Goal: Obtain resource: Download file/media

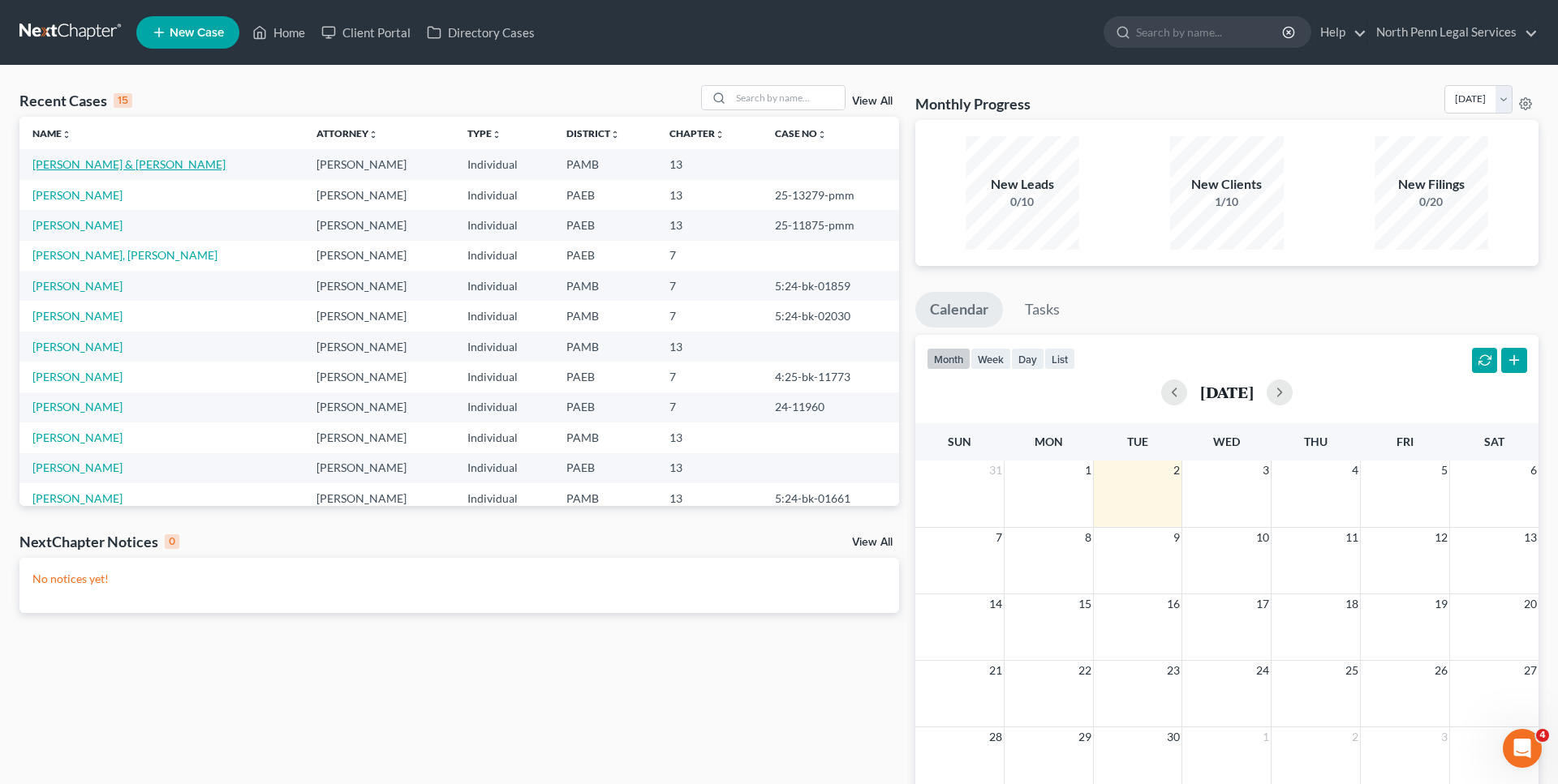
click at [91, 166] on link "[PERSON_NAME] & [PERSON_NAME]" at bounding box center [130, 164] width 193 height 14
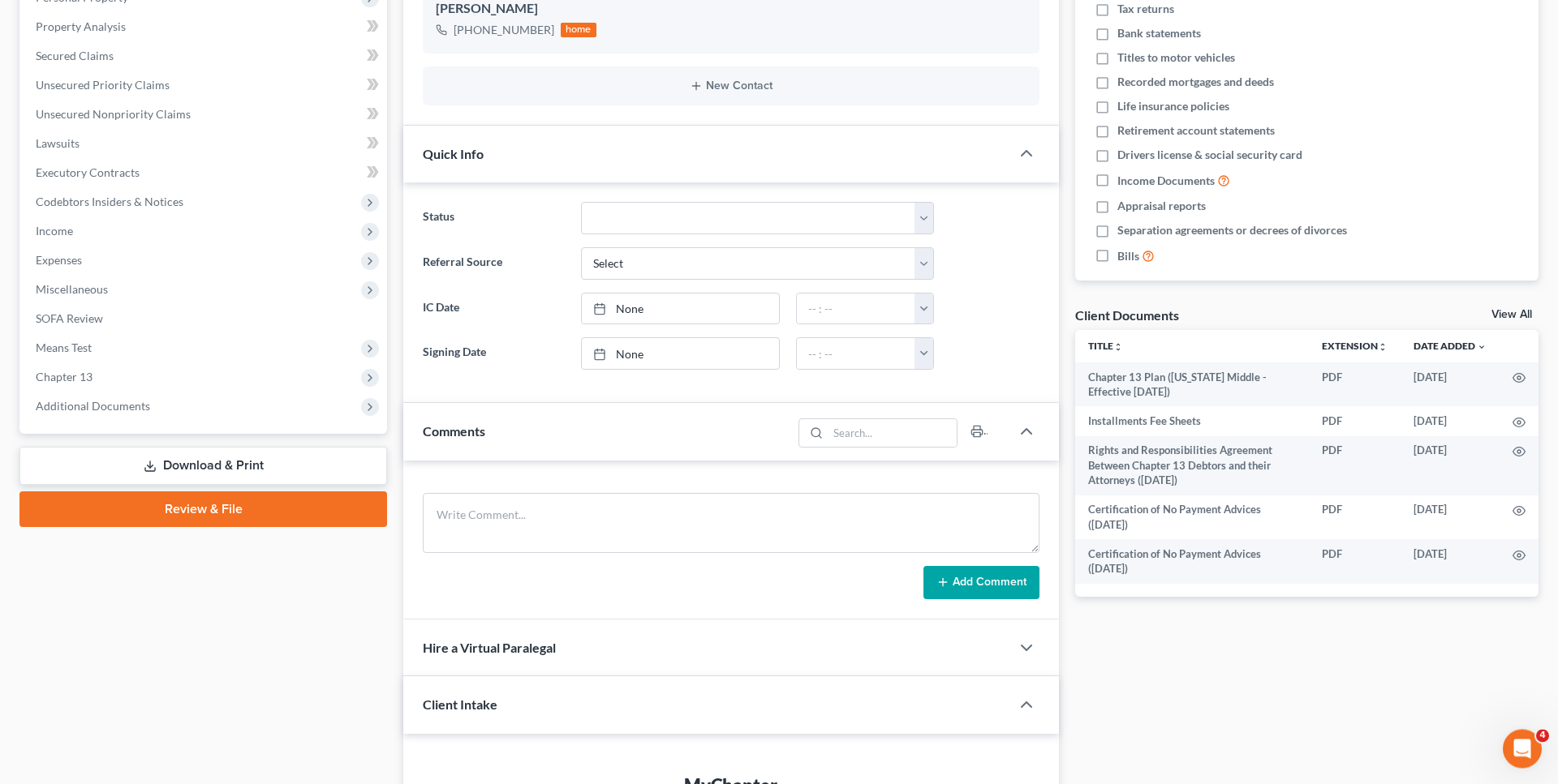
scroll to position [414, 0]
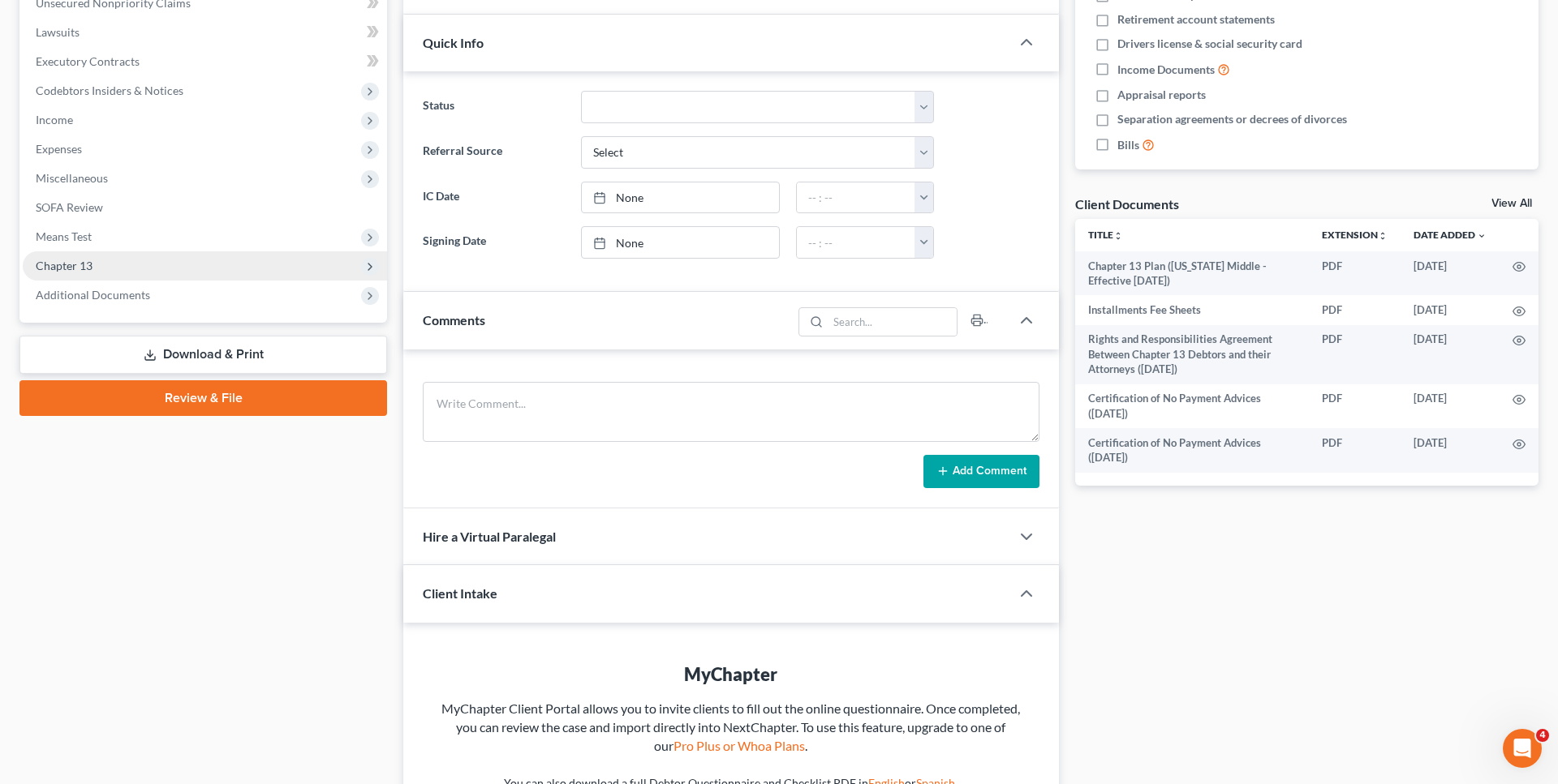
click at [364, 269] on icon at bounding box center [370, 267] width 13 height 13
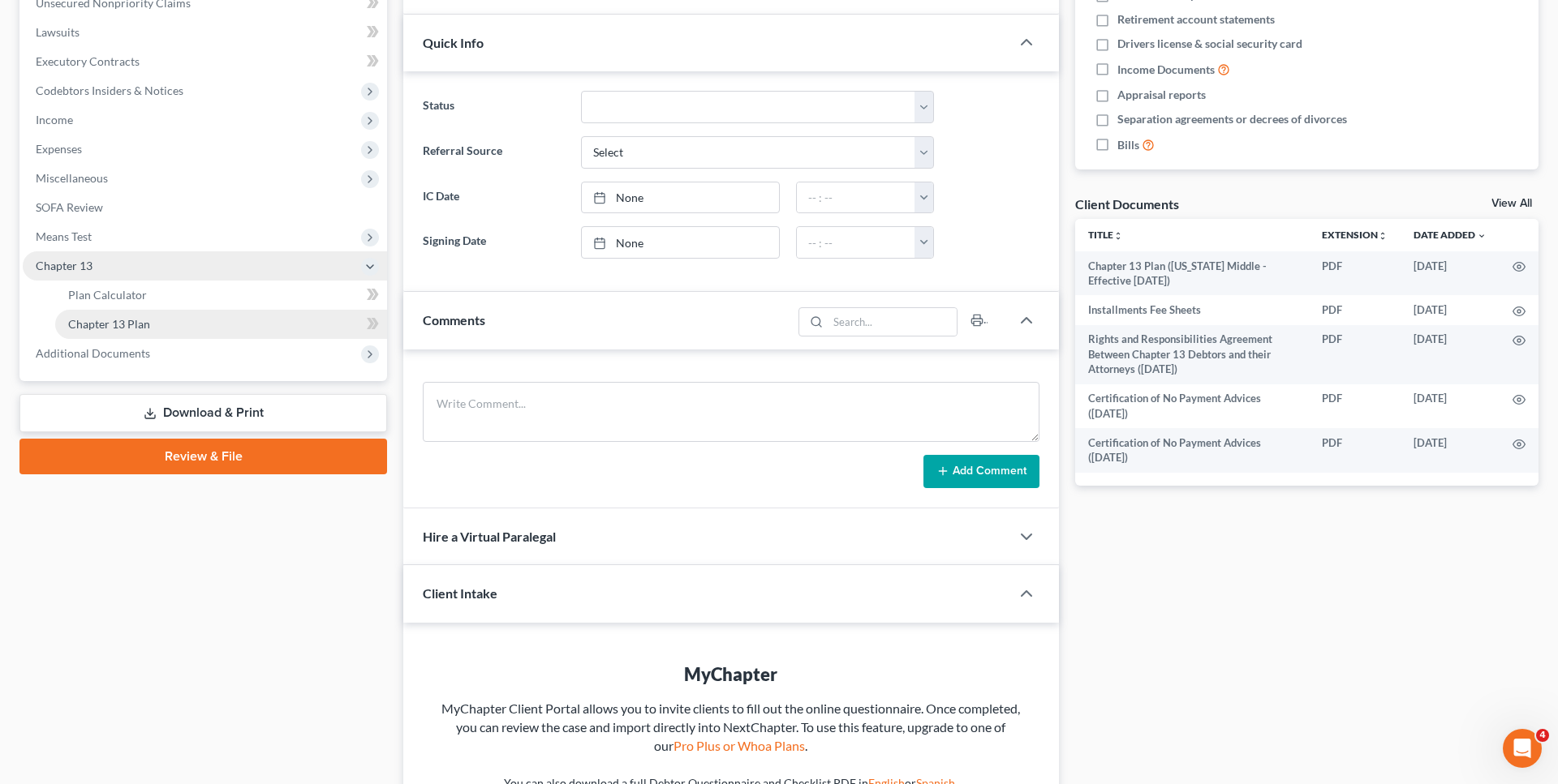
click at [307, 319] on link "Chapter 13 Plan" at bounding box center [222, 325] width 332 height 29
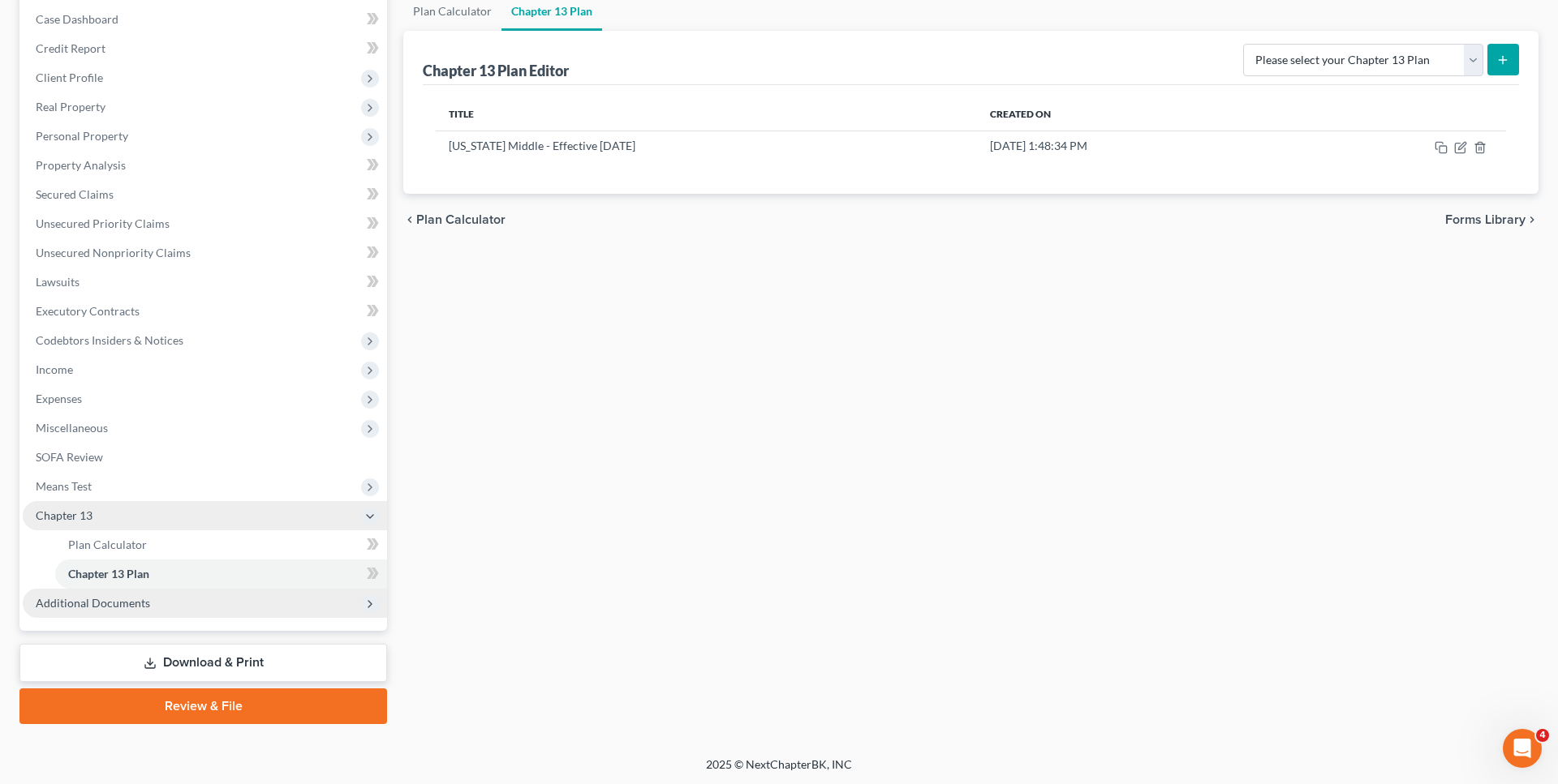
click at [168, 603] on span "Additional Documents" at bounding box center [204, 603] width 364 height 29
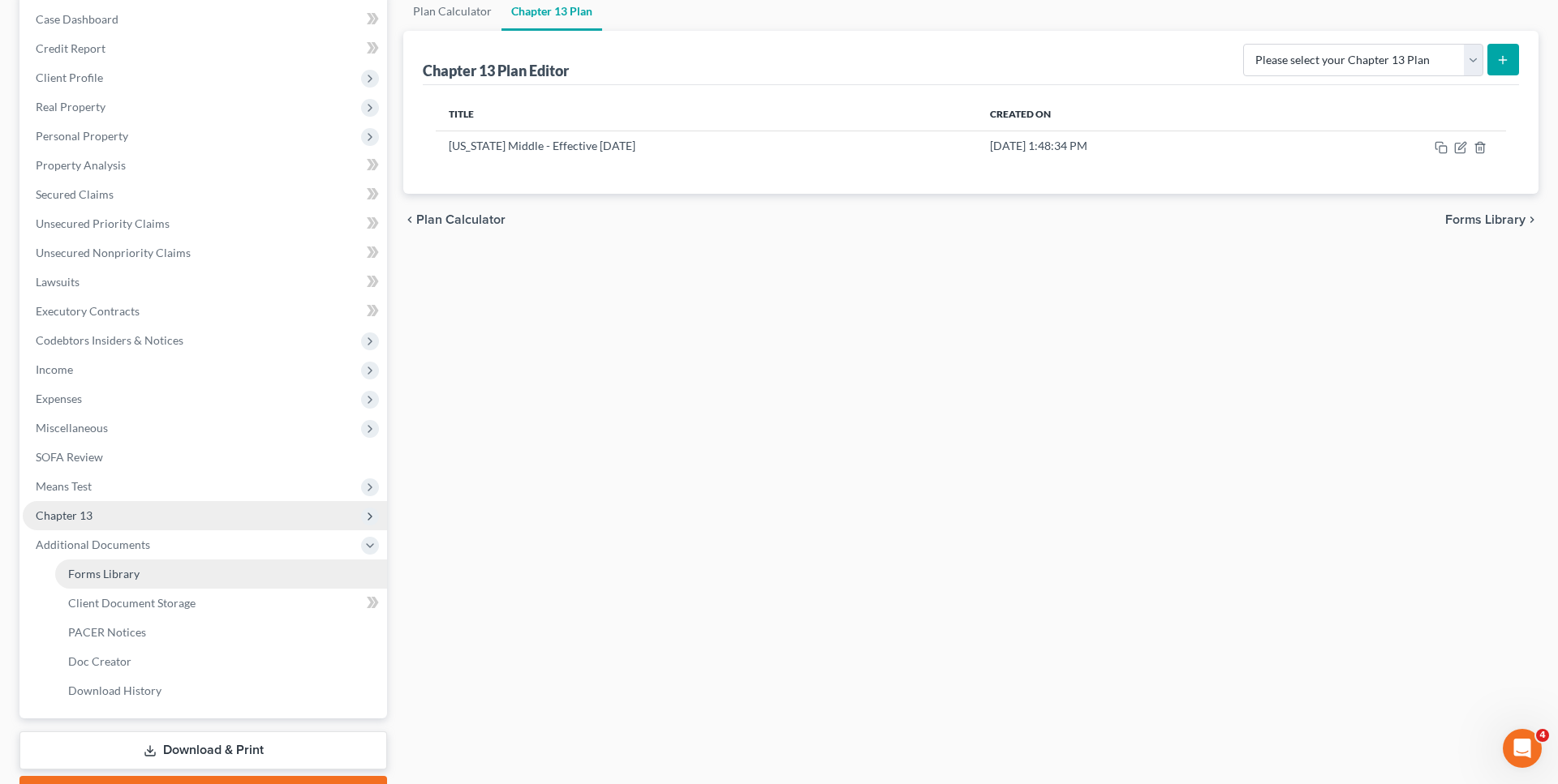
click at [159, 577] on link "Forms Library" at bounding box center [222, 574] width 332 height 29
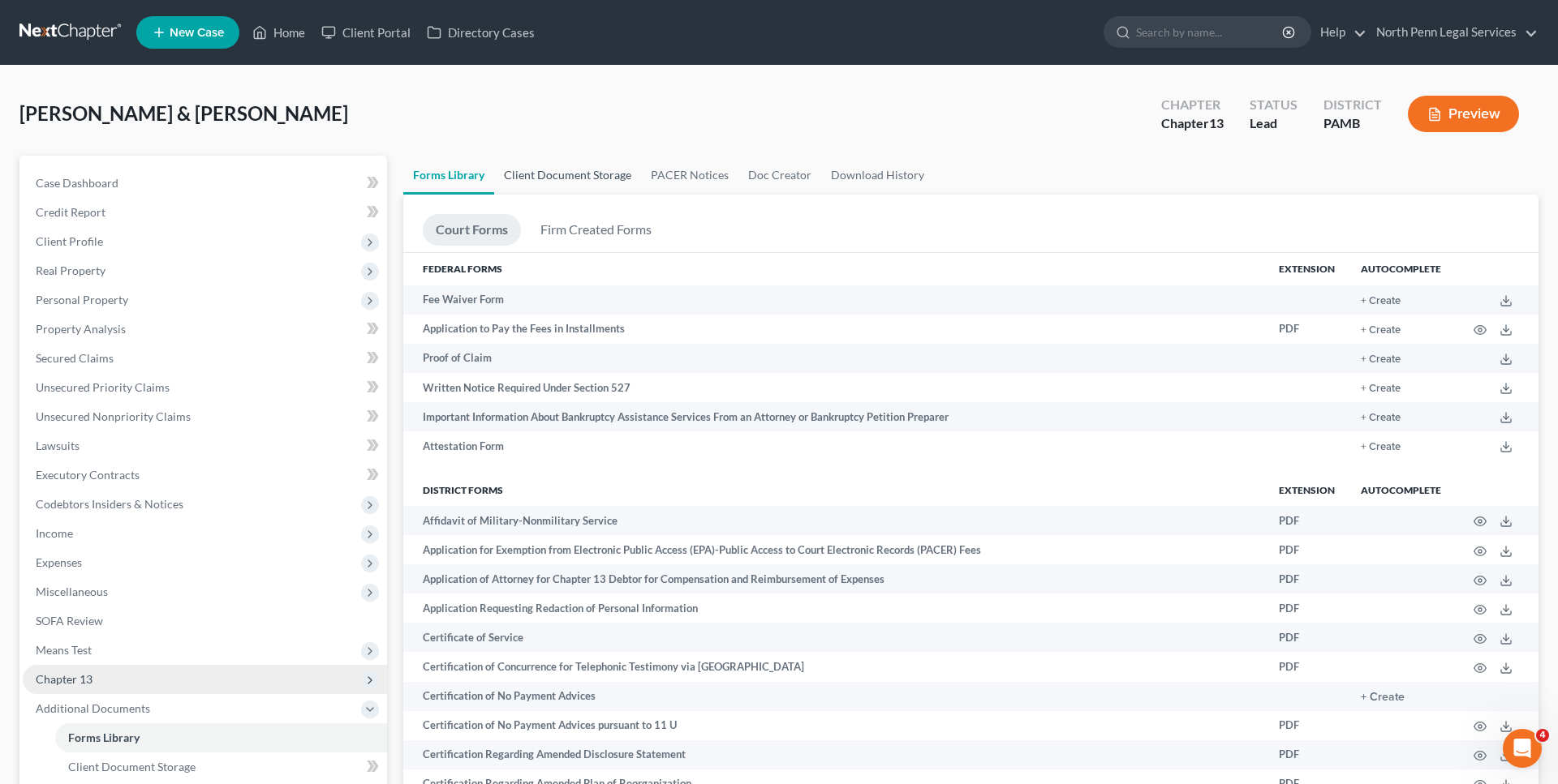
click at [556, 173] on link "Client Document Storage" at bounding box center [567, 175] width 147 height 39
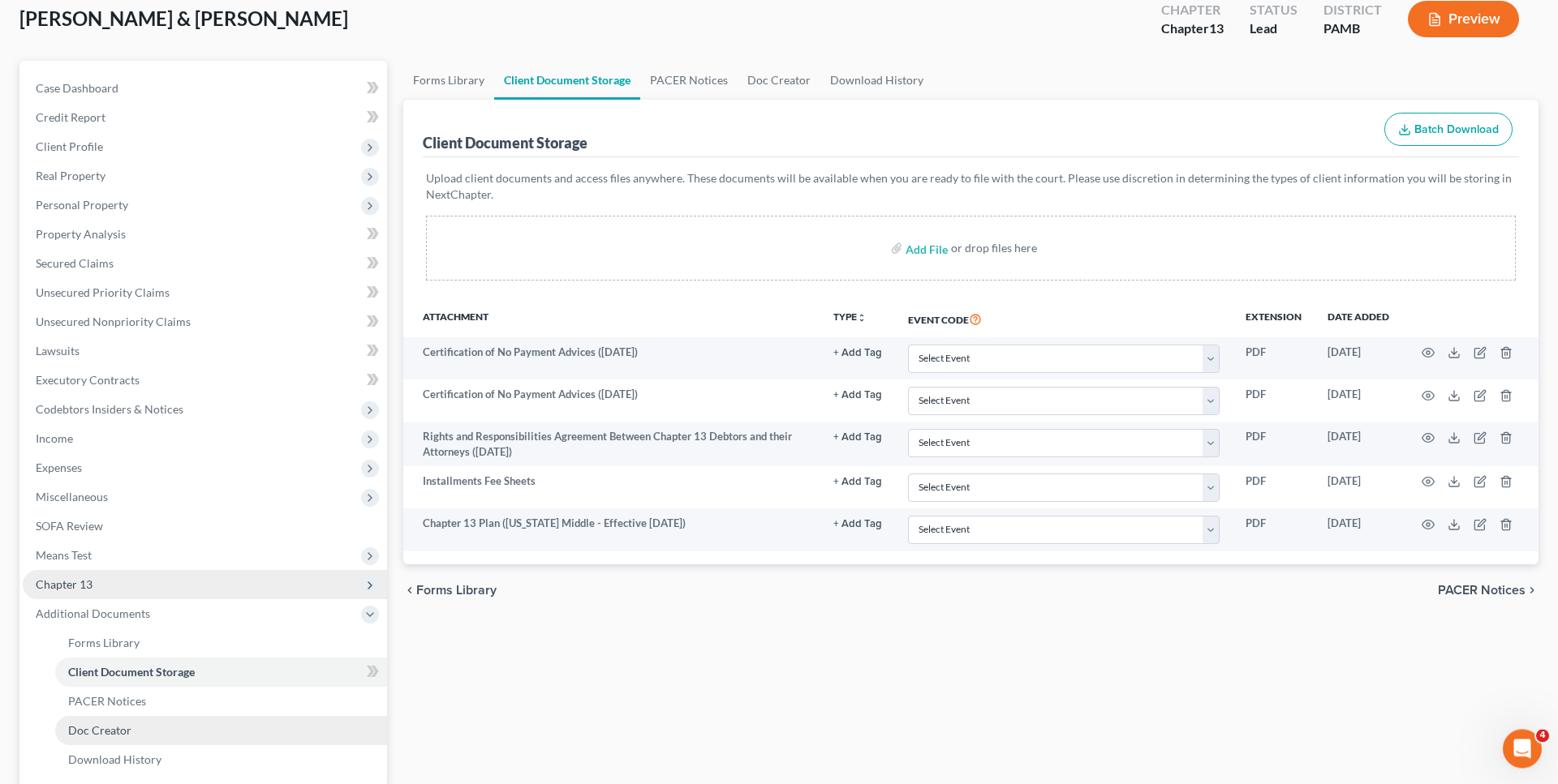
scroll to position [166, 0]
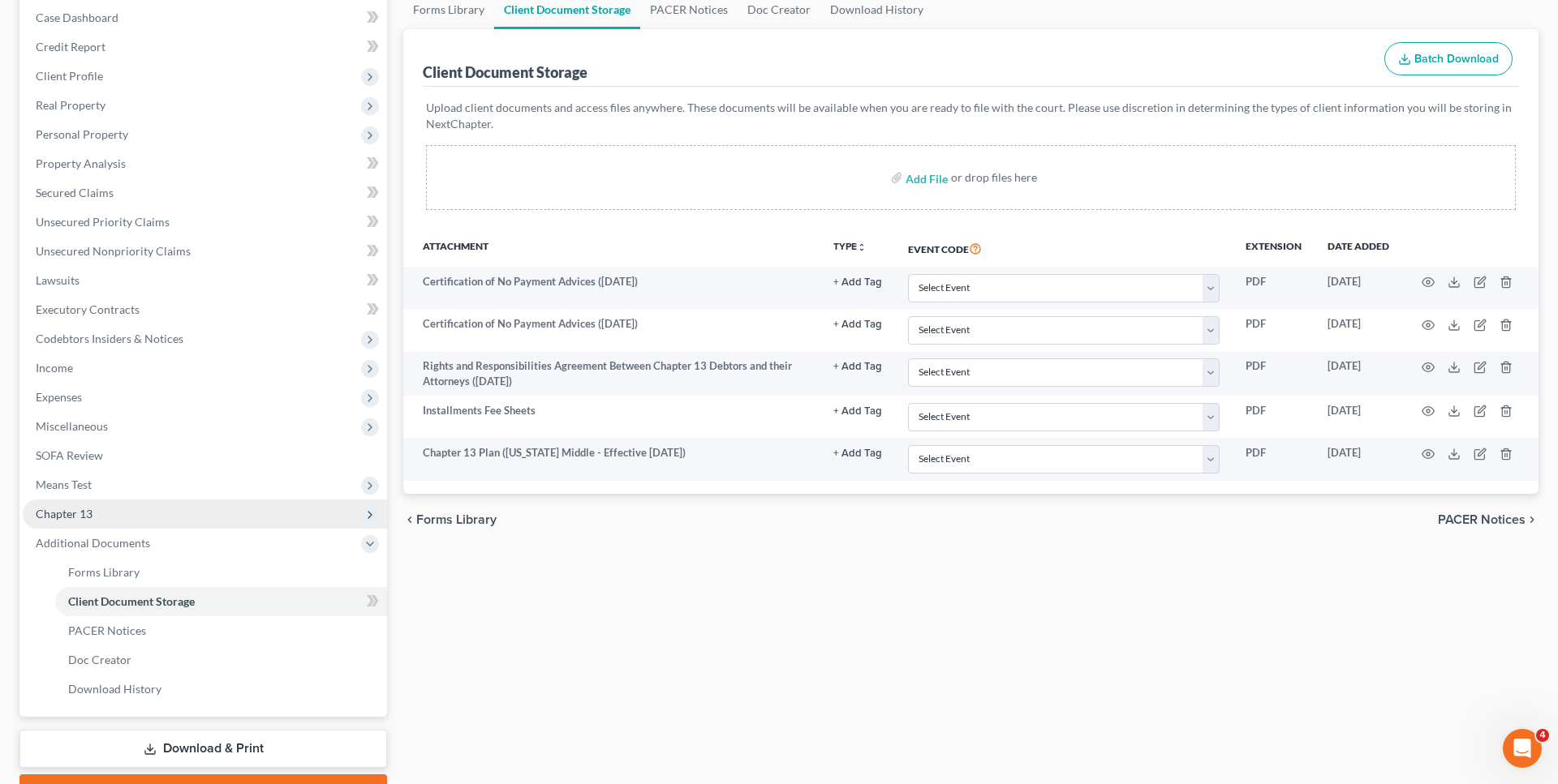
click at [164, 754] on link "Download & Print" at bounding box center [203, 749] width 368 height 38
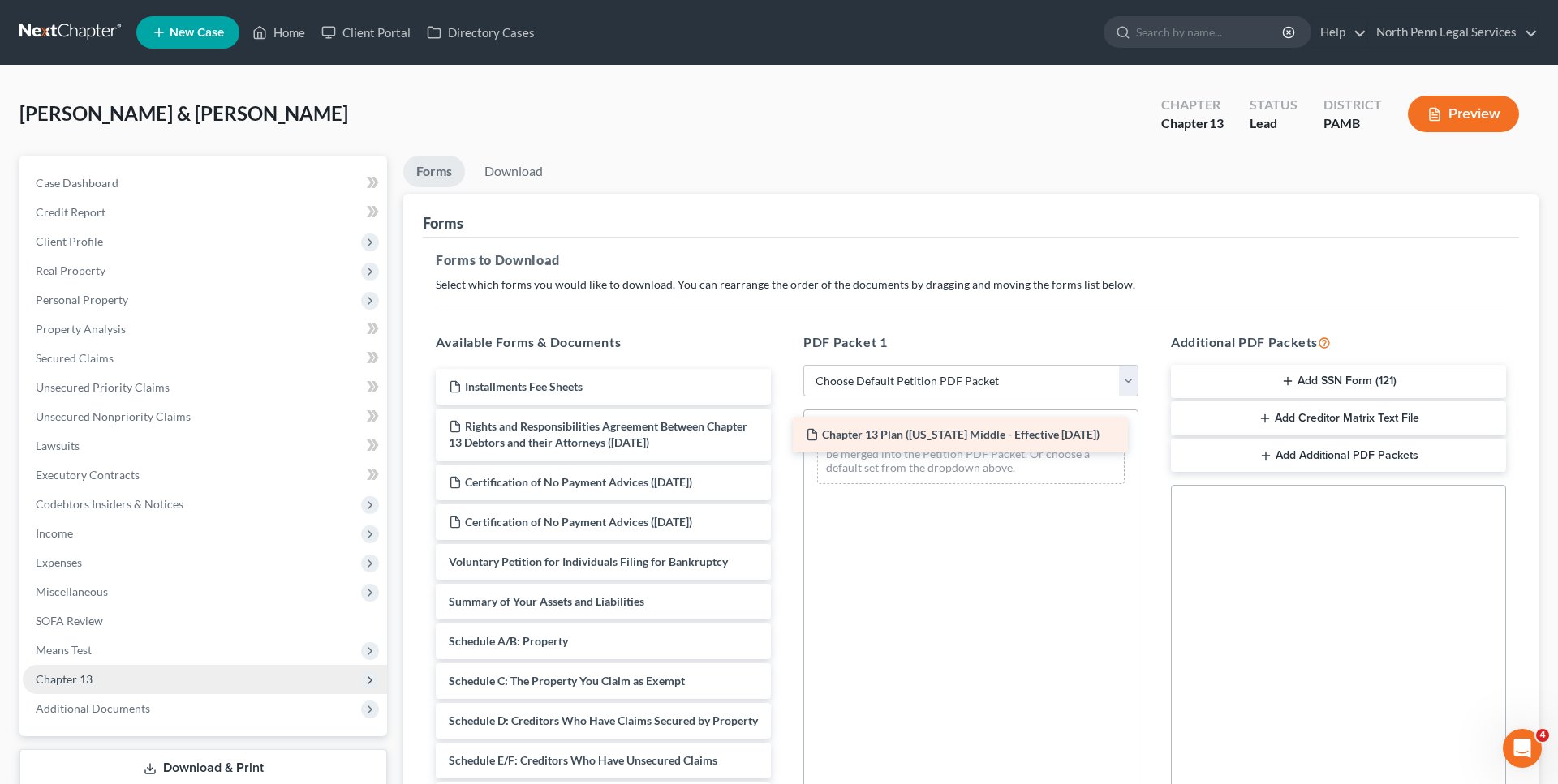
drag, startPoint x: 608, startPoint y: 391, endPoint x: 965, endPoint y: 439, distance: 360.2
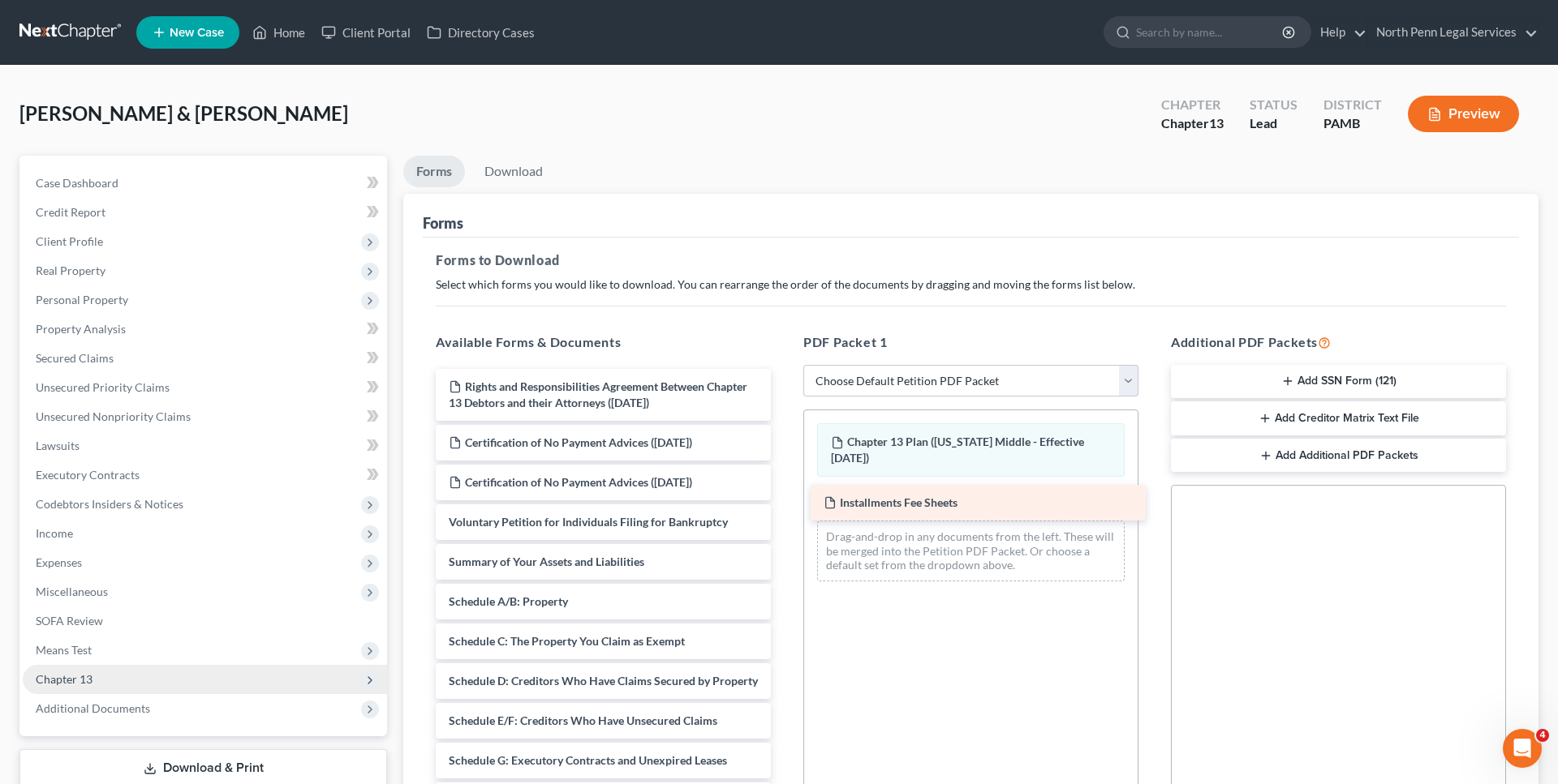
drag, startPoint x: 540, startPoint y: 387, endPoint x: 915, endPoint y: 503, distance: 392.5
click at [784, 503] on div "Installments Fee Sheets Installments Fee Sheets Rights and Responsibilities Agr…" at bounding box center [604, 789] width 361 height 840
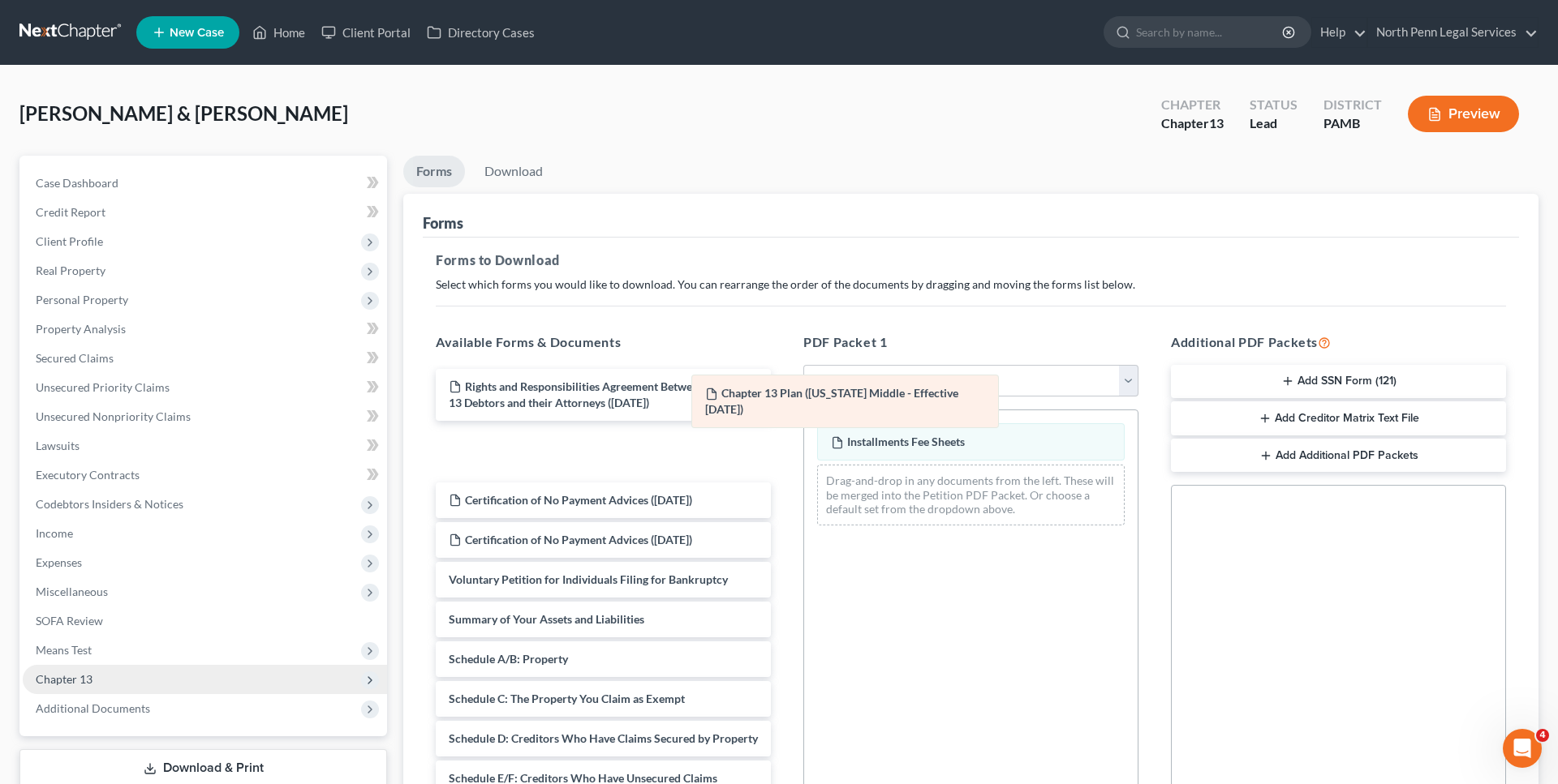
drag, startPoint x: 913, startPoint y: 463, endPoint x: 660, endPoint y: 358, distance: 273.9
click at [805, 410] on div "Chapter 13 Plan (Pennsylvania Middle - Effective 12/1/18) Chapter 13 Plan (Penn…" at bounding box center [971, 474] width 334 height 129
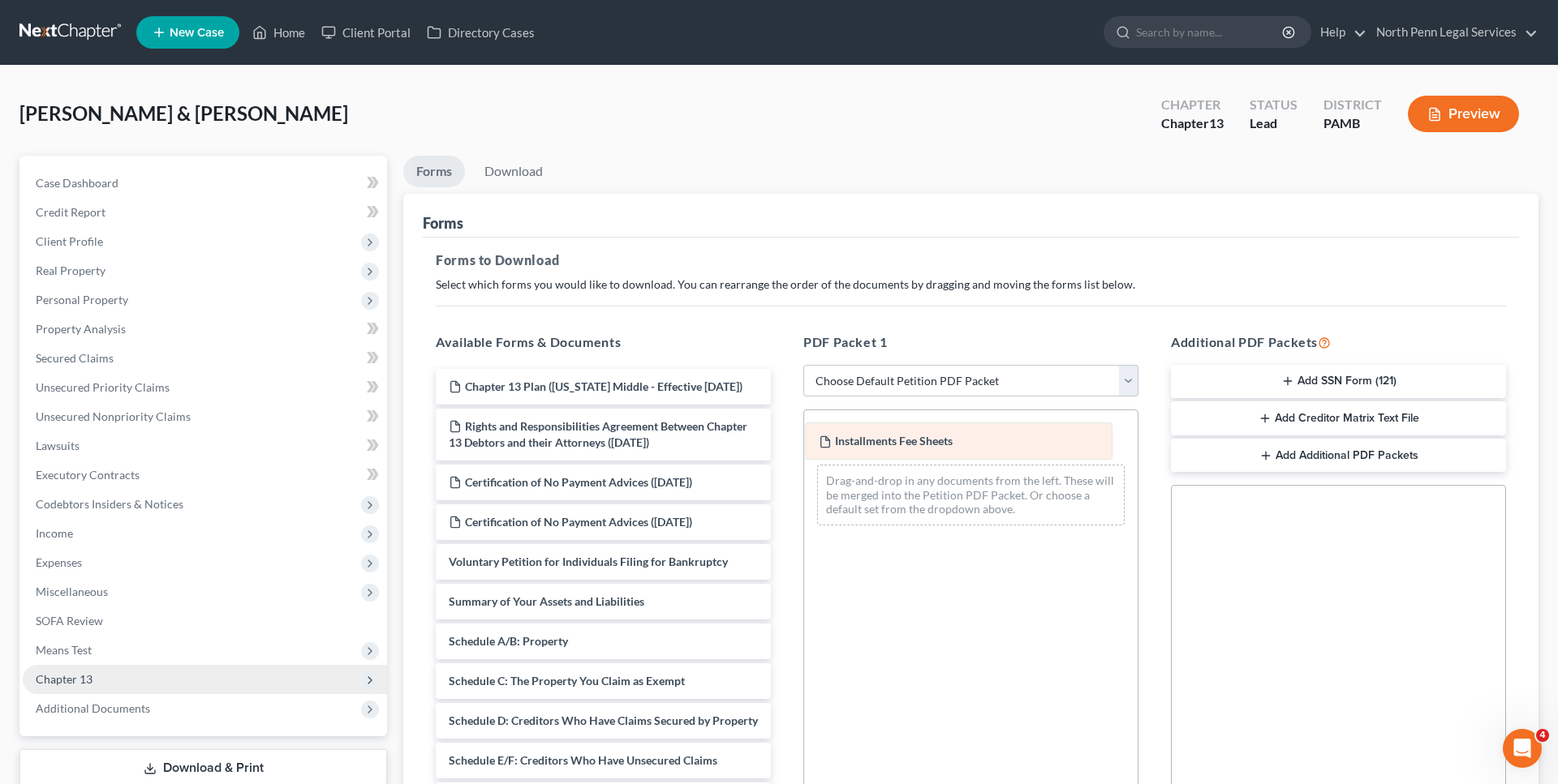
drag, startPoint x: 917, startPoint y: 441, endPoint x: 626, endPoint y: 362, distance: 301.5
click at [805, 410] on div "Installments Fee Sheets Installments Fee Sheets Installments Fee Sheets Drag-an…" at bounding box center [971, 474] width 334 height 129
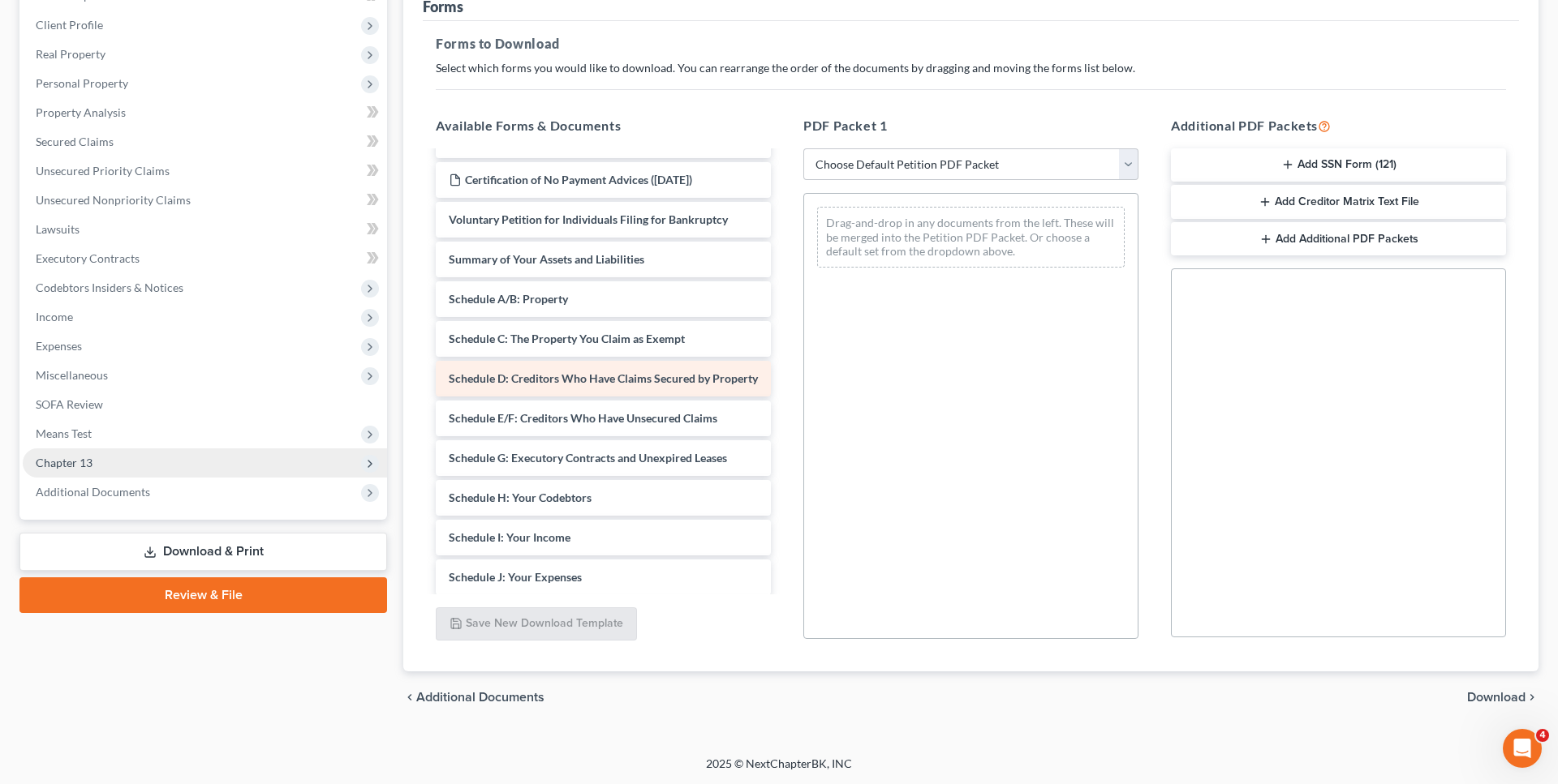
scroll to position [248, 0]
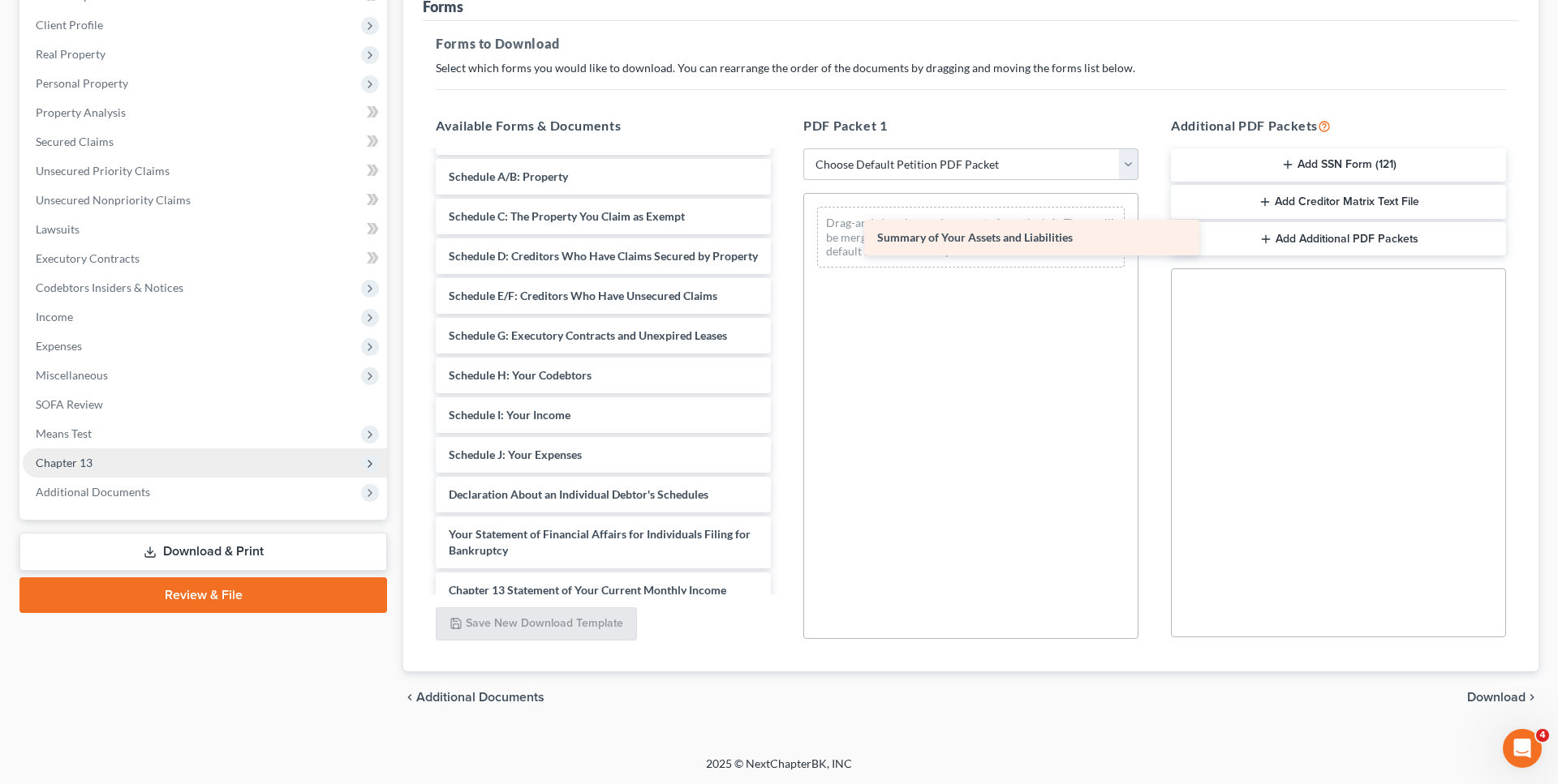
drag, startPoint x: 553, startPoint y: 201, endPoint x: 980, endPoint y: 246, distance: 429.4
click at [784, 246] on div "Summary of Your Assets and Liabilities Installments Fee Sheets Chapter 13 Plan …" at bounding box center [604, 344] width 361 height 879
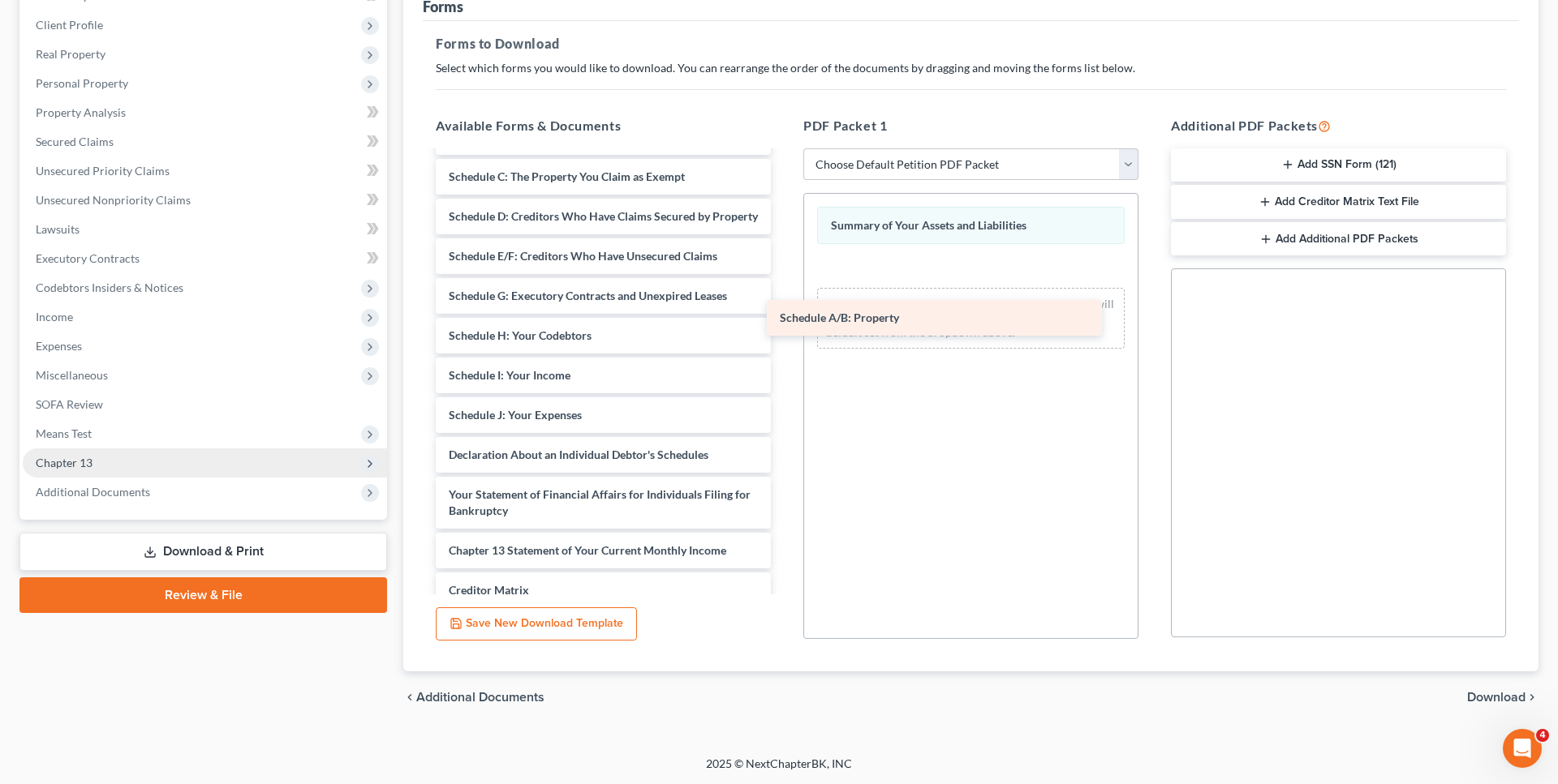
drag, startPoint x: 644, startPoint y: 197, endPoint x: 975, endPoint y: 323, distance: 354.2
click at [784, 323] on div "Schedule A/B: Property Installments Fee Sheets Chapter 13 Plan (Pennsylvania Mi…" at bounding box center [604, 324] width 361 height 840
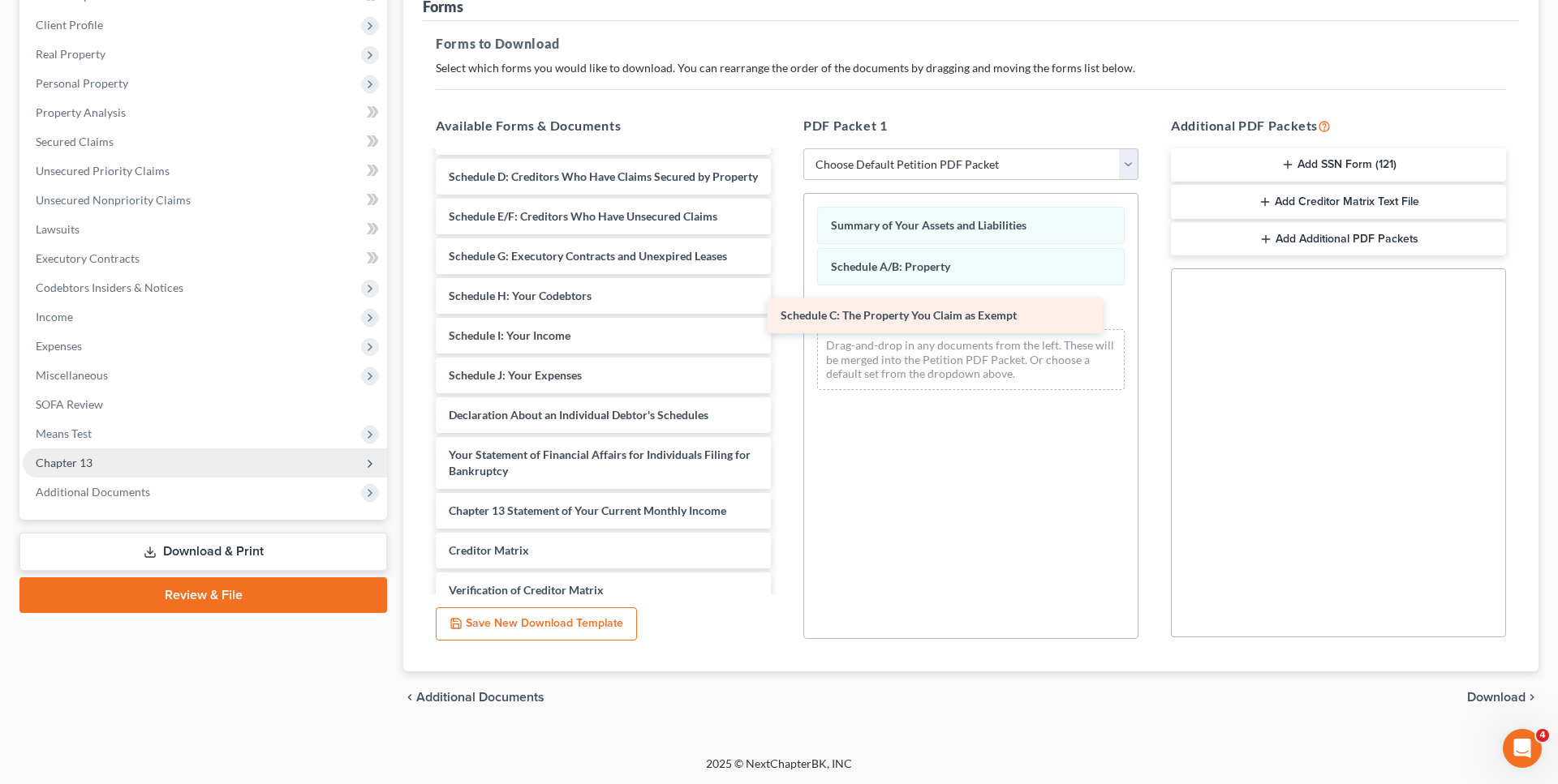
drag, startPoint x: 554, startPoint y: 183, endPoint x: 887, endPoint y: 309, distance: 356.0
click at [784, 309] on div "Schedule C: The Property You Claim as Exempt Installments Fee Sheets Chapter 13…" at bounding box center [604, 304] width 361 height 799
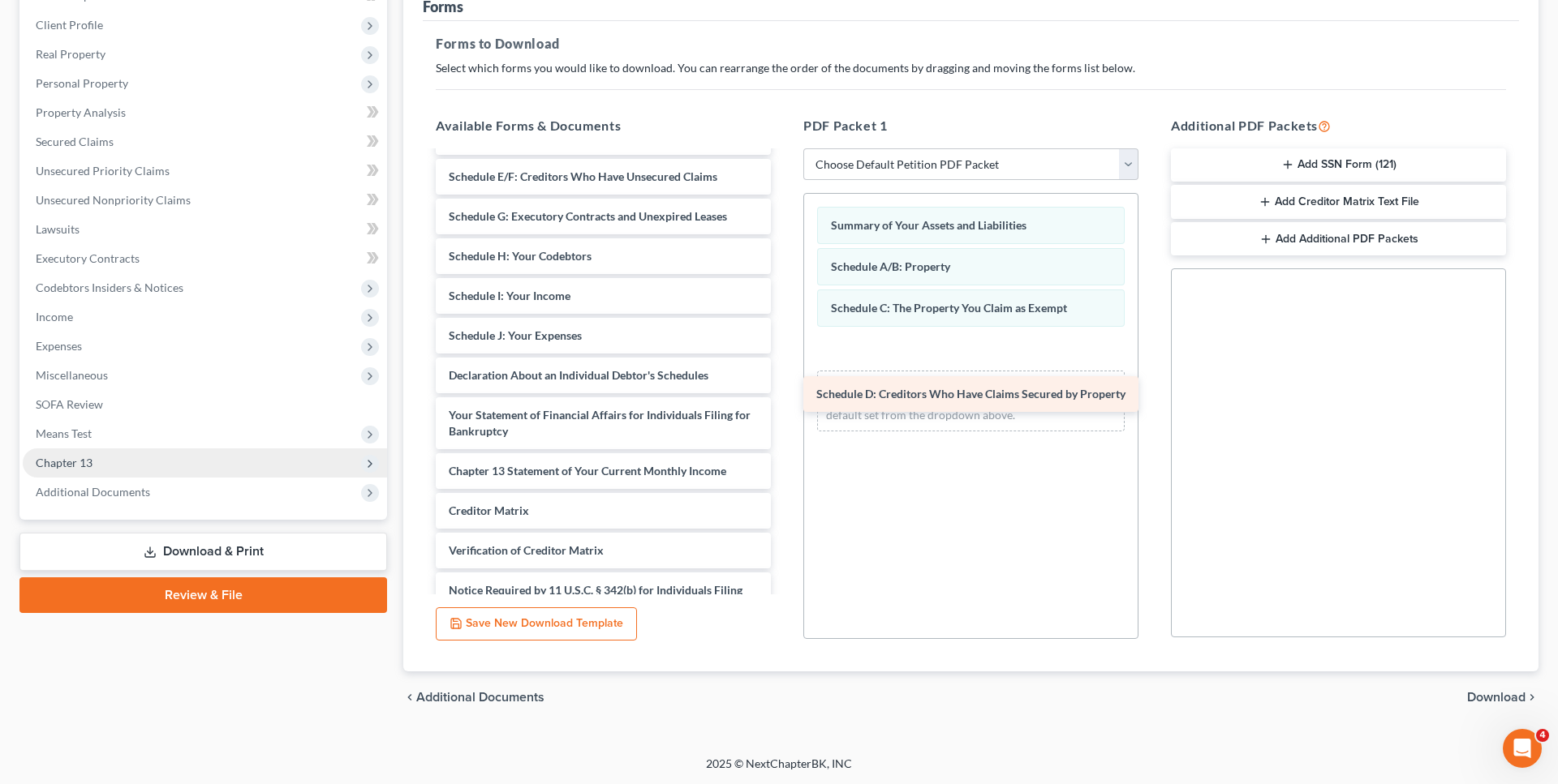
drag, startPoint x: 597, startPoint y: 196, endPoint x: 964, endPoint y: 398, distance: 418.9
click at [784, 398] on div "Schedule D: Creditors Who Have Claims Secured by Property Installments Fee Shee…" at bounding box center [604, 284] width 361 height 760
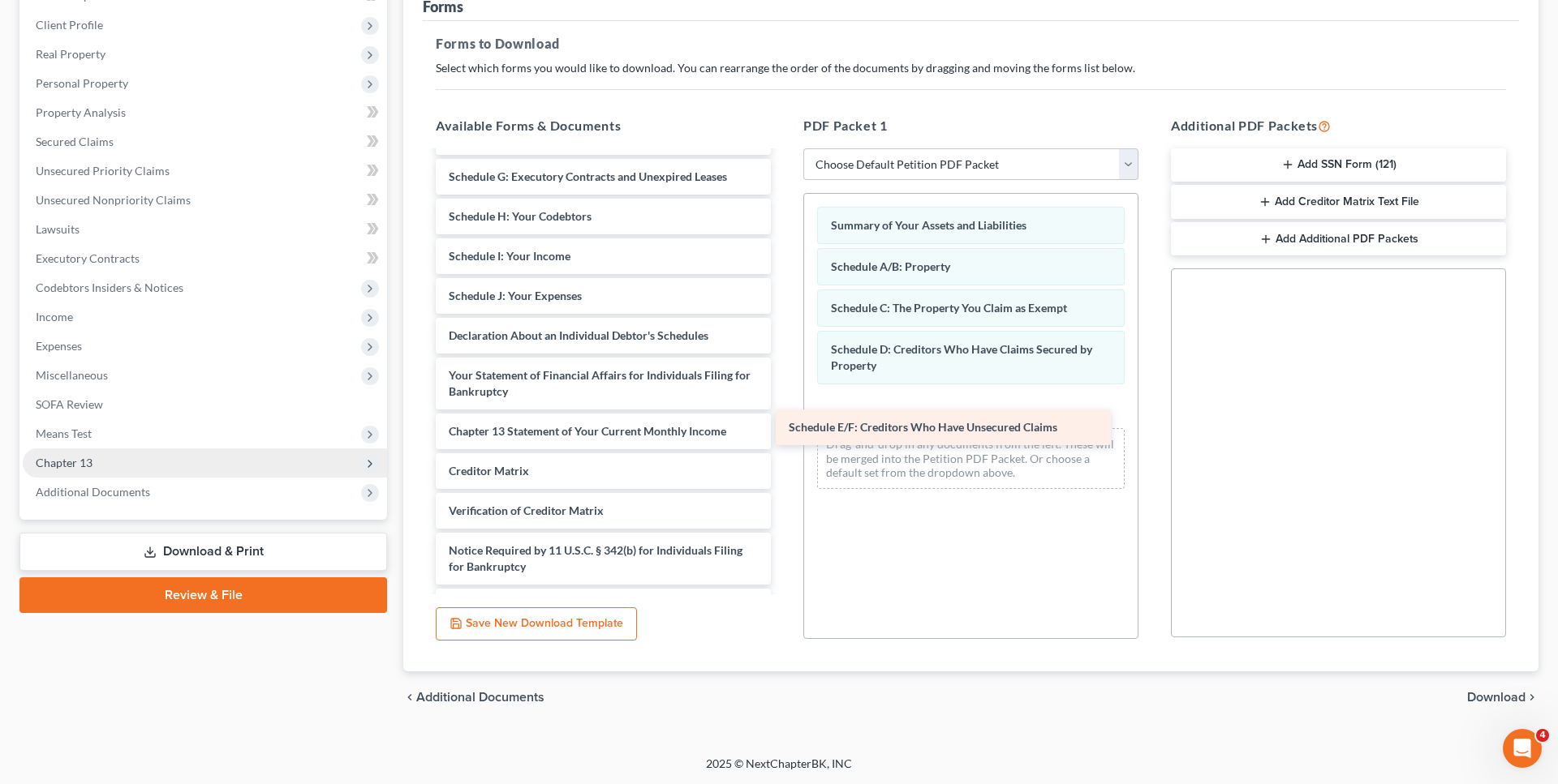
drag, startPoint x: 597, startPoint y: 195, endPoint x: 937, endPoint y: 430, distance: 413.3
click at [784, 430] on div "Schedule E/F: Creditors Who Have Unsecured Claims Installments Fee Sheets Chapt…" at bounding box center [604, 264] width 361 height 720
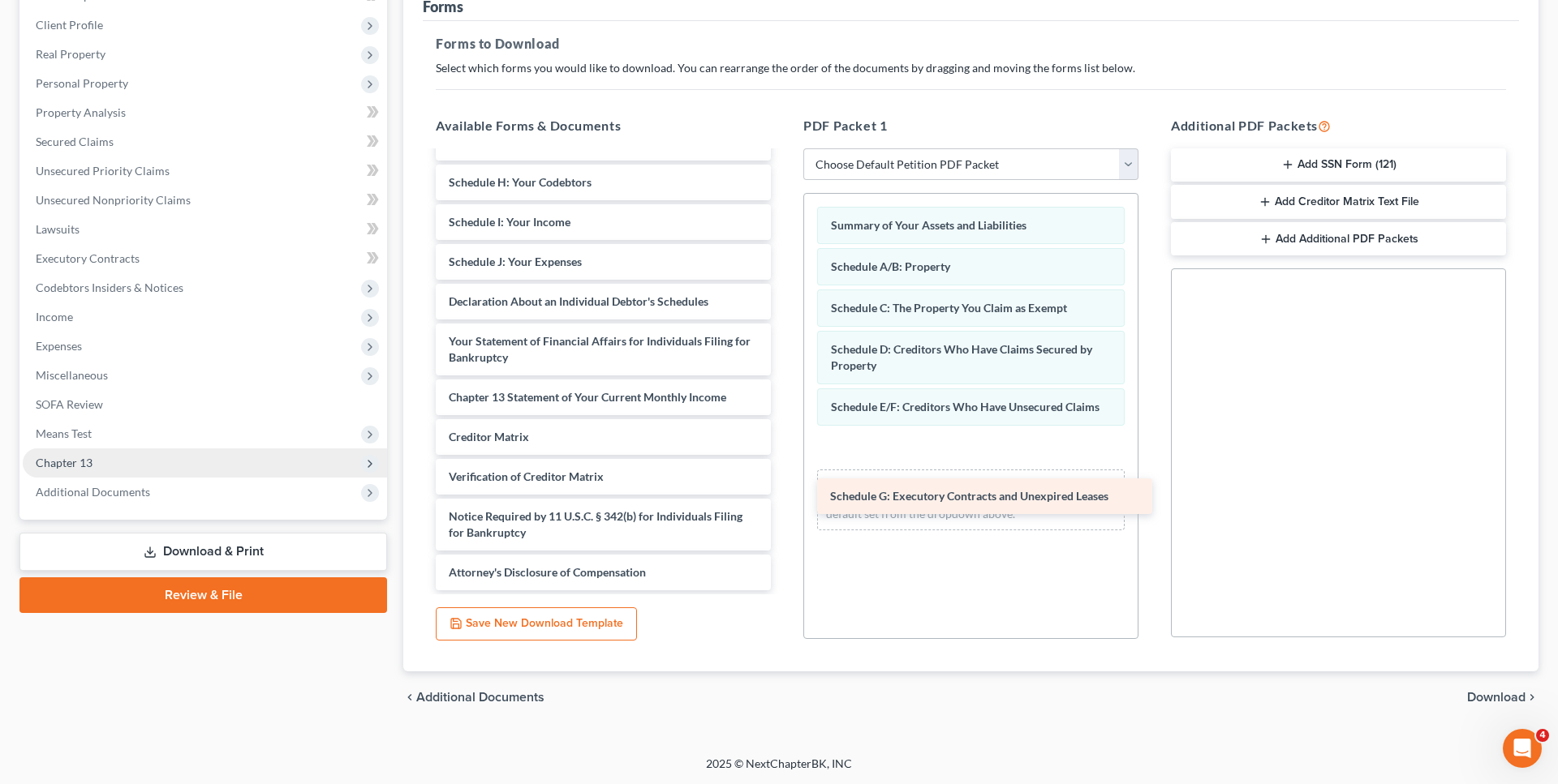
drag, startPoint x: 553, startPoint y: 191, endPoint x: 936, endPoint y: 485, distance: 482.8
click at [784, 485] on div "Schedule G: Executory Contracts and Unexpired Leases Installments Fee Sheets Ch…" at bounding box center [604, 250] width 361 height 680
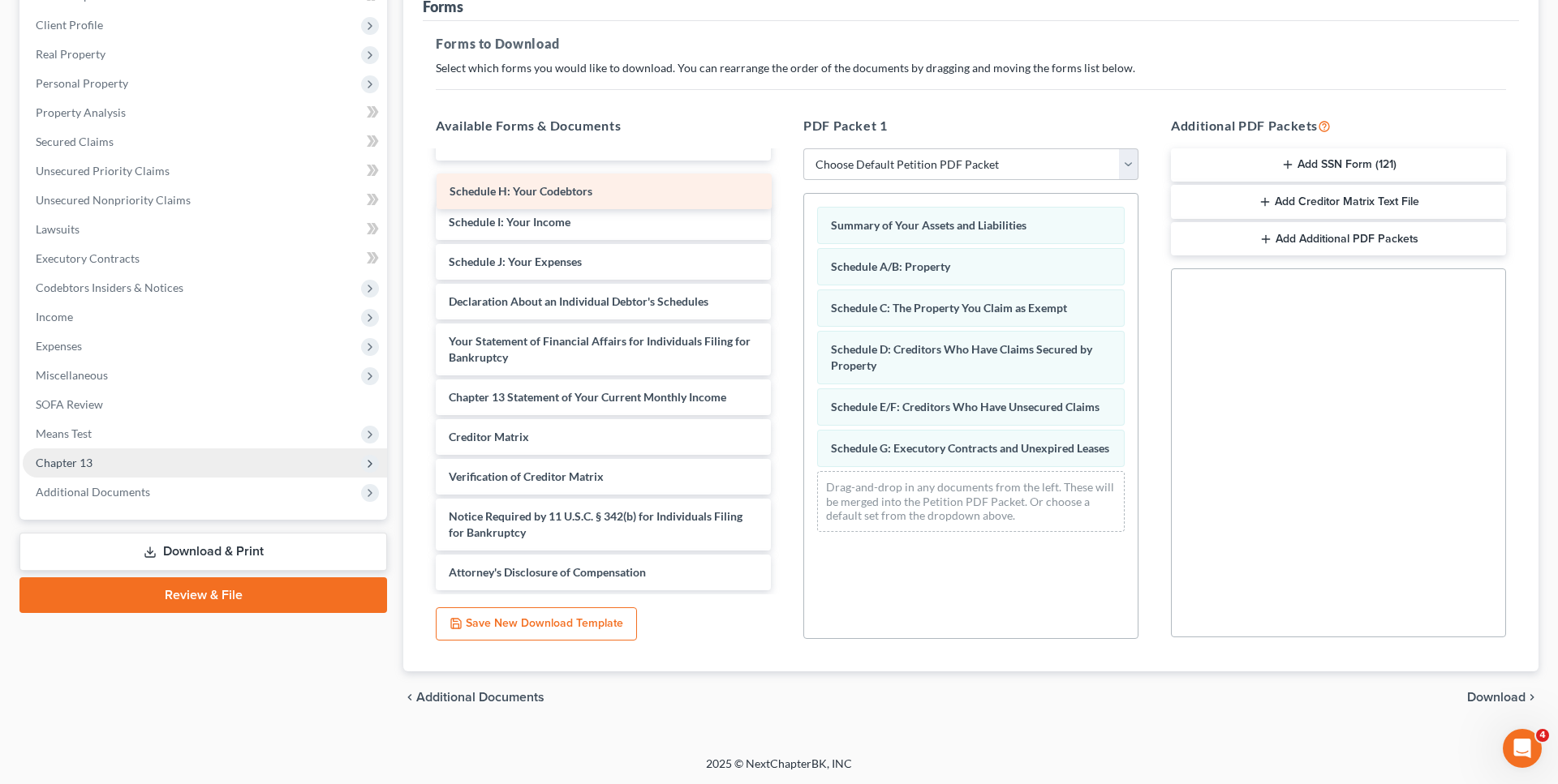
scroll to position [219, 0]
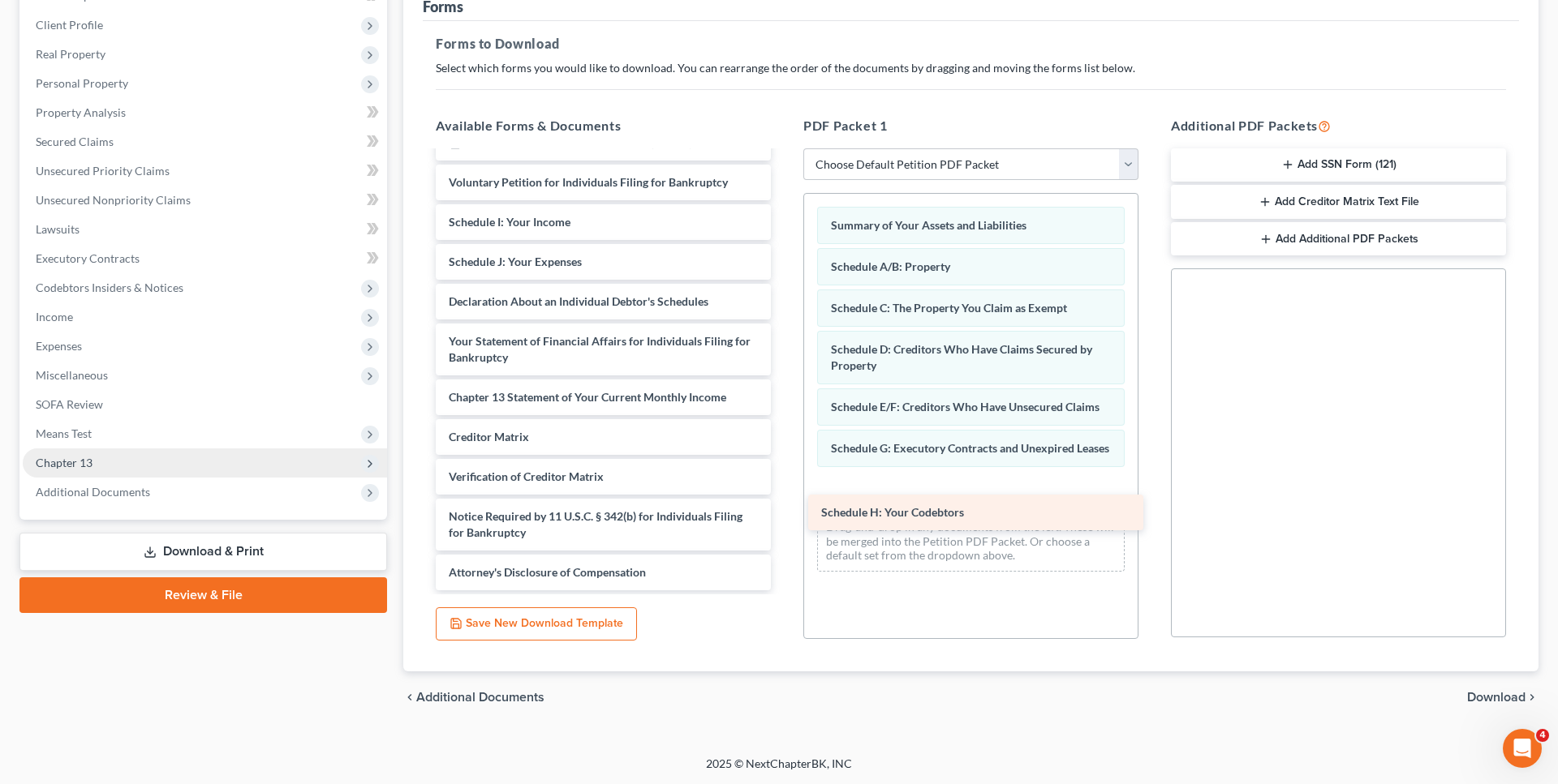
drag, startPoint x: 576, startPoint y: 195, endPoint x: 947, endPoint y: 517, distance: 491.2
click at [784, 517] on div "Schedule H: Your Codebtors Installments Fee Sheets Chapter 13 Plan (Pennsylvani…" at bounding box center [604, 270] width 361 height 641
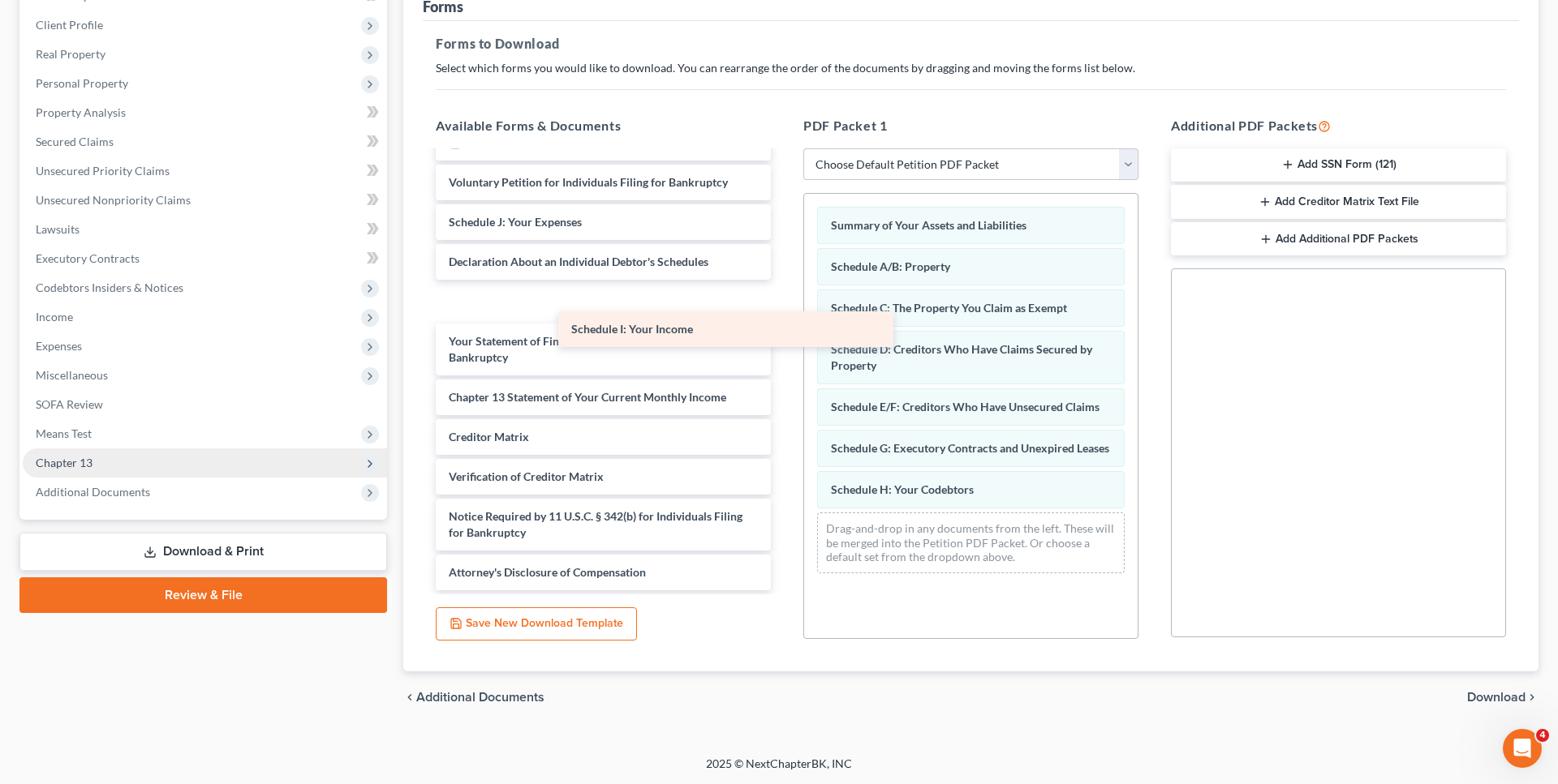
scroll to position [180, 0]
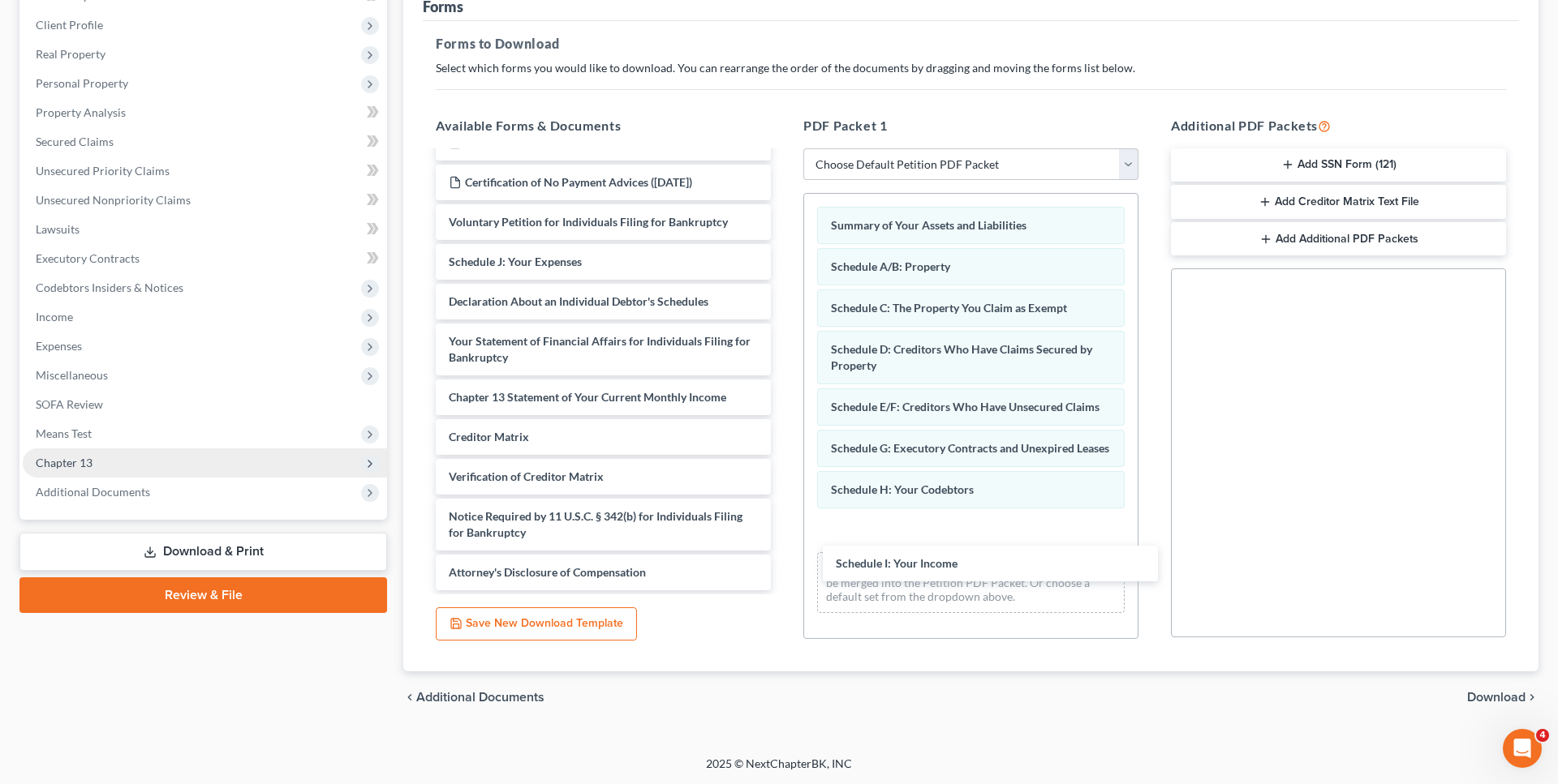
drag, startPoint x: 588, startPoint y: 226, endPoint x: 970, endPoint y: 564, distance: 510.1
click at [784, 571] on div "Schedule I: Your Income Installments Fee Sheets Chapter 13 Plan (Pennsylvania M…" at bounding box center [604, 289] width 361 height 601
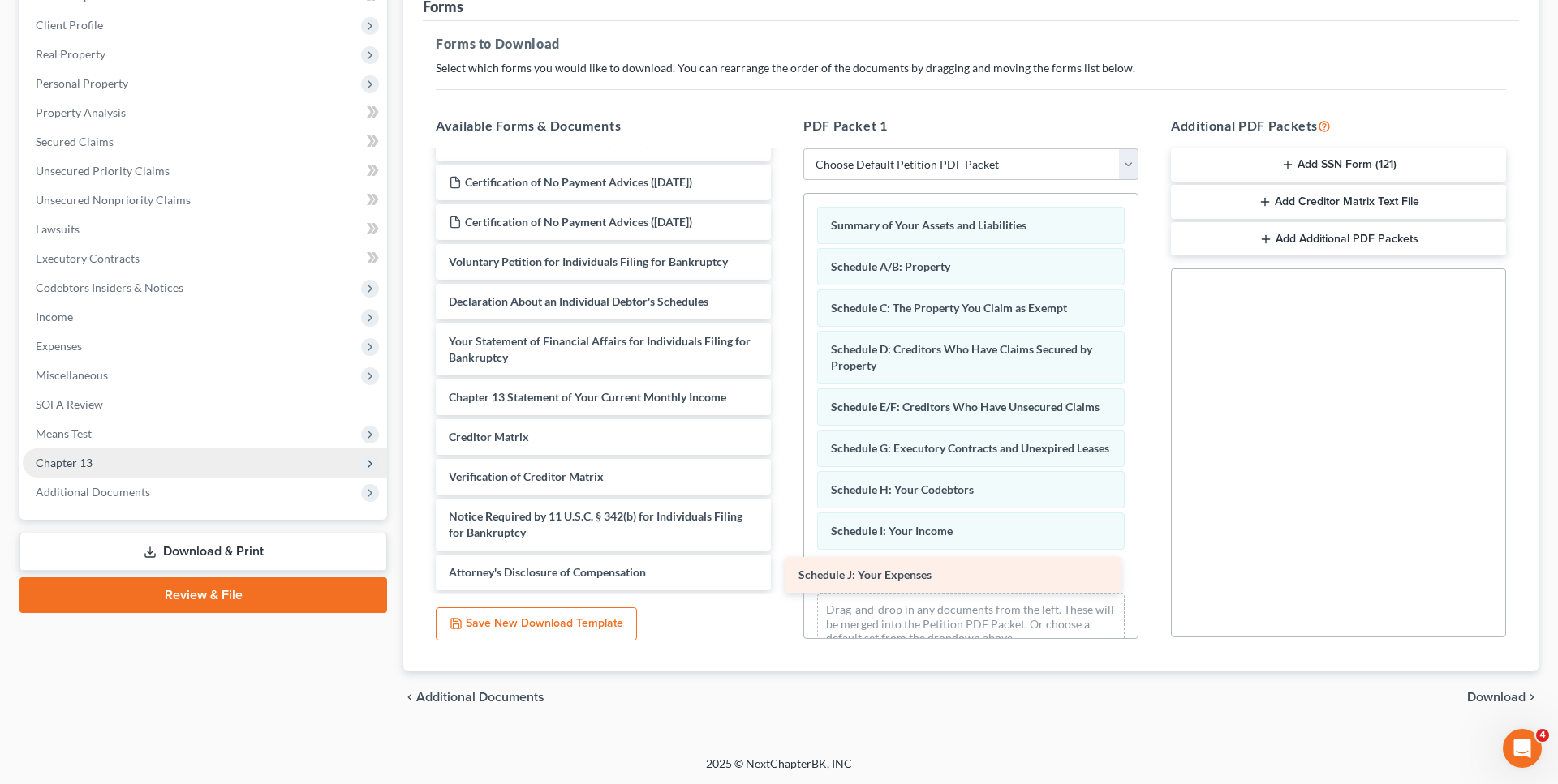
scroll to position [139, 0]
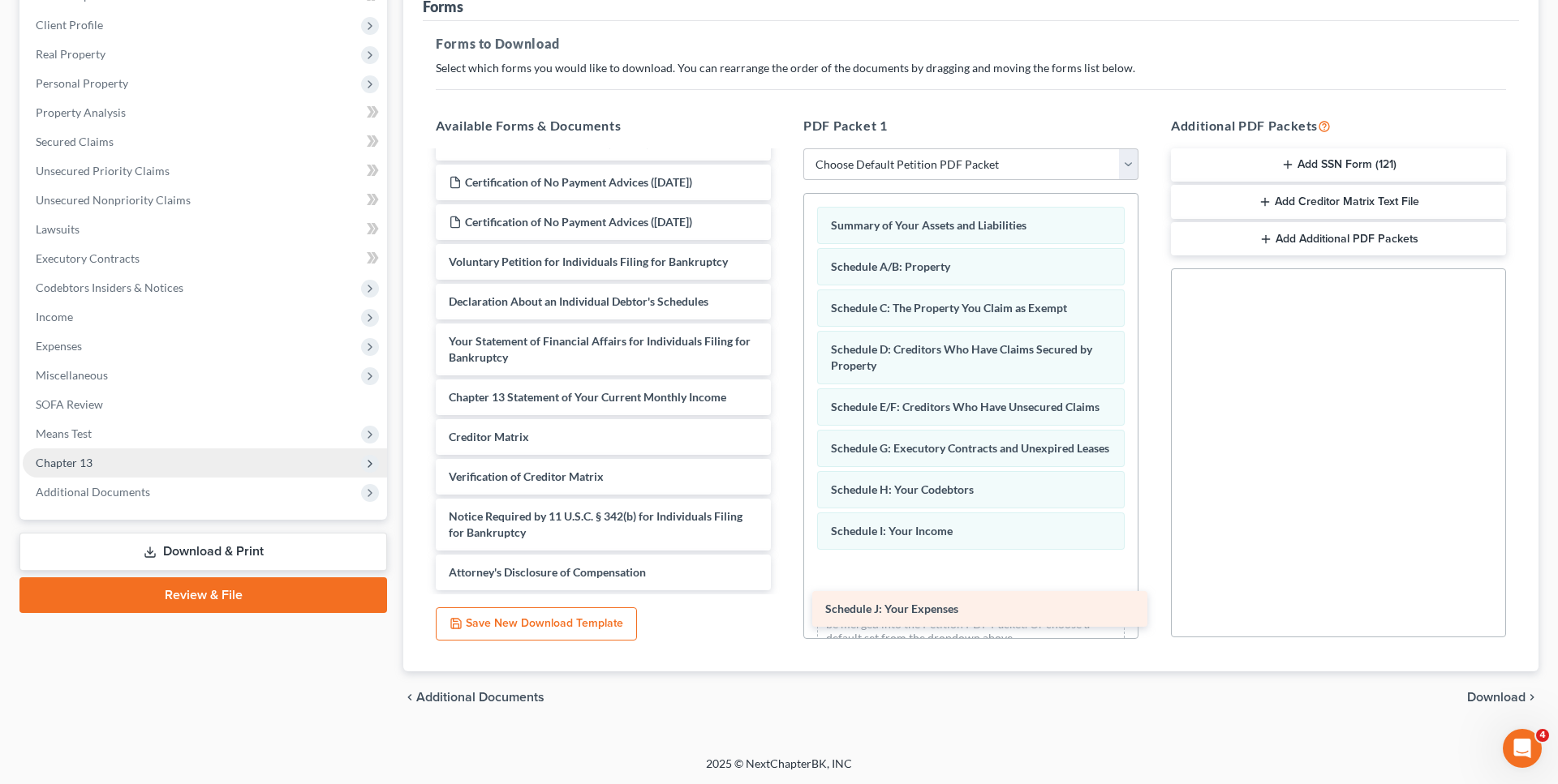
drag, startPoint x: 562, startPoint y: 259, endPoint x: 939, endPoint y: 607, distance: 513.1
click at [784, 591] on div "Schedule J: Your Expenses Installments Fee Sheets Chapter 13 Plan (Pennsylvania…" at bounding box center [604, 310] width 361 height 562
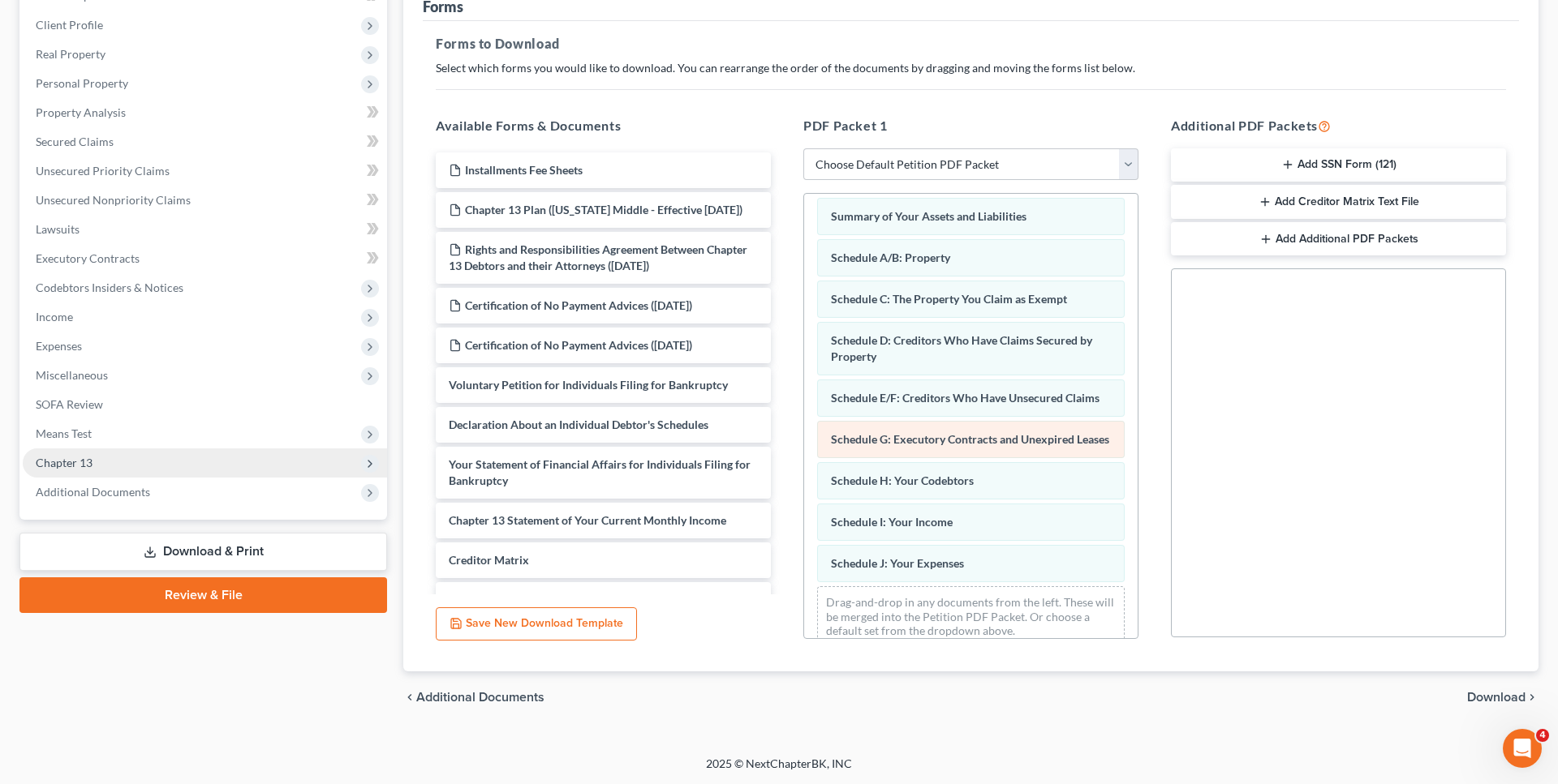
scroll to position [0, 0]
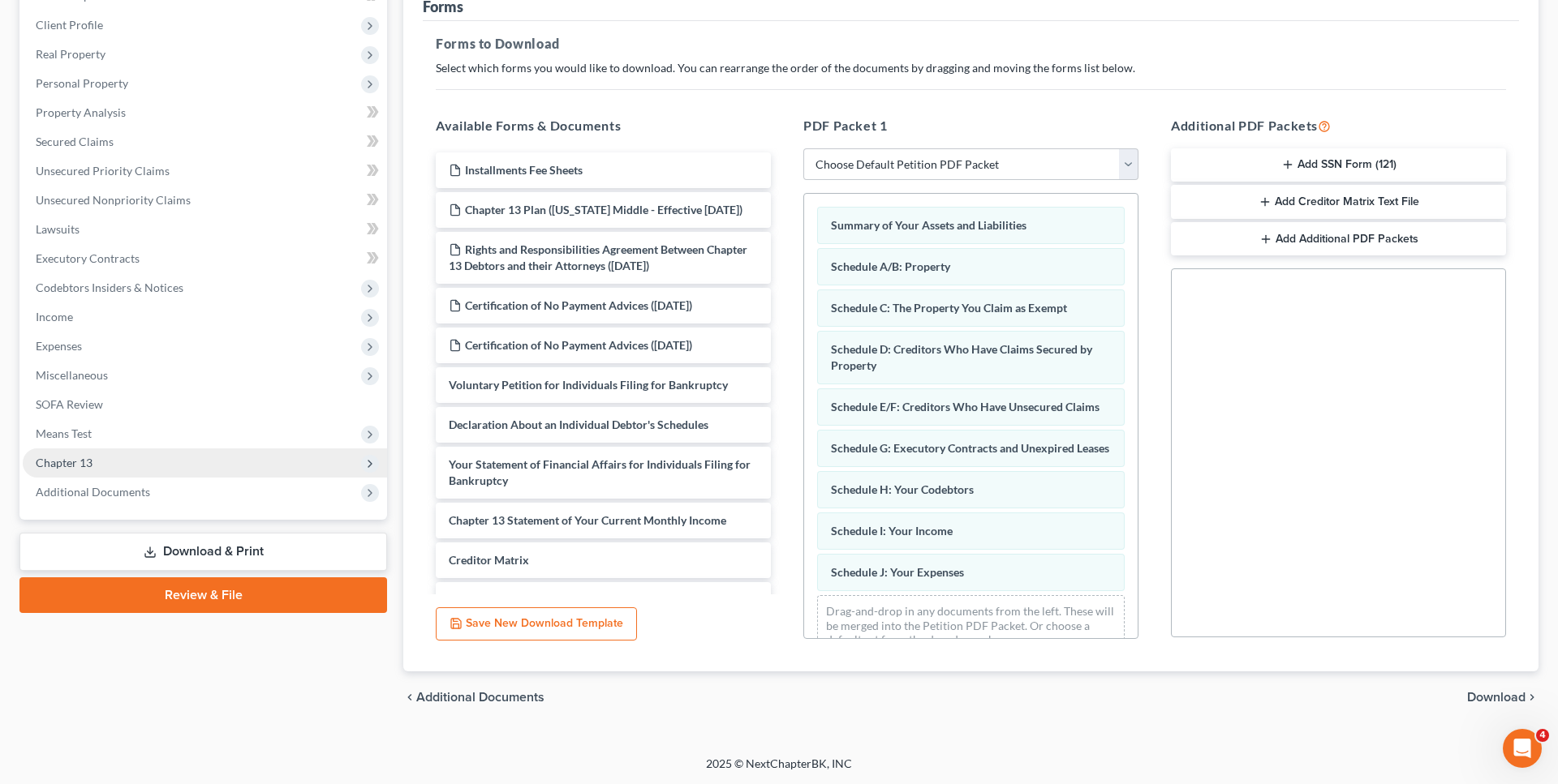
click at [1512, 695] on span "Download" at bounding box center [1497, 697] width 58 height 13
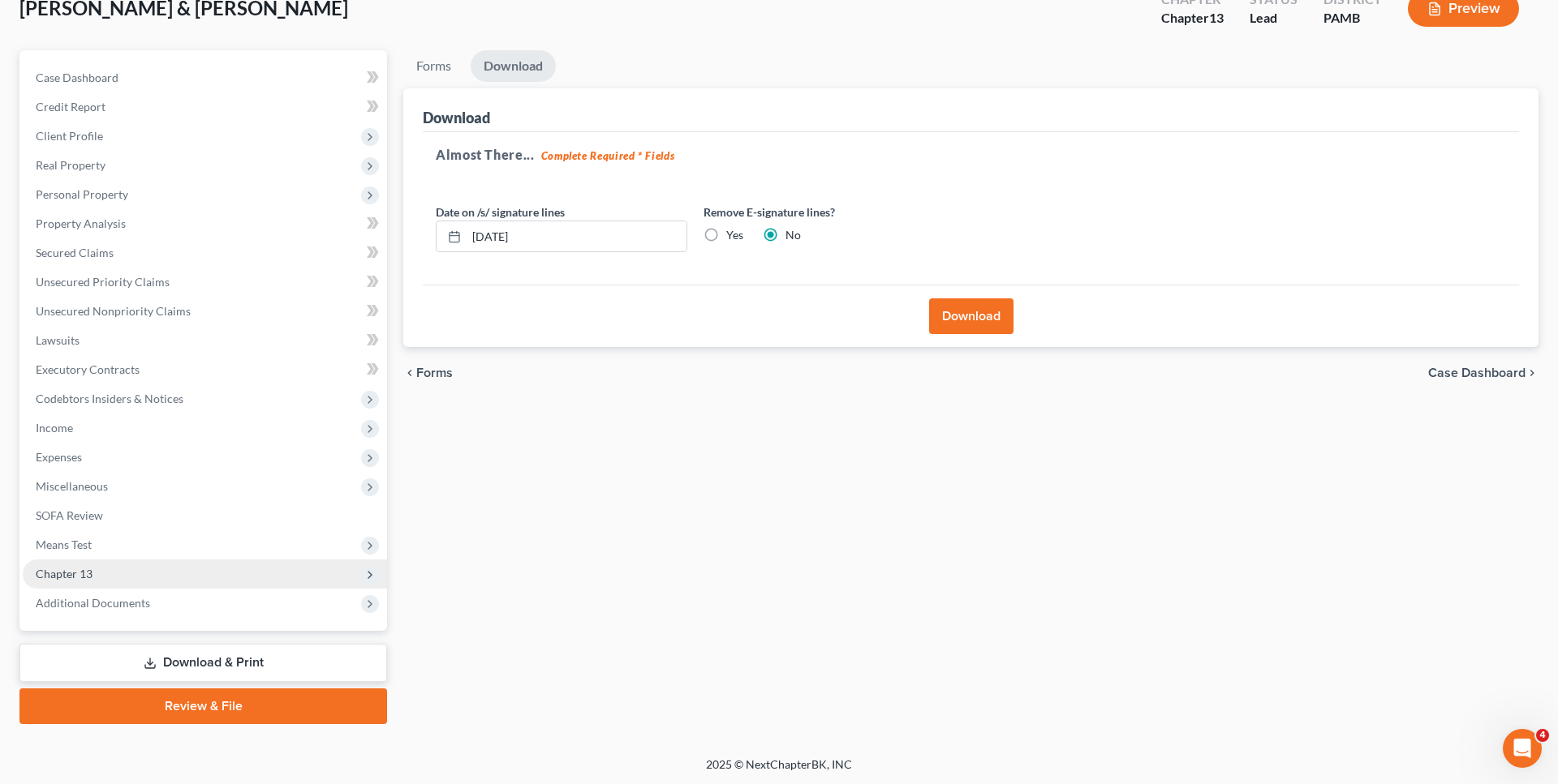
click at [944, 325] on button "Download" at bounding box center [971, 315] width 85 height 36
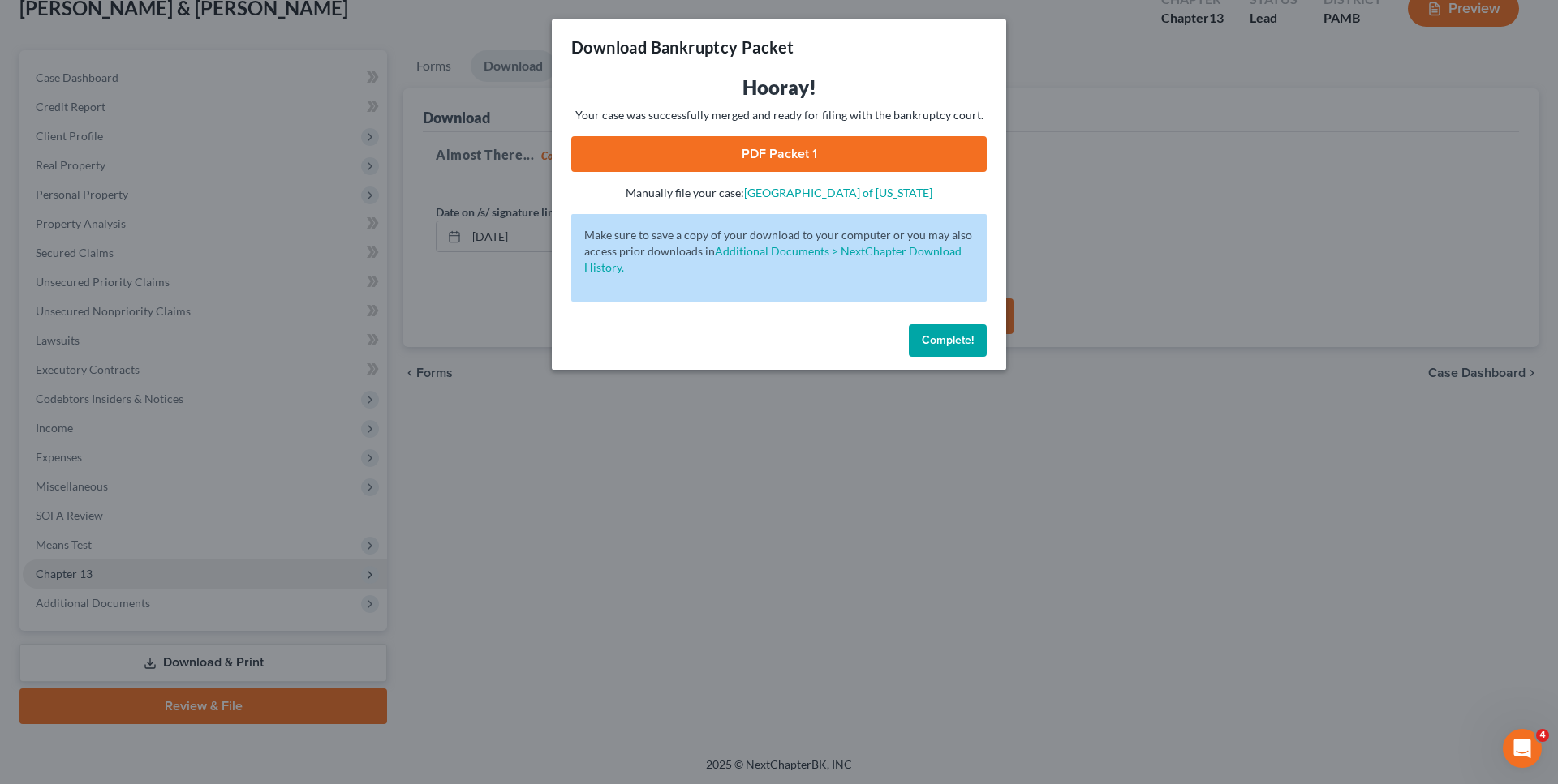
click at [722, 146] on link "PDF Packet 1" at bounding box center [779, 153] width 416 height 36
click at [947, 342] on span "Complete!" at bounding box center [948, 340] width 52 height 14
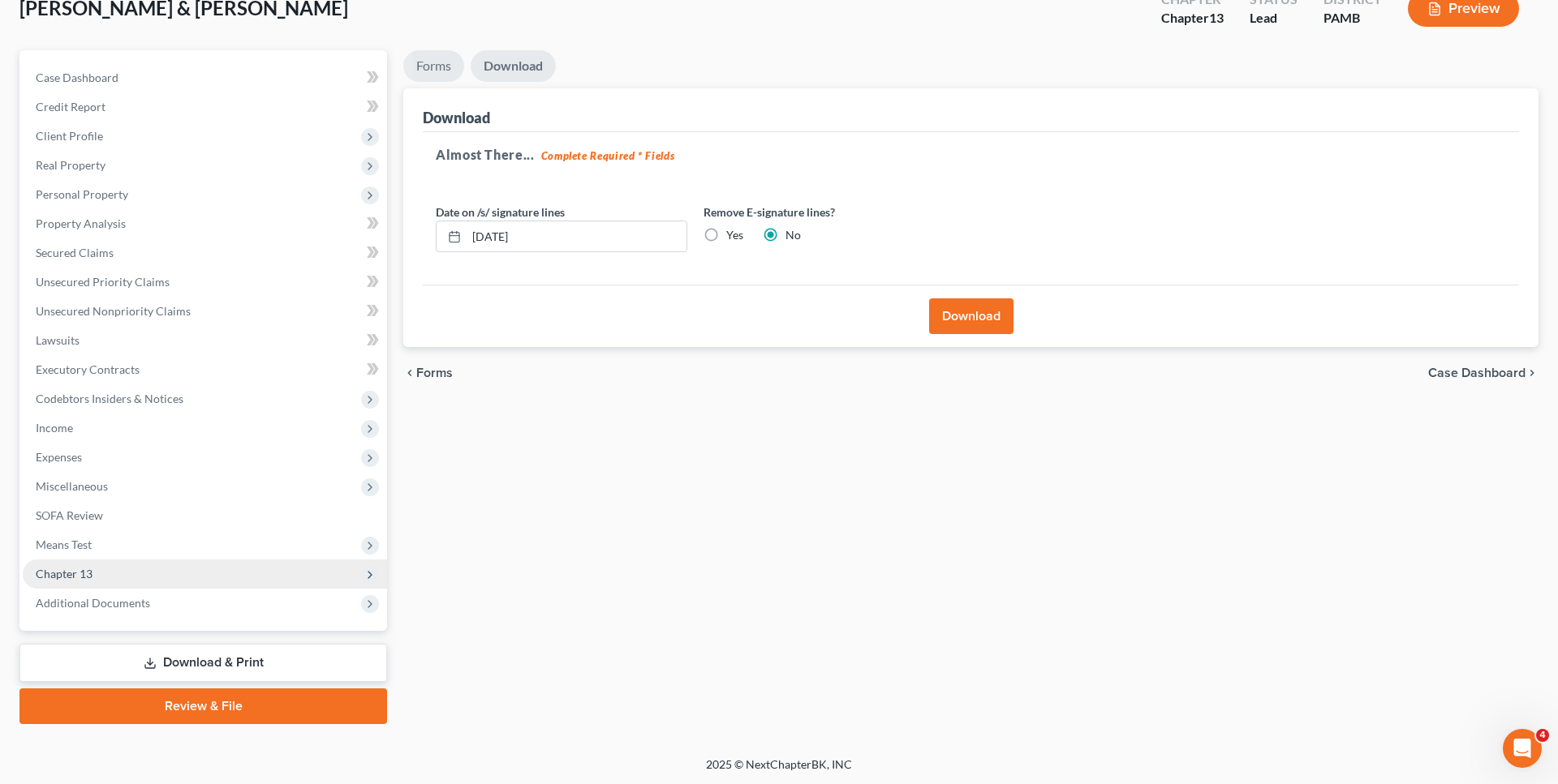
click at [452, 60] on link "Forms" at bounding box center [433, 66] width 61 height 32
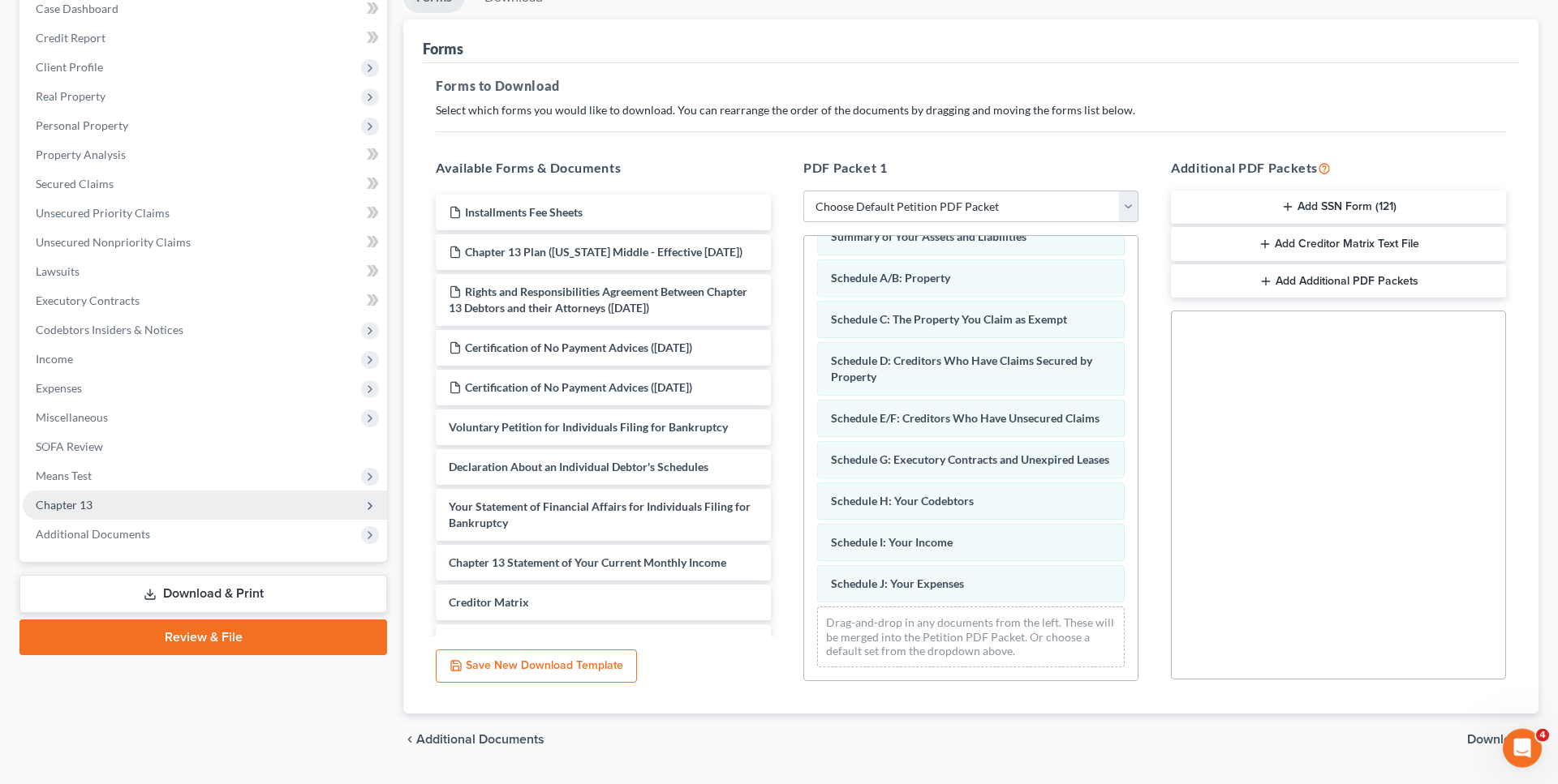
scroll to position [217, 0]
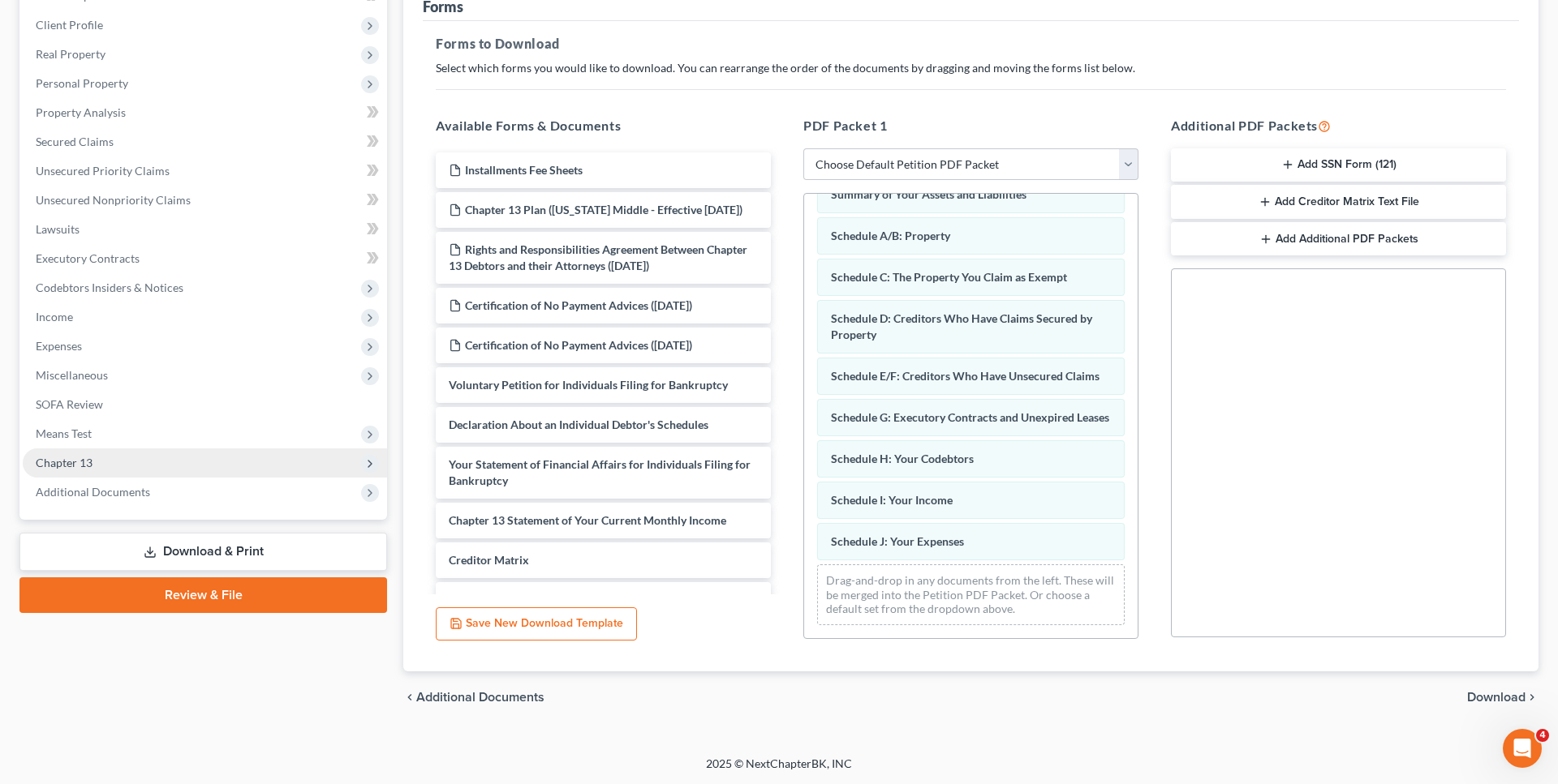
click at [115, 464] on span "Chapter 13" at bounding box center [204, 463] width 364 height 29
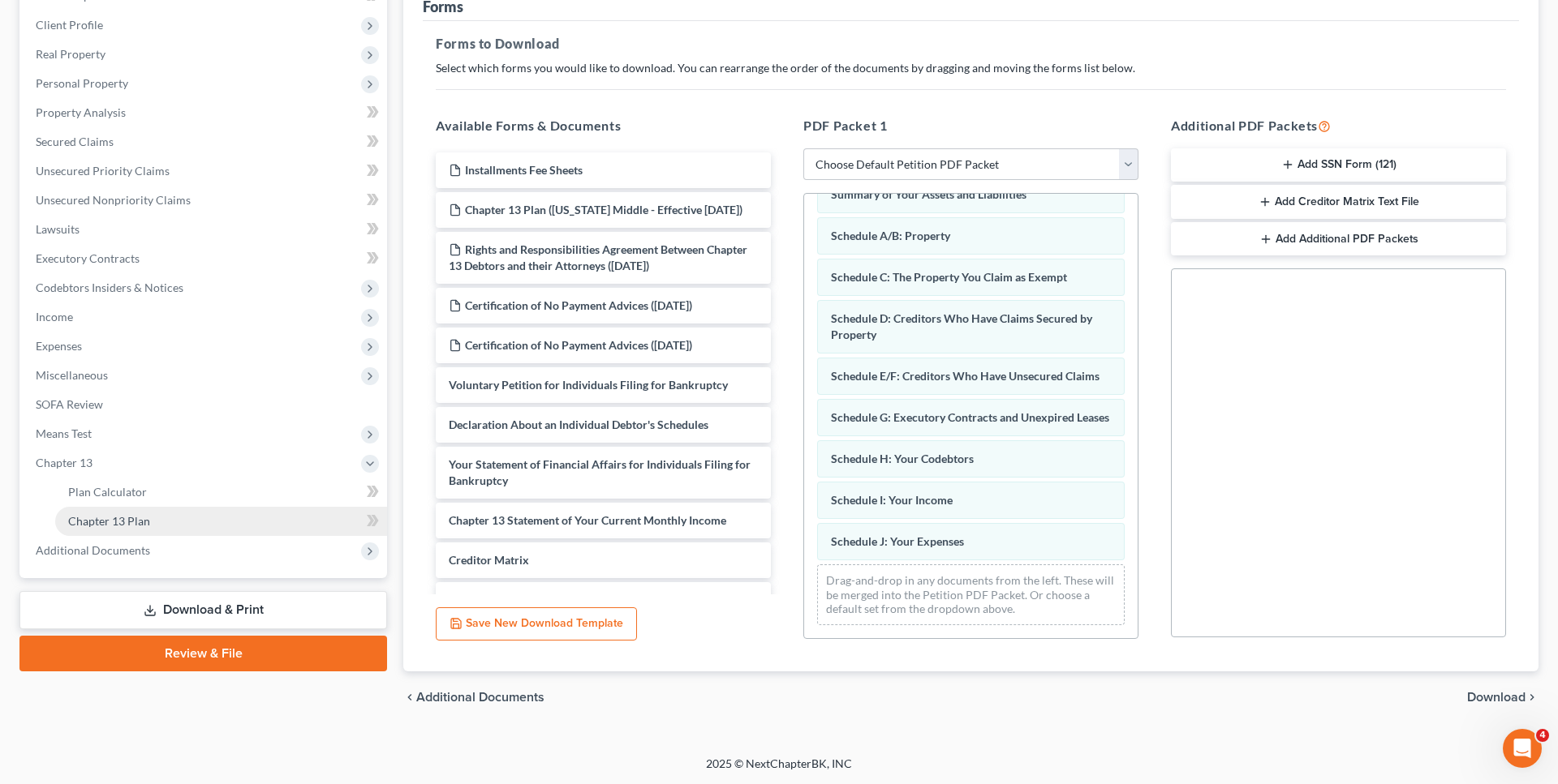
click at [119, 519] on span "Chapter 13 Plan" at bounding box center [109, 521] width 82 height 14
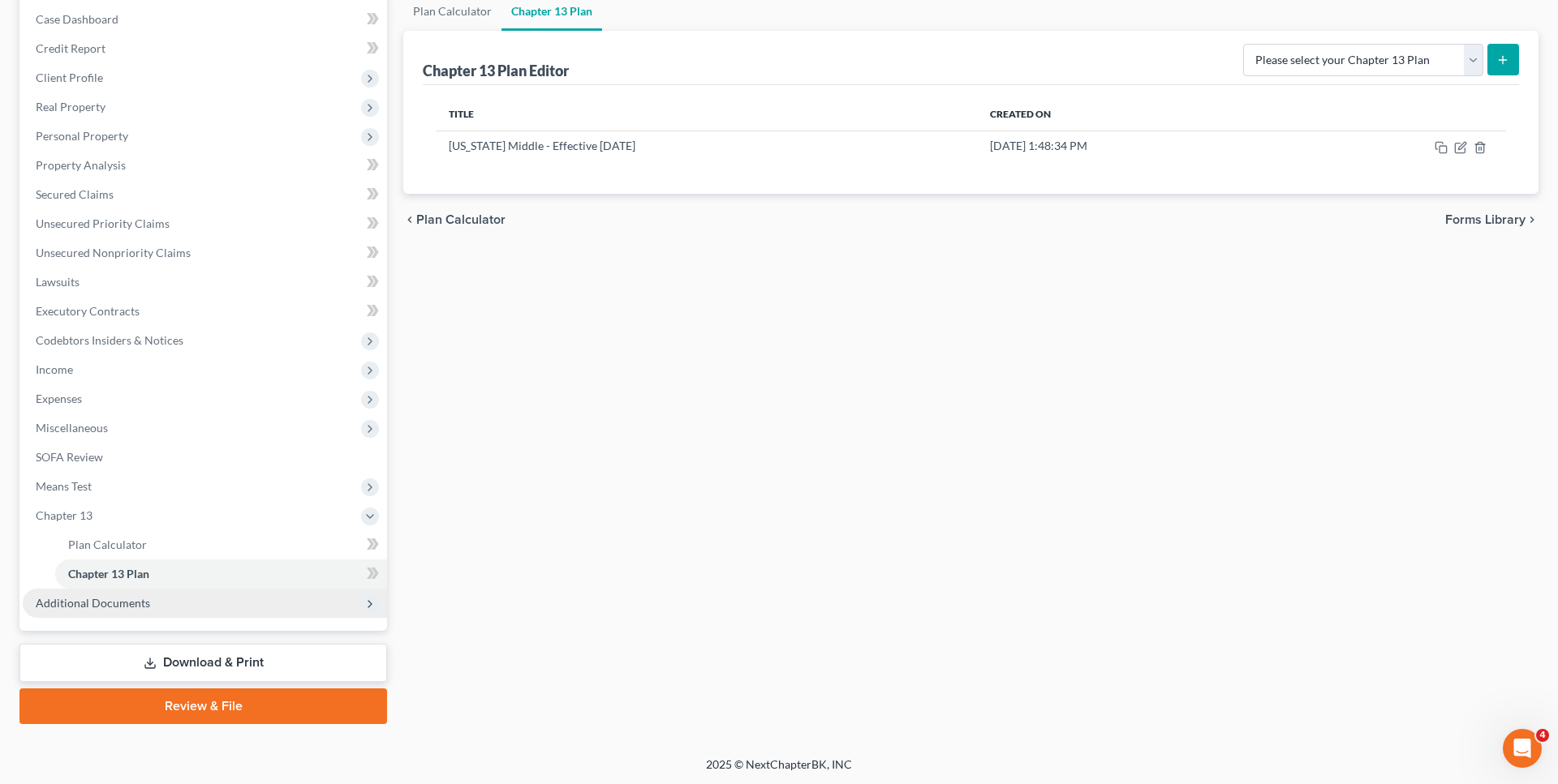
click at [107, 607] on span "Additional Documents" at bounding box center [92, 603] width 114 height 14
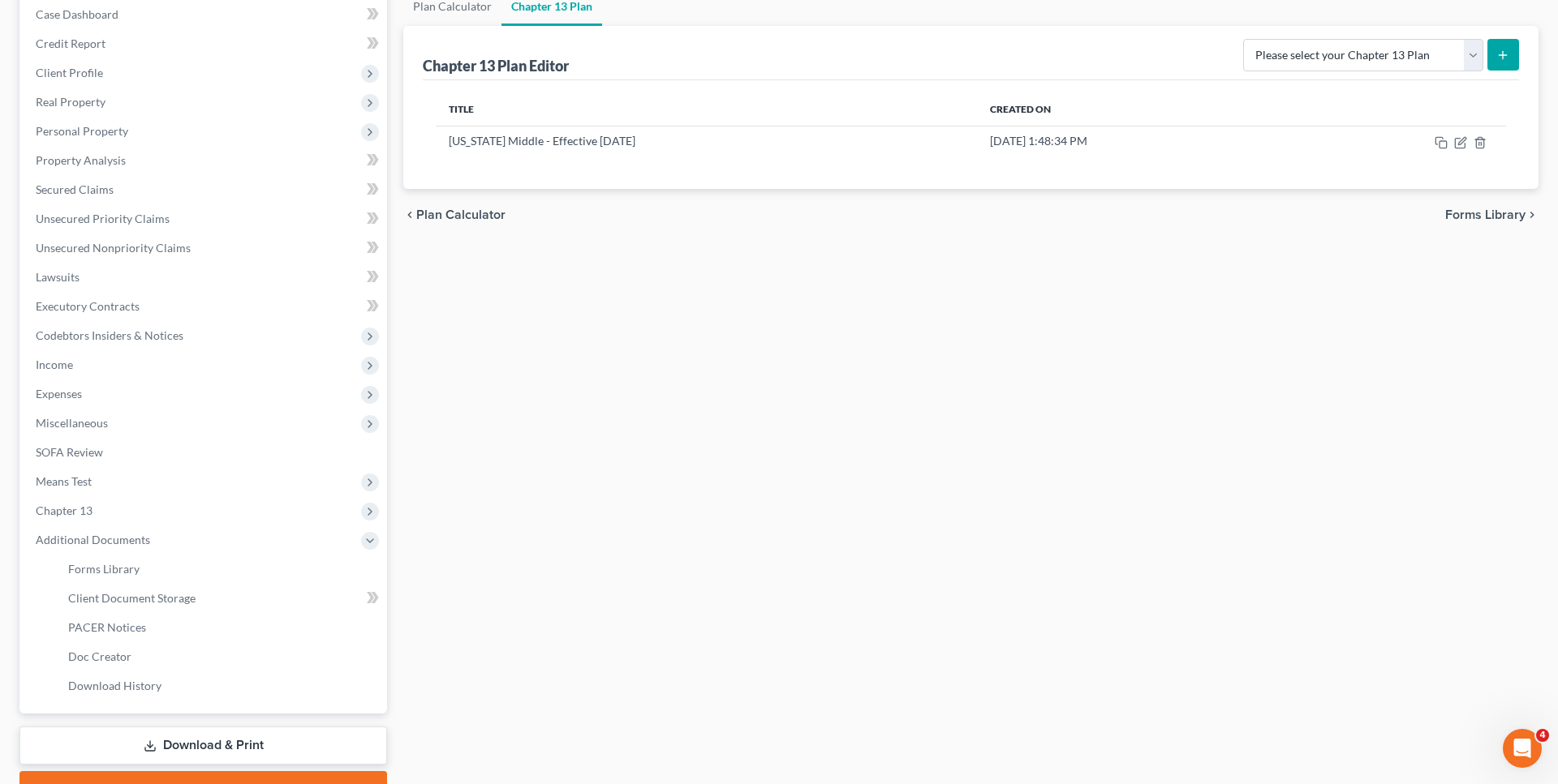
click at [203, 747] on link "Download & Print" at bounding box center [203, 746] width 368 height 38
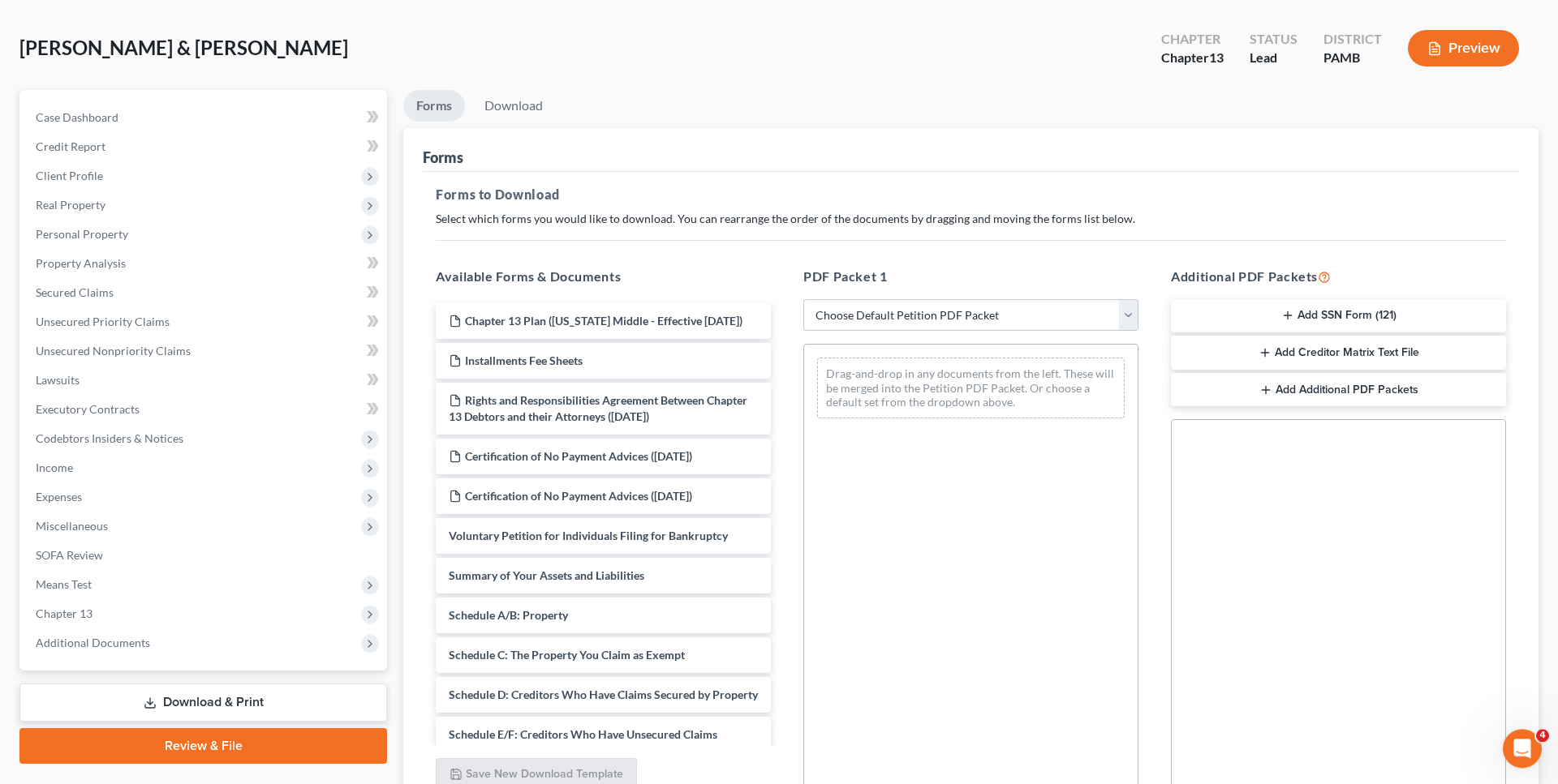
scroll to position [83, 0]
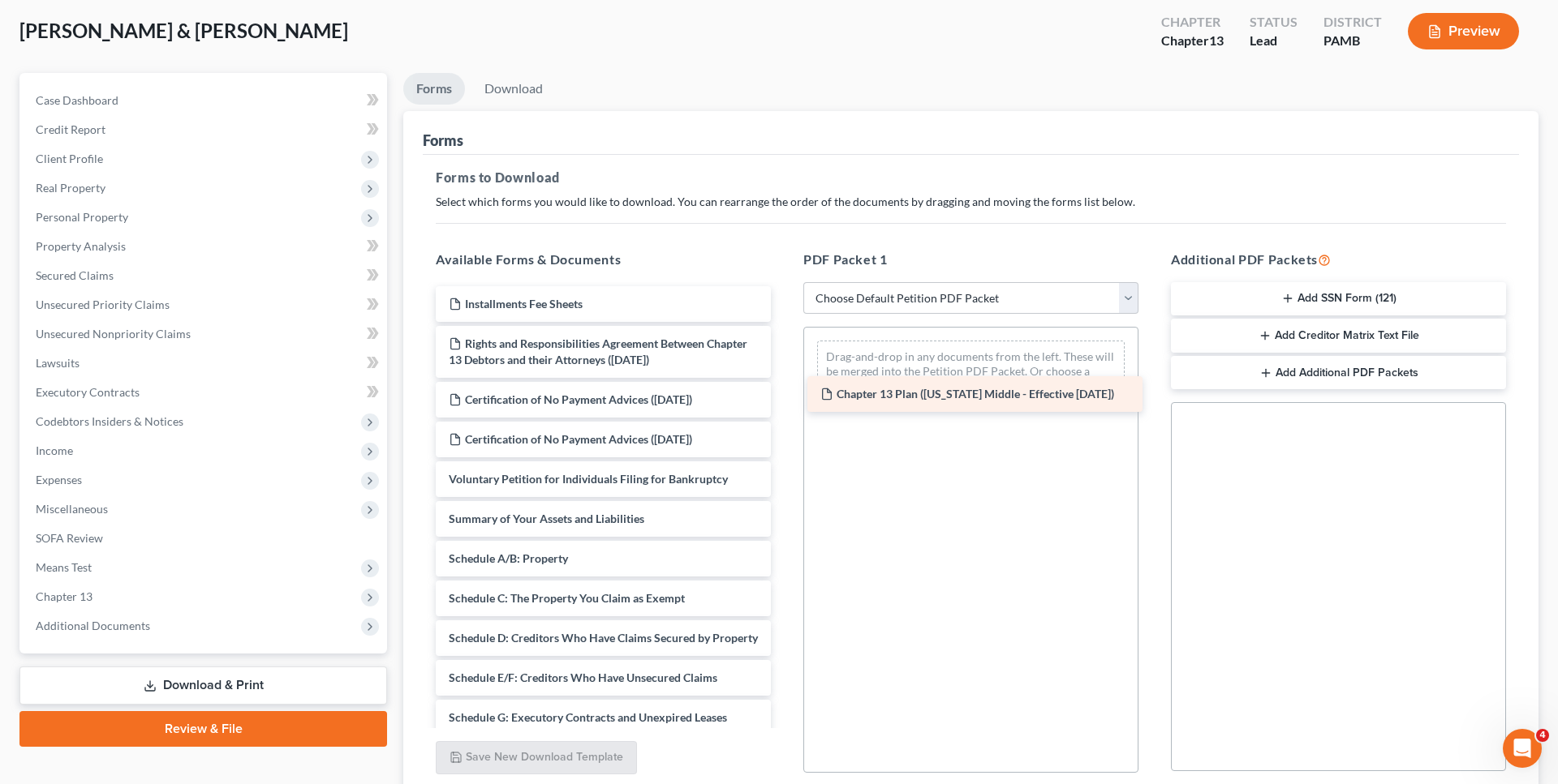
drag, startPoint x: 563, startPoint y: 298, endPoint x: 935, endPoint y: 389, distance: 383.0
click at [784, 389] on div "Chapter 13 Plan ([US_STATE] Middle - Effective [DATE]) Chapter 13 Plan ([US_STA…" at bounding box center [604, 726] width 361 height 879
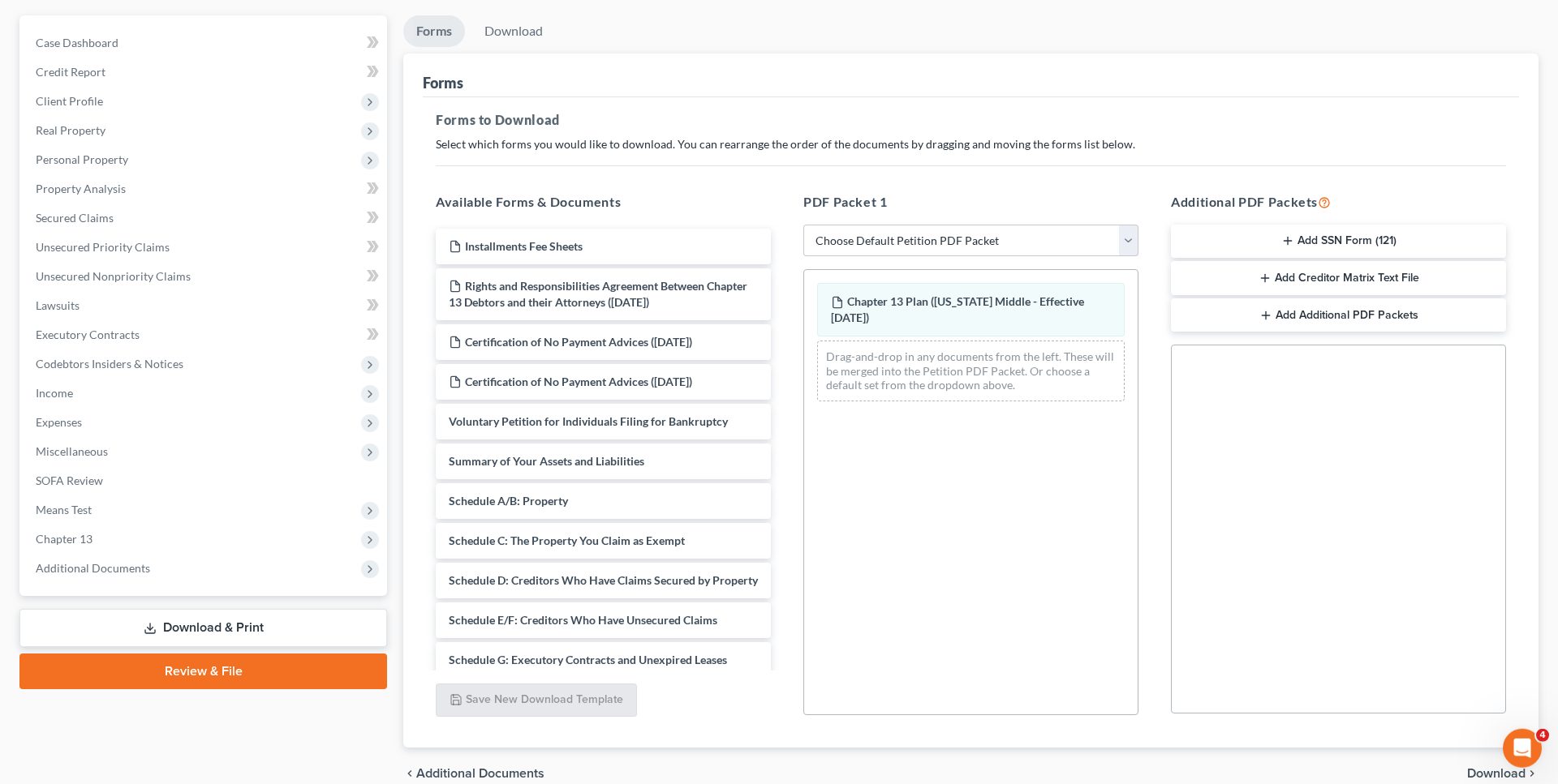
scroll to position [166, 0]
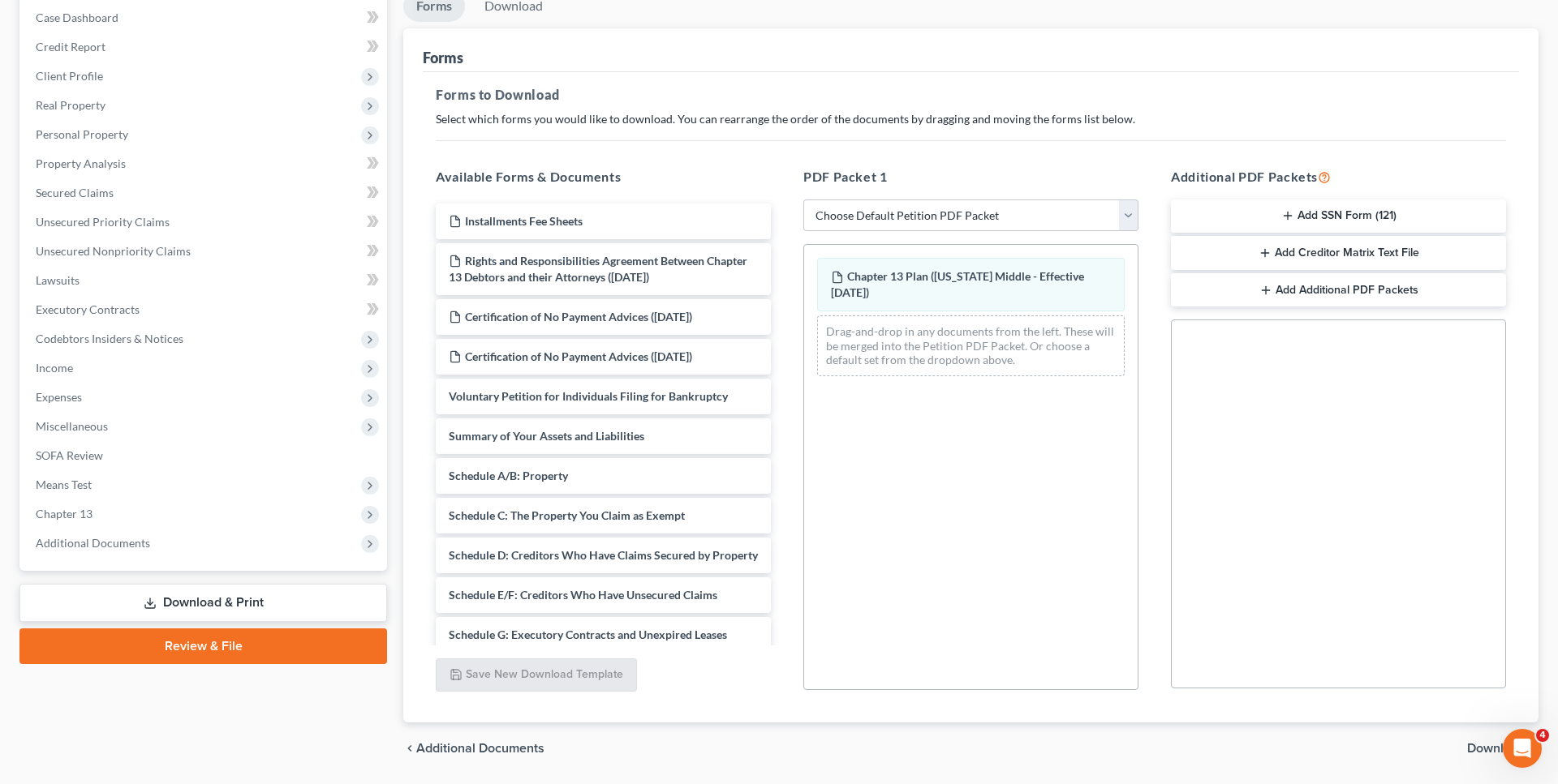
click at [1326, 259] on button "Add Creditor Matrix Text File" at bounding box center [1338, 253] width 335 height 34
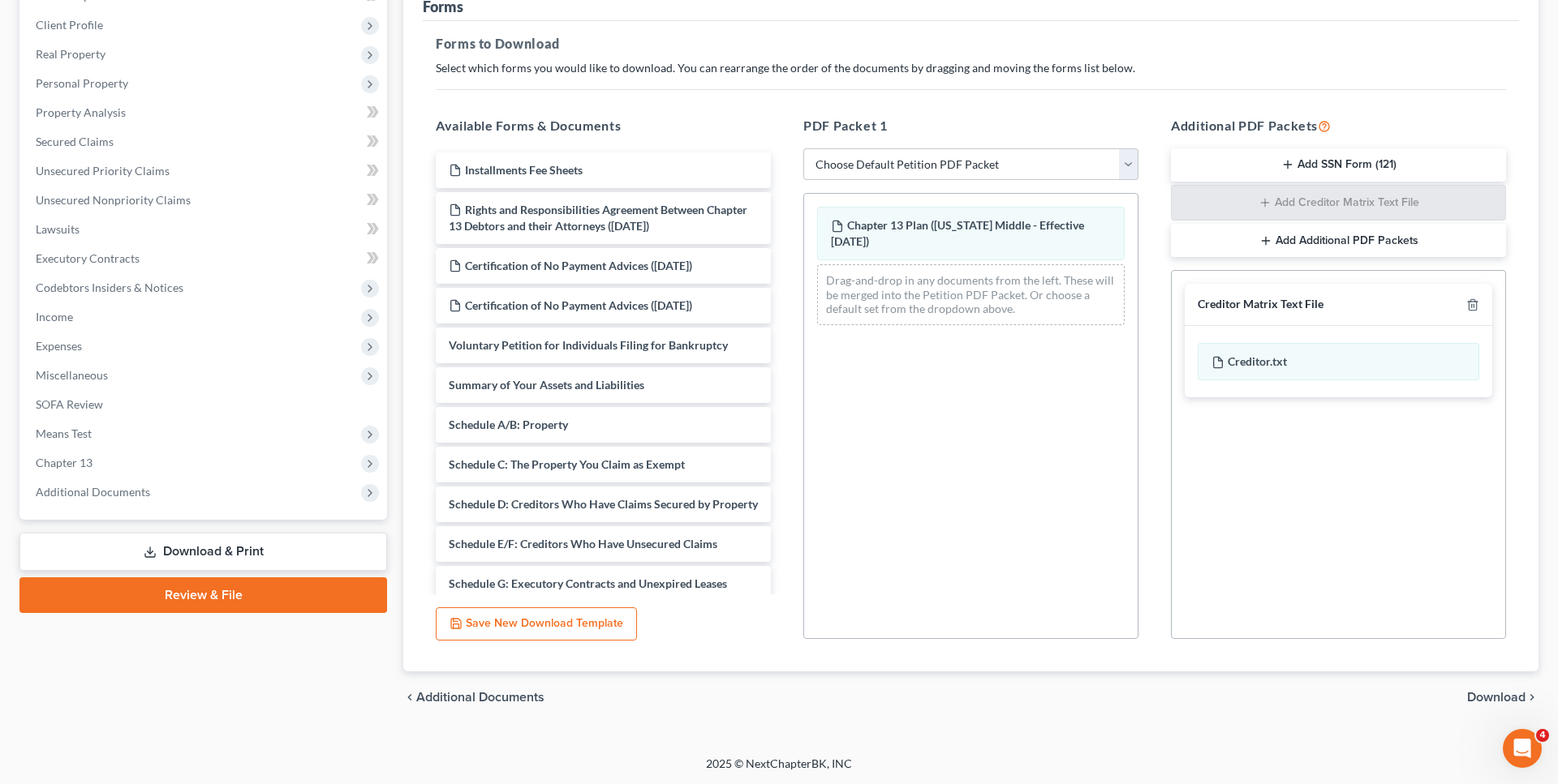
click at [1475, 701] on span "Download" at bounding box center [1497, 697] width 58 height 13
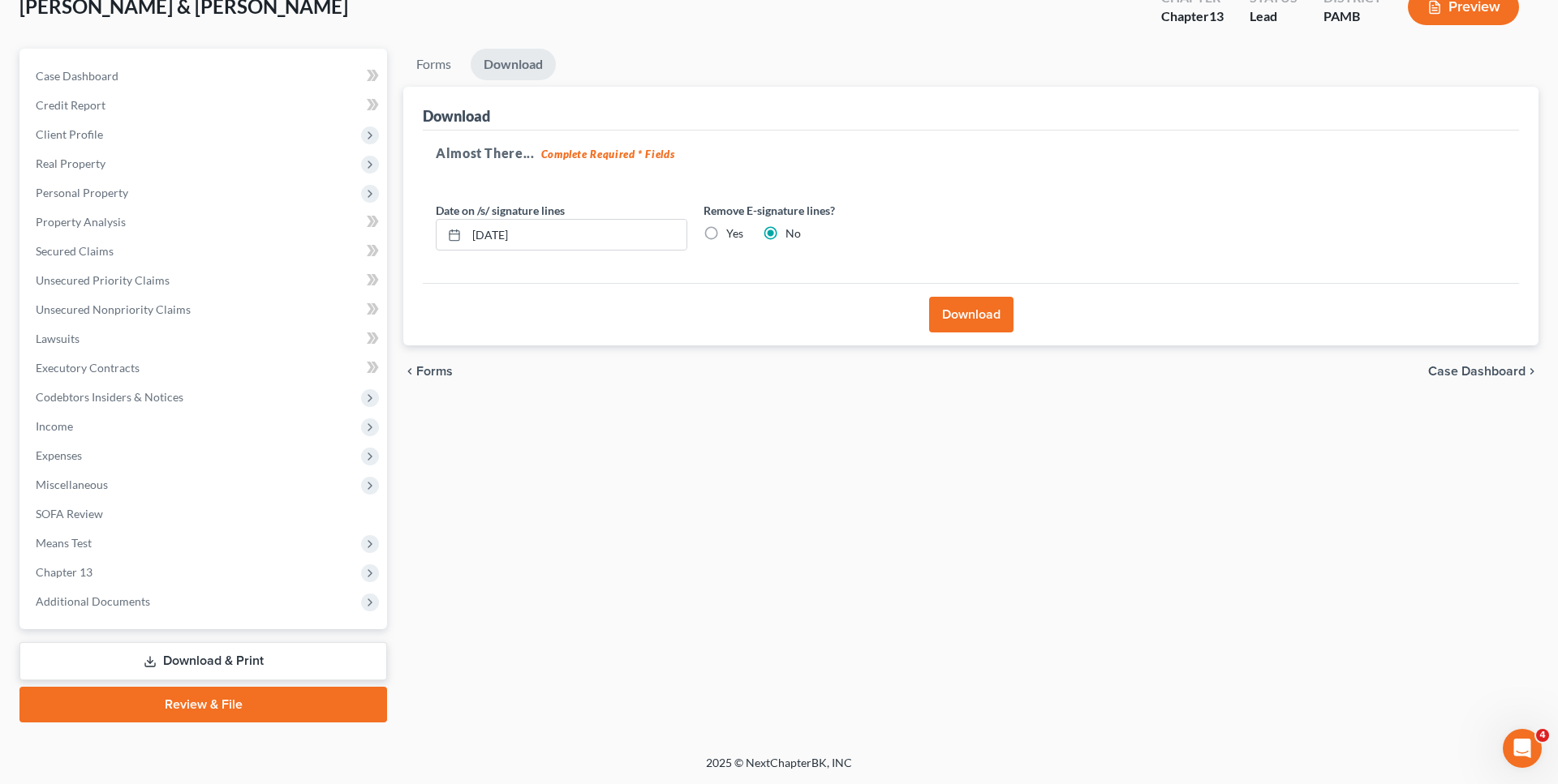
scroll to position [106, 0]
click at [979, 313] on button "Download" at bounding box center [971, 315] width 85 height 36
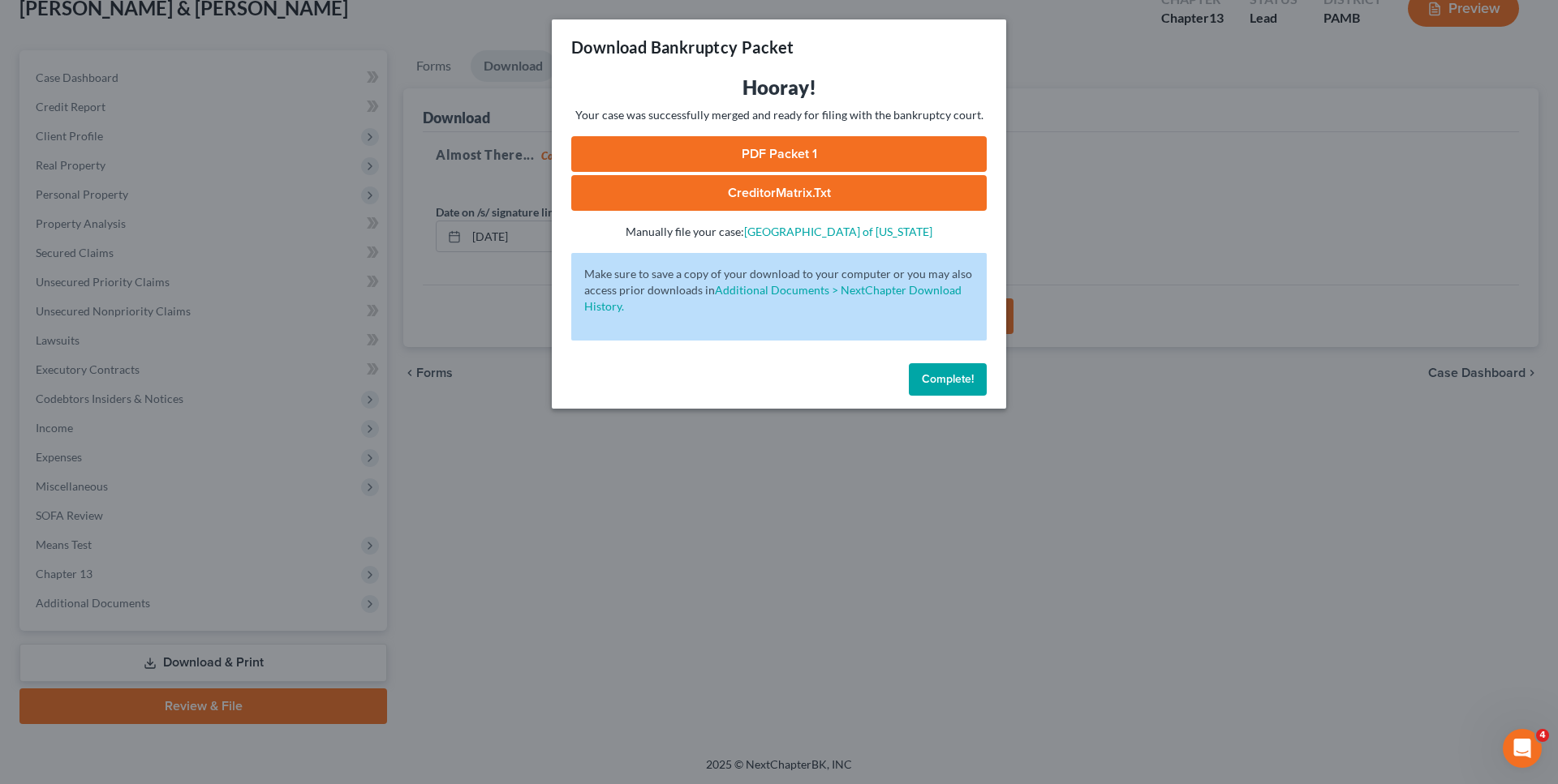
click at [931, 378] on span "Complete!" at bounding box center [948, 378] width 52 height 14
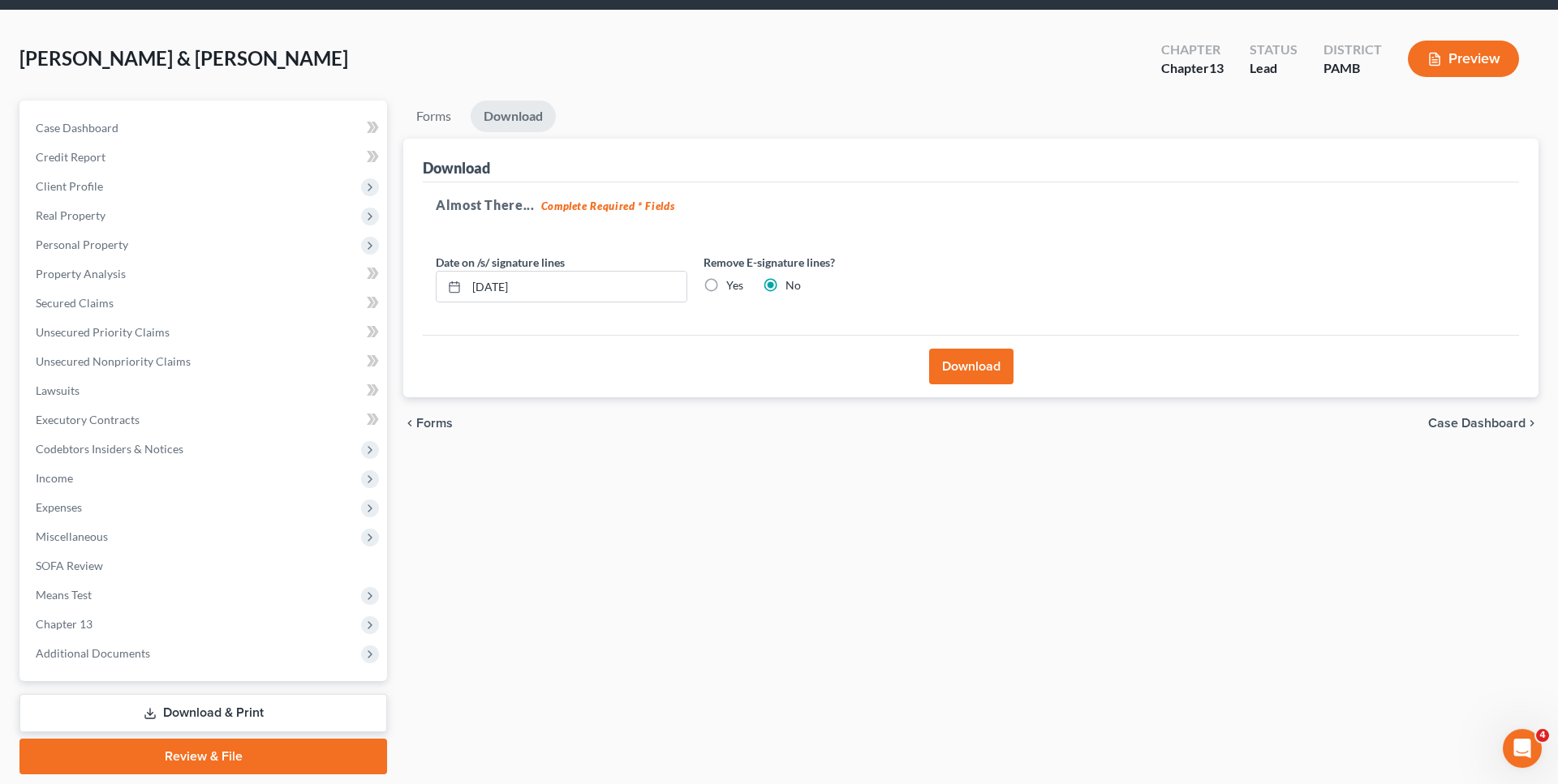
scroll to position [23, 0]
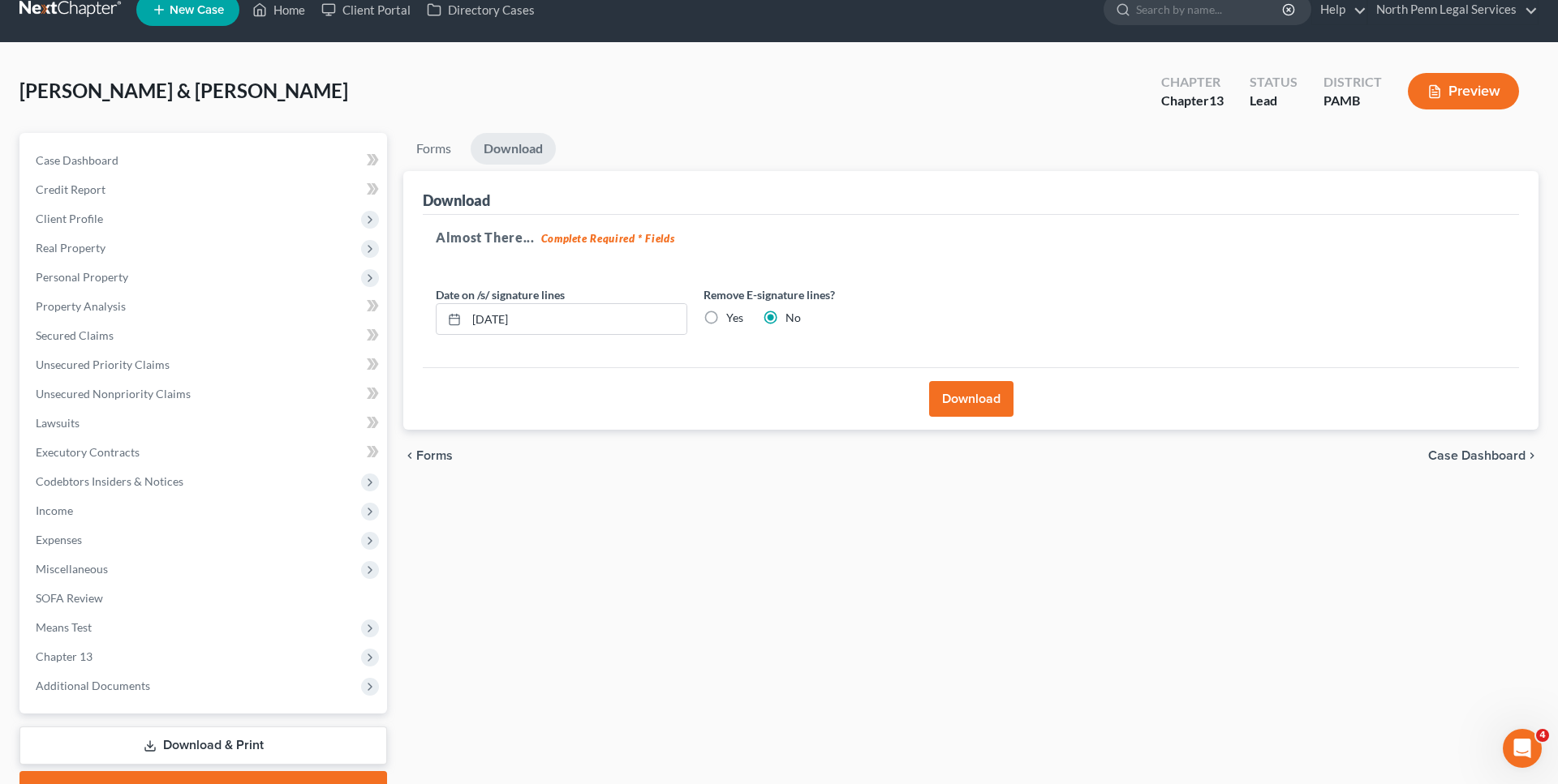
click at [1251, 291] on div "Almost There... Complete Required * Fields Date on /s/ signature lines 09/02/20…" at bounding box center [971, 292] width 1096 height 153
click at [976, 396] on button "Download" at bounding box center [971, 398] width 85 height 36
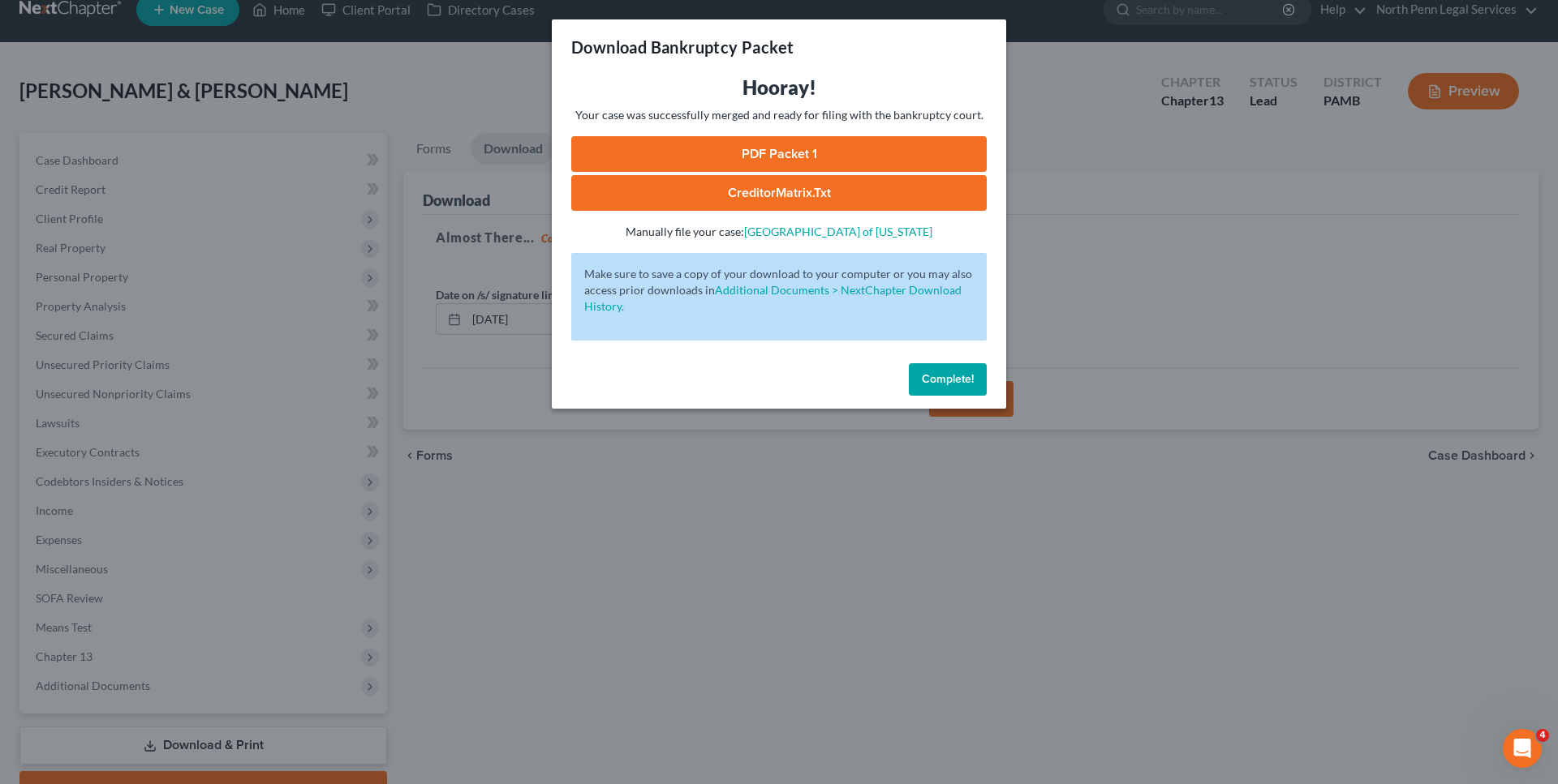
click at [786, 146] on link "PDF Packet 1" at bounding box center [779, 153] width 416 height 36
click at [753, 191] on link "CreditorMatrix.txt" at bounding box center [779, 192] width 416 height 36
click at [942, 377] on span "Complete!" at bounding box center [948, 378] width 52 height 14
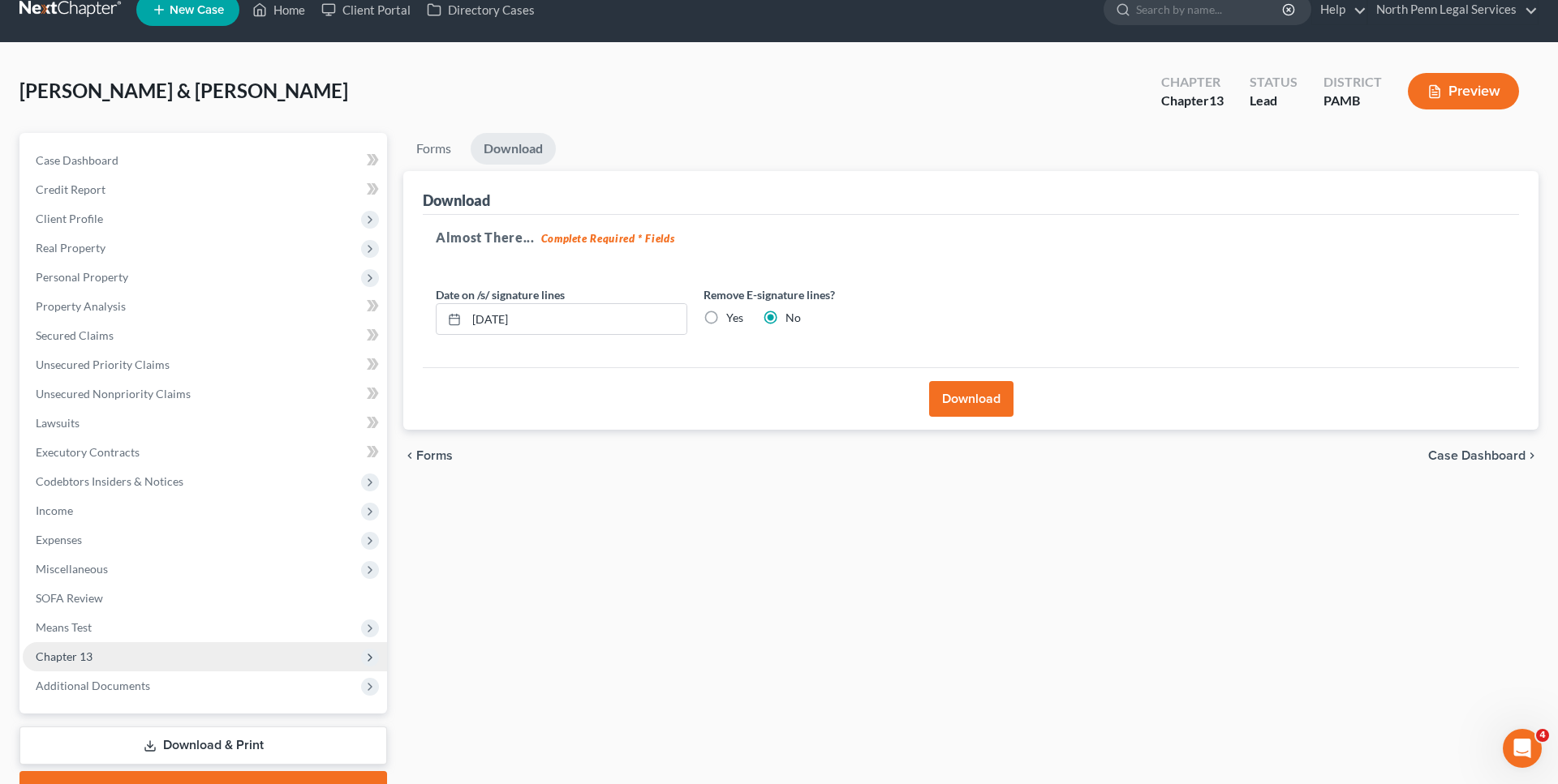
click at [127, 665] on span "Chapter 13" at bounding box center [204, 657] width 364 height 29
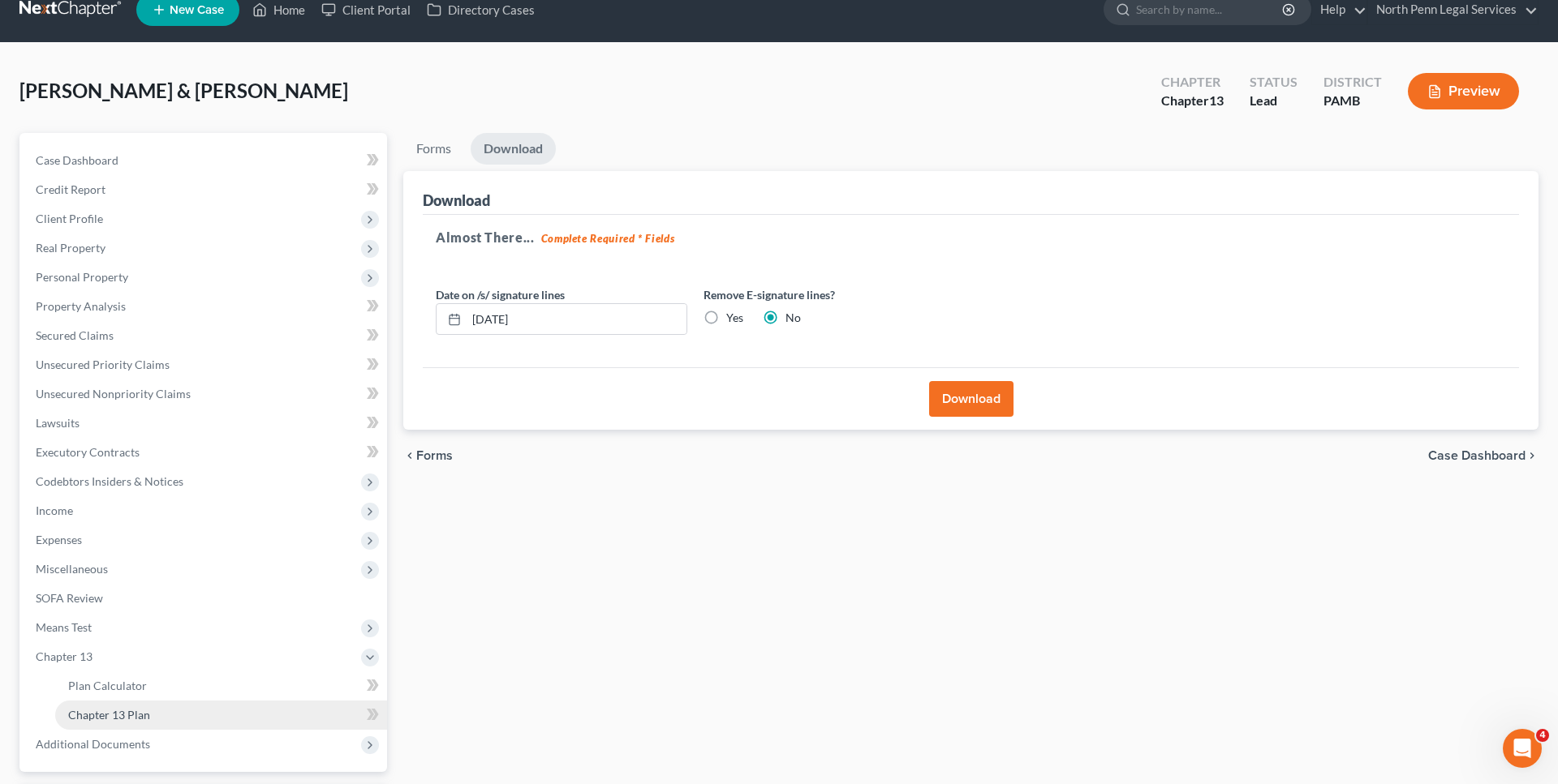
click at [140, 721] on span "Chapter 13 Plan" at bounding box center [109, 715] width 82 height 14
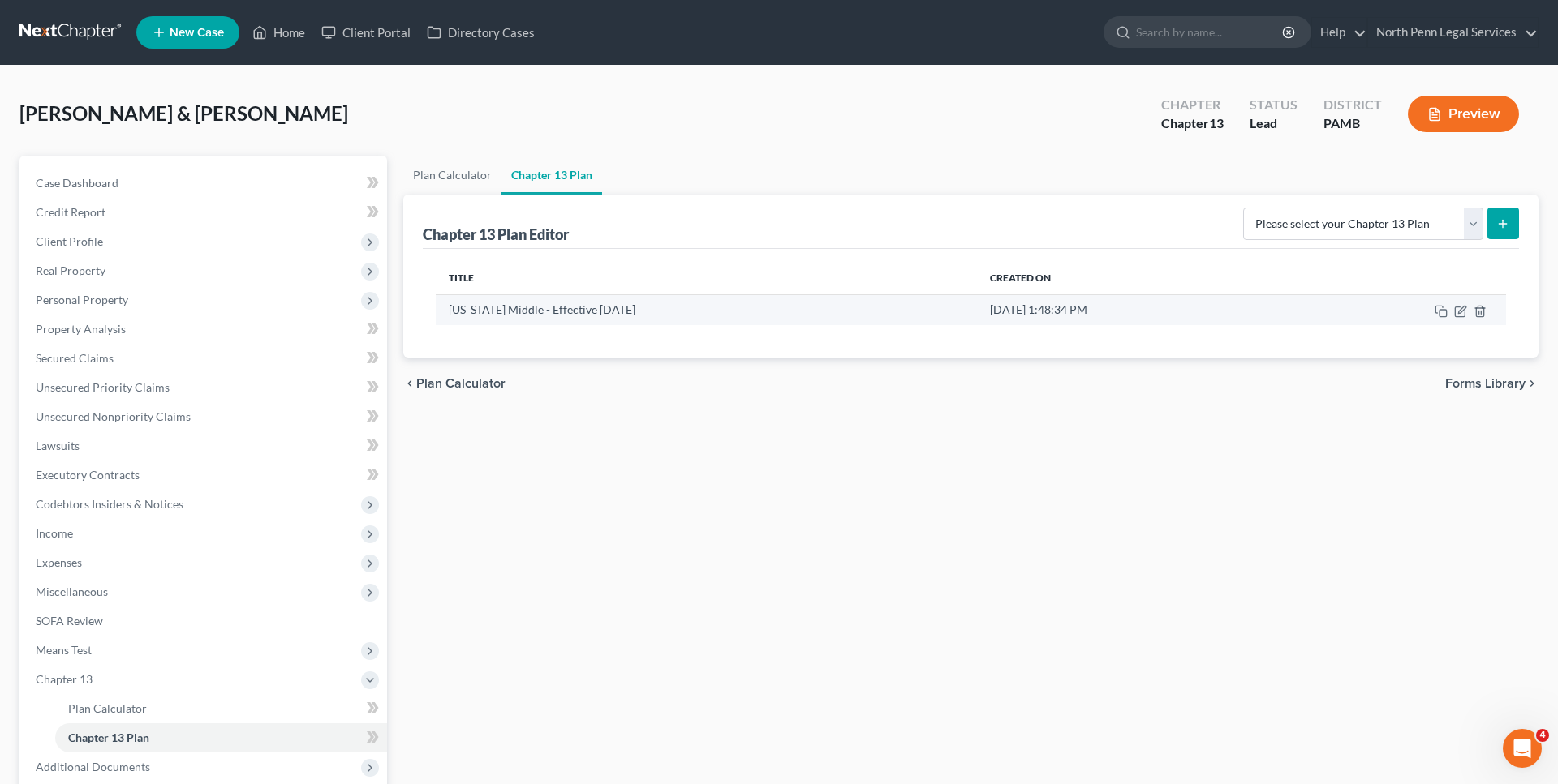
click at [1075, 308] on td "Aug 27, 2025 1:48:34 PM" at bounding box center [1134, 310] width 314 height 31
click at [1461, 308] on icon "button" at bounding box center [1460, 312] width 13 height 13
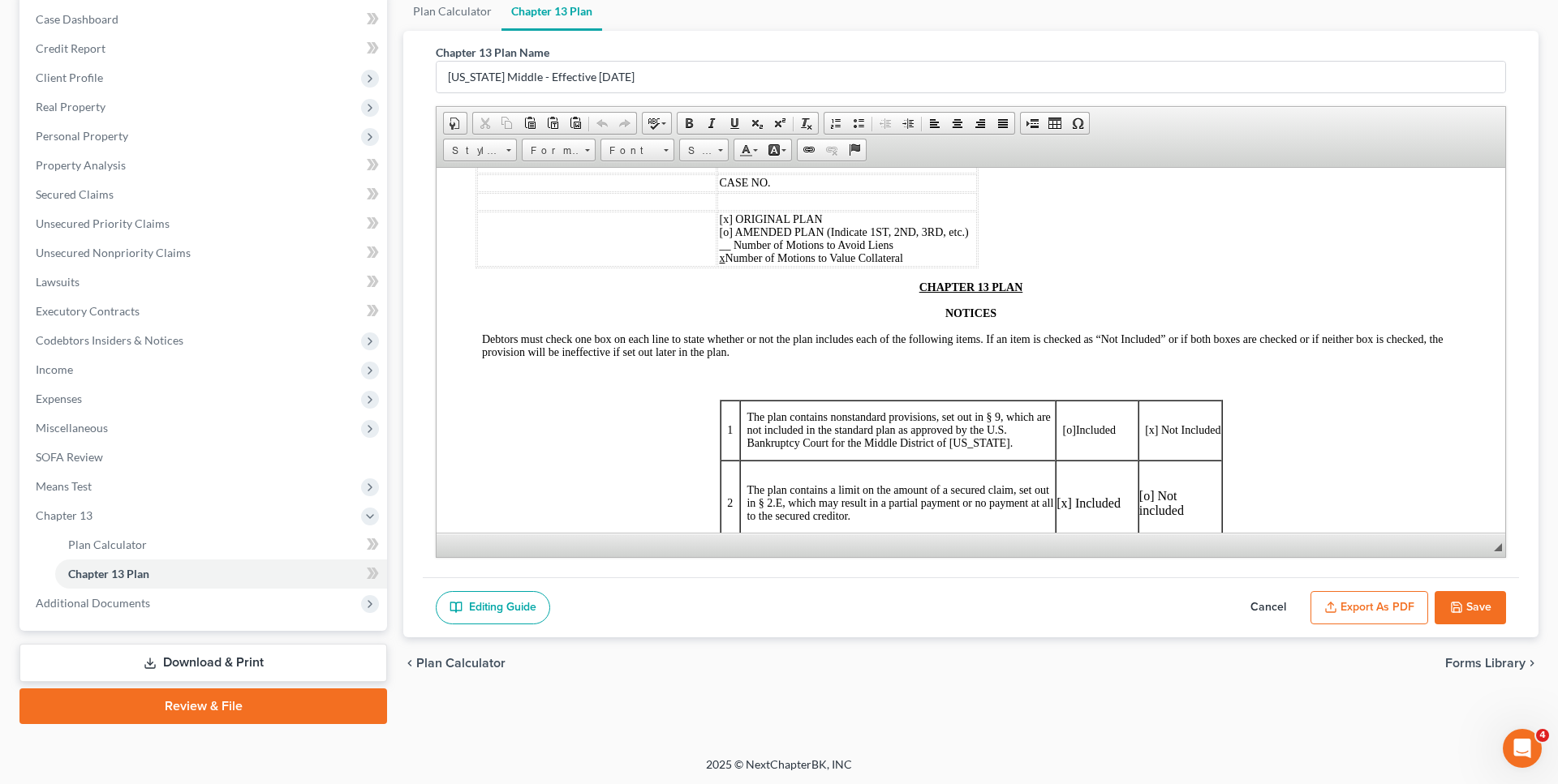
scroll to position [166, 0]
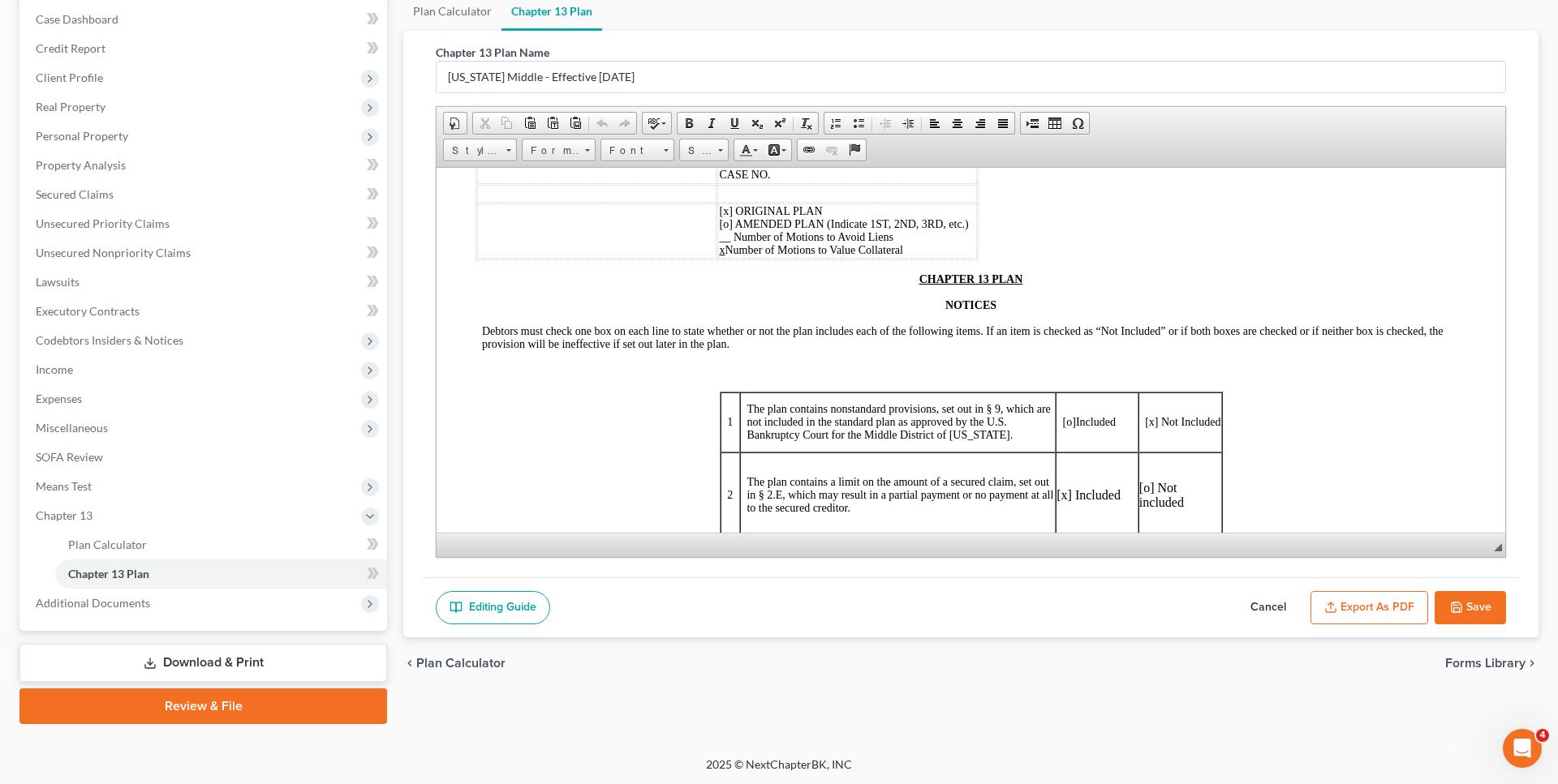
click at [1386, 610] on button "Export as PDF" at bounding box center [1369, 608] width 118 height 34
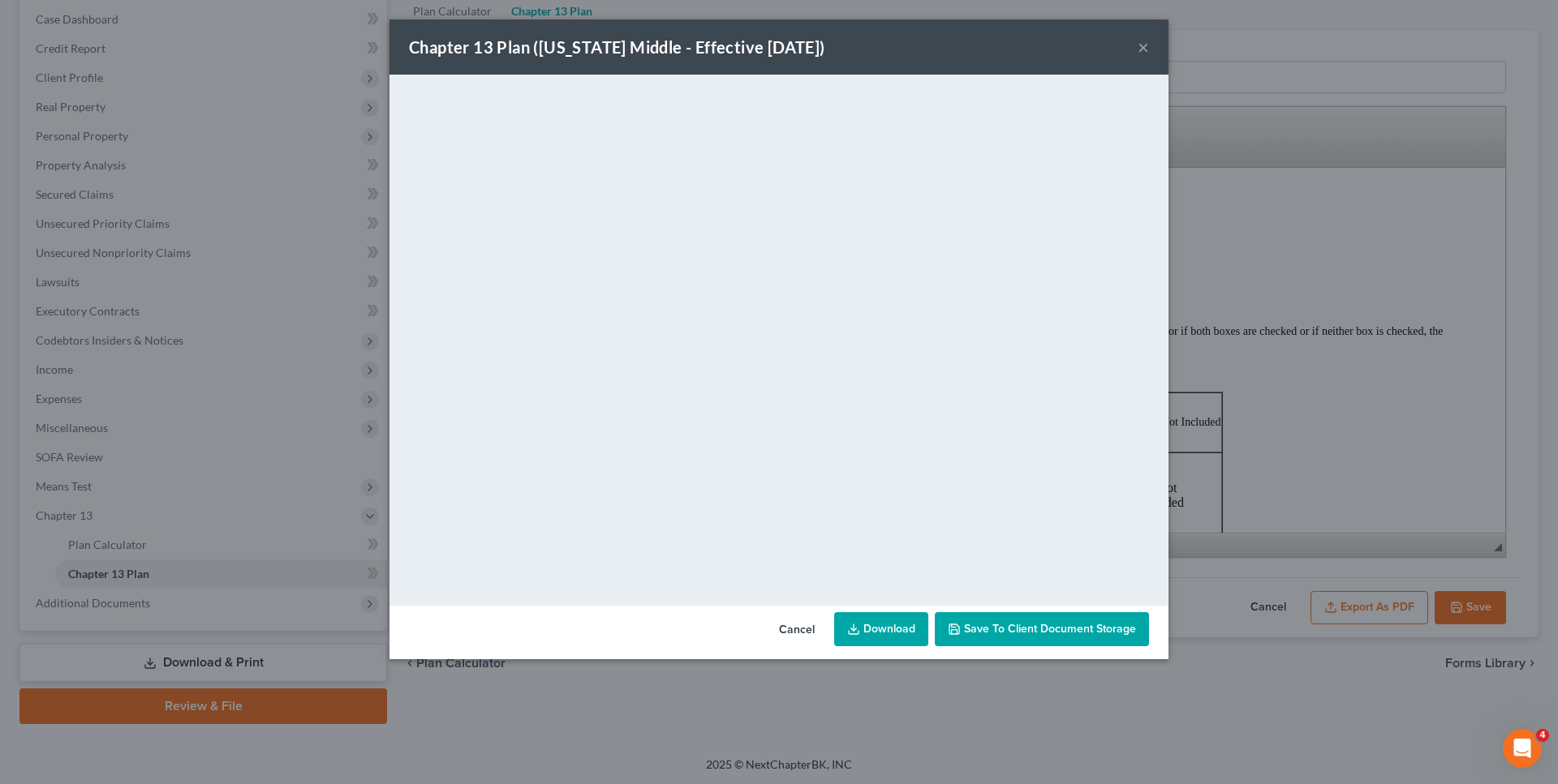
click at [985, 629] on span "Save to Client Document Storage" at bounding box center [1050, 628] width 172 height 14
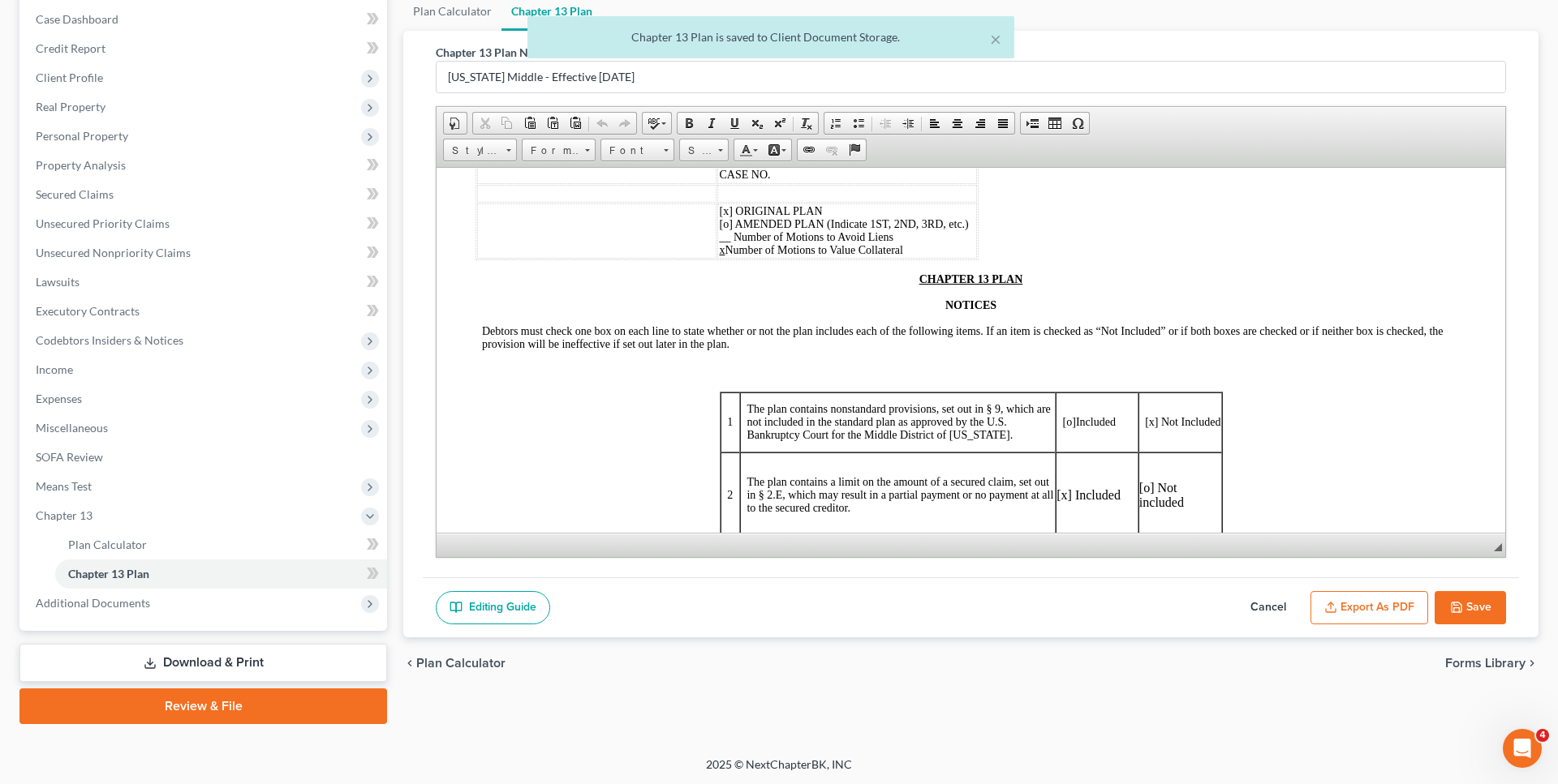
click at [1390, 610] on button "Export as PDF" at bounding box center [1369, 608] width 118 height 34
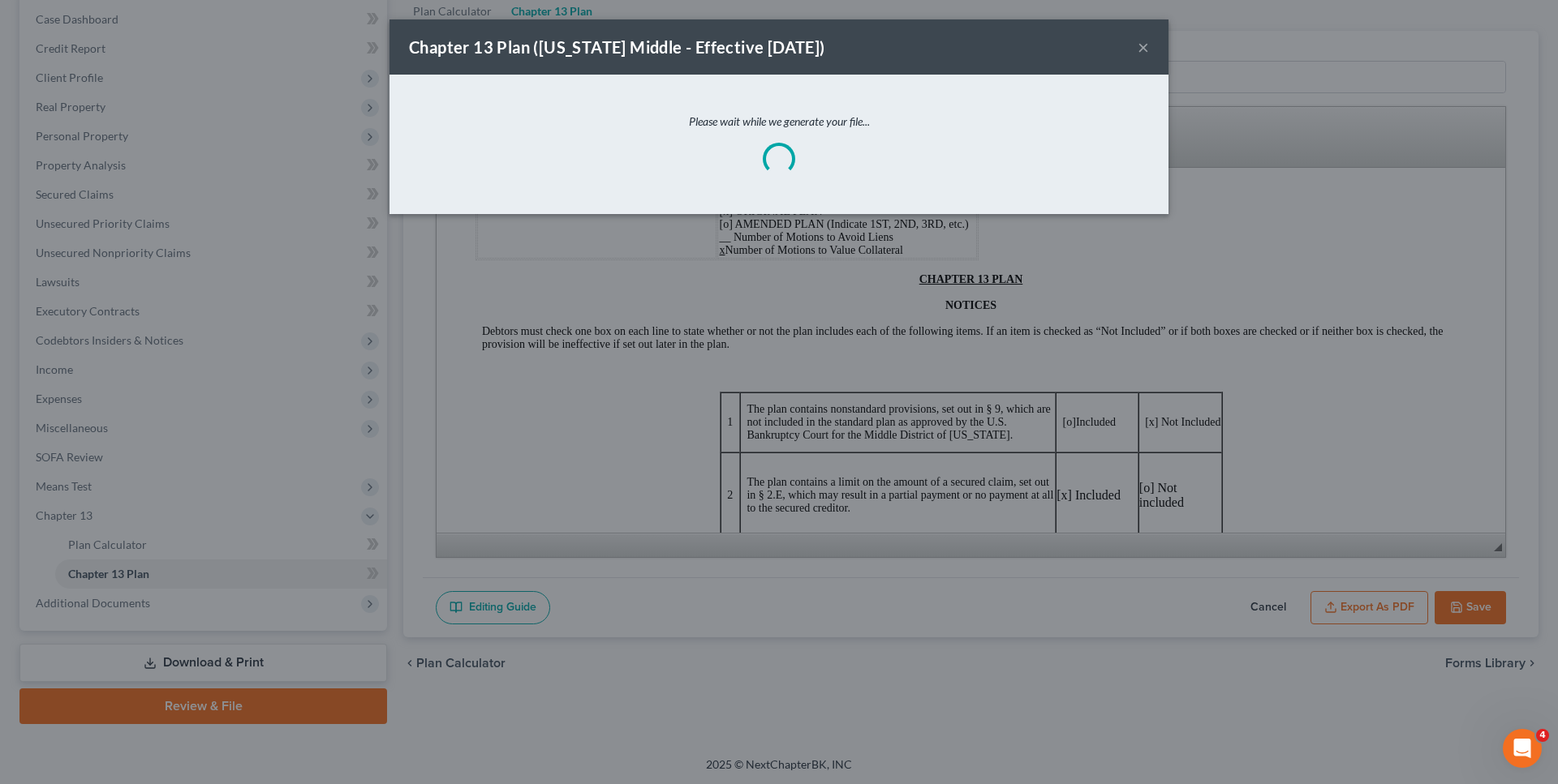
drag, startPoint x: 869, startPoint y: 33, endPoint x: 878, endPoint y: 12, distance: 22.8
click at [878, 12] on div "Chapter 13 Plan (Pennsylvania Middle - Effective 12/1/18) × Please wait while w…" at bounding box center [779, 392] width 1558 height 784
click at [1144, 52] on button "×" at bounding box center [1143, 46] width 11 height 19
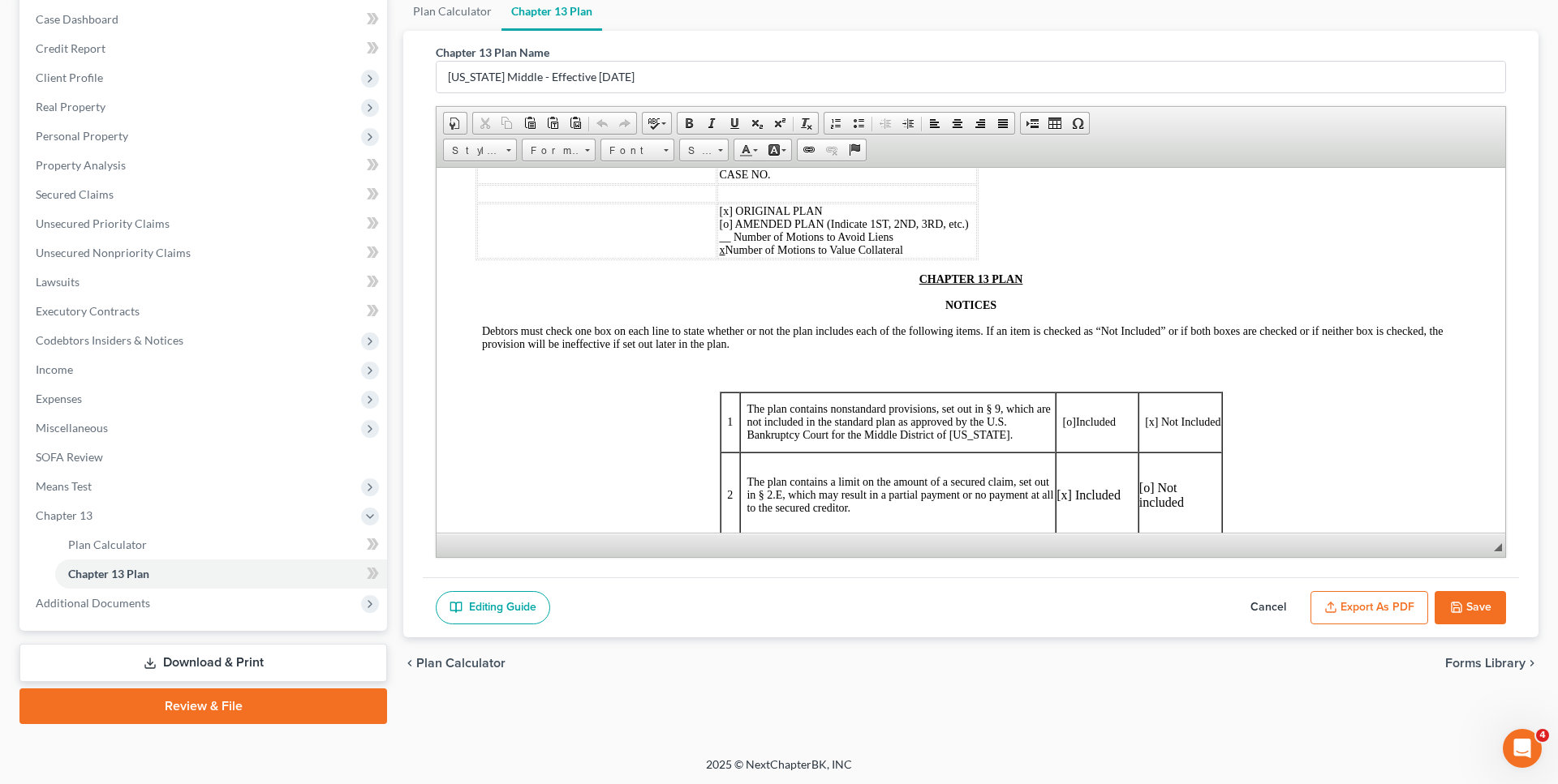
click at [1366, 612] on button "Export as PDF" at bounding box center [1369, 608] width 118 height 34
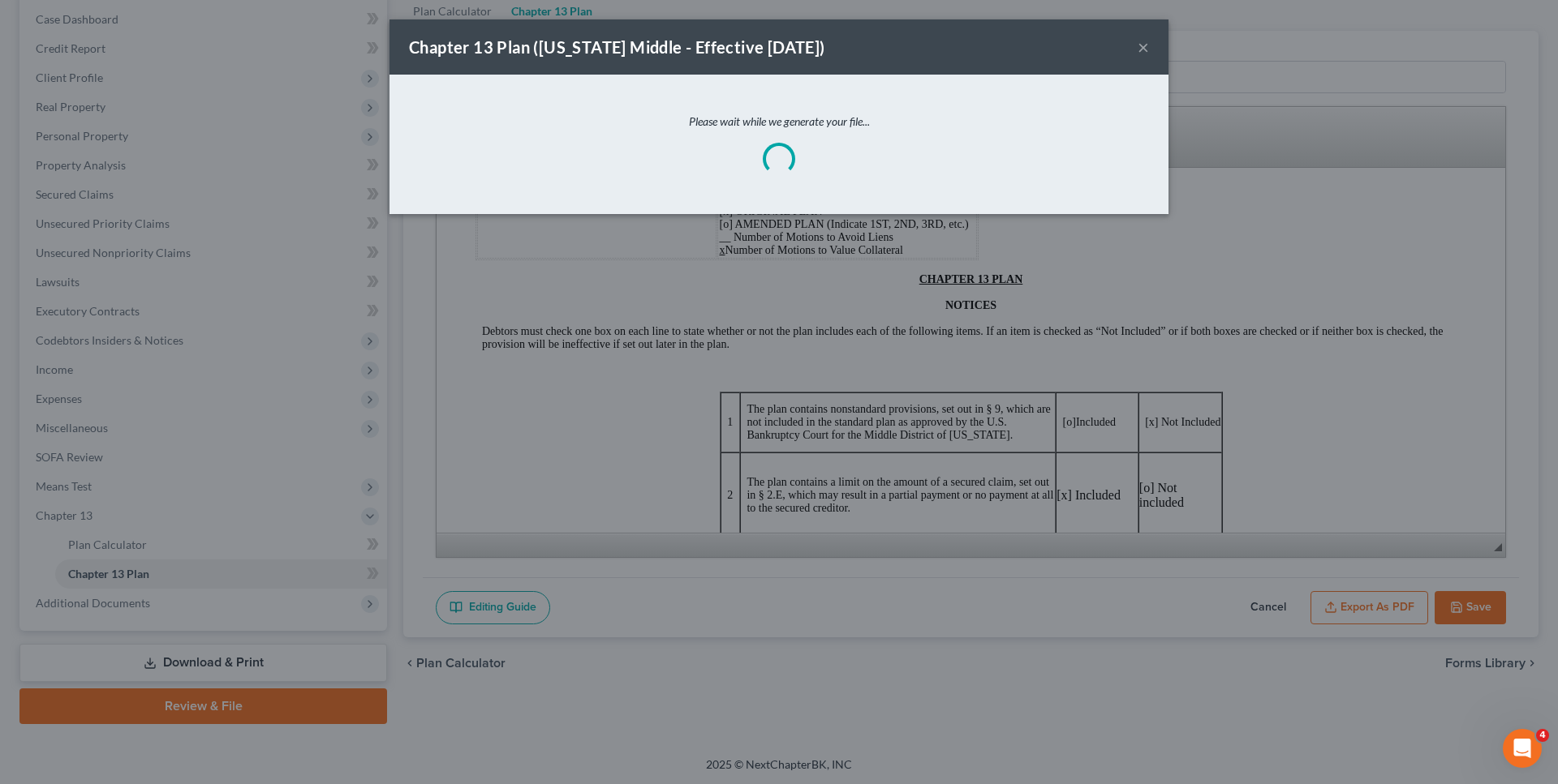
drag, startPoint x: 1144, startPoint y: 47, endPoint x: 1046, endPoint y: 132, distance: 129.7
click at [1143, 47] on button "×" at bounding box center [1143, 46] width 11 height 19
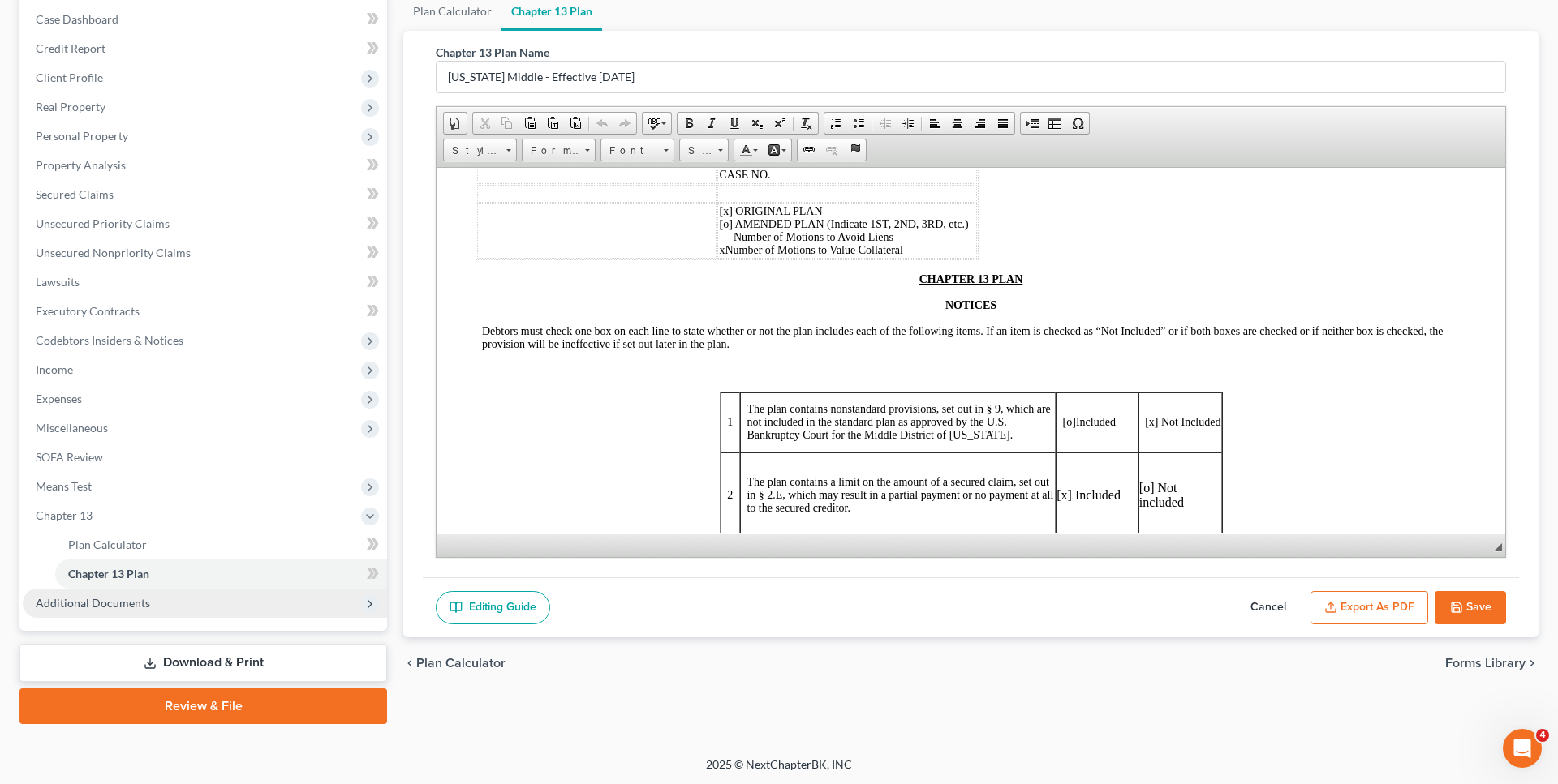
drag, startPoint x: 121, startPoint y: 610, endPoint x: 130, endPoint y: 604, distance: 10.8
click at [121, 609] on span "Additional Documents" at bounding box center [204, 603] width 364 height 29
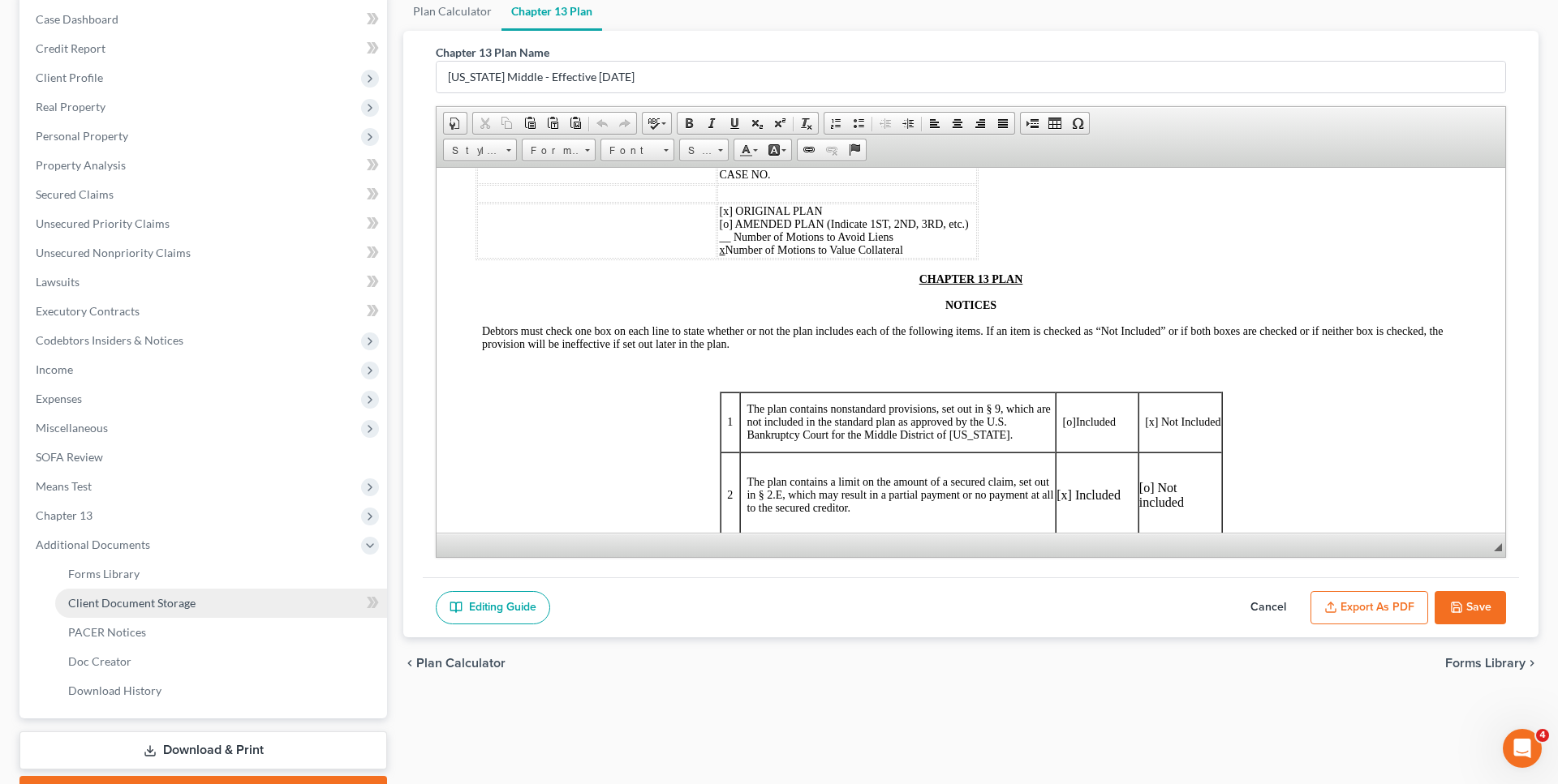
click at [158, 603] on span "Client Document Storage" at bounding box center [132, 603] width 128 height 14
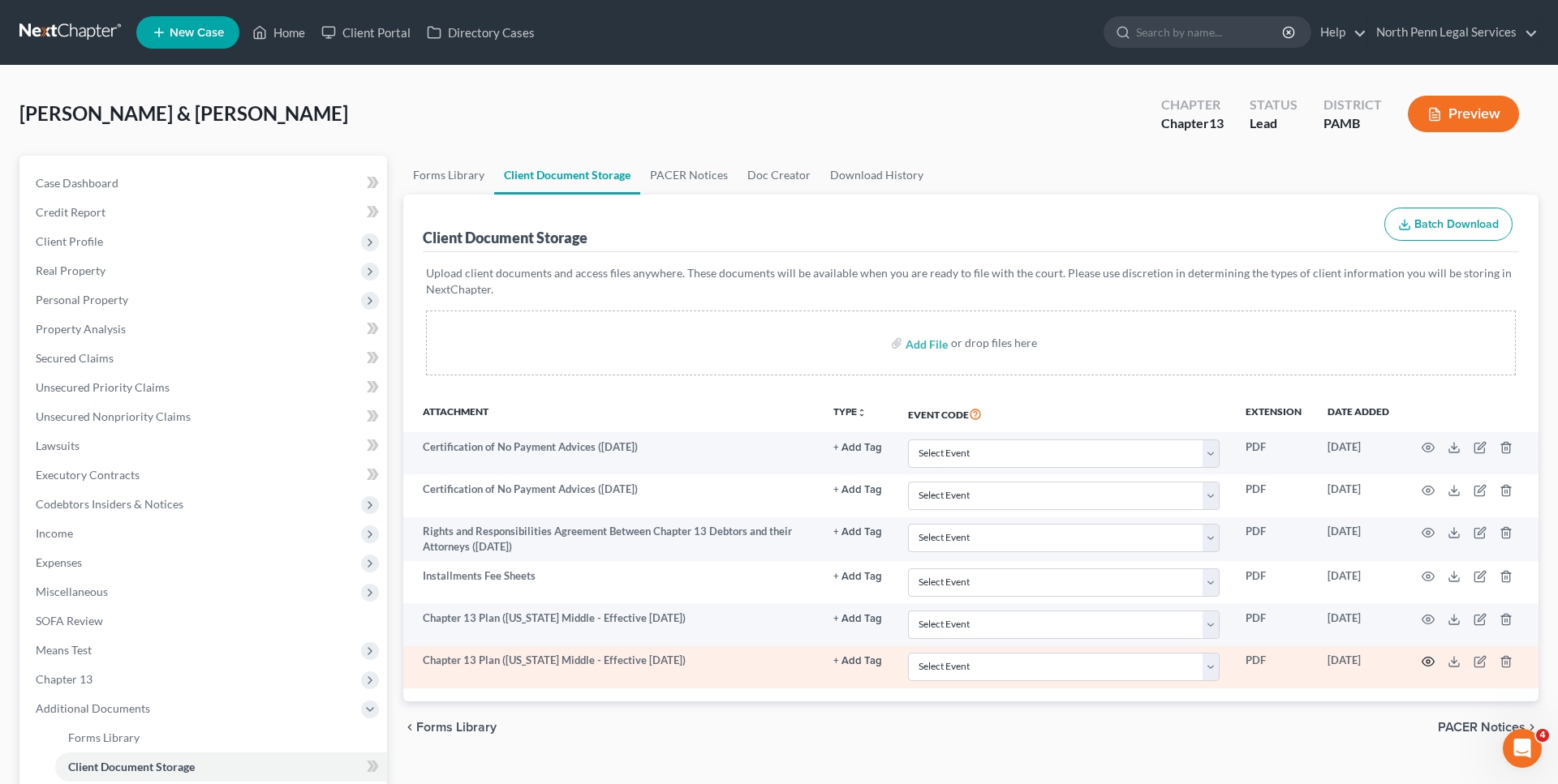
click at [1428, 658] on icon "button" at bounding box center [1428, 662] width 13 height 13
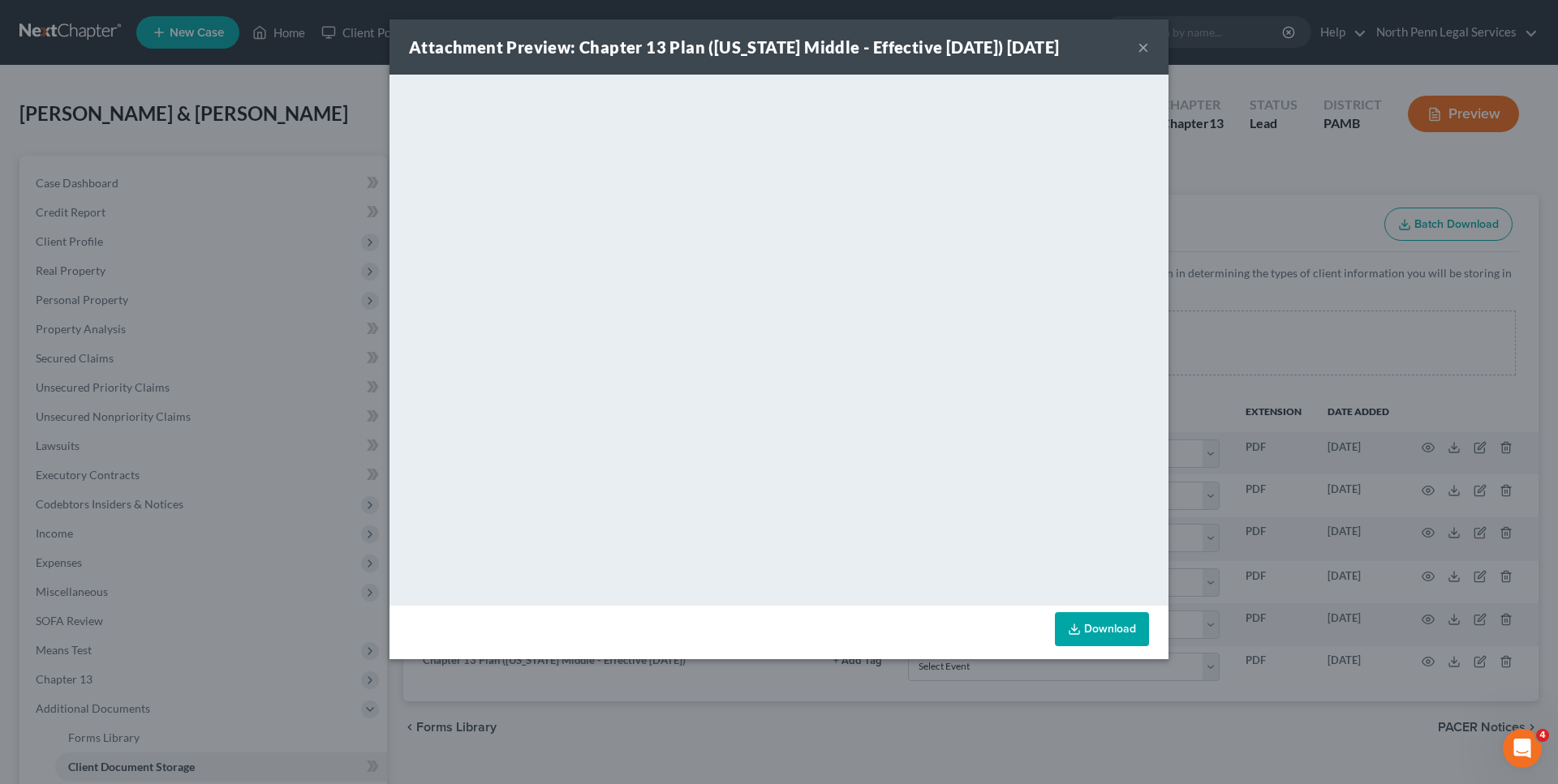
click at [1098, 633] on link "Download" at bounding box center [1102, 629] width 94 height 34
click at [1144, 56] on button "×" at bounding box center [1143, 46] width 11 height 19
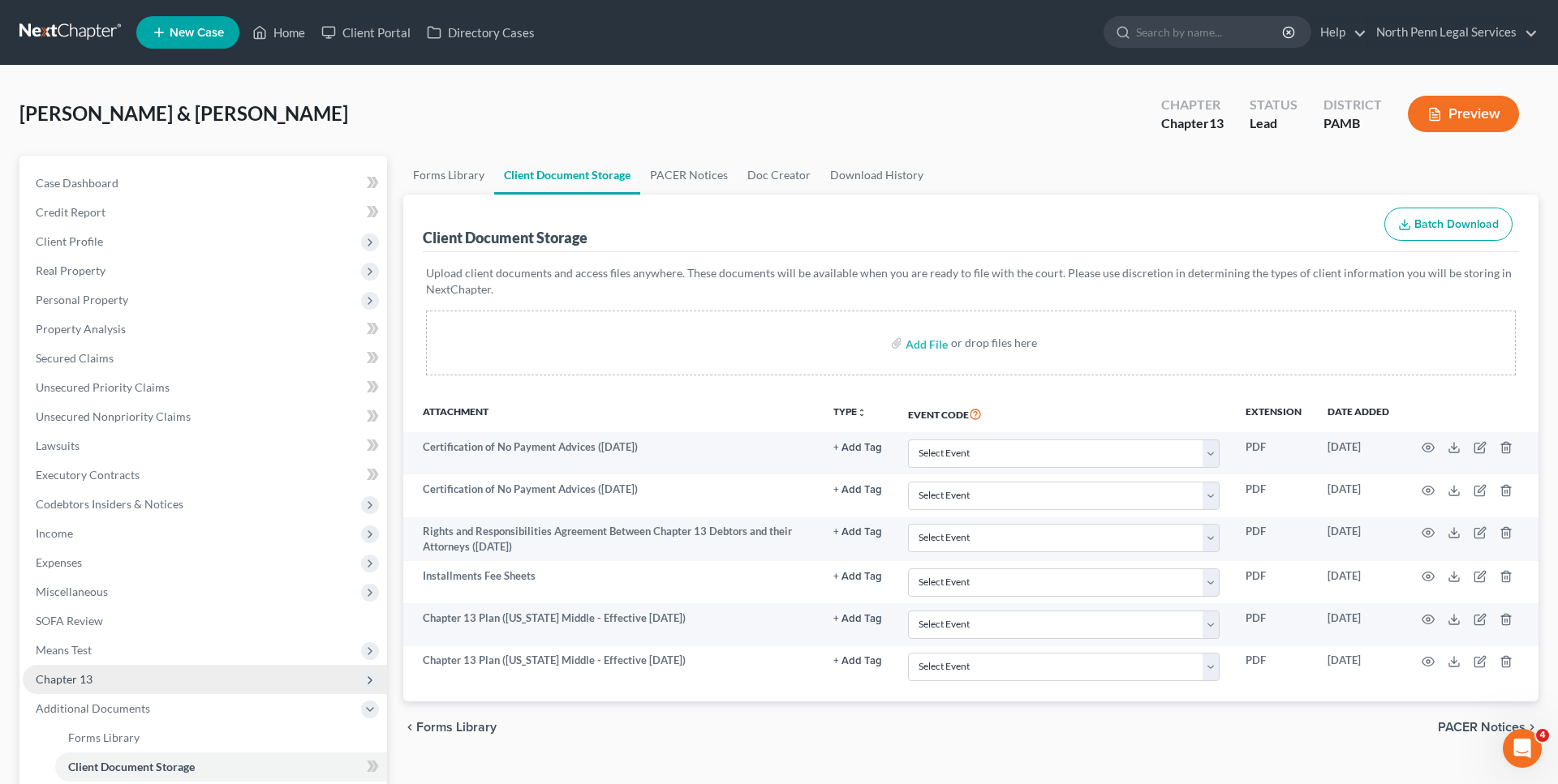
click at [99, 679] on span "Chapter 13" at bounding box center [204, 680] width 364 height 29
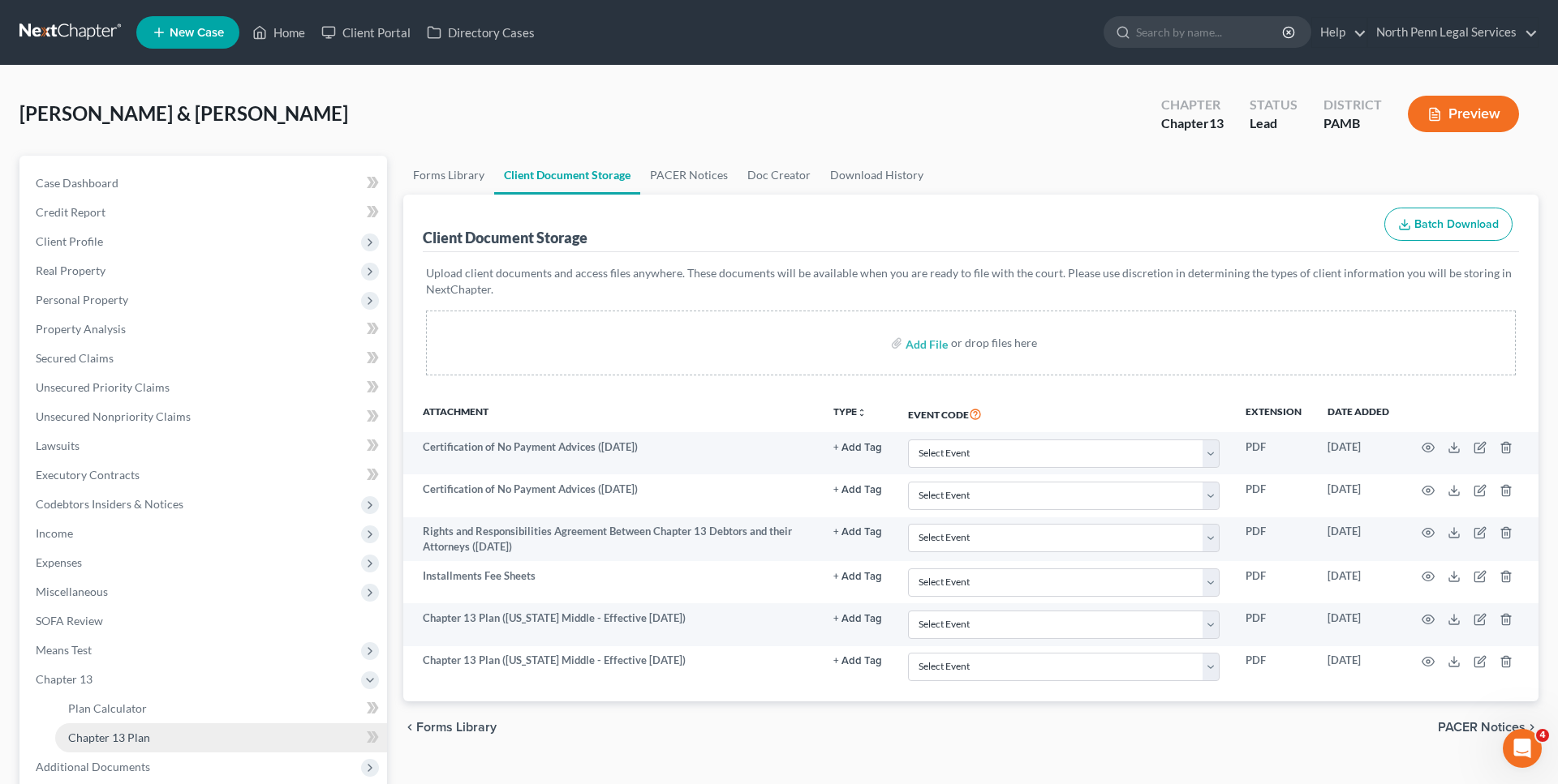
click at [133, 739] on span "Chapter 13 Plan" at bounding box center [109, 738] width 82 height 14
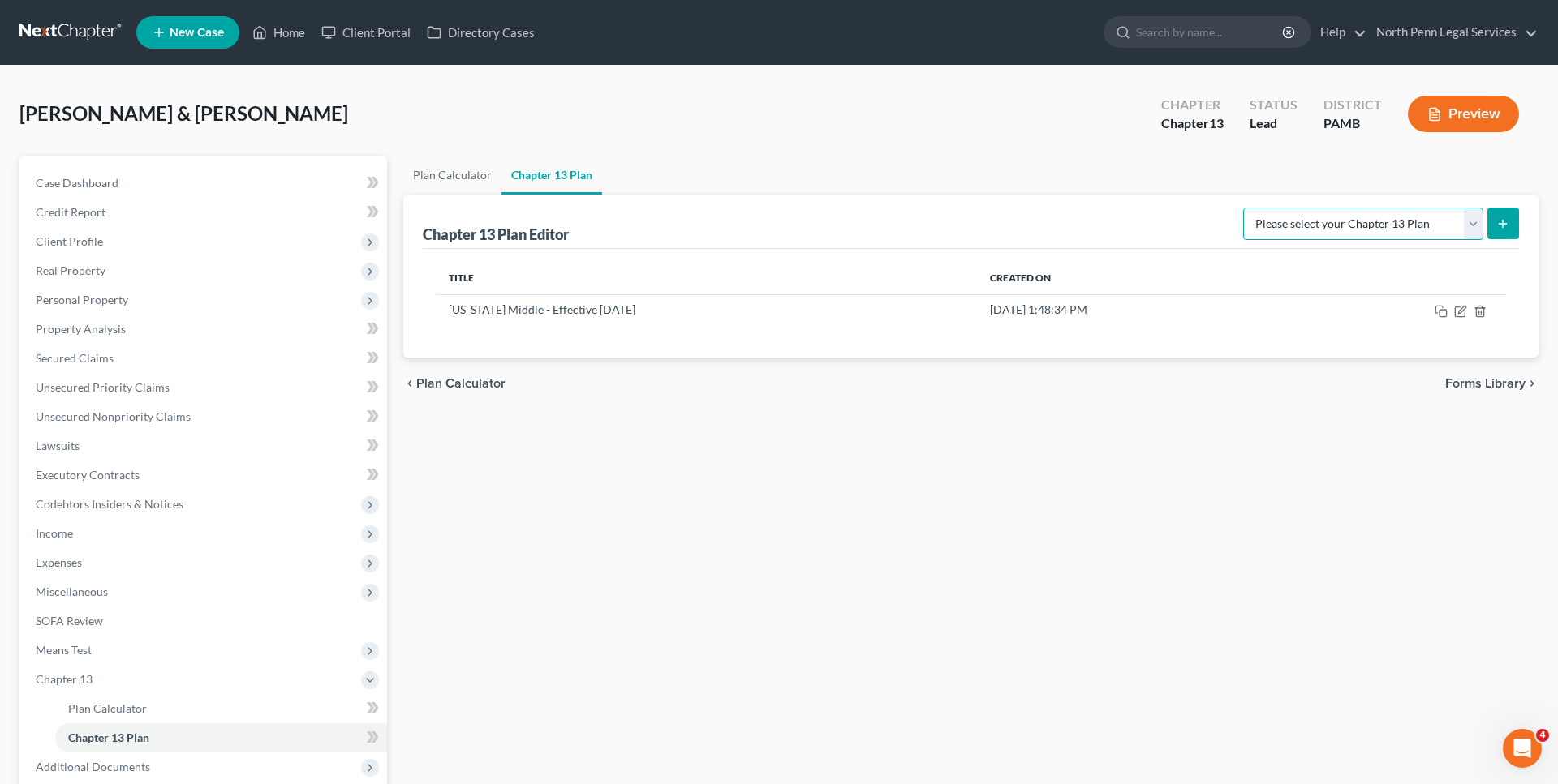
click at [1243, 208] on select "Please select your Chapter 13 Plan National Form Plan - Official Form 113 Penns…" at bounding box center [1363, 224] width 240 height 33
select select "1"
click option "Pennsylvania Middle - Effective 12/1/18" at bounding box center [0, 0] width 0 height 0
click at [1497, 220] on button "submit" at bounding box center [1503, 223] width 32 height 32
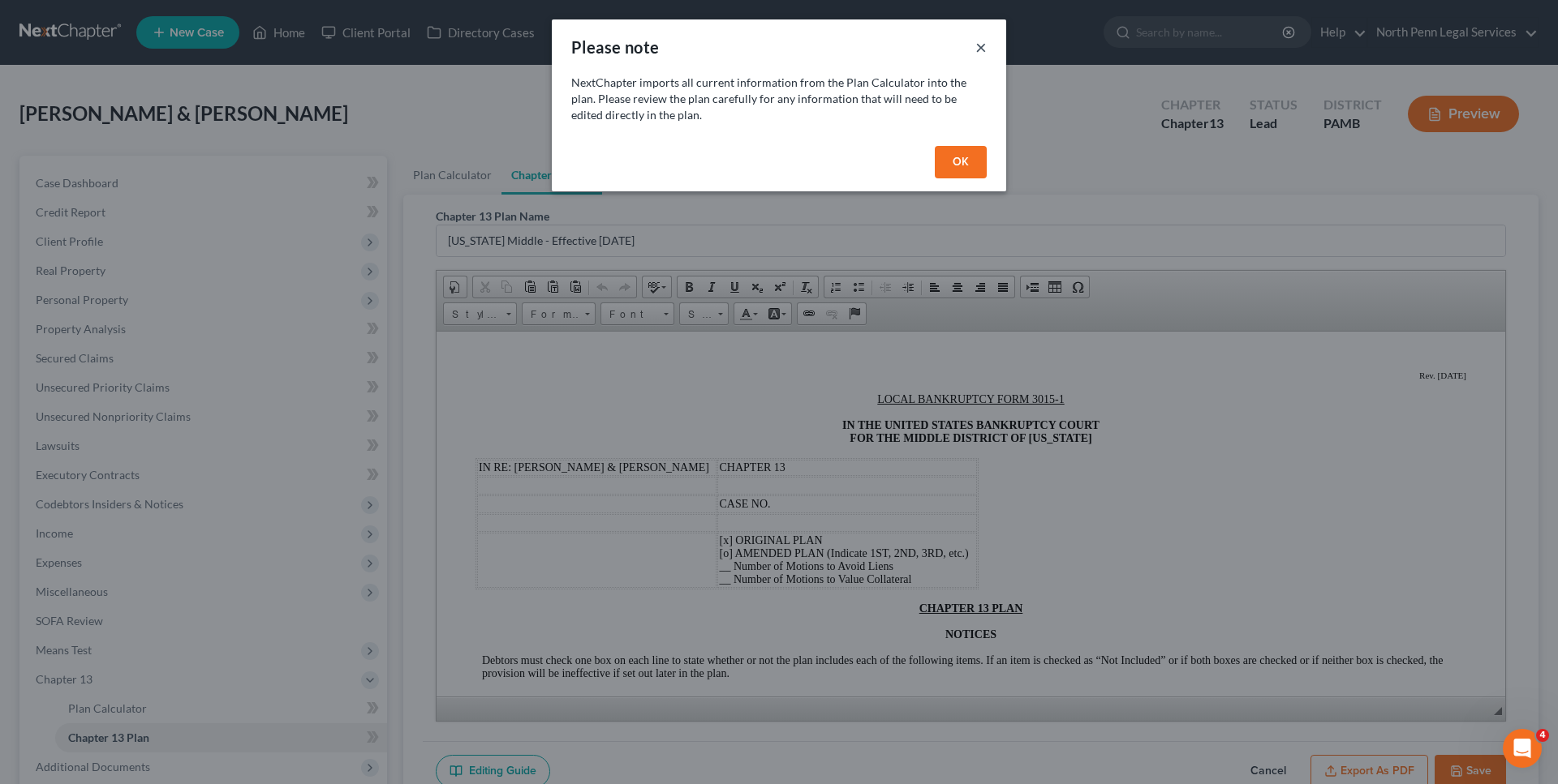
click at [981, 50] on button "×" at bounding box center [981, 46] width 11 height 19
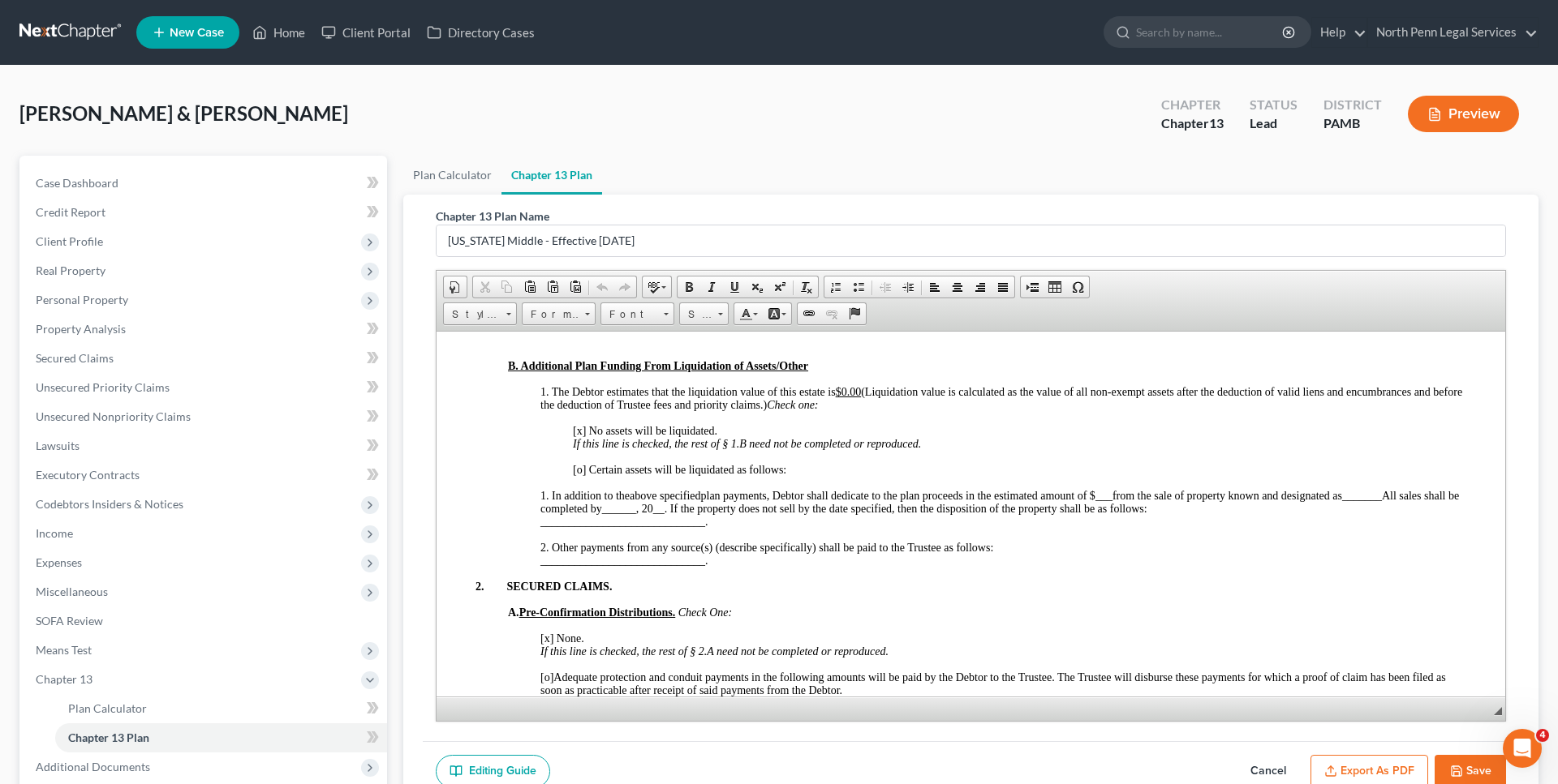
scroll to position [1124, 0]
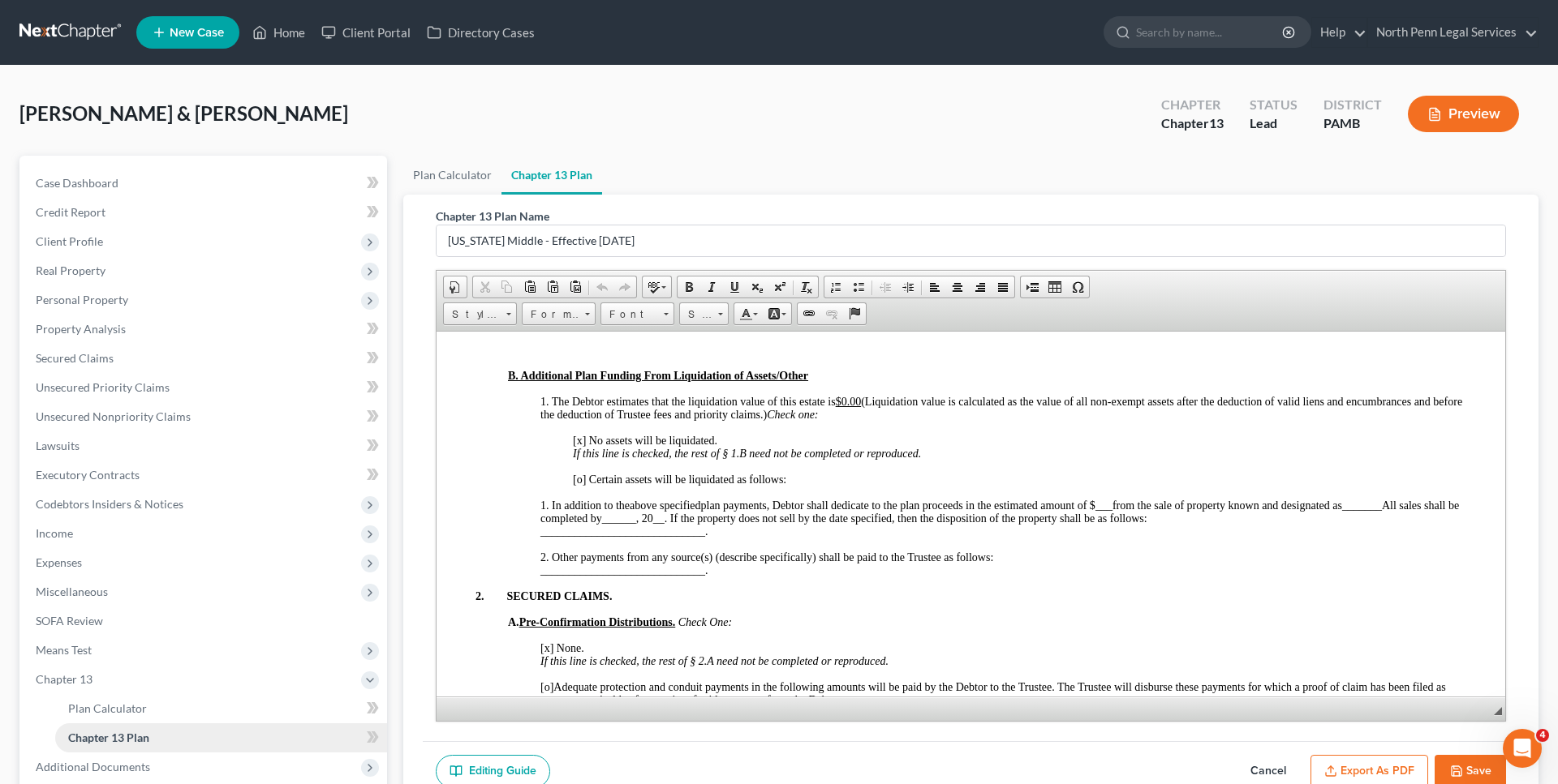
click at [149, 735] on span "Chapter 13 Plan" at bounding box center [109, 738] width 81 height 14
click at [448, 180] on link "Plan Calculator" at bounding box center [452, 175] width 99 height 39
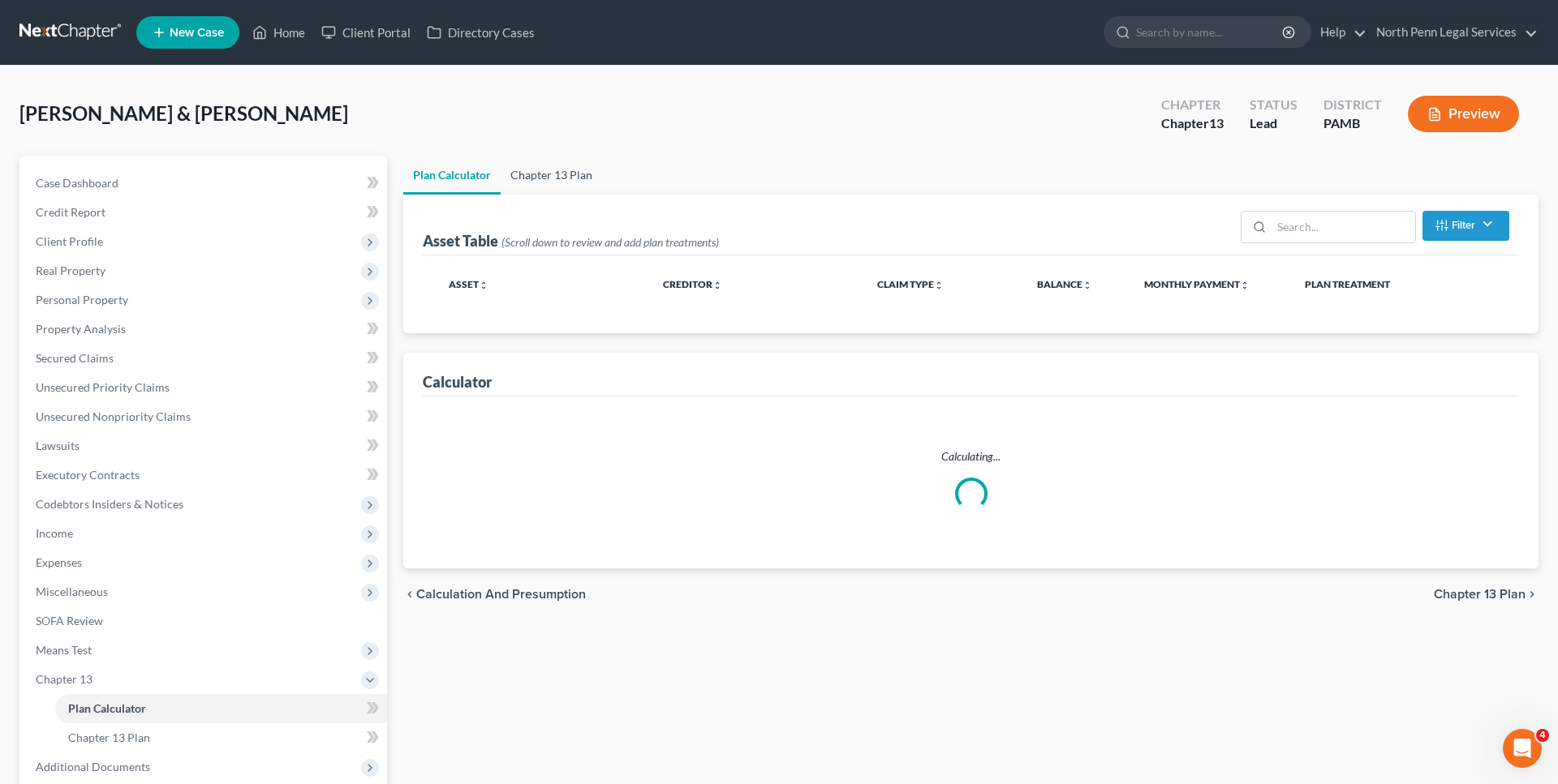
click at [549, 180] on link "Chapter 13 Plan" at bounding box center [551, 175] width 101 height 39
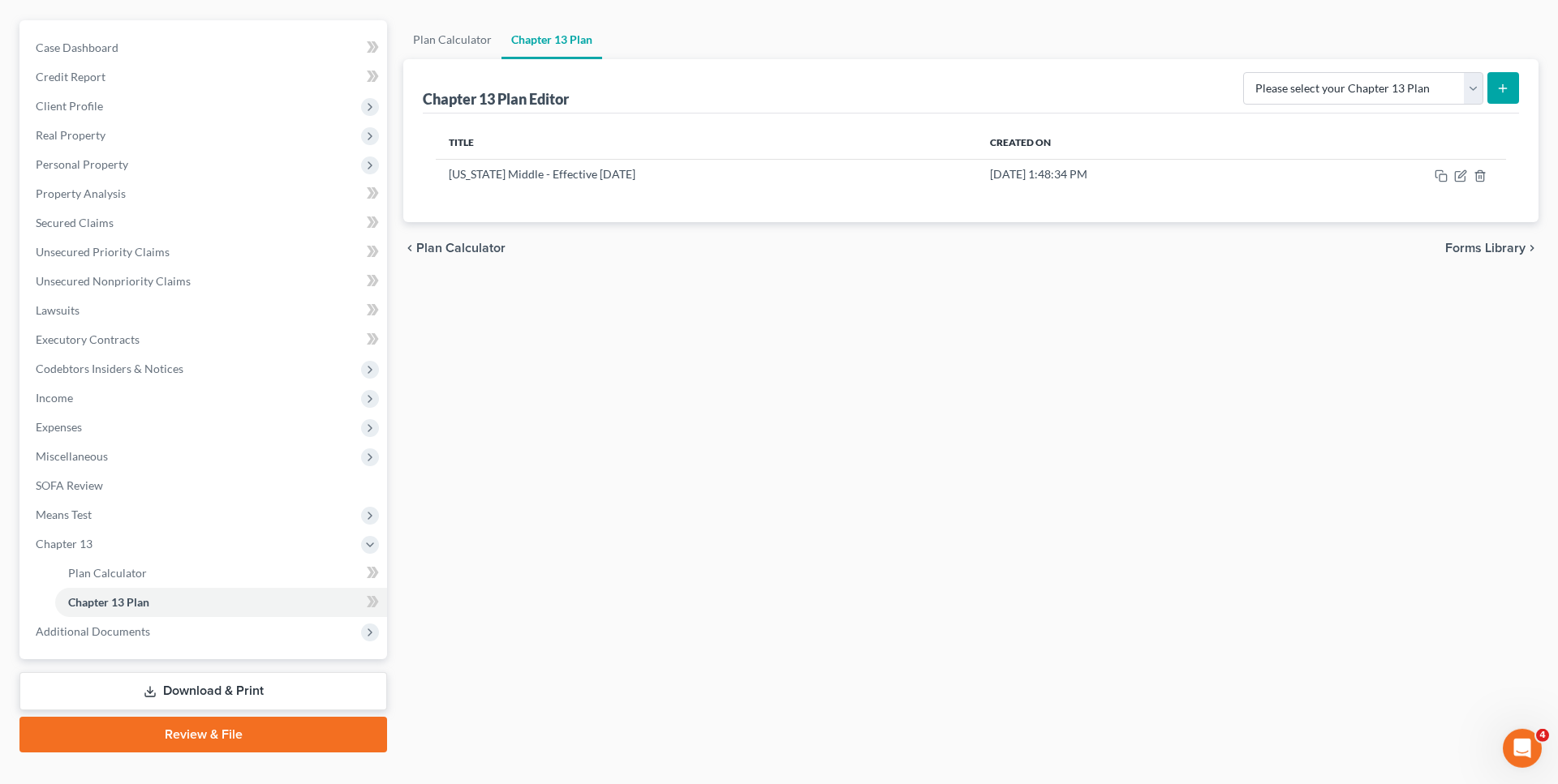
scroll to position [164, 0]
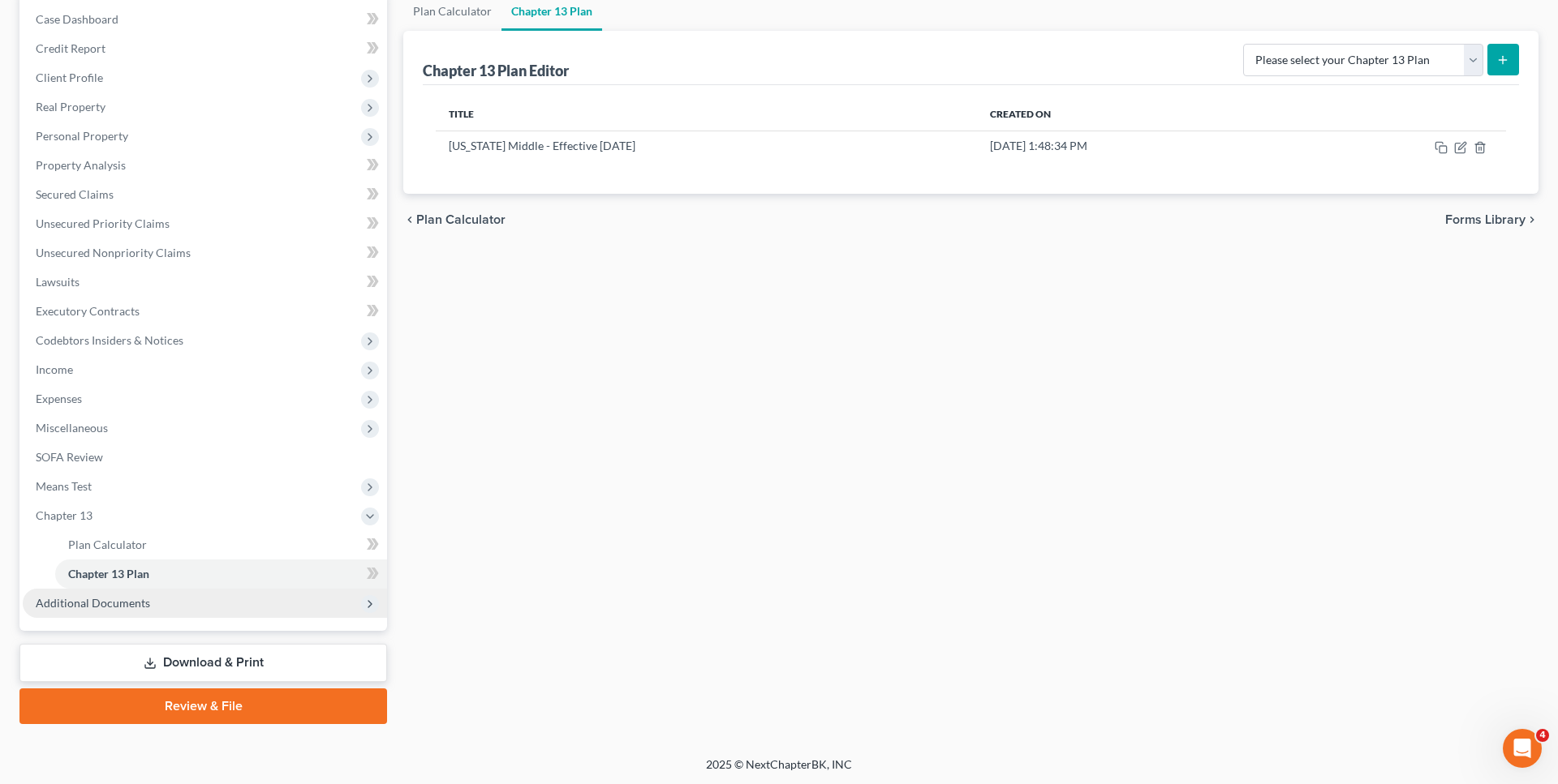
click at [168, 603] on span "Additional Documents" at bounding box center [204, 603] width 364 height 29
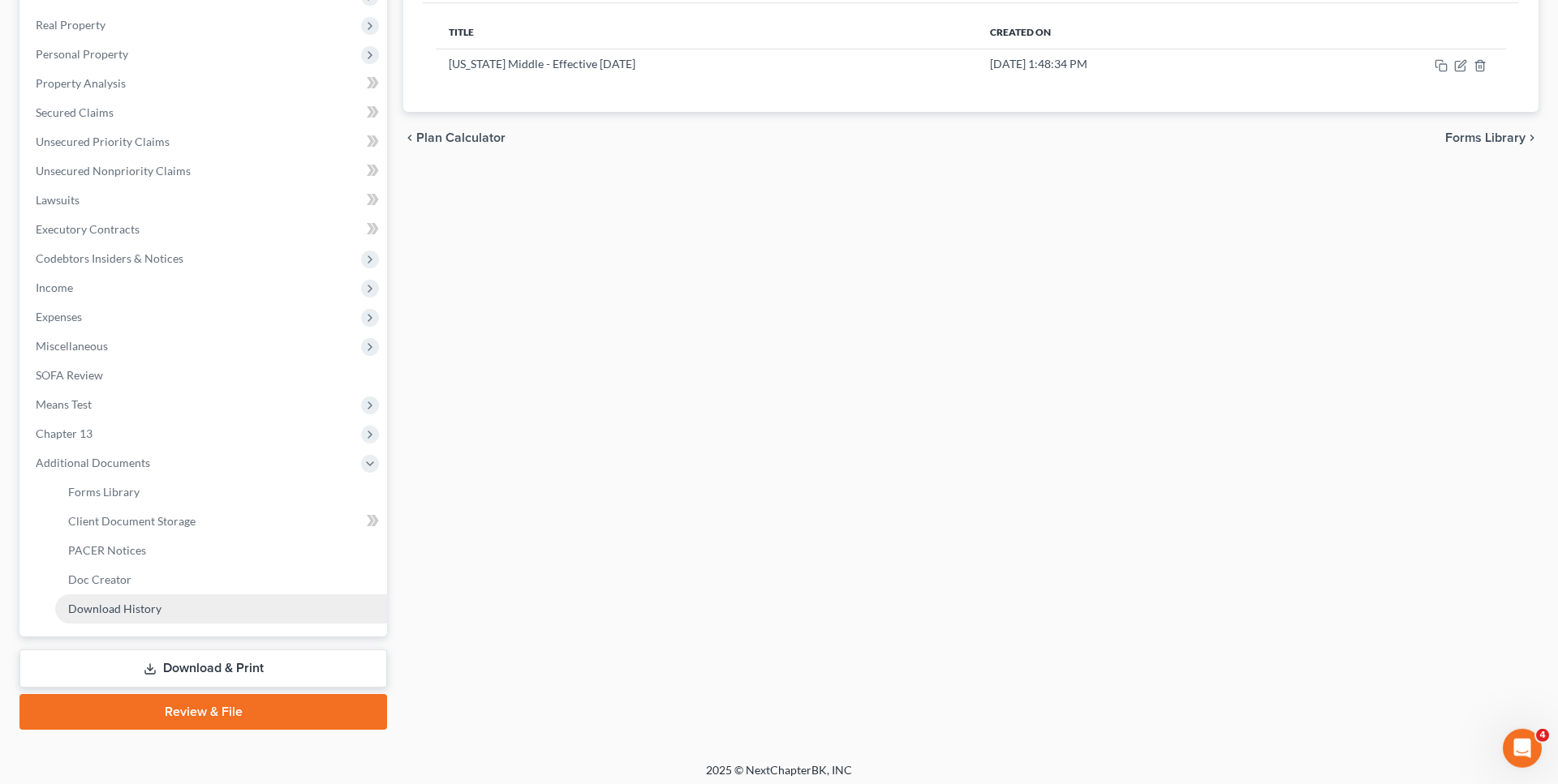
scroll to position [246, 0]
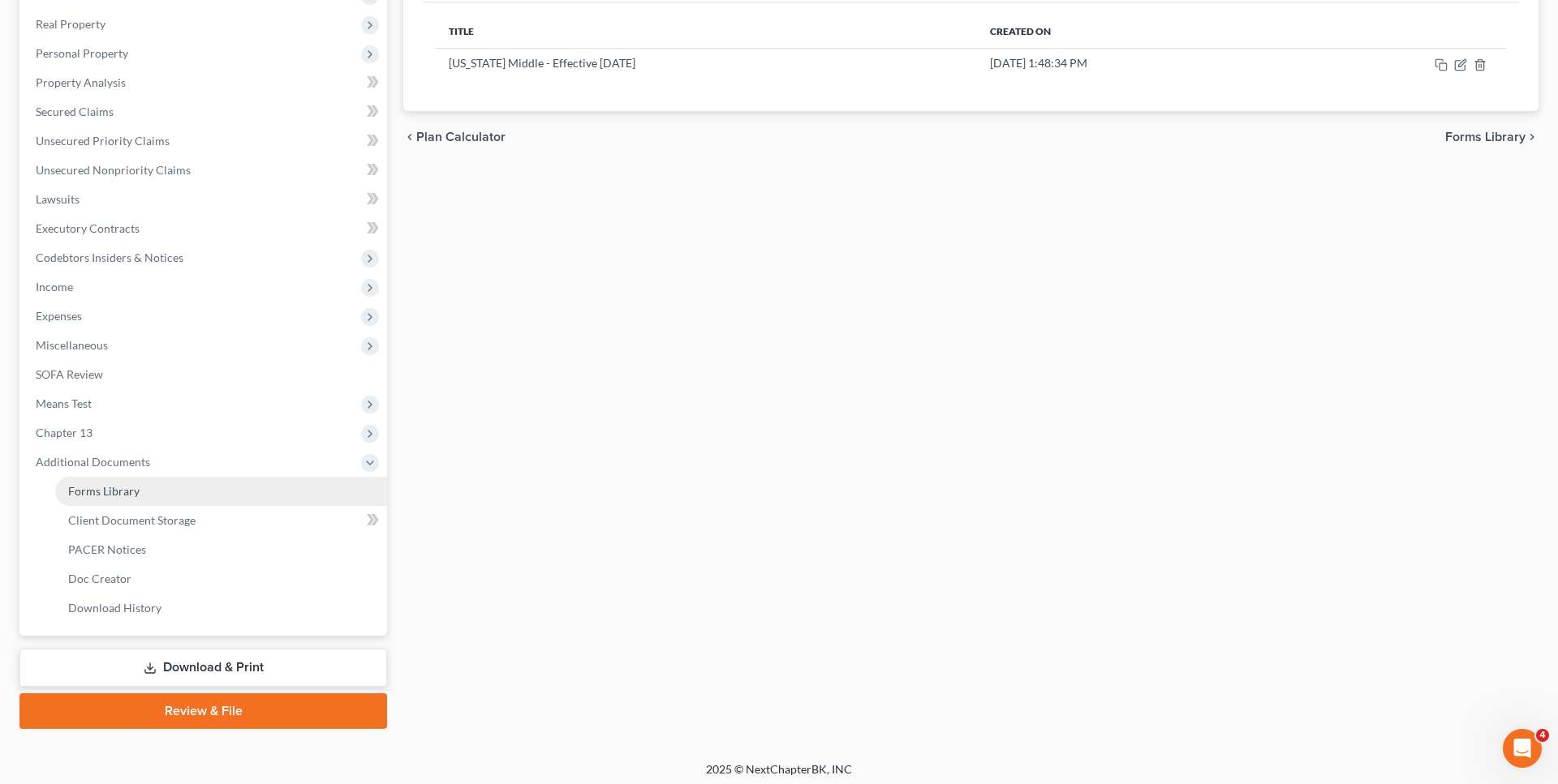
click at [202, 493] on link "Forms Library" at bounding box center [222, 491] width 332 height 29
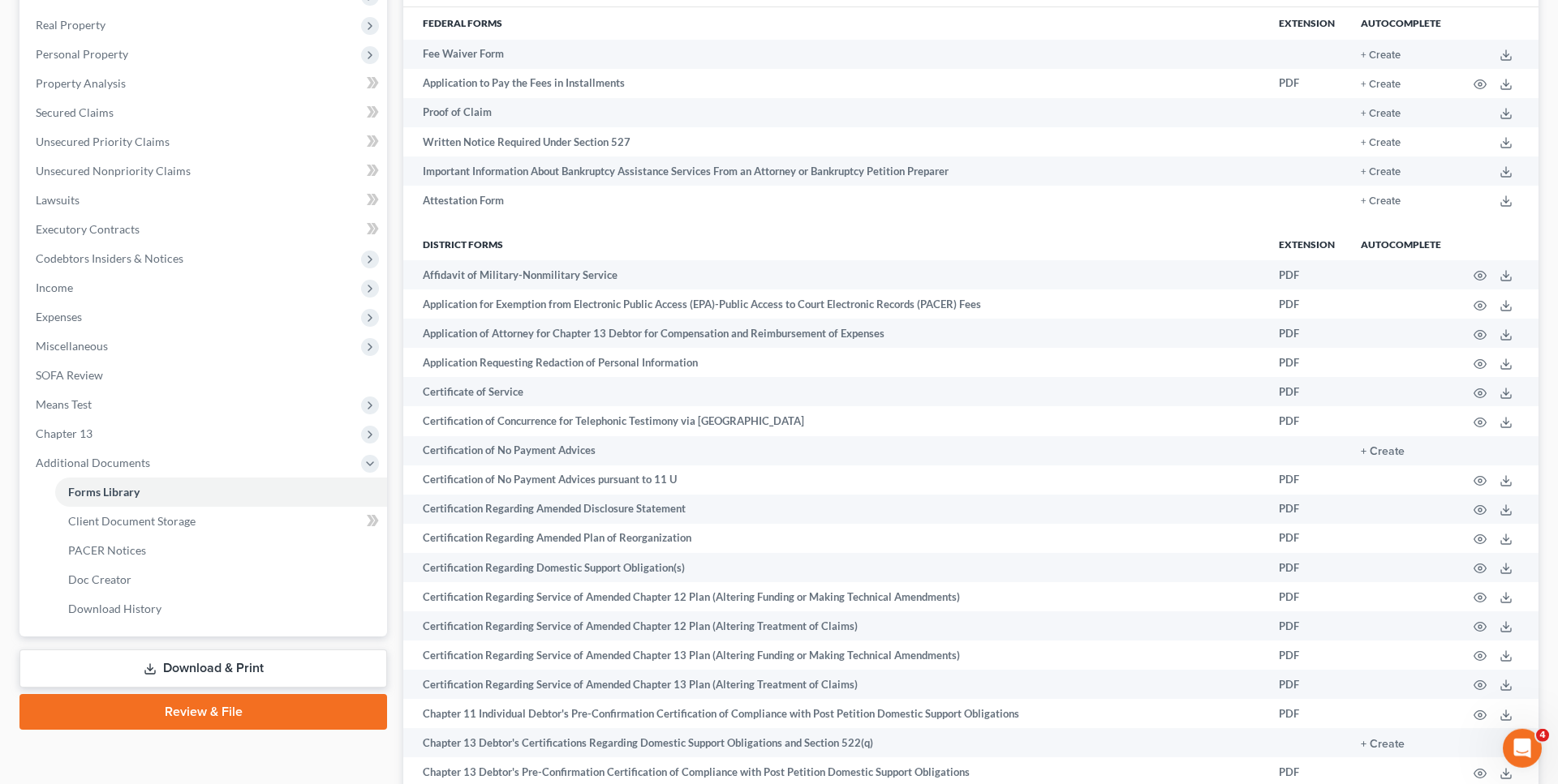
scroll to position [248, 0]
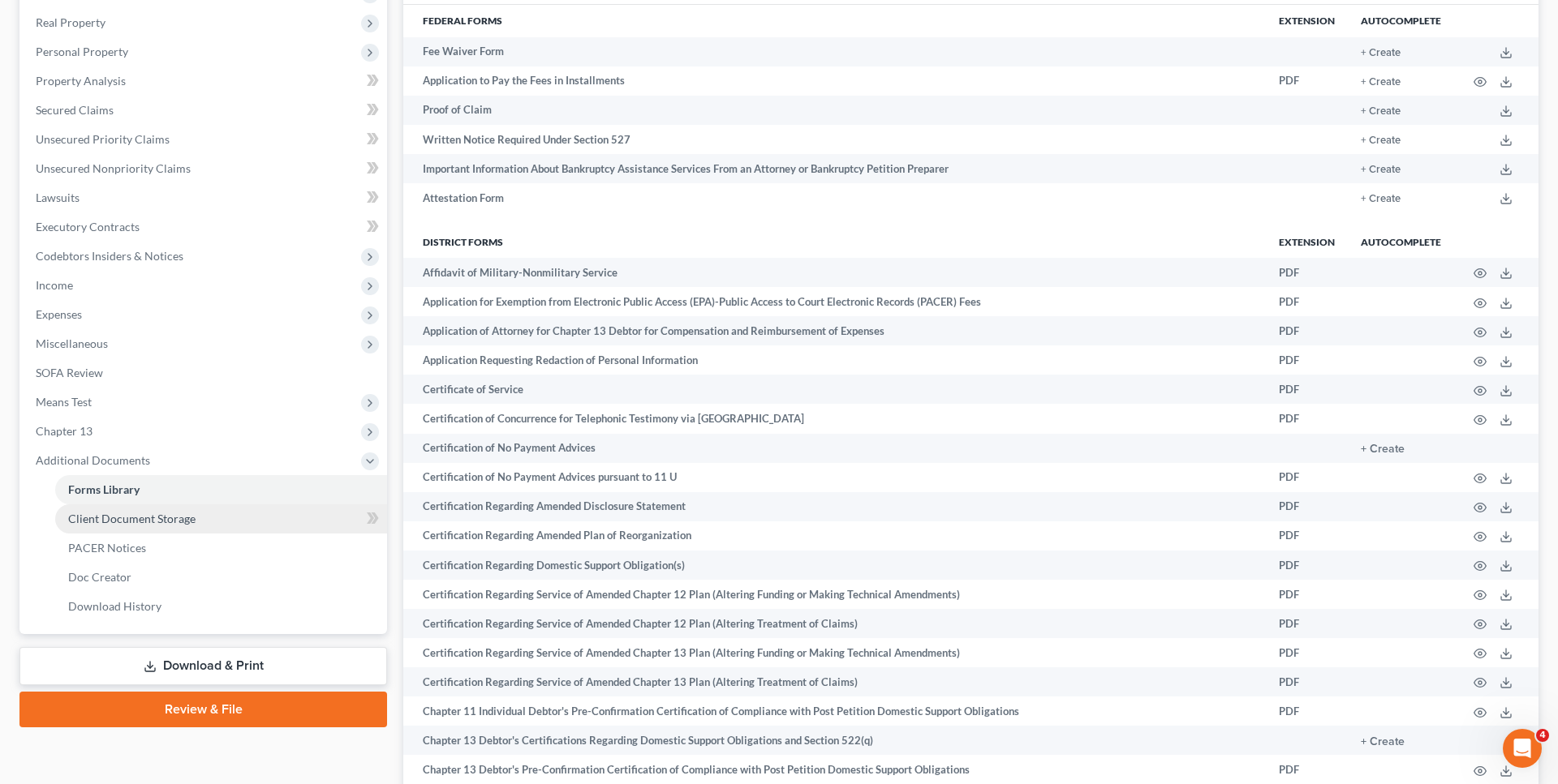
click at [220, 520] on link "Client Document Storage" at bounding box center [222, 519] width 332 height 29
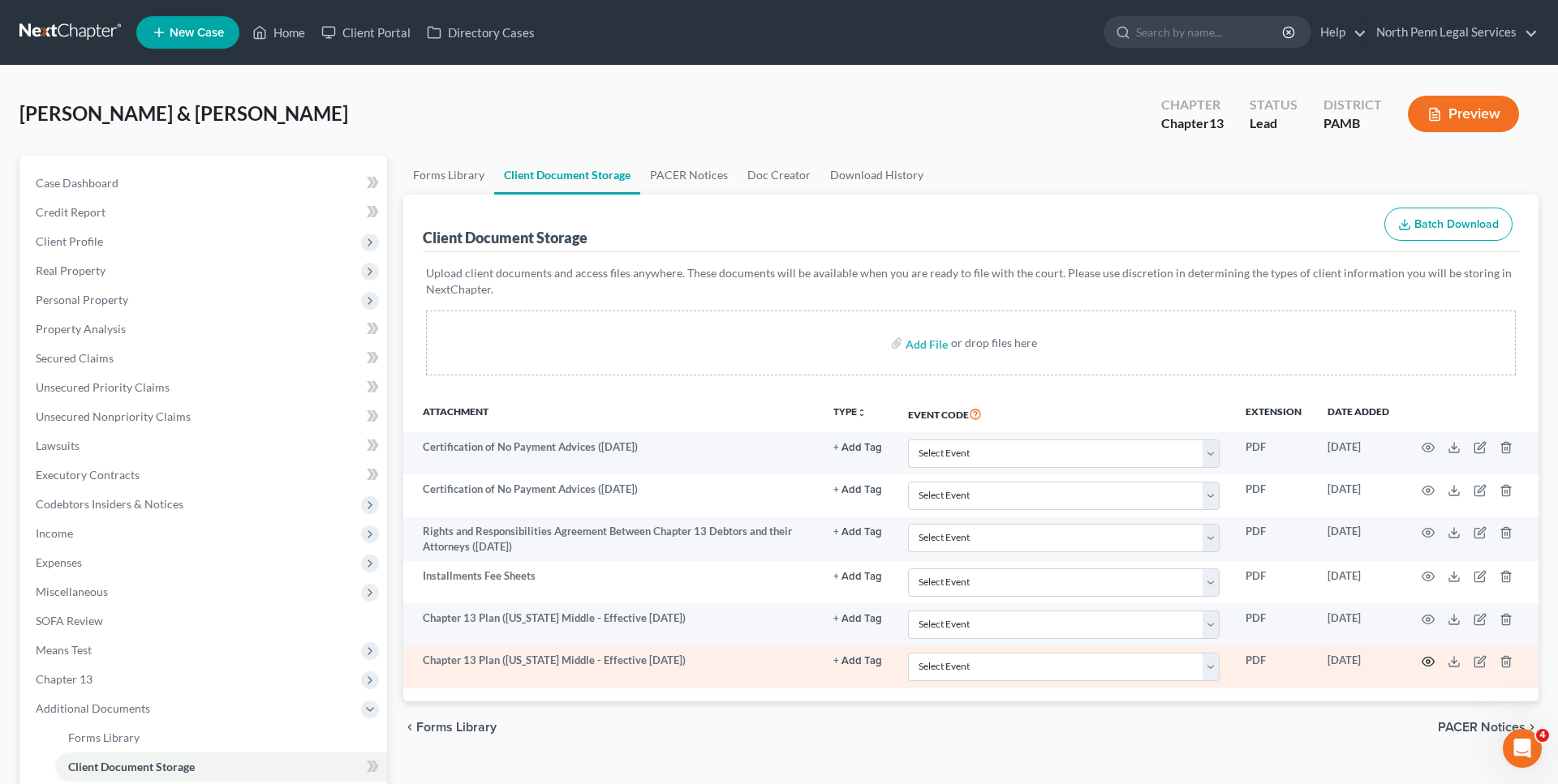
click at [1424, 661] on icon "button" at bounding box center [1428, 662] width 13 height 13
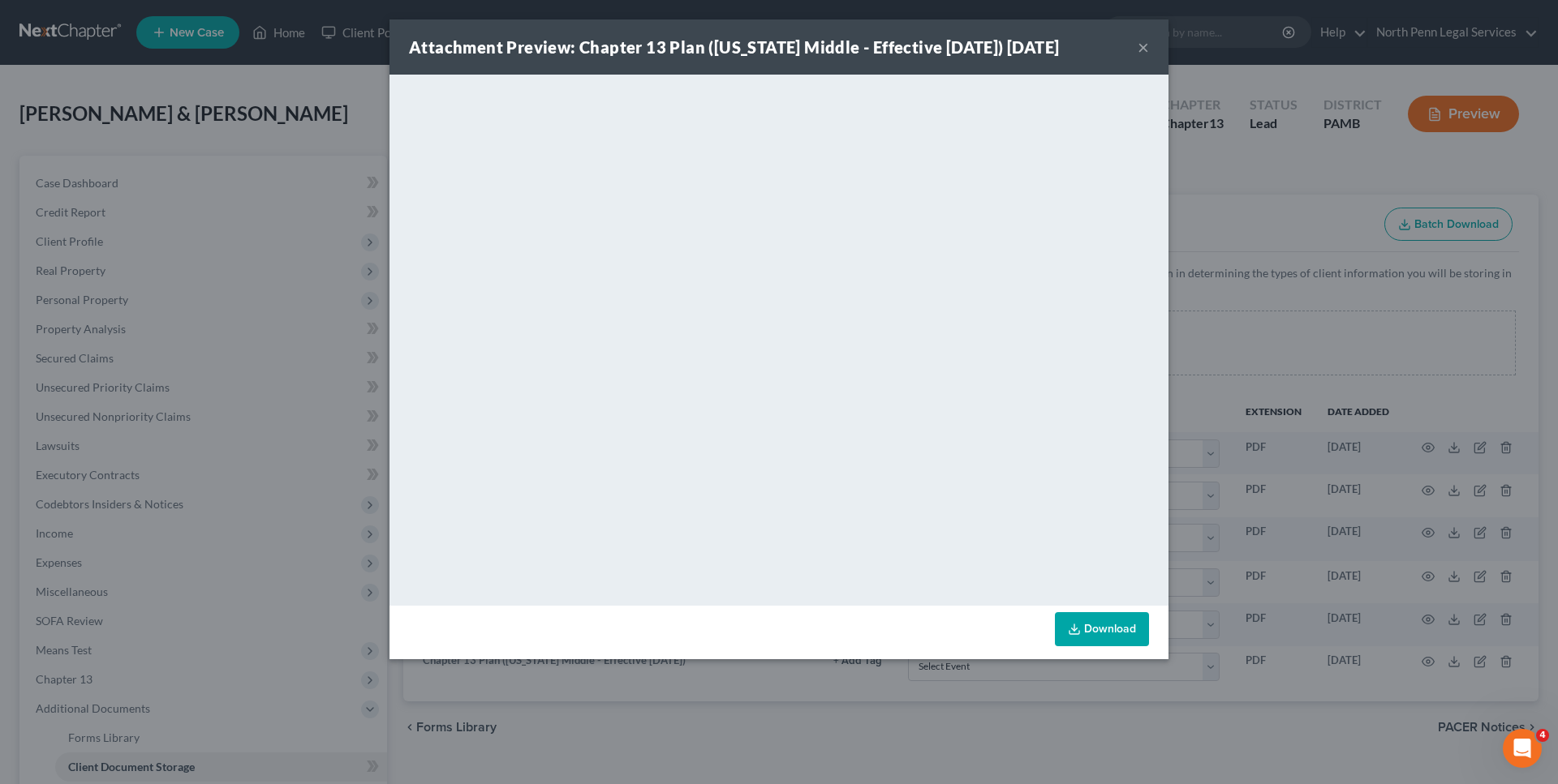
click at [1102, 634] on link "Download" at bounding box center [1102, 629] width 94 height 34
click at [1145, 49] on button "×" at bounding box center [1143, 46] width 11 height 19
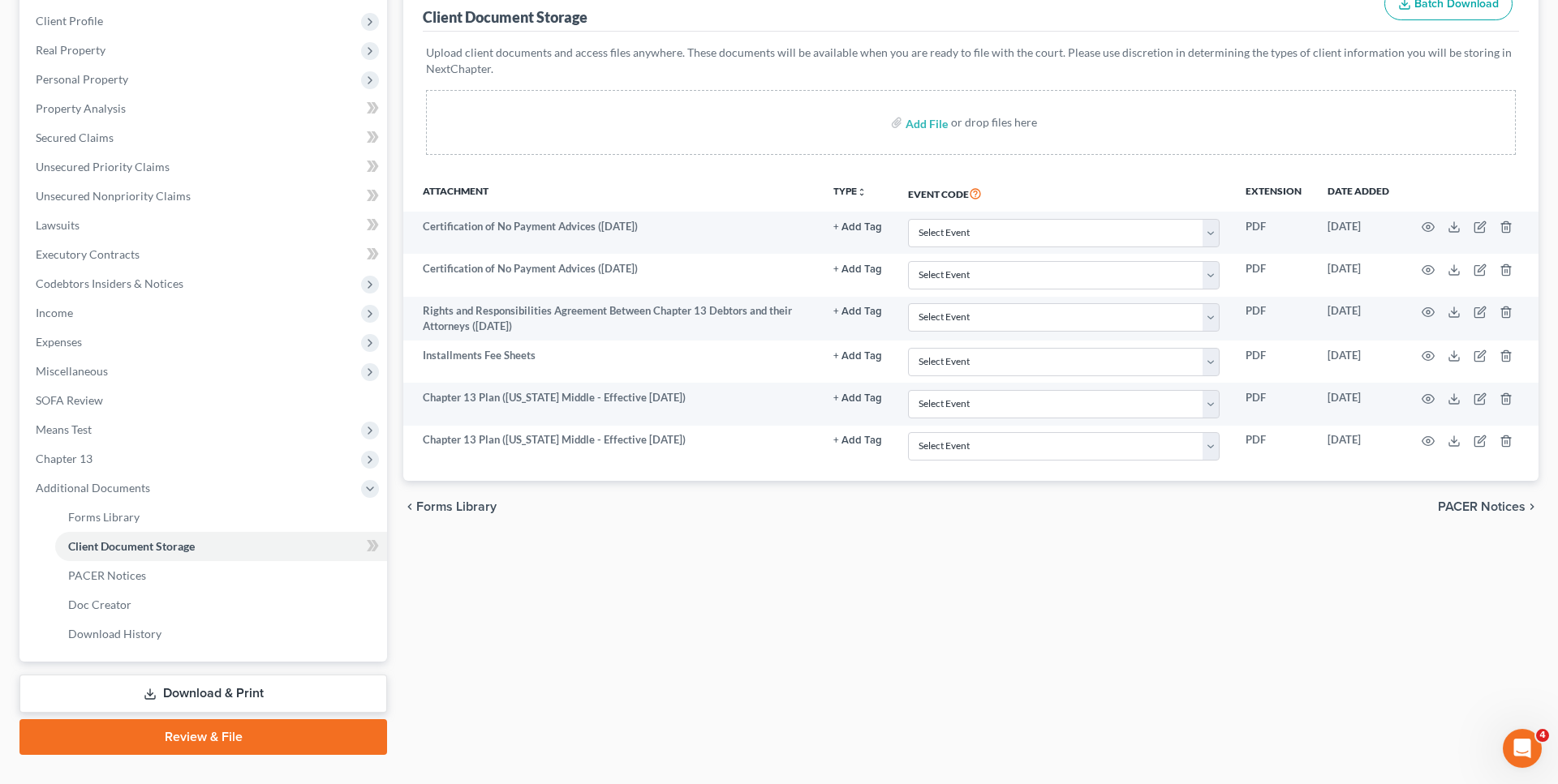
scroll to position [252, 0]
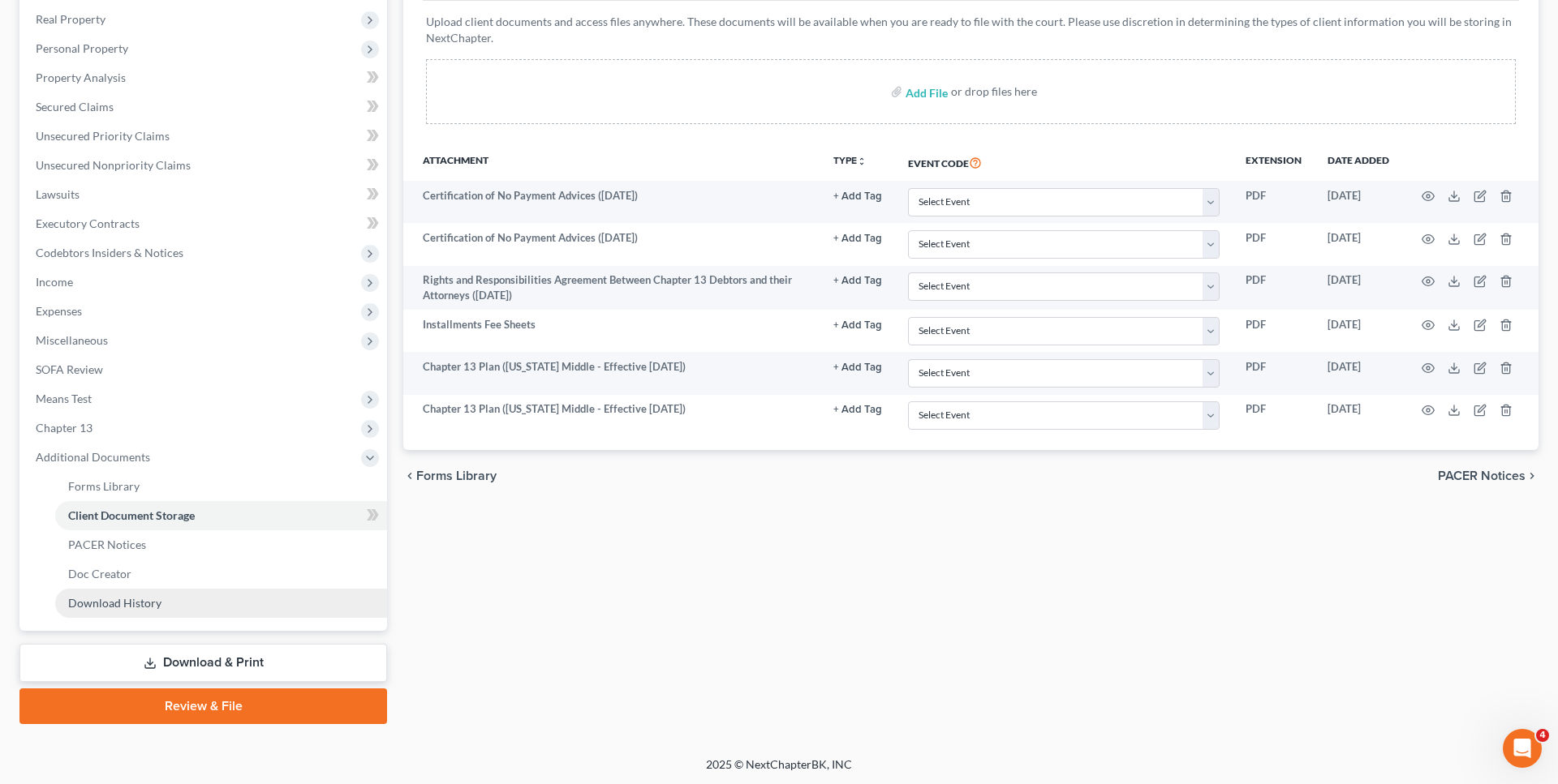
click at [165, 601] on link "Download History" at bounding box center [222, 603] width 332 height 29
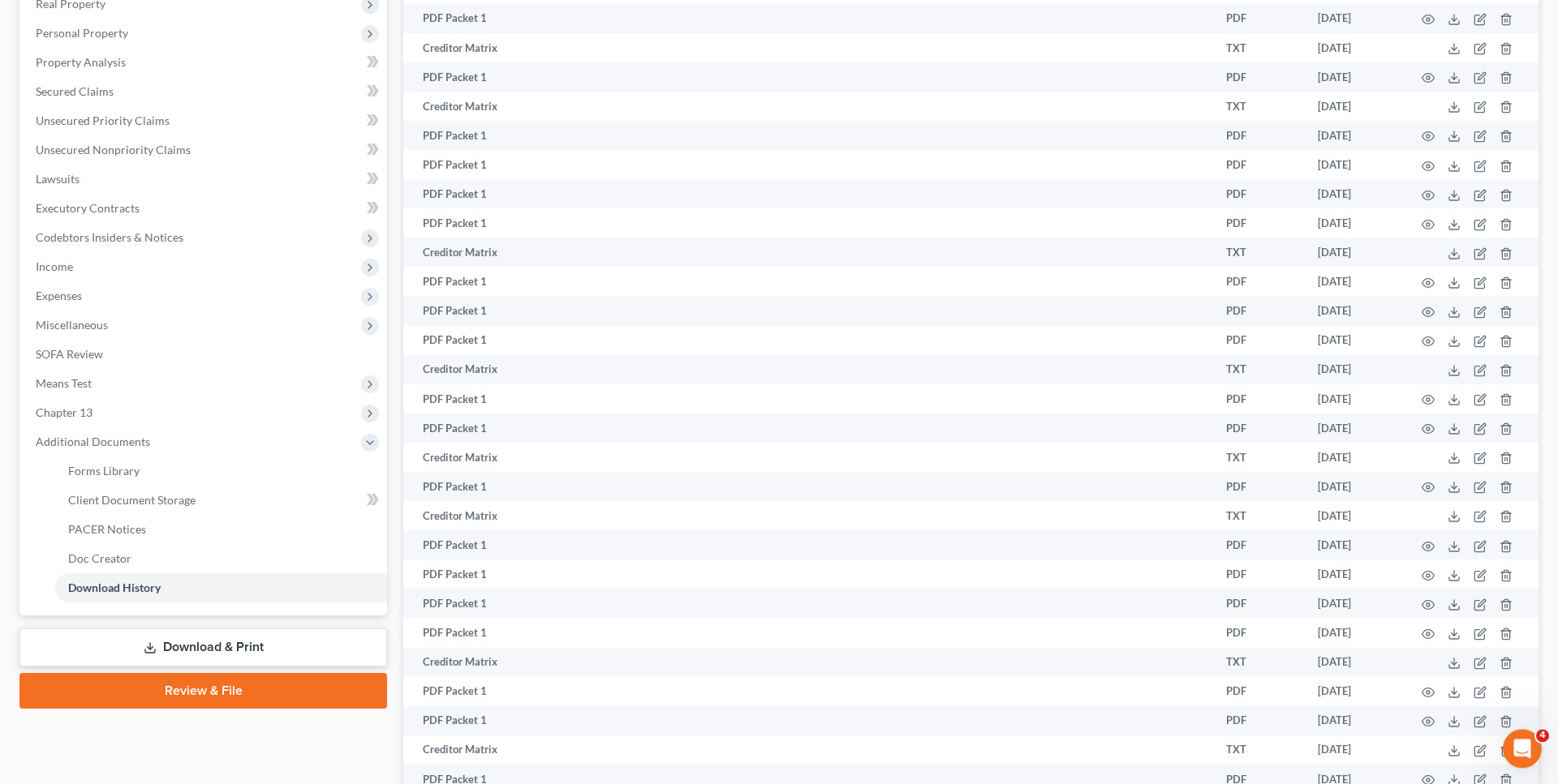
scroll to position [414, 0]
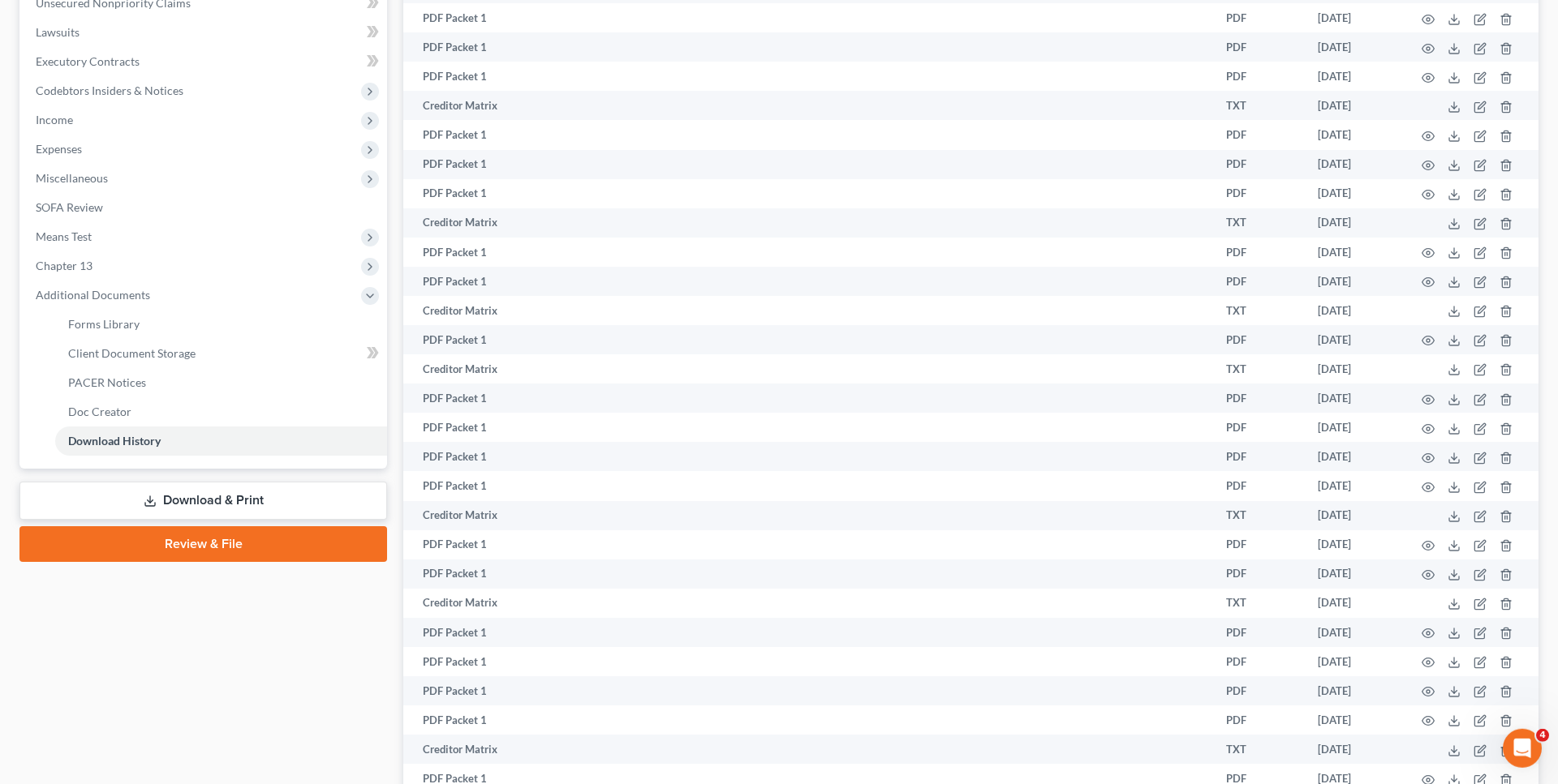
click at [210, 496] on link "Download & Print" at bounding box center [203, 501] width 368 height 38
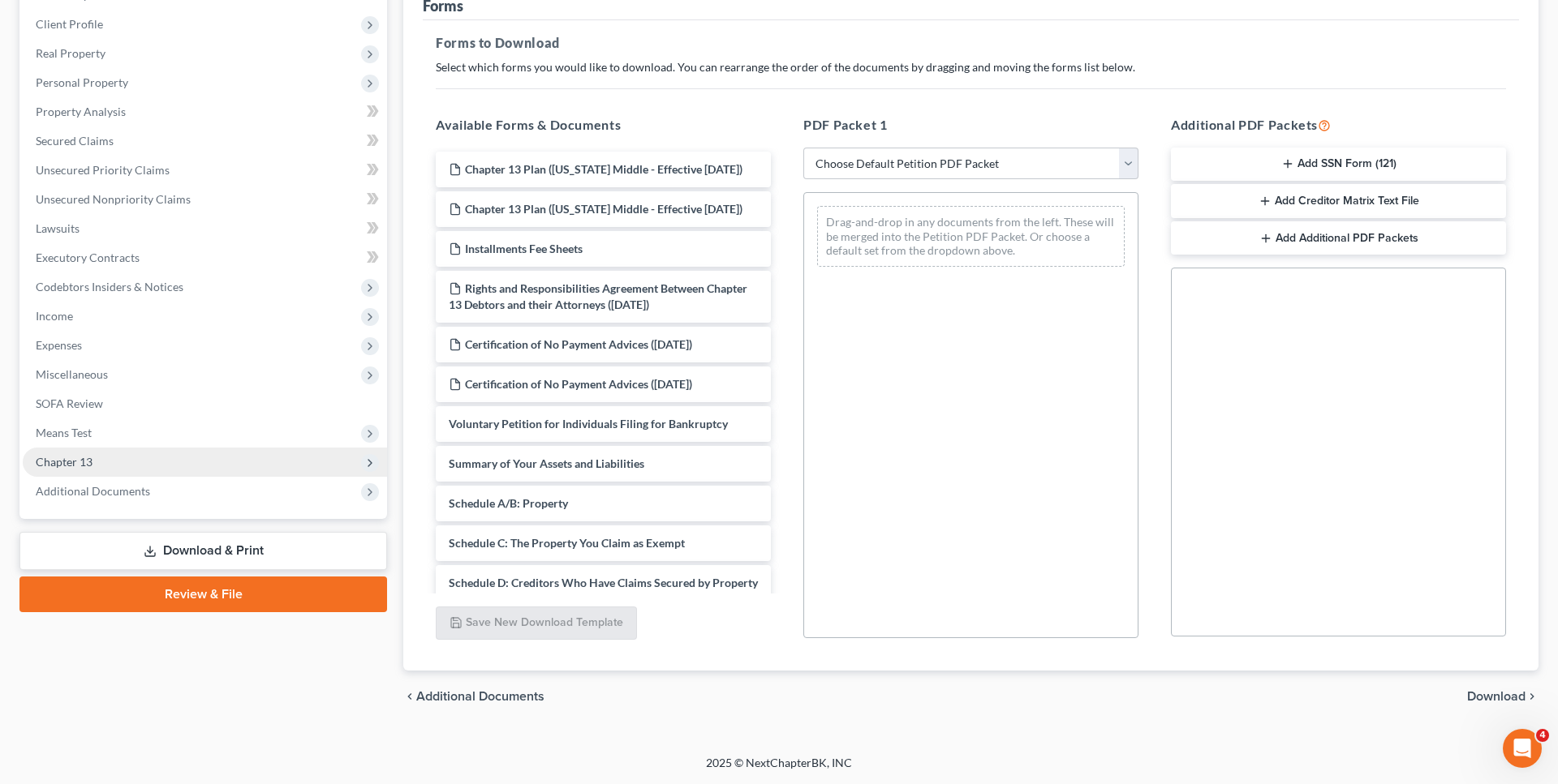
scroll to position [217, 0]
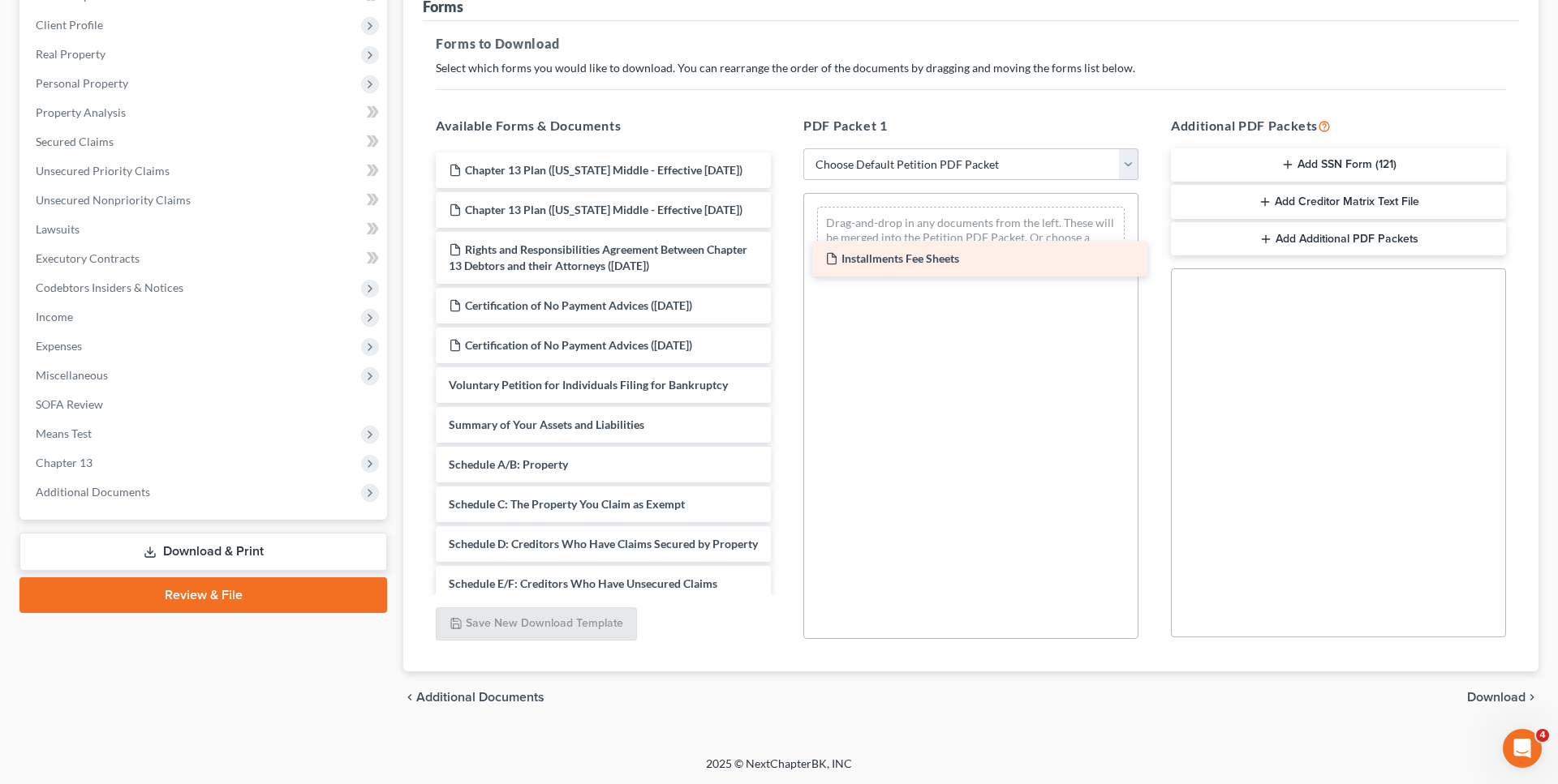
drag, startPoint x: 625, startPoint y: 283, endPoint x: 1002, endPoint y: 260, distance: 377.7
click at [784, 260] on div "Installments Fee Sheets Chapter 13 Plan (Pennsylvania Middle - Effective 12/1/1…" at bounding box center [604, 612] width 361 height 919
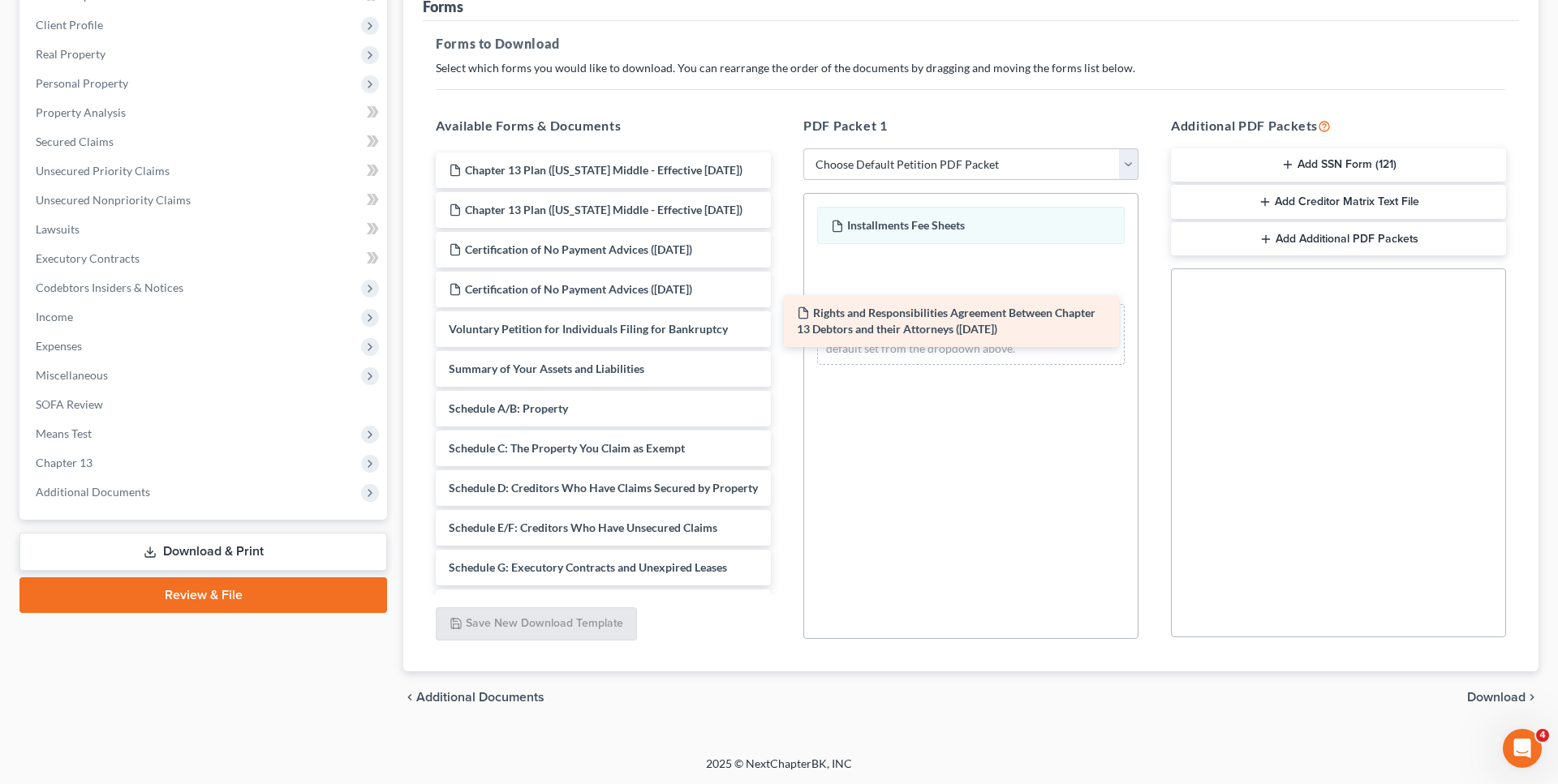
drag, startPoint x: 636, startPoint y: 287, endPoint x: 983, endPoint y: 319, distance: 348.5
click at [784, 319] on div "Rights and Responsibilities Agreement Between Chapter 13 Debtors and their Atto…" at bounding box center [604, 583] width 361 height 863
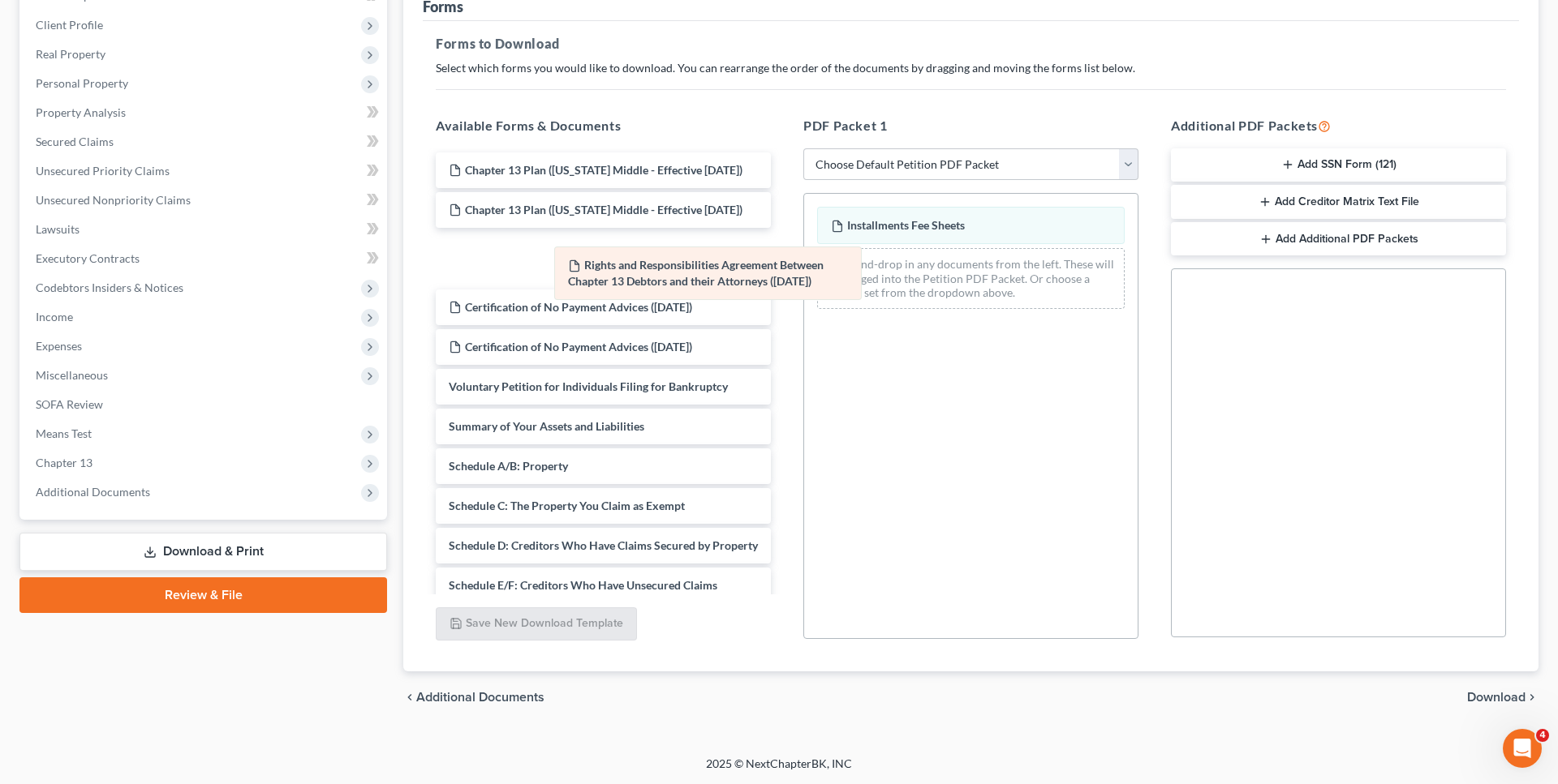
drag, startPoint x: 938, startPoint y: 267, endPoint x: 673, endPoint y: 266, distance: 265.0
click at [805, 266] on div "Rights and Responsibilities Agreement Between Chapter 13 Debtors and their Atto…" at bounding box center [971, 258] width 334 height 129
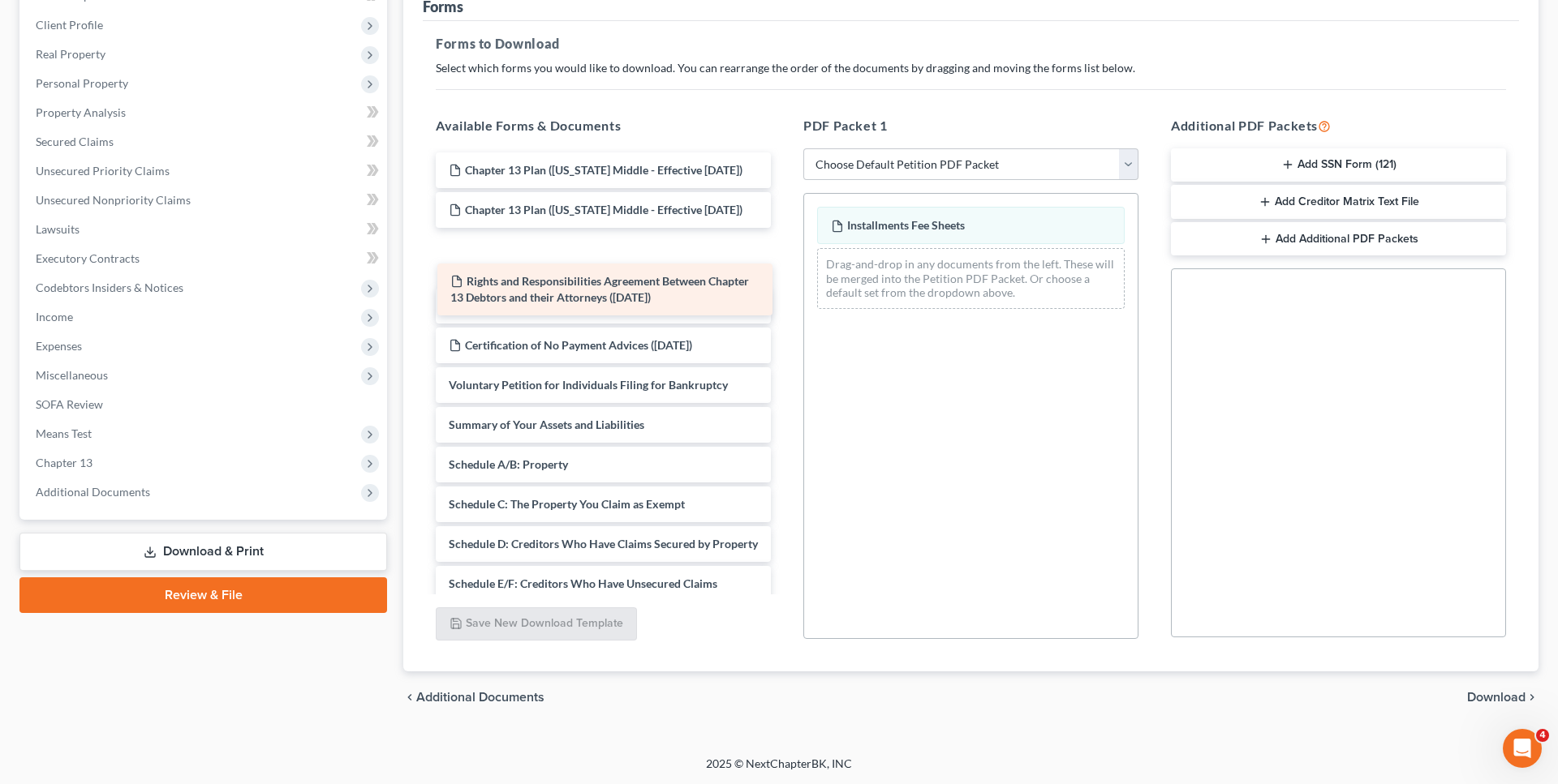
drag, startPoint x: 585, startPoint y: 291, endPoint x: 958, endPoint y: 316, distance: 373.8
click at [784, 316] on div "Rights and Responsibilities Agreement Between Chapter 13 Debtors and their Atto…" at bounding box center [604, 612] width 361 height 919
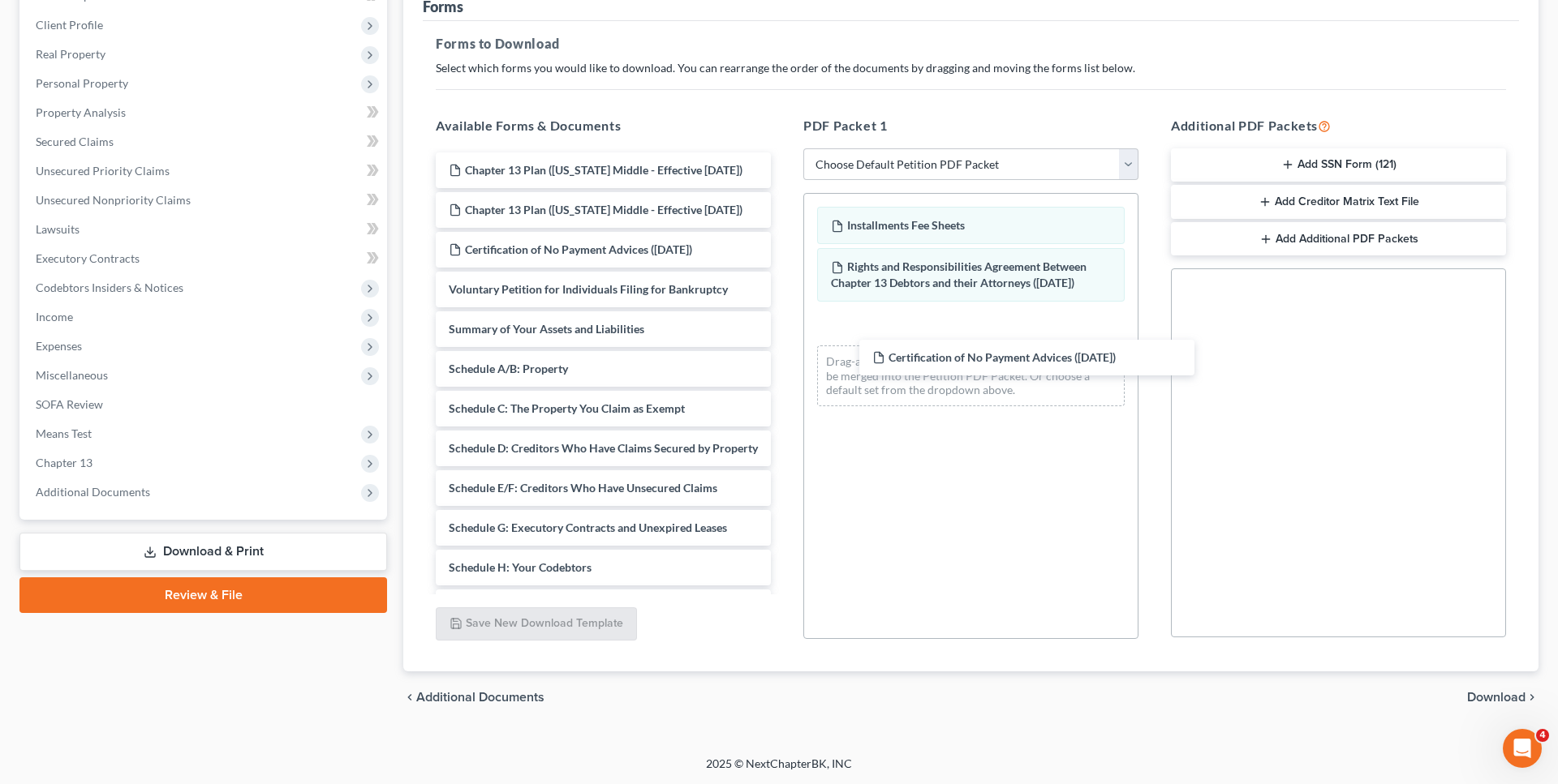
click at [784, 364] on div "Certification of No Payment Advices (08/05/2025) Chapter 13 Plan (Pennsylvania …" at bounding box center [604, 563] width 361 height 823
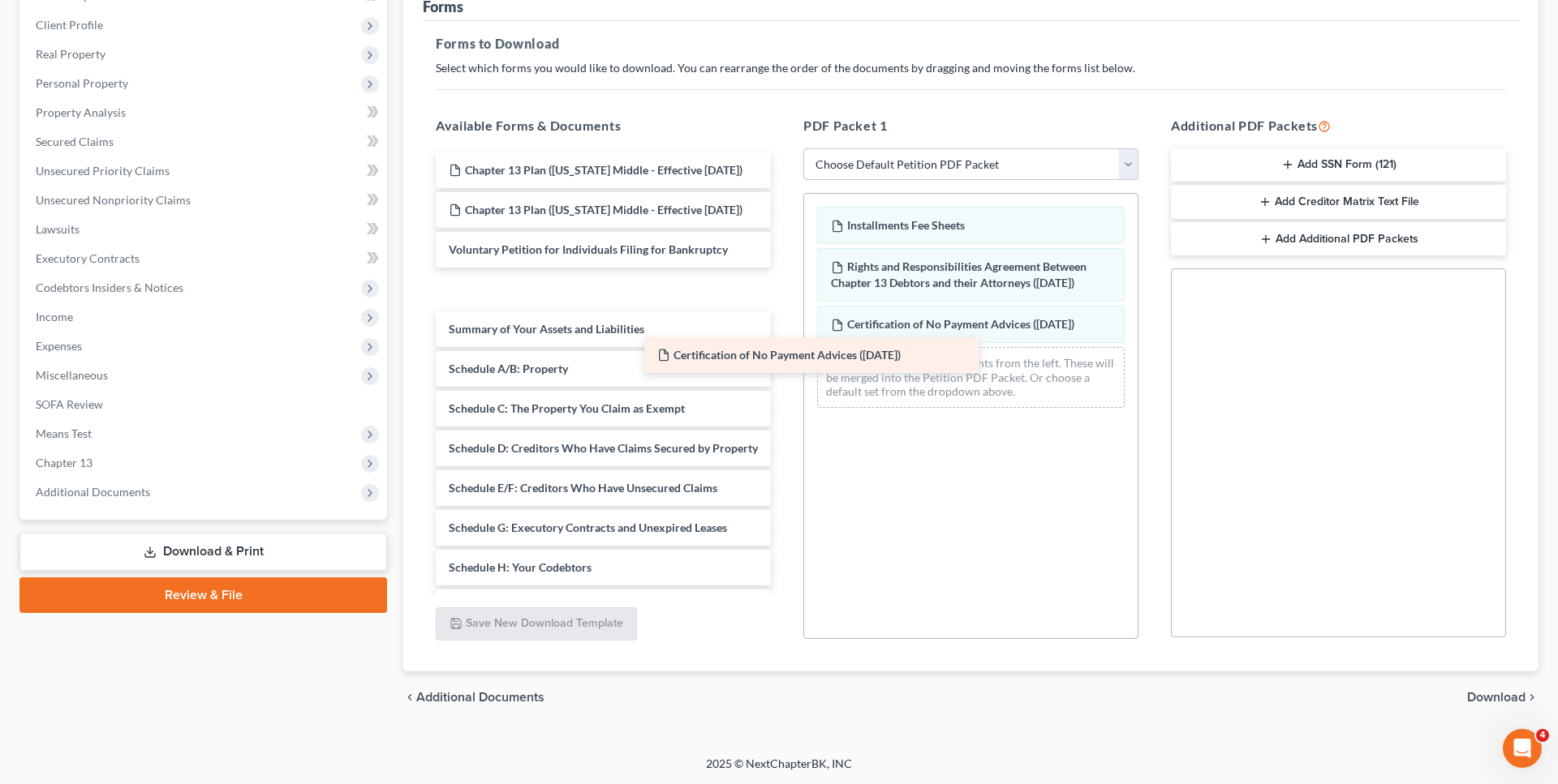
drag, startPoint x: 552, startPoint y: 284, endPoint x: 893, endPoint y: 390, distance: 357.1
click at [784, 390] on div "Certification of No Payment Advices (08/05/2025) Chapter 13 Plan (Pennsylvania …" at bounding box center [604, 563] width 361 height 823
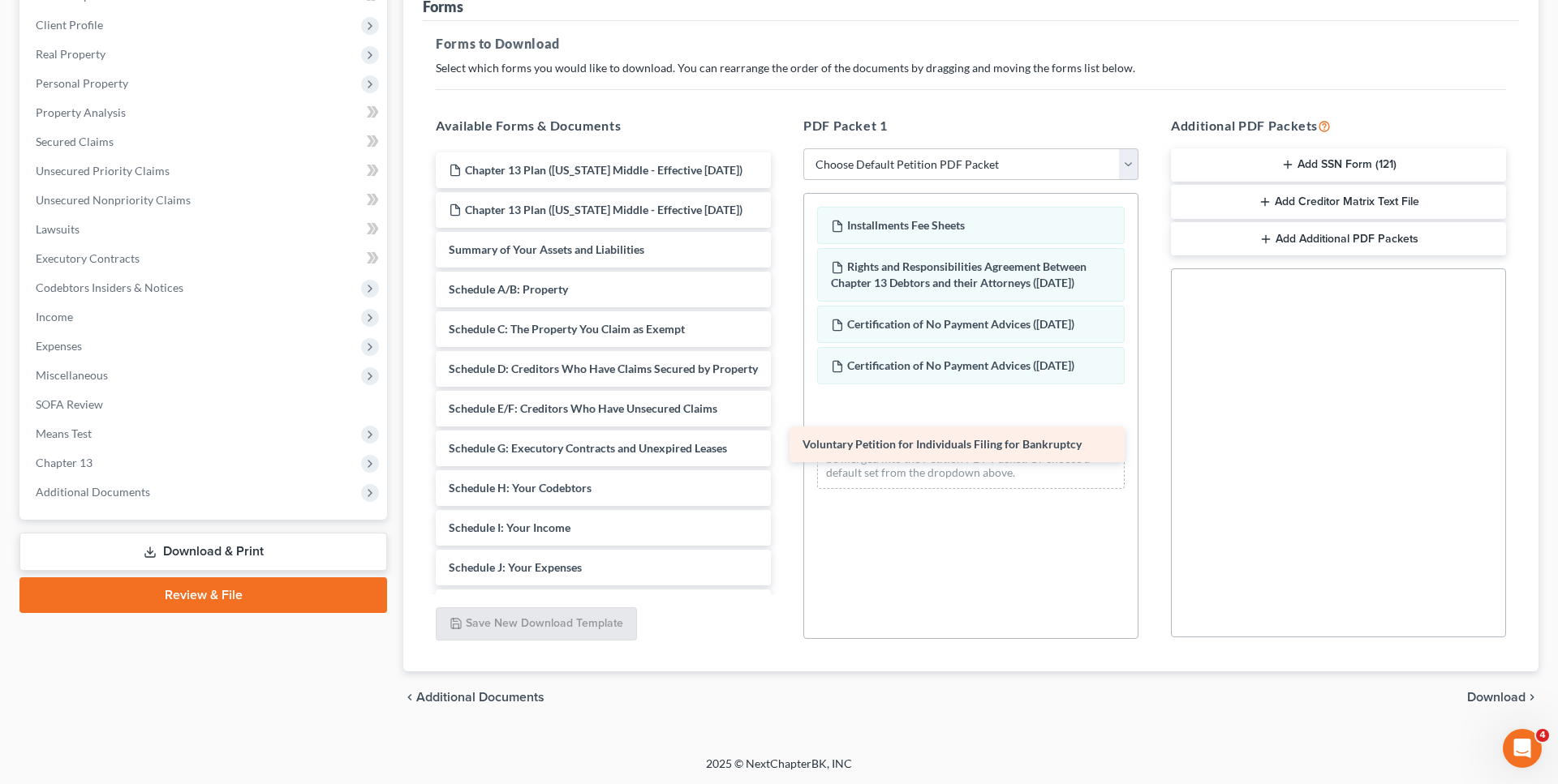
drag, startPoint x: 589, startPoint y: 283, endPoint x: 943, endPoint y: 445, distance: 389.3
click at [784, 445] on div "Voluntary Petition for Individuals Filing for Bankruptcy Chapter 13 Plan (Penns…" at bounding box center [604, 524] width 361 height 744
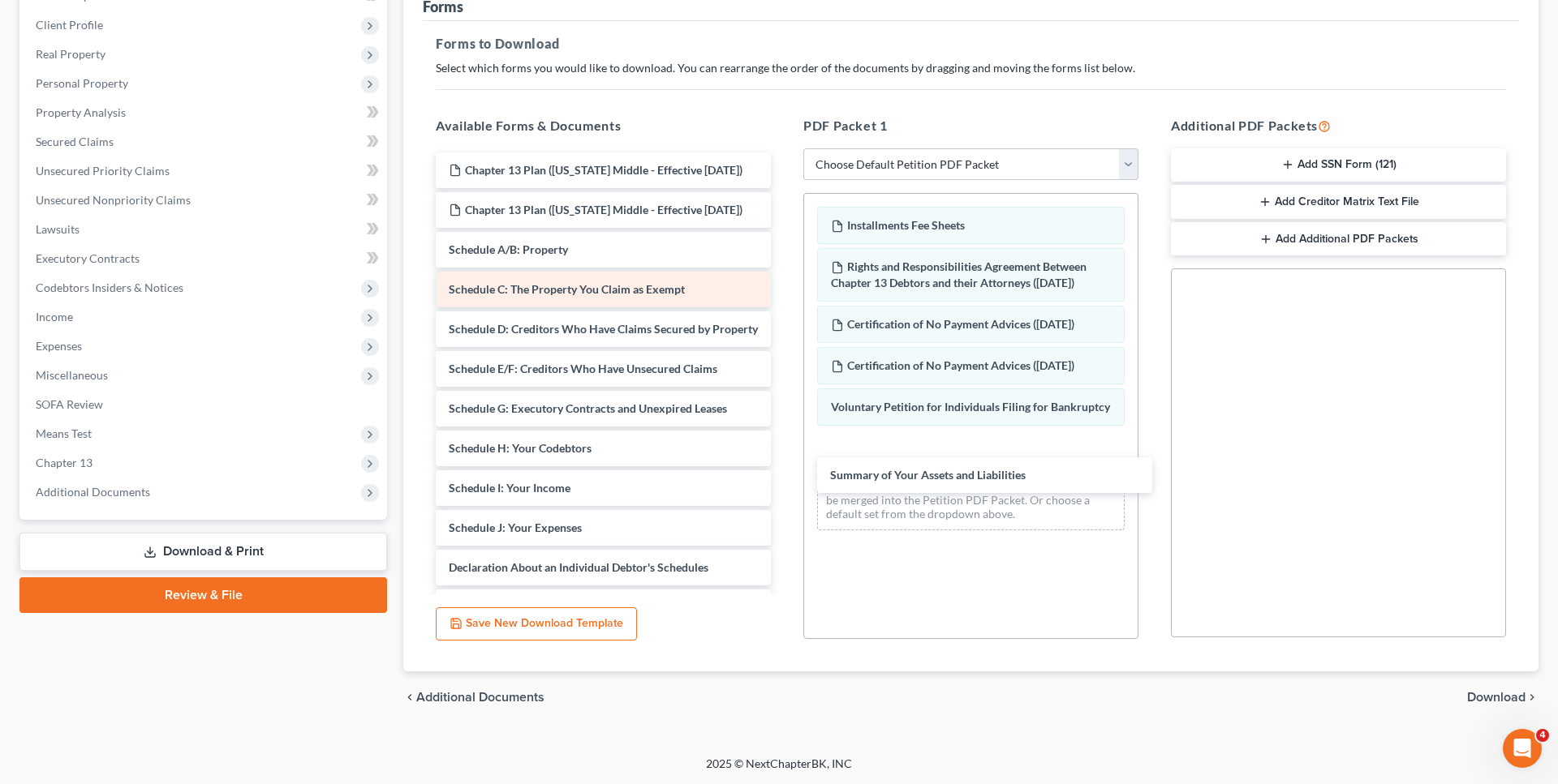
drag, startPoint x: 615, startPoint y: 285, endPoint x: 688, endPoint y: 325, distance: 83.2
click at [784, 475] on div "Summary of Your Assets and Liabilities Chapter 13 Plan (Pennsylvania Middle - E…" at bounding box center [604, 504] width 361 height 704
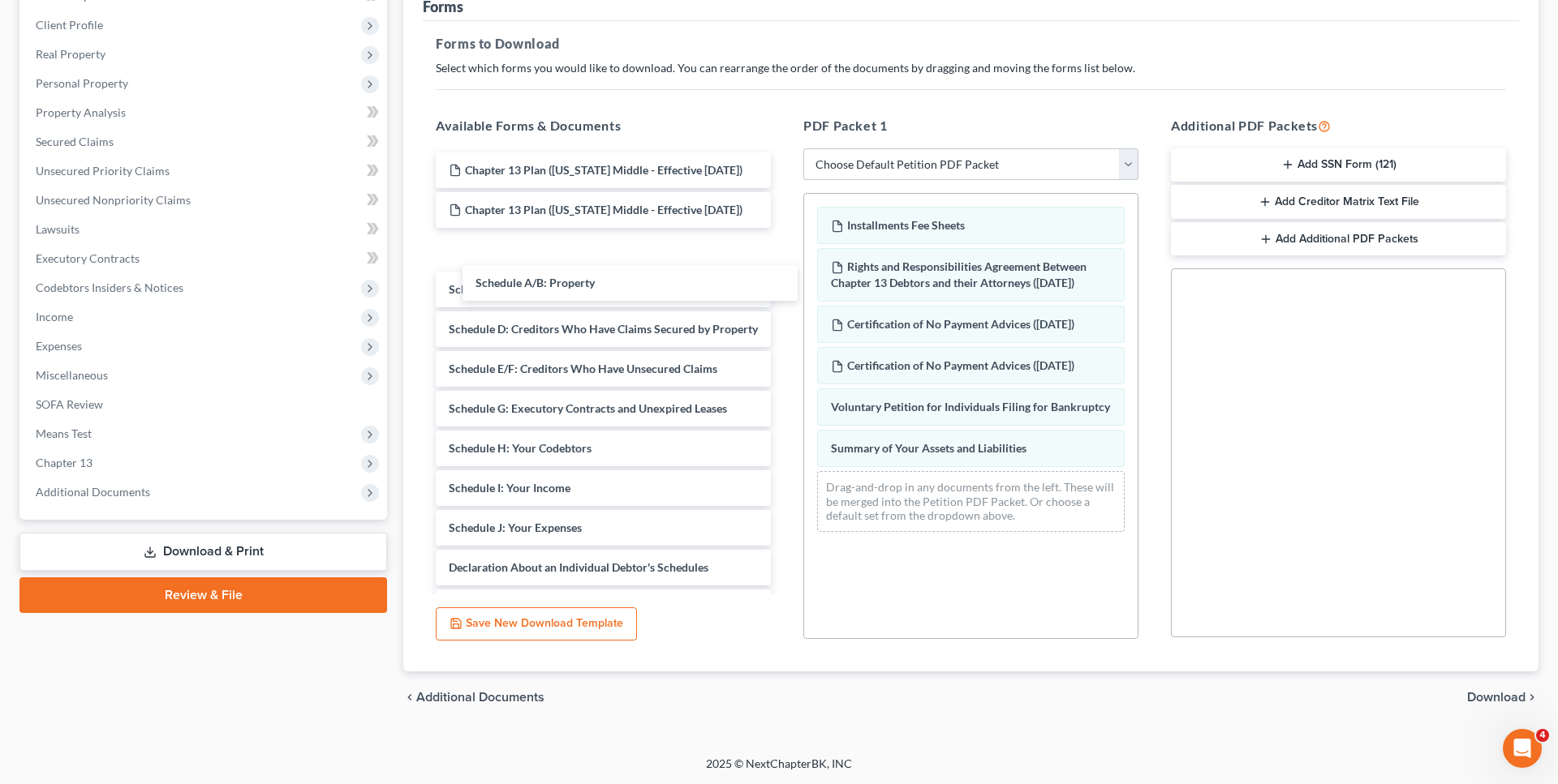
drag, startPoint x: 577, startPoint y: 284, endPoint x: 646, endPoint y: 298, distance: 70.4
click at [604, 286] on div "Schedule A/B: Property Chapter 13 Plan (Pennsylvania Middle - Effective 12/1/18…" at bounding box center [604, 504] width 361 height 704
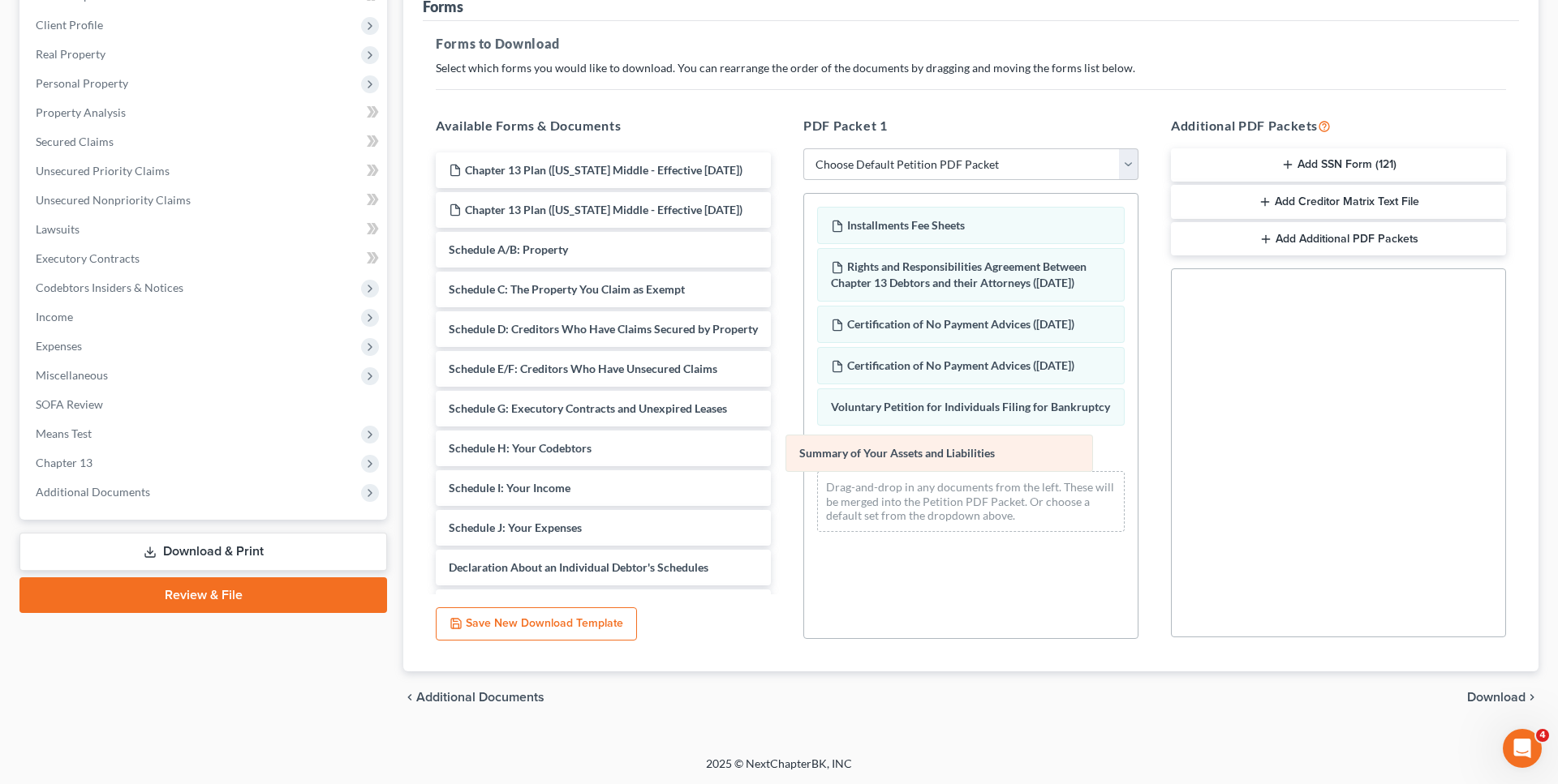
drag, startPoint x: 960, startPoint y: 449, endPoint x: 928, endPoint y: 455, distance: 32.6
click at [928, 455] on div "Summary of Your Assets and Liabilities Installments Fee Sheets Rights and Respo…" at bounding box center [971, 369] width 334 height 351
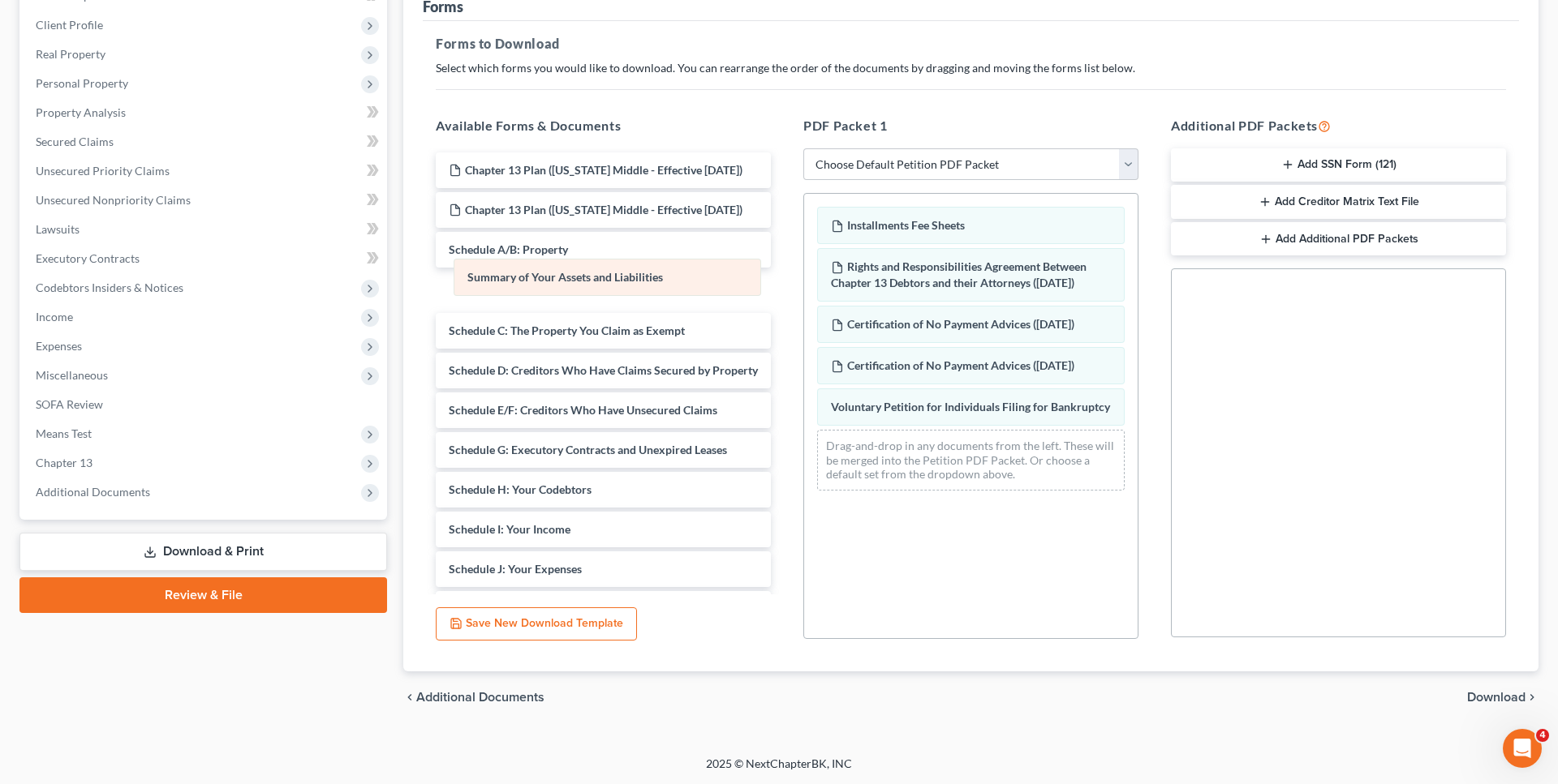
drag, startPoint x: 949, startPoint y: 453, endPoint x: 585, endPoint y: 284, distance: 401.3
click at [805, 284] on div "Summary of Your Assets and Liabilities Installments Fee Sheets Rights and Respo…" at bounding box center [971, 349] width 334 height 310
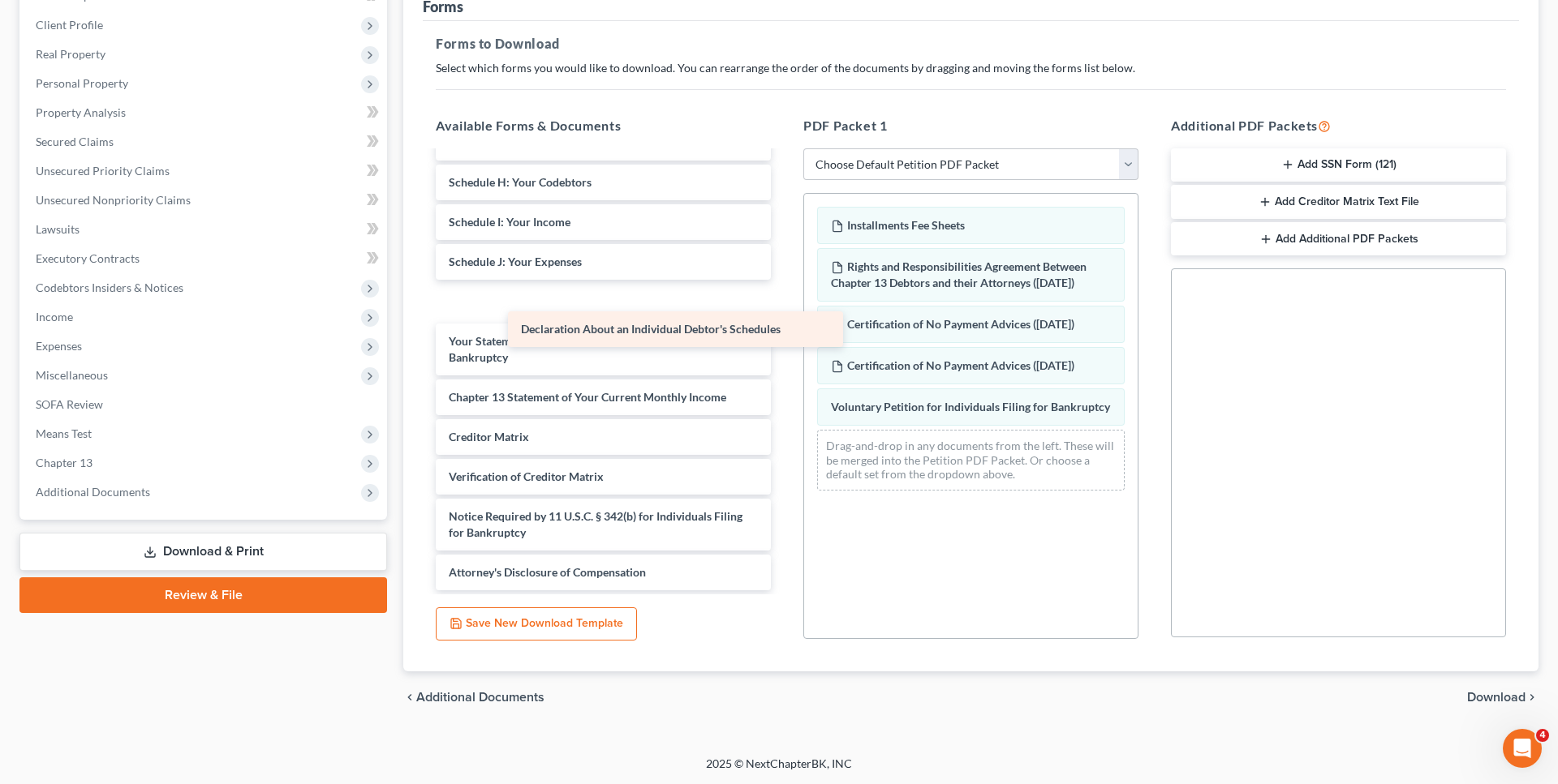
scroll to position [298, 0]
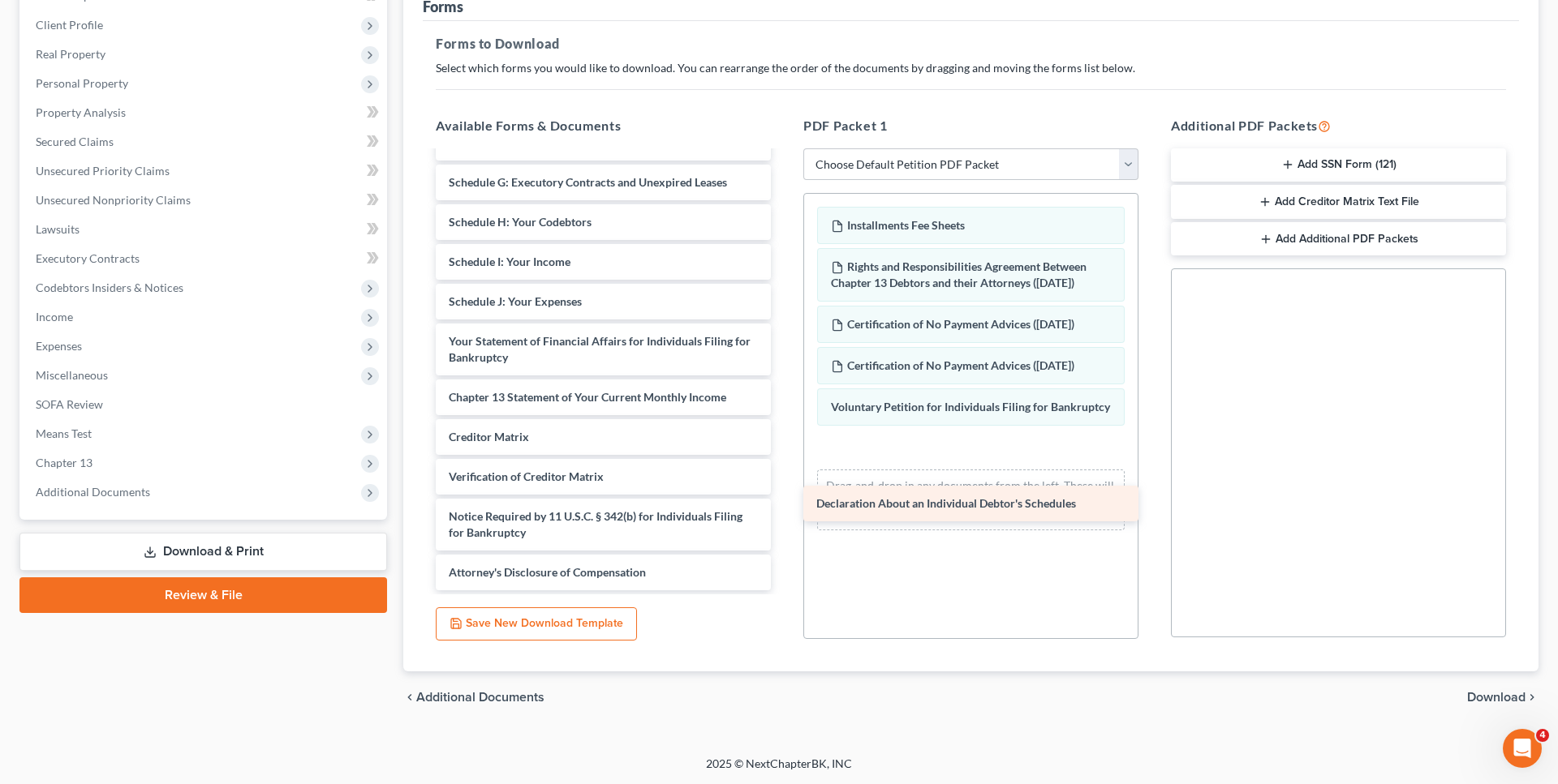
drag, startPoint x: 597, startPoint y: 307, endPoint x: 965, endPoint y: 503, distance: 416.9
click at [784, 503] on div "Declaration About an Individual Debtor's Schedules Chapter 13 Plan (Pennsylvani…" at bounding box center [604, 238] width 361 height 704
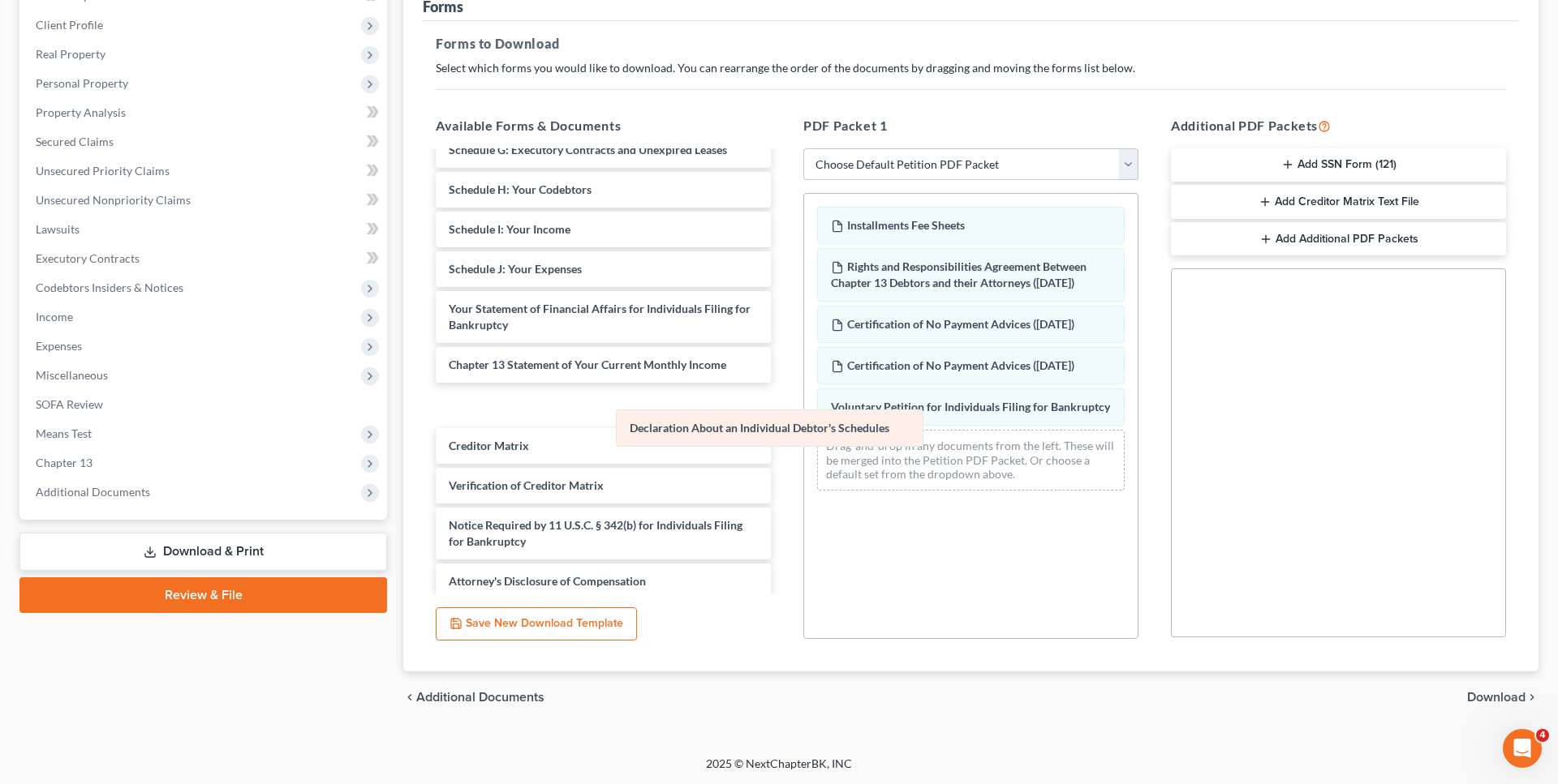
drag, startPoint x: 916, startPoint y: 439, endPoint x: 516, endPoint y: 361, distance: 407.5
click at [805, 361] on div "Declaration About an Individual Debtor's Schedules Installments Fee Sheets Righ…" at bounding box center [971, 349] width 334 height 310
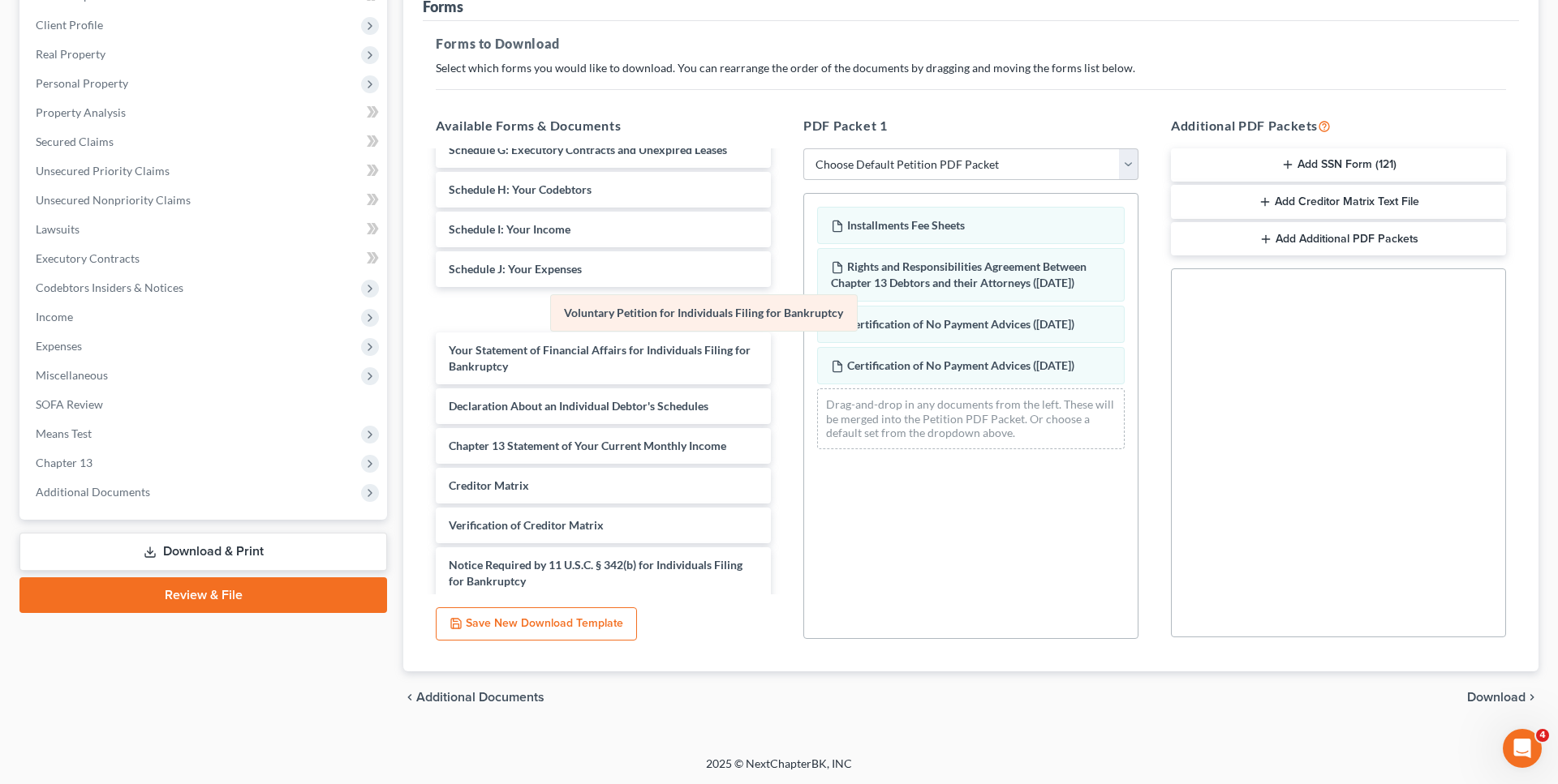
drag, startPoint x: 815, startPoint y: 381, endPoint x: 608, endPoint y: 306, distance: 220.2
click at [805, 306] on div "Voluntary Petition for Individuals Filing for Bankruptcy Installments Fee Sheet…" at bounding box center [971, 328] width 334 height 269
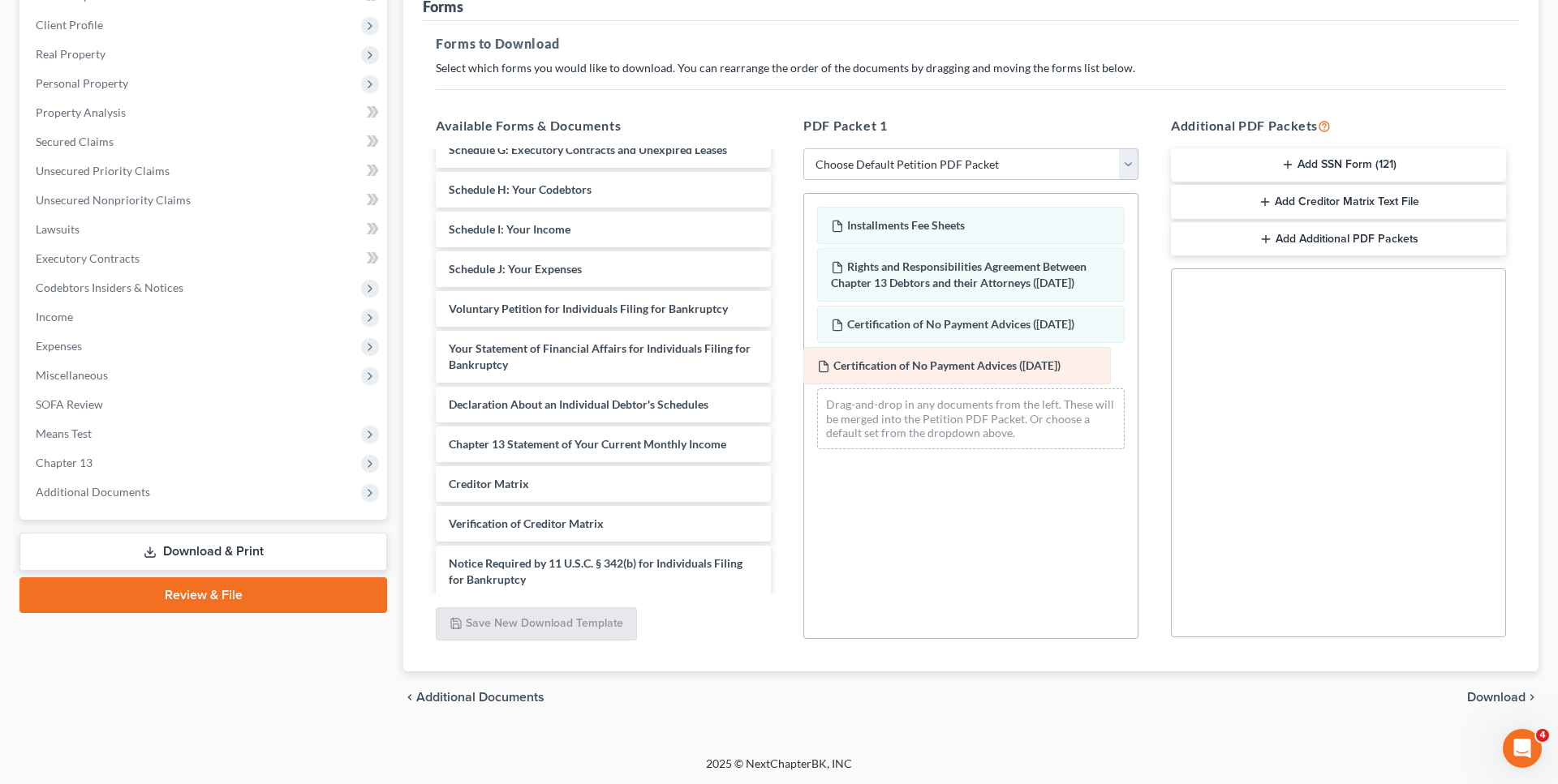
drag, startPoint x: 963, startPoint y: 368, endPoint x: 492, endPoint y: 333, distance: 472.3
click at [805, 333] on div "Certification of No Payment Advices (08/05/2025) Installments Fee Sheets Rights…" at bounding box center [971, 328] width 334 height 269
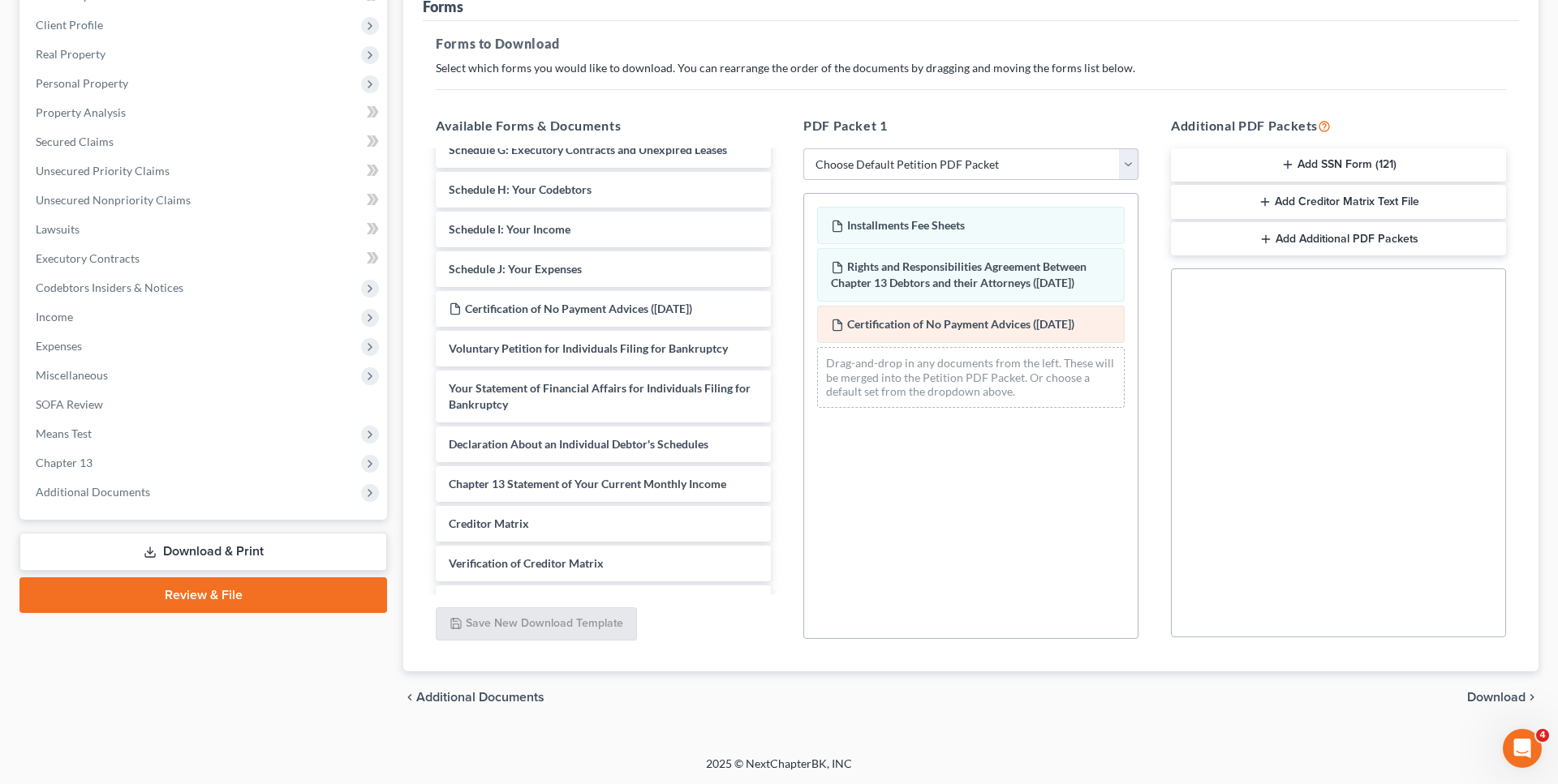
click at [805, 334] on div "Installments Fee Sheets Rights and Responsibilities Agreement Between Chapter 1…" at bounding box center [971, 307] width 334 height 227
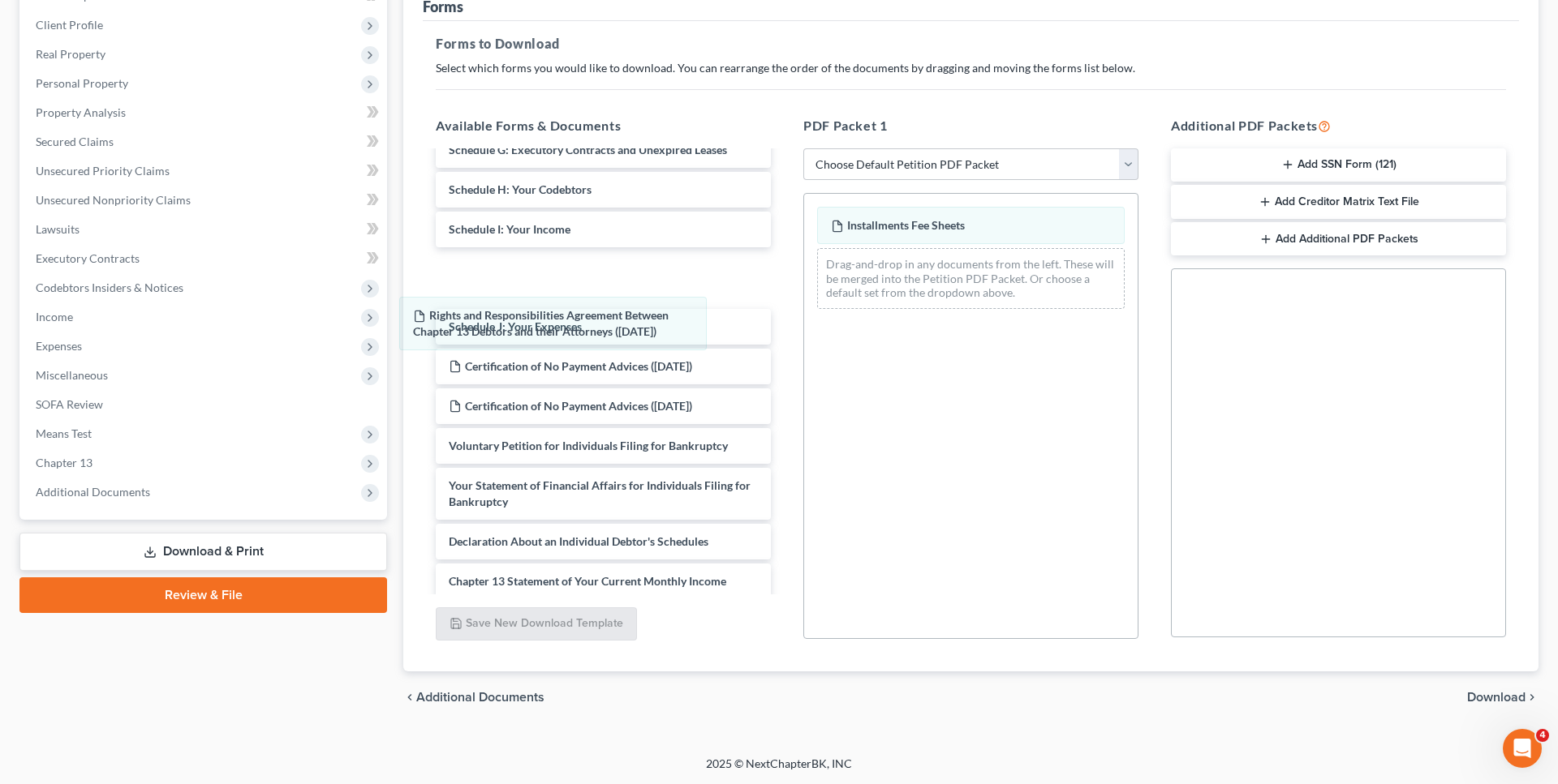
click at [805, 320] on div "Rights and Responsibilities Agreement Between Chapter 13 Debtors and their Atto…" at bounding box center [971, 258] width 334 height 129
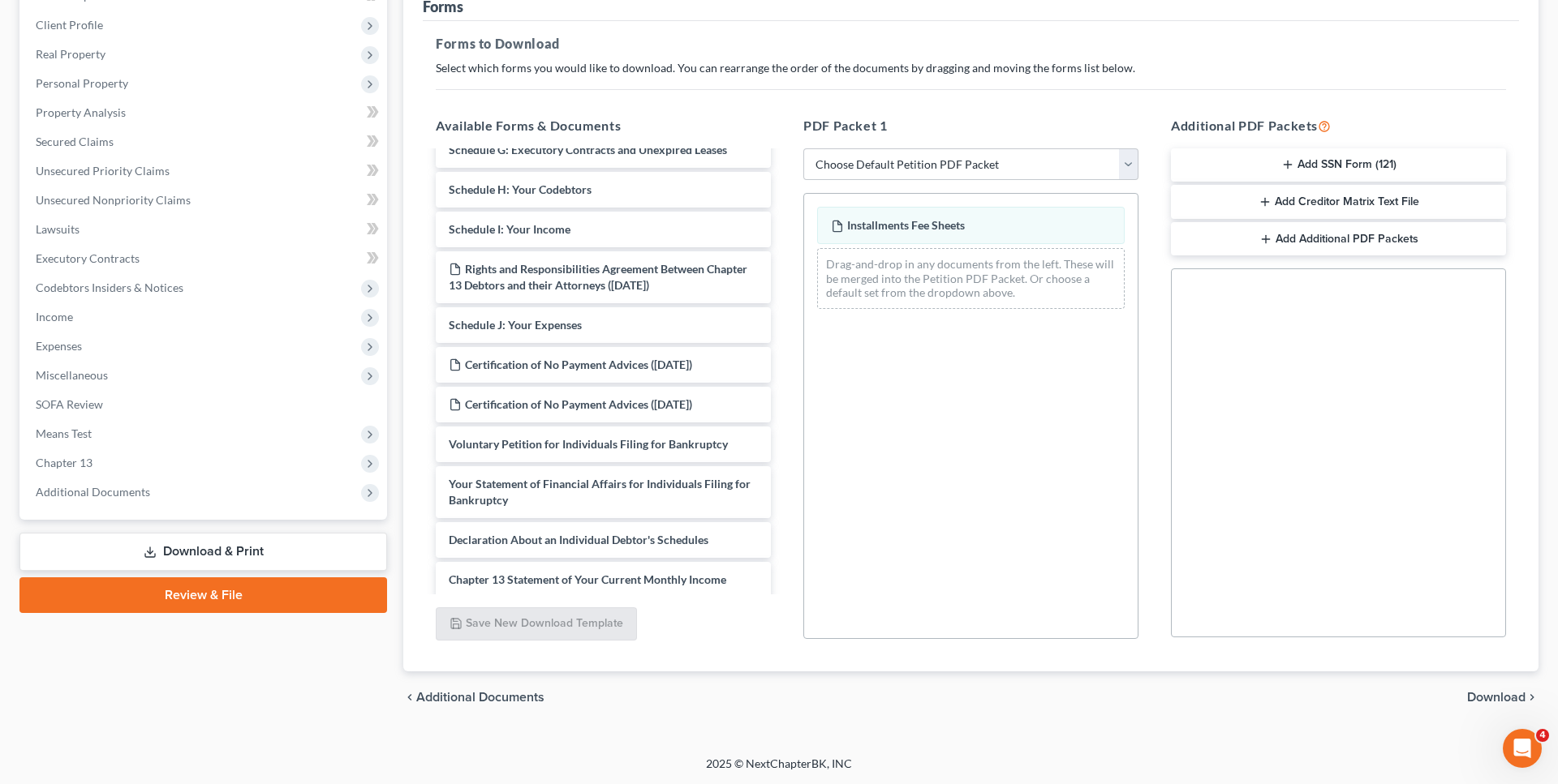
click at [1488, 697] on span "Download" at bounding box center [1497, 697] width 58 height 13
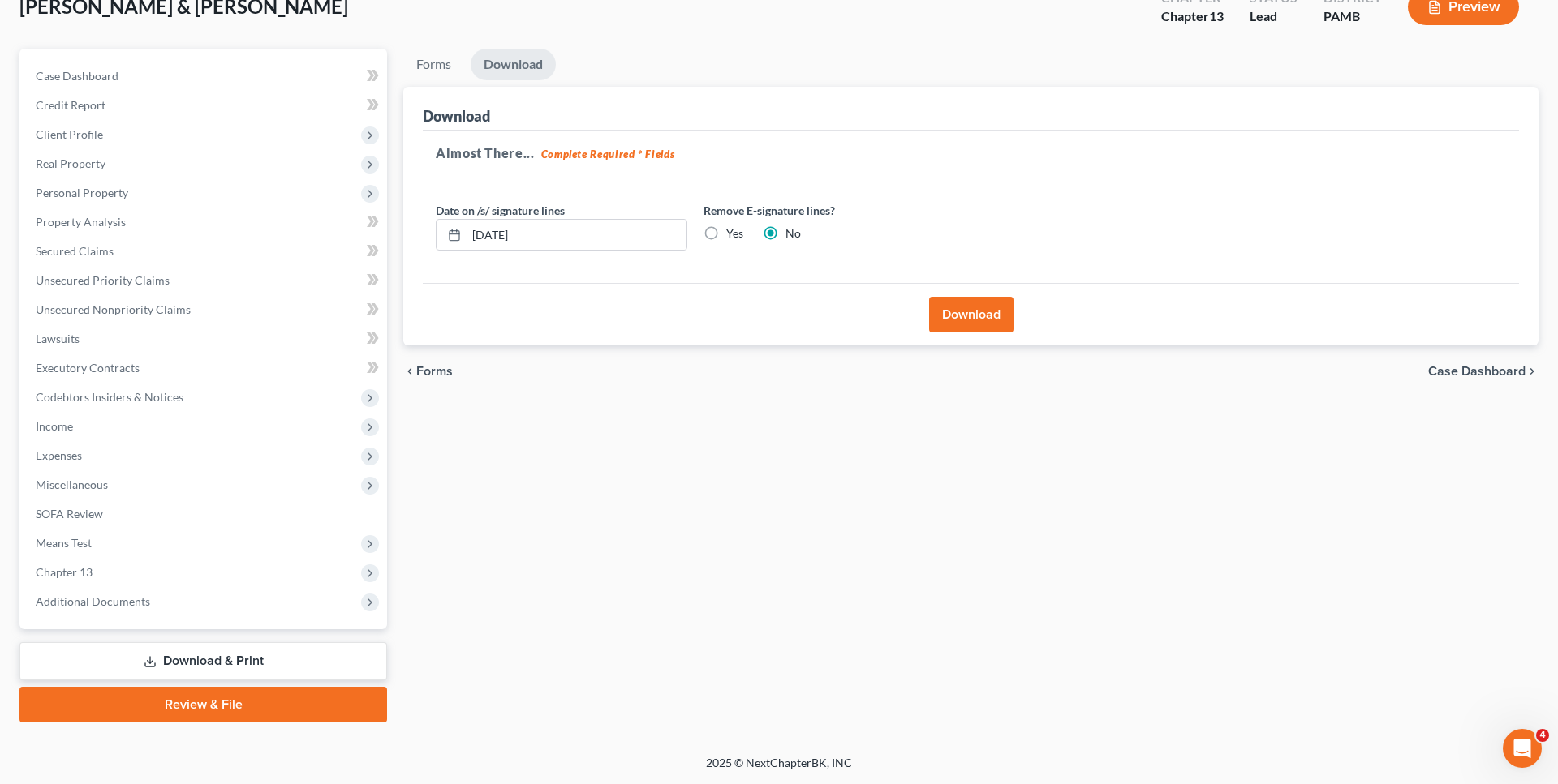
scroll to position [106, 0]
click at [986, 315] on button "Download" at bounding box center [971, 315] width 85 height 36
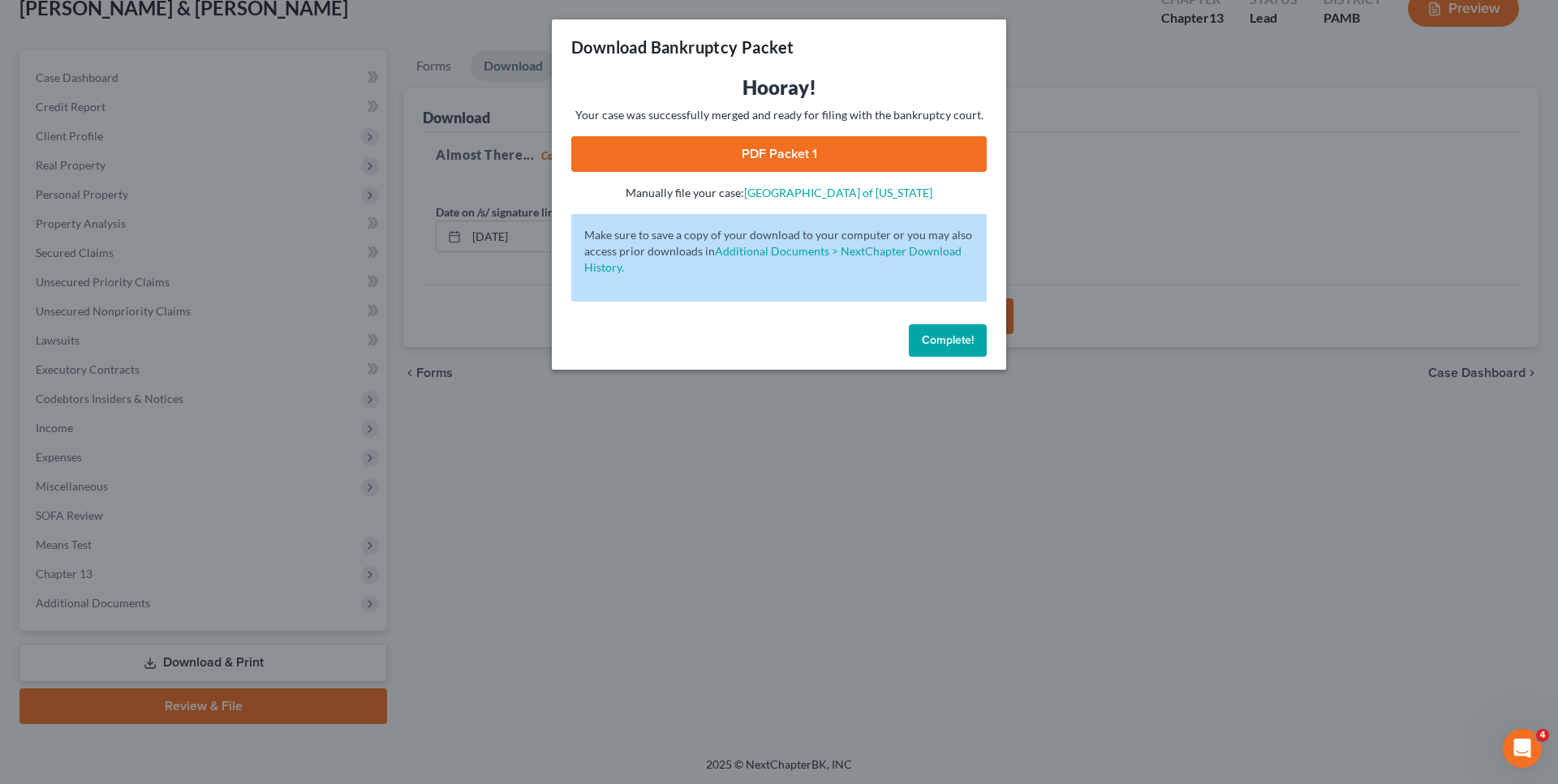
click at [795, 162] on link "PDF Packet 1" at bounding box center [779, 153] width 416 height 36
click at [961, 345] on span "Complete!" at bounding box center [948, 340] width 52 height 14
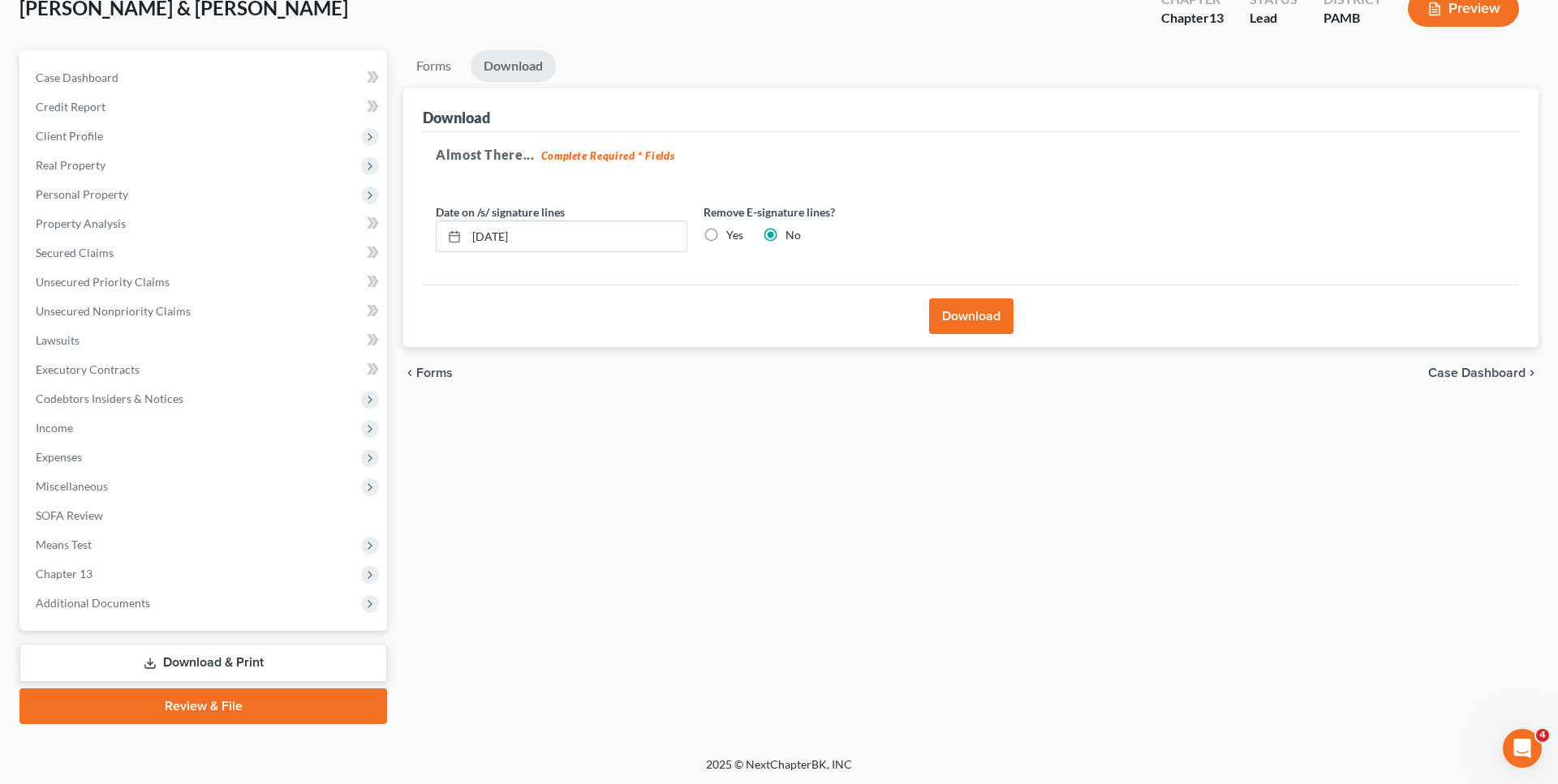
click at [435, 371] on span "Forms" at bounding box center [434, 373] width 36 height 13
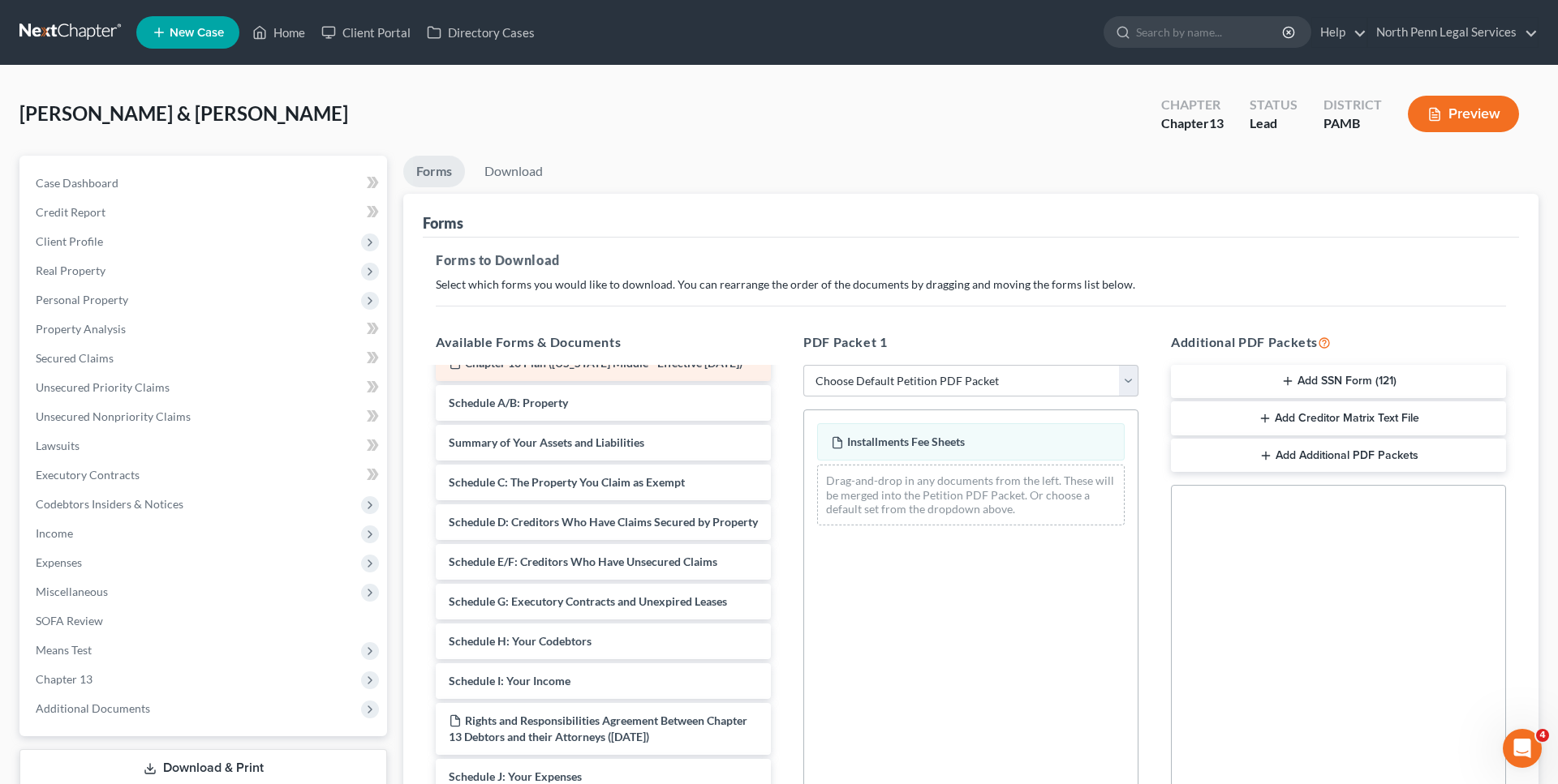
scroll to position [0, 0]
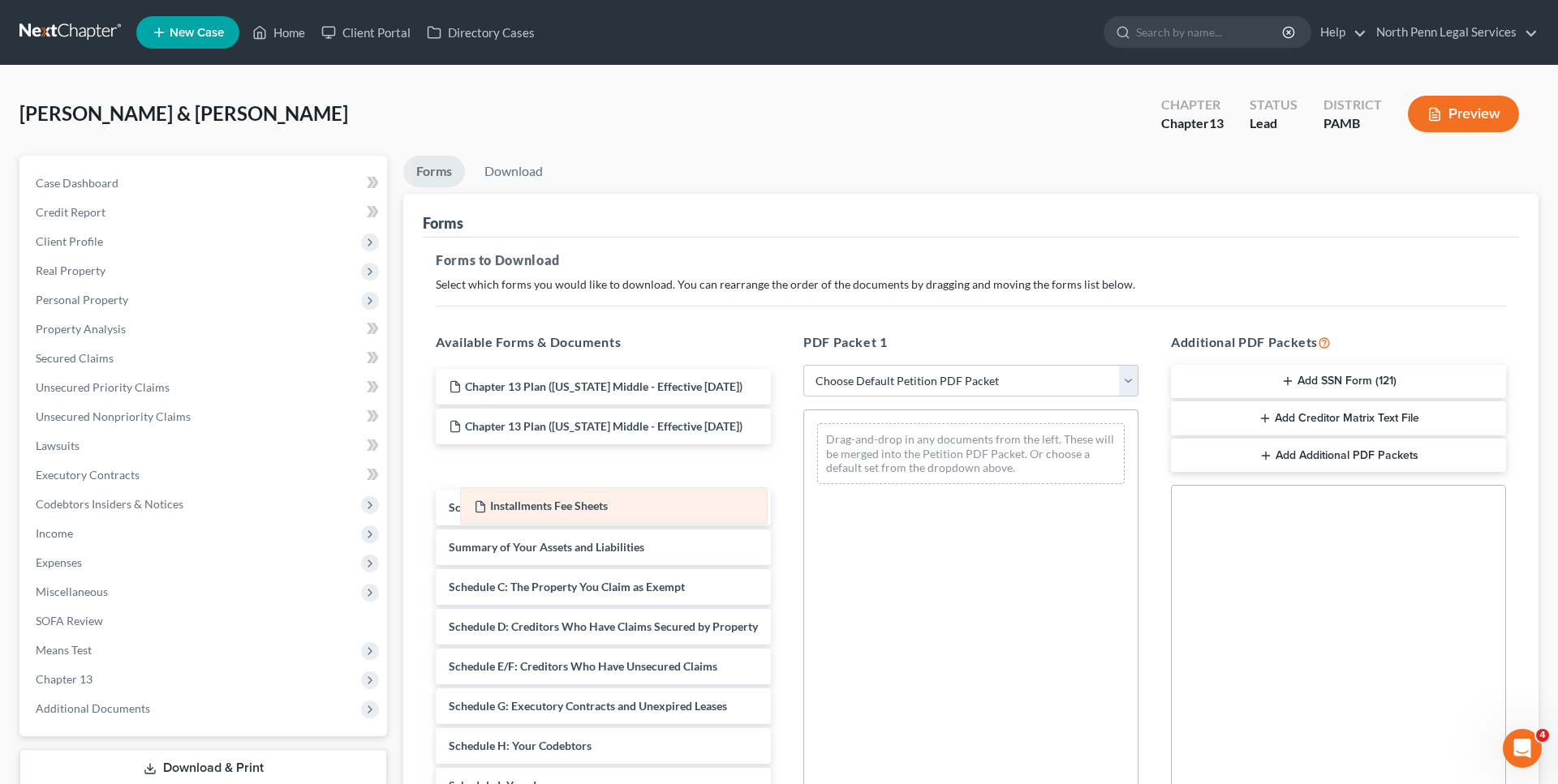
drag, startPoint x: 895, startPoint y: 445, endPoint x: 538, endPoint y: 510, distance: 362.9
click at [805, 497] on div "Installments Fee Sheets Installments Fee Sheets Drag-and-drop in any documents …" at bounding box center [971, 453] width 334 height 87
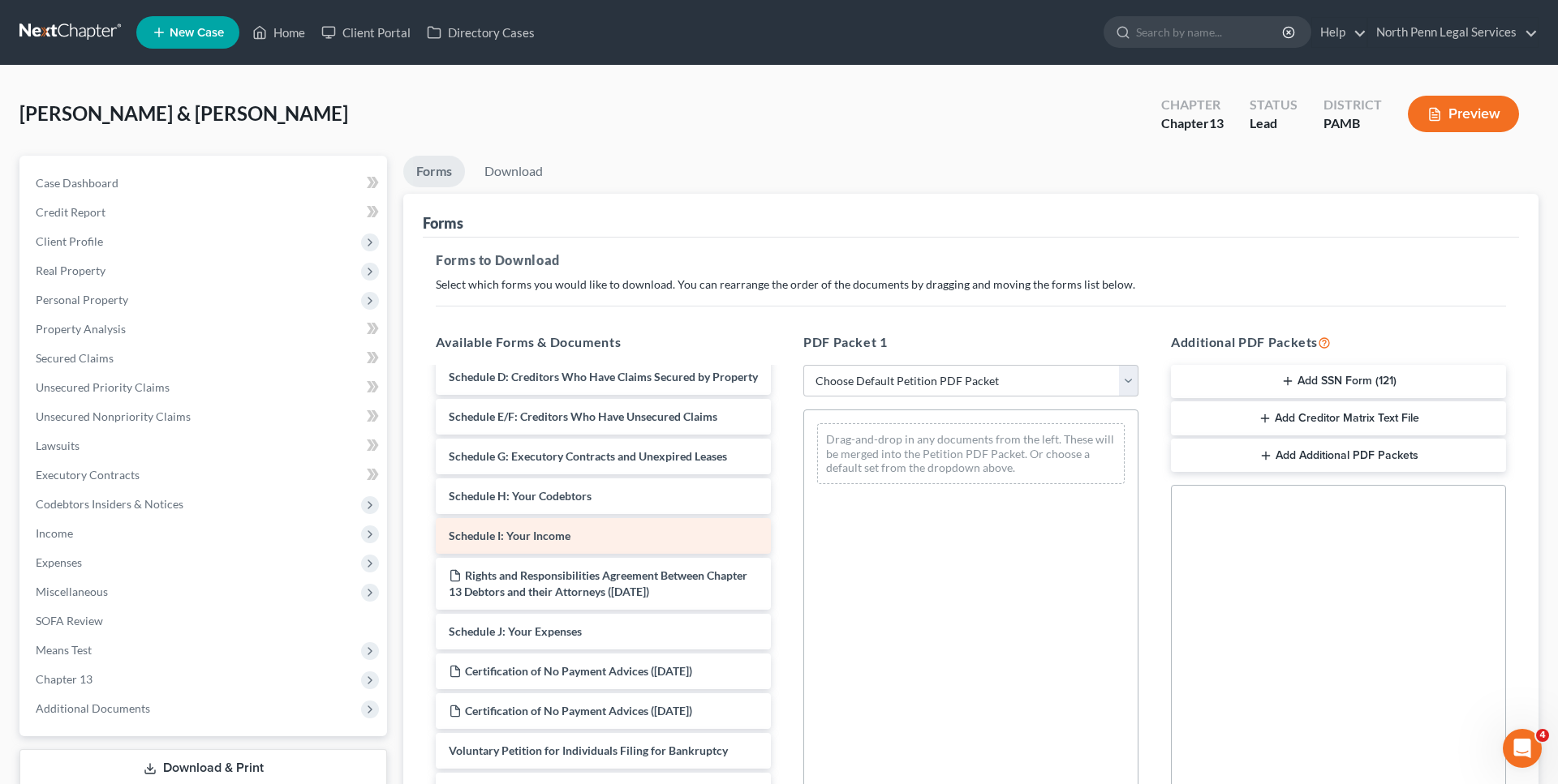
scroll to position [331, 0]
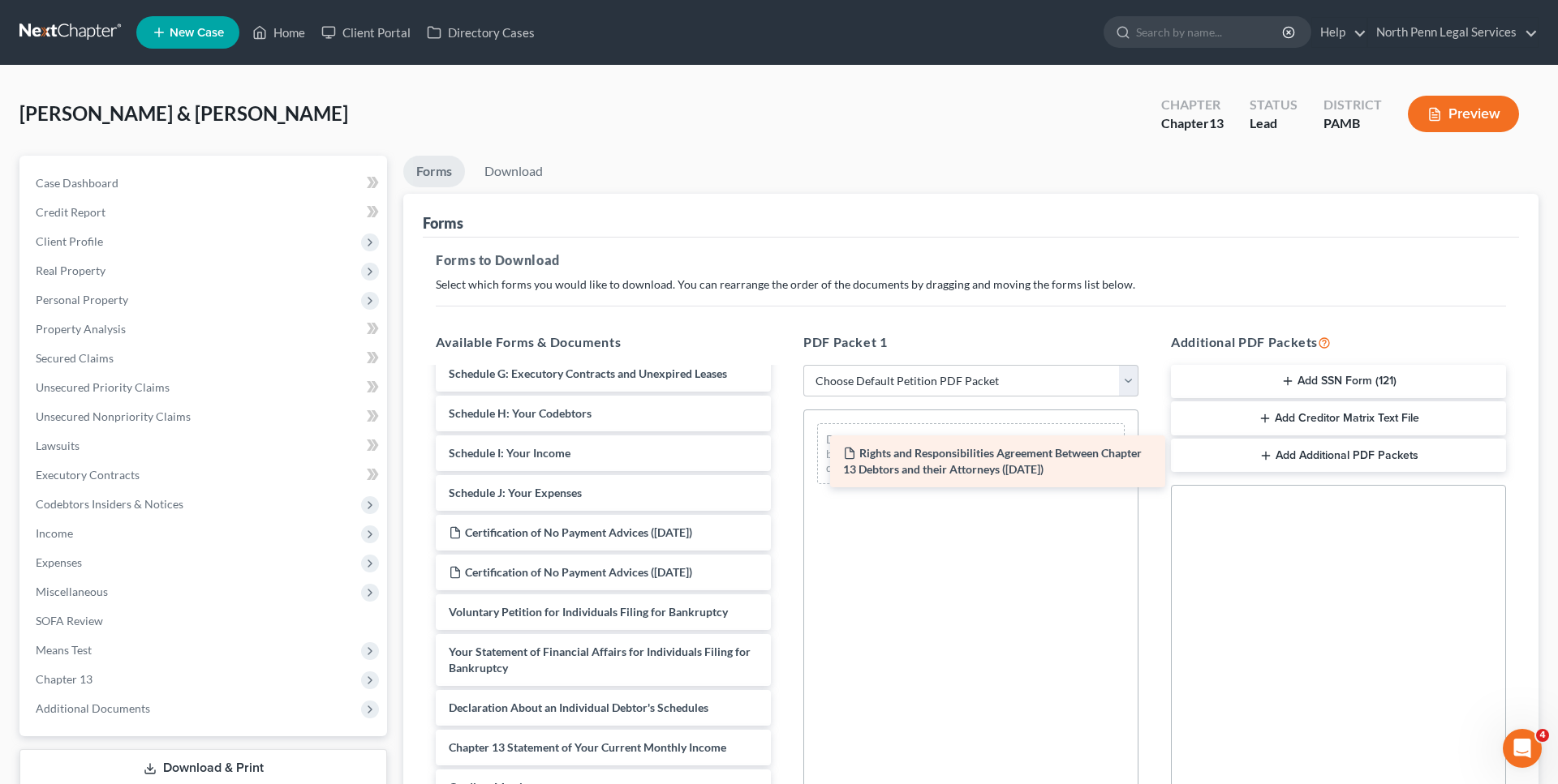
drag, startPoint x: 658, startPoint y: 544, endPoint x: 1043, endPoint y: 469, distance: 392.2
click at [784, 469] on div "Rights and Responsibilities Agreement Between Chapter 13 Debtors and their Atto…" at bounding box center [604, 490] width 361 height 903
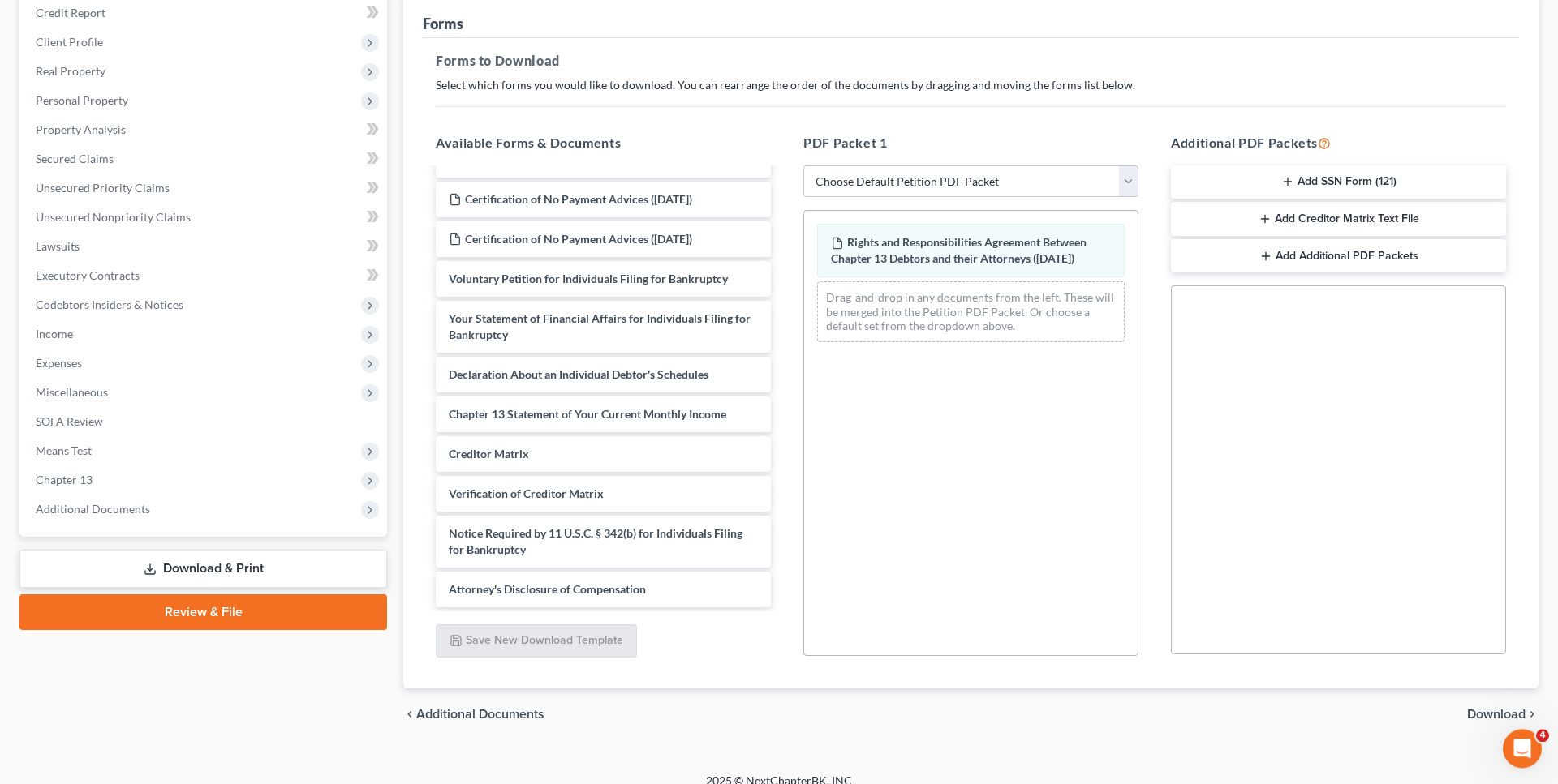
scroll to position [217, 0]
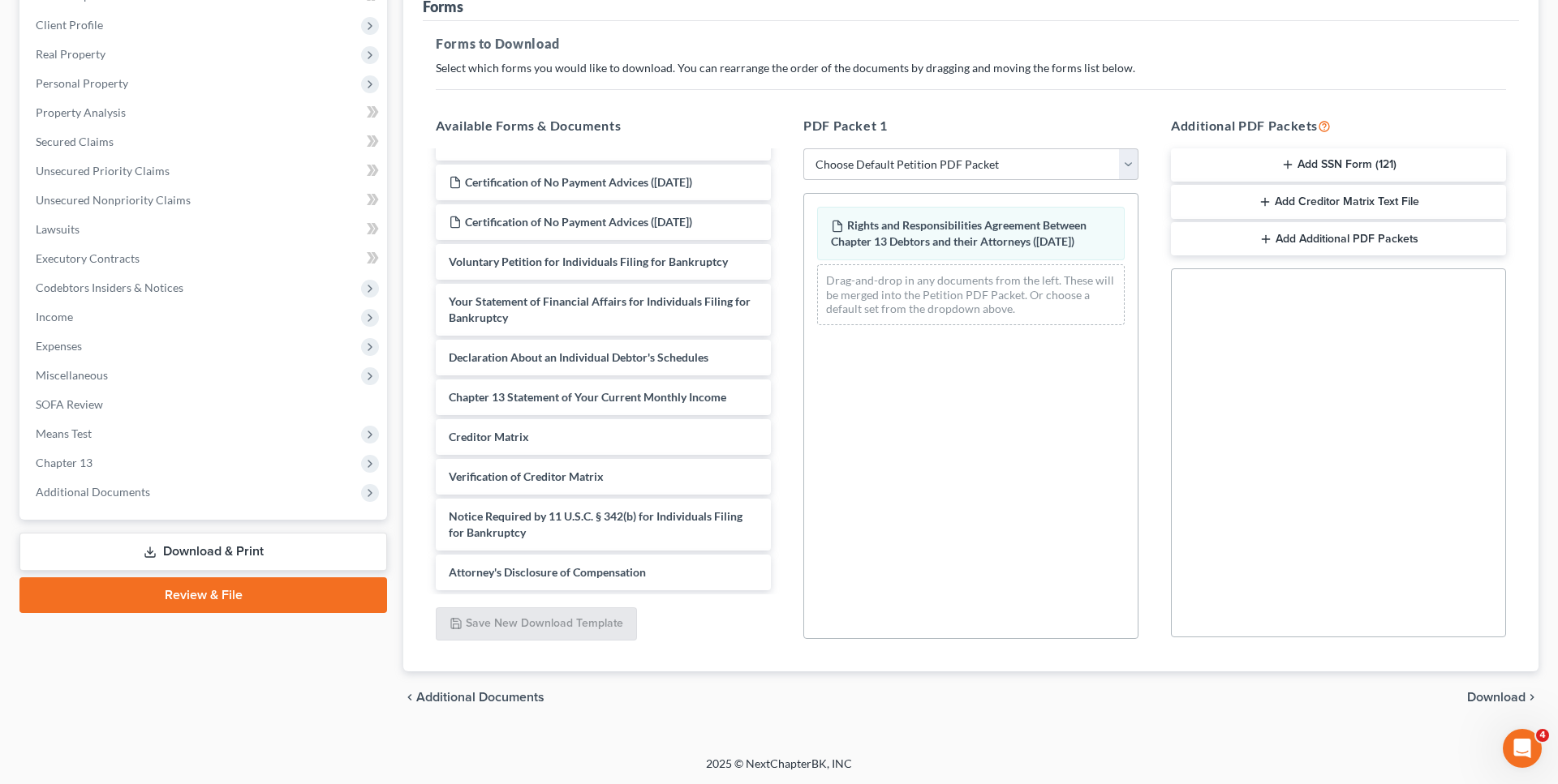
click at [1490, 699] on span "Download" at bounding box center [1497, 697] width 58 height 13
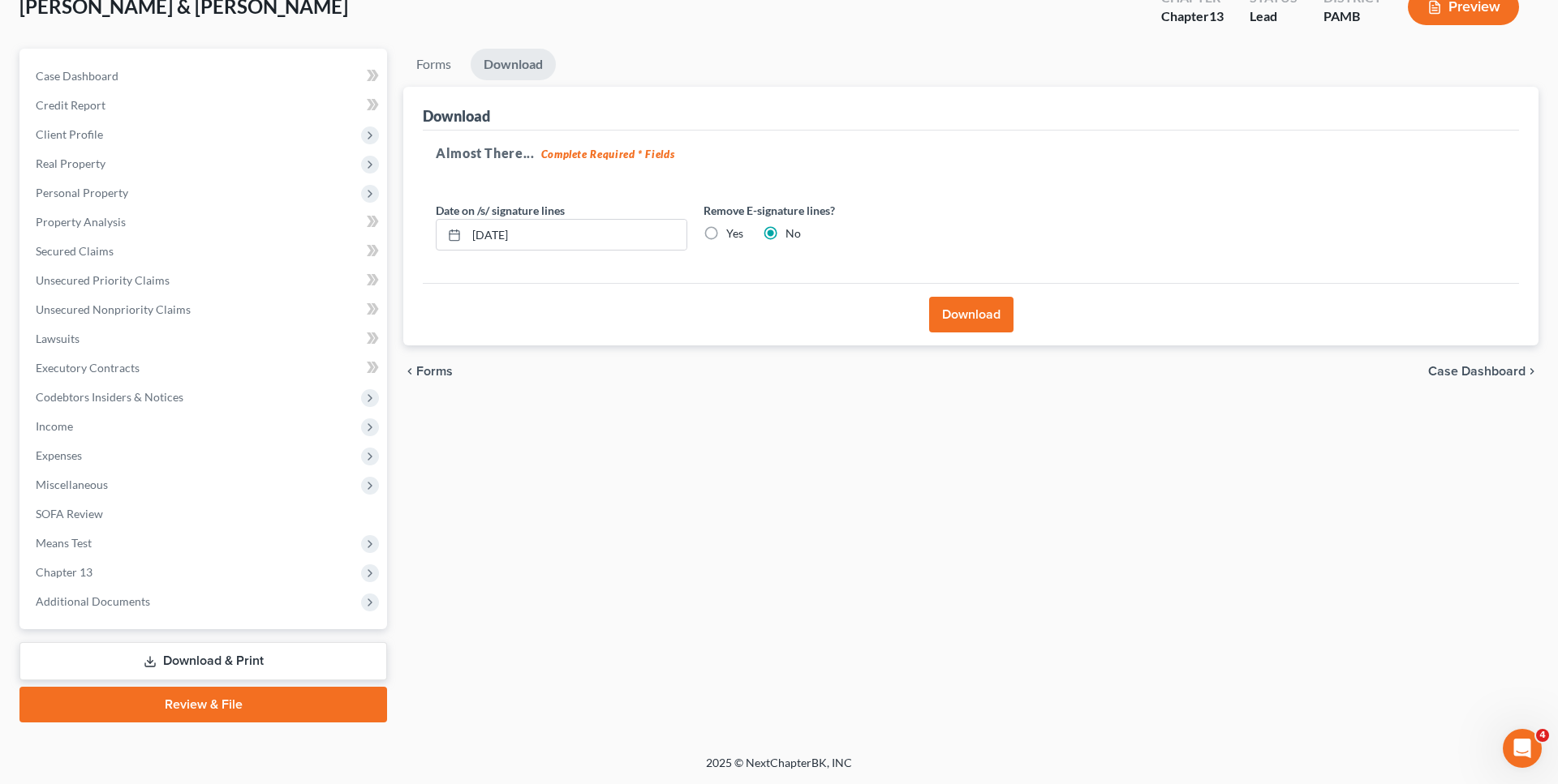
scroll to position [106, 0]
click at [946, 312] on button "Download" at bounding box center [971, 315] width 85 height 36
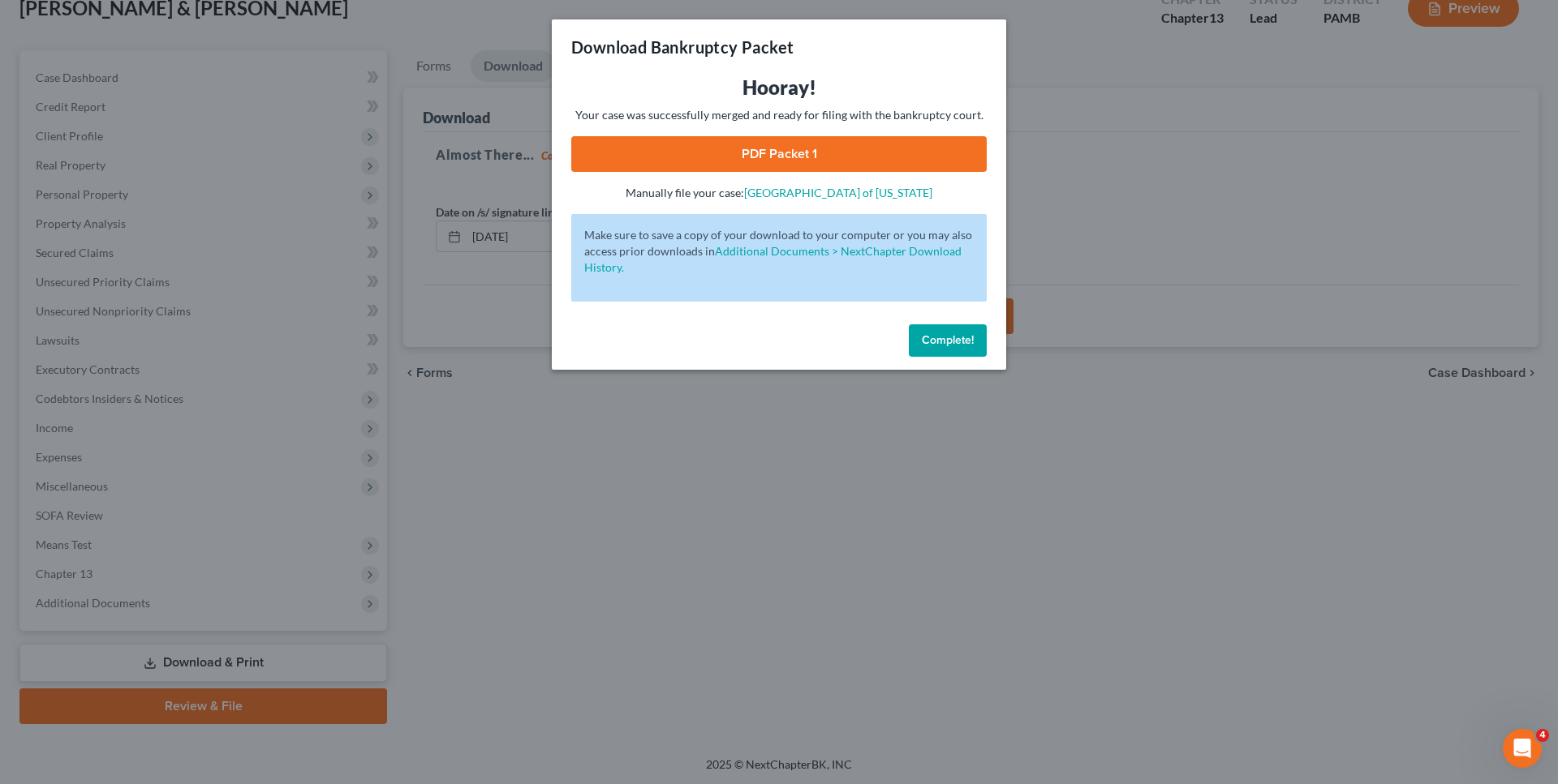
click at [857, 164] on link "PDF Packet 1" at bounding box center [779, 153] width 416 height 36
drag, startPoint x: 927, startPoint y: 346, endPoint x: 854, endPoint y: 359, distance: 74.1
click at [928, 346] on span "Complete!" at bounding box center [948, 340] width 52 height 14
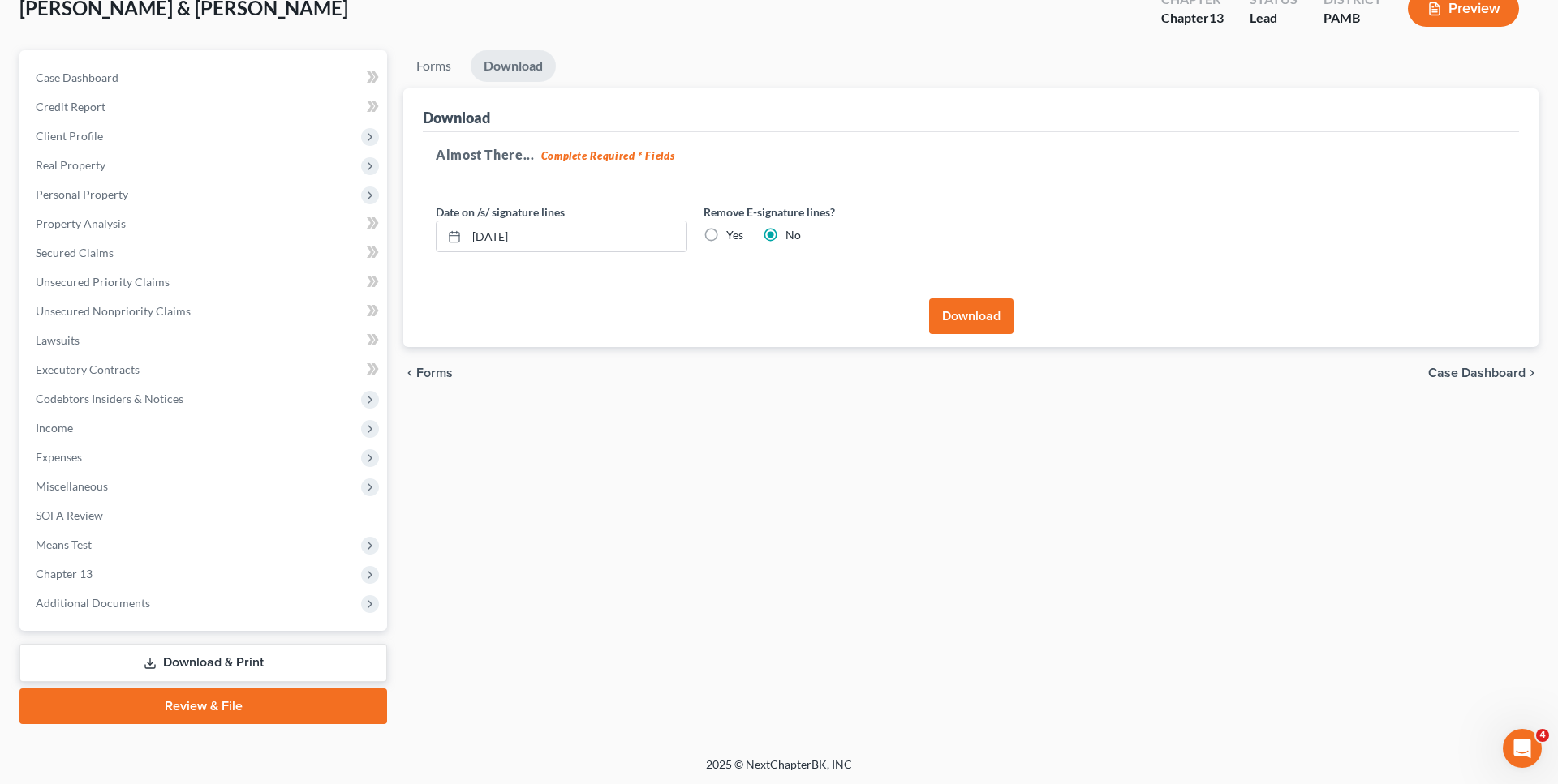
click at [440, 373] on span "Forms" at bounding box center [434, 373] width 36 height 13
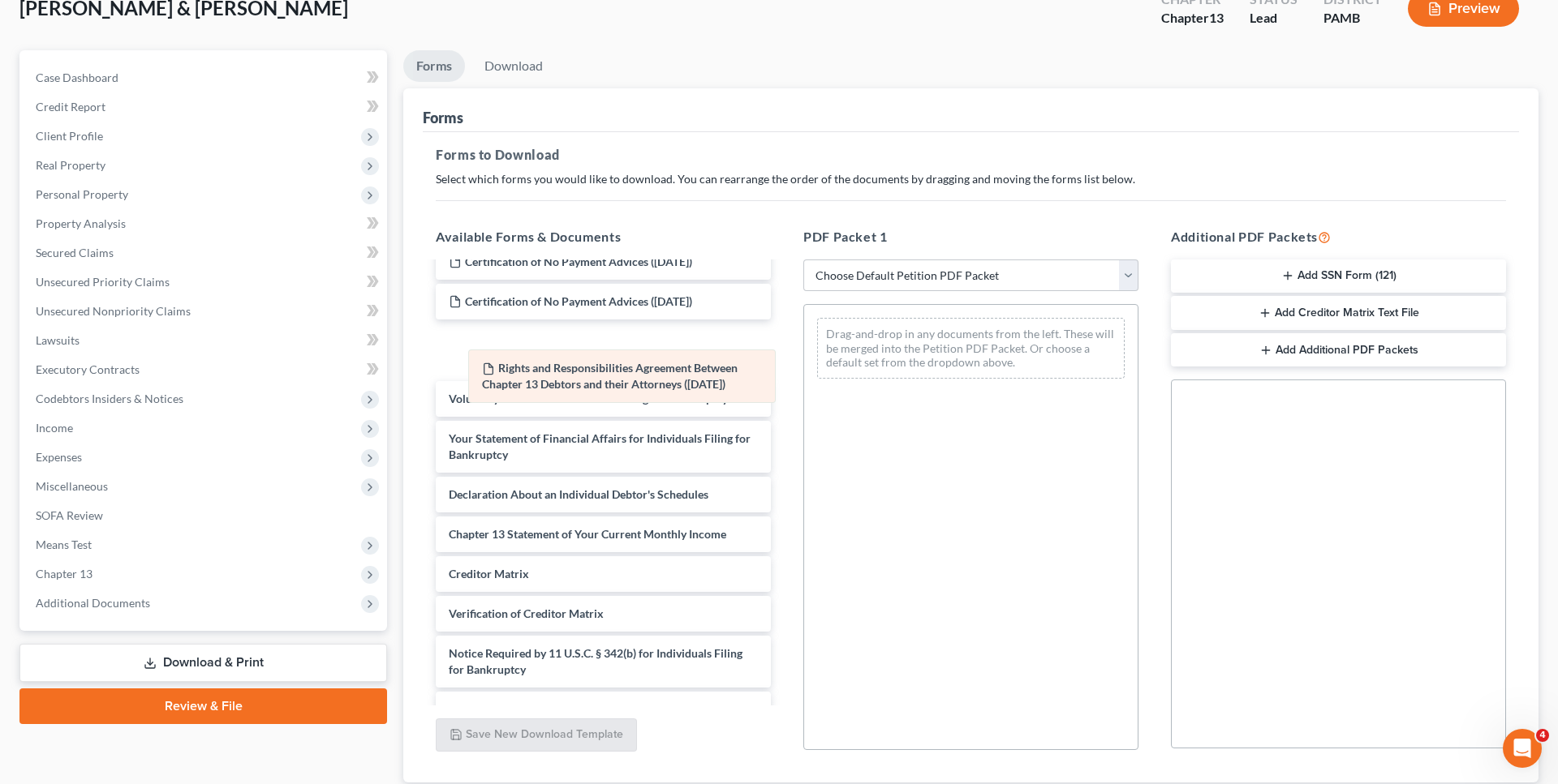
drag, startPoint x: 879, startPoint y: 341, endPoint x: 531, endPoint y: 373, distance: 349.5
click at [805, 373] on div "Rights and Responsibilities Agreement Between Chapter 13 Debtors and their Atto…" at bounding box center [971, 348] width 334 height 87
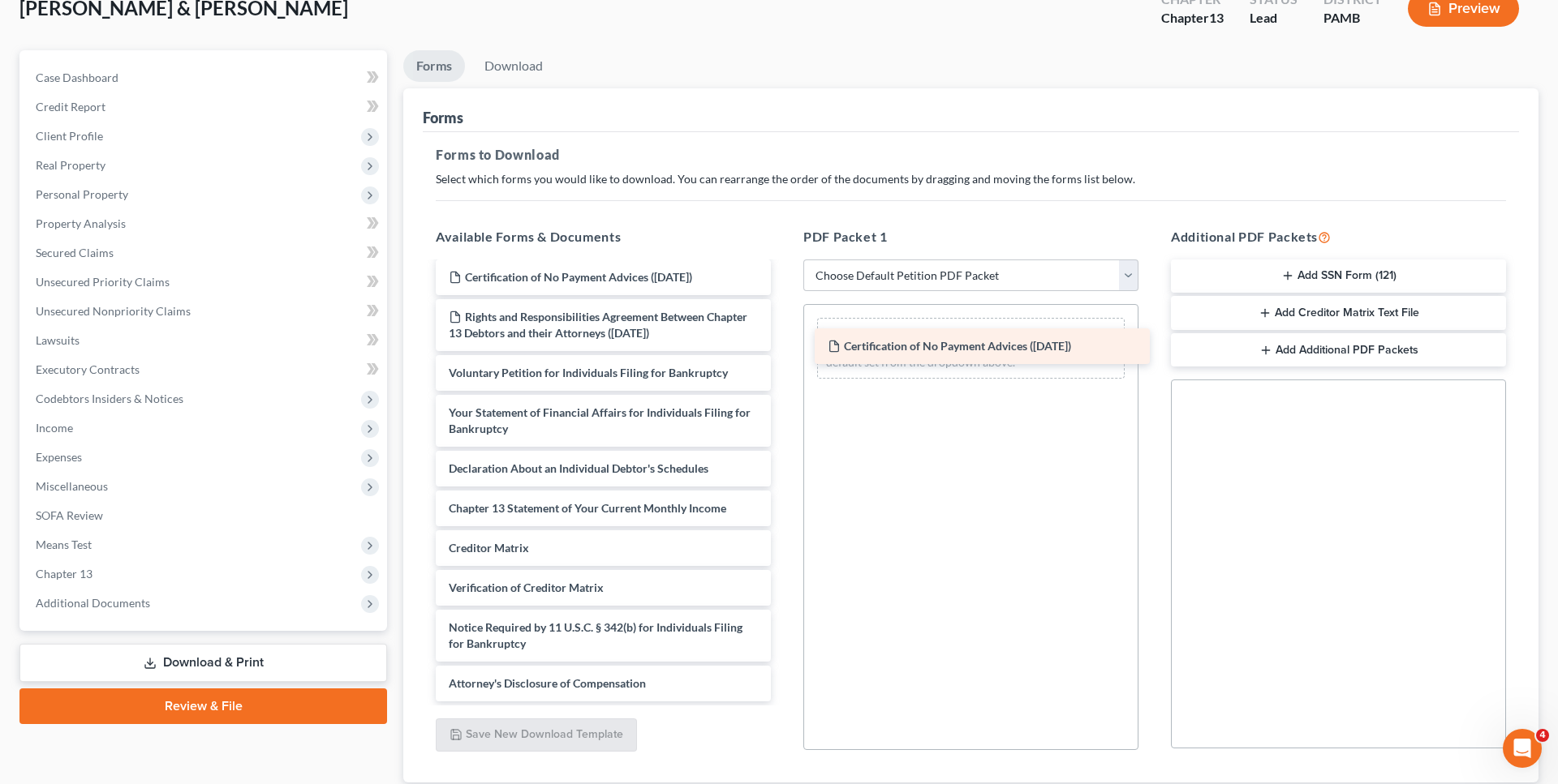
drag, startPoint x: 566, startPoint y: 300, endPoint x: 946, endPoint y: 353, distance: 383.7
click at [784, 353] on div "Certification of No Payment Advices (08/05/2025) Chapter 13 Plan (Pennsylvania …" at bounding box center [604, 242] width 361 height 919
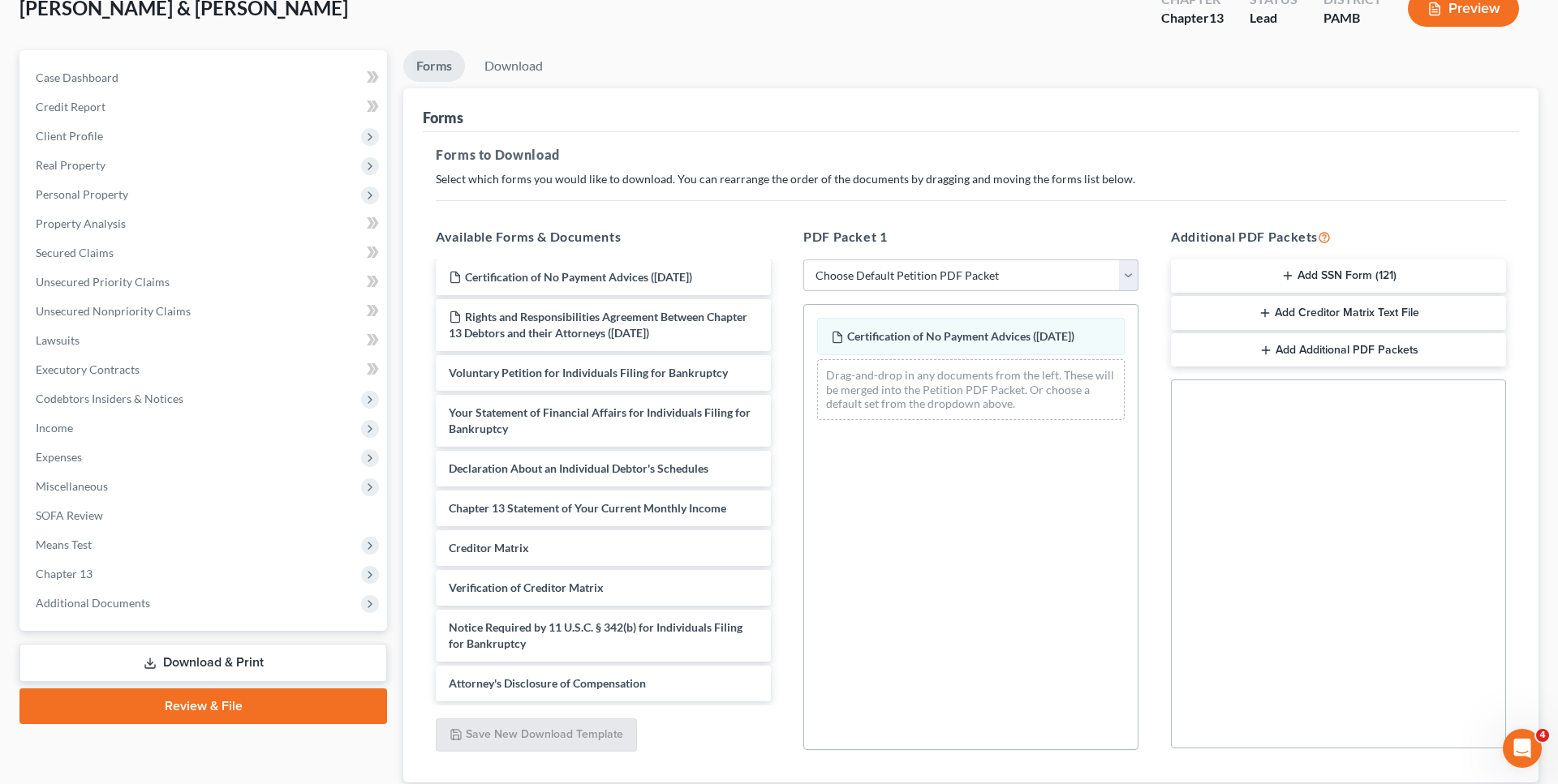
scroll to position [474, 0]
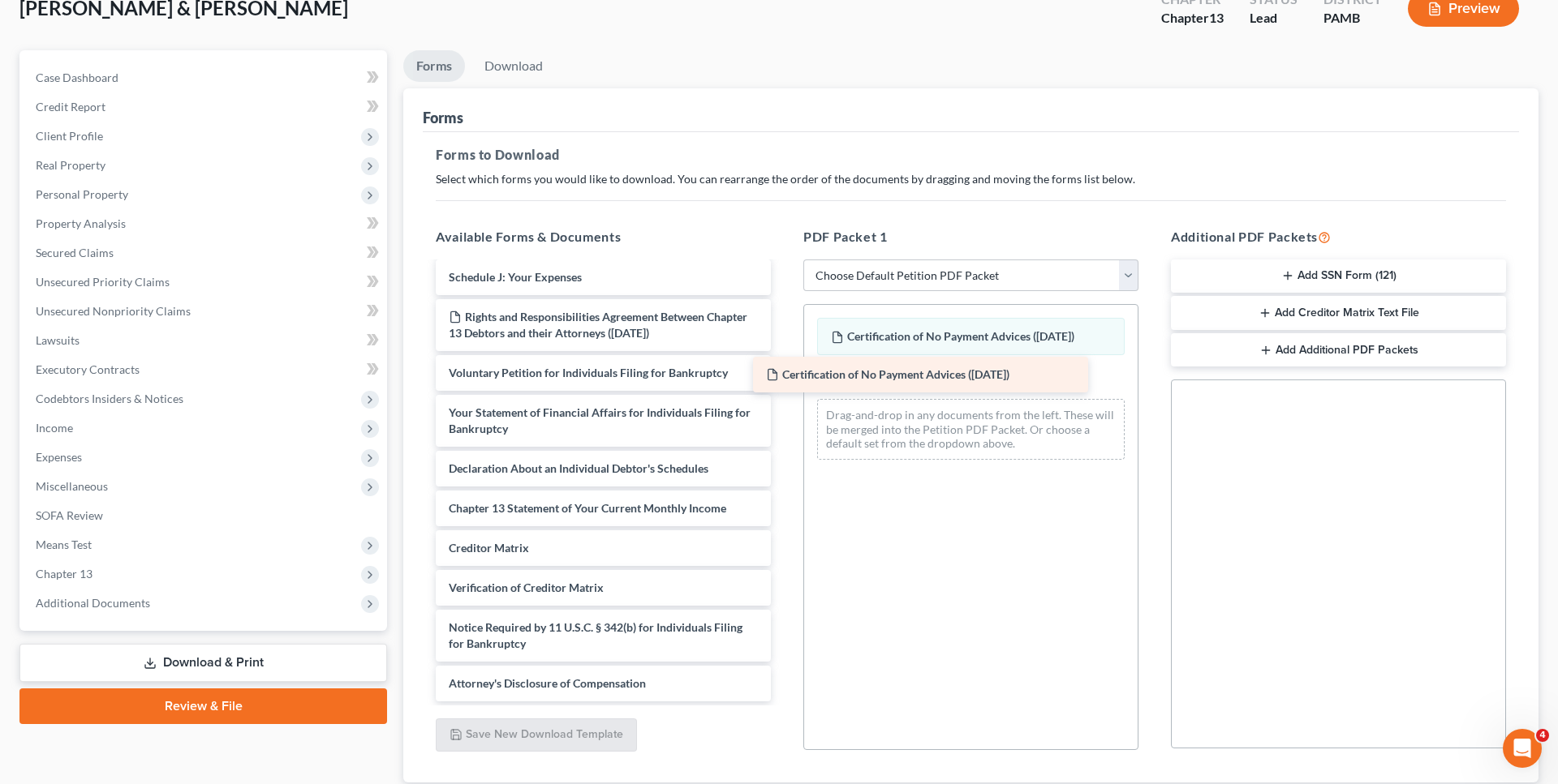
drag, startPoint x: 664, startPoint y: 304, endPoint x: 982, endPoint y: 386, distance: 328.4
click at [784, 386] on div "Certification of No Payment Advices (08/05/2025) Chapter 13 Plan (Pennsylvania …" at bounding box center [604, 262] width 361 height 879
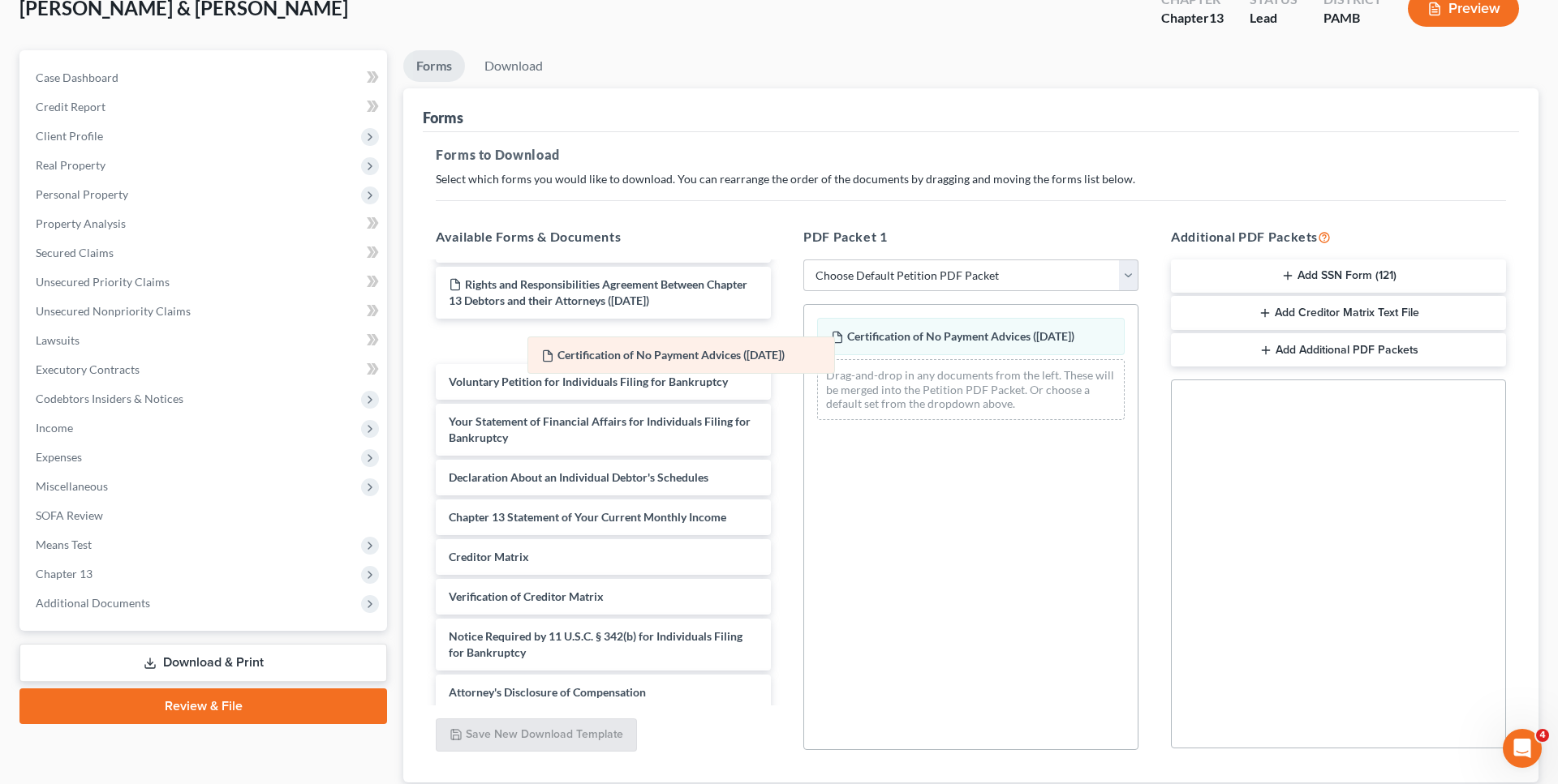
drag, startPoint x: 932, startPoint y: 378, endPoint x: 643, endPoint y: 356, distance: 289.8
click at [805, 356] on div "Certification of No Payment Advices (08/05/2025) Certification of No Payment Ad…" at bounding box center [971, 369] width 334 height 129
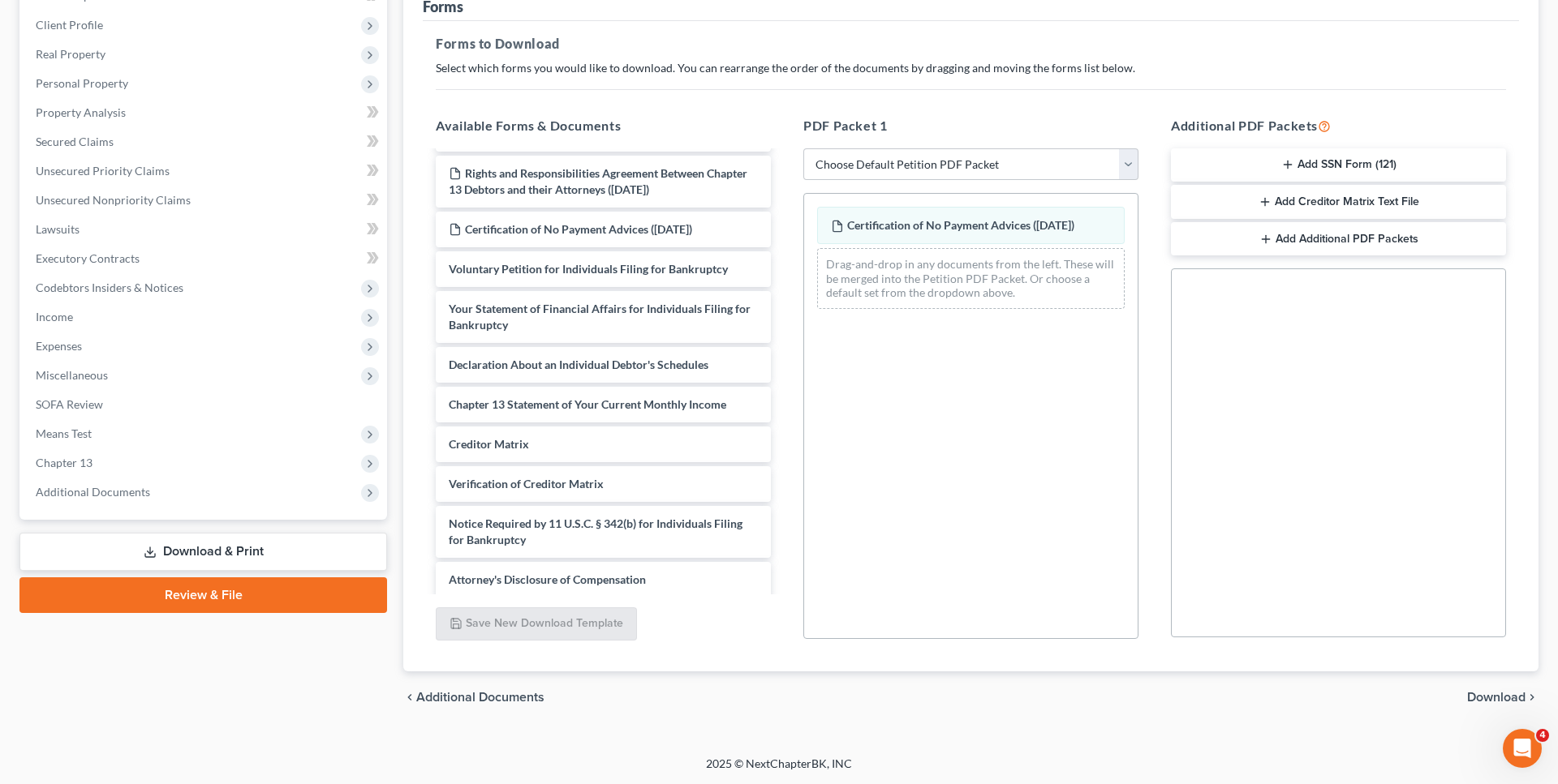
click at [1481, 696] on span "Download" at bounding box center [1497, 697] width 58 height 13
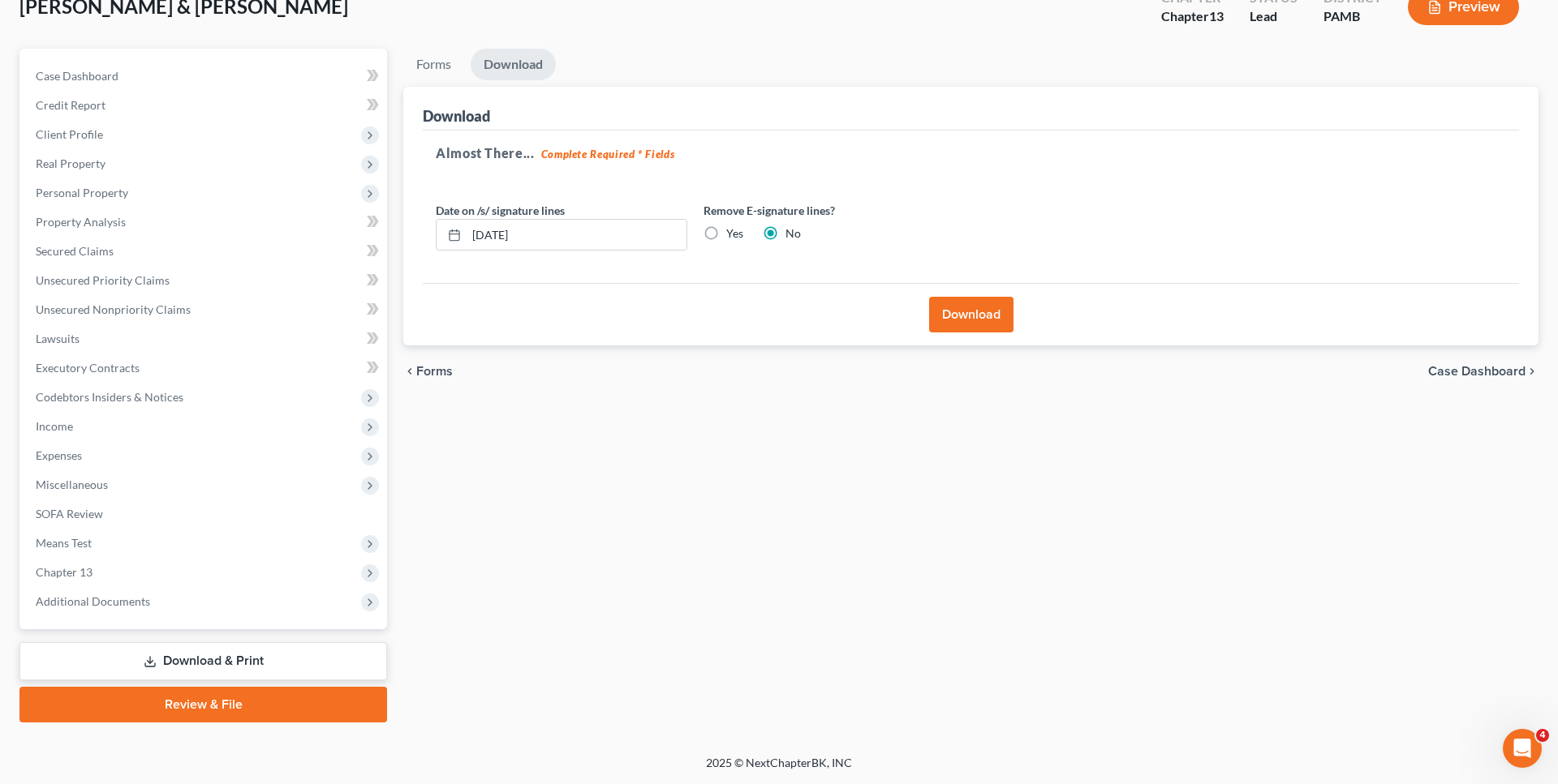
scroll to position [106, 0]
click at [943, 320] on button "Download" at bounding box center [971, 315] width 85 height 36
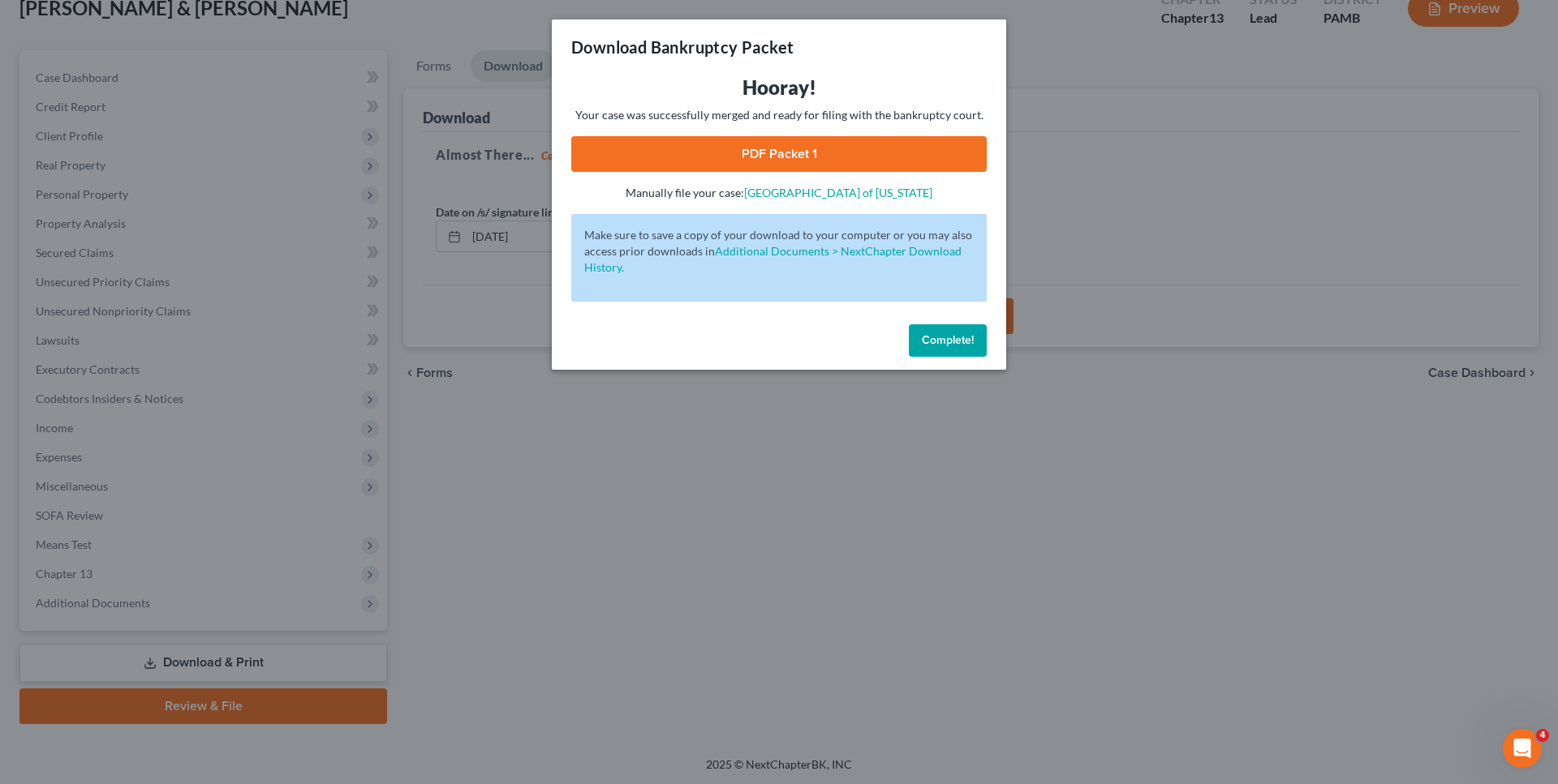
click at [770, 151] on link "PDF Packet 1" at bounding box center [779, 153] width 416 height 36
click at [935, 328] on button "Complete!" at bounding box center [947, 341] width 78 height 33
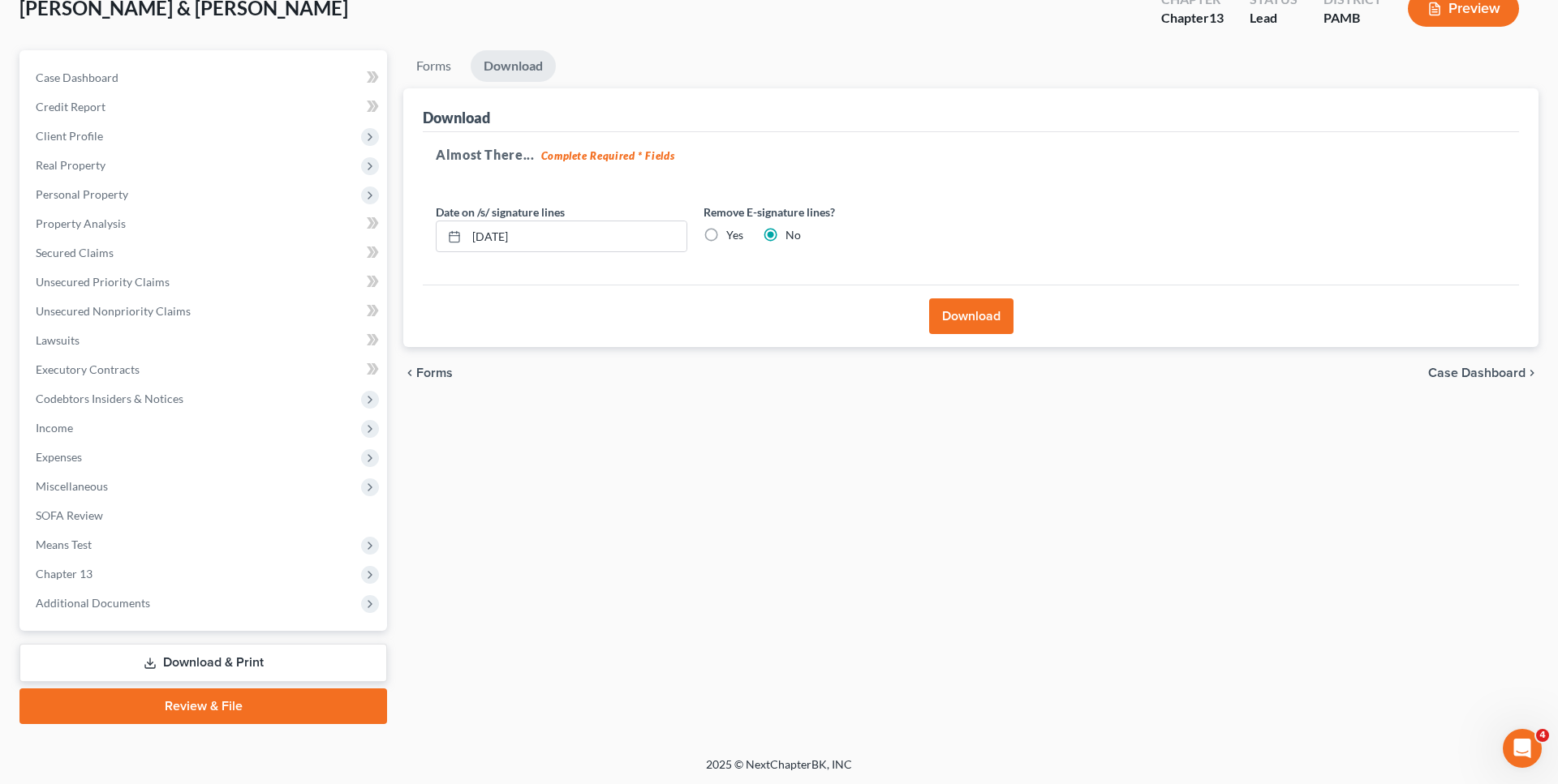
click at [434, 373] on span "Forms" at bounding box center [434, 373] width 36 height 13
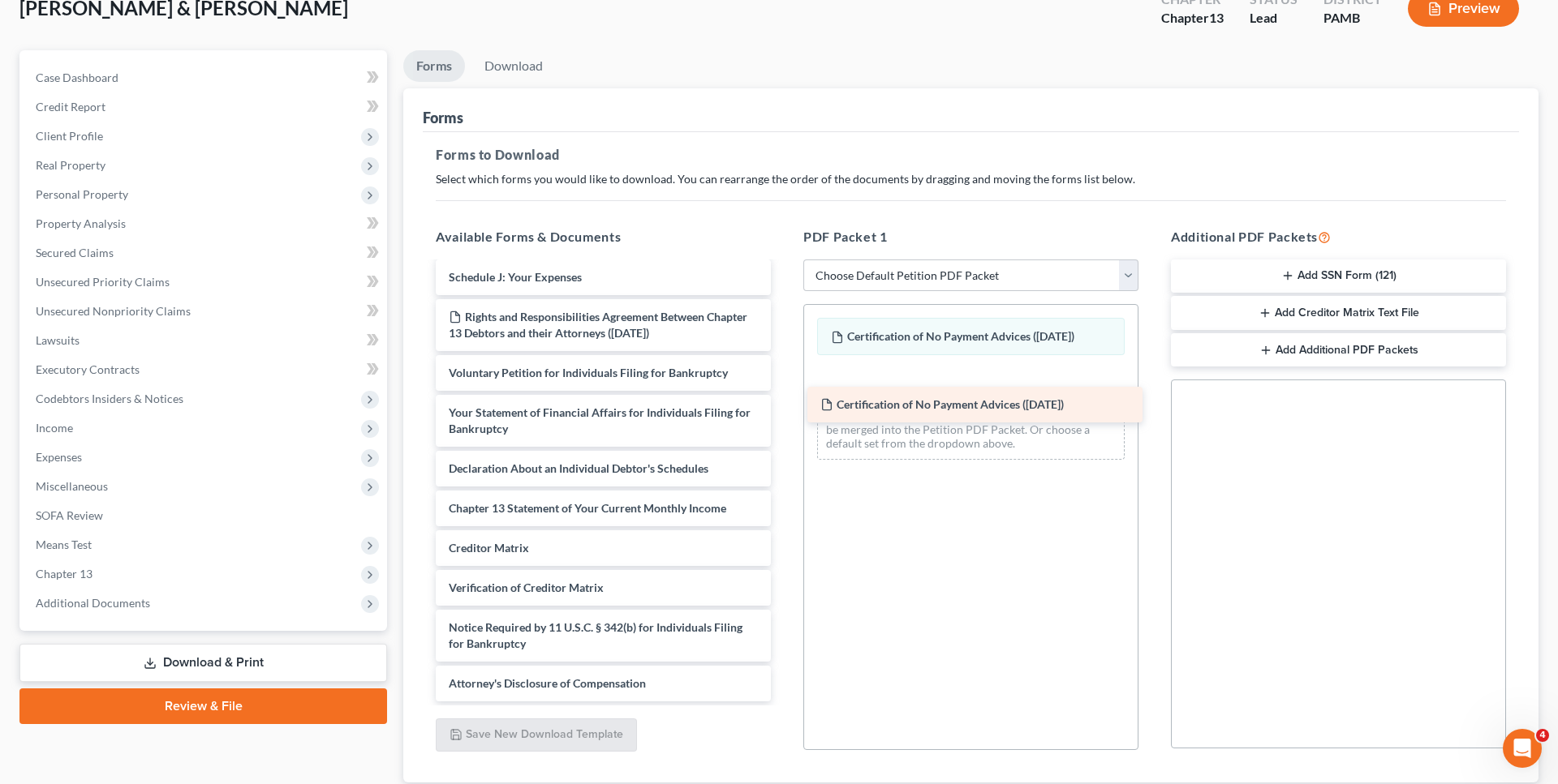
drag, startPoint x: 615, startPoint y: 380, endPoint x: 987, endPoint y: 413, distance: 373.5
click at [784, 413] on div "Certification of No Payment Advices (08/05/2025) Chapter 13 Plan (Pennsylvania …" at bounding box center [604, 262] width 361 height 879
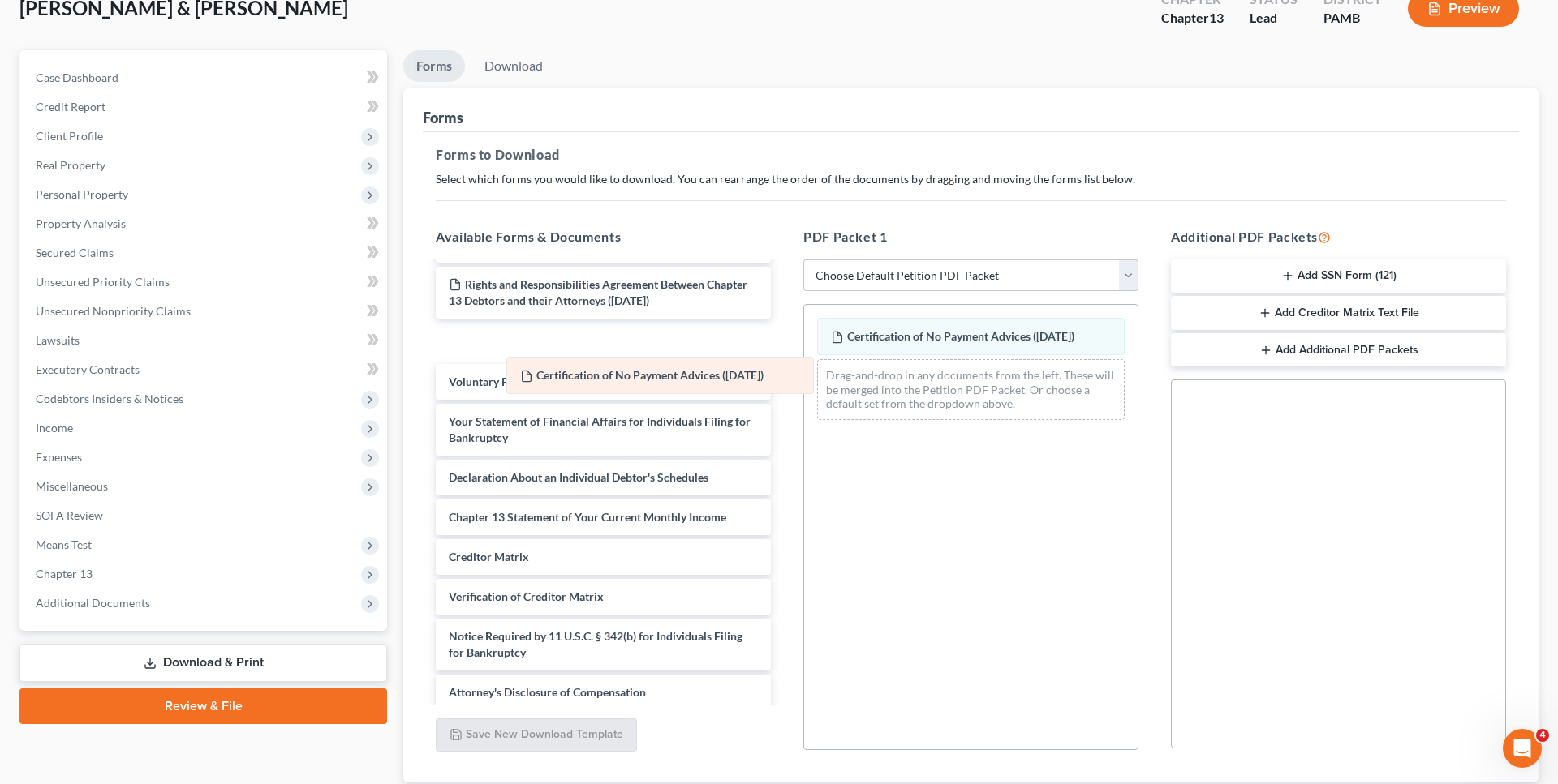
drag, startPoint x: 886, startPoint y: 331, endPoint x: 561, endPoint y: 366, distance: 326.9
click at [805, 368] on div "Certification of No Payment Advices (08/05/2025) Certification of No Payment Ad…" at bounding box center [971, 369] width 334 height 129
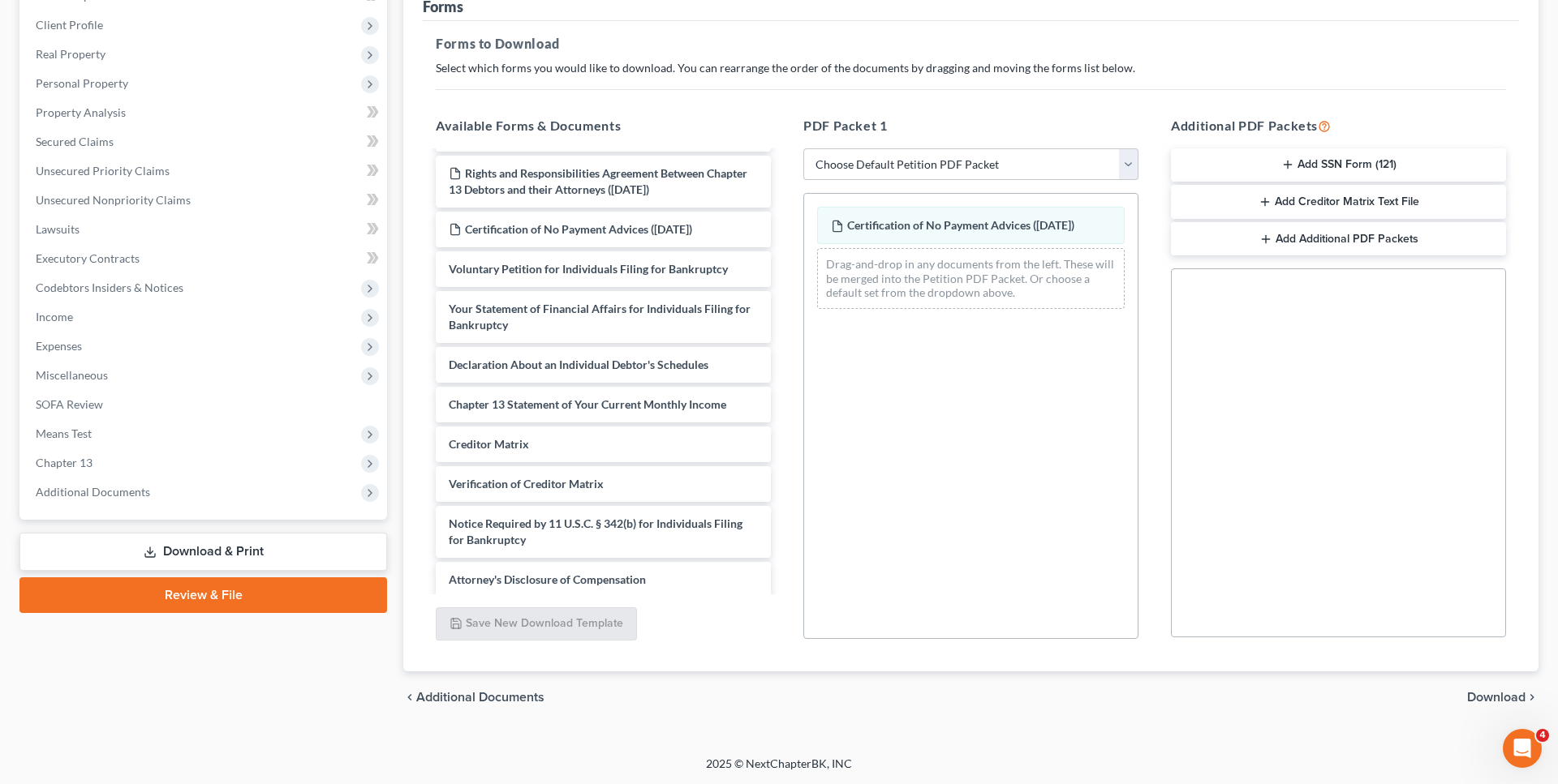
click at [1480, 699] on span "Download" at bounding box center [1497, 697] width 58 height 13
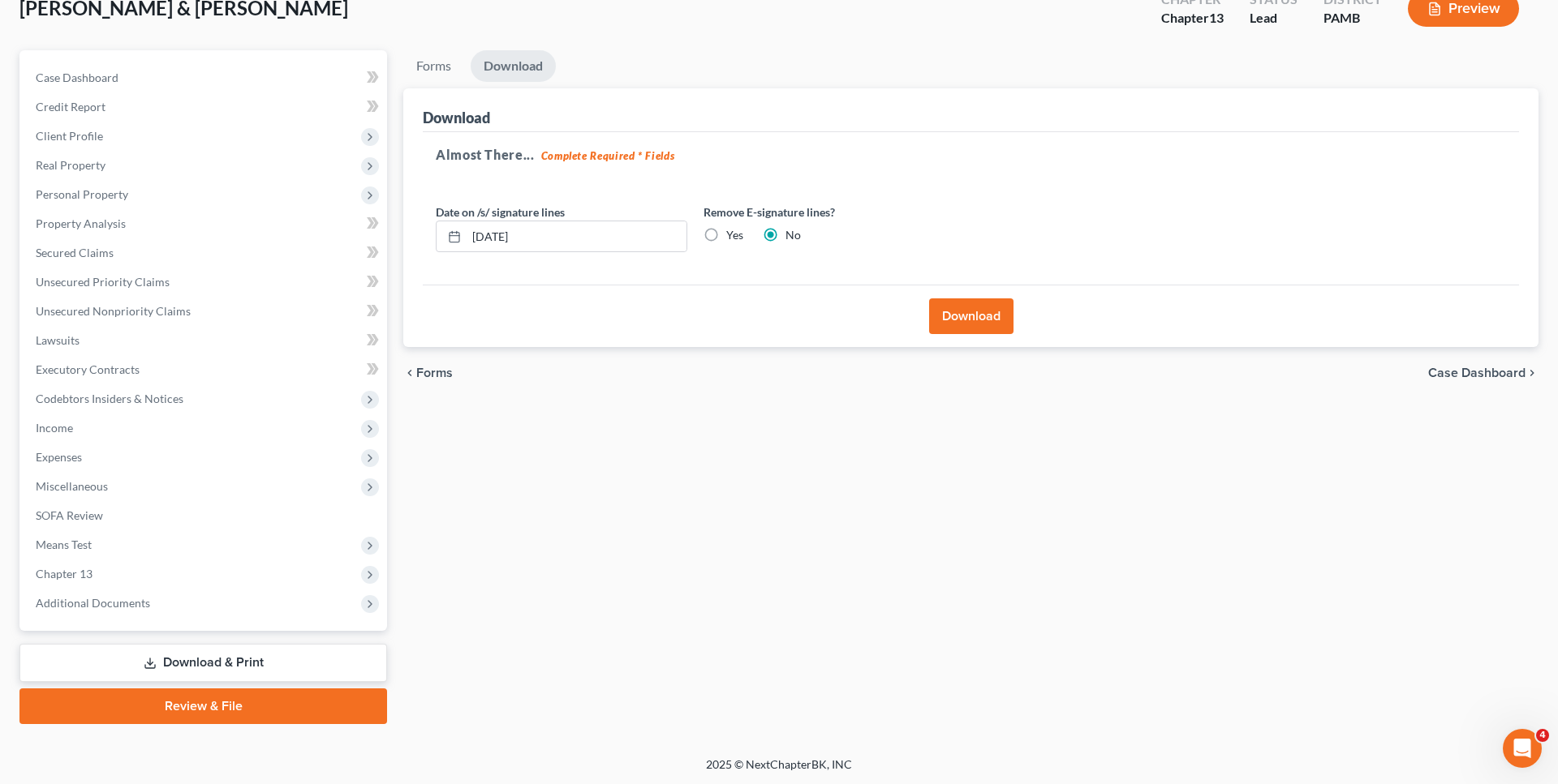
click at [956, 318] on button "Download" at bounding box center [971, 315] width 85 height 36
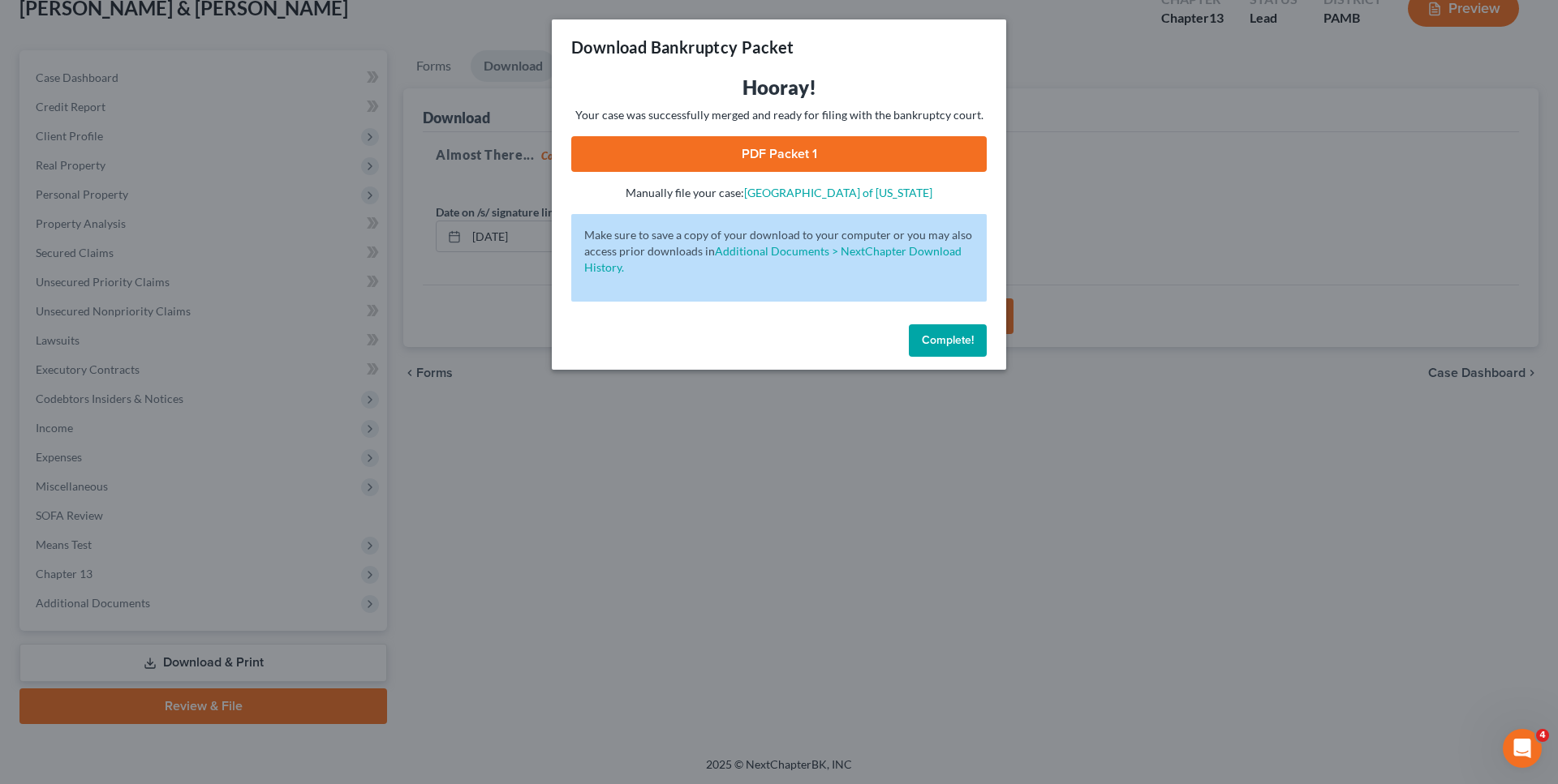
click at [718, 163] on link "PDF Packet 1" at bounding box center [779, 153] width 416 height 36
click at [948, 344] on span "Complete!" at bounding box center [948, 340] width 52 height 14
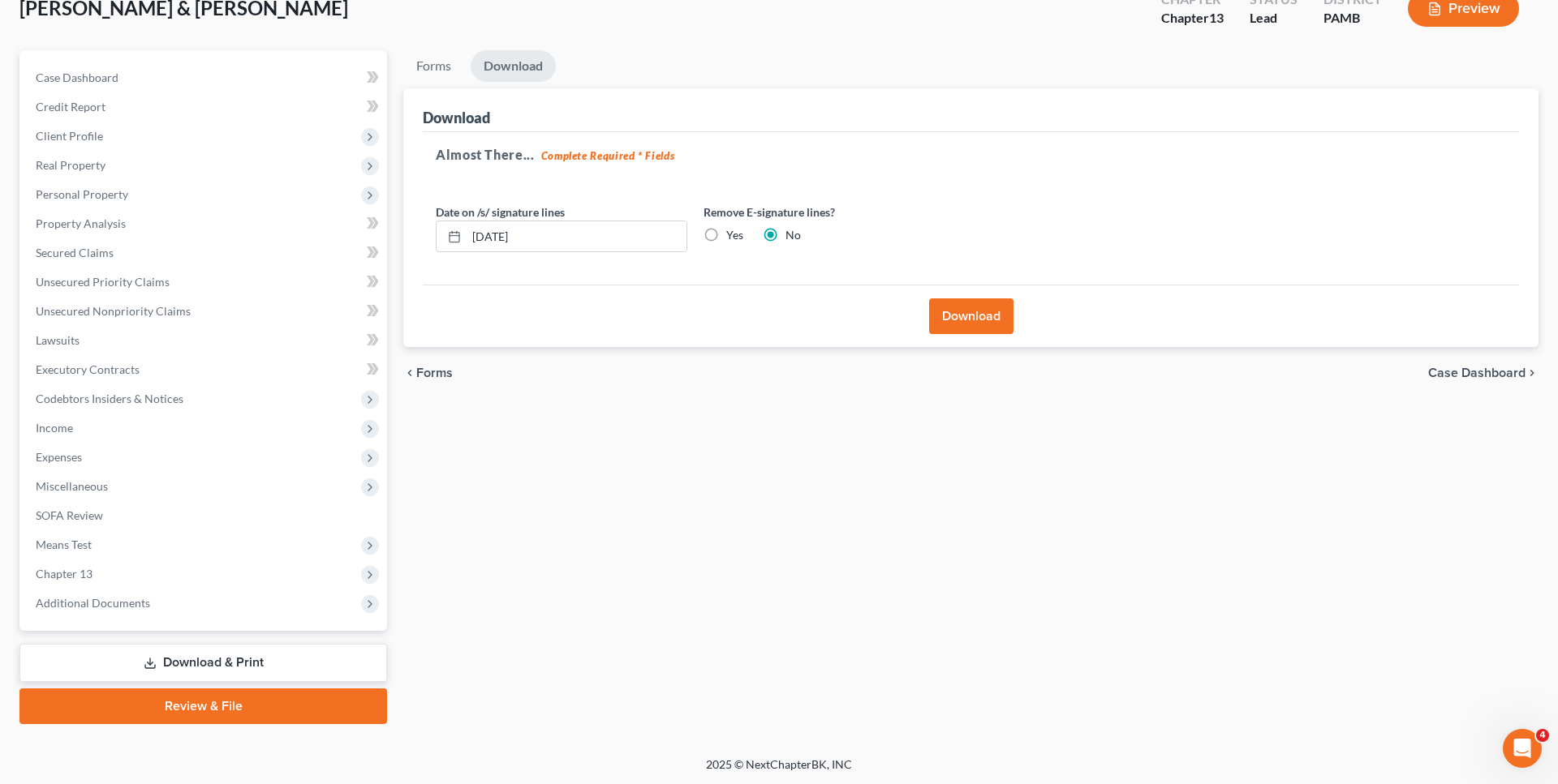
click at [434, 373] on span "Forms" at bounding box center [434, 373] width 36 height 13
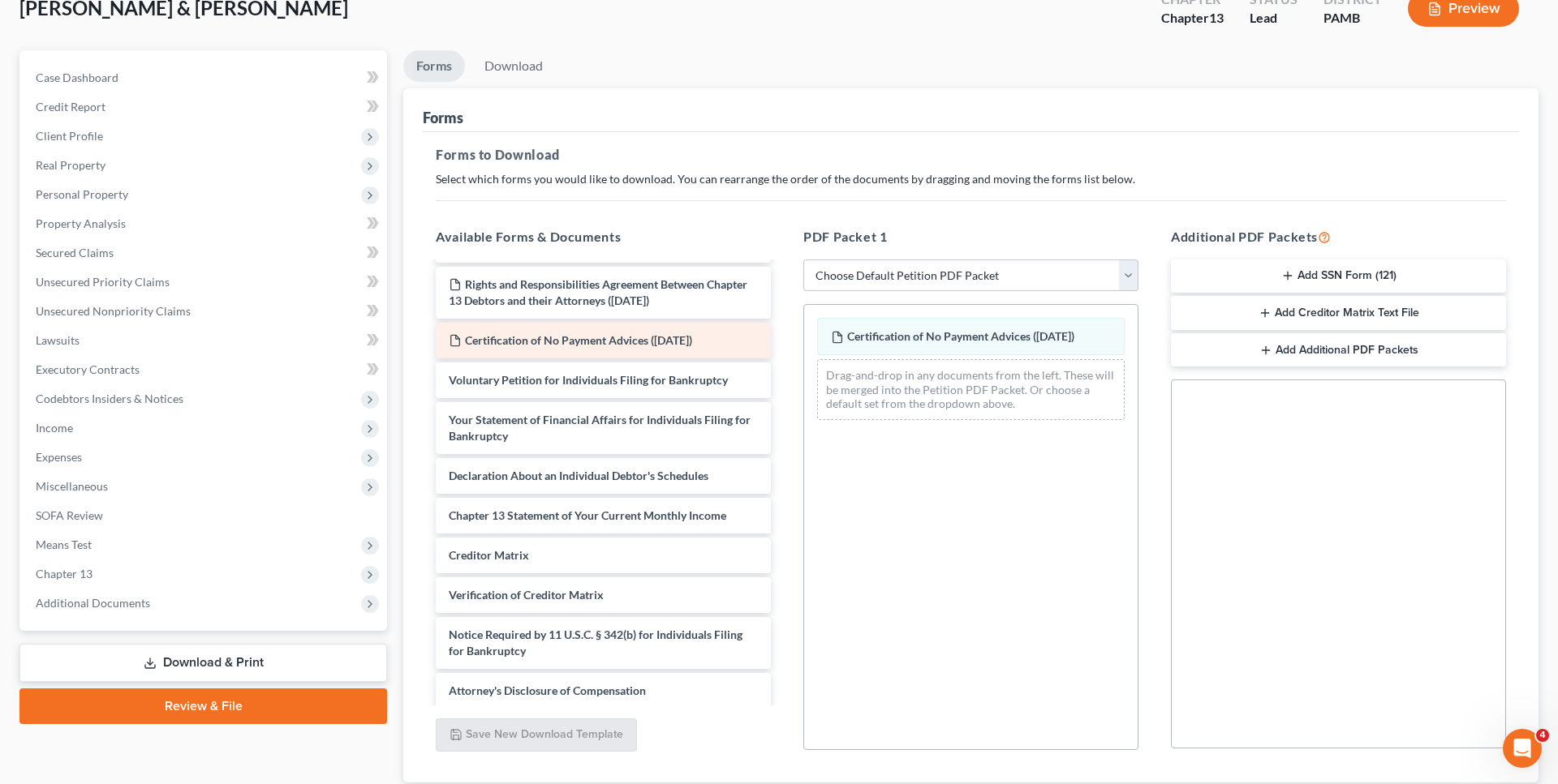
scroll to position [474, 0]
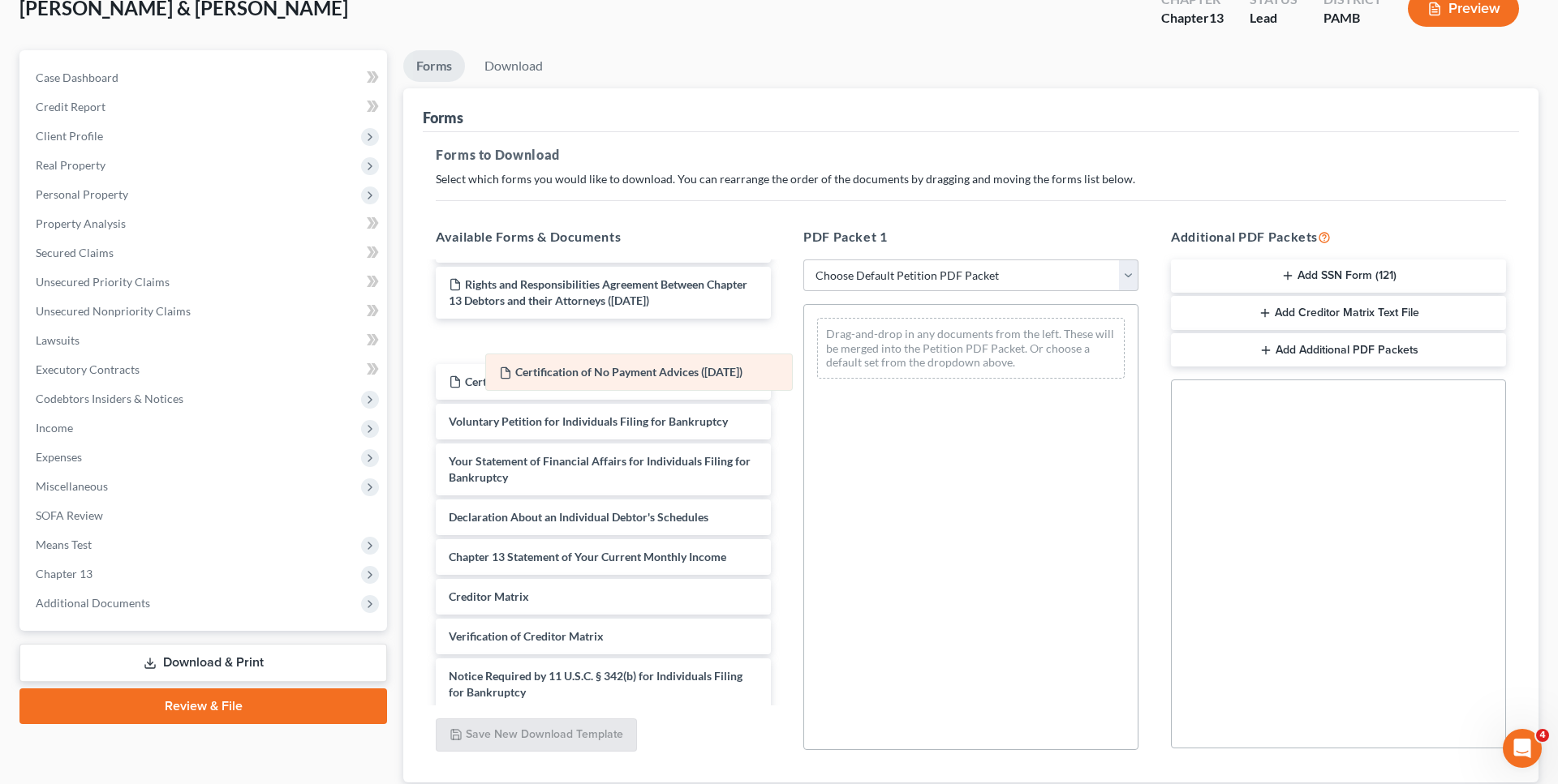
drag, startPoint x: 926, startPoint y: 328, endPoint x: 594, endPoint y: 365, distance: 334.1
click at [805, 365] on div "Certification of No Payment Advices (08/05/2025) Certification of No Payment Ad…" at bounding box center [971, 348] width 334 height 87
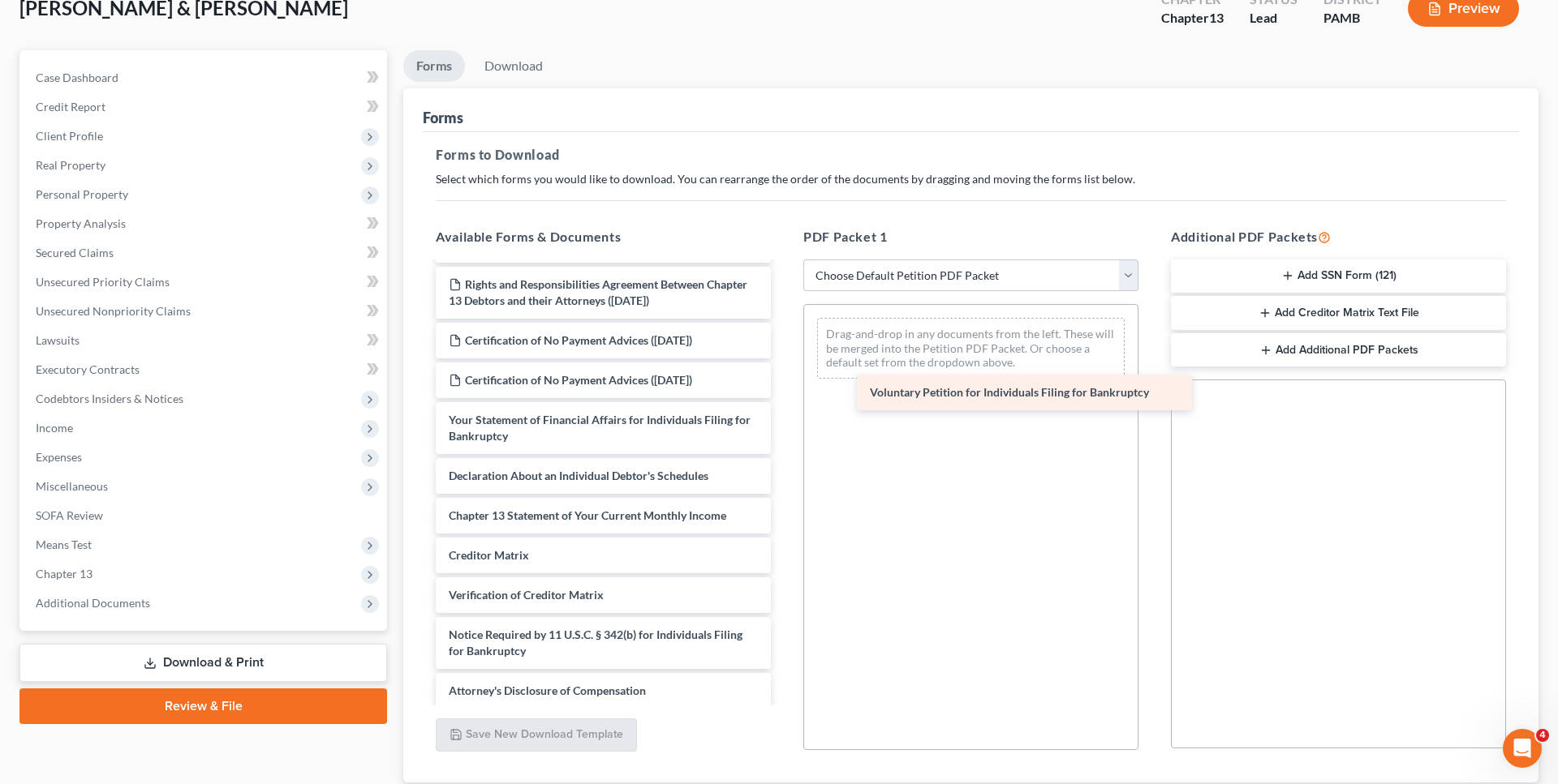
drag, startPoint x: 570, startPoint y: 458, endPoint x: 991, endPoint y: 398, distance: 425.3
click at [784, 398] on div "Voluntary Petition for Individuals Filing for Bankruptcy Chapter 13 Plan (Penns…" at bounding box center [604, 250] width 361 height 919
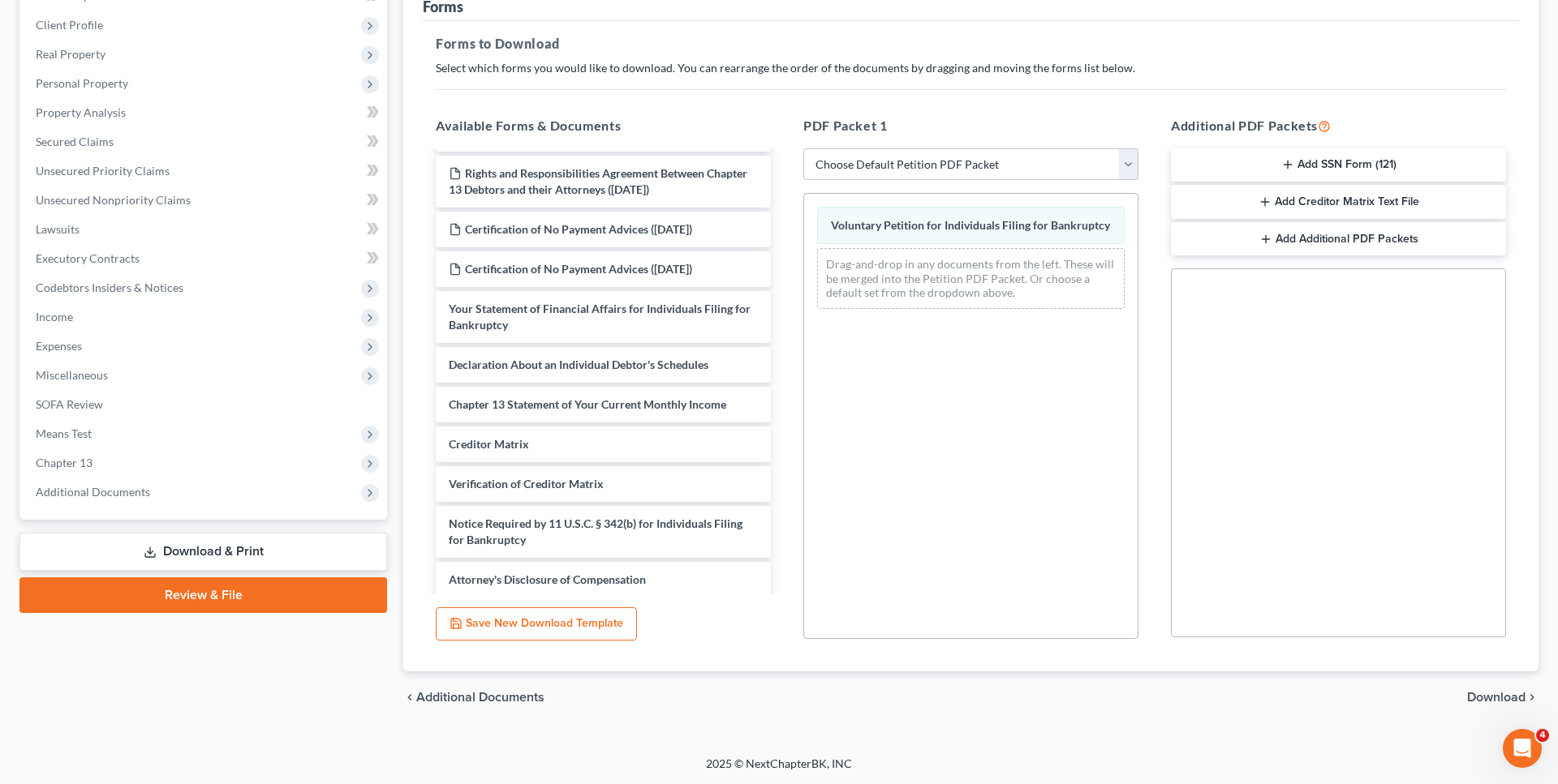
click at [1479, 694] on span "Download" at bounding box center [1497, 697] width 58 height 13
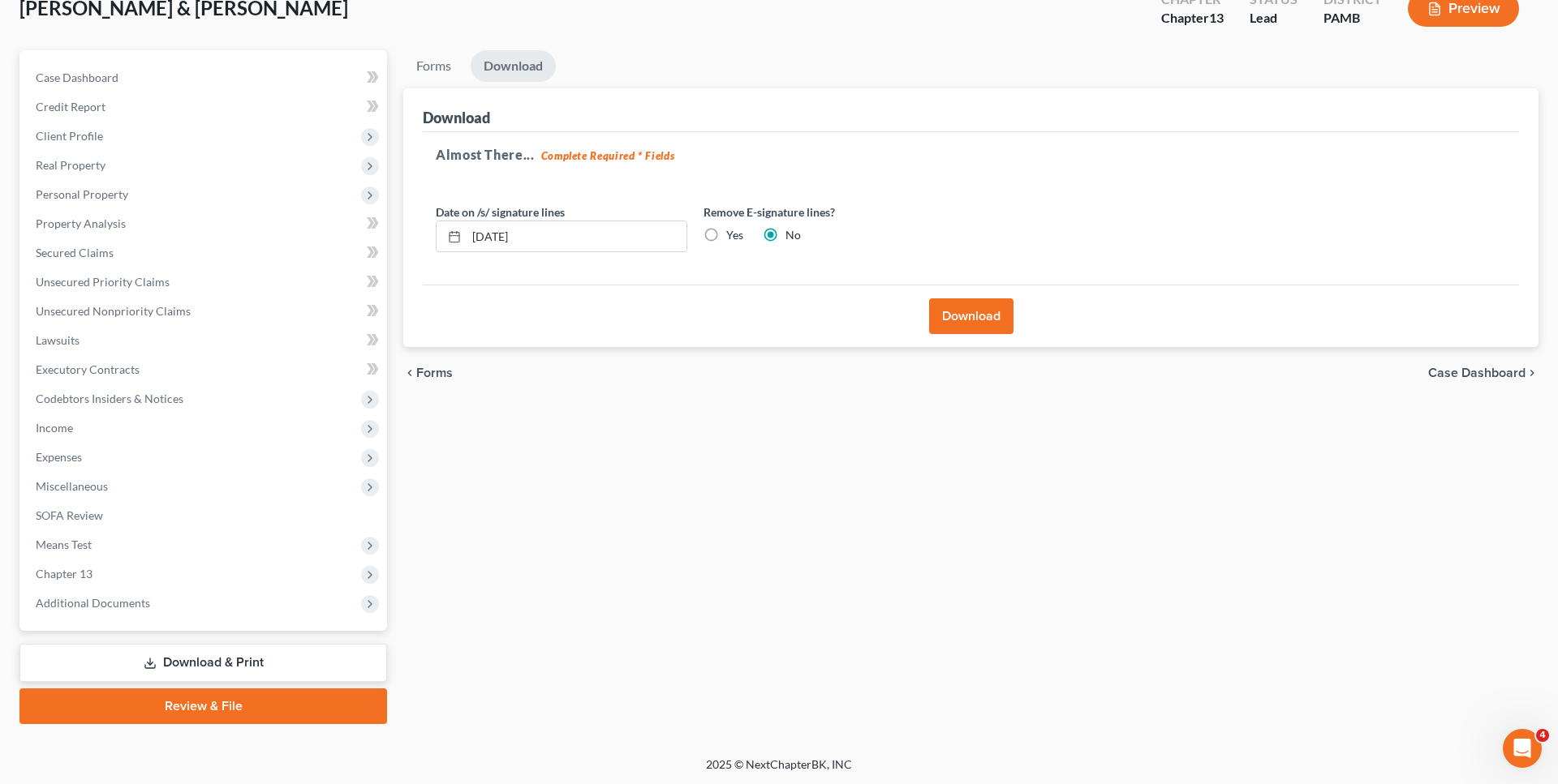
click at [953, 311] on button "Download" at bounding box center [971, 315] width 85 height 36
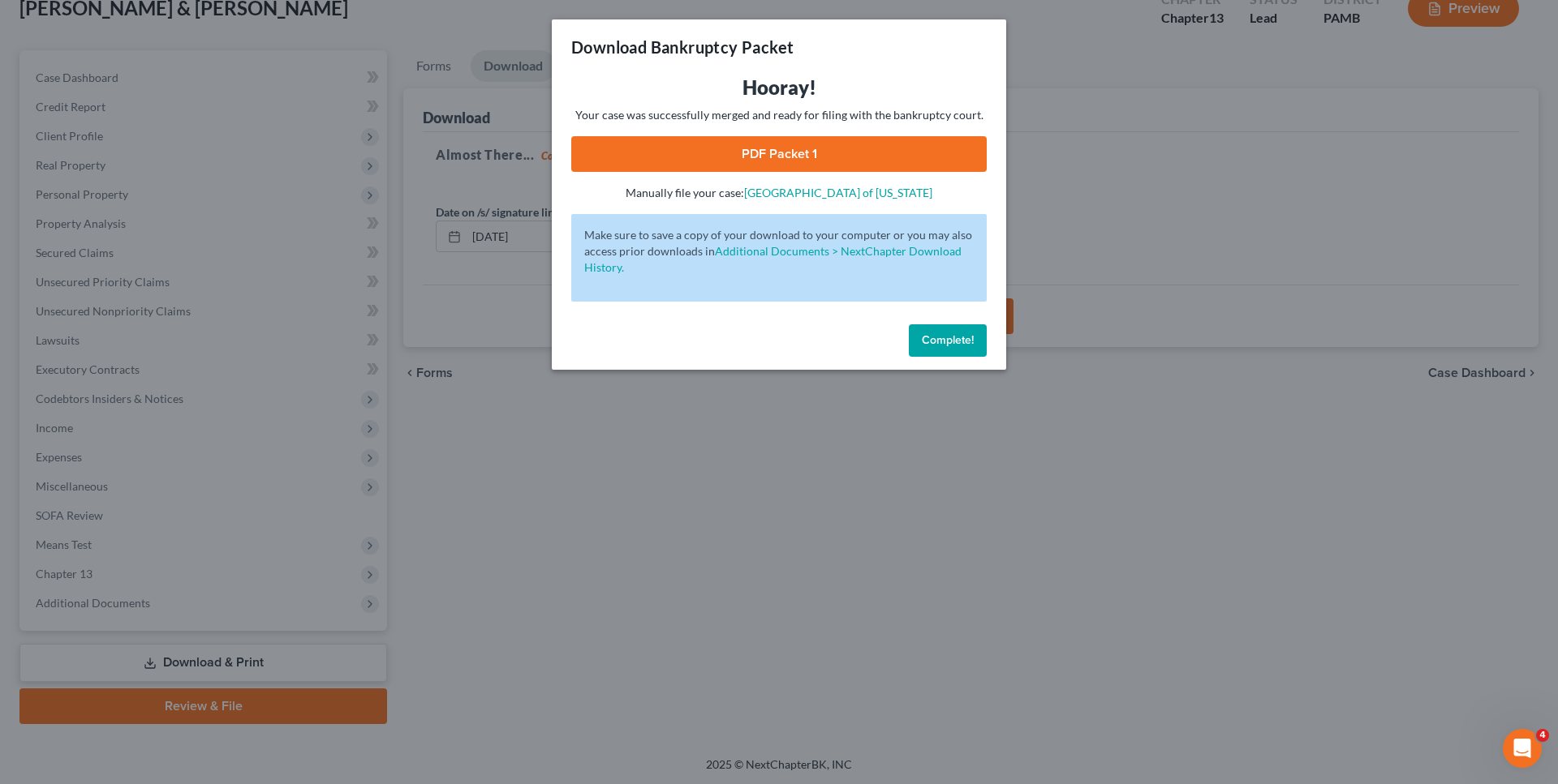
click at [880, 155] on link "PDF Packet 1" at bounding box center [779, 153] width 416 height 36
drag, startPoint x: 958, startPoint y: 337, endPoint x: 532, endPoint y: 357, distance: 426.5
click at [950, 339] on span "Complete!" at bounding box center [948, 340] width 52 height 14
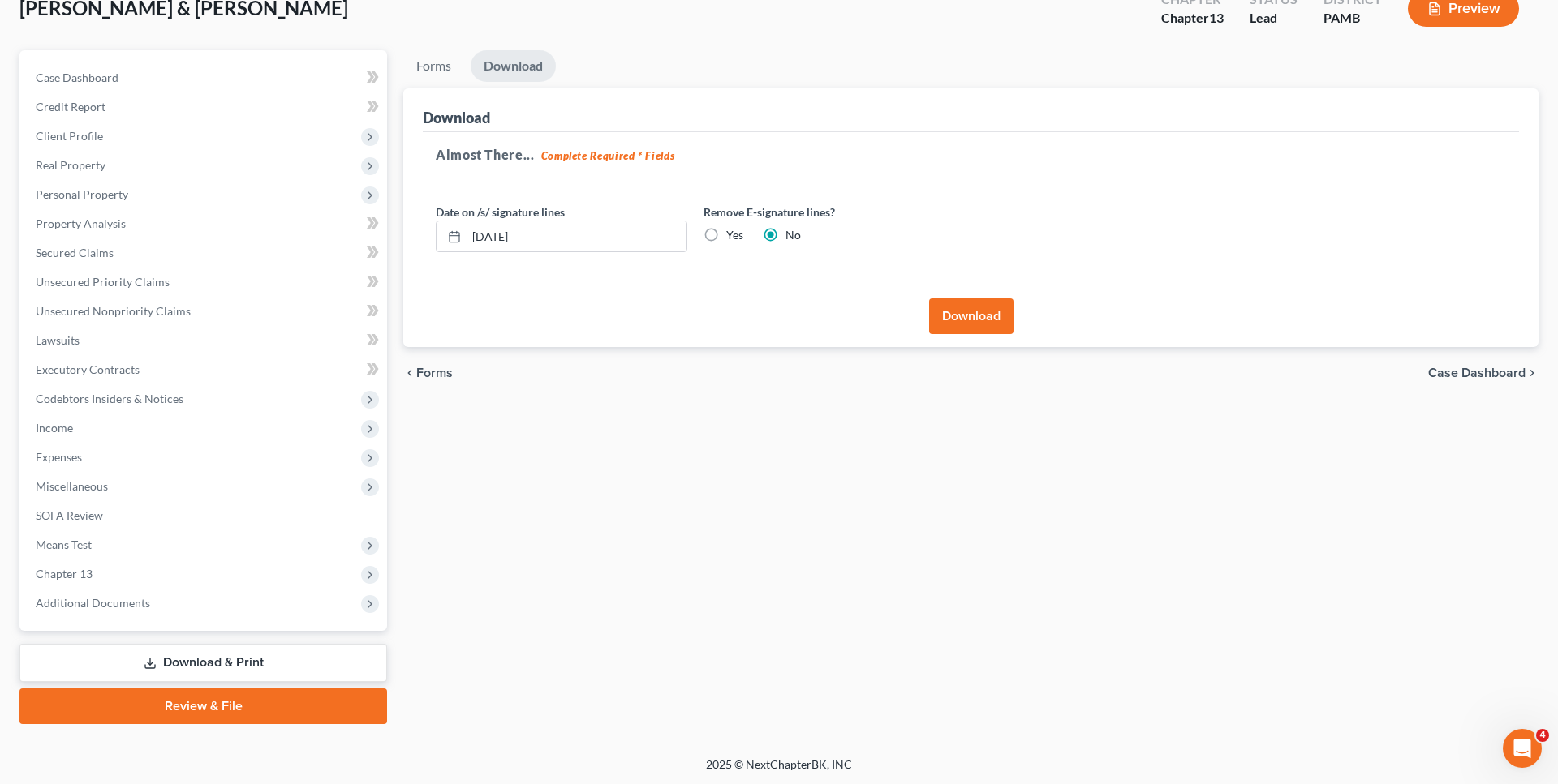
click at [440, 371] on span "Forms" at bounding box center [434, 373] width 36 height 13
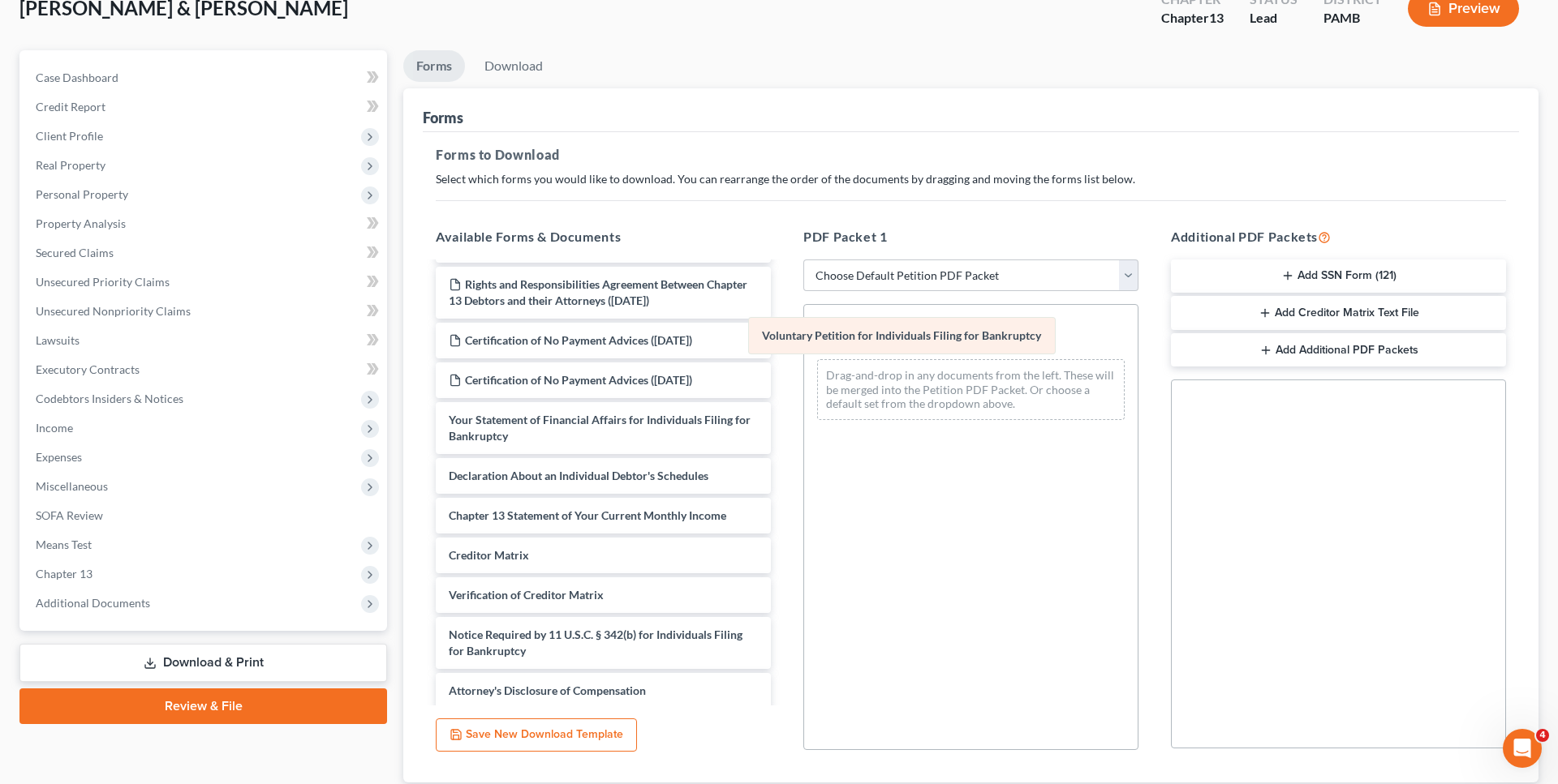
drag, startPoint x: 880, startPoint y: 336, endPoint x: 687, endPoint y: 349, distance: 193.4
click at [805, 349] on div "Voluntary Petition for Individuals Filing for Bankruptcy Voluntary Petition for…" at bounding box center [971, 369] width 334 height 129
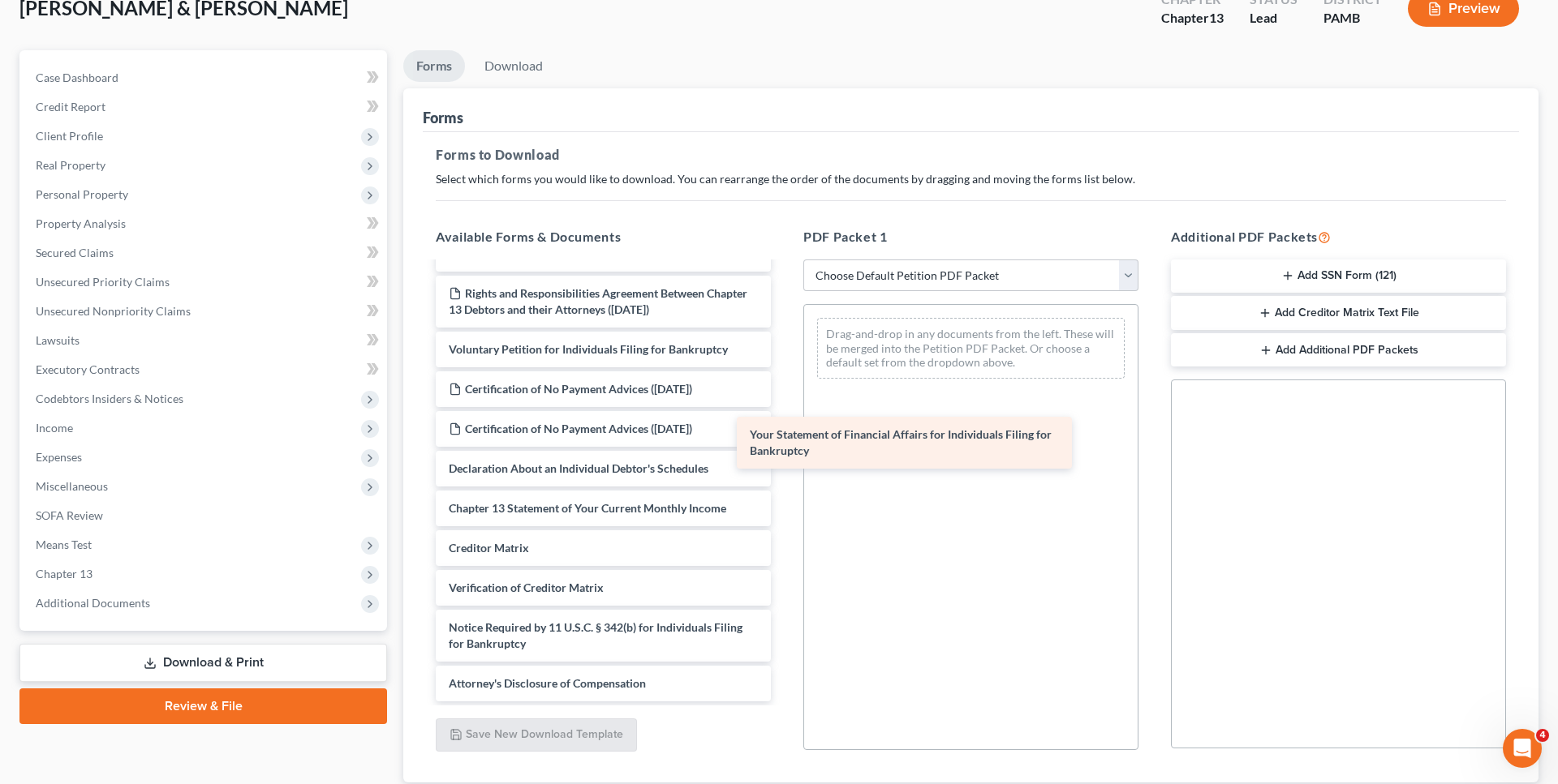
drag, startPoint x: 712, startPoint y: 498, endPoint x: 1016, endPoint y: 441, distance: 309.3
click at [784, 441] on div "Your Statement of Financial Affairs for Individuals Filing for Bankruptcy Chapt…" at bounding box center [604, 250] width 361 height 903
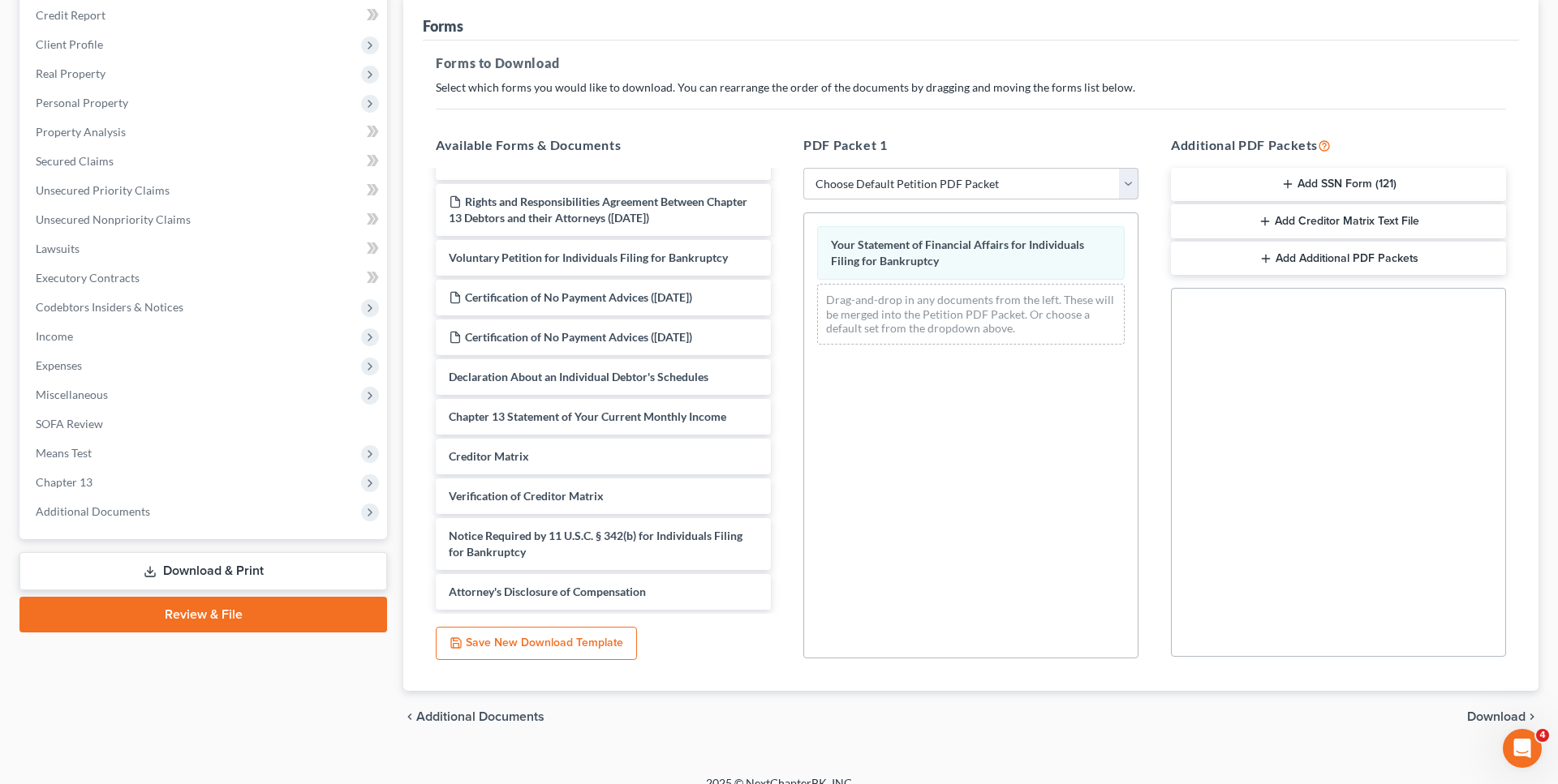
scroll to position [217, 0]
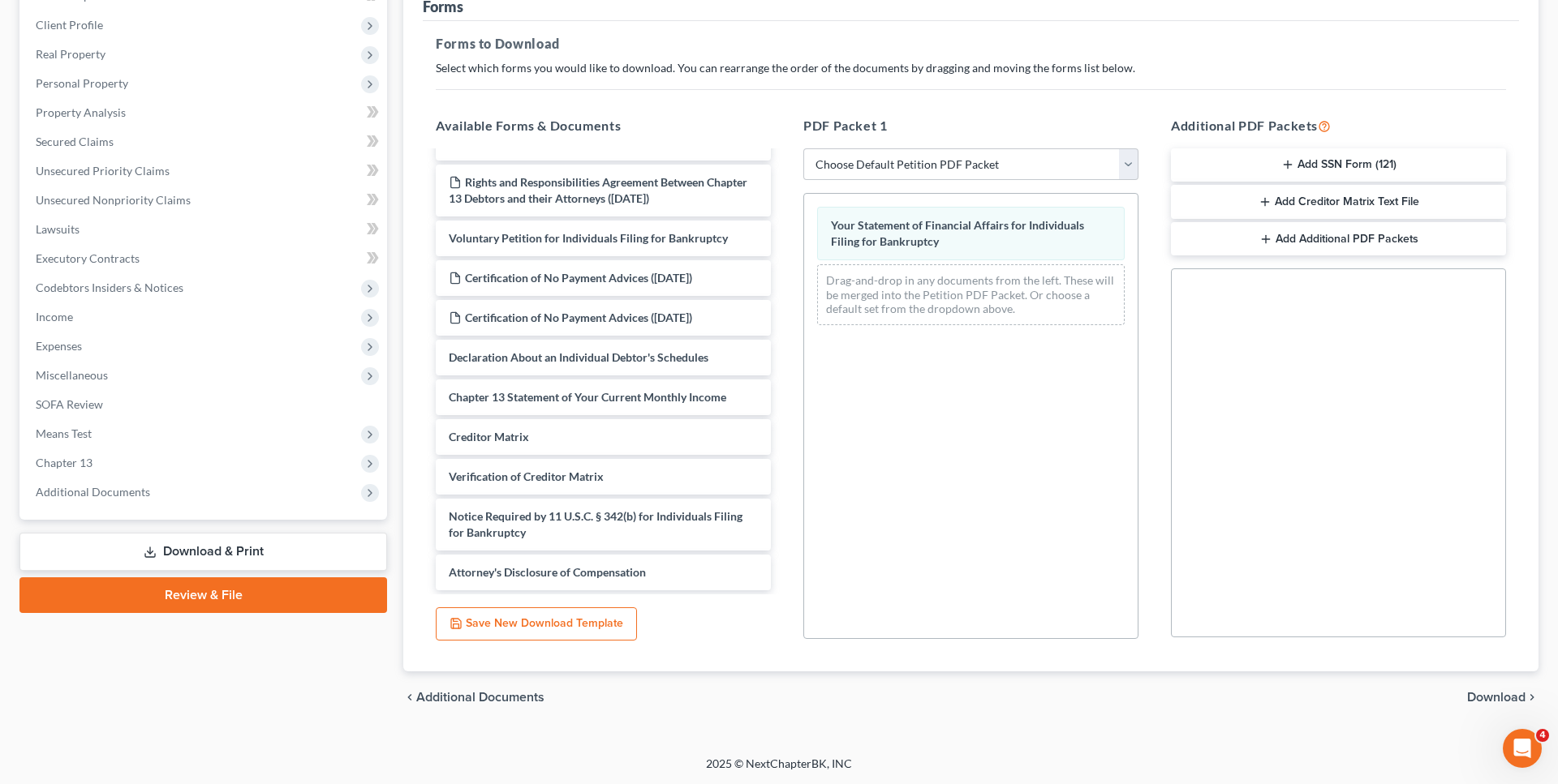
click at [1483, 696] on span "Download" at bounding box center [1497, 697] width 58 height 13
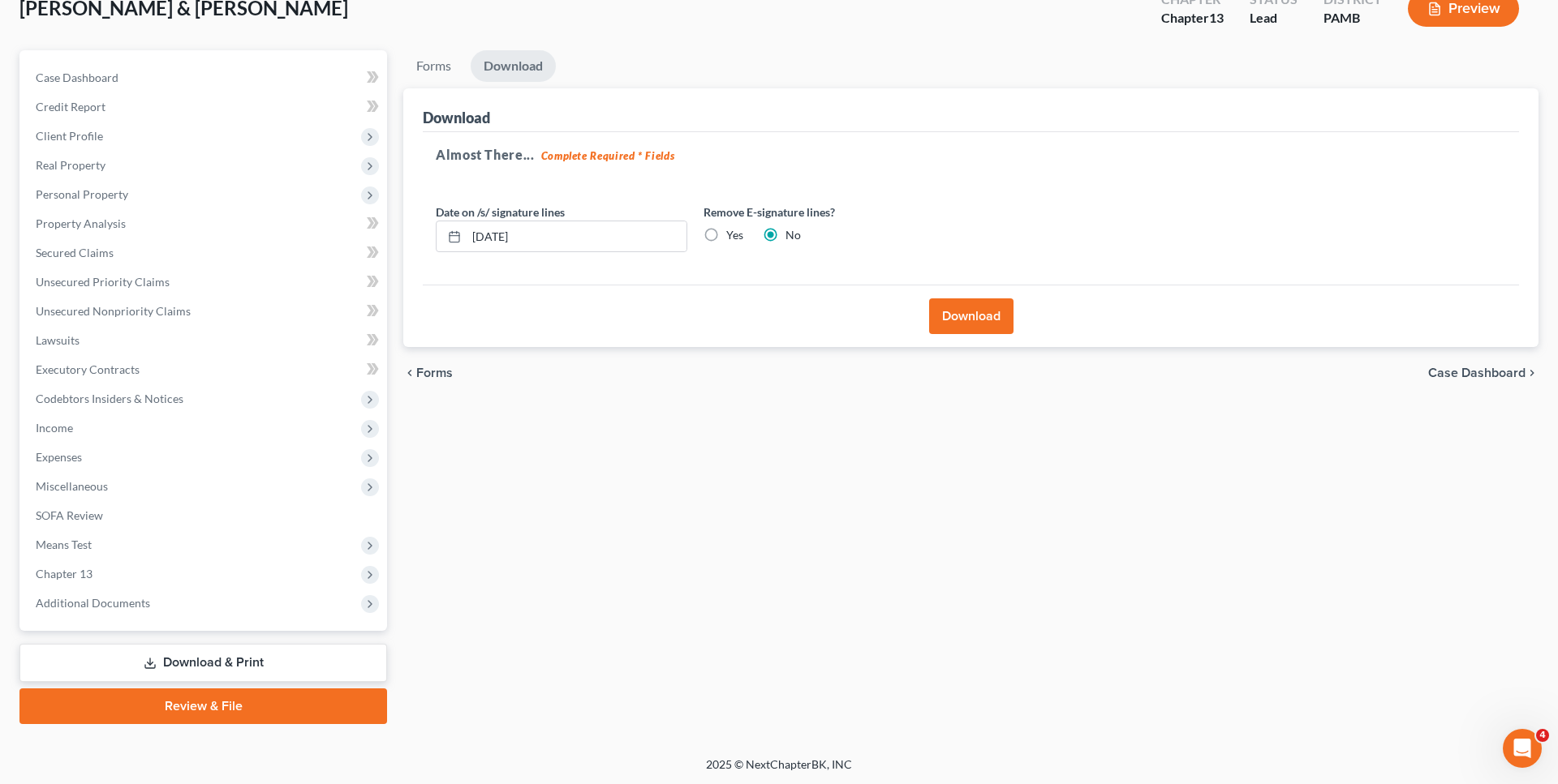
click at [943, 315] on button "Download" at bounding box center [971, 315] width 85 height 36
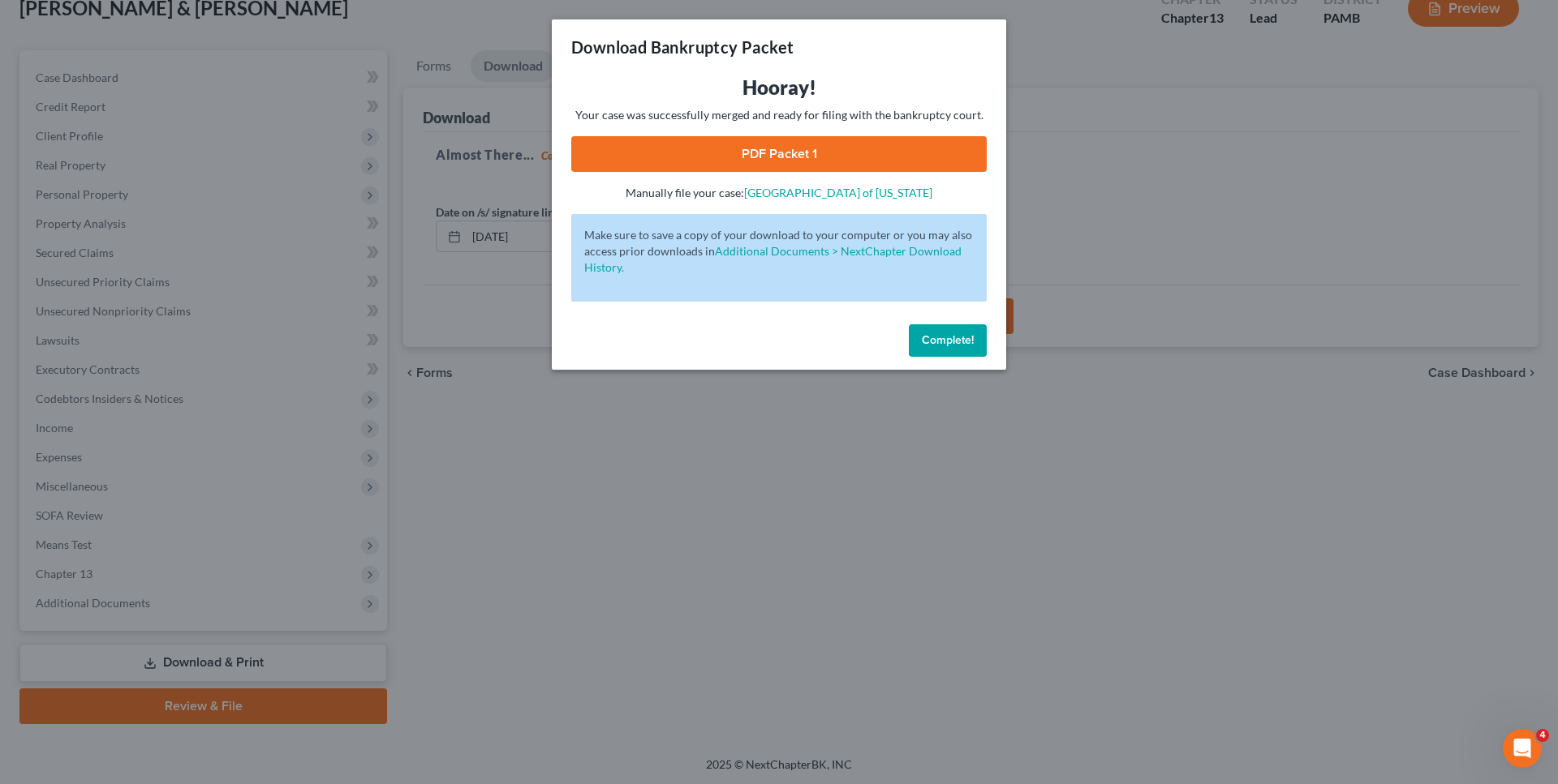
click at [769, 150] on link "PDF Packet 1" at bounding box center [779, 153] width 416 height 36
drag, startPoint x: 932, startPoint y: 335, endPoint x: 762, endPoint y: 334, distance: 170.0
click at [933, 335] on span "Complete!" at bounding box center [948, 340] width 52 height 14
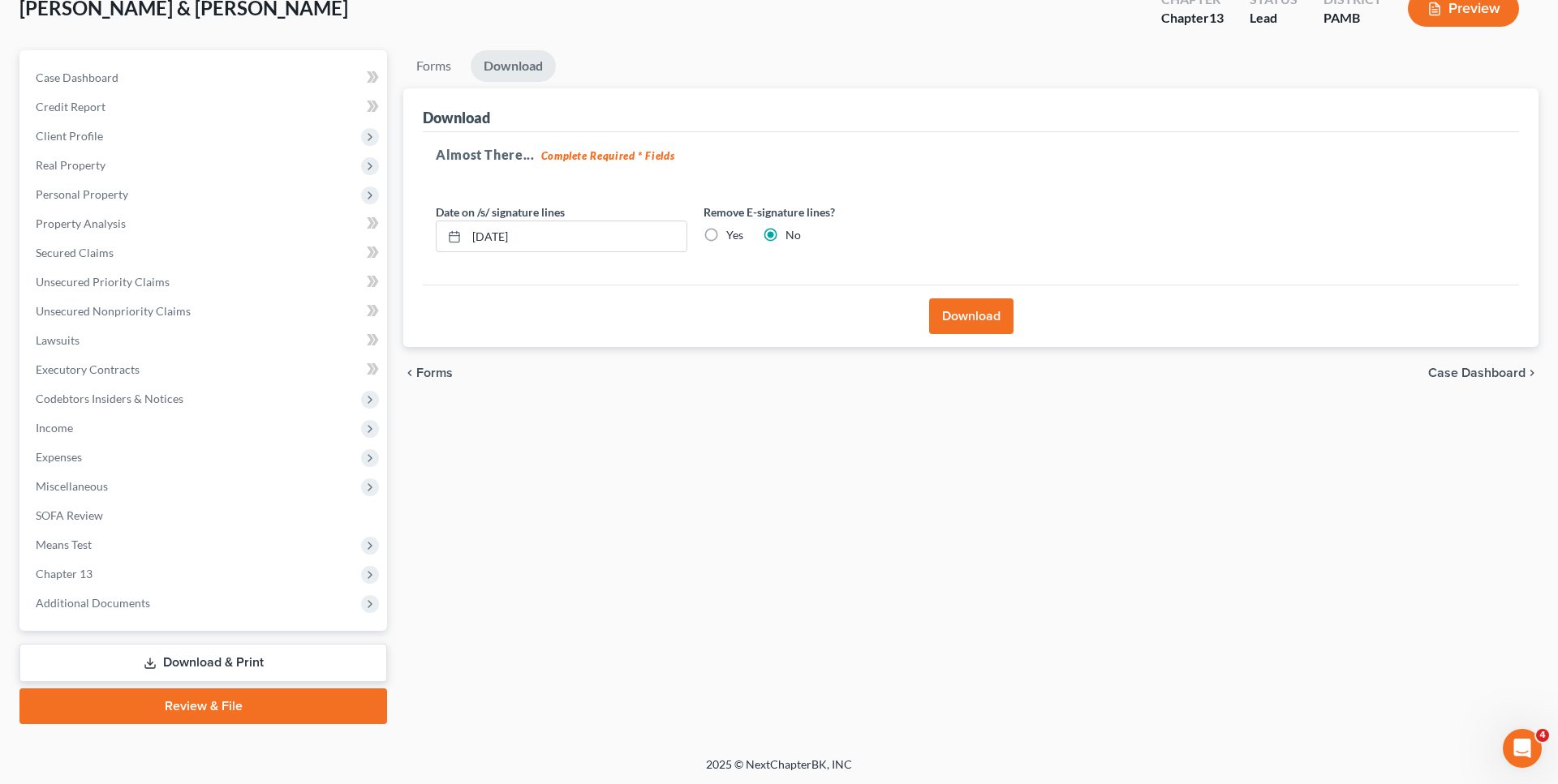
click at [446, 373] on span "Forms" at bounding box center [434, 373] width 36 height 13
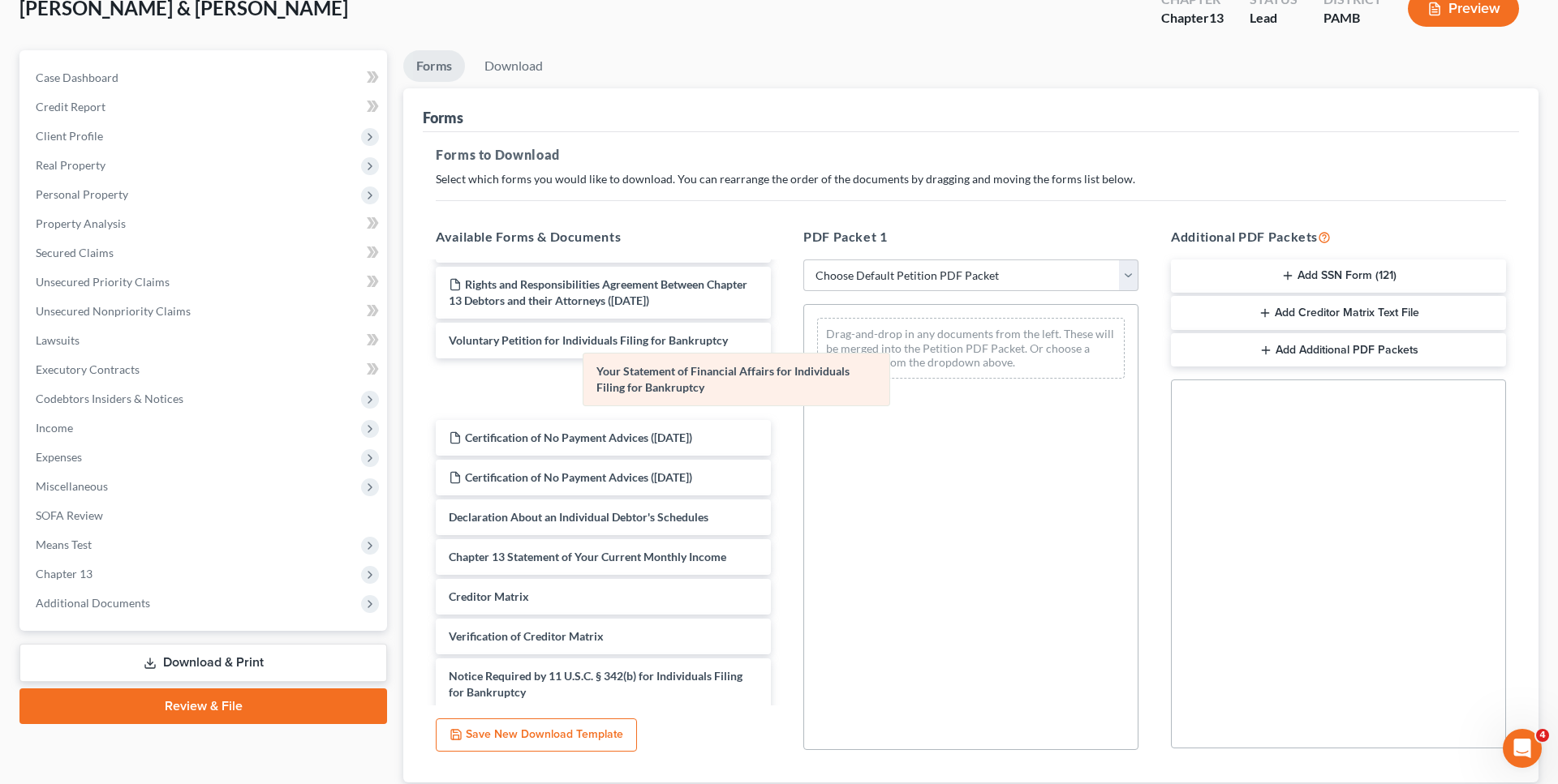
drag, startPoint x: 887, startPoint y: 356, endPoint x: 648, endPoint y: 392, distance: 241.7
click at [805, 392] on div "Your Statement of Financial Affairs for Individuals Filing for Bankruptcy Your …" at bounding box center [971, 348] width 334 height 87
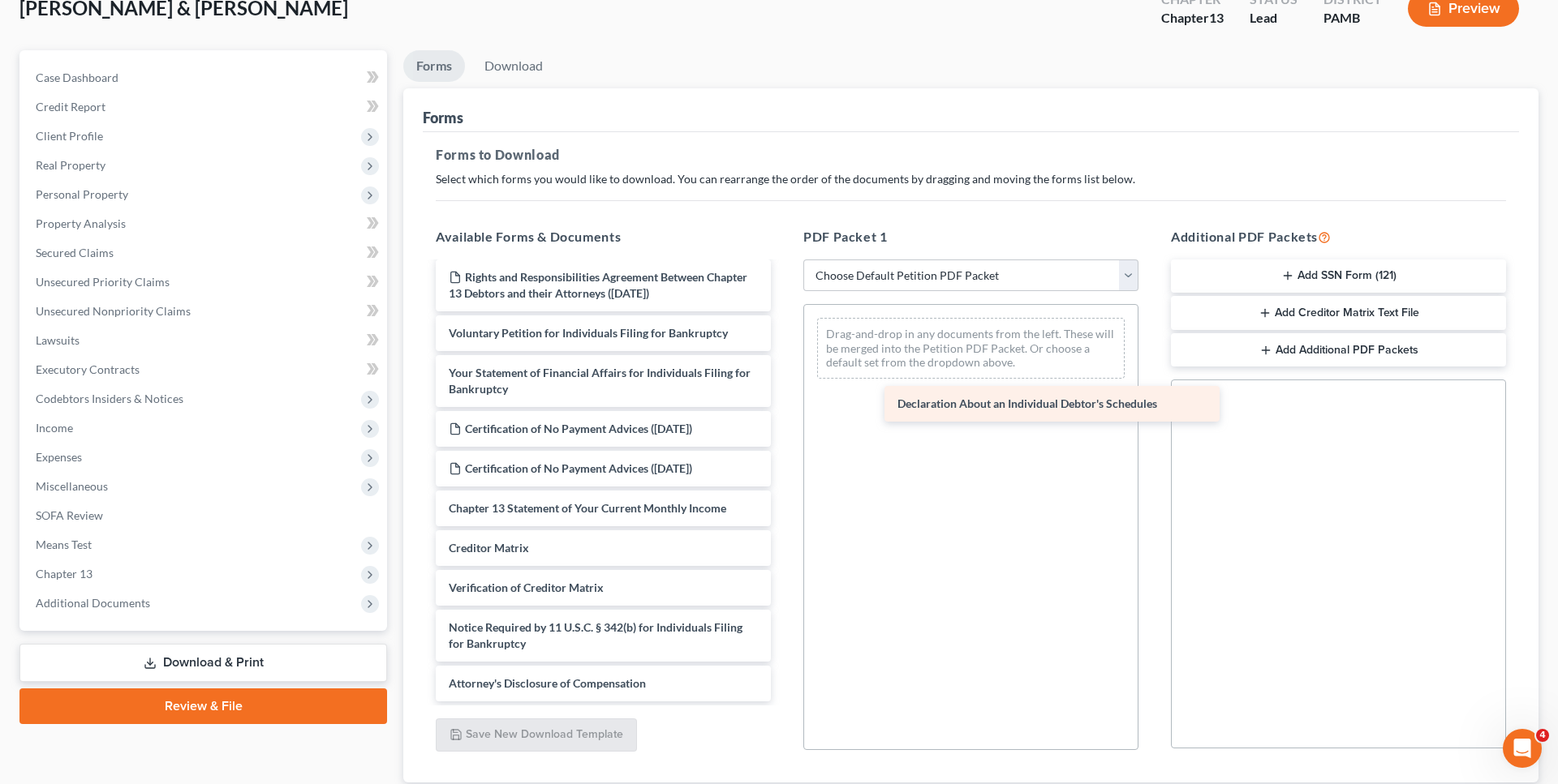
scroll to position [513, 0]
drag, startPoint x: 590, startPoint y: 471, endPoint x: 962, endPoint y: 400, distance: 378.7
click at [784, 400] on div "Declaration About an Individual Debtor's Schedules Chapter 13 Plan (Pennsylvani…" at bounding box center [604, 242] width 361 height 919
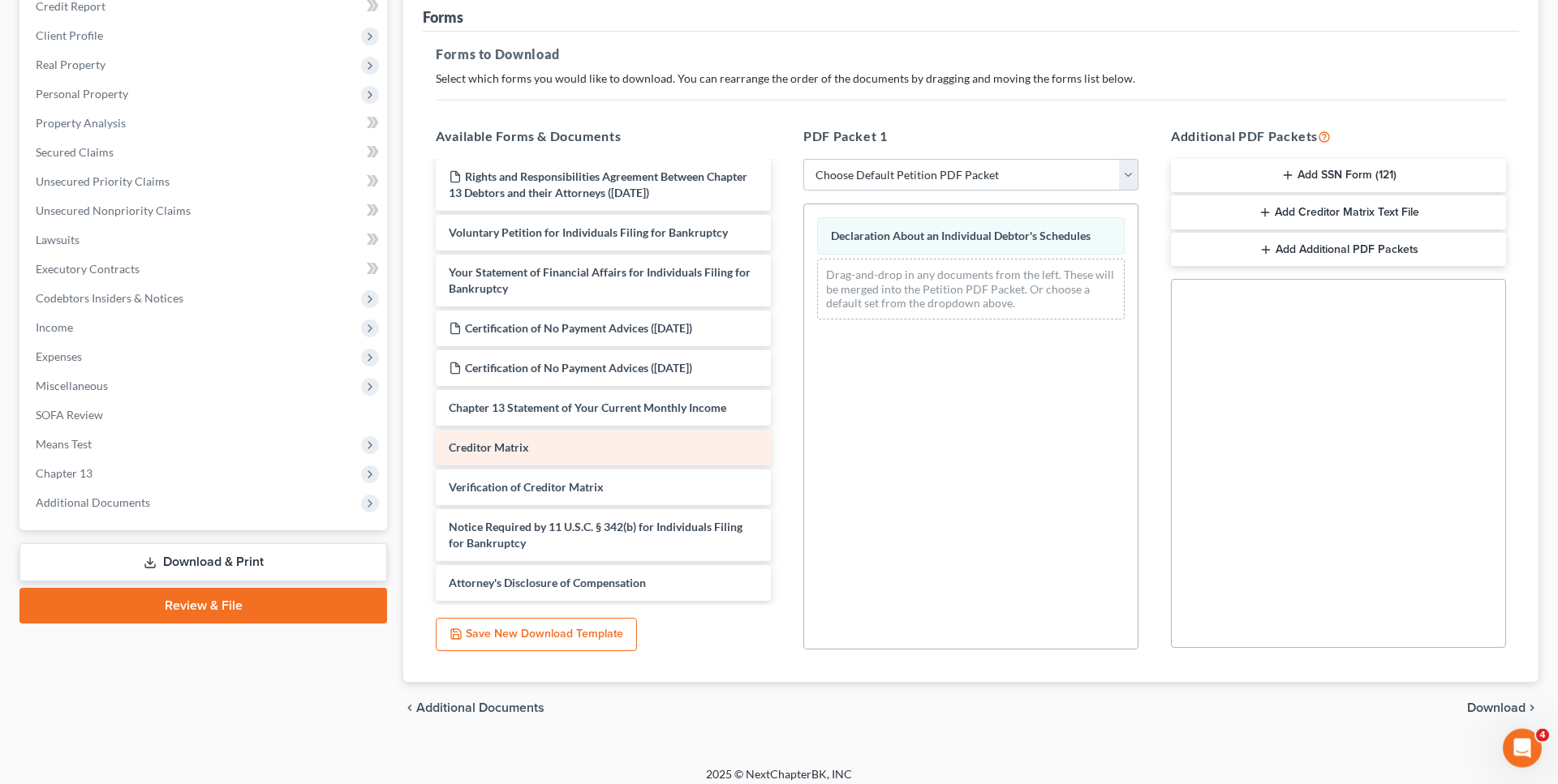
scroll to position [217, 0]
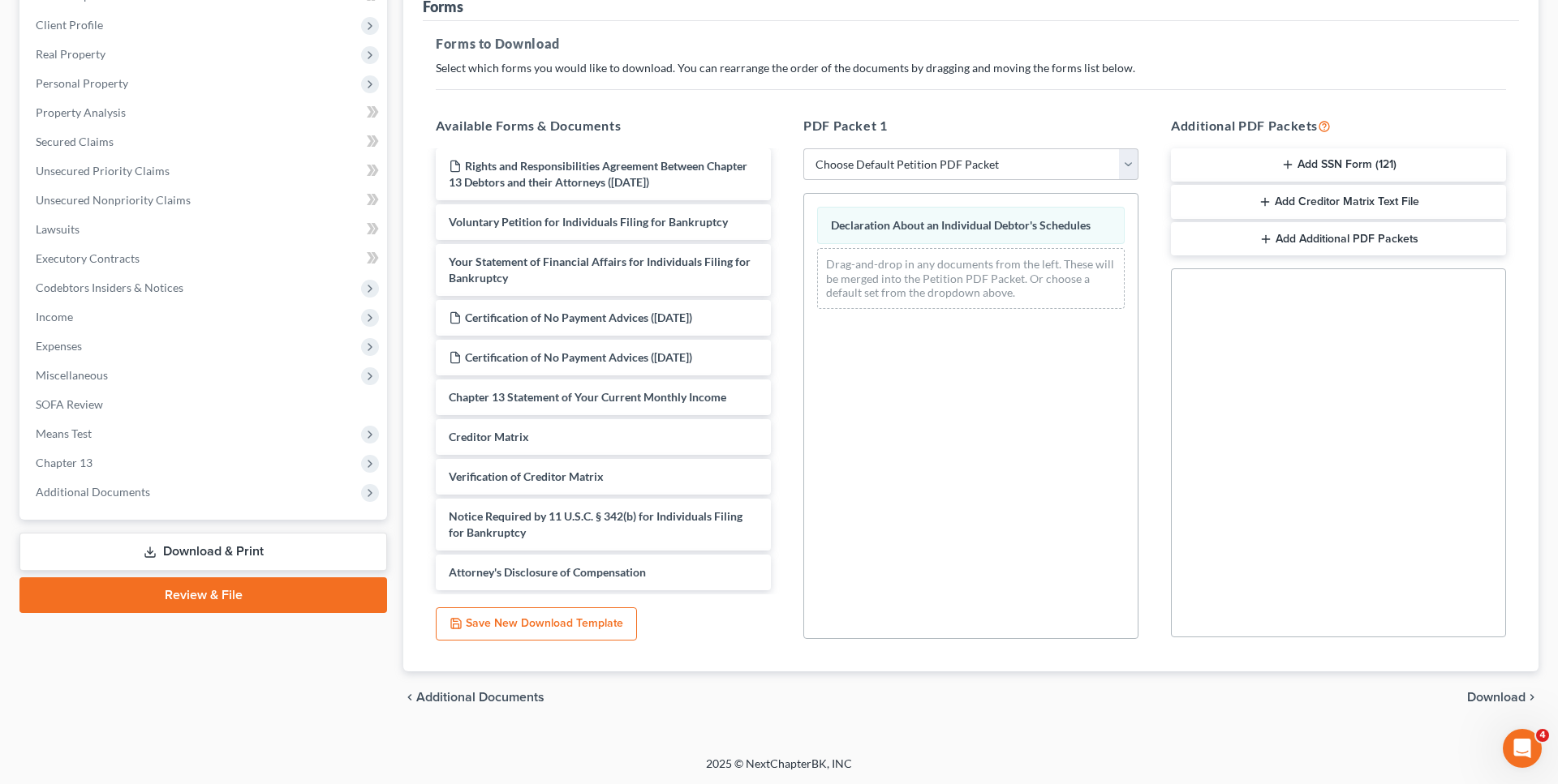
click at [1483, 697] on span "Download" at bounding box center [1497, 697] width 58 height 13
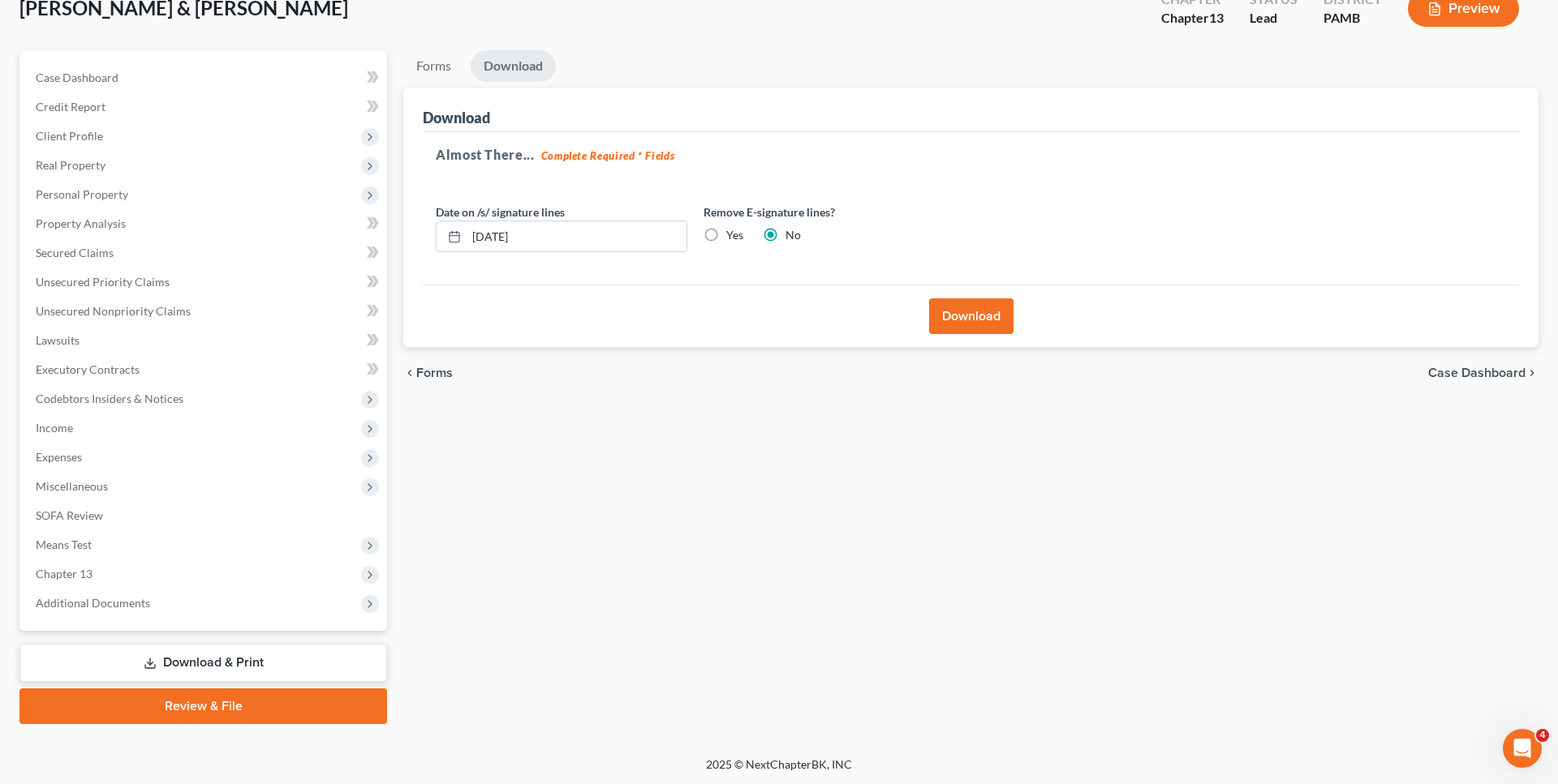
click at [953, 325] on button "Download" at bounding box center [971, 315] width 85 height 36
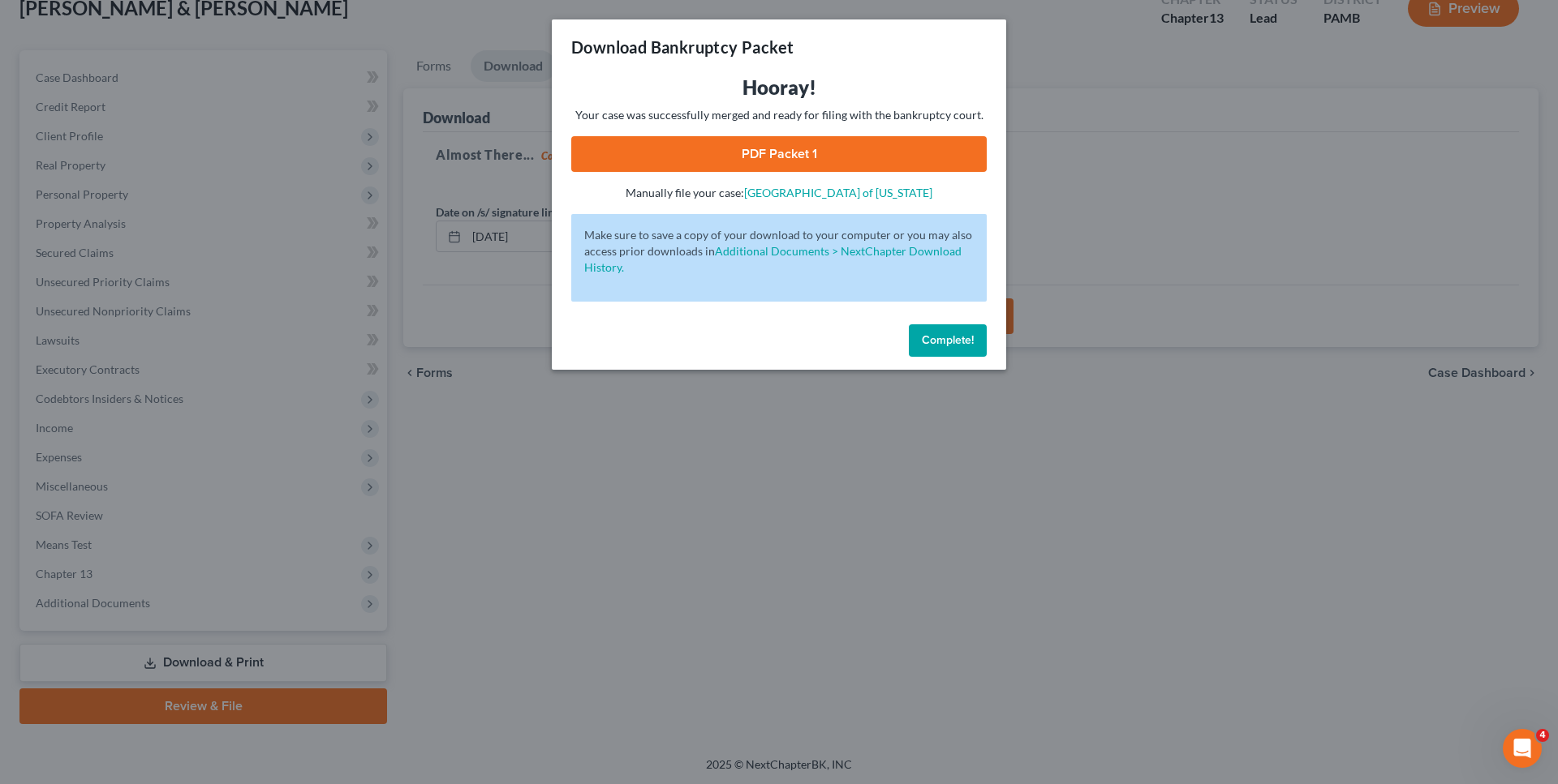
click at [812, 158] on link "PDF Packet 1" at bounding box center [779, 153] width 416 height 36
drag, startPoint x: 934, startPoint y: 338, endPoint x: 654, endPoint y: 349, distance: 280.2
click at [935, 338] on span "Complete!" at bounding box center [948, 340] width 52 height 14
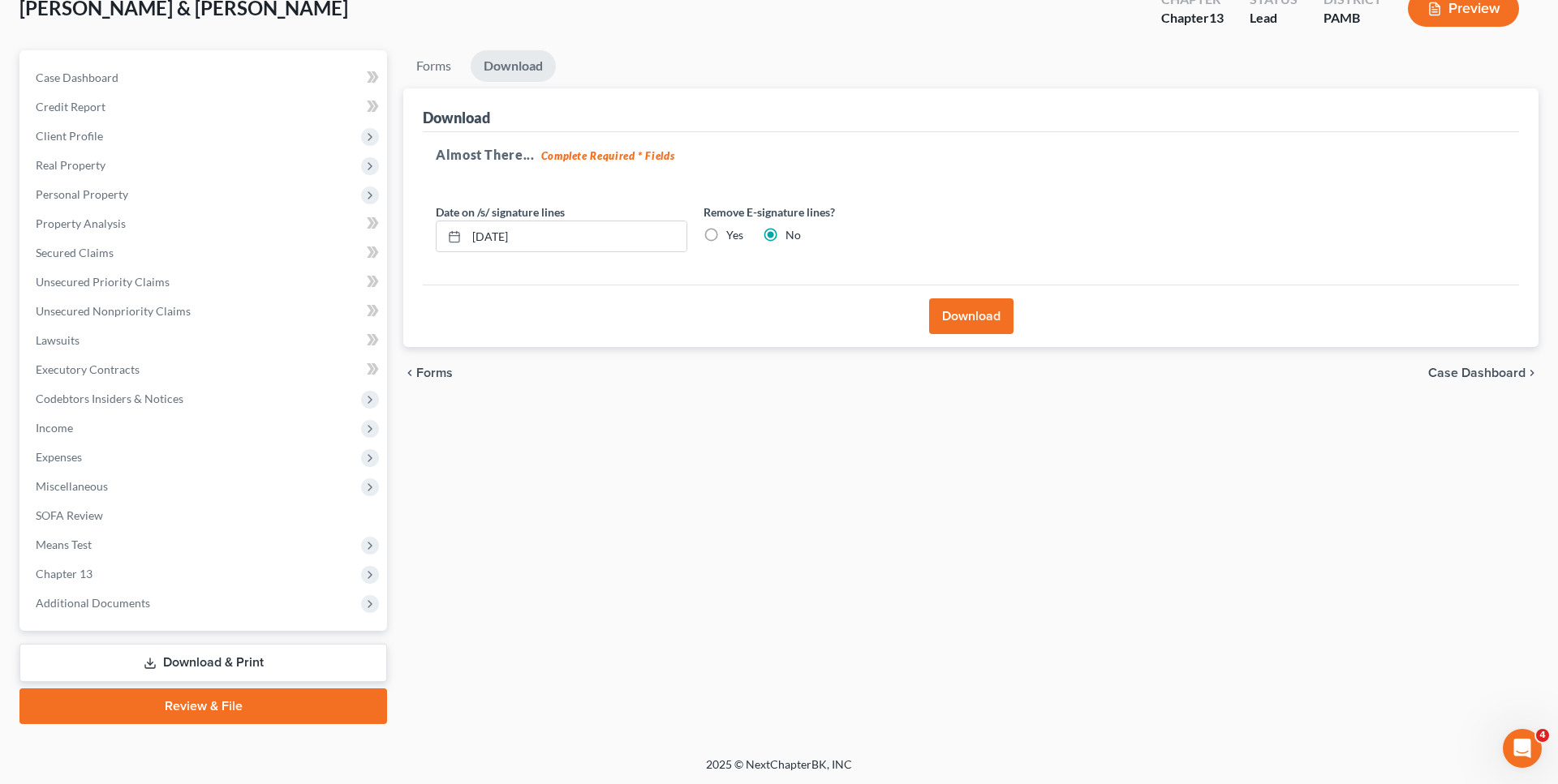
click at [439, 367] on span "Forms" at bounding box center [434, 373] width 36 height 13
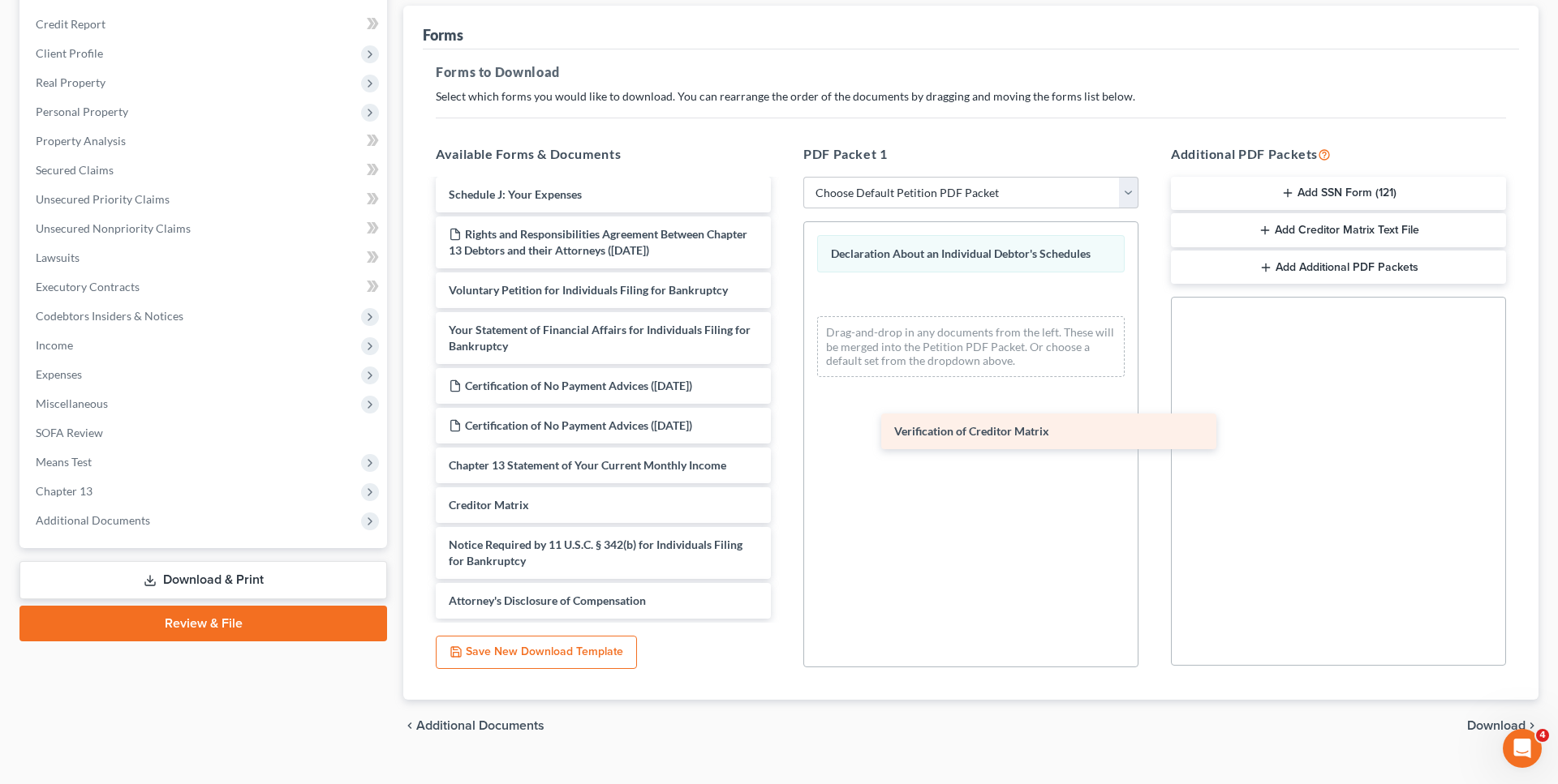
scroll to position [474, 0]
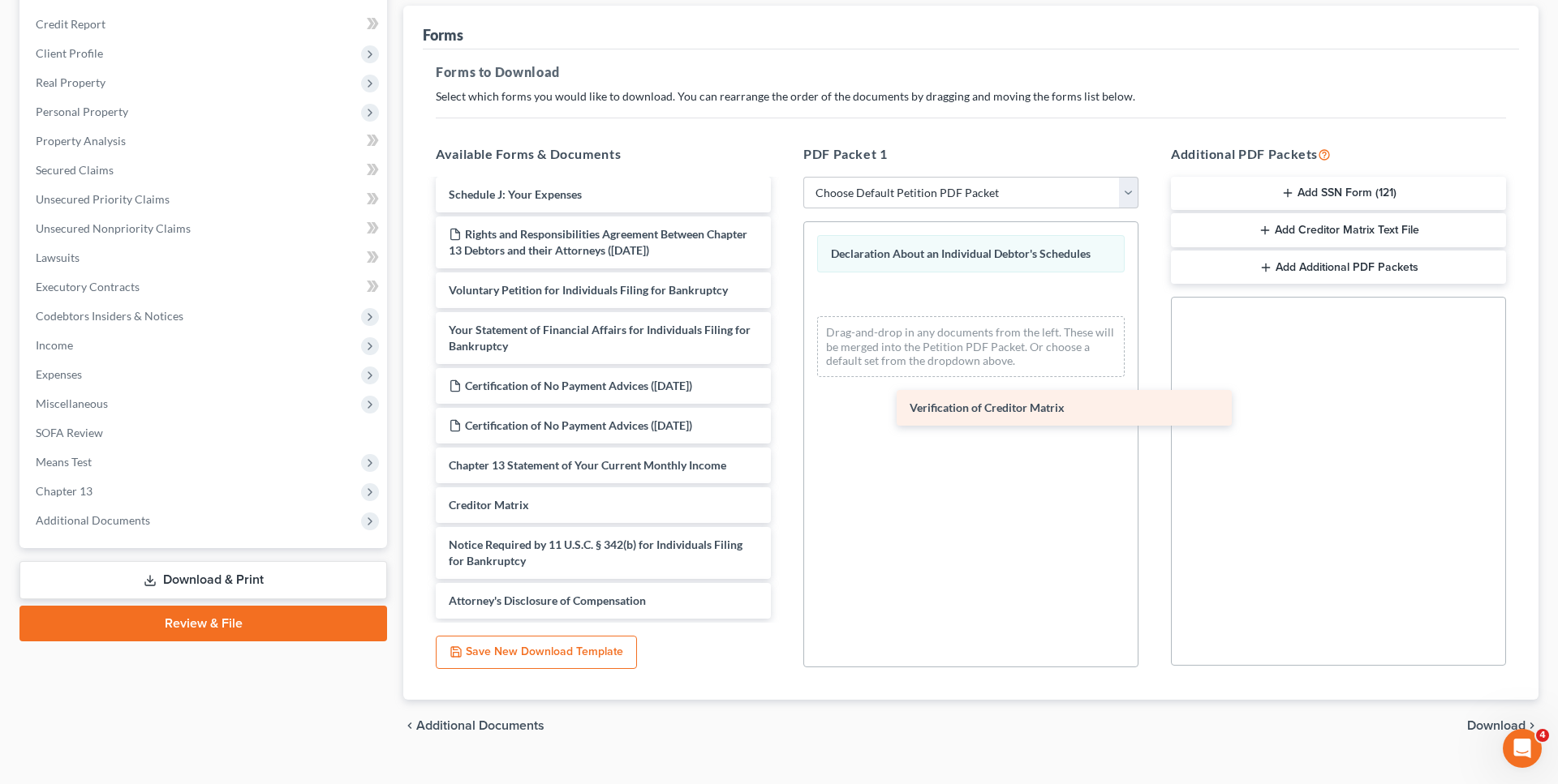
drag, startPoint x: 641, startPoint y: 502, endPoint x: 1063, endPoint y: 399, distance: 434.4
click at [784, 399] on div "Verification of Creditor Matrix Chapter 13 Plan (Pennsylvania Middle - Effectiv…" at bounding box center [604, 179] width 361 height 879
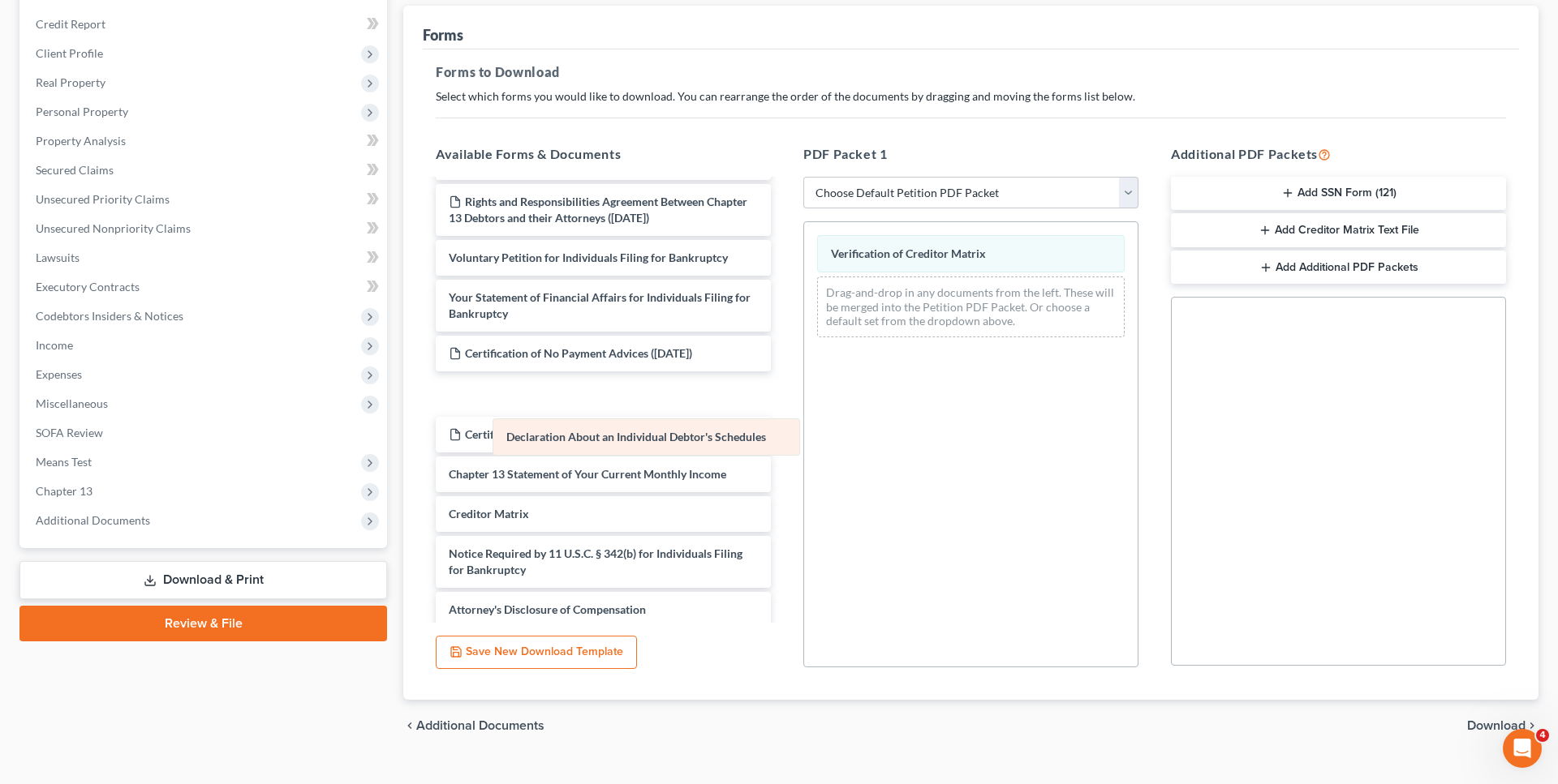
drag, startPoint x: 950, startPoint y: 253, endPoint x: 631, endPoint y: 437, distance: 368.3
click at [805, 350] on div "Declaration About an Individual Debtor's Schedules Declaration About an Individ…" at bounding box center [971, 286] width 334 height 129
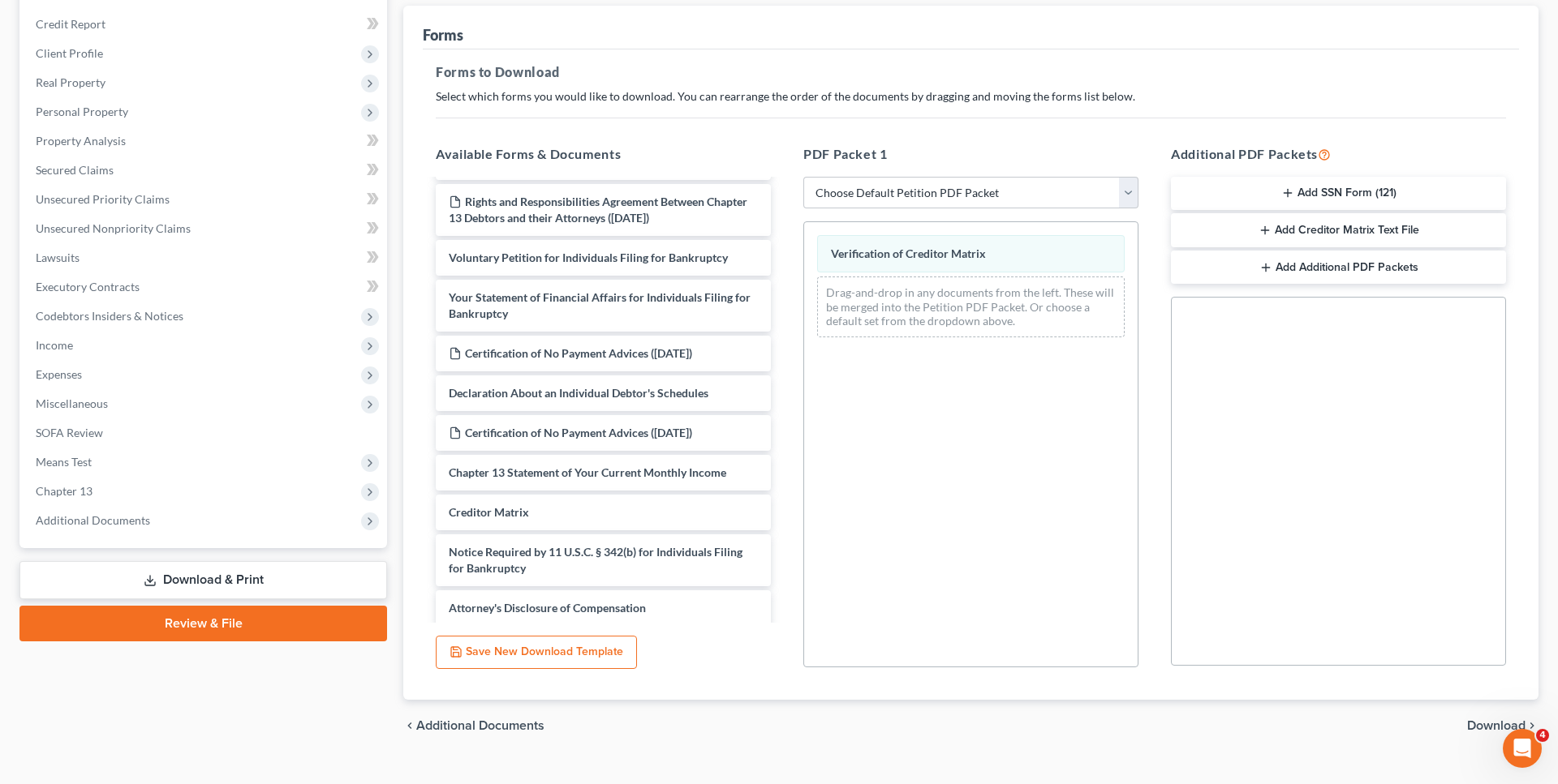
click at [1478, 722] on span "Download" at bounding box center [1497, 726] width 58 height 13
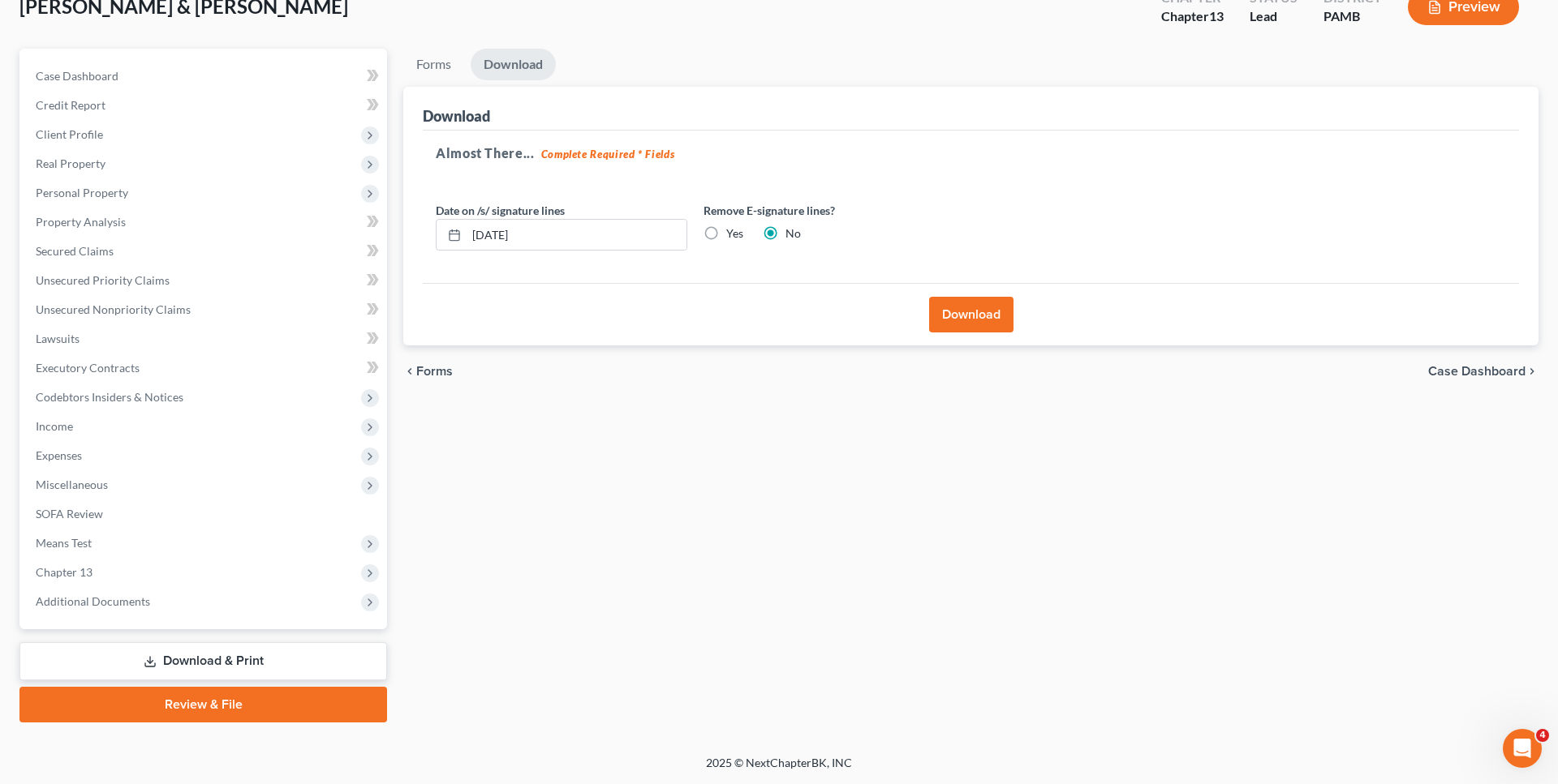
scroll to position [106, 0]
click at [950, 326] on button "Download" at bounding box center [971, 315] width 85 height 36
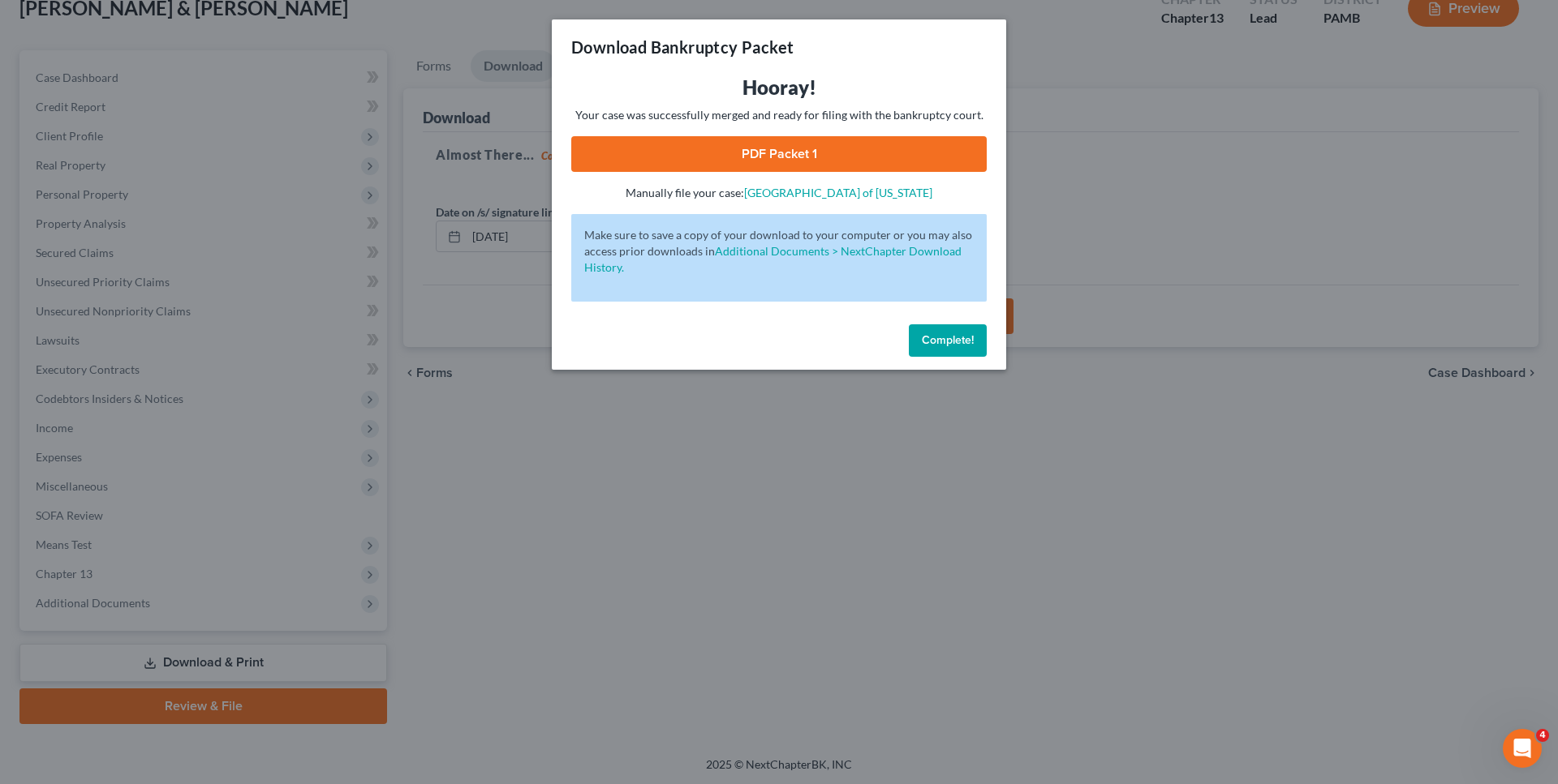
click at [858, 157] on link "PDF Packet 1" at bounding box center [779, 153] width 416 height 36
drag, startPoint x: 947, startPoint y: 335, endPoint x: 930, endPoint y: 339, distance: 17.5
click at [946, 336] on span "Complete!" at bounding box center [948, 340] width 52 height 14
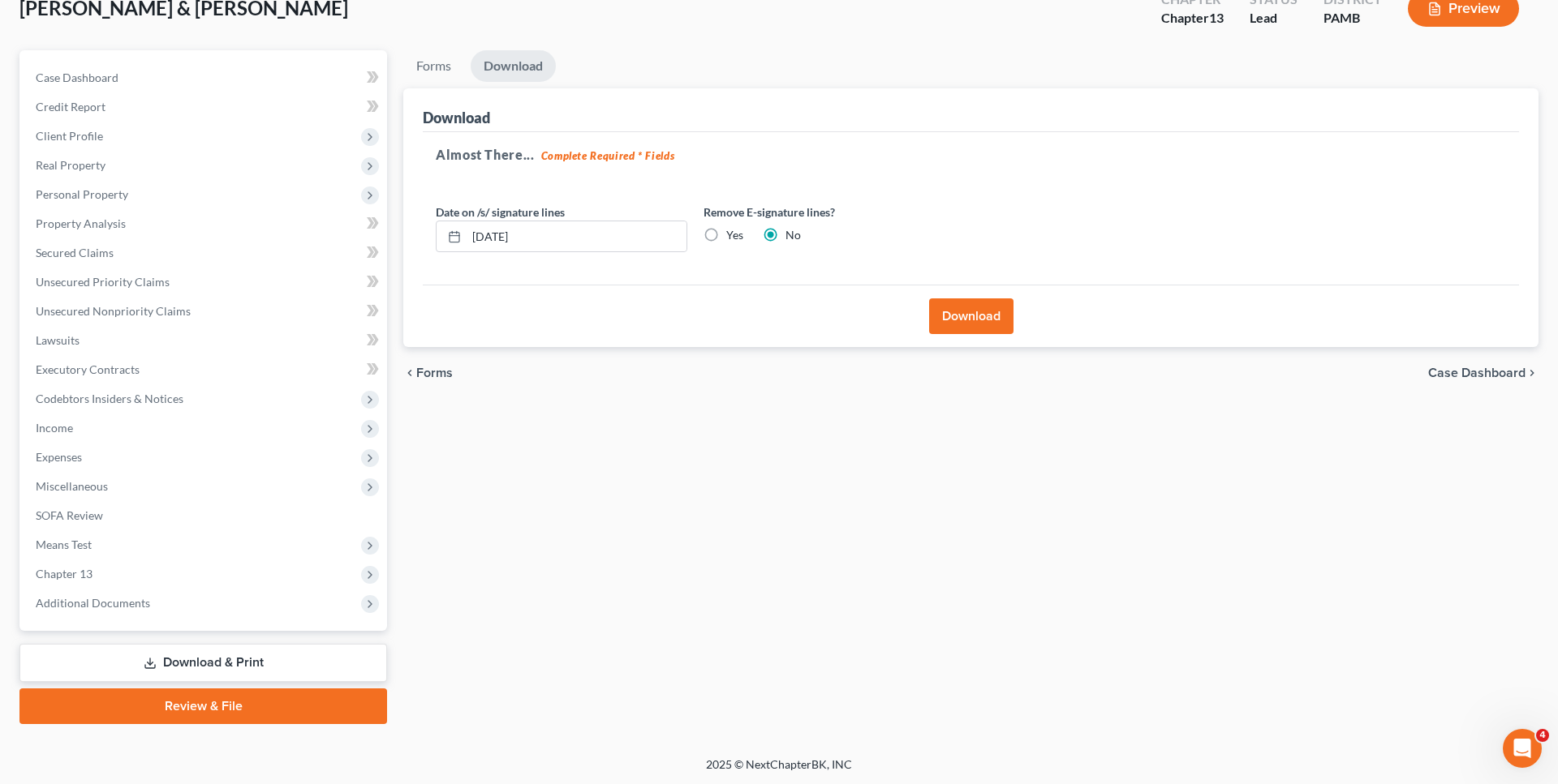
click at [432, 368] on span "Forms" at bounding box center [434, 373] width 36 height 13
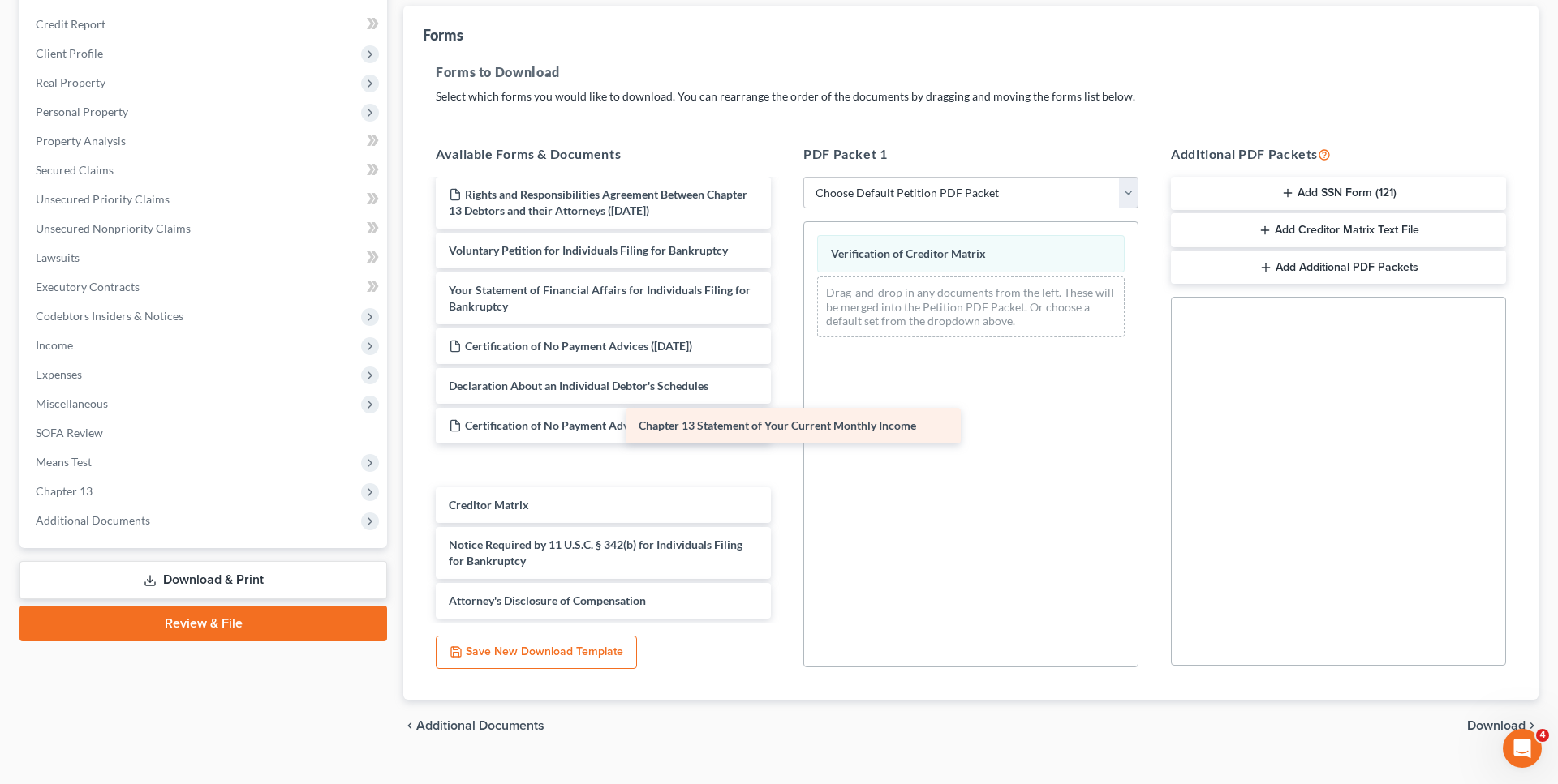
scroll to position [474, 0]
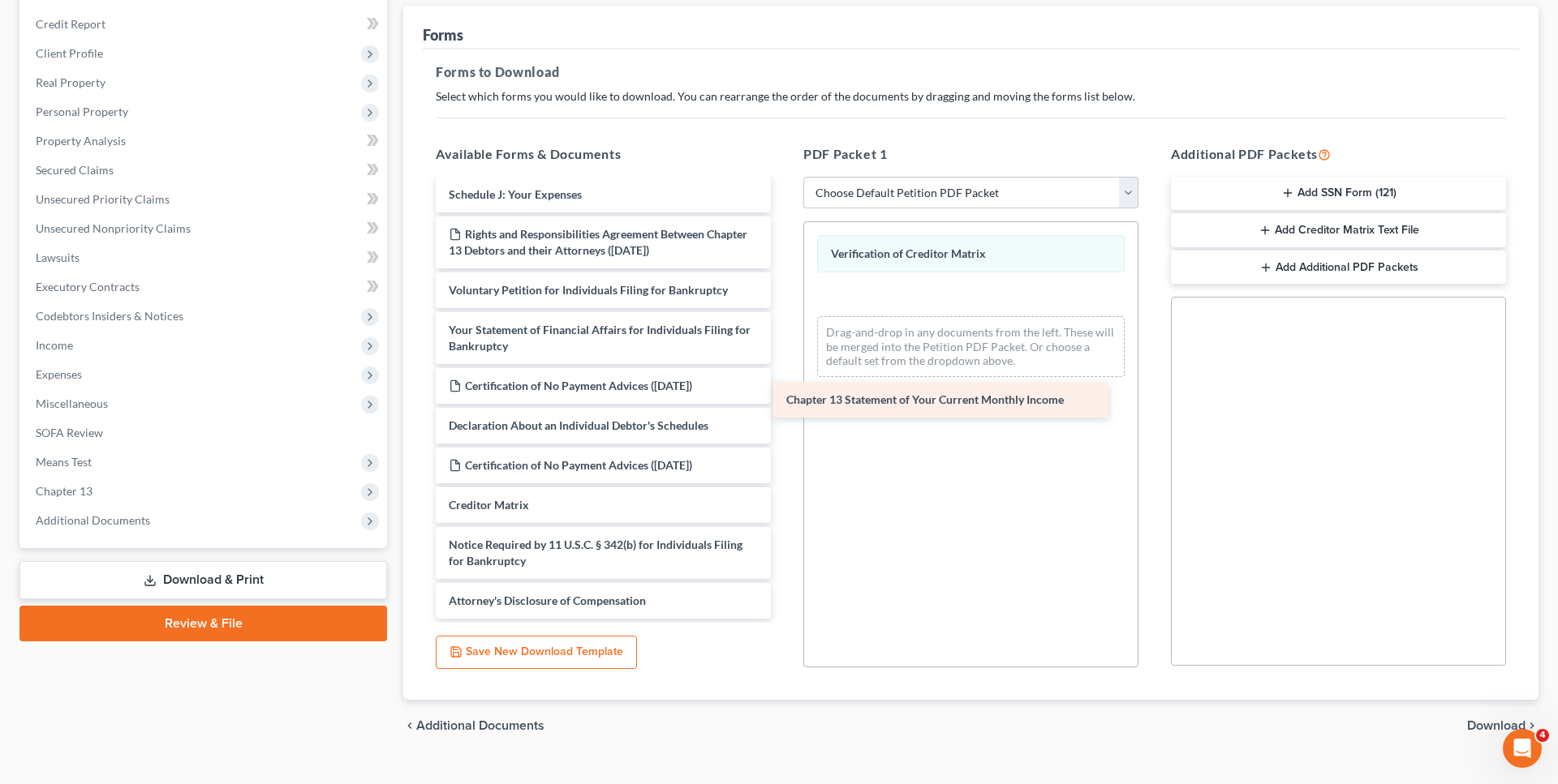
drag, startPoint x: 616, startPoint y: 467, endPoint x: 968, endPoint y: 399, distance: 358.5
click at [784, 402] on div "Chapter 13 Statement of Your Current Monthly Income Chapter 13 Plan (Pennsylvan…" at bounding box center [604, 179] width 361 height 879
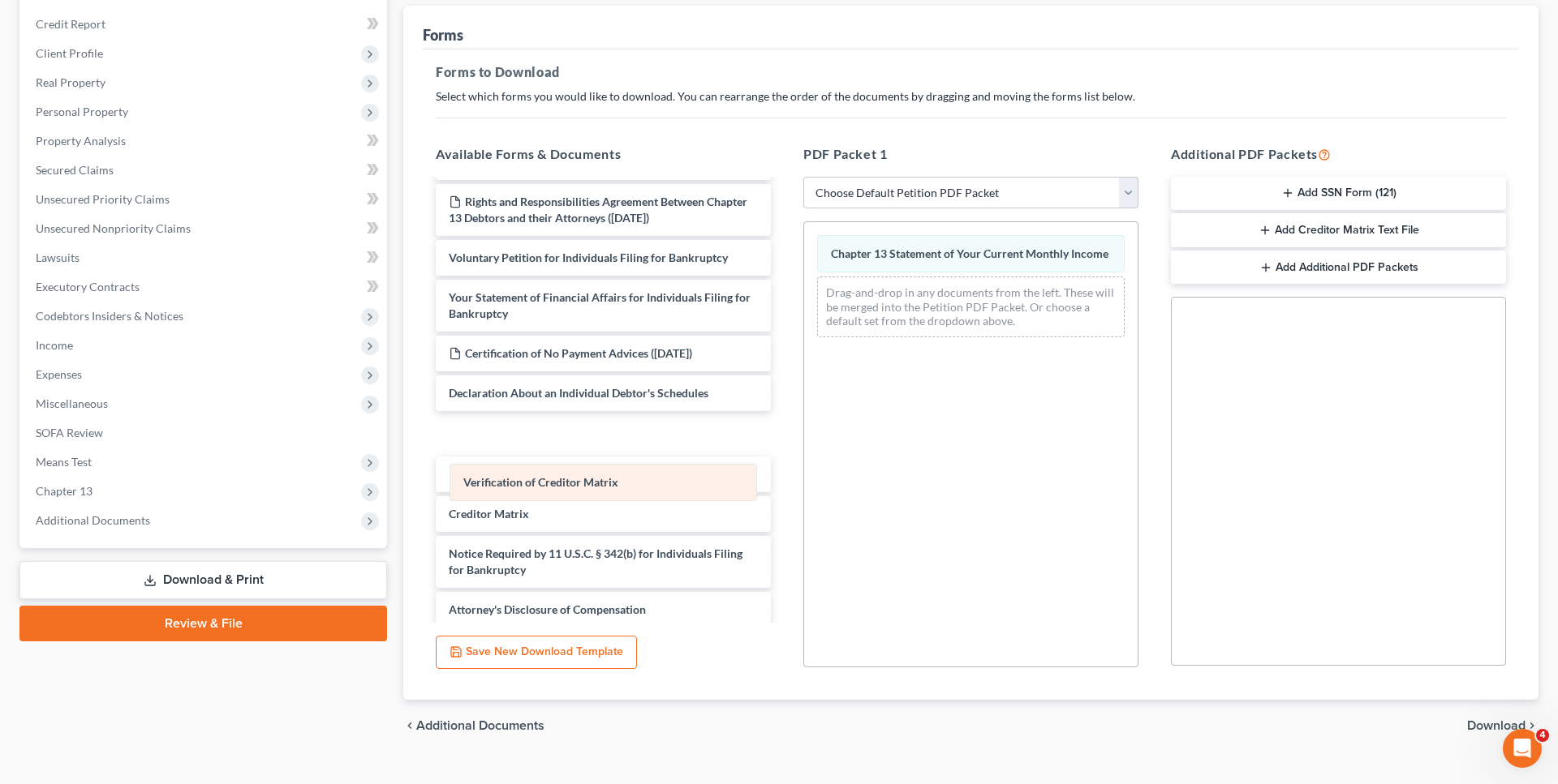
drag, startPoint x: 919, startPoint y: 253, endPoint x: 555, endPoint y: 491, distance: 434.9
click at [805, 350] on div "Verification of Creditor Matrix Verification of Creditor Matrix Chapter 13 Stat…" at bounding box center [971, 286] width 334 height 129
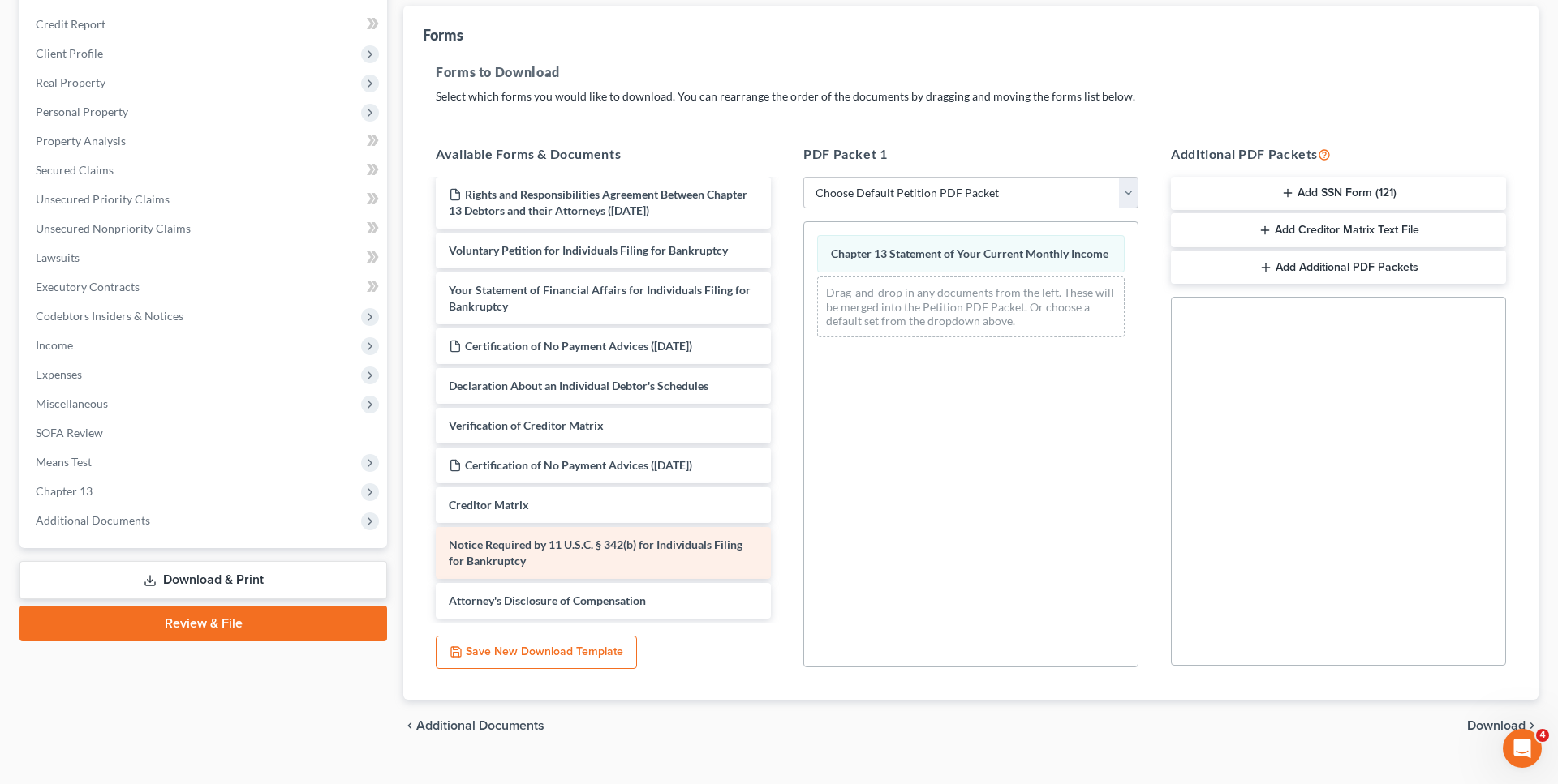
scroll to position [513, 0]
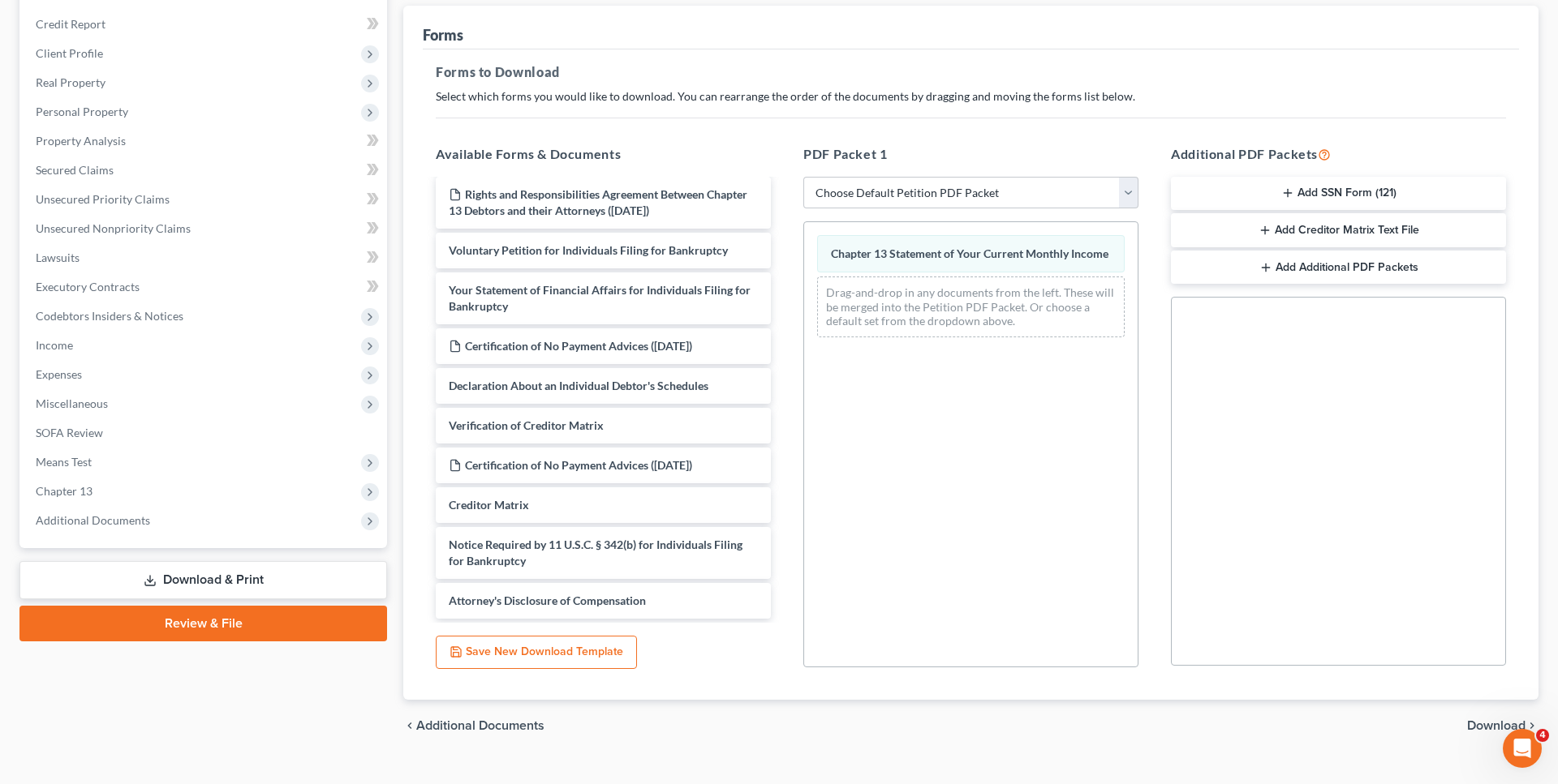
click at [1487, 724] on span "Download" at bounding box center [1497, 726] width 58 height 13
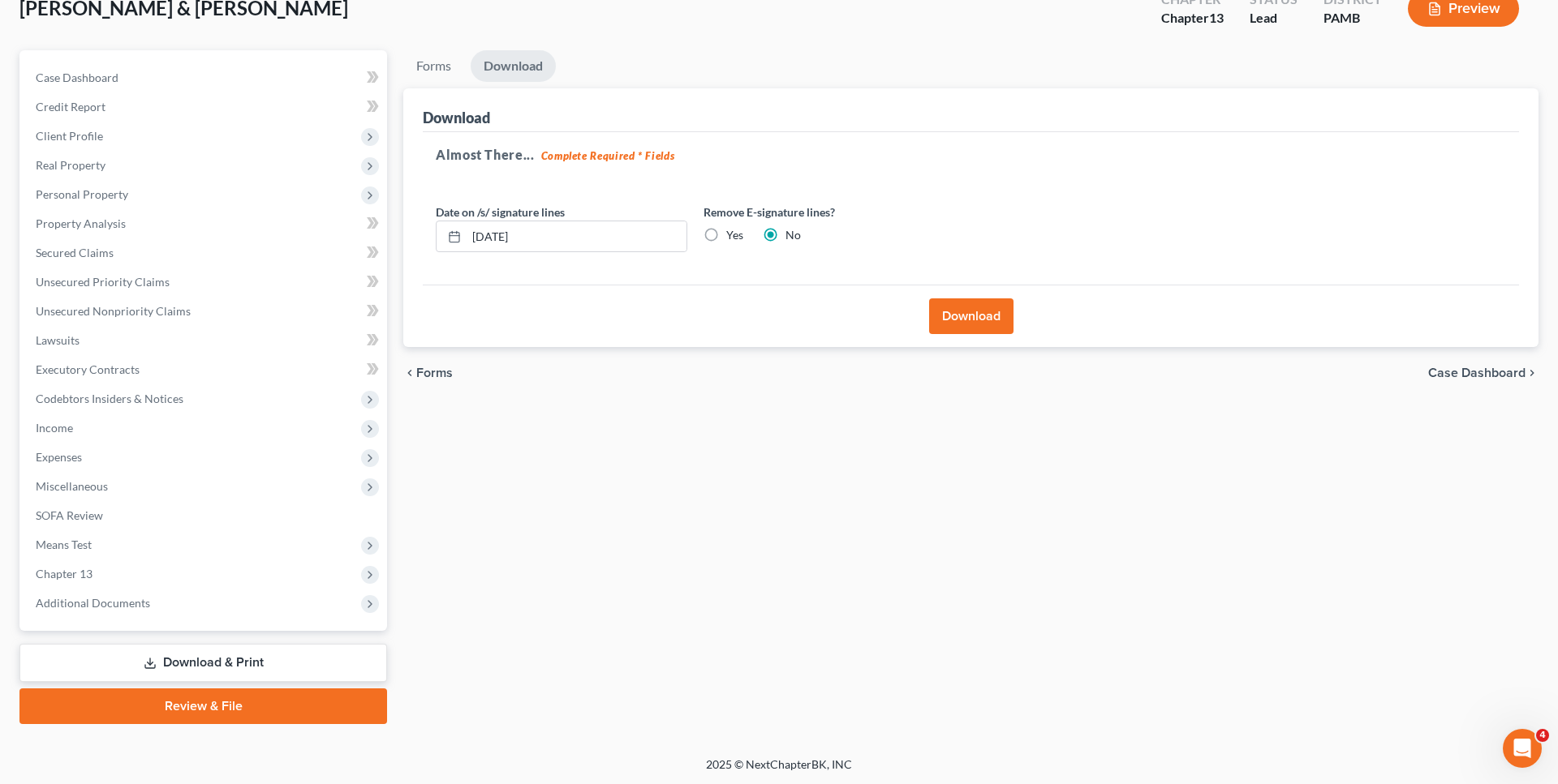
click at [967, 309] on button "Download" at bounding box center [971, 315] width 85 height 36
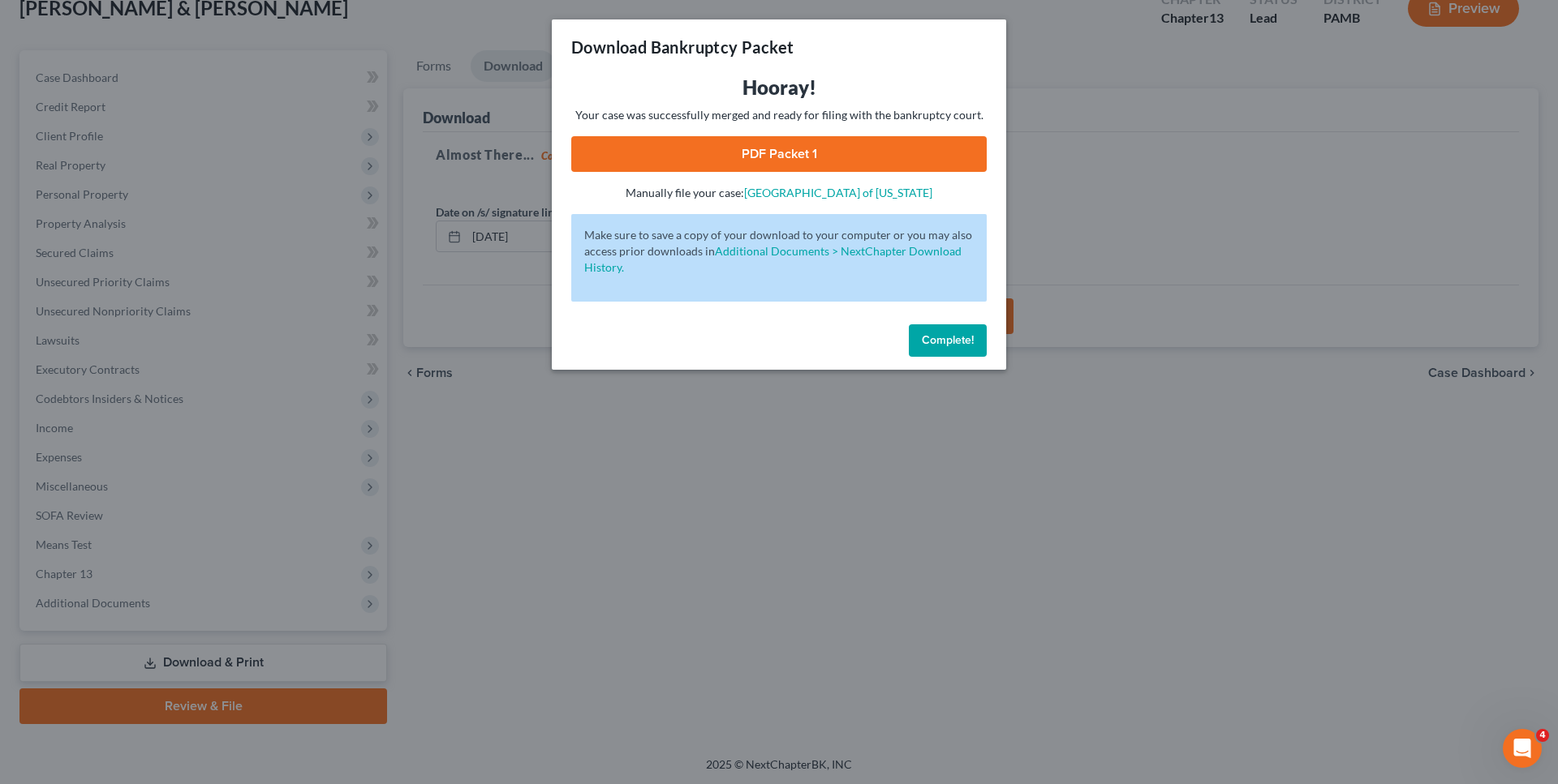
click at [675, 147] on link "PDF Packet 1" at bounding box center [779, 153] width 416 height 36
click at [945, 346] on span "Complete!" at bounding box center [948, 340] width 52 height 14
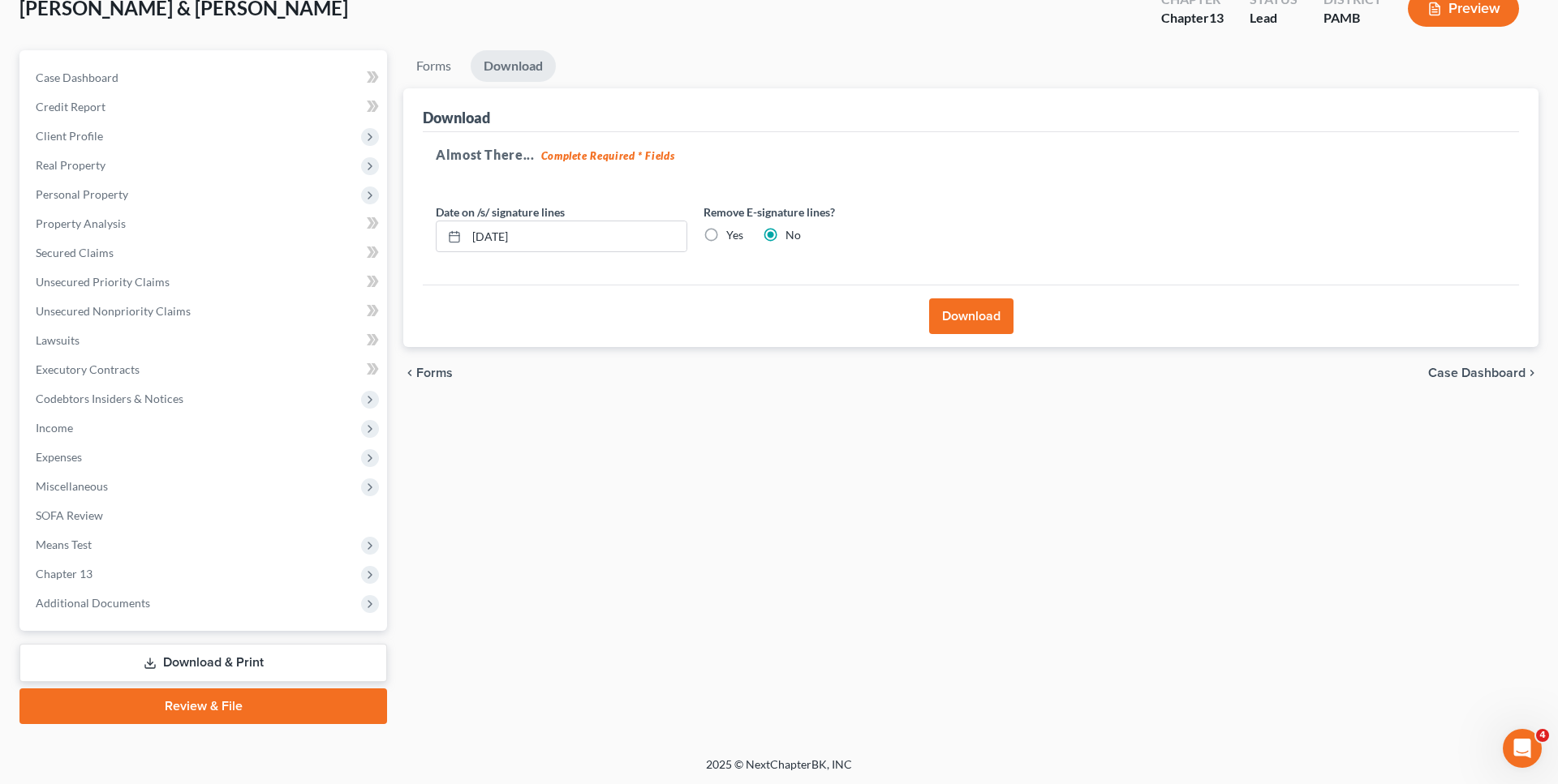
click at [439, 366] on span "Forms" at bounding box center [434, 373] width 36 height 13
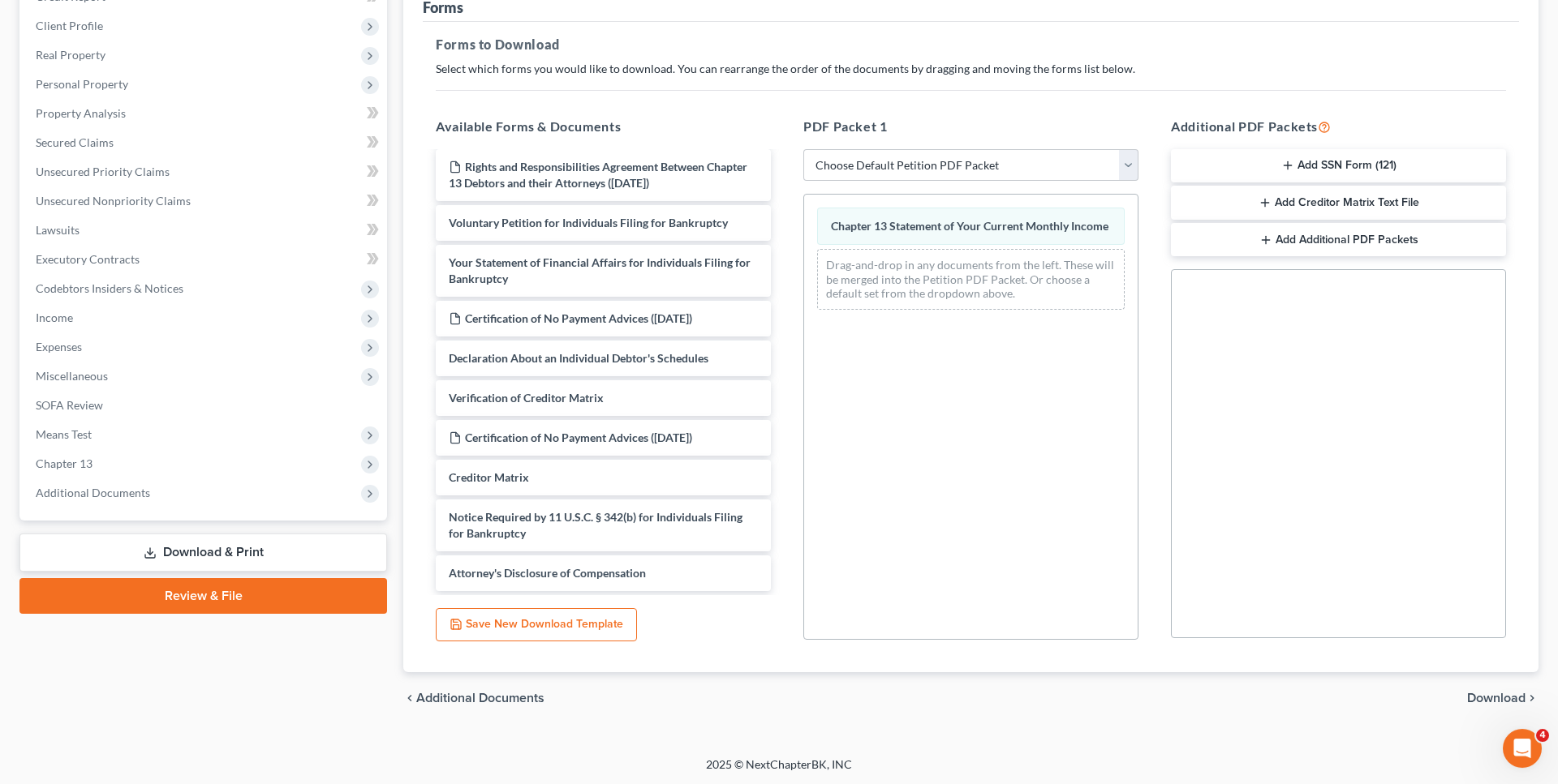
scroll to position [217, 0]
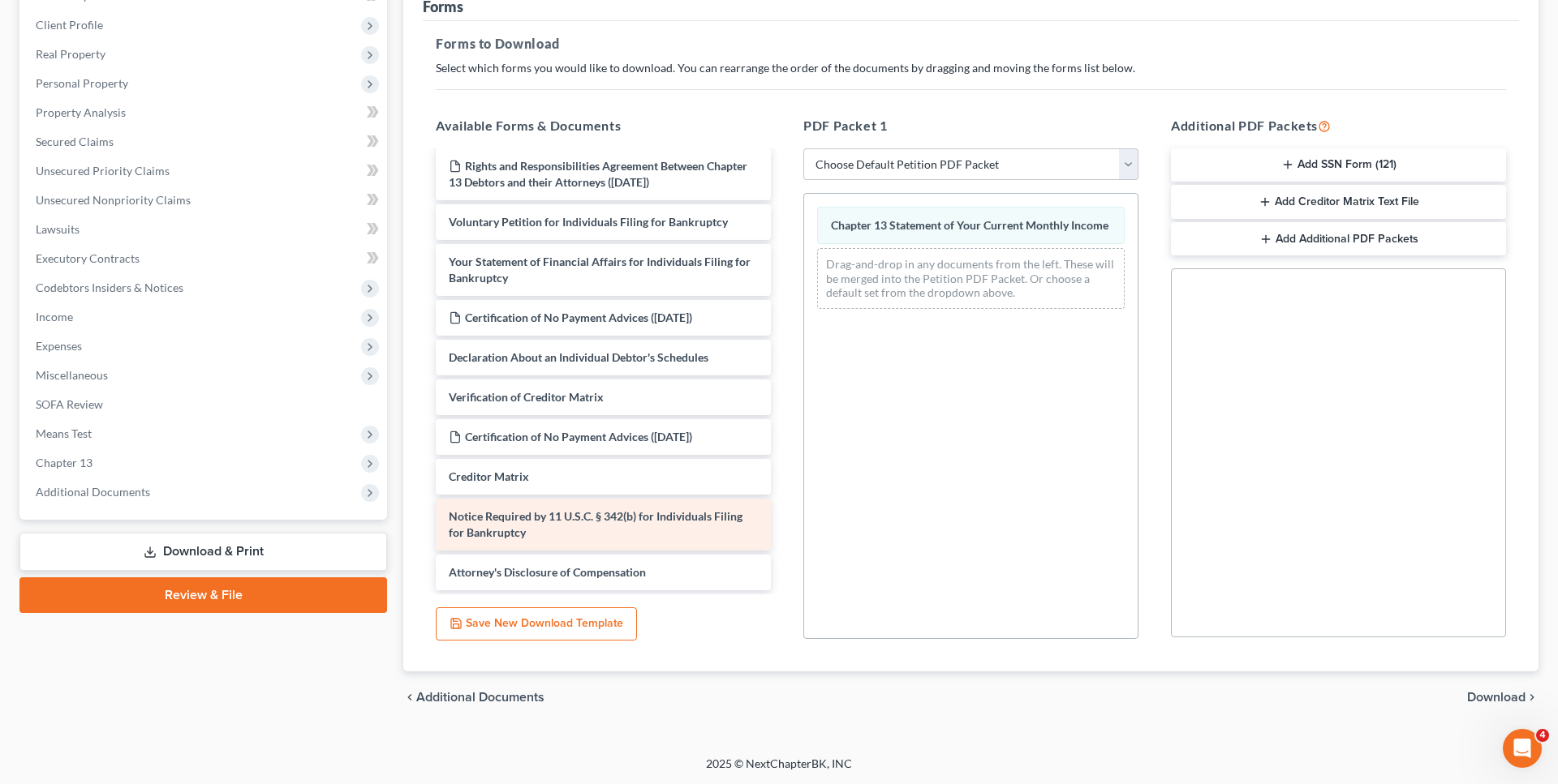
click at [606, 522] on span "Notice Required by 11 U.S.C. § 342(b) for Individuals Filing for Bankruptcy" at bounding box center [596, 524] width 294 height 30
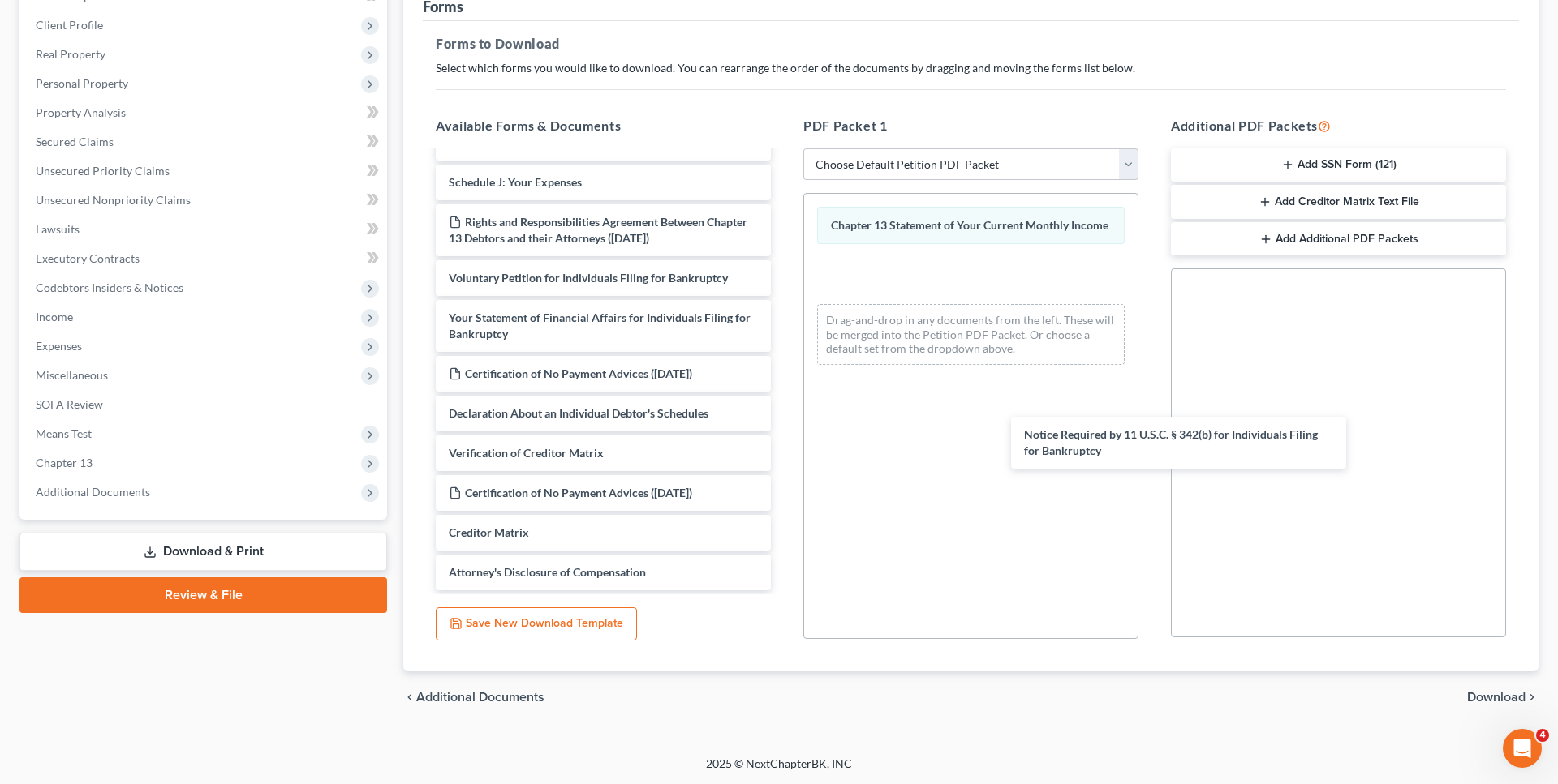
drag, startPoint x: 559, startPoint y: 529, endPoint x: 912, endPoint y: 294, distance: 424.1
click at [784, 445] on div "Notice Required by 11 U.S.C. § 342(b) for Individuals Filing for Bankruptcy Cha…" at bounding box center [604, 159] width 361 height 863
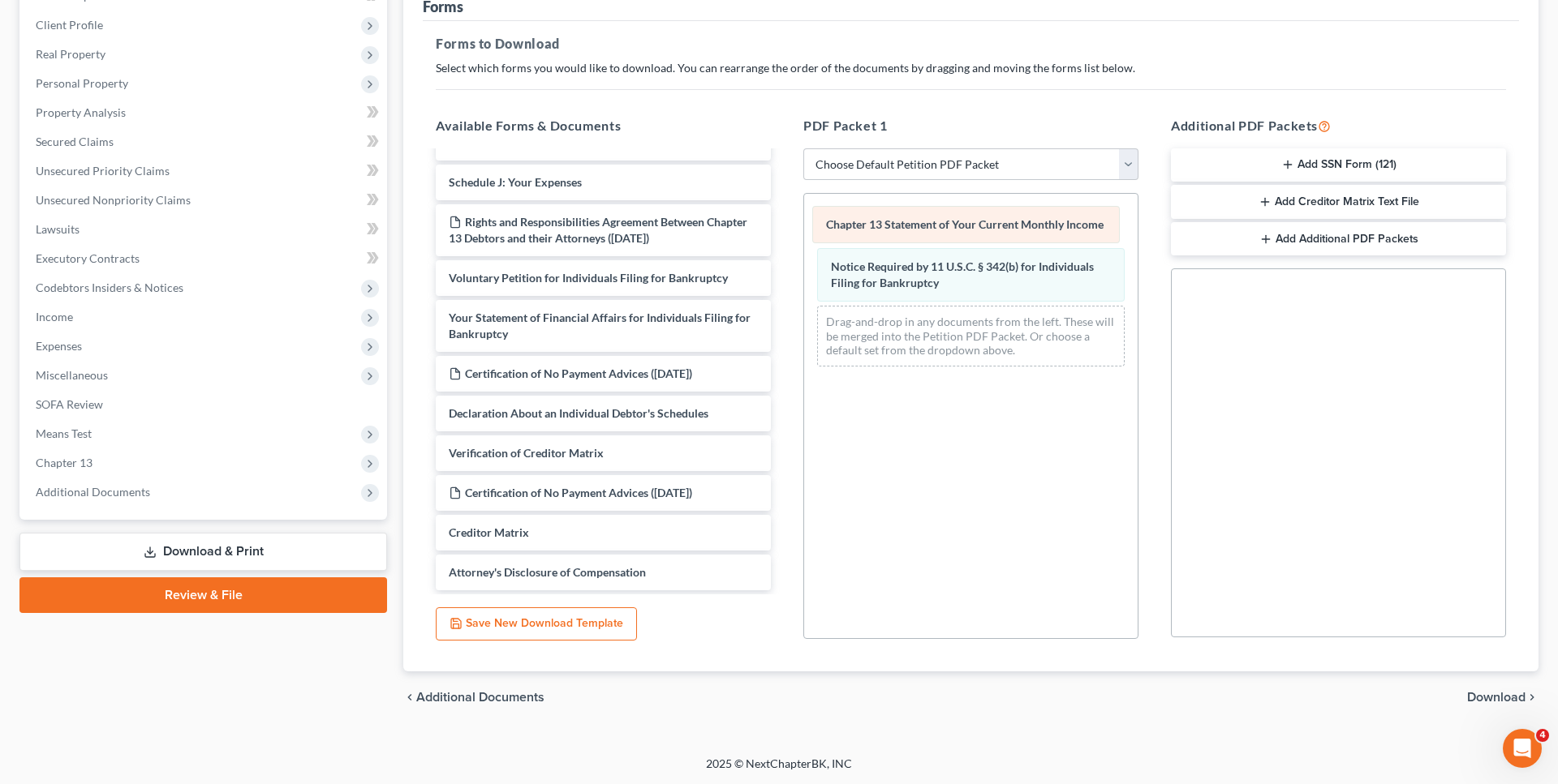
drag, startPoint x: 917, startPoint y: 226, endPoint x: 573, endPoint y: 394, distance: 382.8
click at [805, 379] on div "Chapter 13 Statement of Your Current Monthly Income Chapter 13 Statement of You…" at bounding box center [971, 287] width 334 height 186
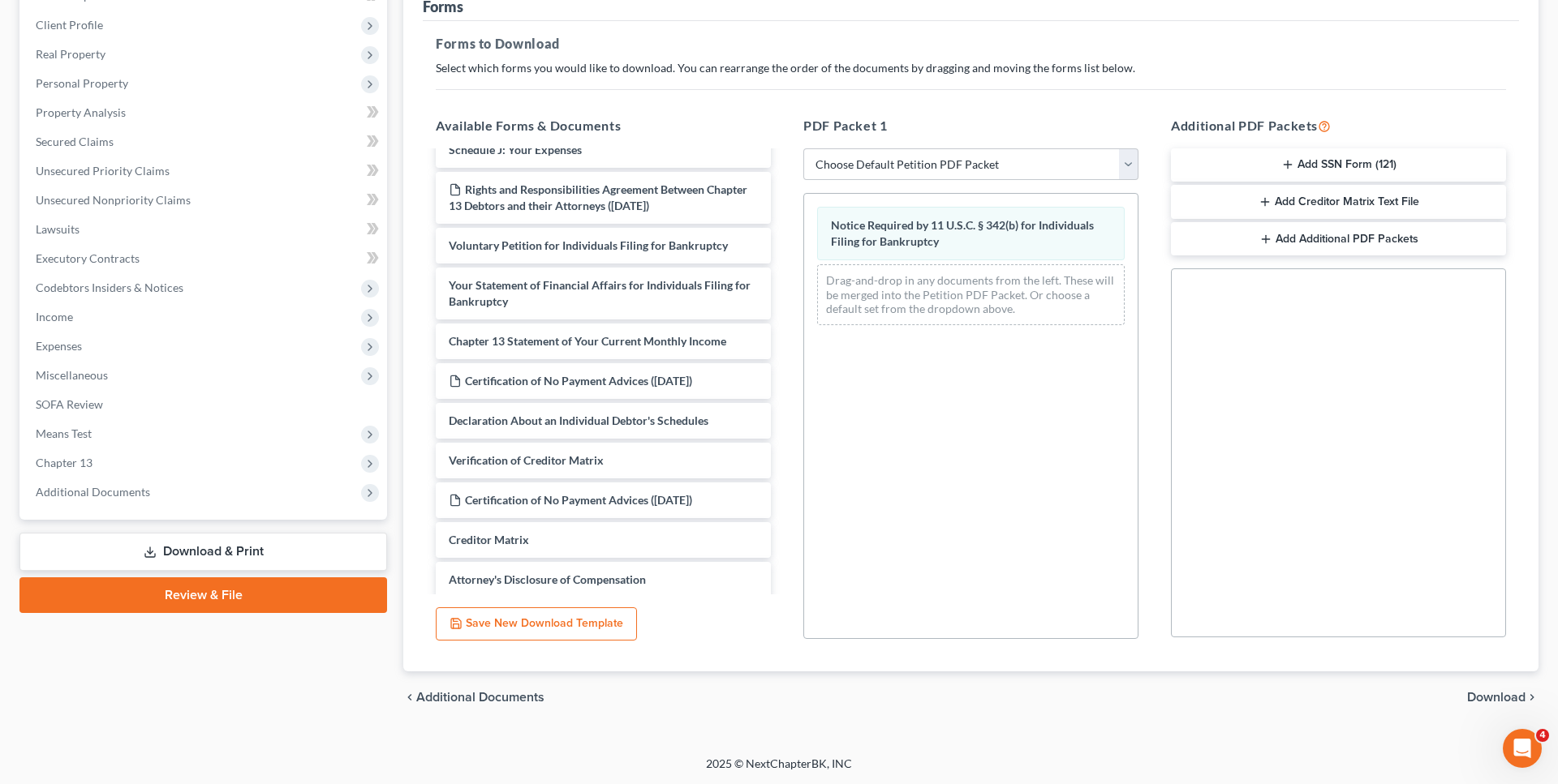
click at [1500, 697] on span "Download" at bounding box center [1497, 697] width 58 height 13
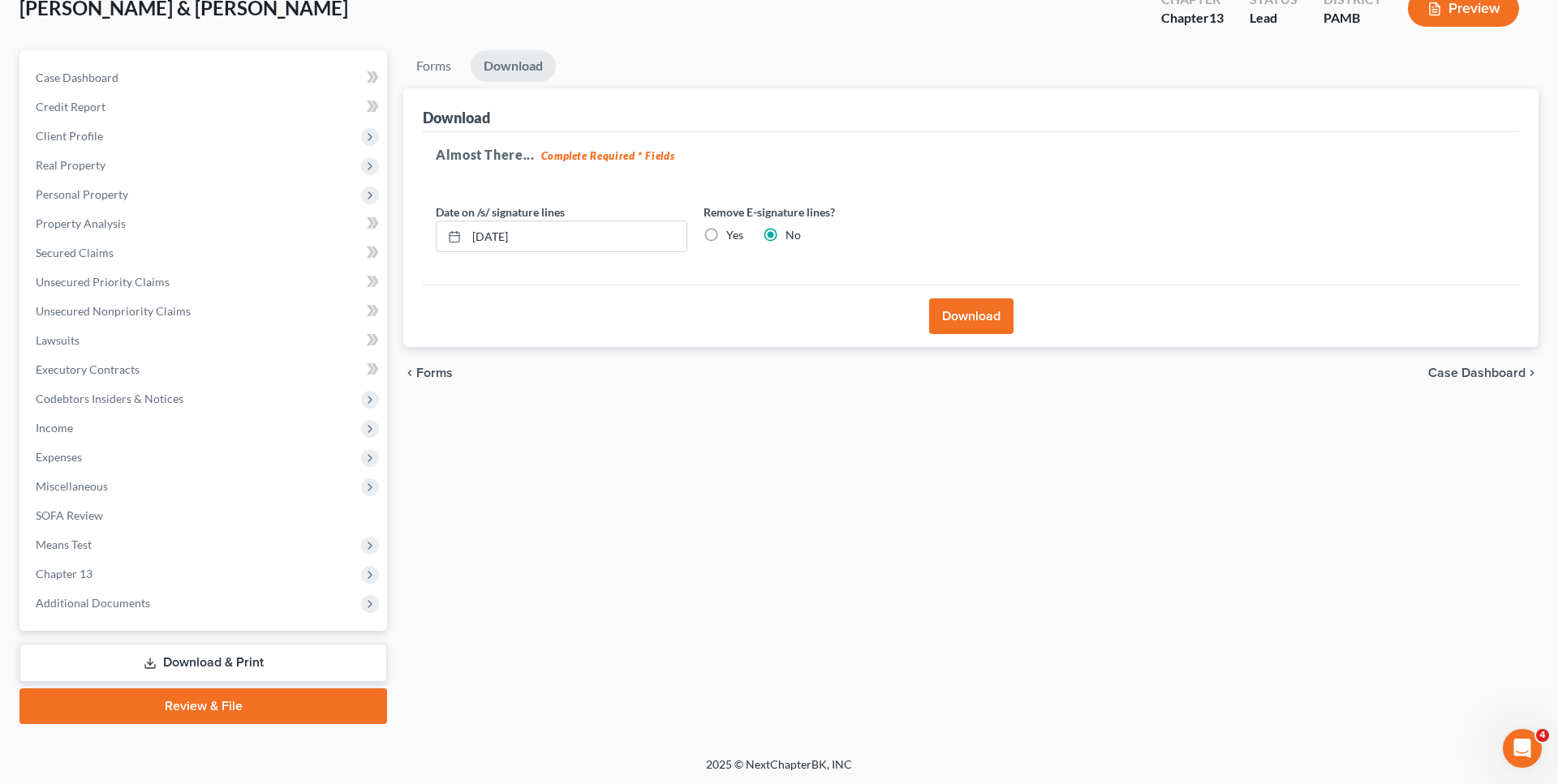
click at [968, 318] on button "Download" at bounding box center [971, 315] width 85 height 36
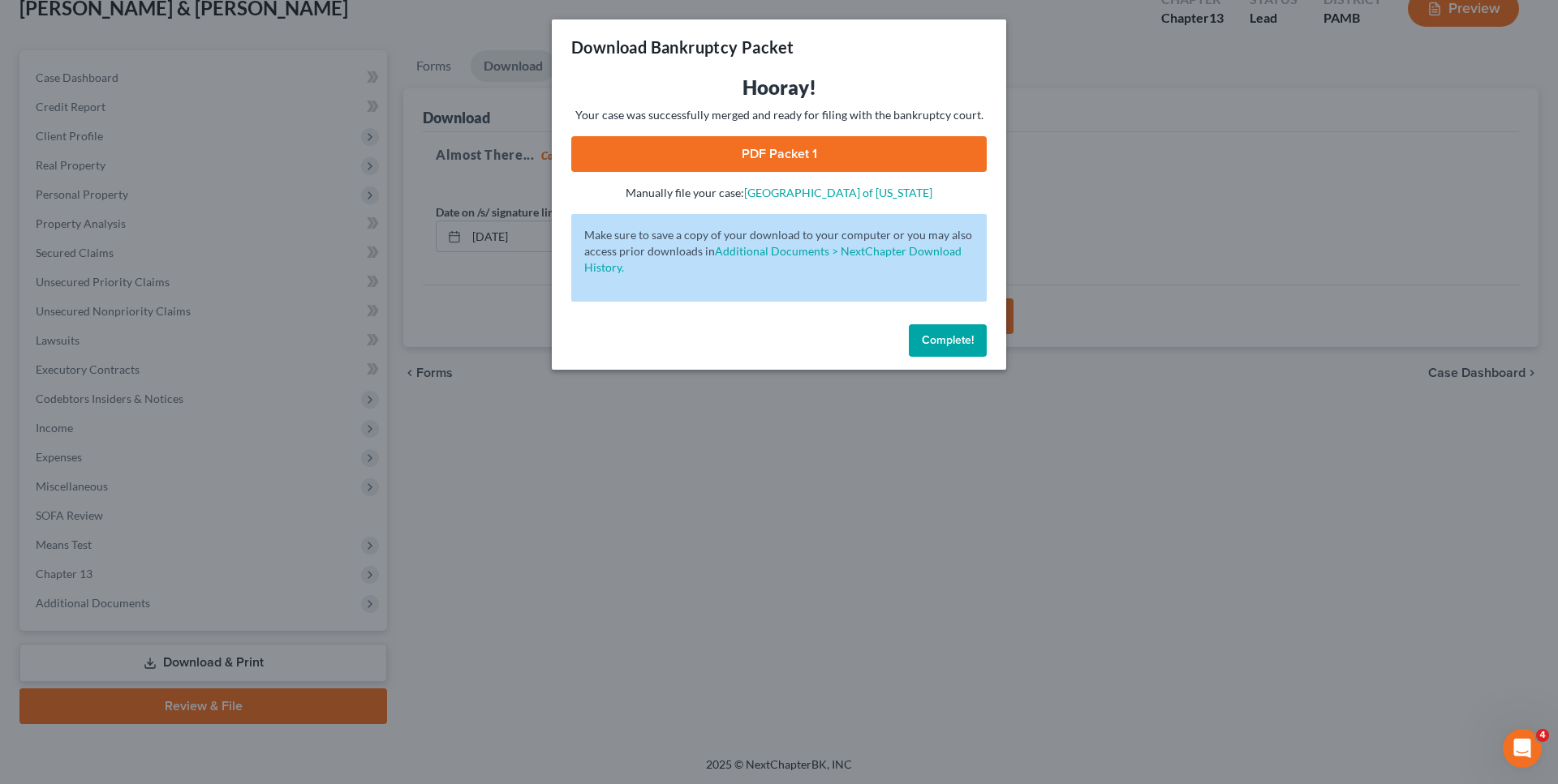
click at [767, 150] on link "PDF Packet 1" at bounding box center [779, 153] width 416 height 36
click at [951, 327] on button "Complete!" at bounding box center [947, 341] width 78 height 33
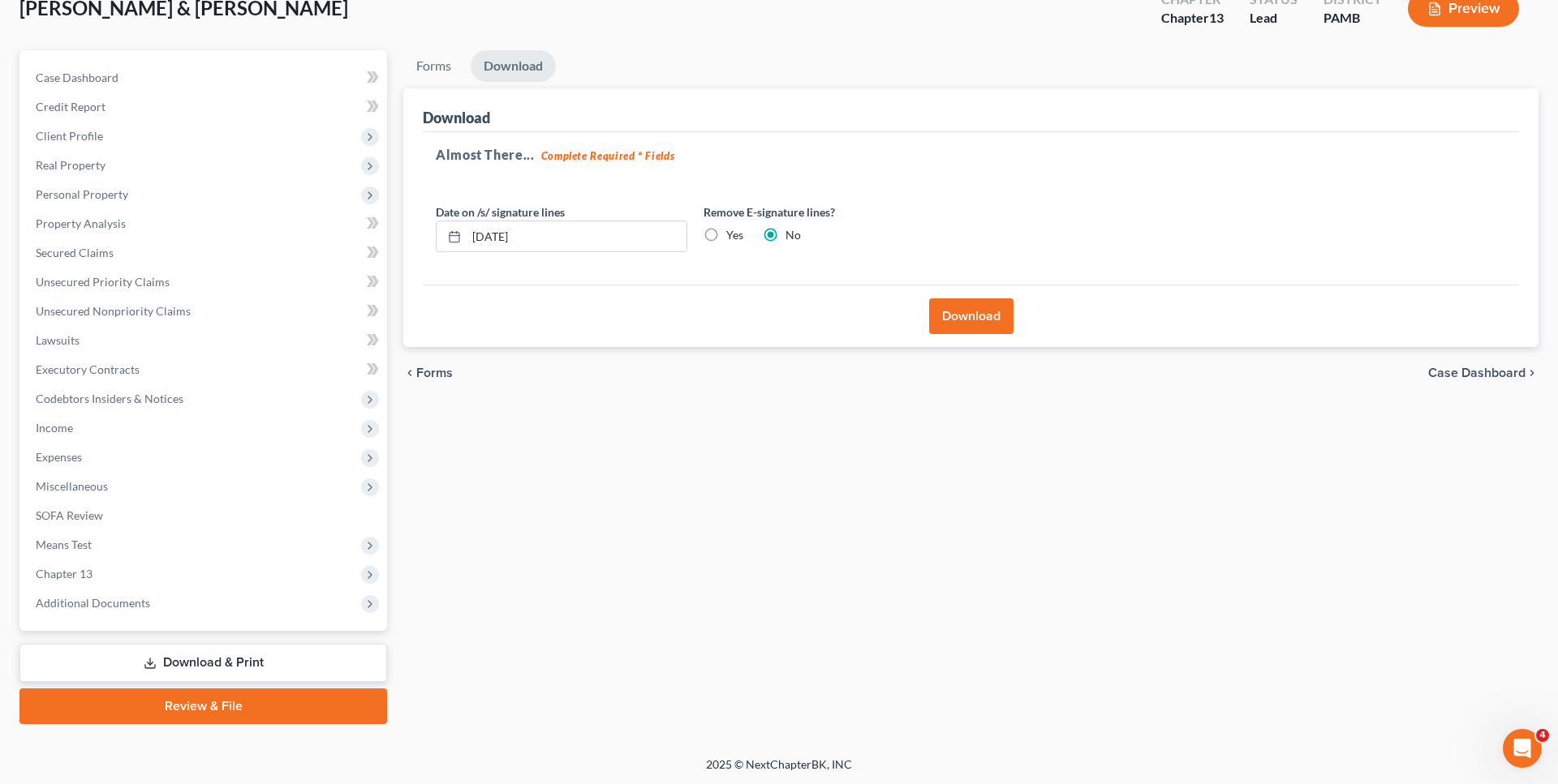
click at [431, 371] on span "Forms" at bounding box center [434, 373] width 36 height 13
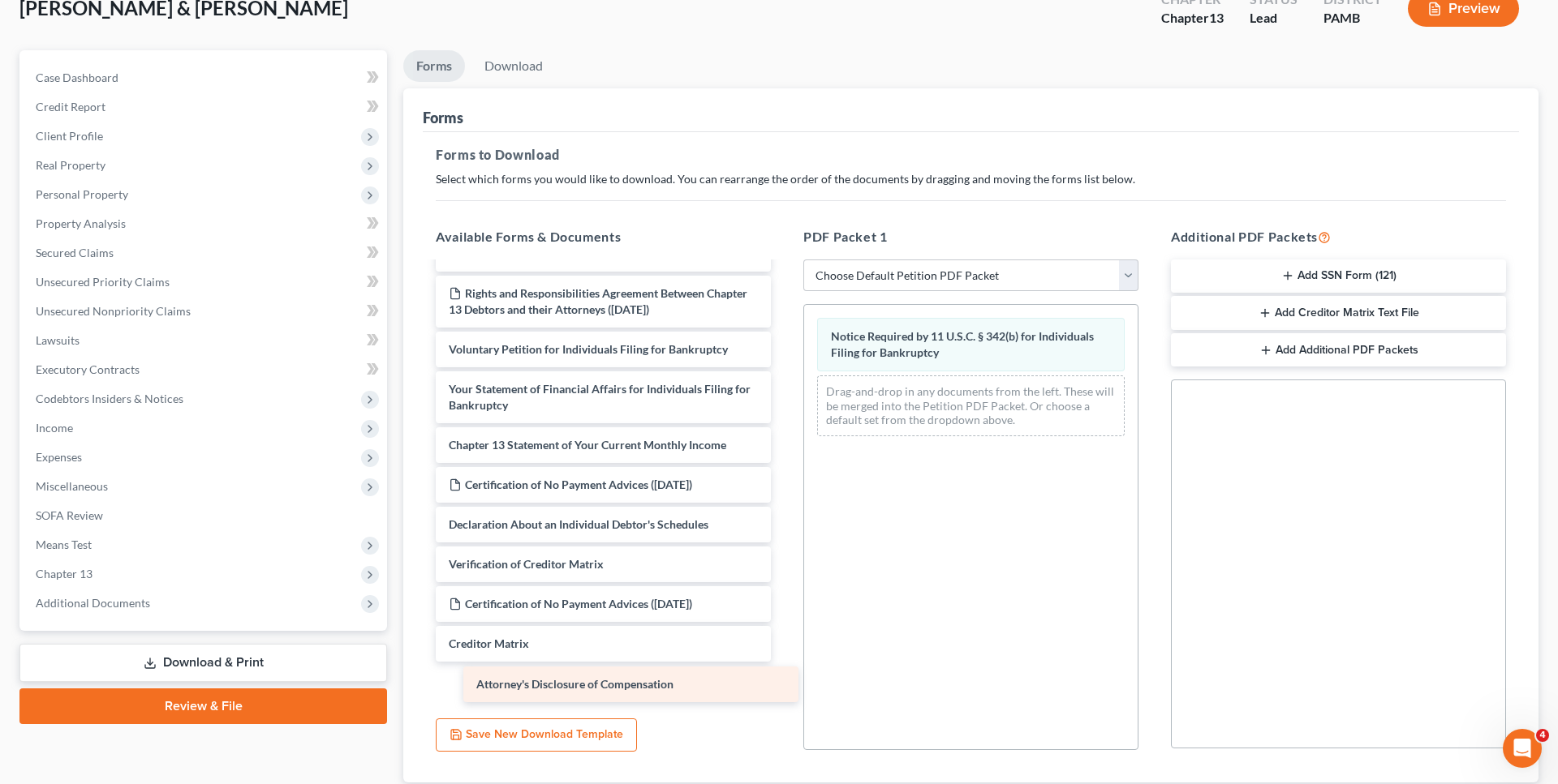
scroll to position [458, 0]
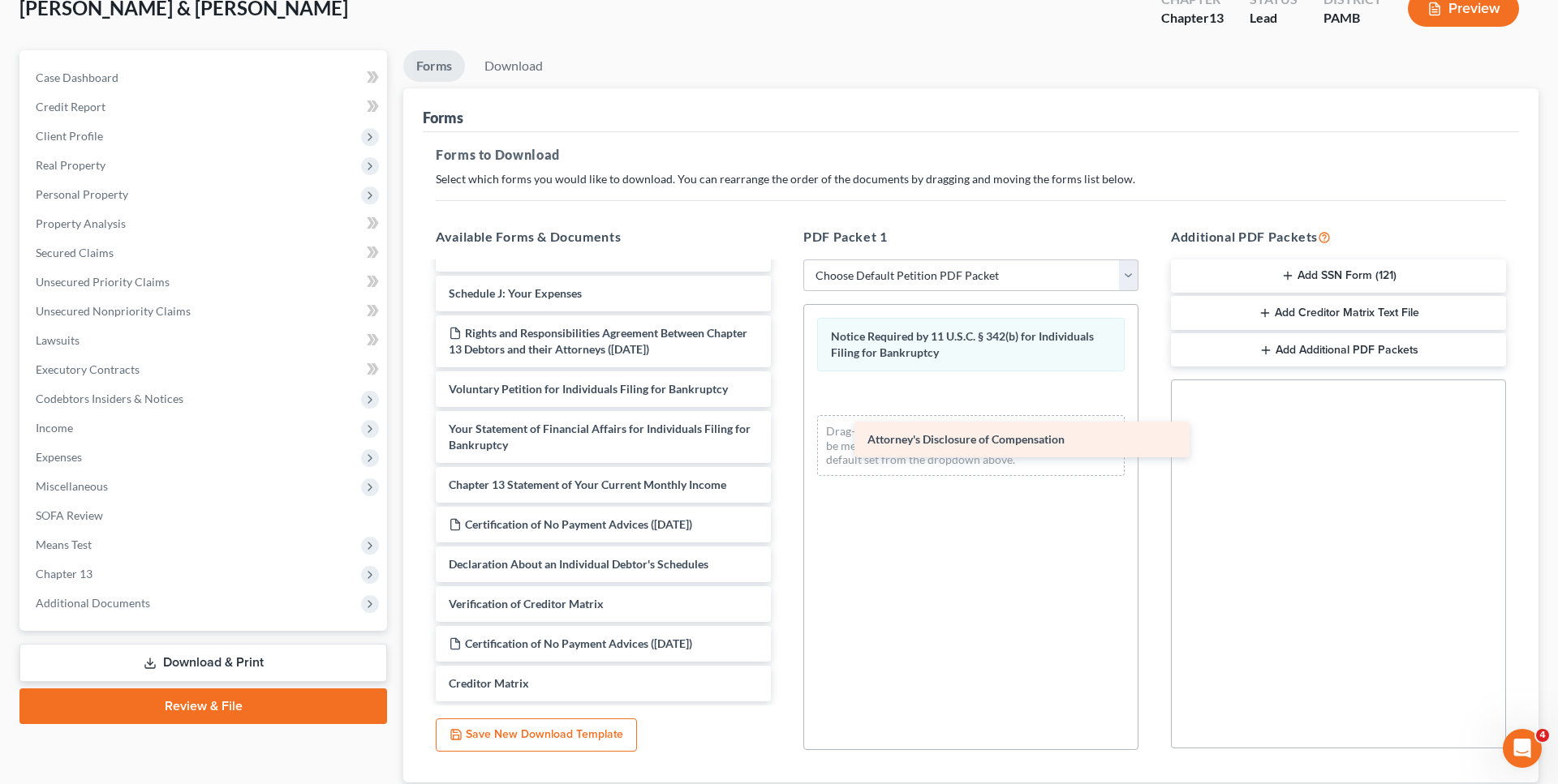
drag, startPoint x: 601, startPoint y: 680, endPoint x: 1020, endPoint y: 437, distance: 484.4
click at [784, 437] on div "Attorney's Disclosure of Compensation Chapter 13 Plan (Pennsylvania Middle - Ef…" at bounding box center [604, 270] width 361 height 863
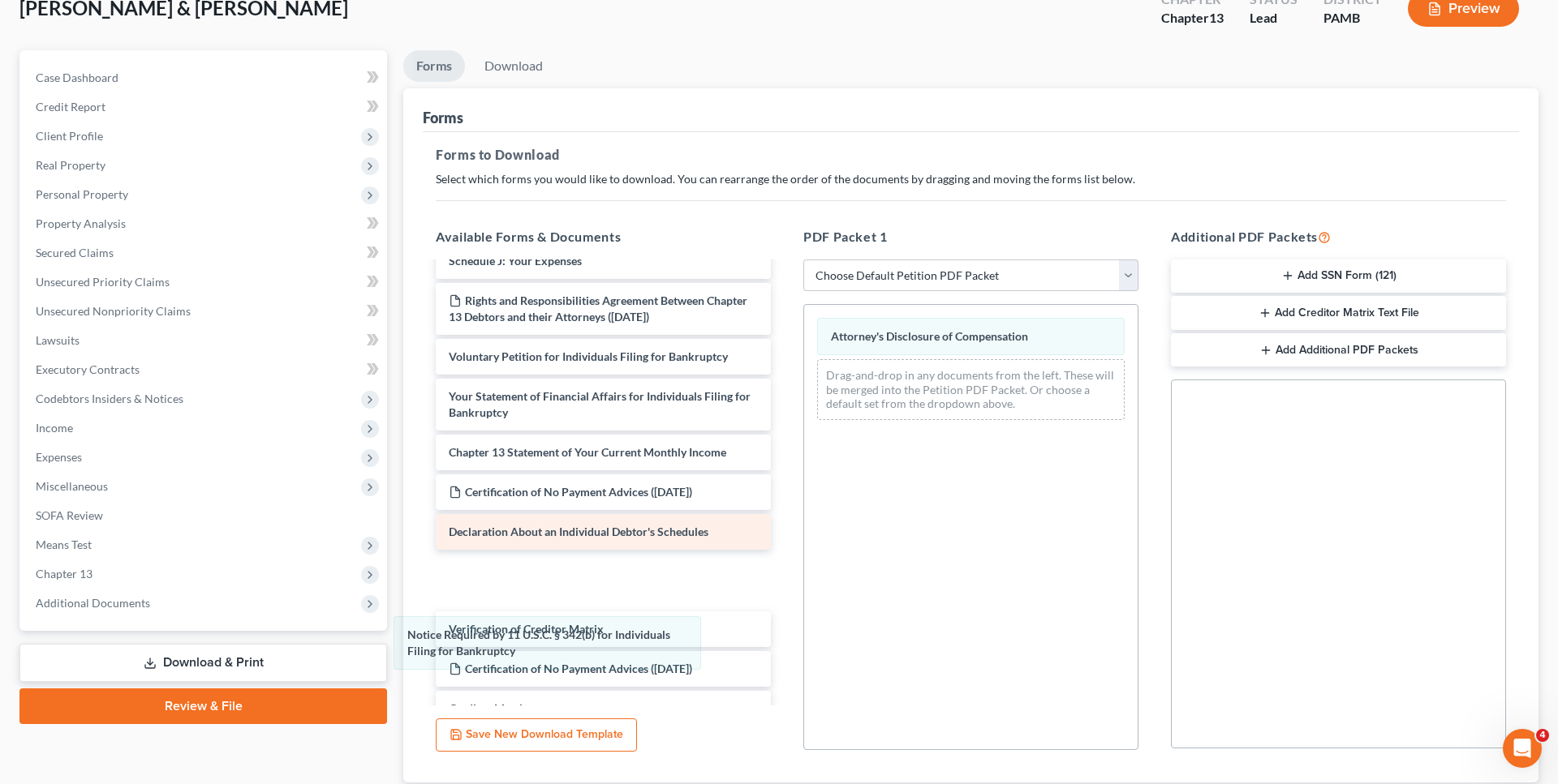
drag, startPoint x: 959, startPoint y: 351, endPoint x: 680, endPoint y: 573, distance: 356.5
click at [805, 433] on div "Notice Required by 11 U.S.C. § 342(b) for Individuals Filing for Bankruptcy Not…" at bounding box center [971, 369] width 334 height 129
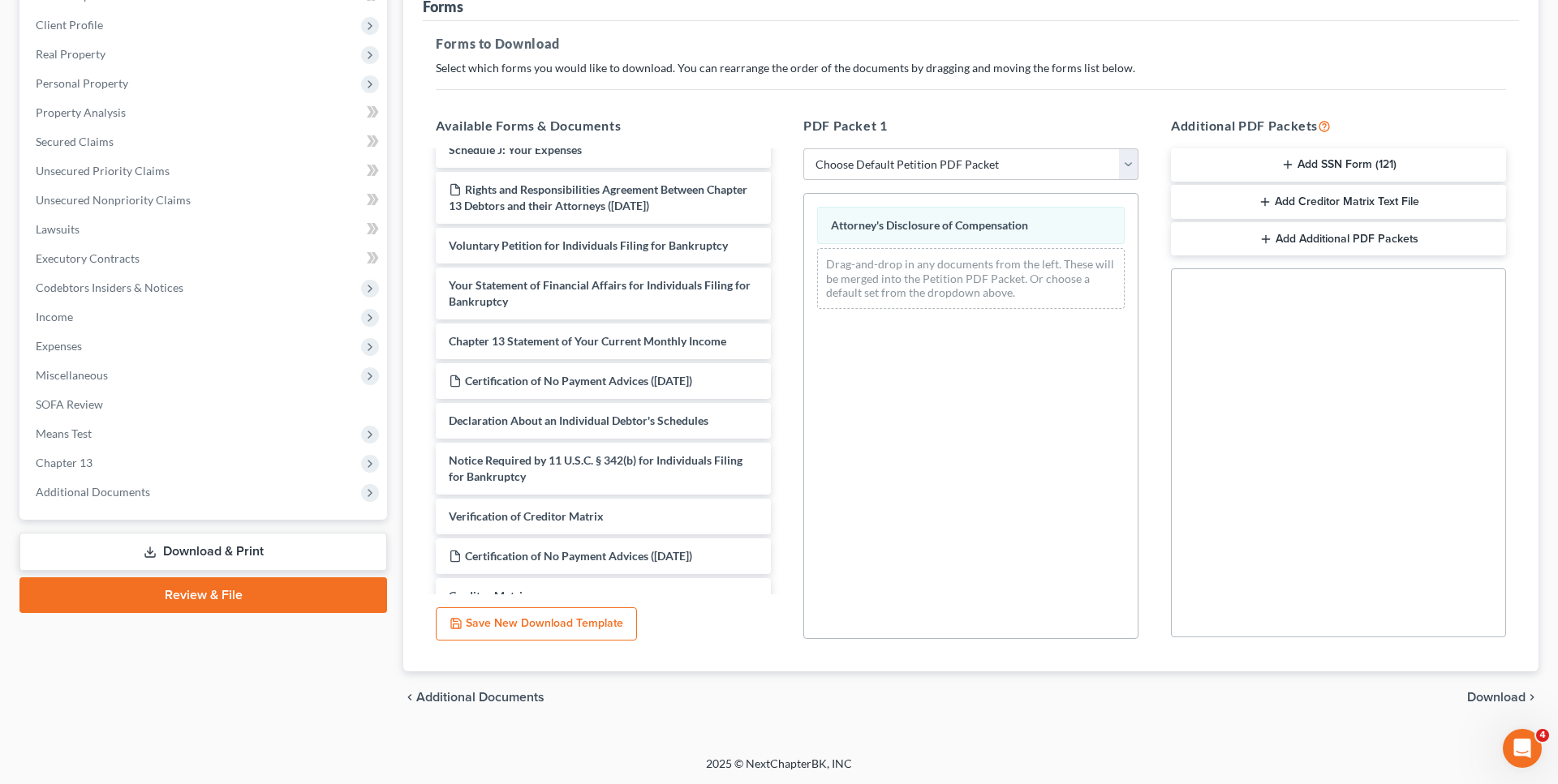
click at [1503, 695] on span "Download" at bounding box center [1497, 697] width 58 height 13
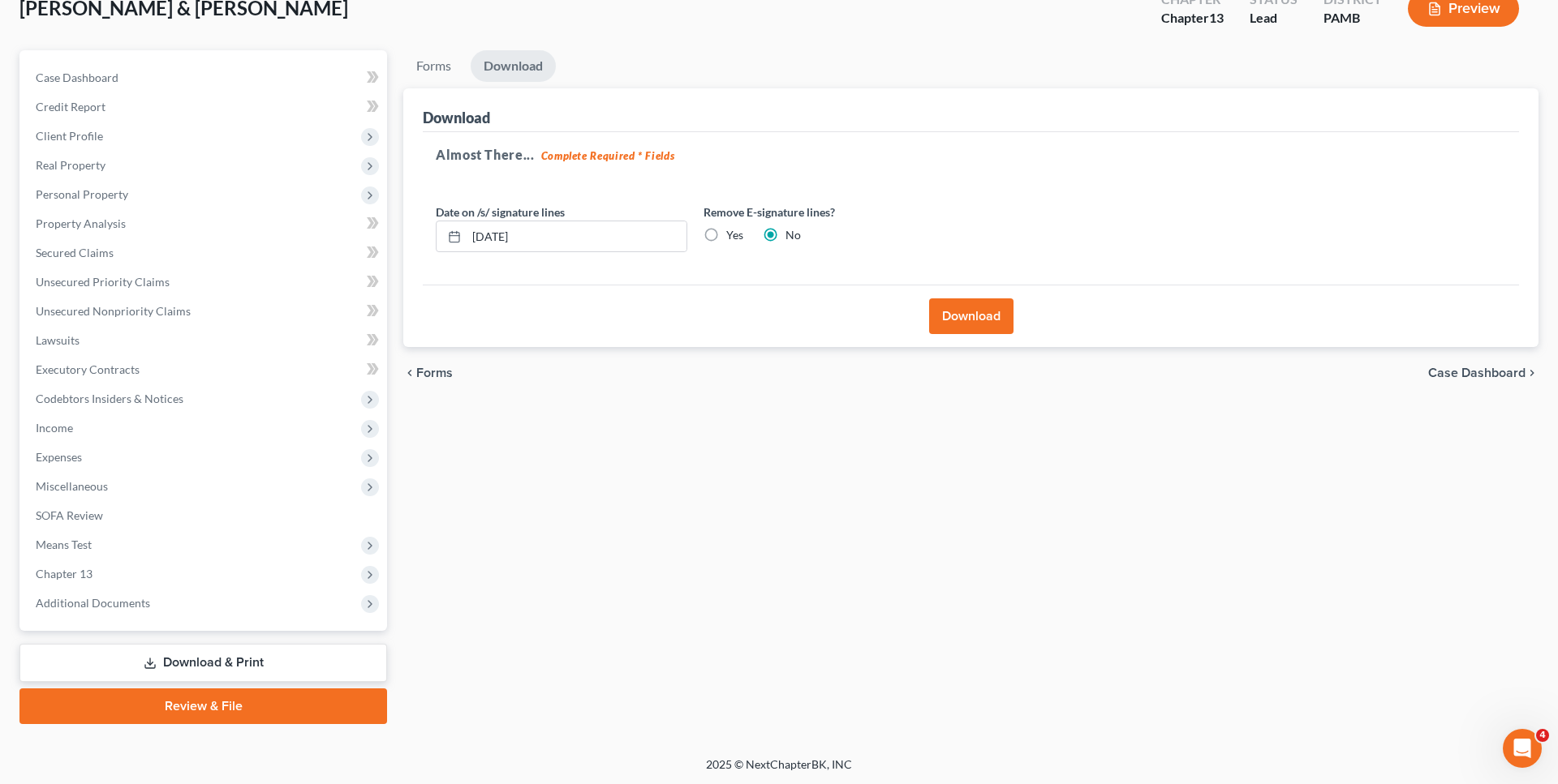
click at [990, 320] on button "Download" at bounding box center [971, 315] width 85 height 36
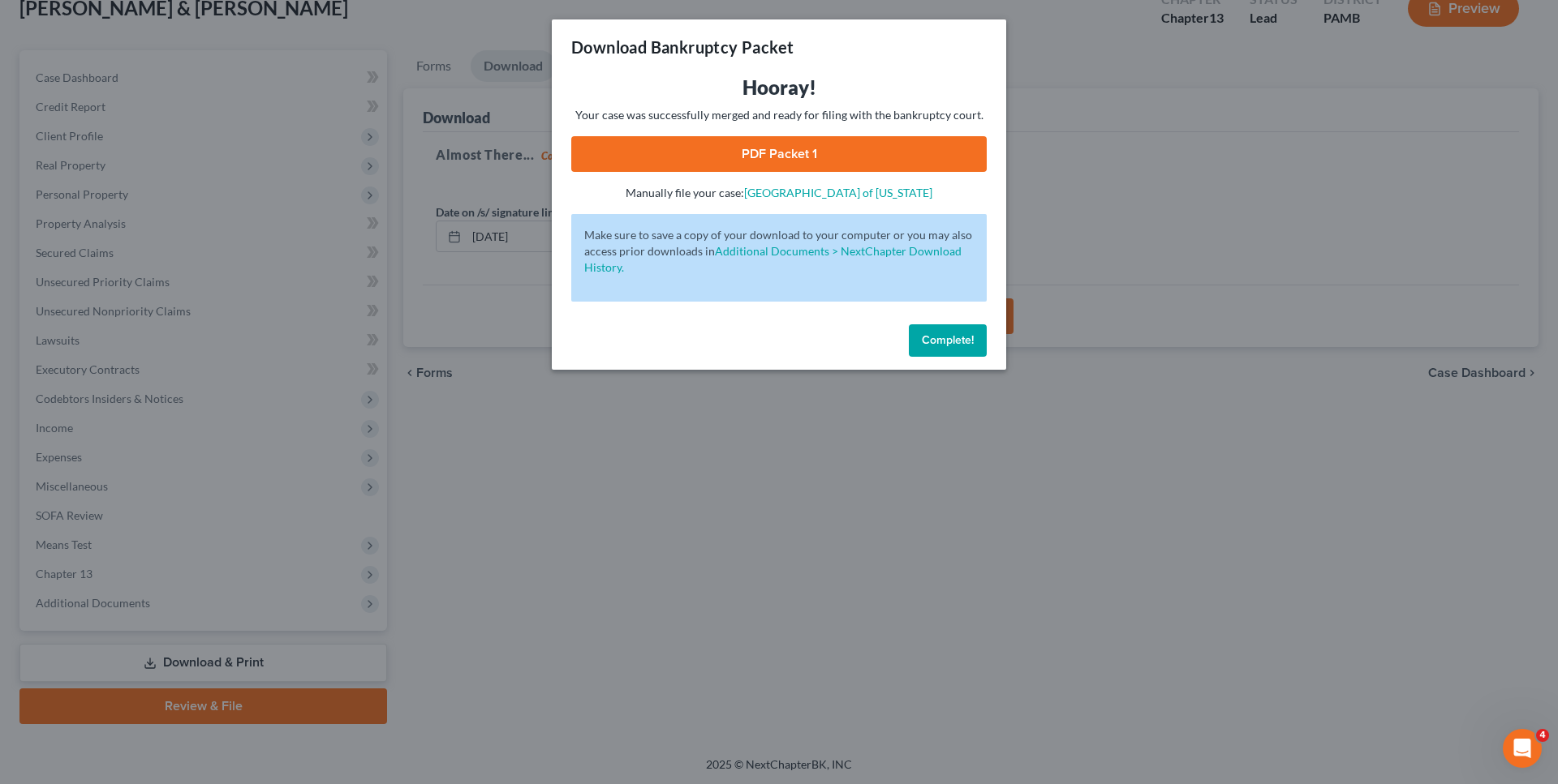
click at [725, 155] on link "PDF Packet 1" at bounding box center [779, 153] width 416 height 36
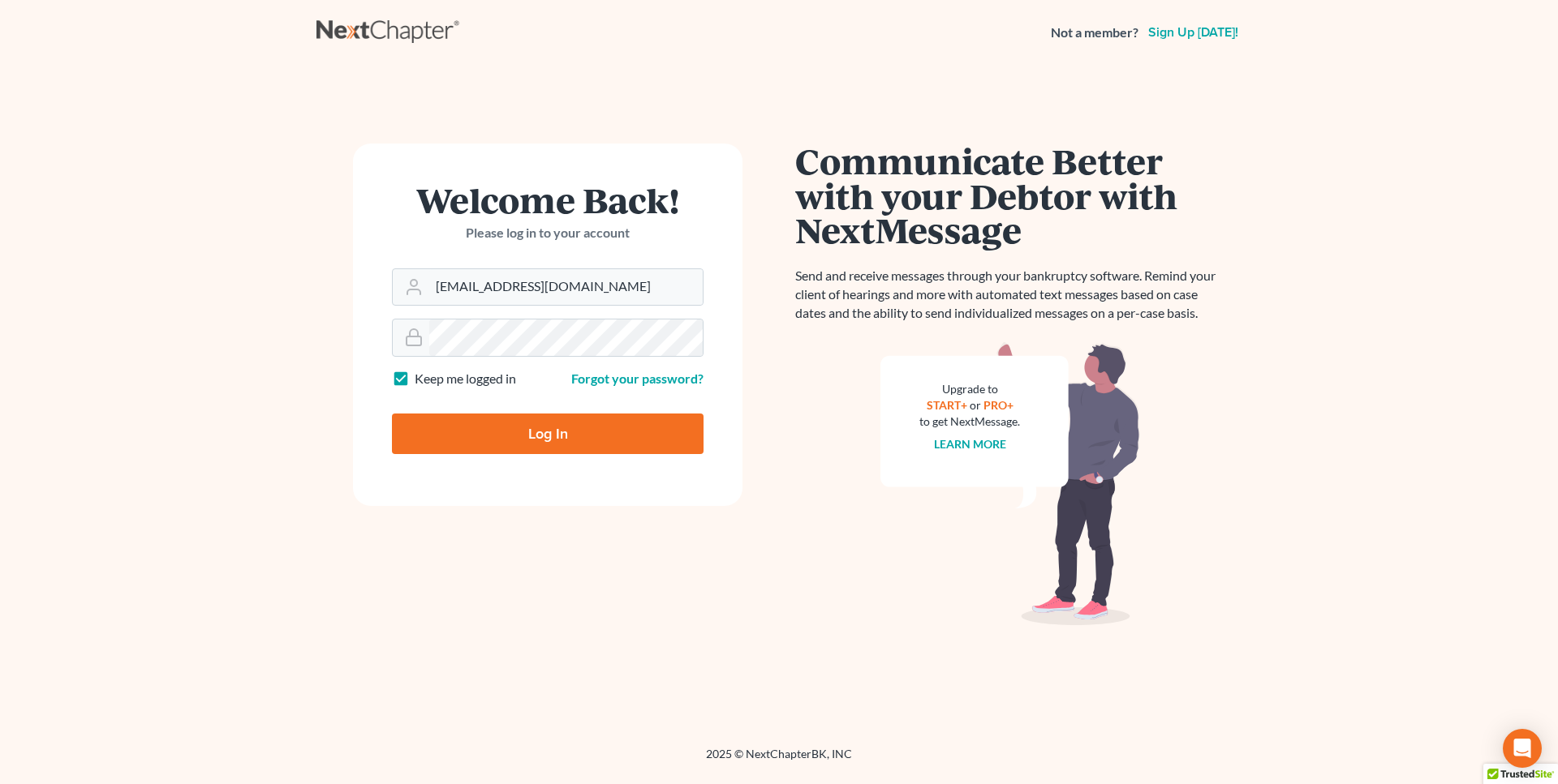
click at [509, 437] on input "Log In" at bounding box center [548, 434] width 312 height 40
type input "Thinking..."
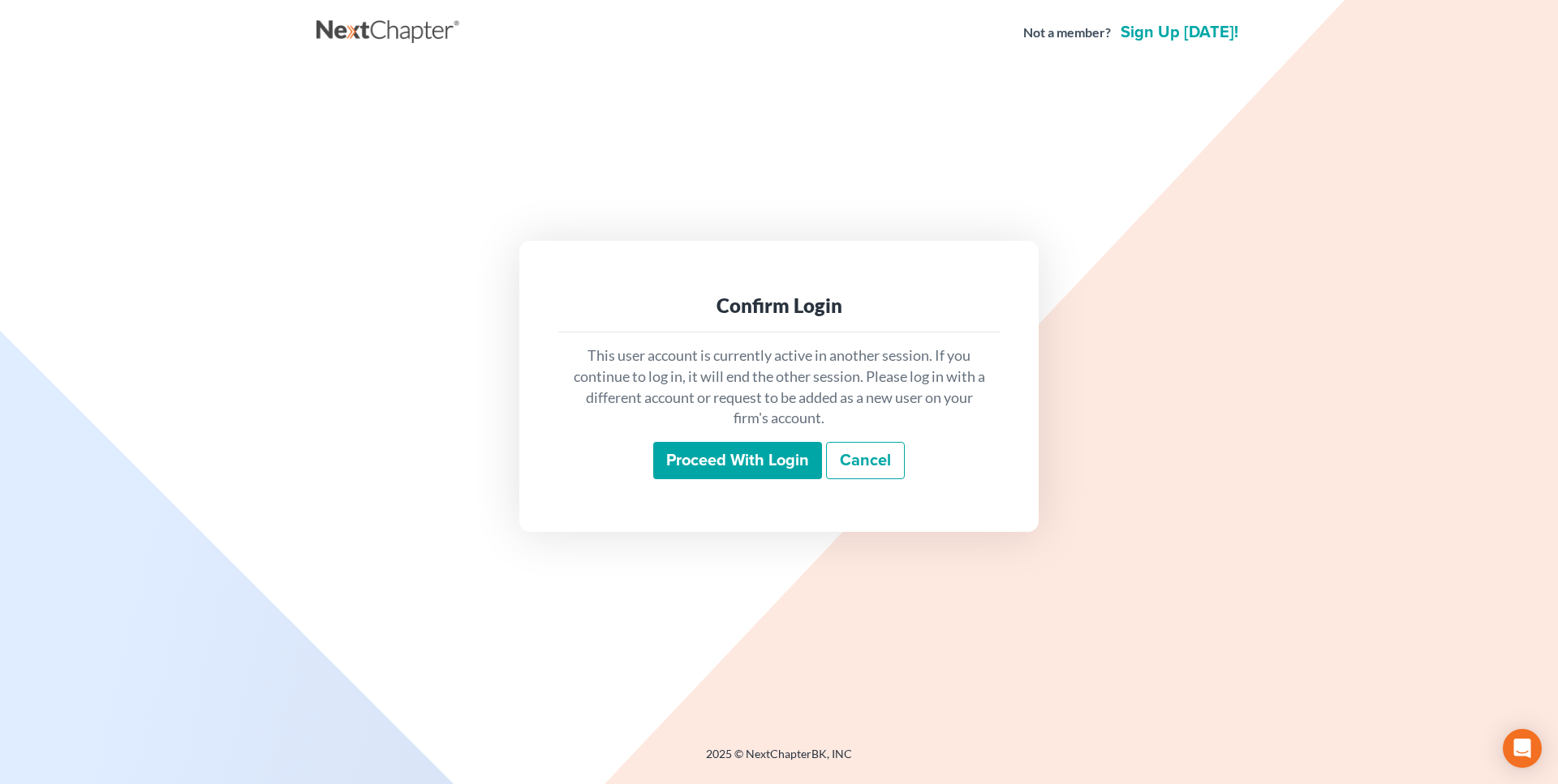
click at [766, 453] on input "Proceed with login" at bounding box center [737, 460] width 169 height 37
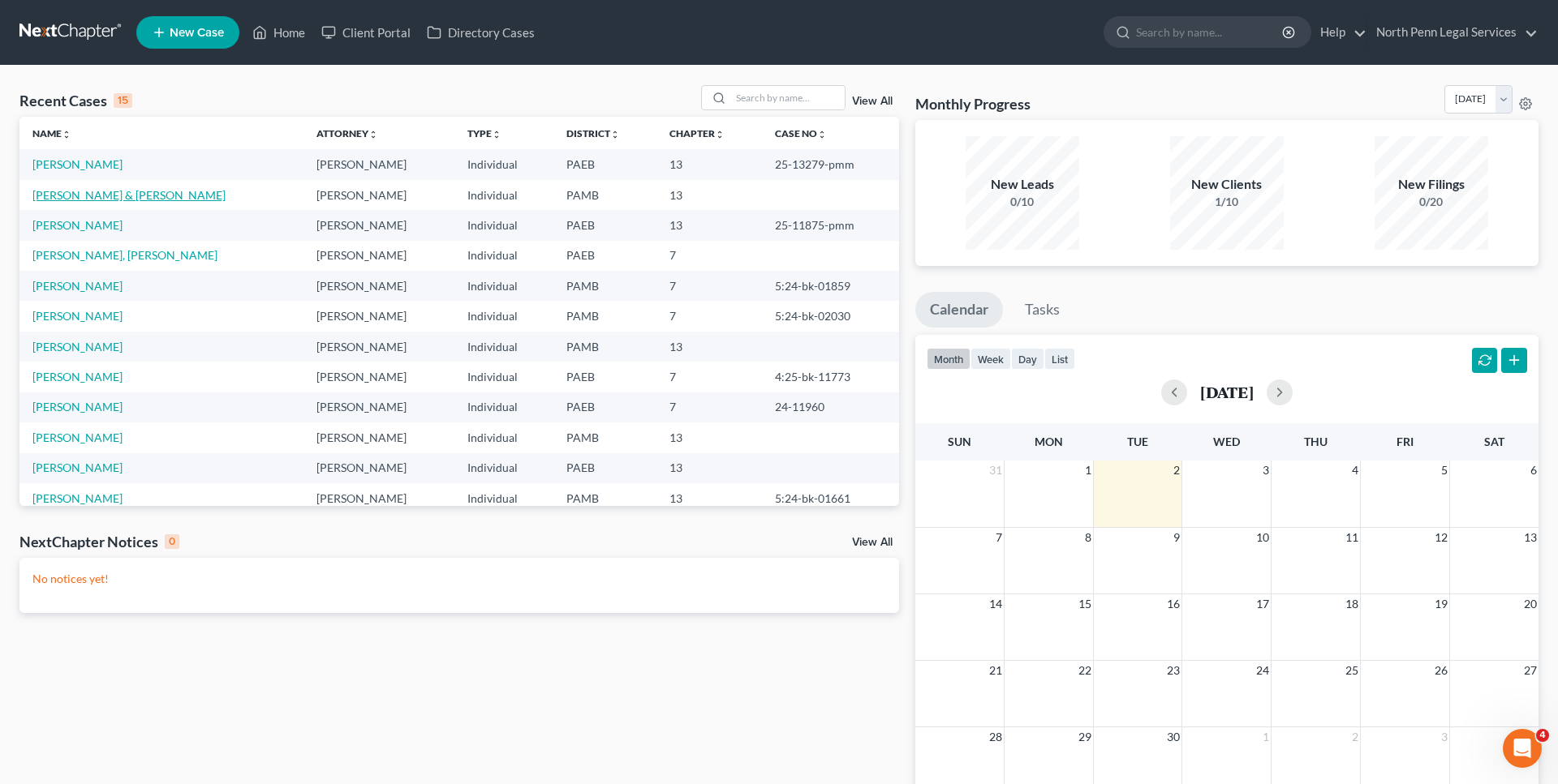
click at [80, 196] on link "[PERSON_NAME] & [PERSON_NAME]" at bounding box center [130, 194] width 193 height 14
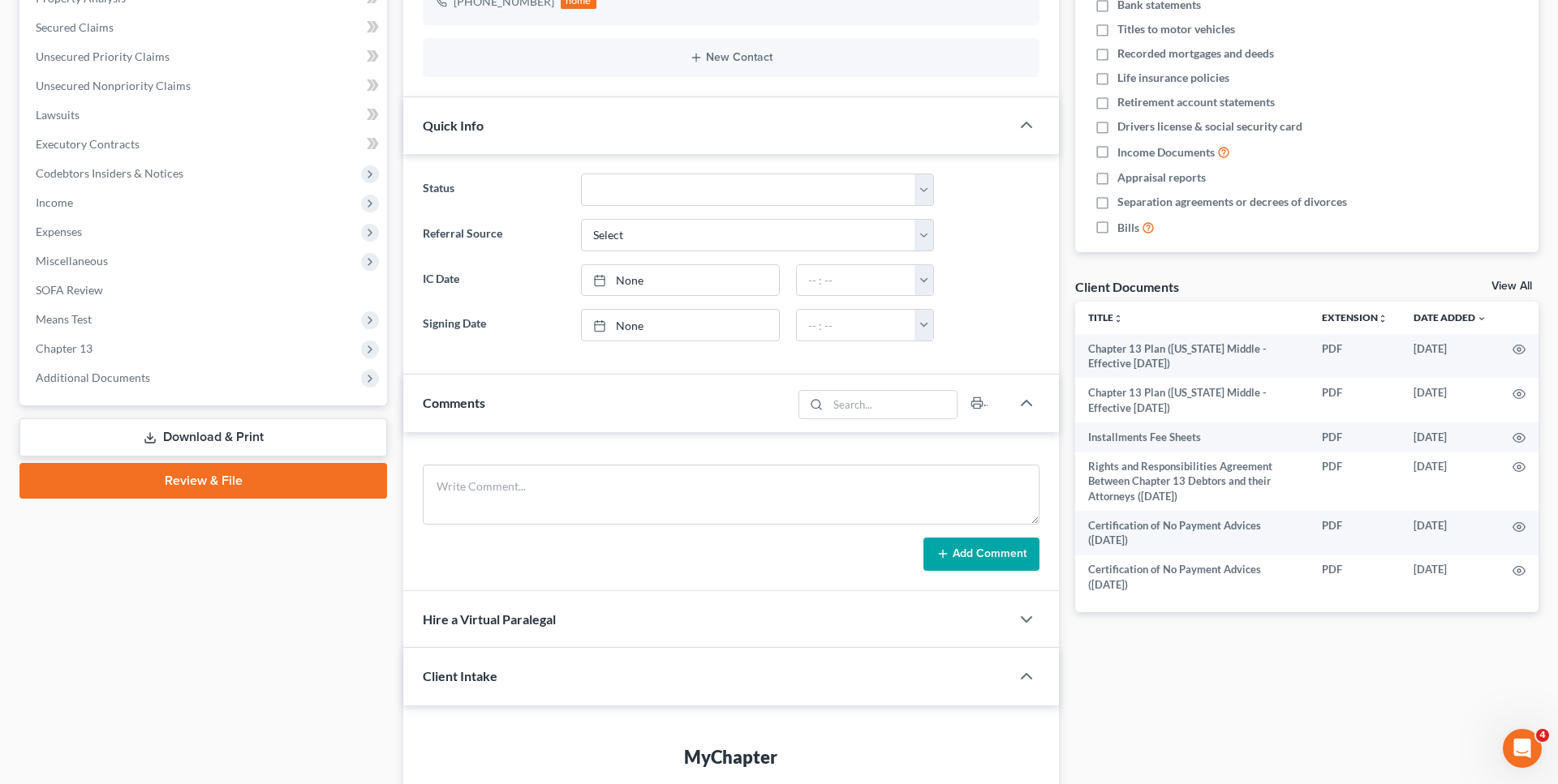
click at [200, 445] on link "Download & Print" at bounding box center [203, 438] width 368 height 38
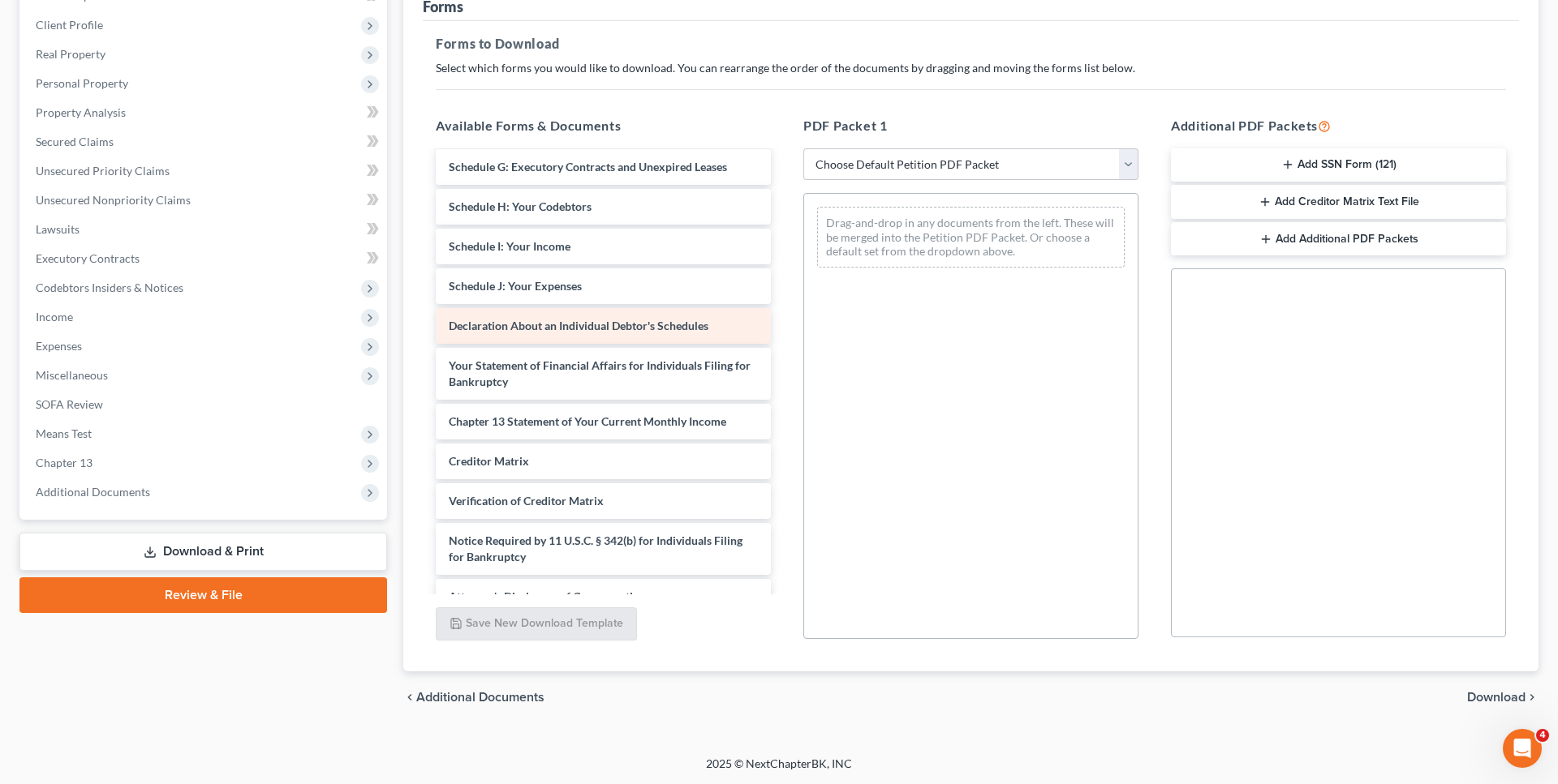
scroll to position [553, 0]
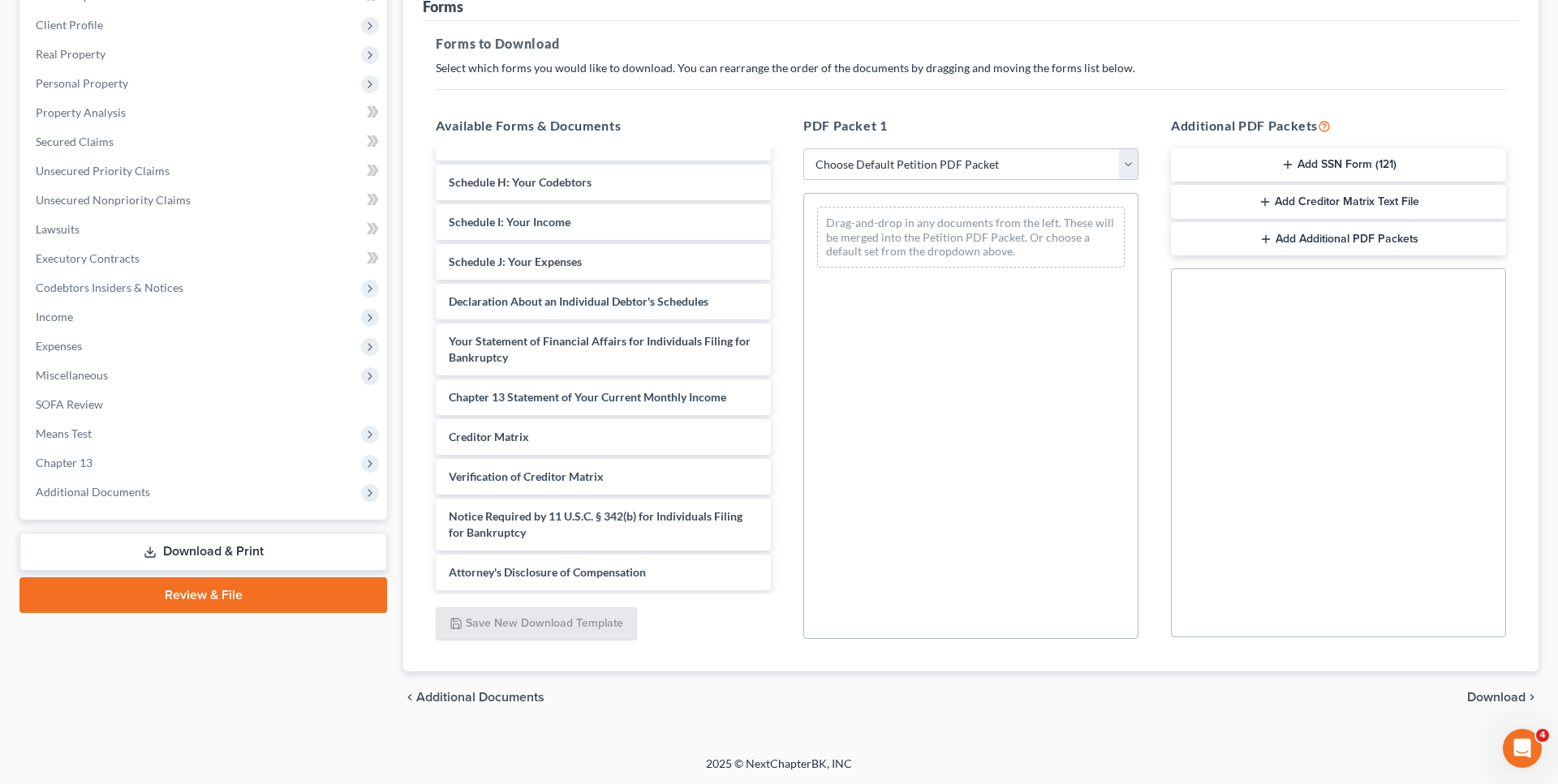
click at [1277, 158] on button "Add SSN Form (121)" at bounding box center [1338, 165] width 335 height 34
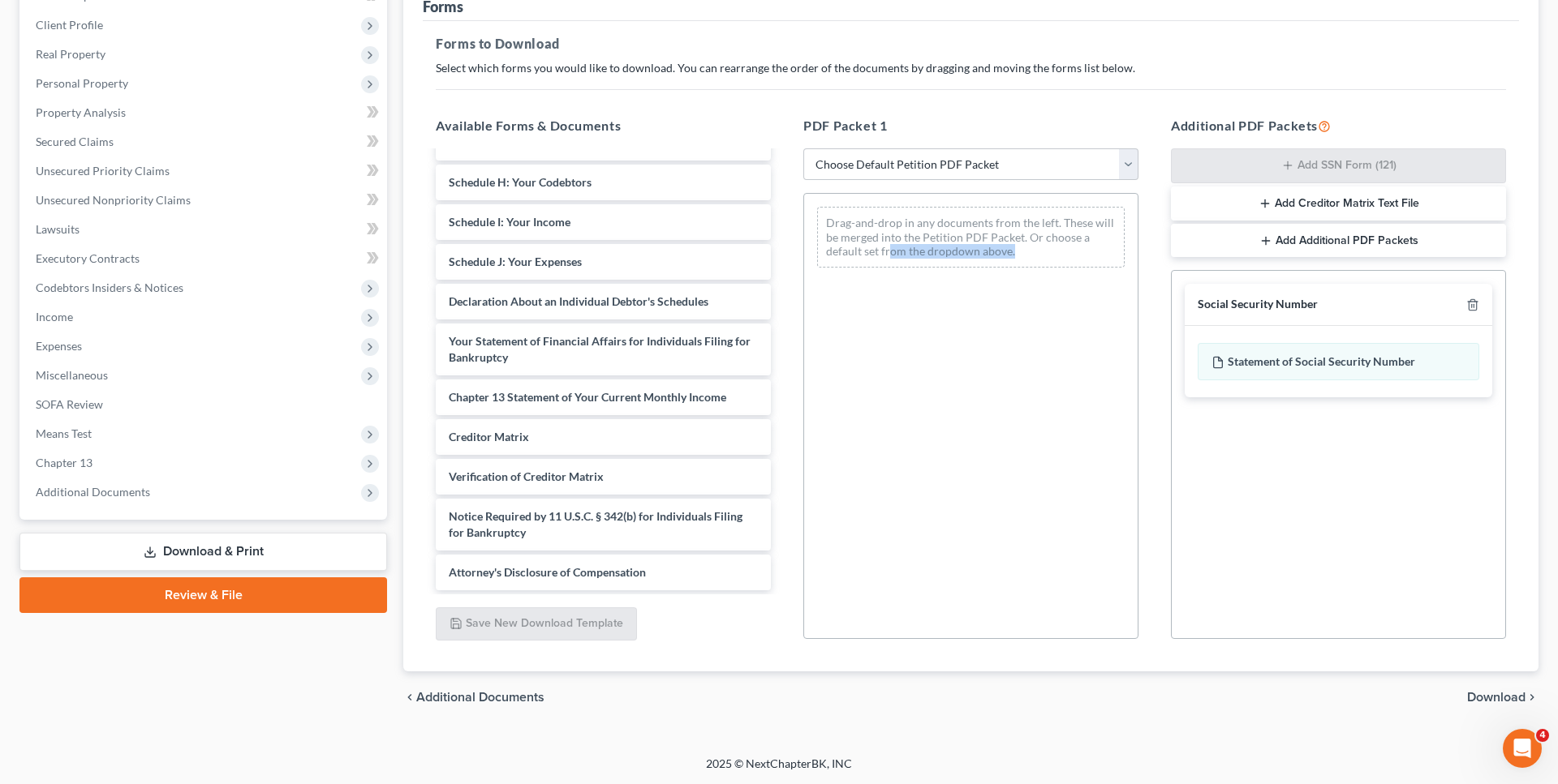
drag, startPoint x: 1291, startPoint y: 366, endPoint x: 889, endPoint y: 320, distance: 404.6
click at [1171, 320] on div "Social Security Number Statement of Social Security Number Creditor Matrix Text…" at bounding box center [1338, 454] width 335 height 369
click at [1299, 430] on div "Social Security Number Statement of Social Security Number Creditor Matrix Text…" at bounding box center [1338, 454] width 335 height 369
click at [1302, 370] on div "Statement of Social Security Number" at bounding box center [1338, 361] width 282 height 37
click at [1489, 699] on span "Download" at bounding box center [1497, 697] width 58 height 13
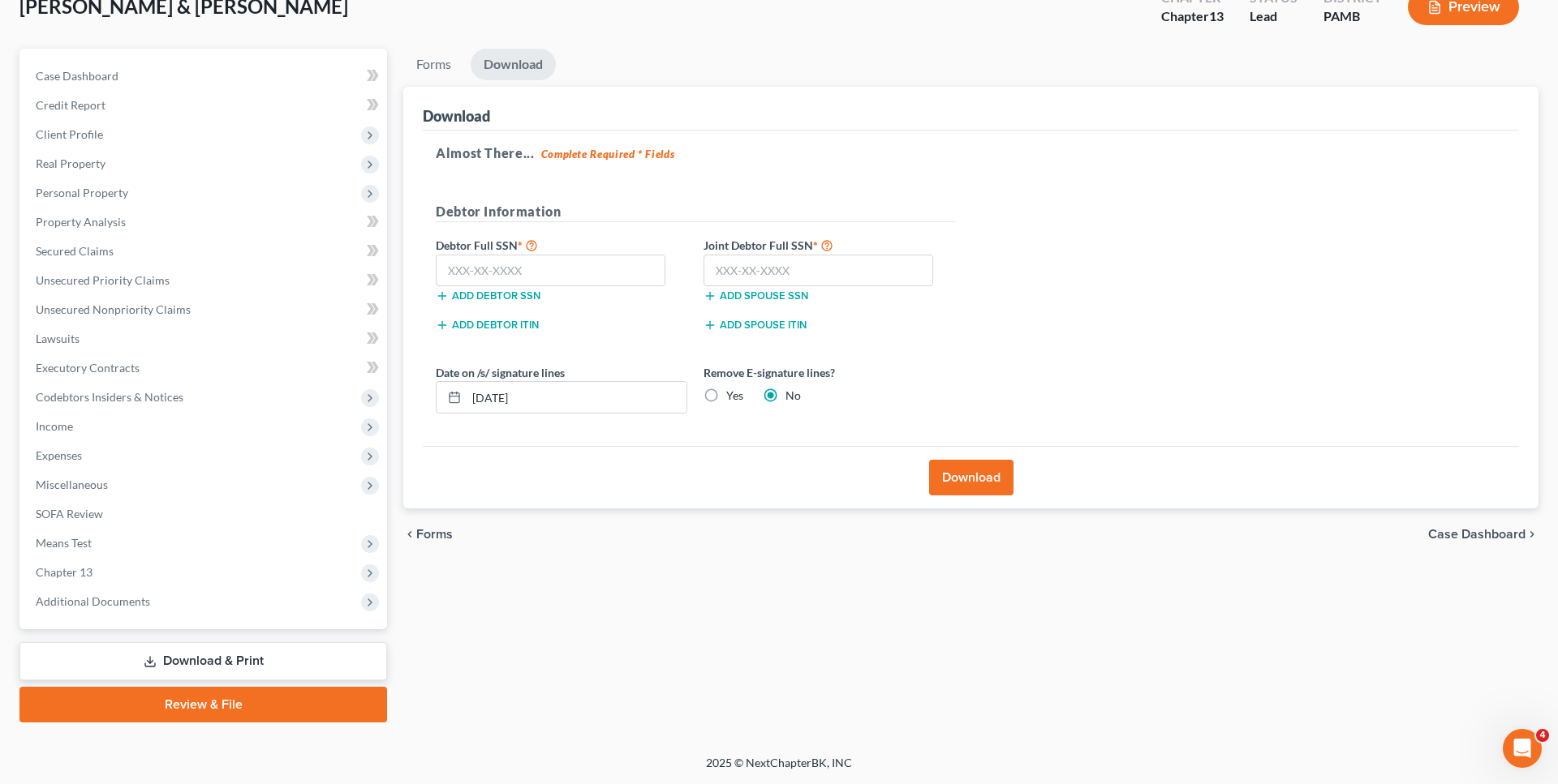
scroll to position [106, 0]
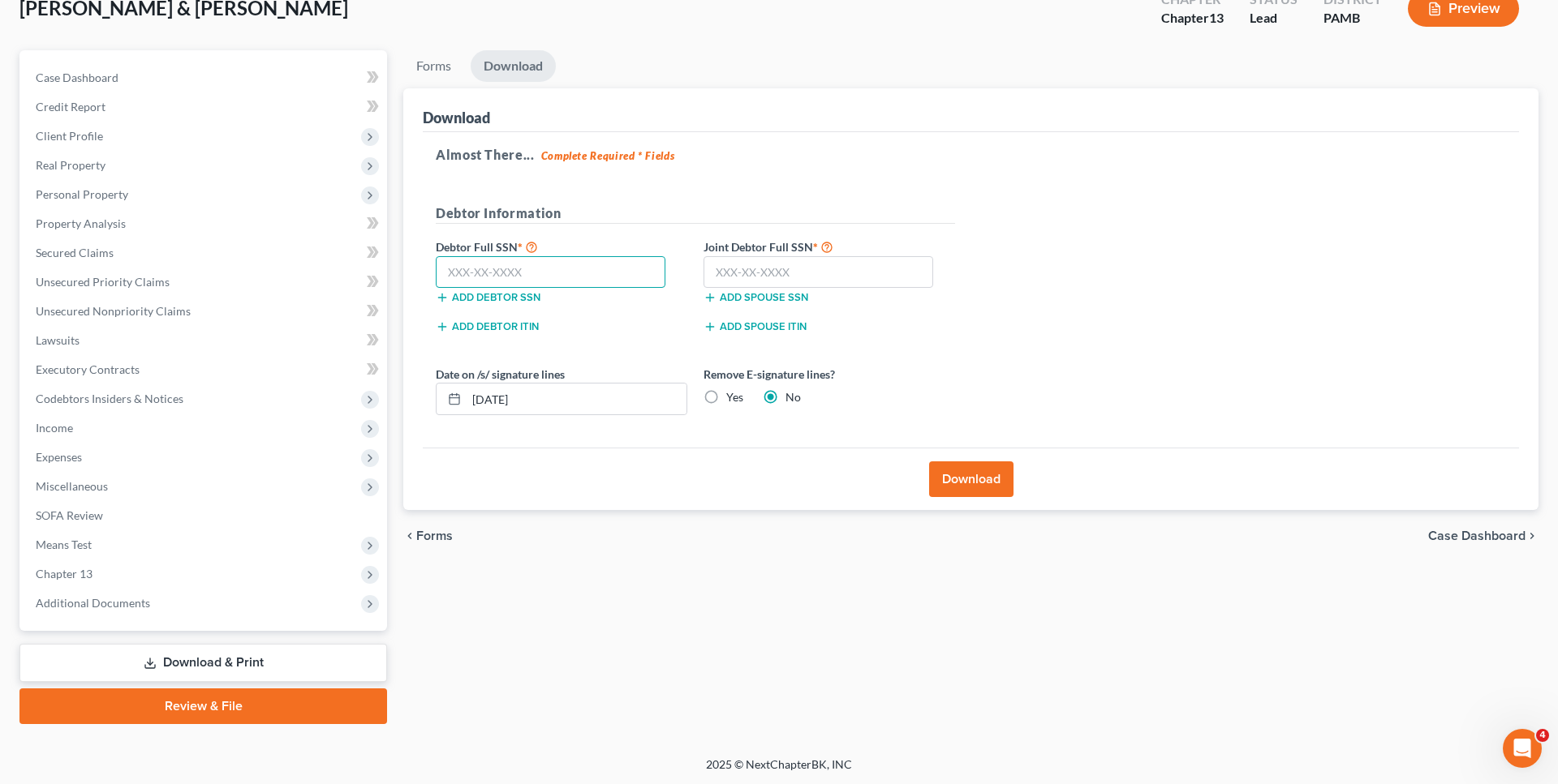
click at [494, 261] on input "text" at bounding box center [551, 273] width 230 height 33
type input "195-28-9478"
click at [735, 267] on input "text" at bounding box center [818, 273] width 230 height 33
type input "201-32-5811"
click at [951, 479] on button "Download" at bounding box center [971, 479] width 85 height 36
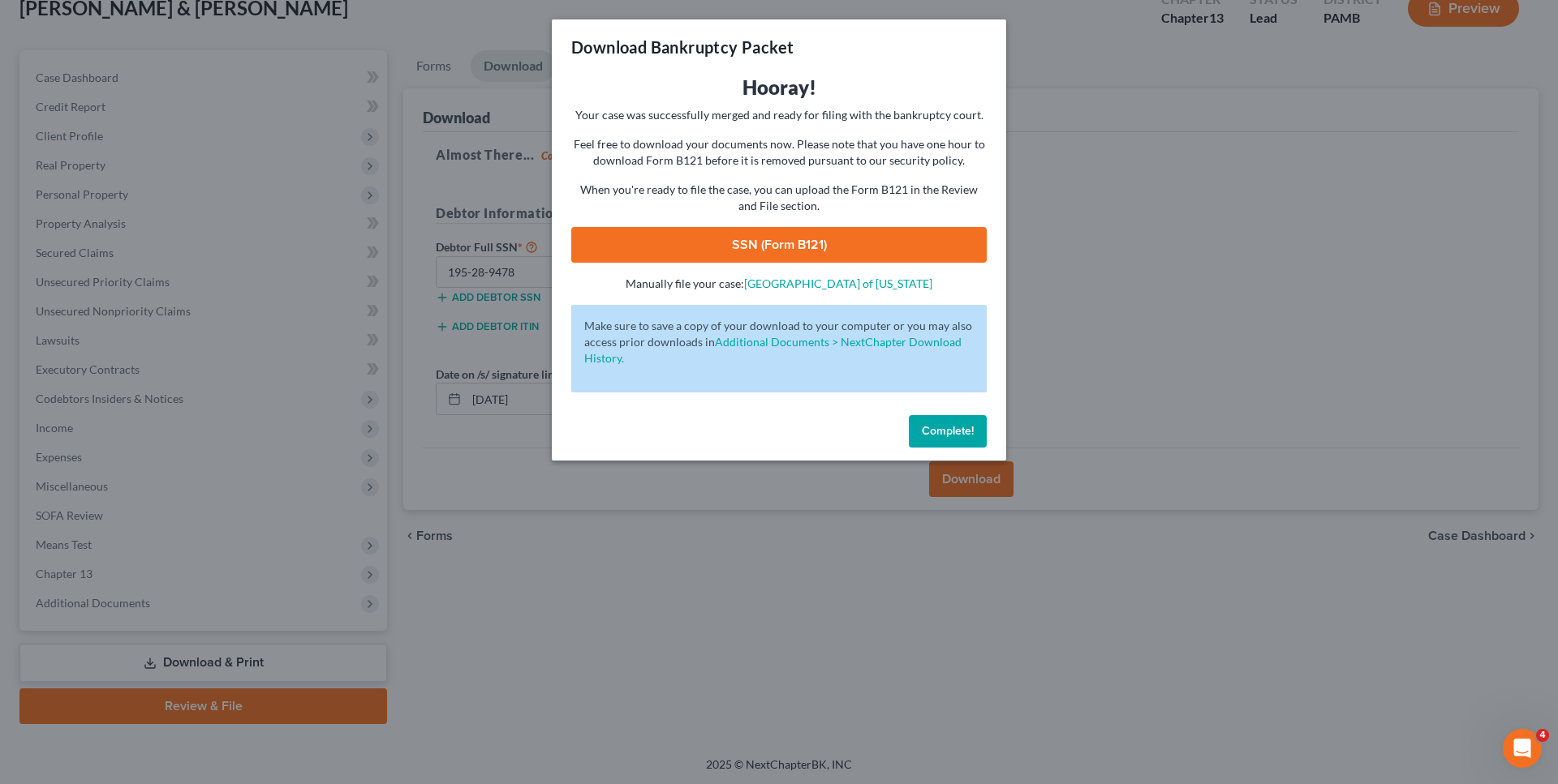
click at [803, 251] on link "SSN (Form B121)" at bounding box center [779, 244] width 416 height 36
click at [946, 443] on button "Complete!" at bounding box center [947, 432] width 78 height 33
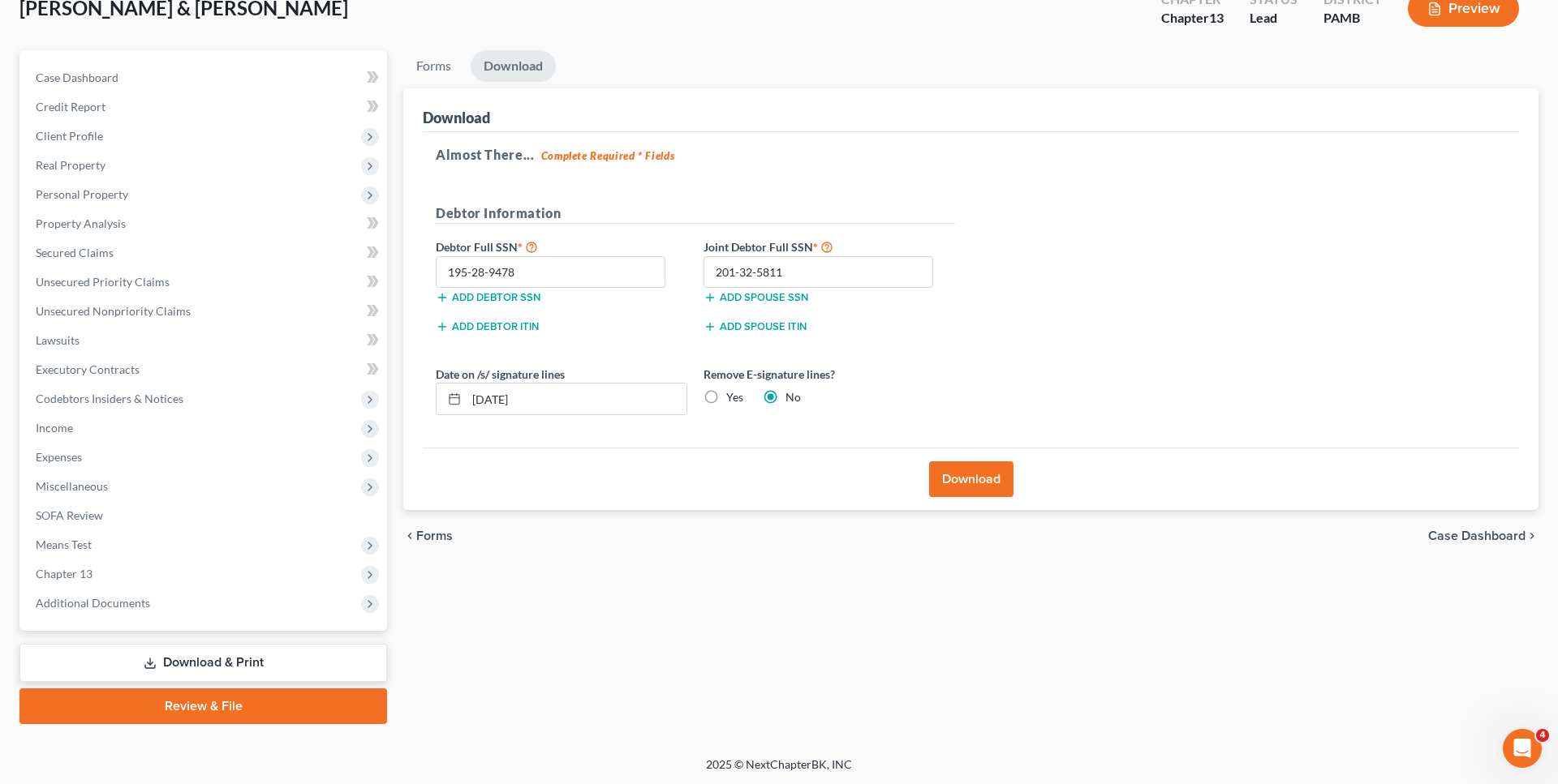
click at [421, 536] on span "Forms" at bounding box center [434, 536] width 36 height 13
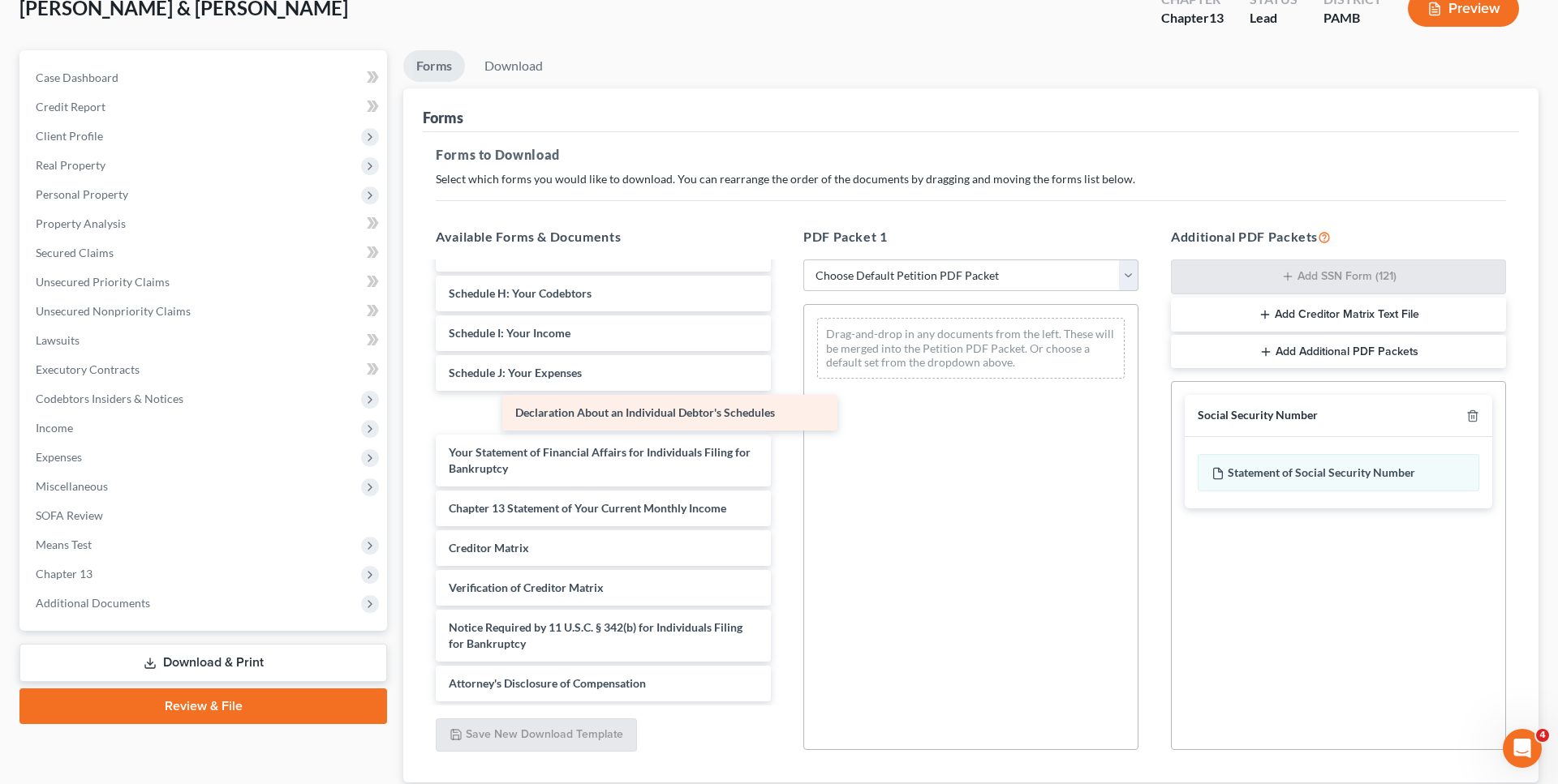
scroll to position [513, 0]
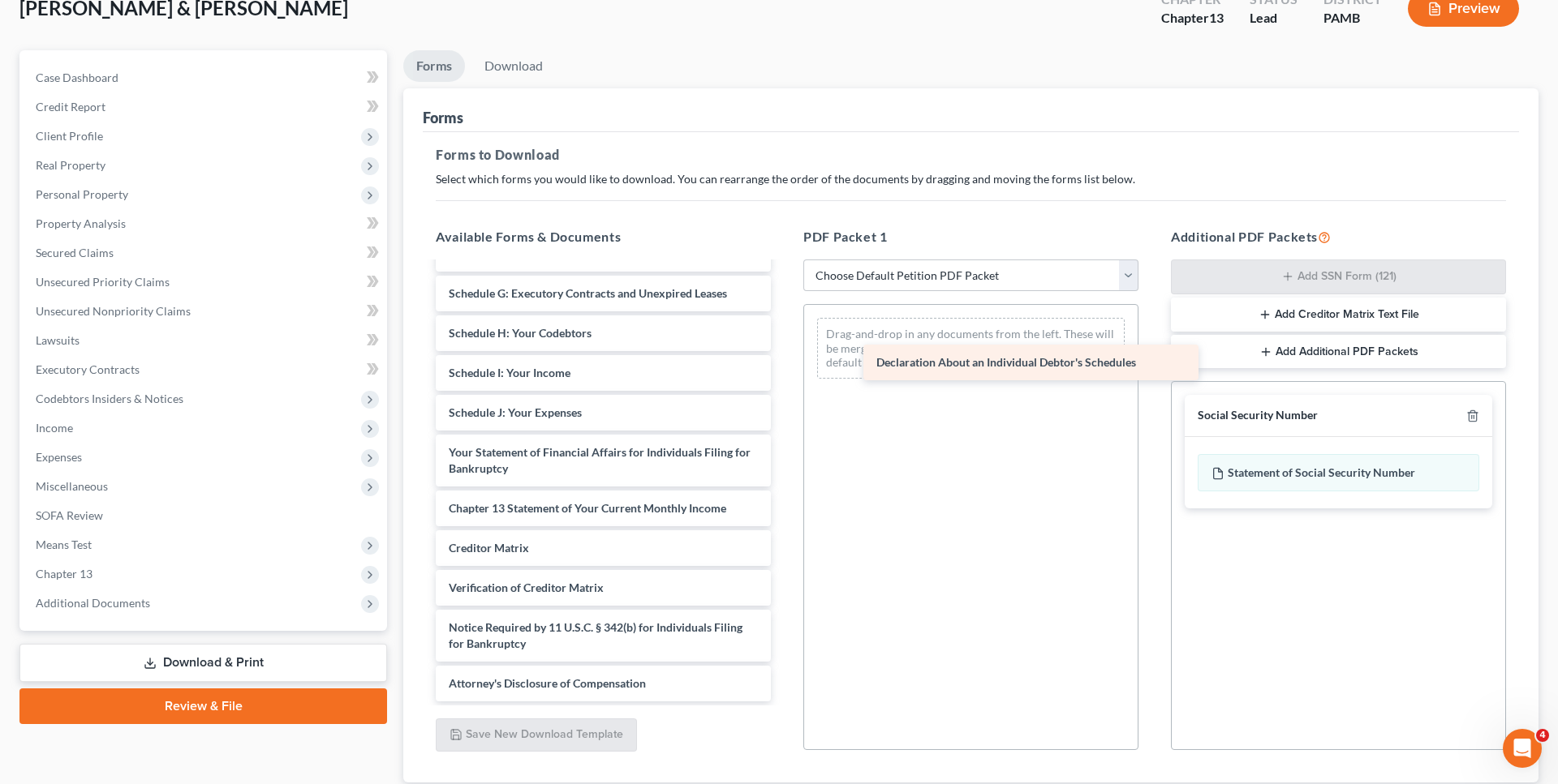
drag, startPoint x: 624, startPoint y: 411, endPoint x: 1059, endPoint y: 358, distance: 438.2
click at [784, 358] on div "Declaration About an Individual Debtor's Schedules Chapter 13 Plan (Pennsylvani…" at bounding box center [604, 242] width 361 height 919
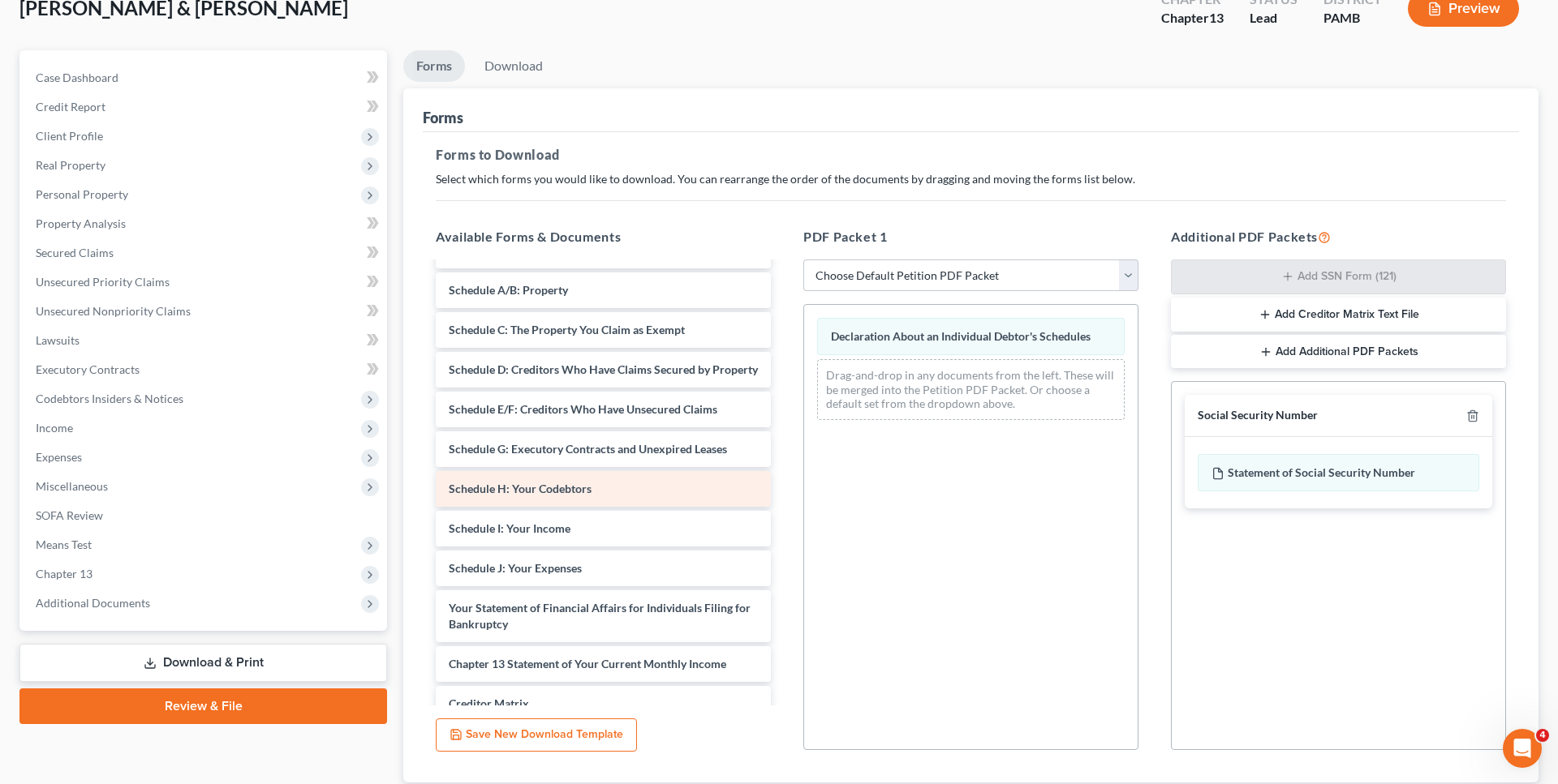
scroll to position [265, 0]
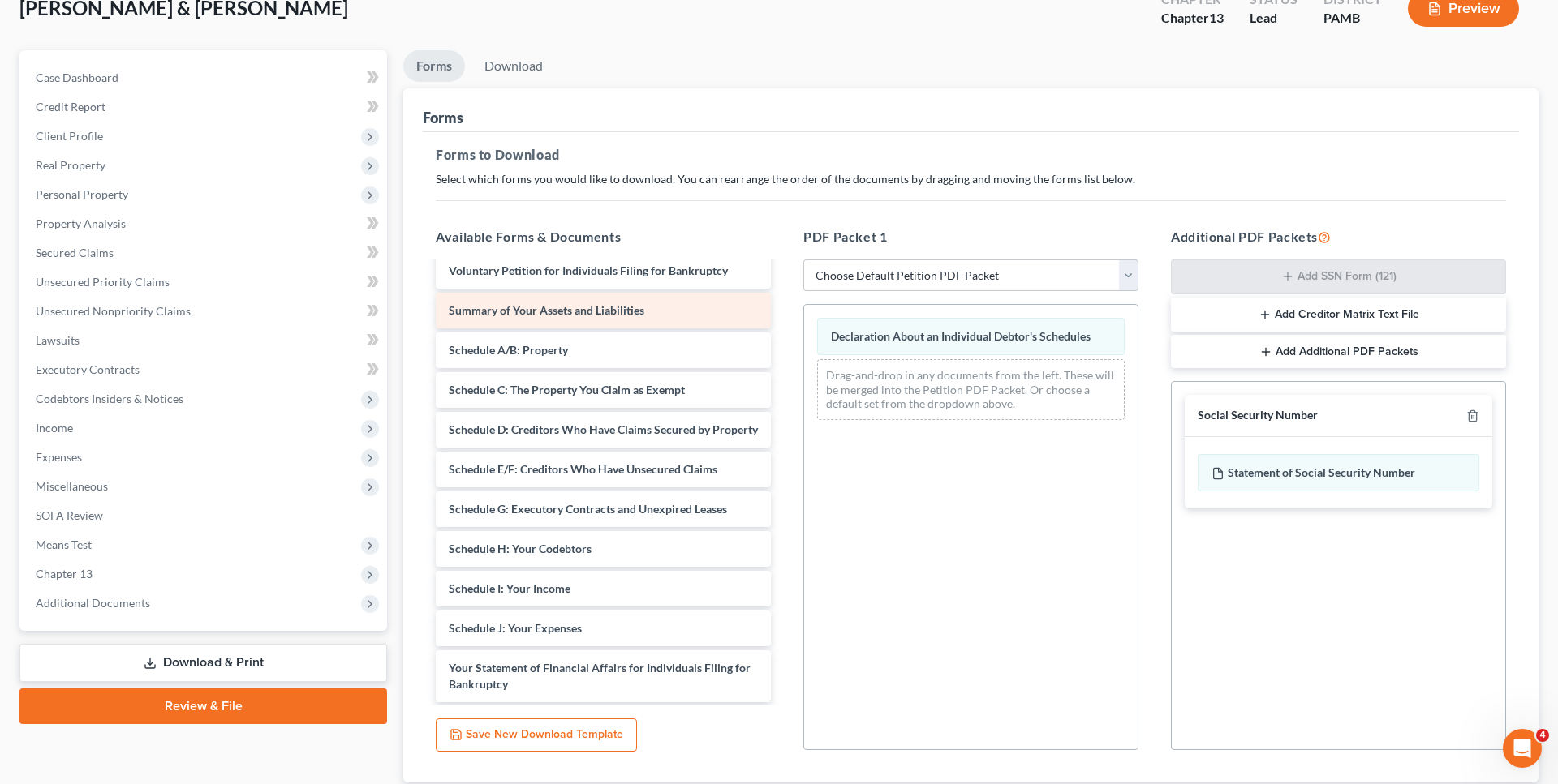
click at [525, 317] on span "Summary of Your Assets and Liabilities" at bounding box center [546, 310] width 195 height 14
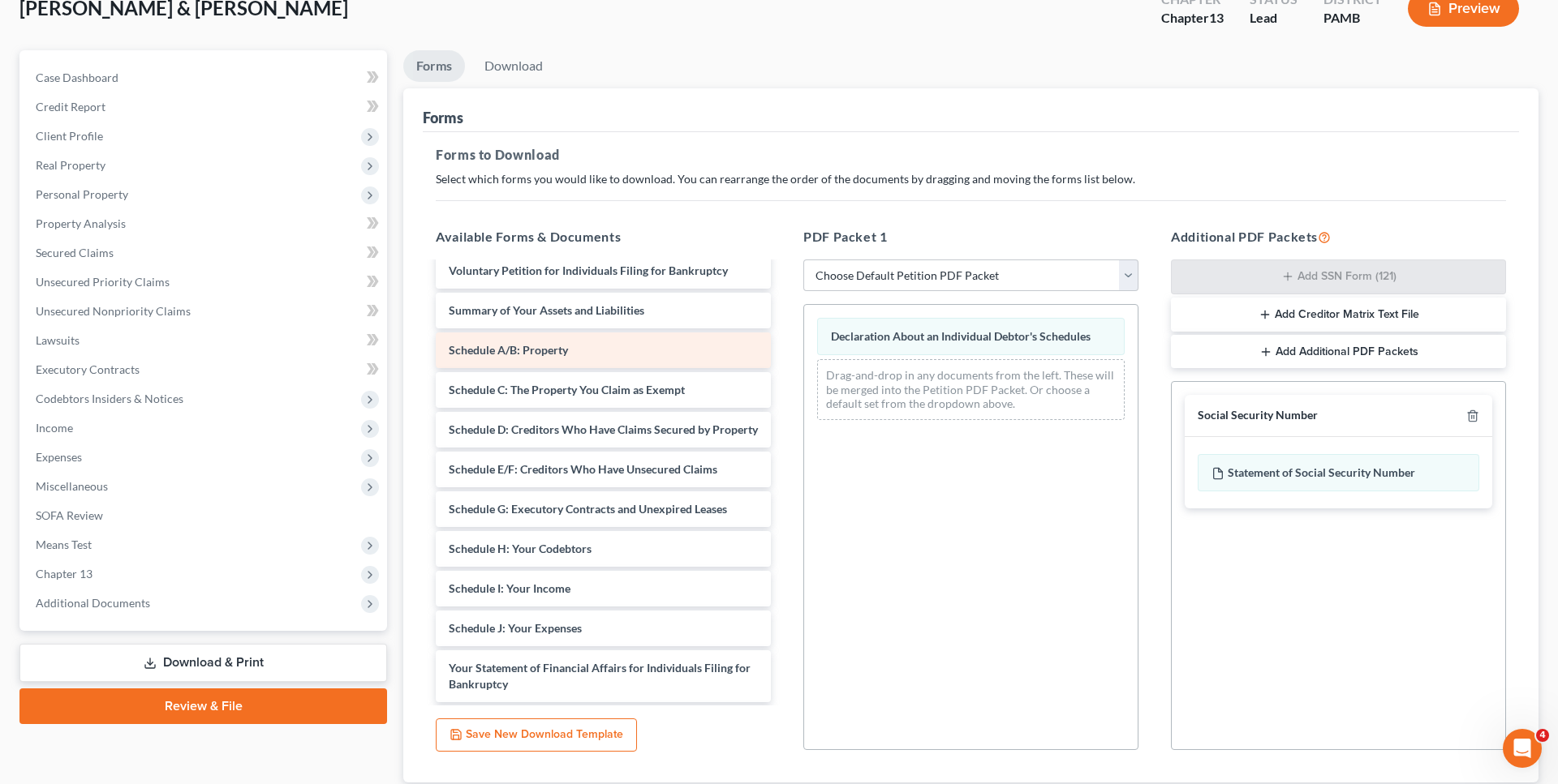
click at [526, 368] on div "Schedule A/B: Property" at bounding box center [603, 350] width 335 height 36
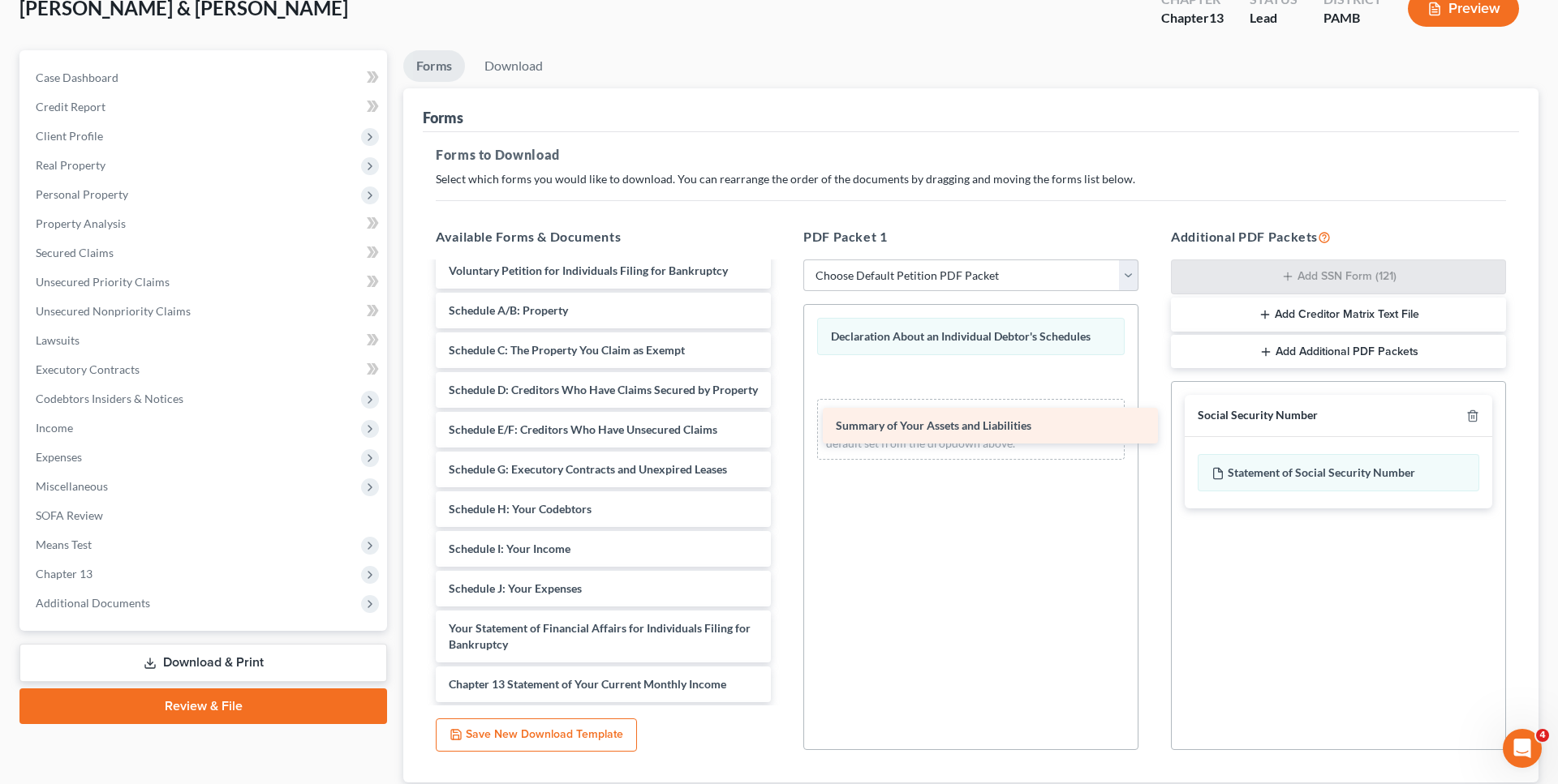
drag, startPoint x: 513, startPoint y: 341, endPoint x: 886, endPoint y: 412, distance: 379.7
click at [784, 412] on div "Summary of Your Assets and Liabilities Chapter 13 Plan (Pennsylvania Middle - E…" at bounding box center [604, 438] width 361 height 879
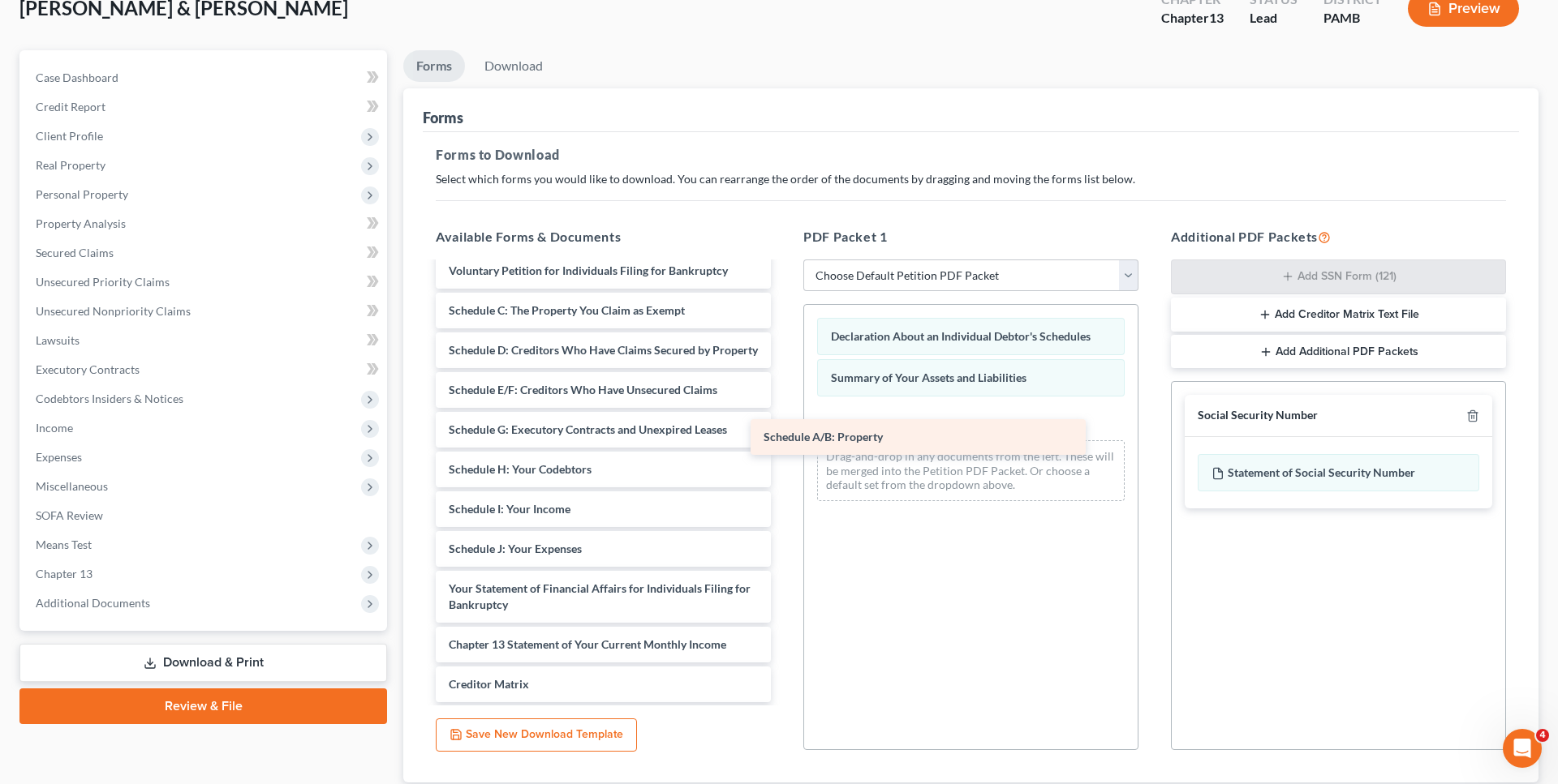
drag, startPoint x: 606, startPoint y: 342, endPoint x: 920, endPoint y: 438, distance: 328.3
click at [784, 438] on div "Schedule A/B: Property Chapter 13 Plan (Pennsylvania Middle - Effective 12/1/18…" at bounding box center [604, 418] width 361 height 840
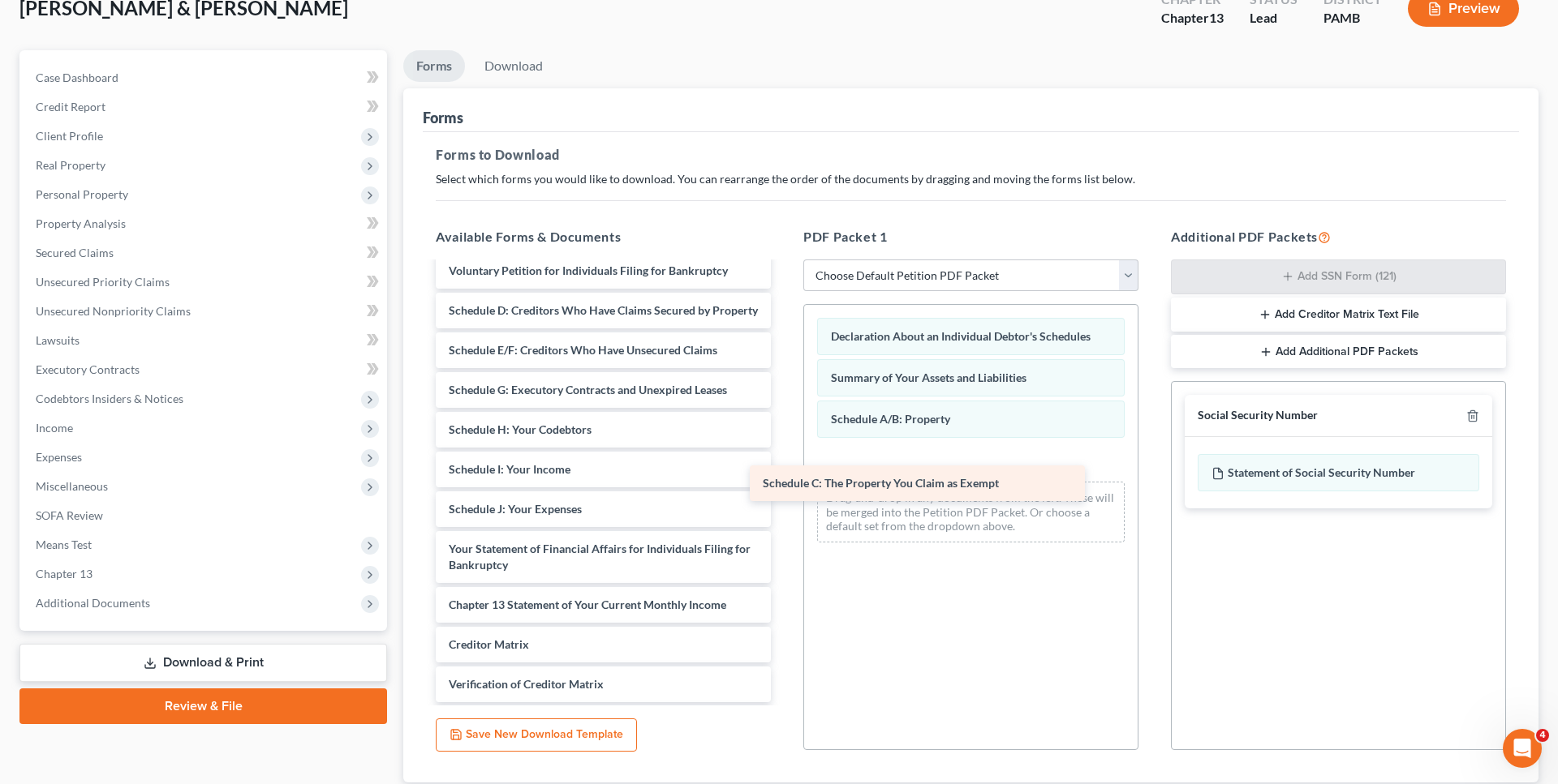
drag, startPoint x: 545, startPoint y: 341, endPoint x: 874, endPoint y: 484, distance: 358.7
click at [784, 486] on div "Schedule C: The Property You Claim as Exempt Chapter 13 Plan (Pennsylvania Midd…" at bounding box center [604, 397] width 361 height 799
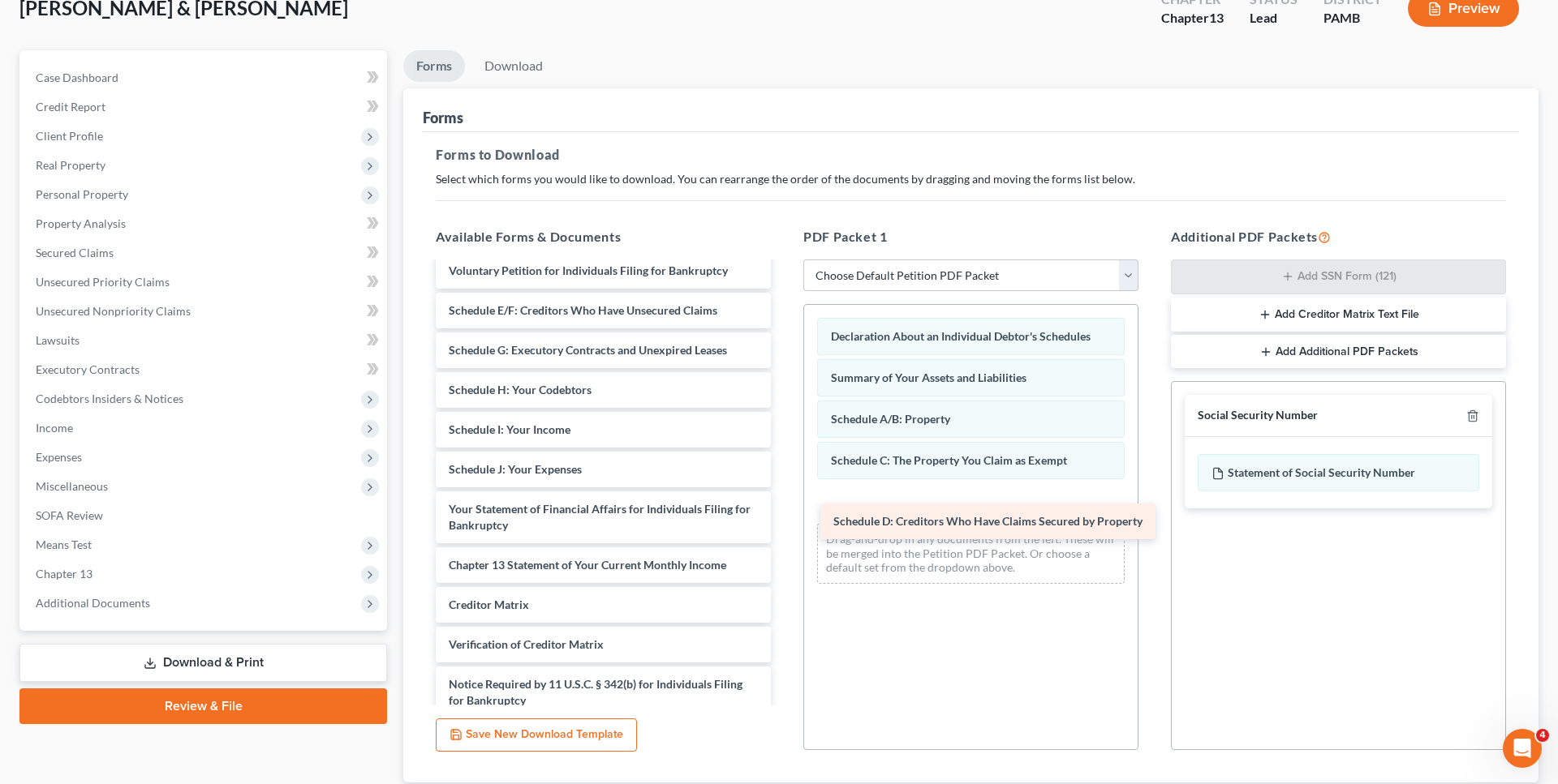
drag, startPoint x: 529, startPoint y: 343, endPoint x: 911, endPoint y: 526, distance: 423.6
click at [784, 526] on div "Schedule D: Creditors Who Have Claims Secured by Property Chapter 13 Plan (Penn…" at bounding box center [604, 378] width 361 height 760
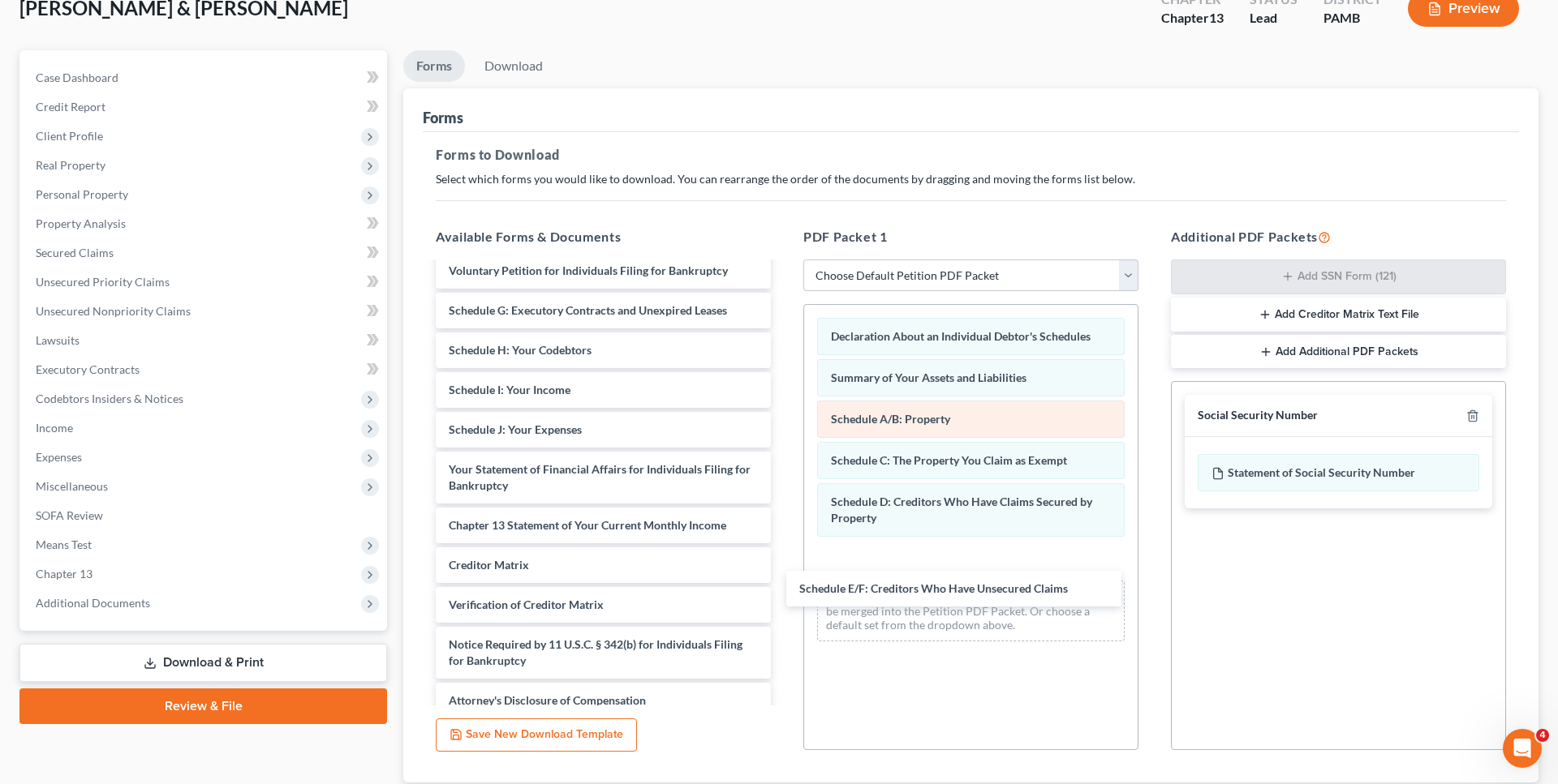
drag, startPoint x: 587, startPoint y: 349, endPoint x: 928, endPoint y: 438, distance: 352.4
click at [784, 595] on div "Schedule E/F: Creditors Who Have Unsecured Claims Chapter 13 Plan (Pennsylvania…" at bounding box center [604, 358] width 361 height 720
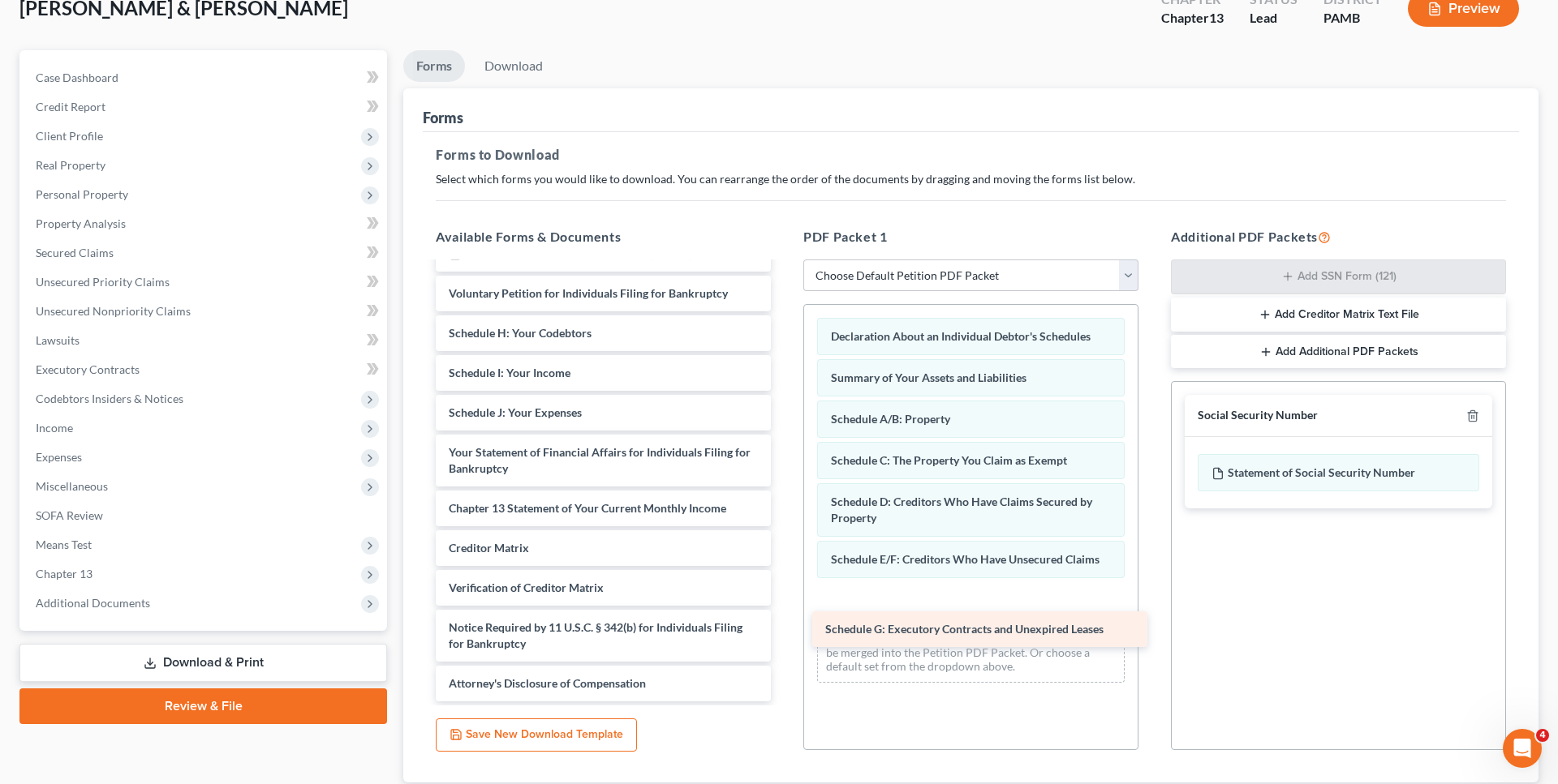
drag, startPoint x: 534, startPoint y: 335, endPoint x: 909, endPoint y: 623, distance: 472.8
click at [784, 623] on div "Schedule G: Executory Contracts and Unexpired Leases Chapter 13 Plan (Pennsylva…" at bounding box center [604, 361] width 361 height 680
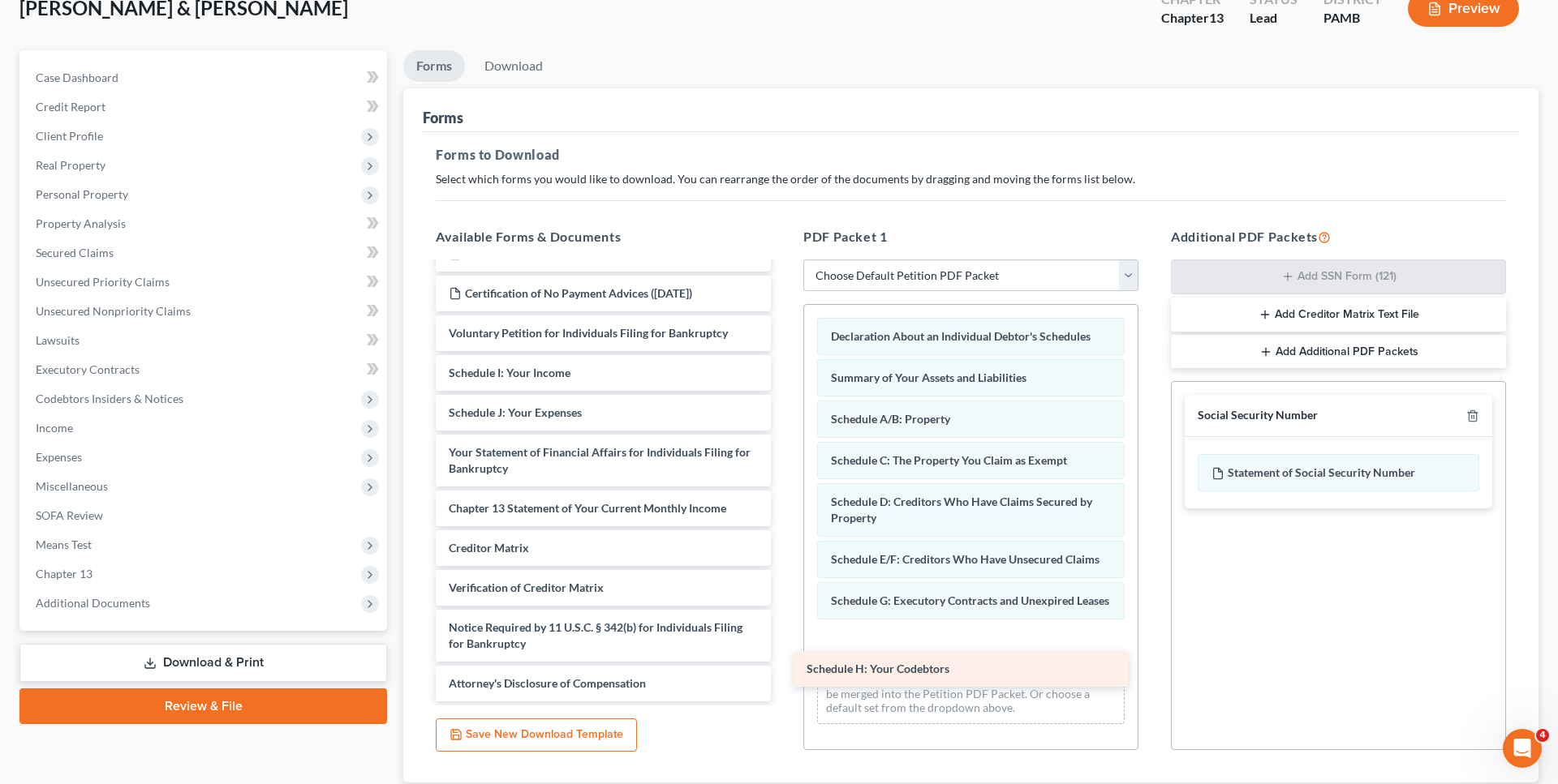
scroll to position [235, 0]
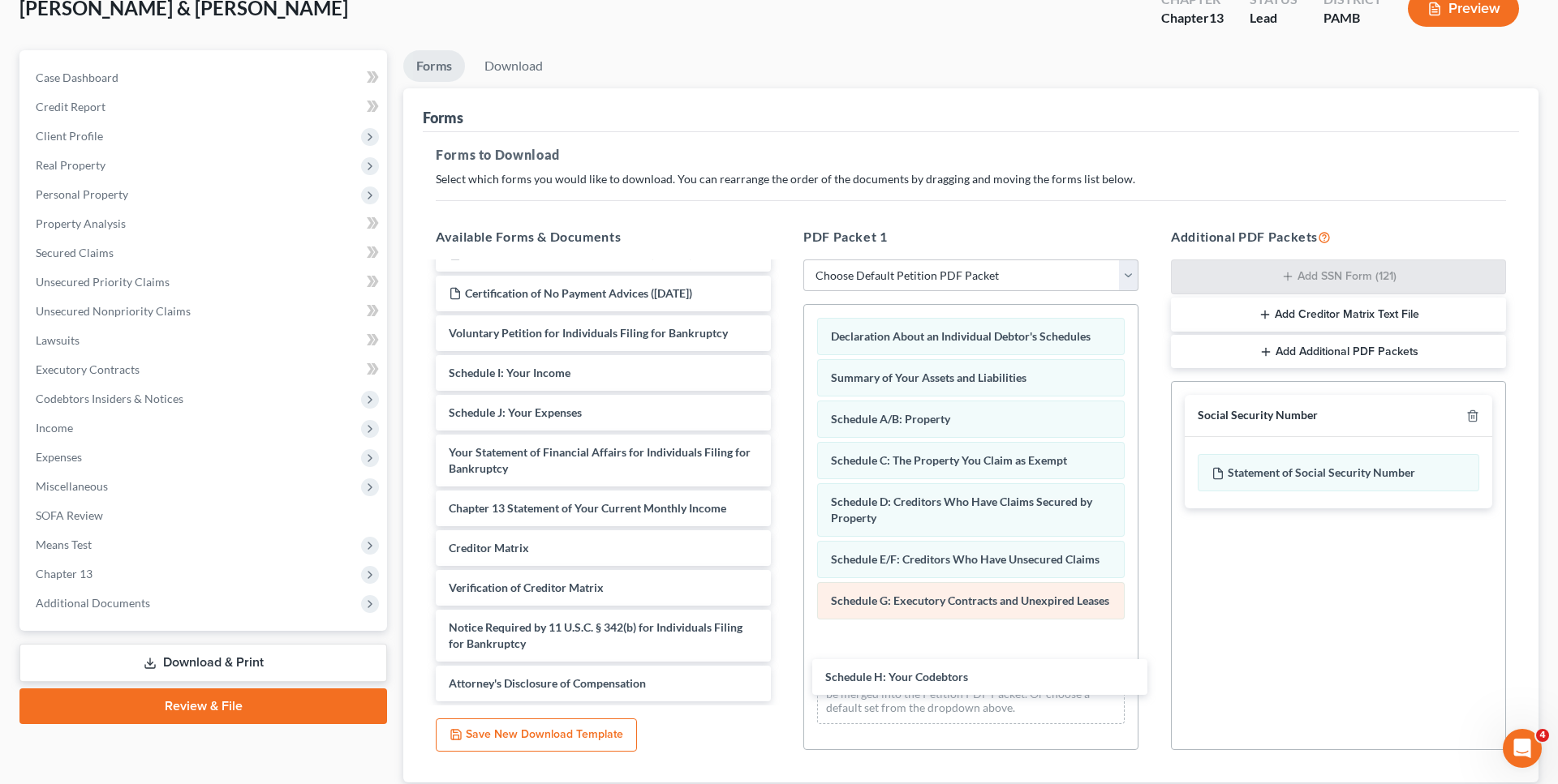
drag, startPoint x: 578, startPoint y: 343, endPoint x: 875, endPoint y: 606, distance: 396.7
click at [784, 677] on div "Schedule H: Your Codebtors Chapter 13 Plan (Pennsylvania Middle - Effective 12/…" at bounding box center [604, 381] width 361 height 641
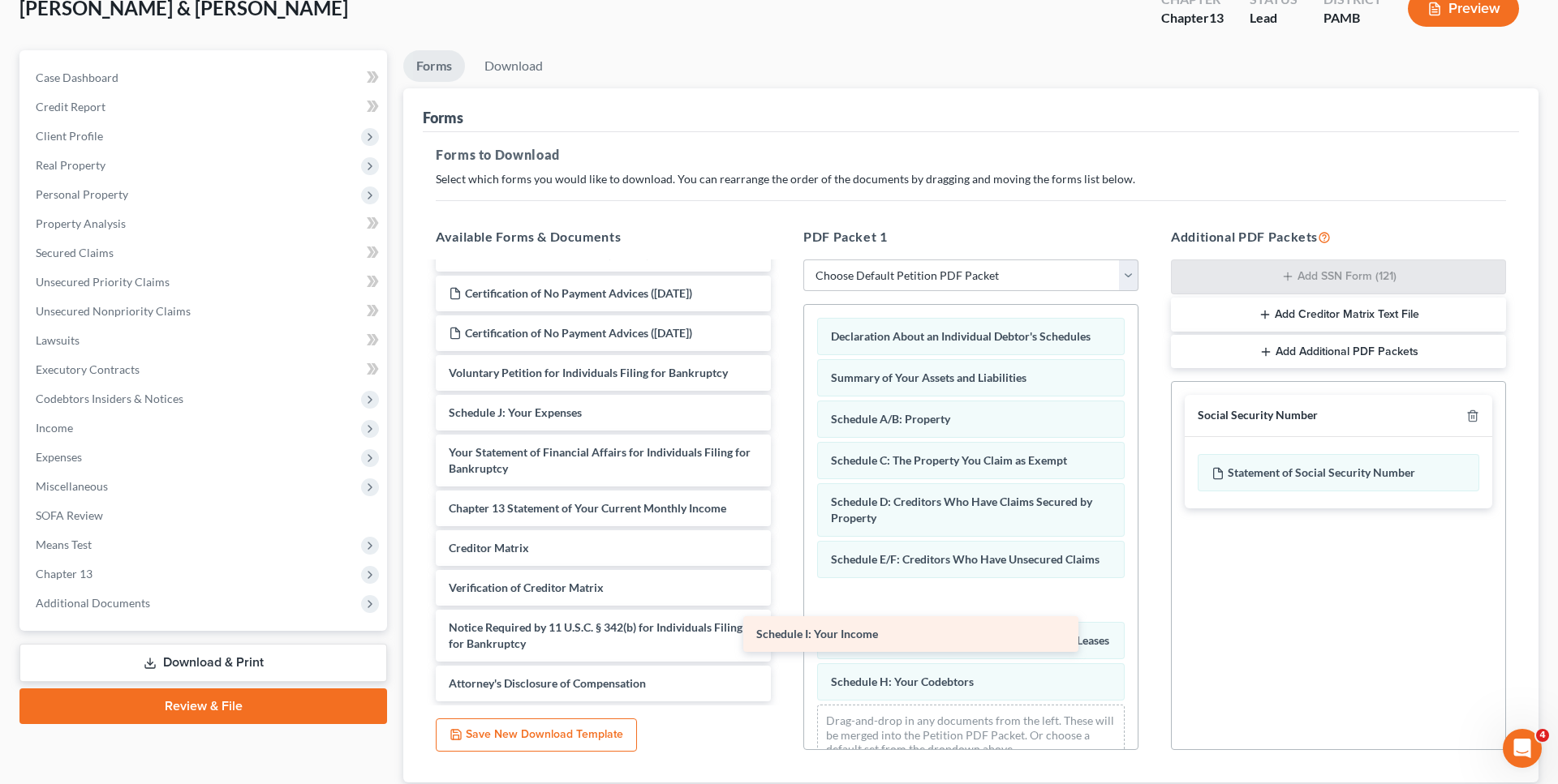
scroll to position [195, 0]
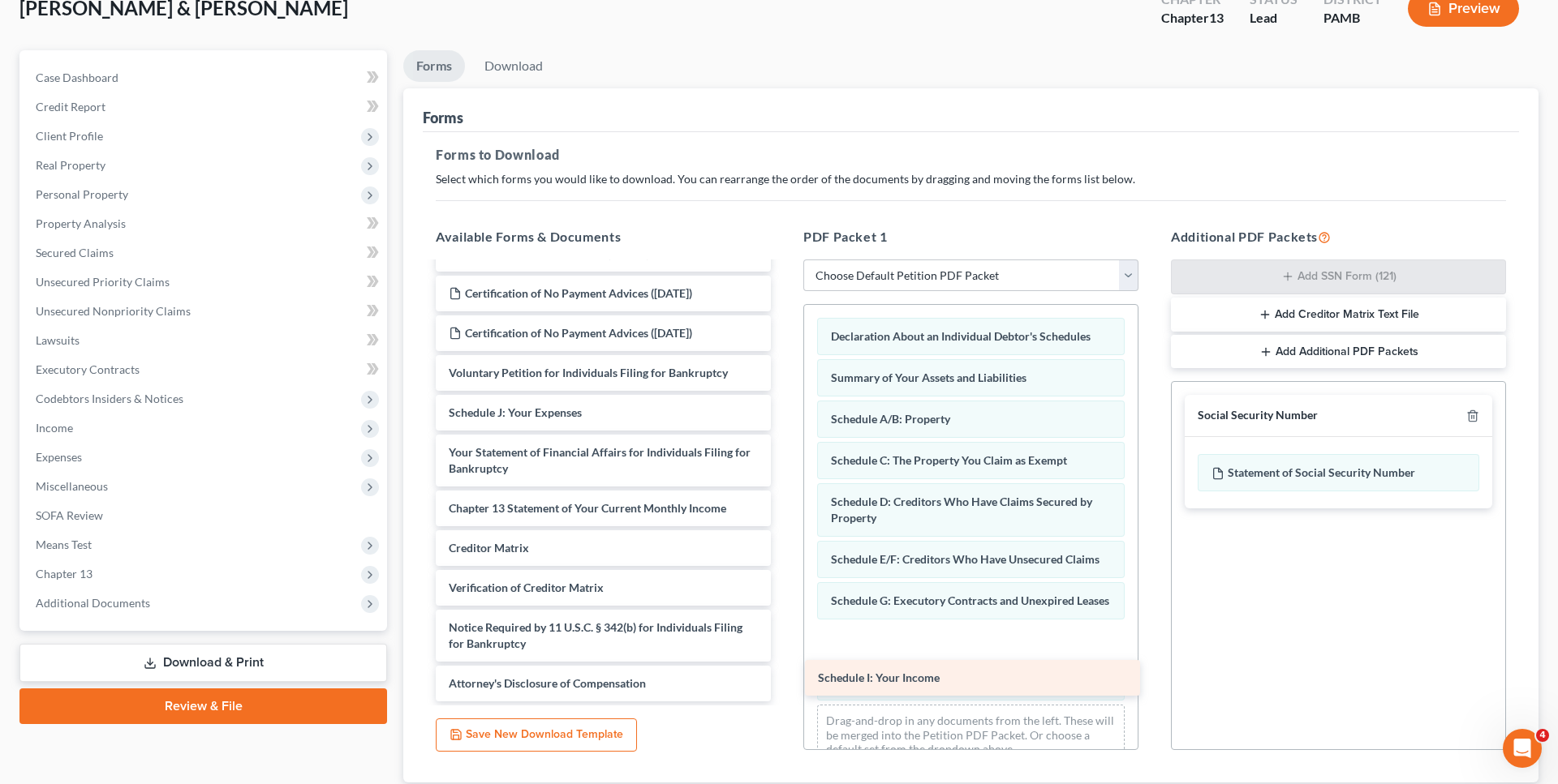
drag, startPoint x: 608, startPoint y: 373, endPoint x: 973, endPoint y: 658, distance: 463.1
click at [784, 676] on div "Schedule I: Your Income Chapter 13 Plan (Pennsylvania Middle - Effective 12/1/1…" at bounding box center [604, 400] width 361 height 601
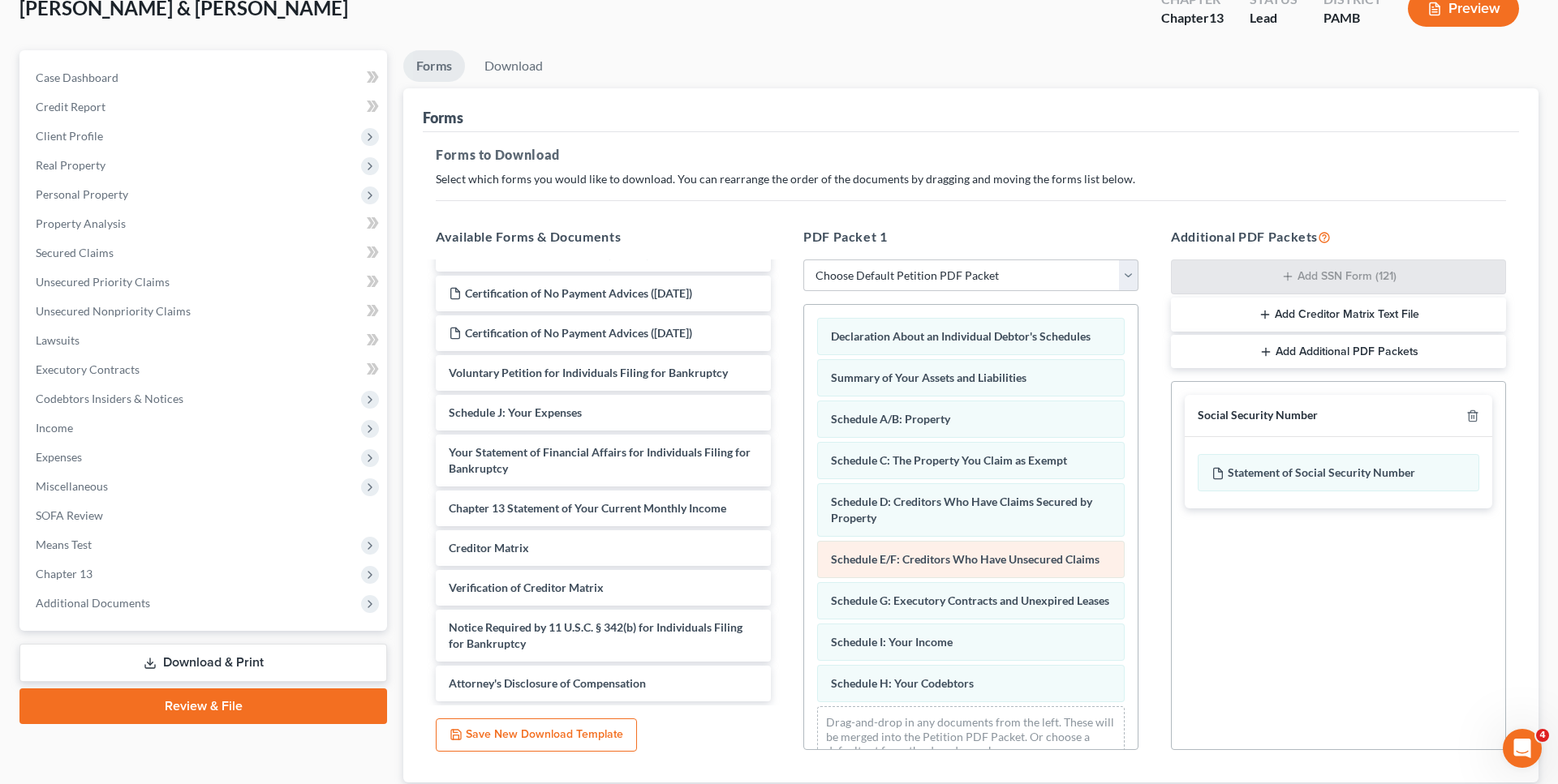
scroll to position [156, 0]
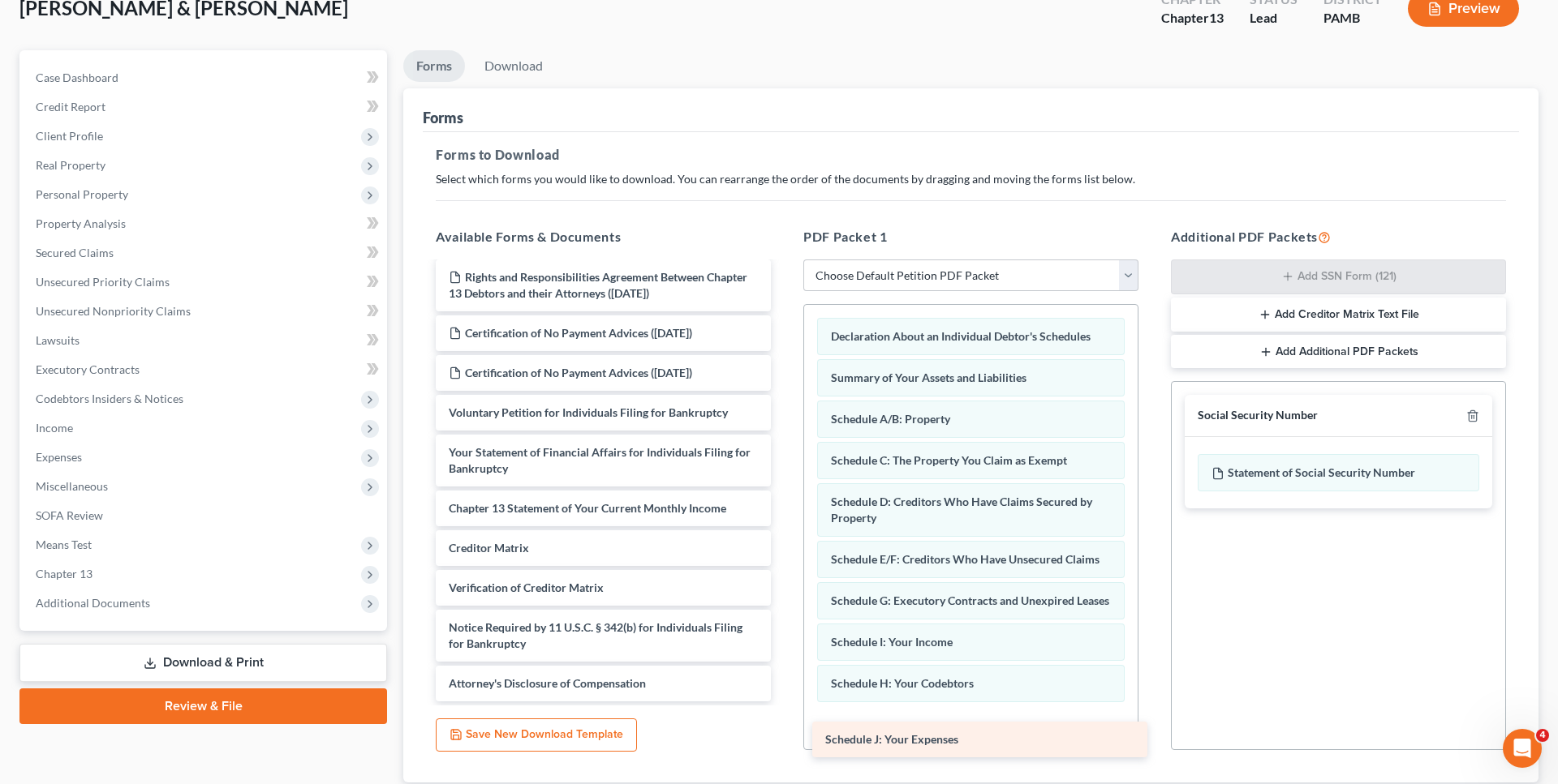
drag, startPoint x: 637, startPoint y: 407, endPoint x: 1013, endPoint y: 730, distance: 495.7
click at [784, 702] on div "Schedule J: Your Expenses Chapter 13 Plan (Pennsylvania Middle - Effective 12/1…" at bounding box center [604, 421] width 361 height 562
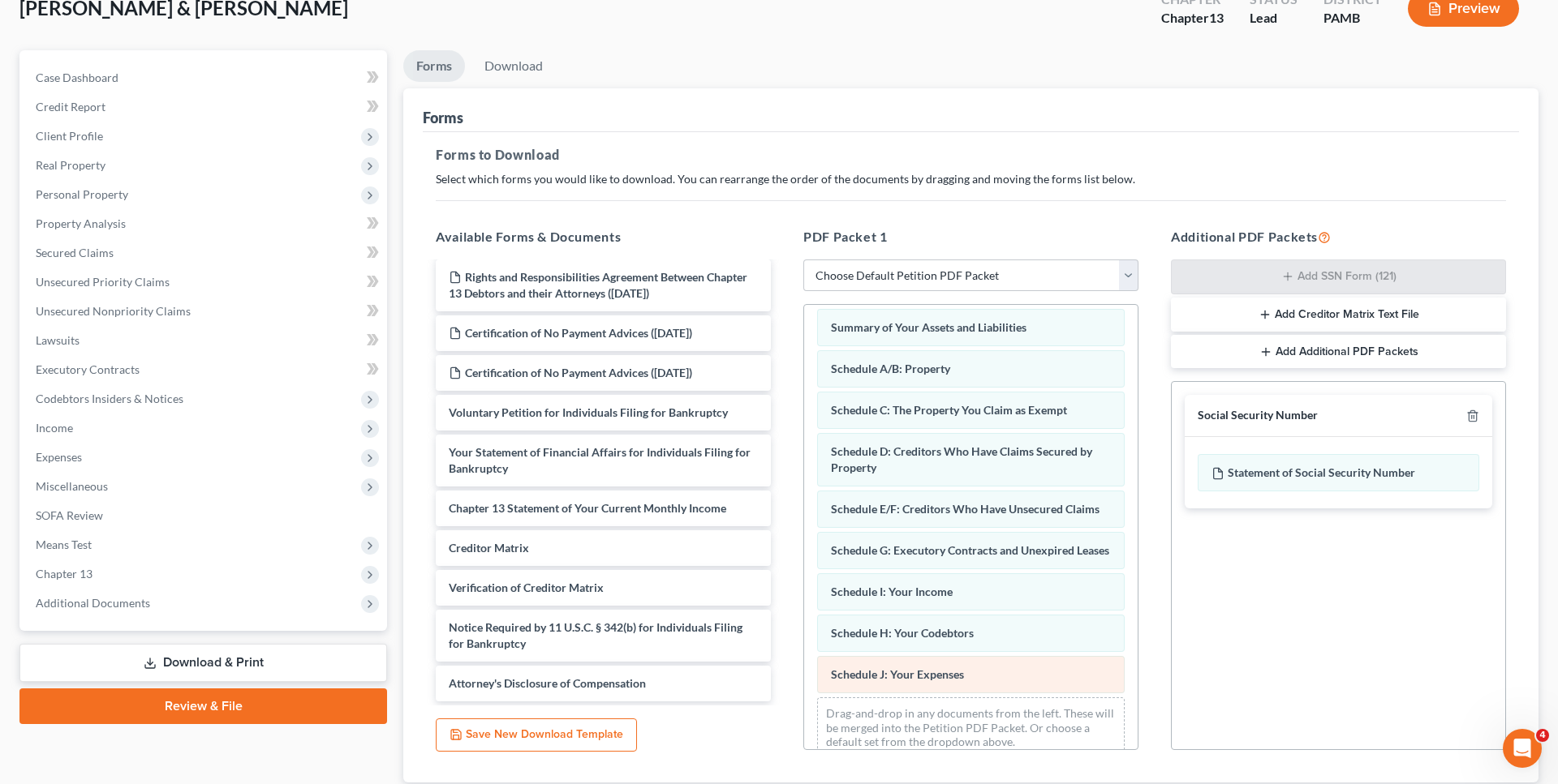
scroll to position [72, 0]
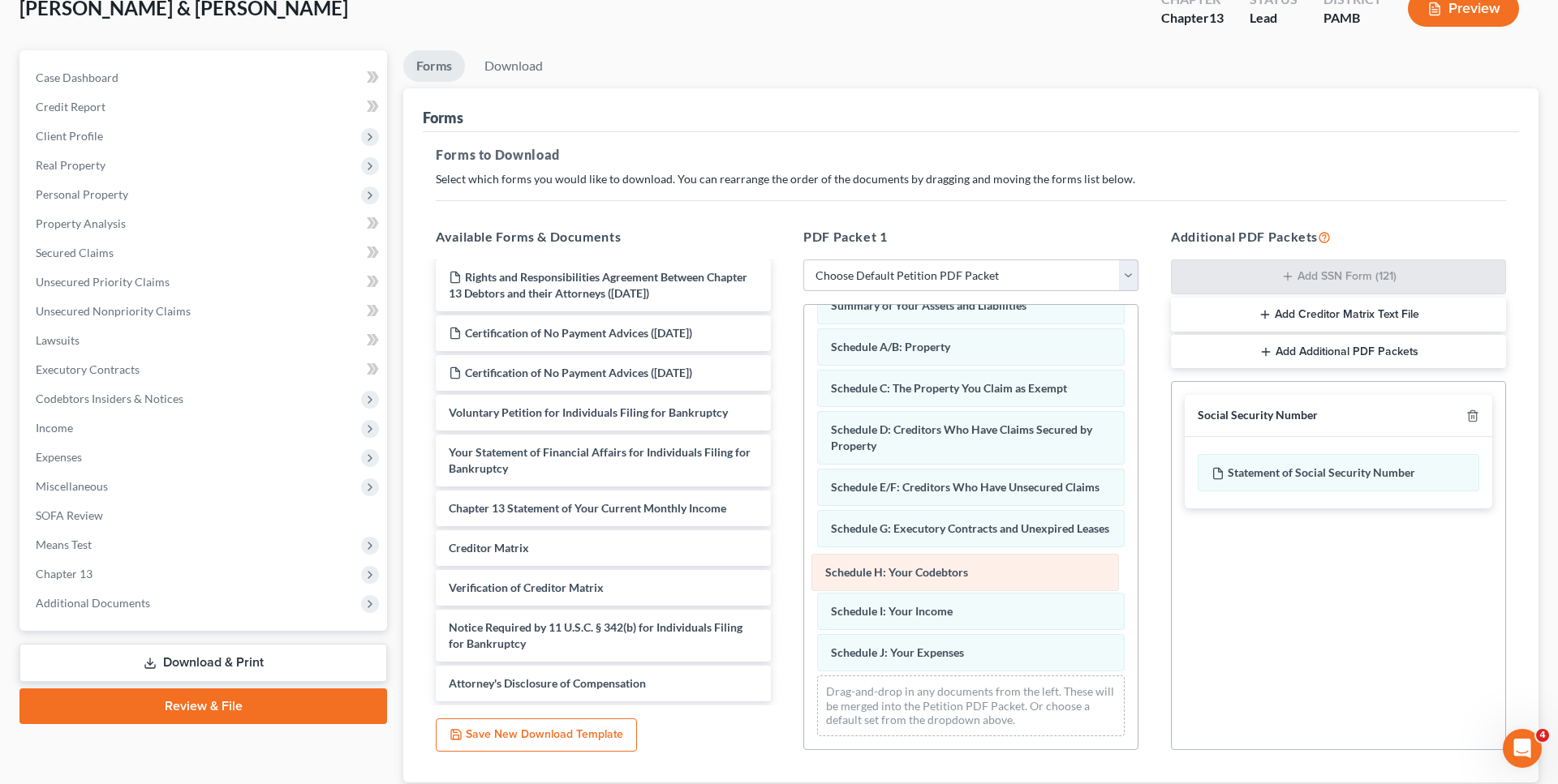
drag, startPoint x: 942, startPoint y: 600, endPoint x: 937, endPoint y: 559, distance: 41.3
click at [937, 559] on div "Schedule H: Your Codebtors Declaration About an Individual Debtor's Schedules S…" at bounding box center [971, 490] width 334 height 517
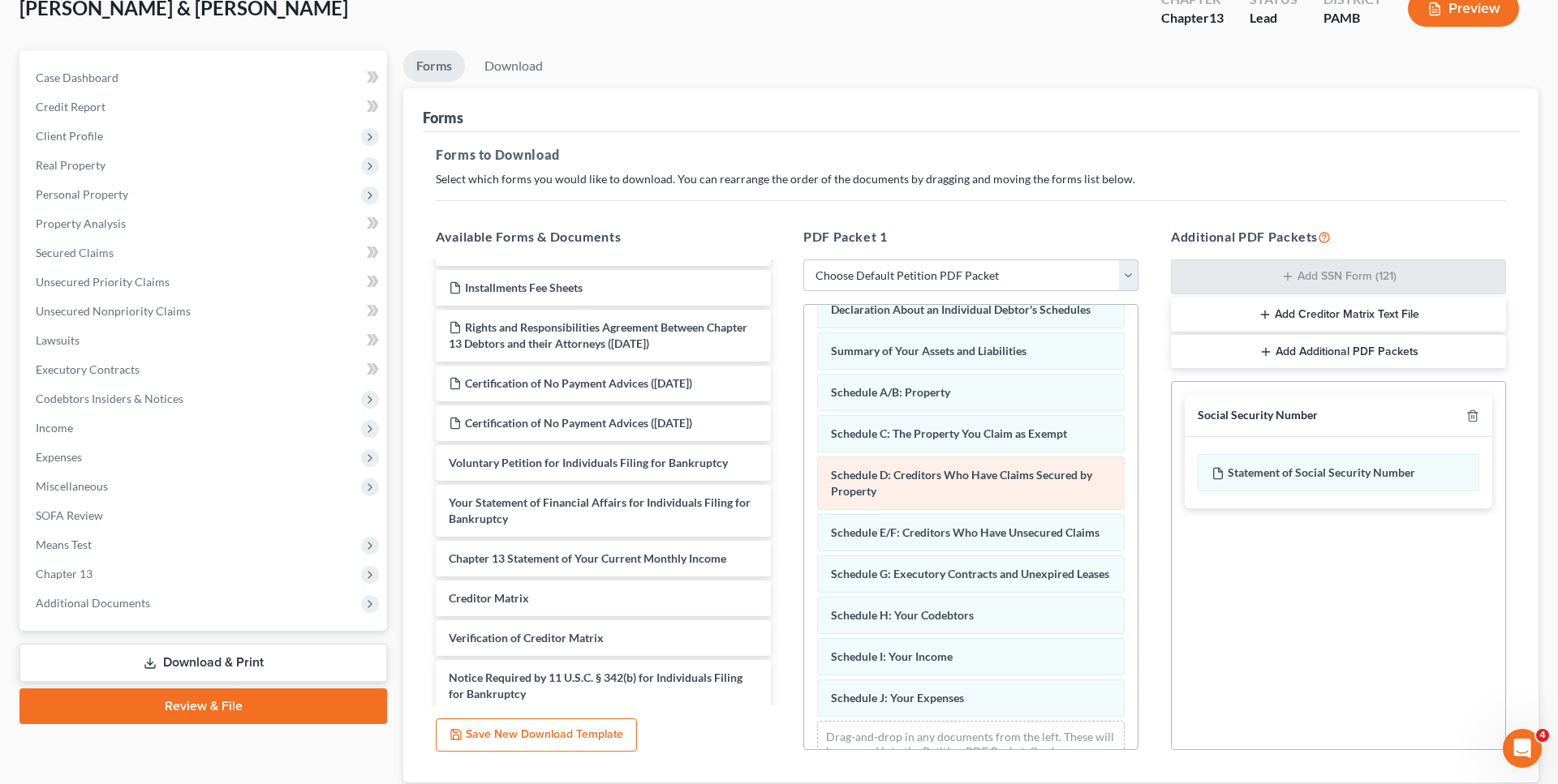
scroll to position [0, 0]
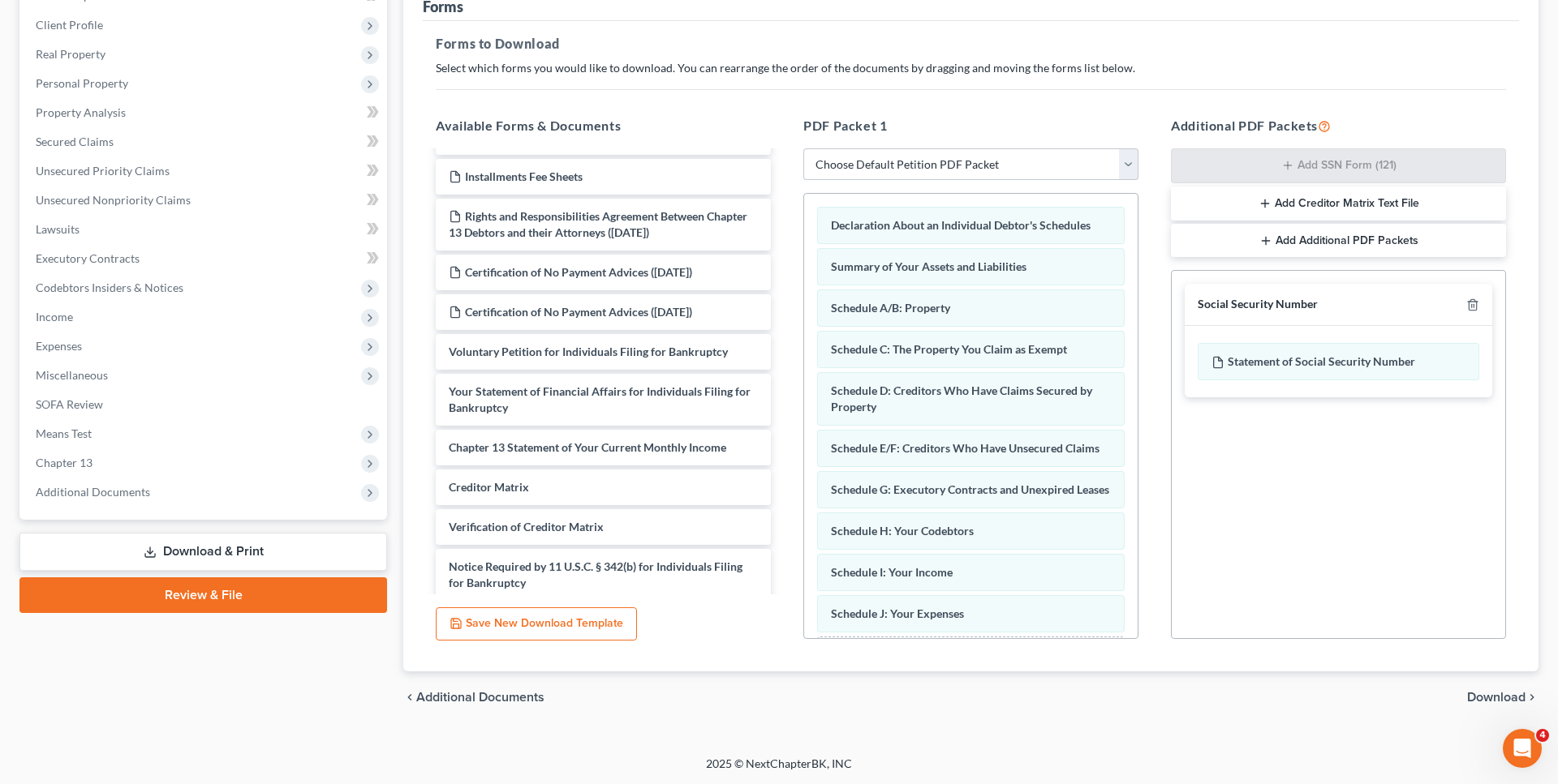
click at [1502, 703] on span "Download" at bounding box center [1497, 697] width 58 height 13
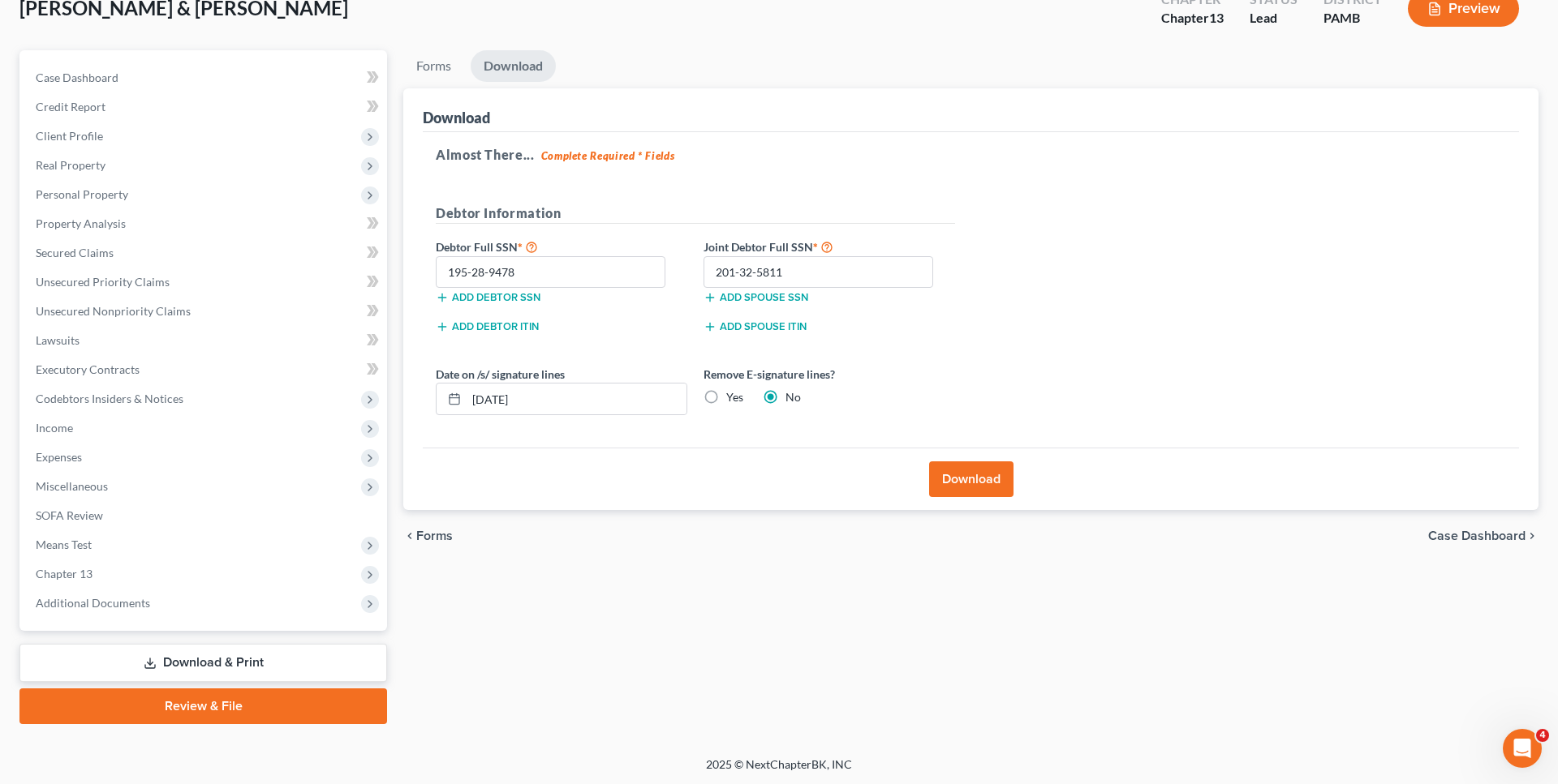
click at [970, 482] on button "Download" at bounding box center [971, 479] width 85 height 36
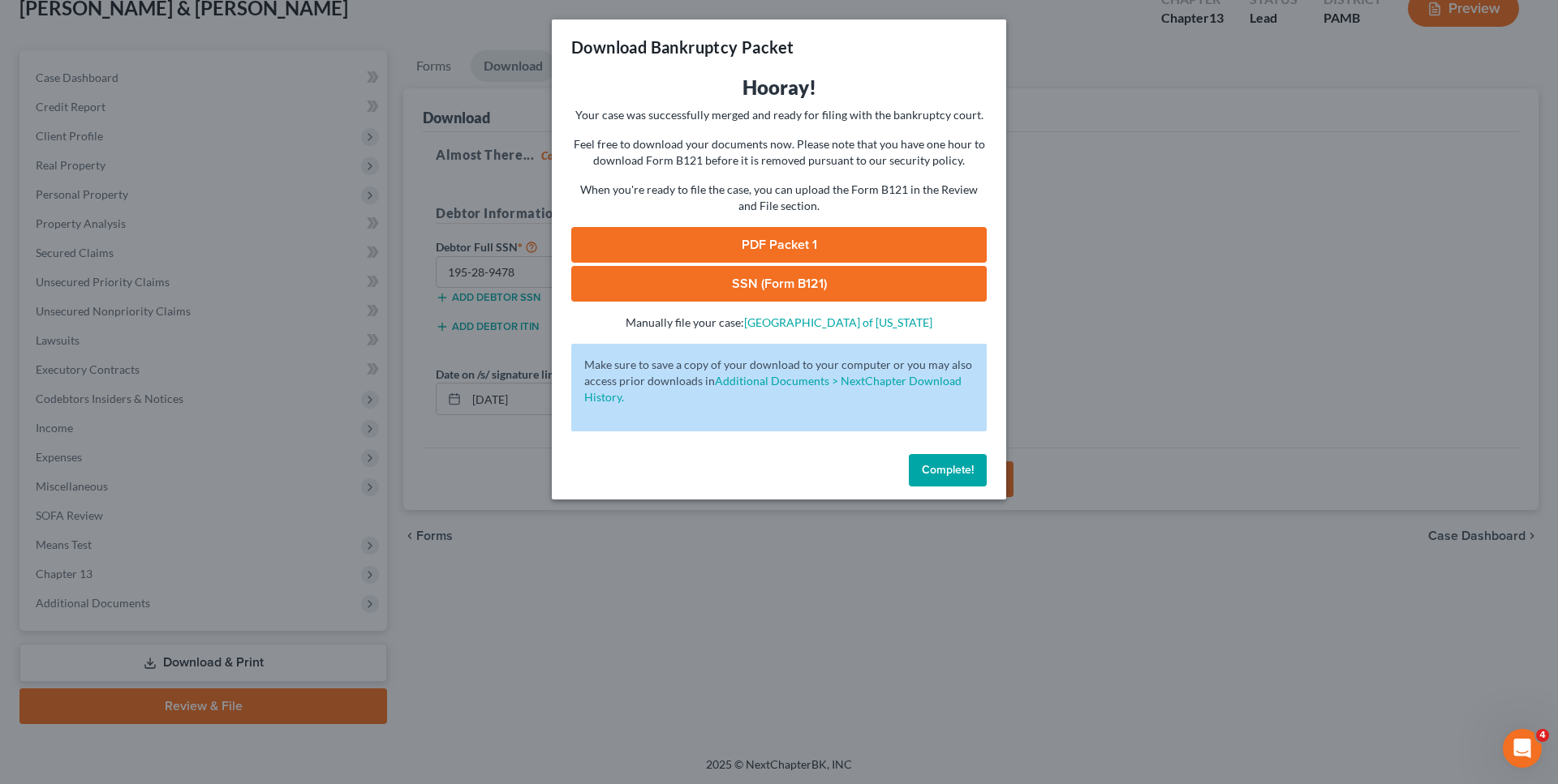
click at [826, 240] on link "PDF Packet 1" at bounding box center [779, 244] width 416 height 36
click at [942, 473] on span "Complete!" at bounding box center [948, 469] width 52 height 14
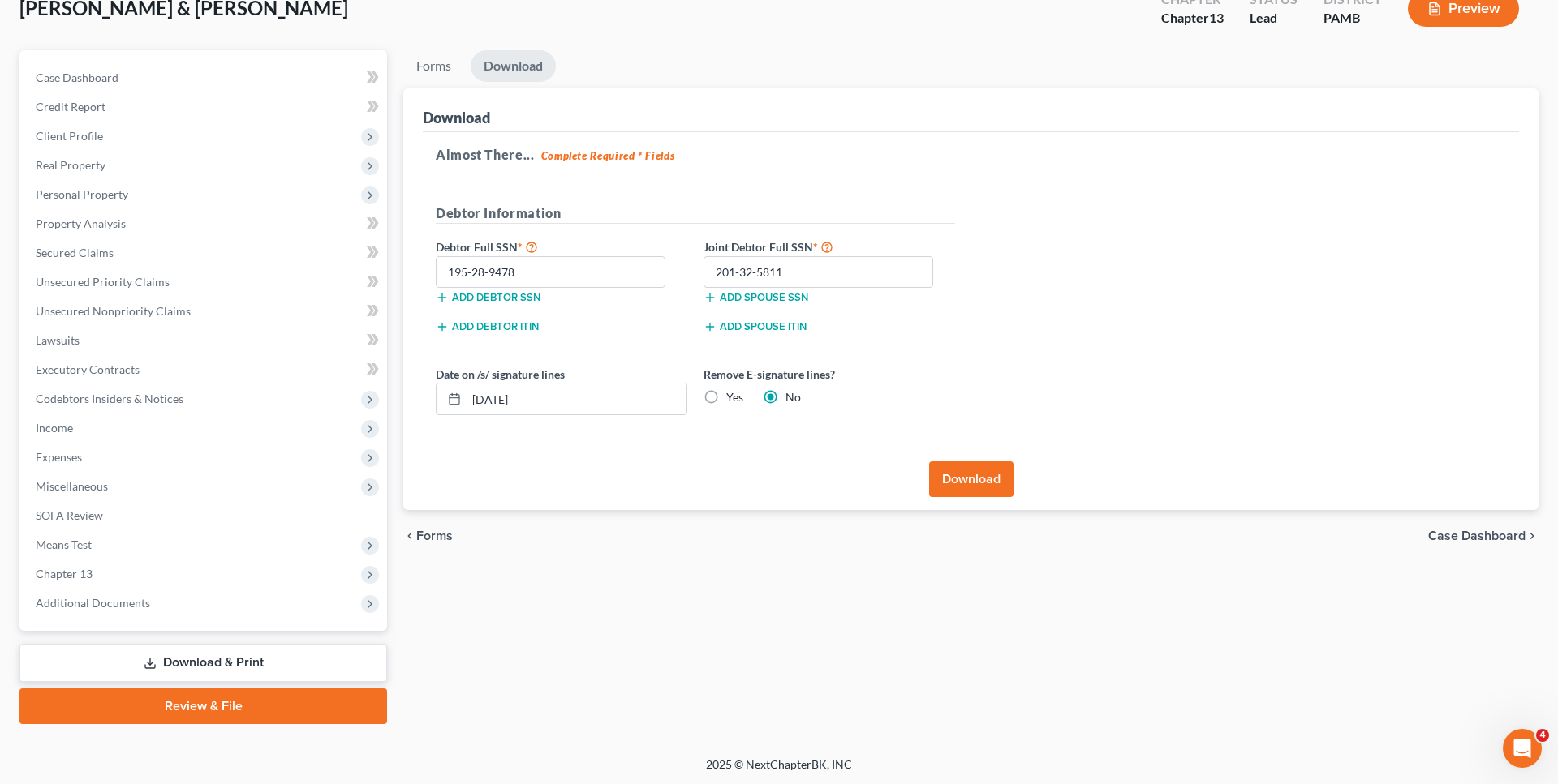
click at [425, 533] on span "Forms" at bounding box center [434, 536] width 36 height 13
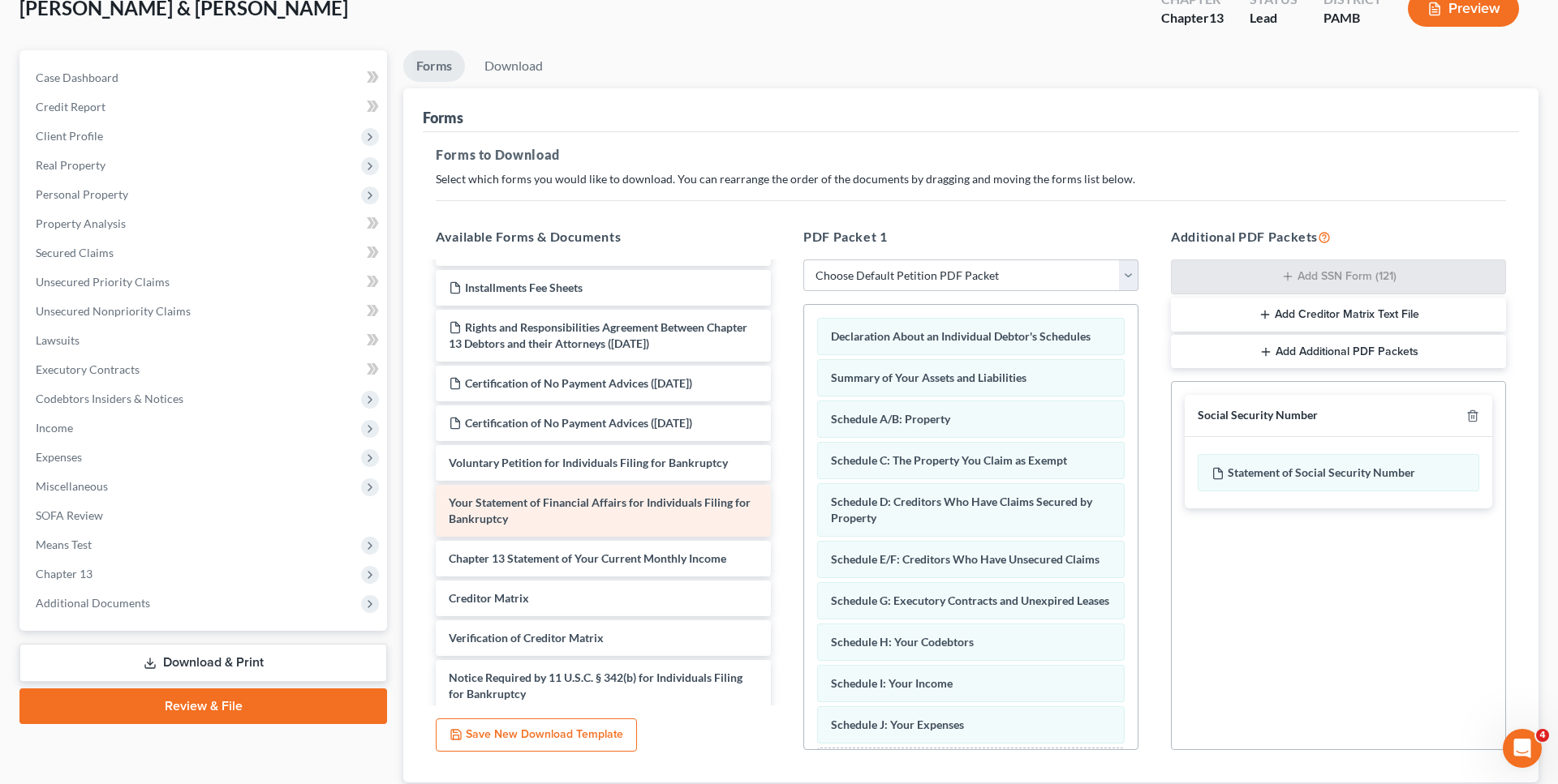
scroll to position [73, 0]
click at [804, 260] on select "Choose Default Petition PDF Packet Complete Bankruptcy Petition (all forms and …" at bounding box center [971, 276] width 335 height 33
drag, startPoint x: 950, startPoint y: 267, endPoint x: 1001, endPoint y: 261, distance: 51.4
click at [1029, 227] on h5 "PDF Packet 1" at bounding box center [971, 236] width 335 height 19
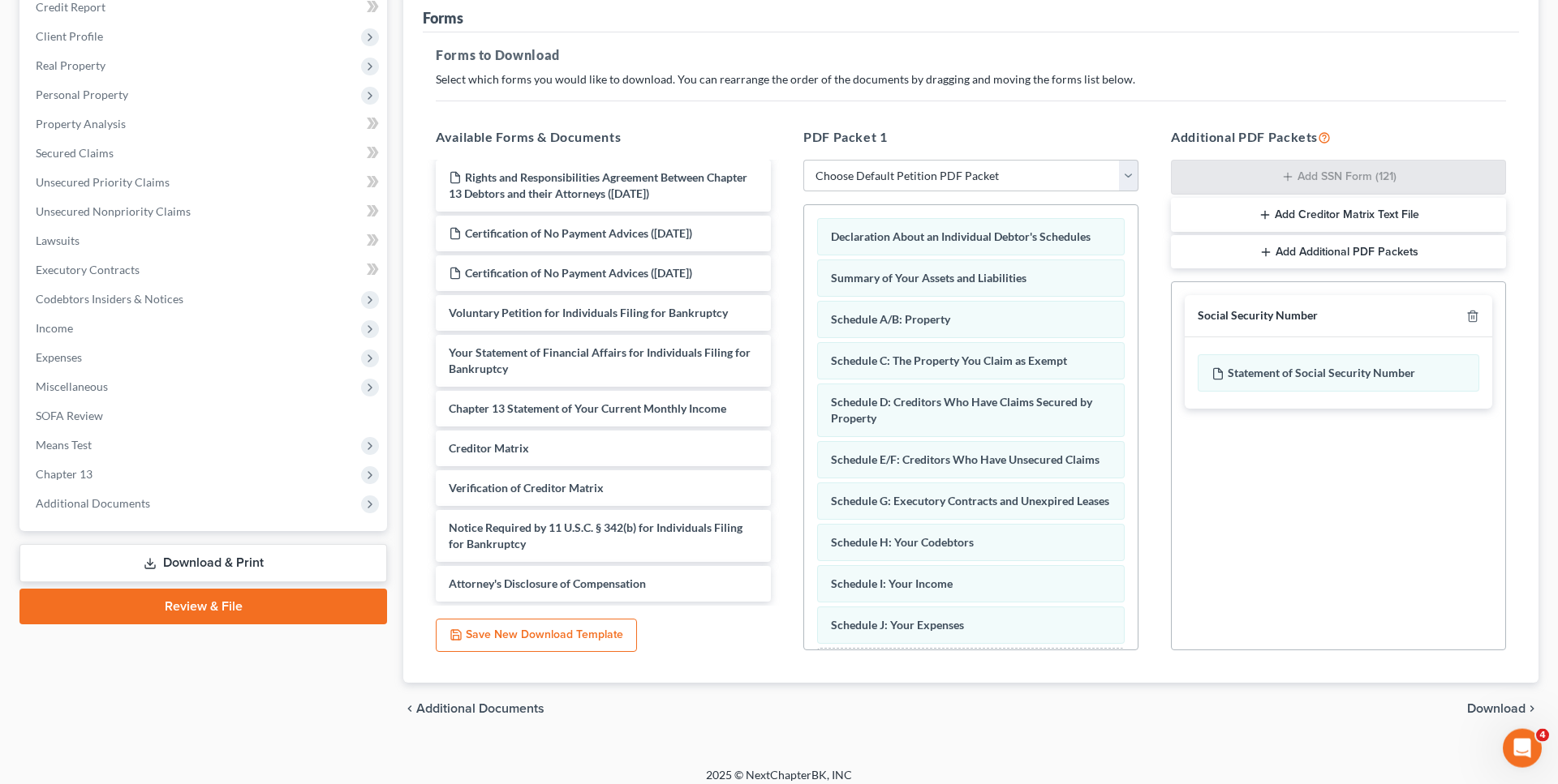
scroll to position [217, 0]
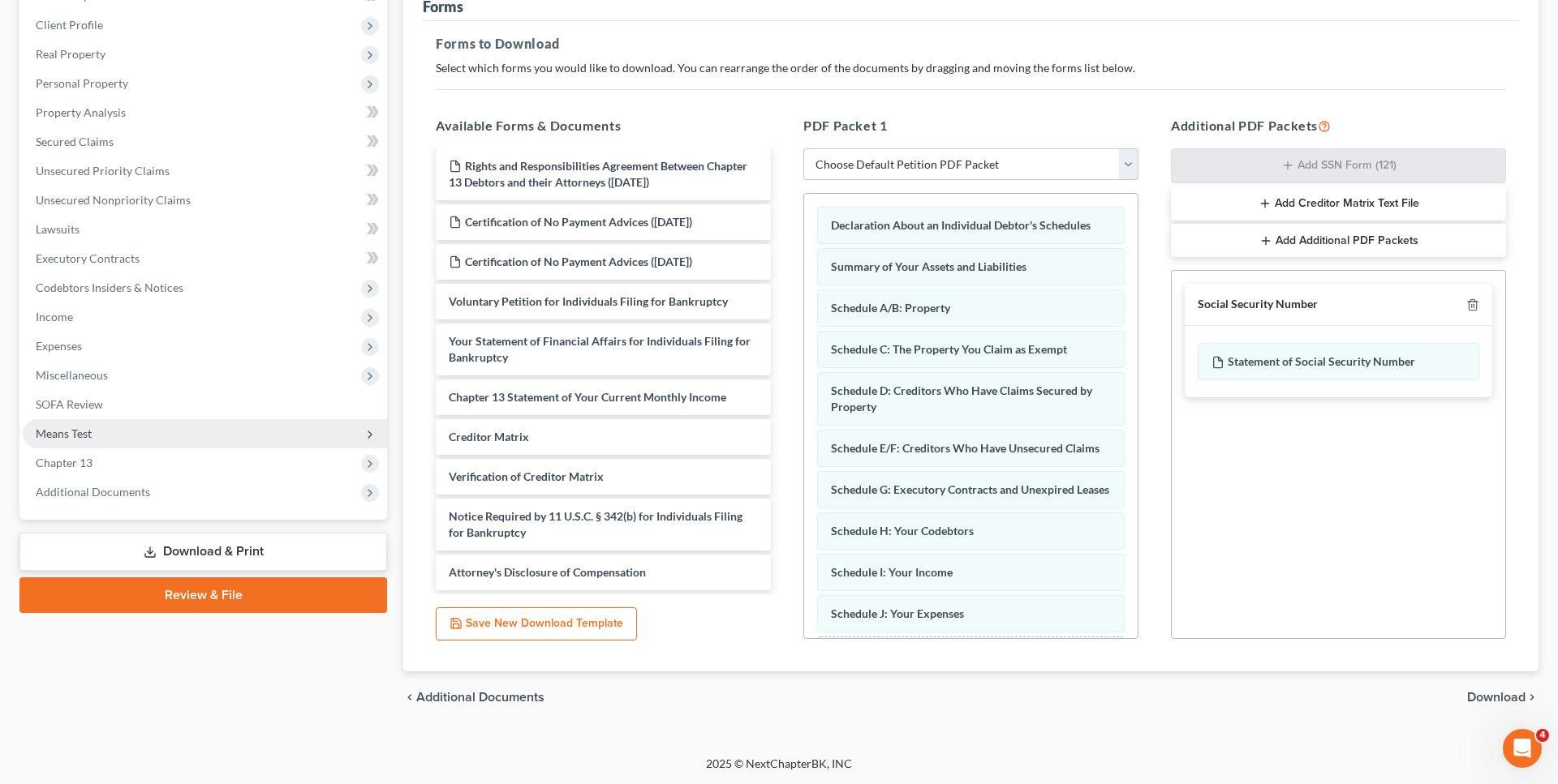
click at [120, 434] on span "Means Test" at bounding box center [204, 434] width 364 height 29
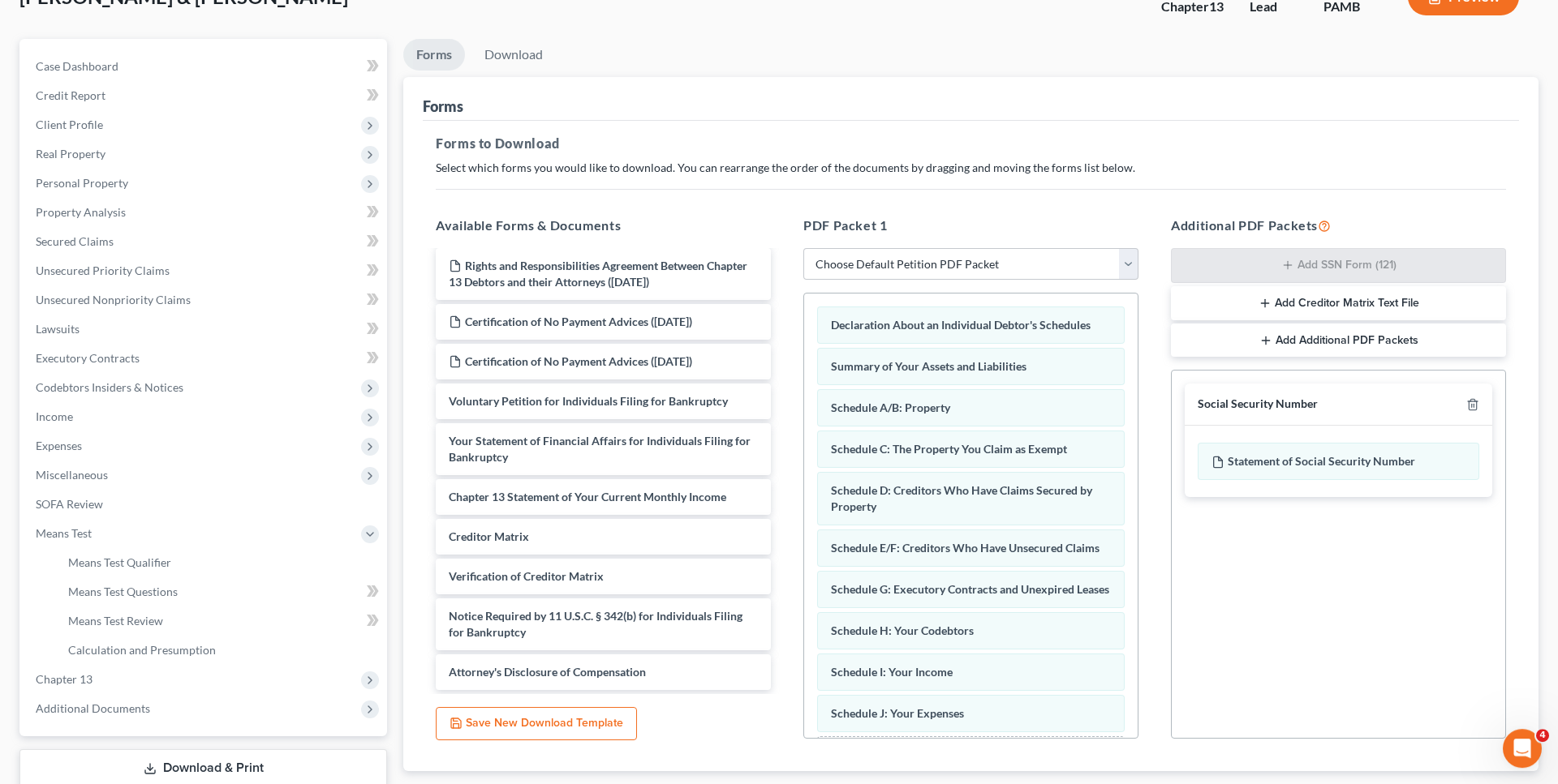
scroll to position [51, 0]
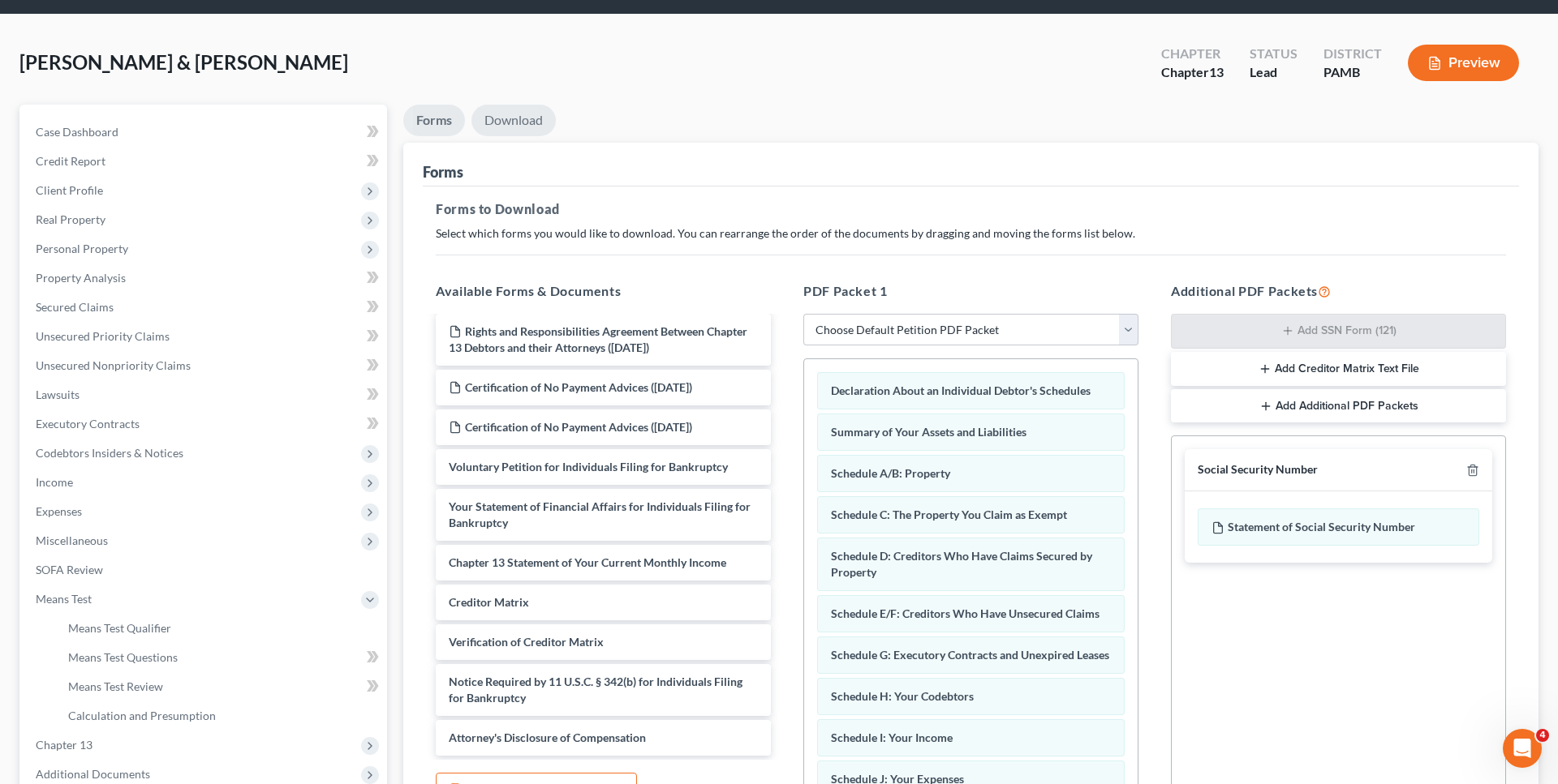
click at [525, 123] on link "Download" at bounding box center [514, 120] width 85 height 32
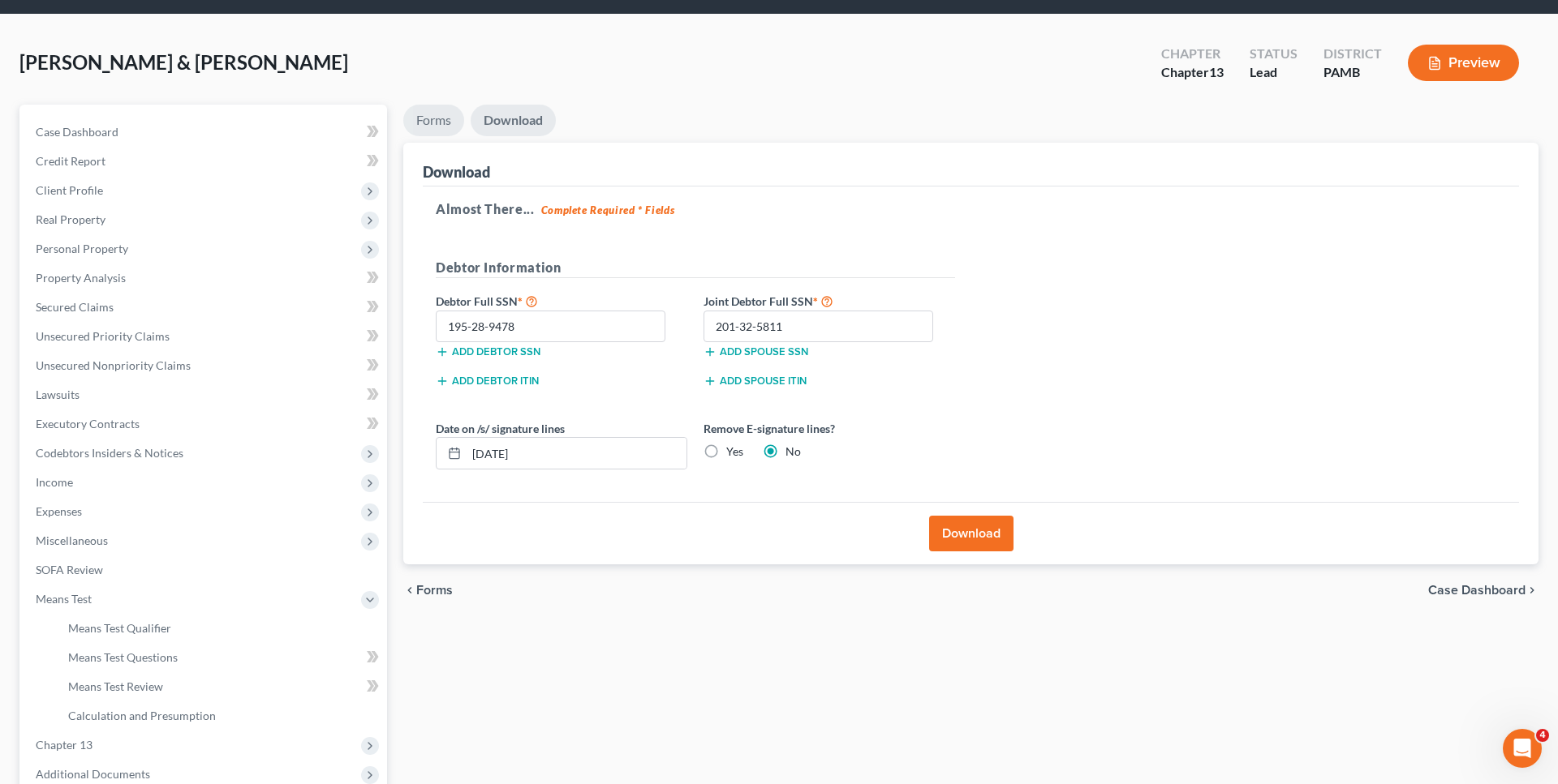
click at [437, 114] on link "Forms" at bounding box center [433, 120] width 61 height 32
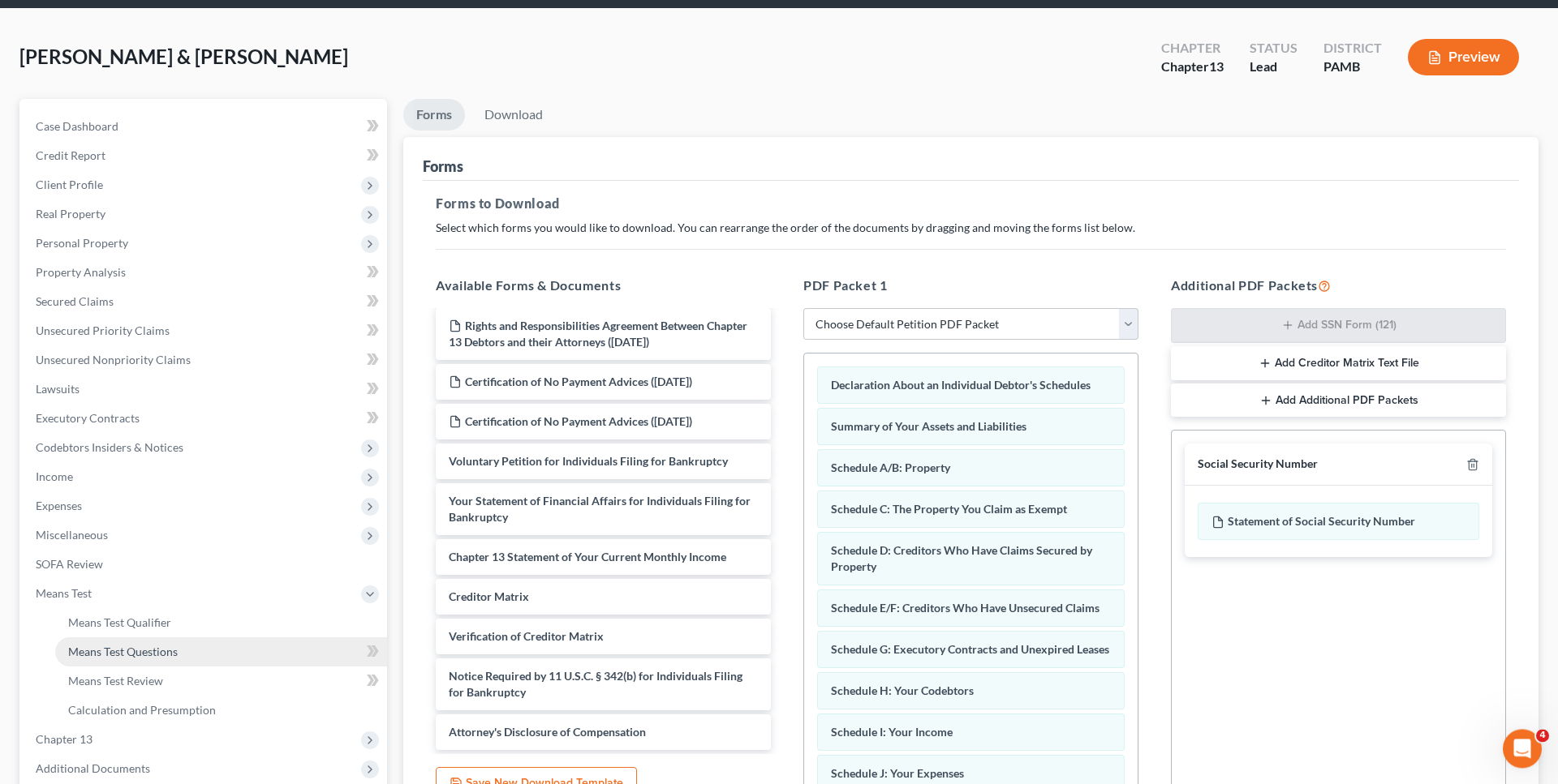
scroll to position [217, 0]
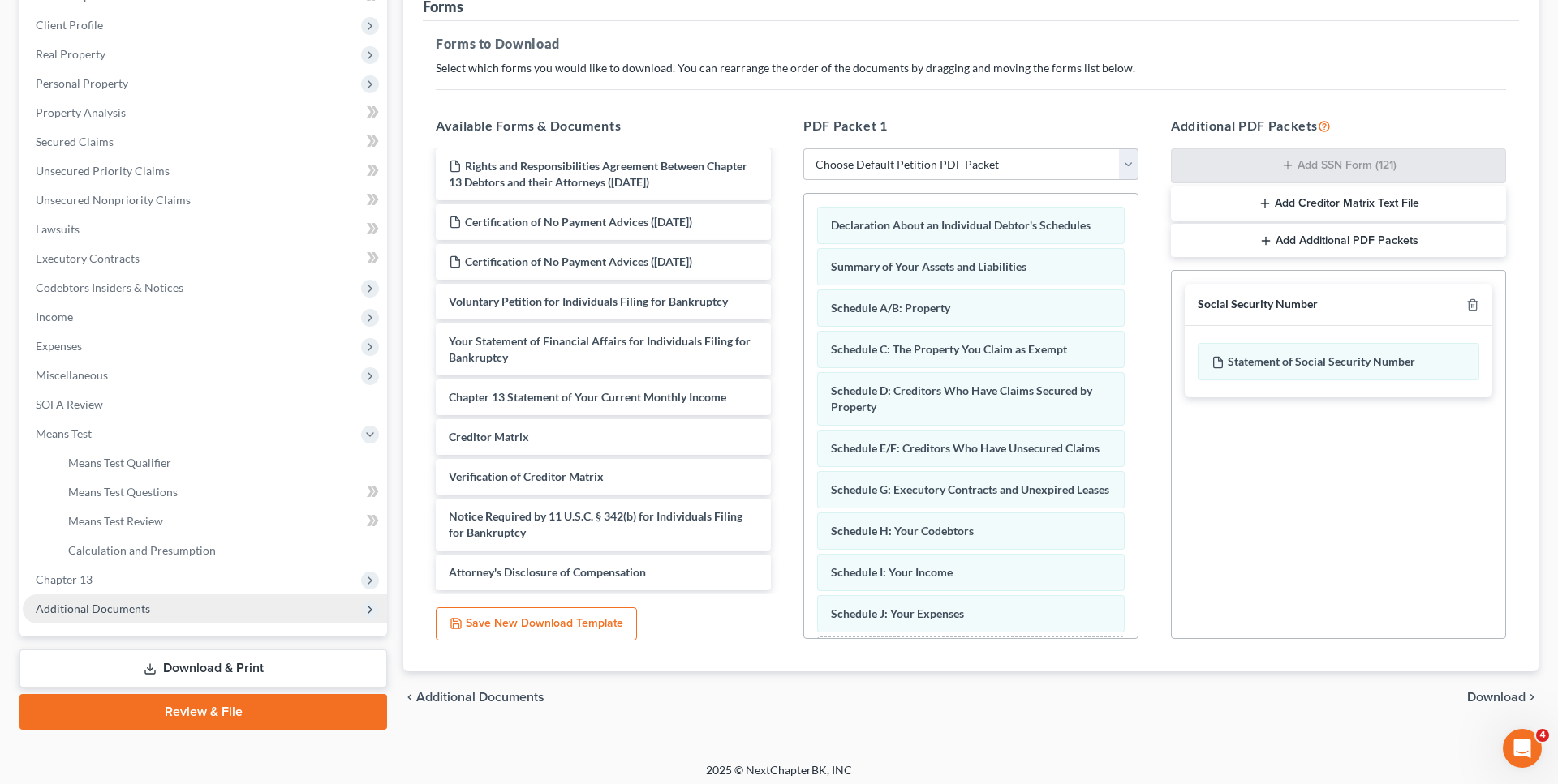
click at [138, 614] on span "Additional Documents" at bounding box center [92, 608] width 114 height 14
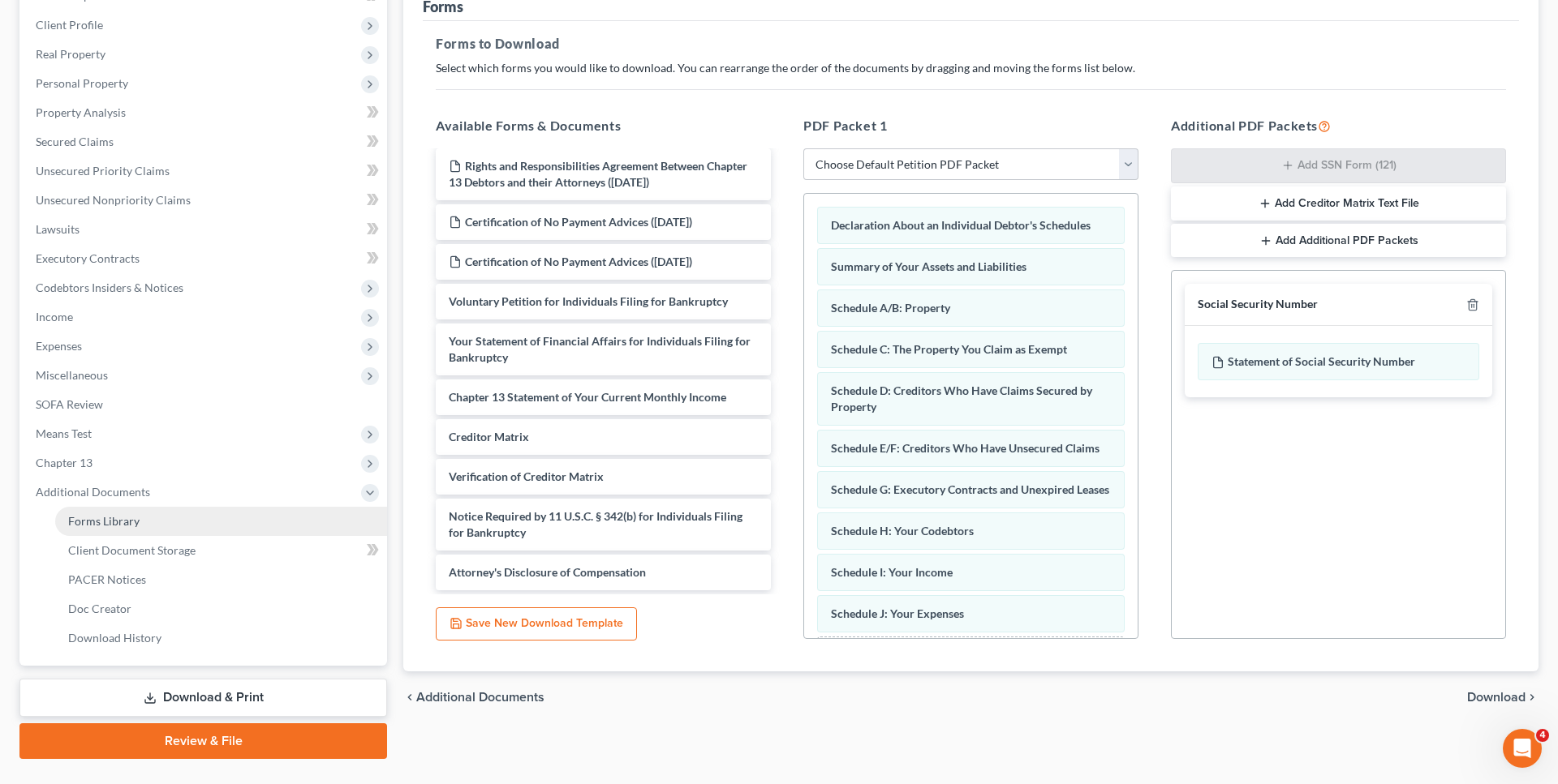
click at [150, 516] on link "Forms Library" at bounding box center [222, 521] width 332 height 29
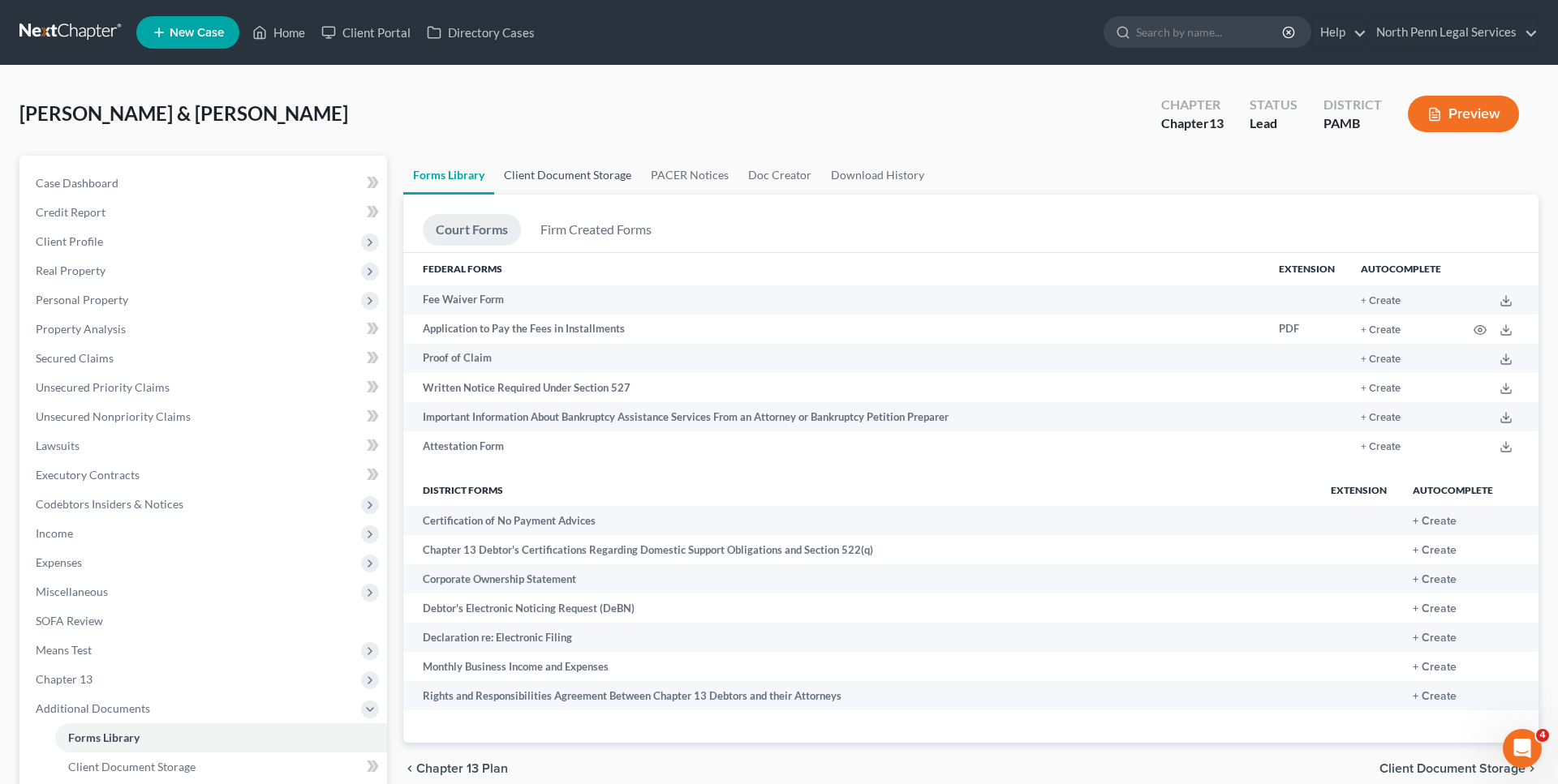
click at [536, 173] on link "Client Document Storage" at bounding box center [567, 175] width 147 height 39
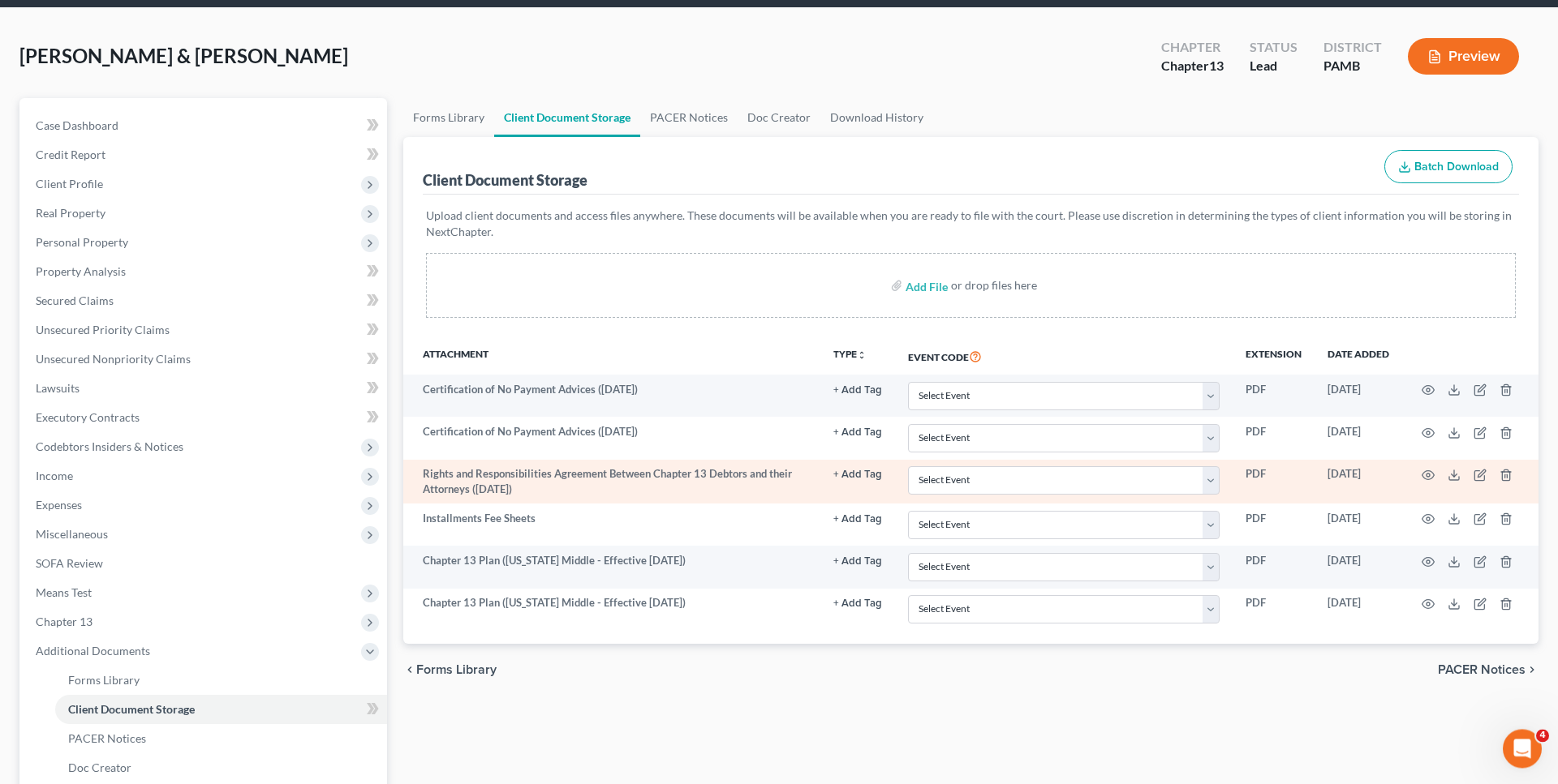
scroll to position [83, 0]
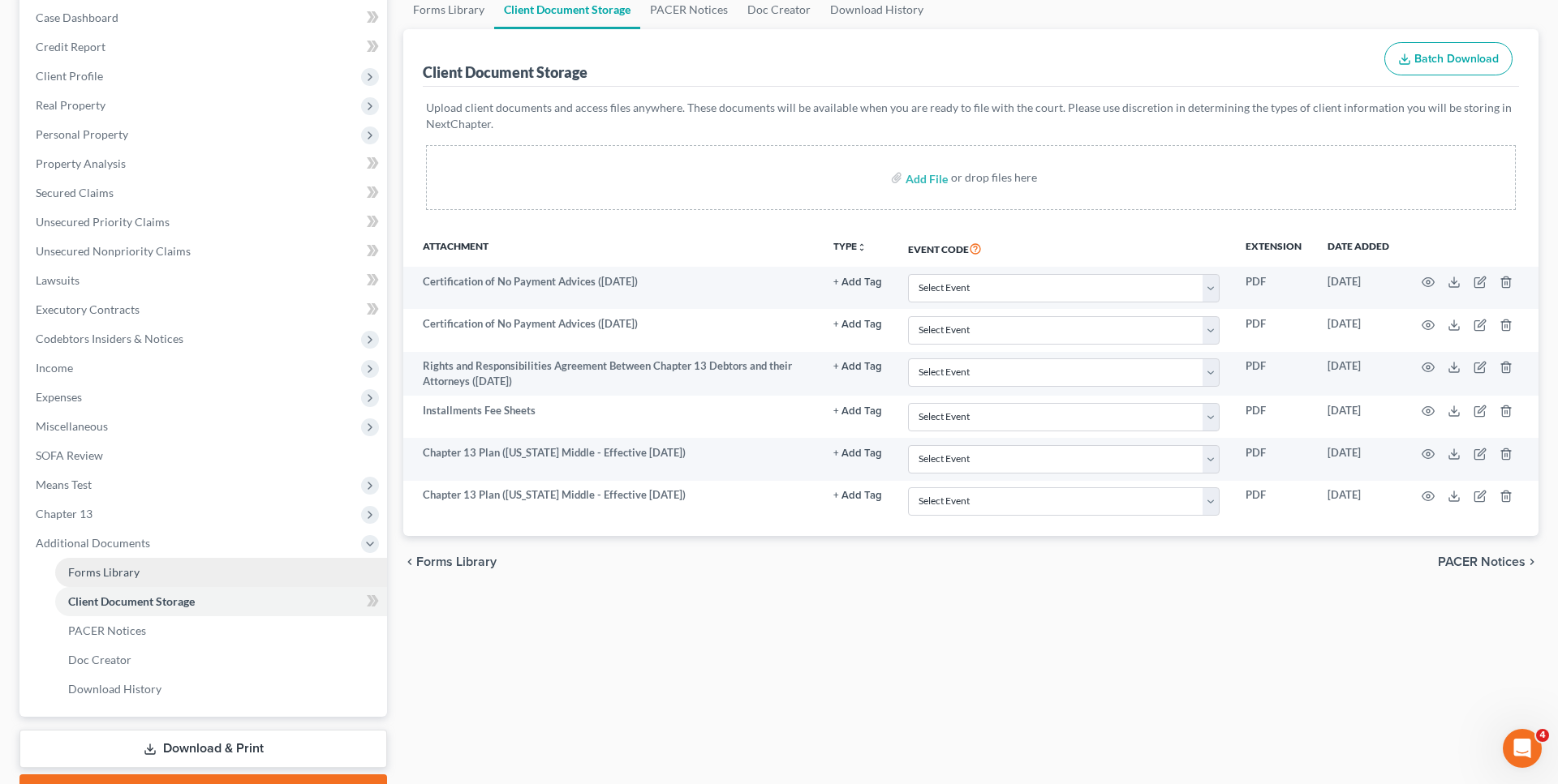
click at [148, 580] on link "Forms Library" at bounding box center [222, 573] width 332 height 29
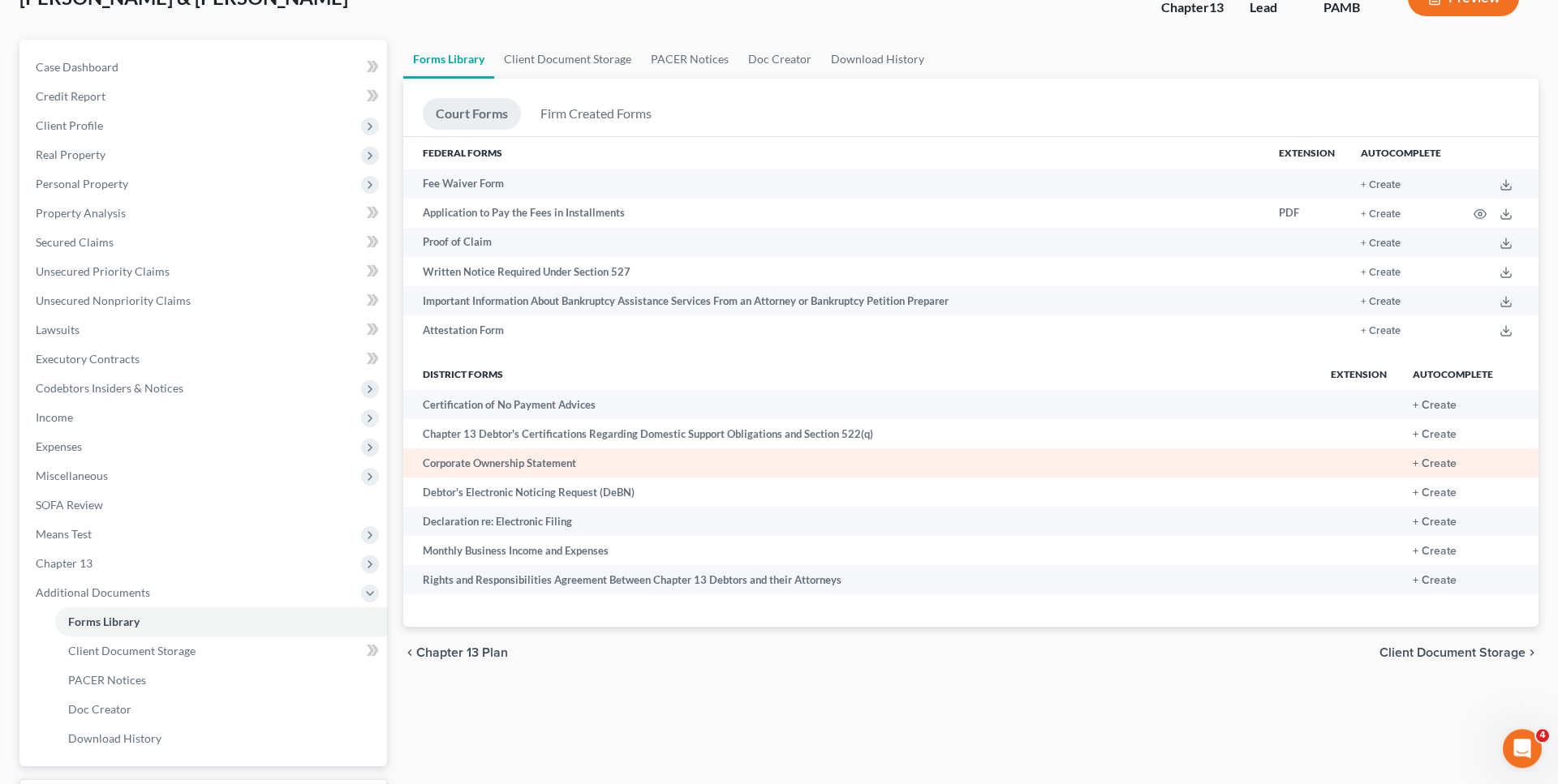
scroll to position [83, 0]
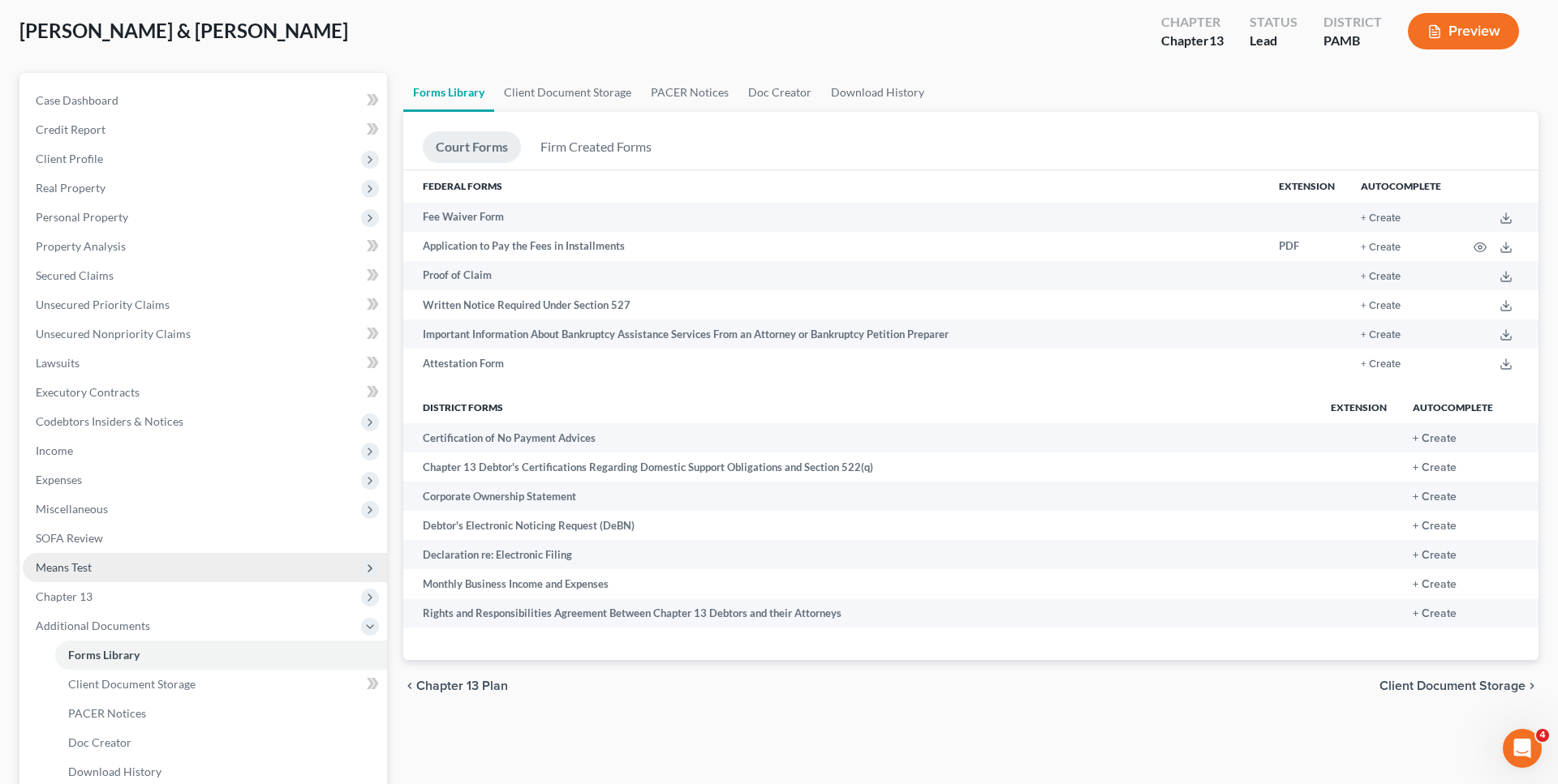
click at [81, 572] on span "Means Test" at bounding box center [63, 567] width 56 height 14
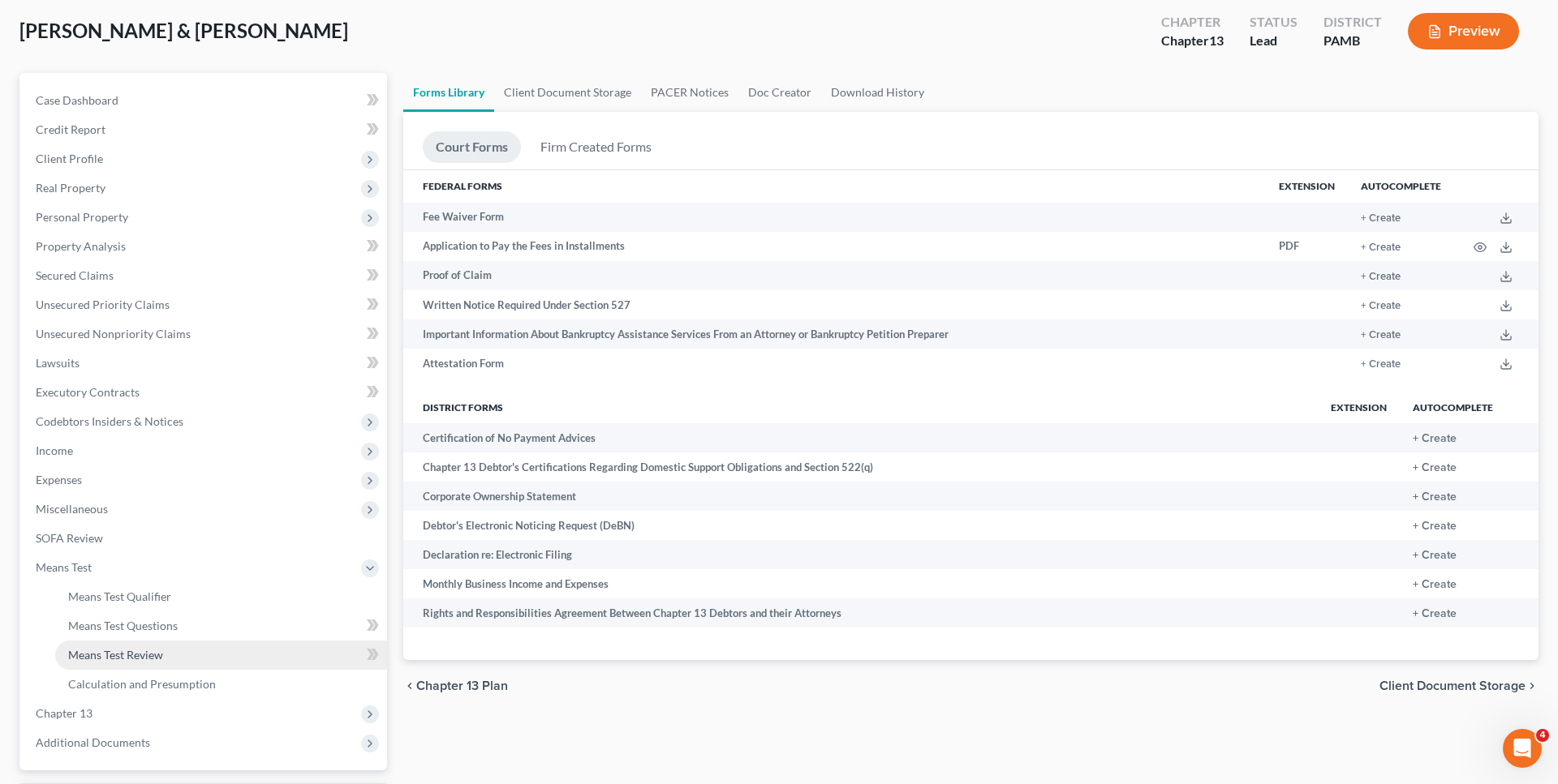
click at [187, 661] on link "Means Test Review" at bounding box center [222, 655] width 332 height 29
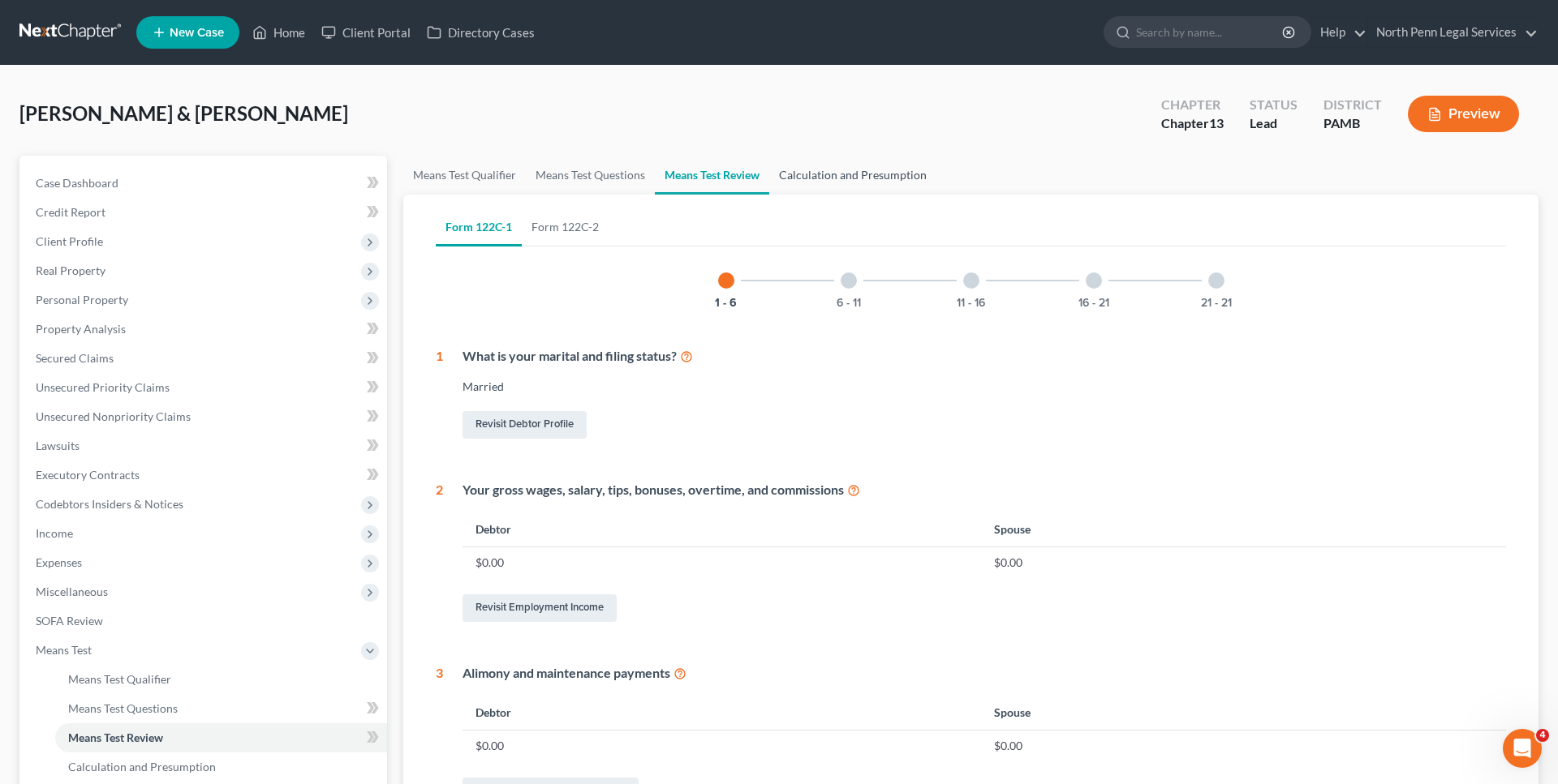
click at [826, 172] on link "Calculation and Presumption" at bounding box center [852, 175] width 167 height 39
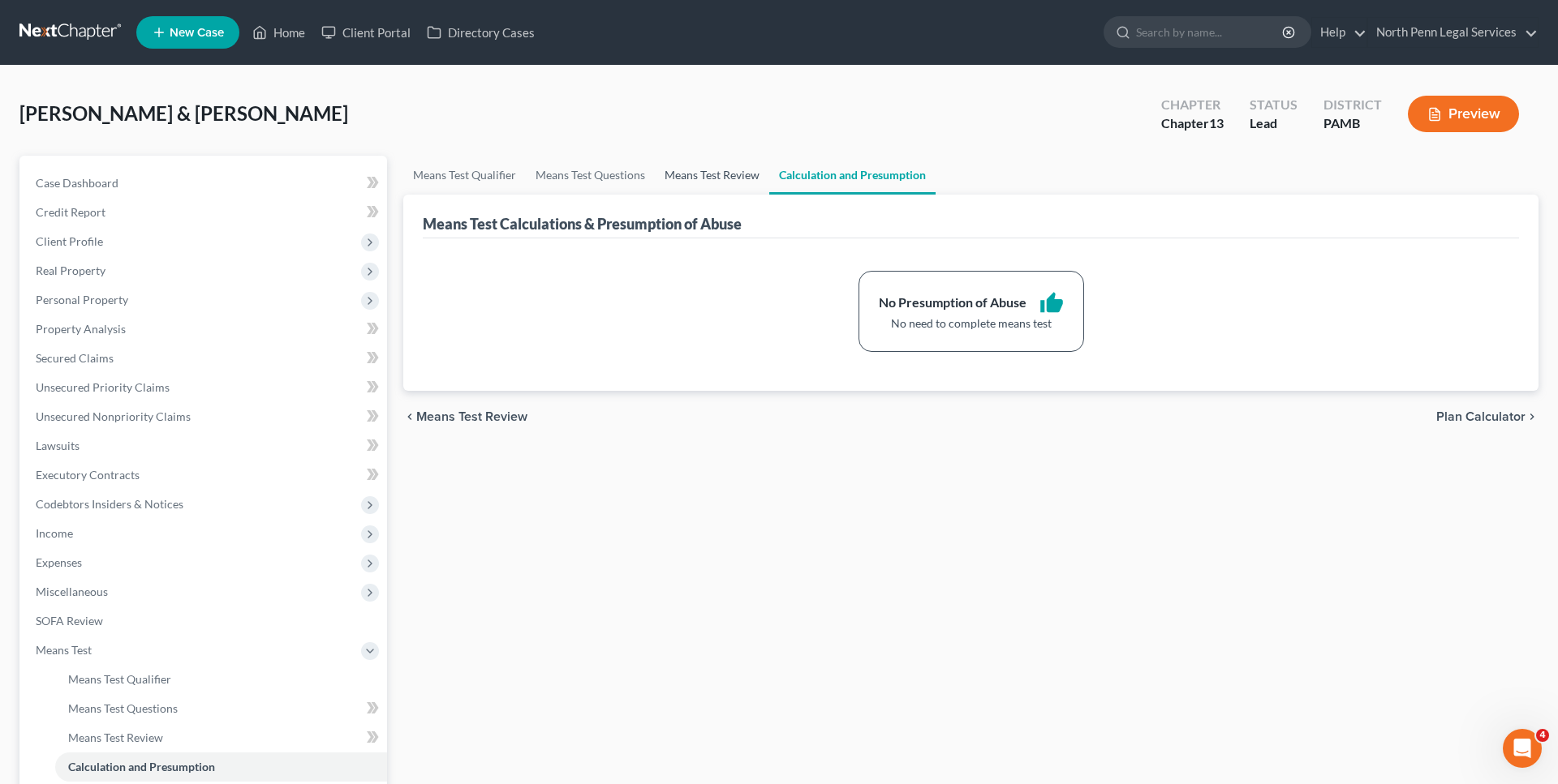
click at [687, 172] on link "Means Test Review" at bounding box center [711, 175] width 114 height 39
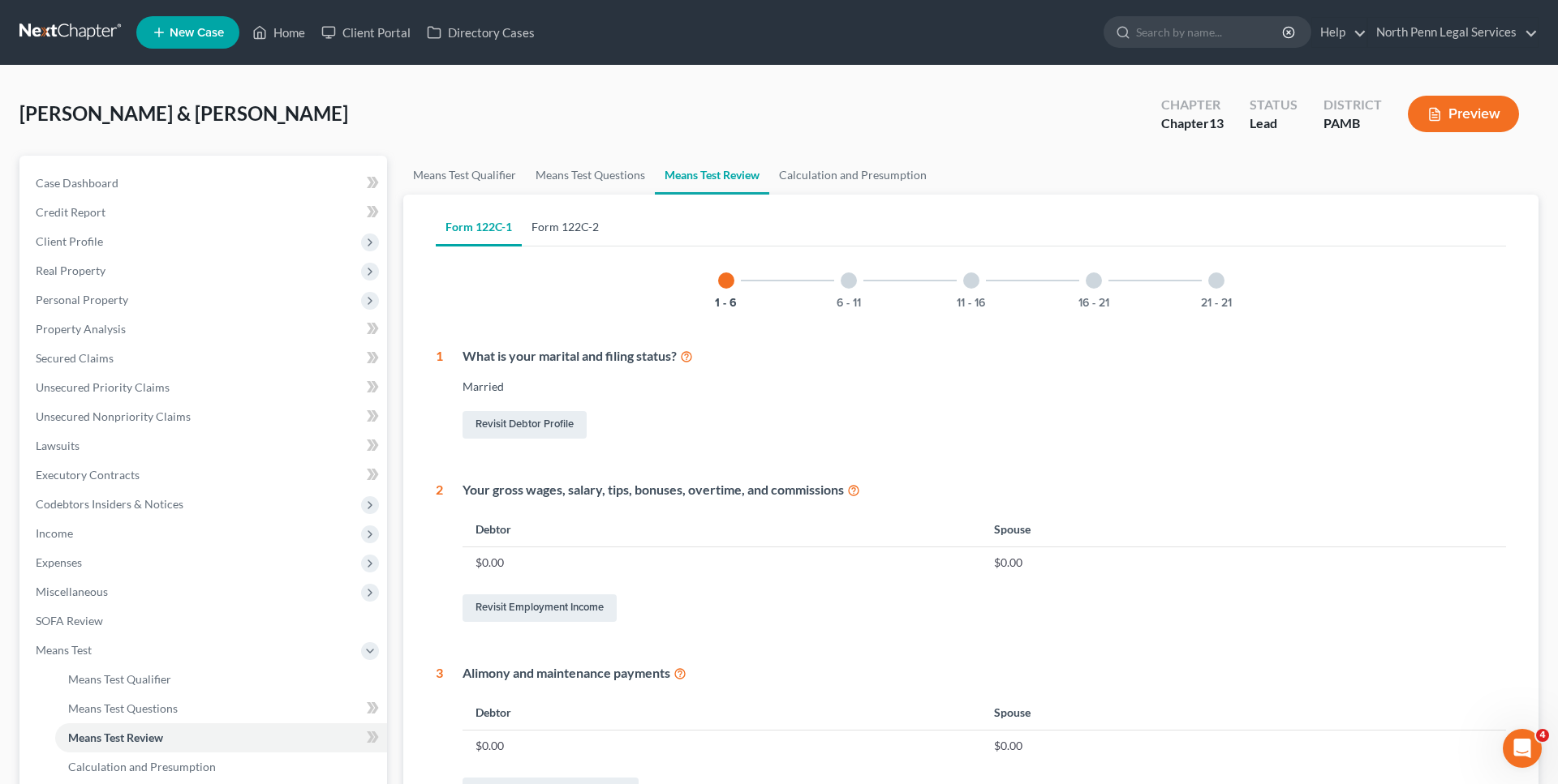
click at [568, 230] on link "Form 122C-2" at bounding box center [565, 227] width 87 height 39
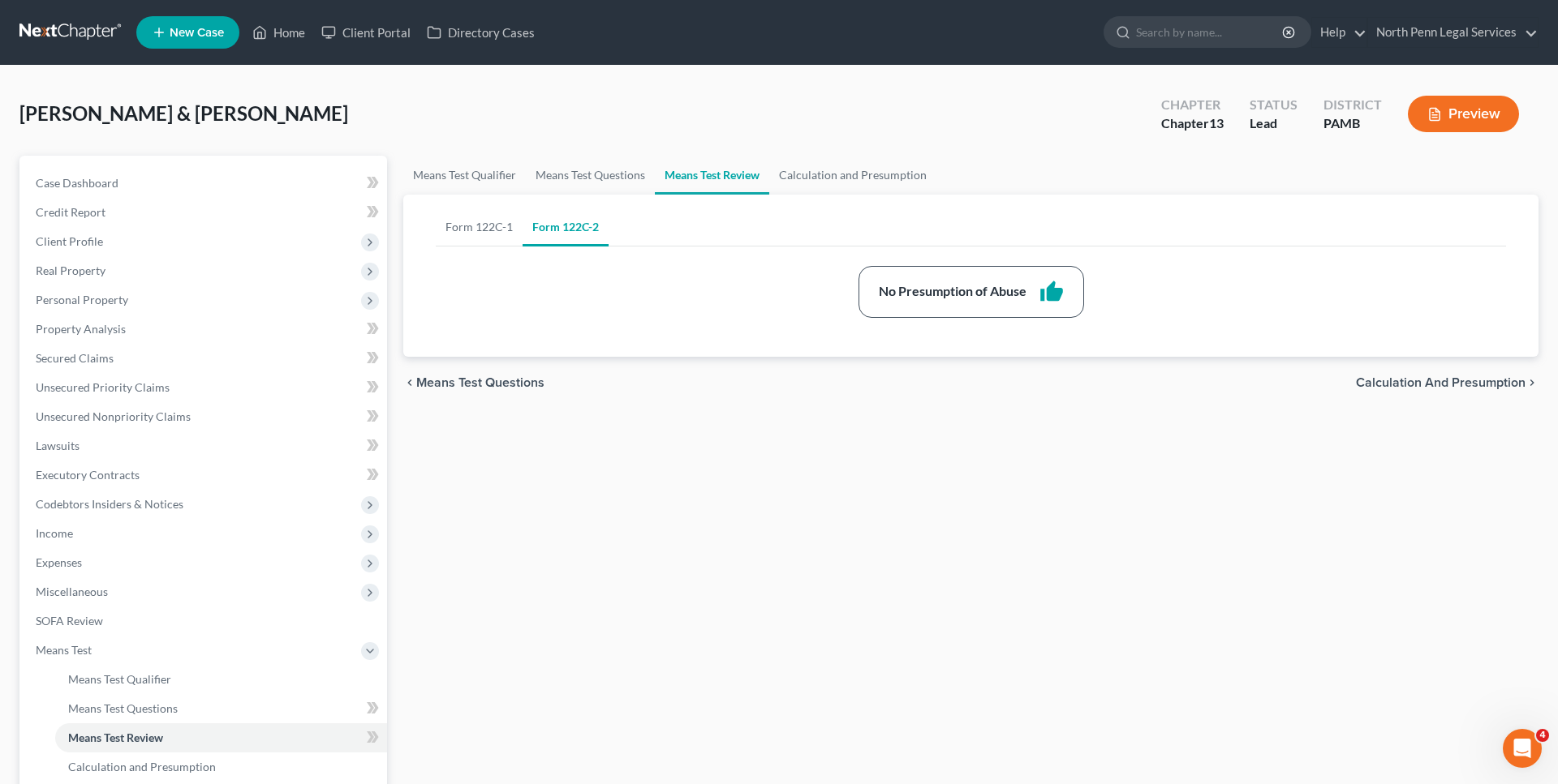
click at [1493, 121] on button "Preview" at bounding box center [1464, 114] width 111 height 36
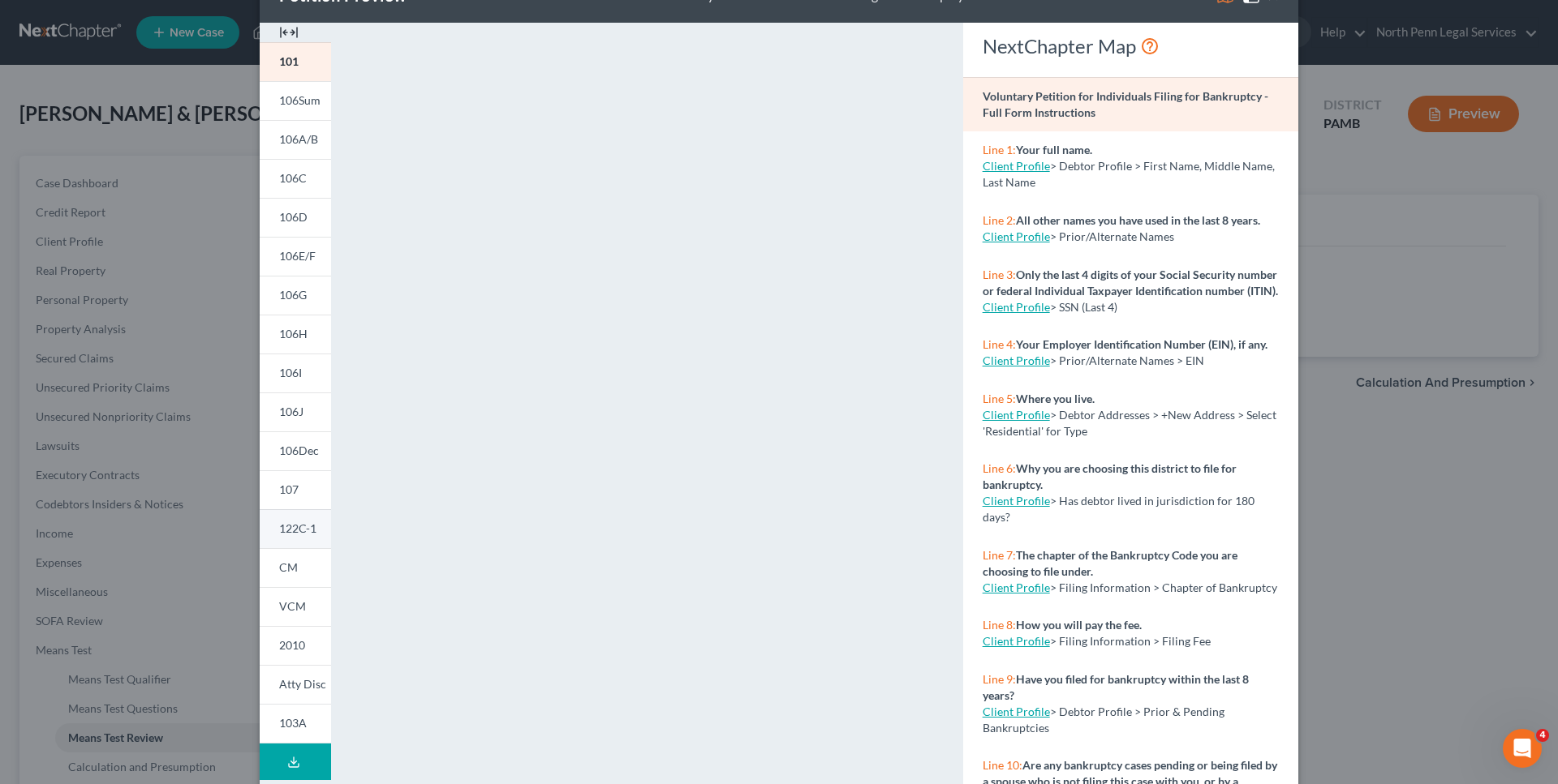
scroll to position [130, 0]
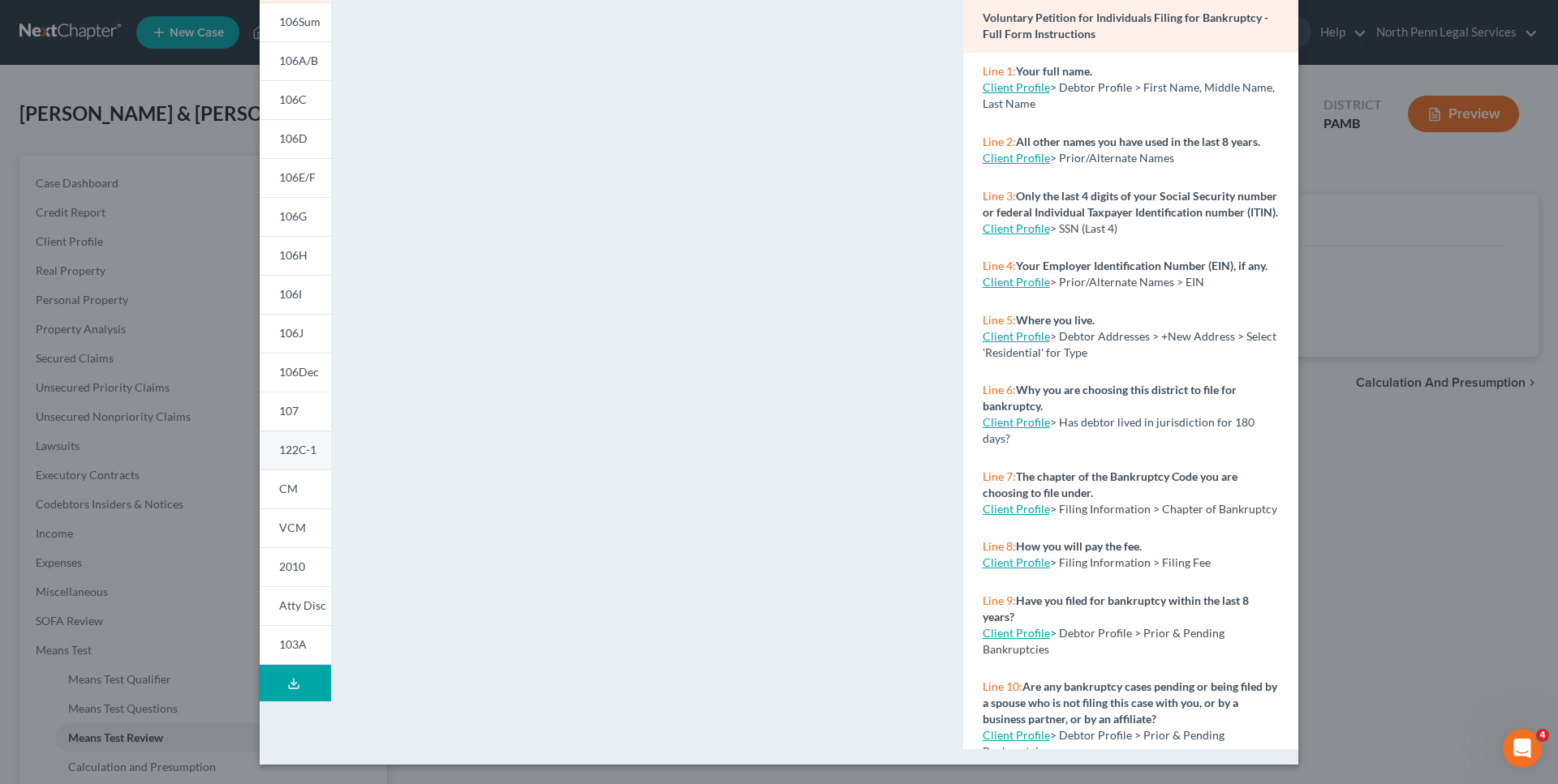
click at [286, 452] on span "122C-1" at bounding box center [297, 449] width 37 height 14
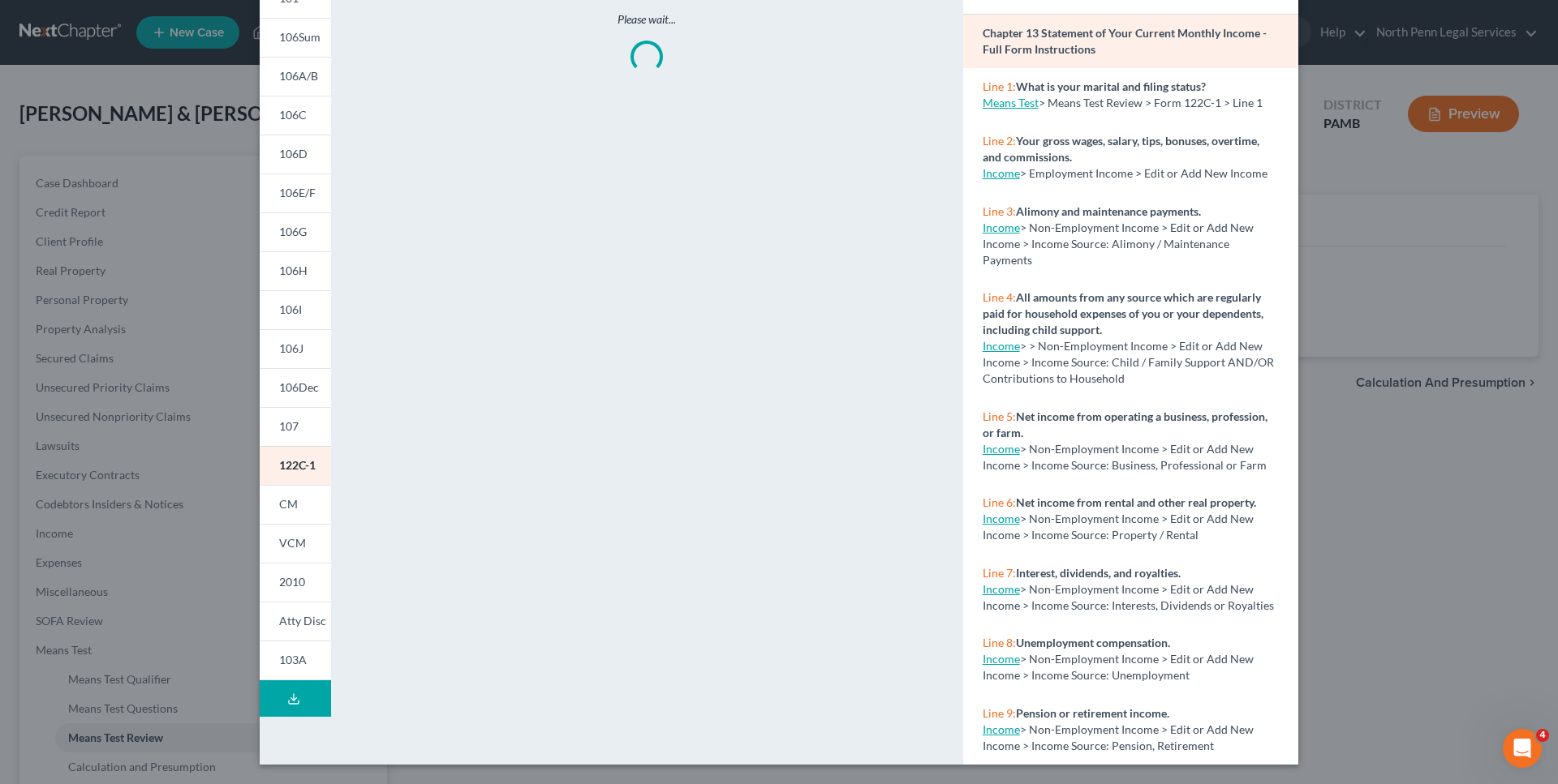
scroll to position [115, 0]
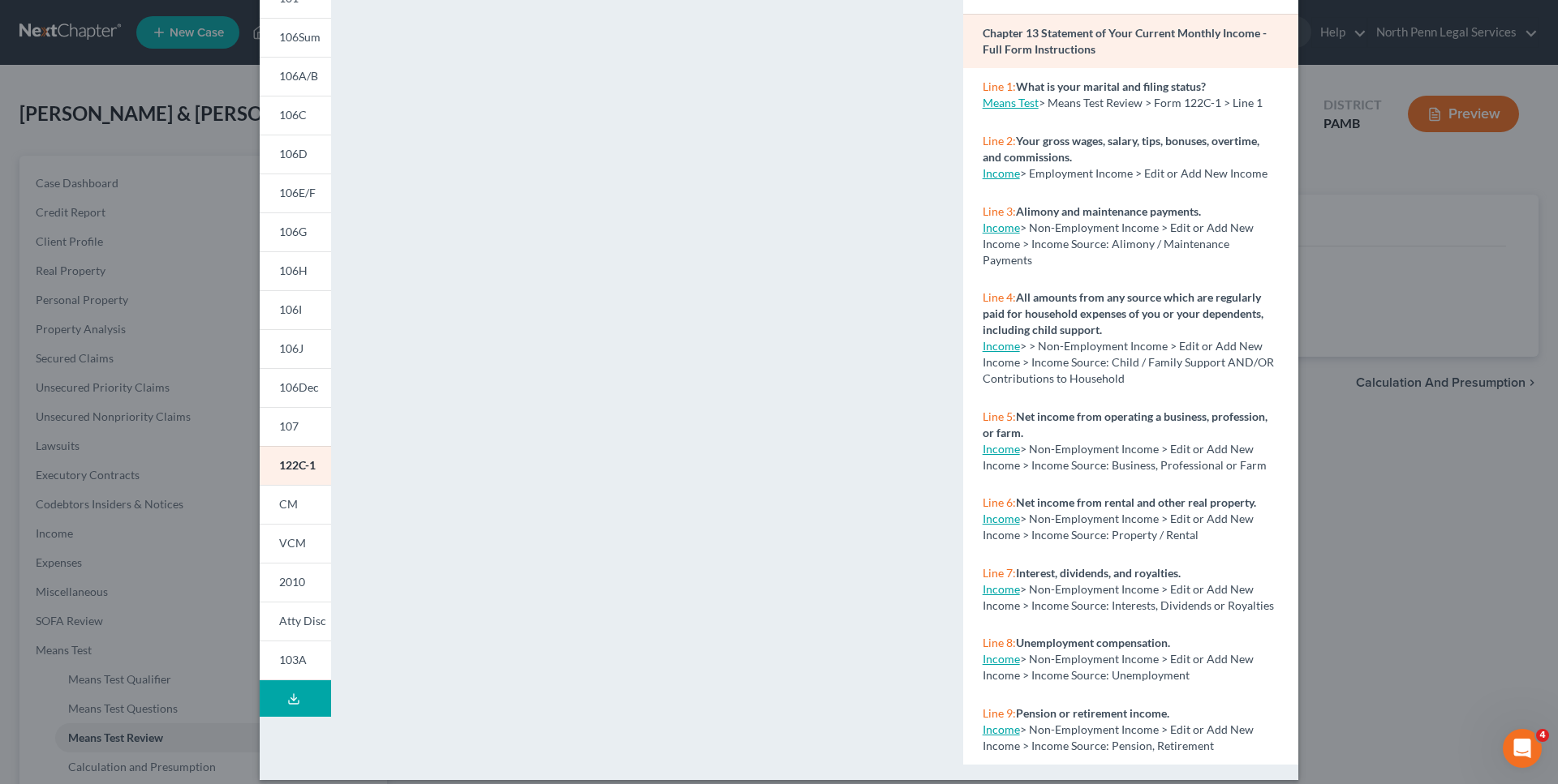
click at [1395, 533] on div "Petition Preview Chapter 13 Statement of Your Current Monthly Income × 101 106S…" at bounding box center [779, 392] width 1558 height 784
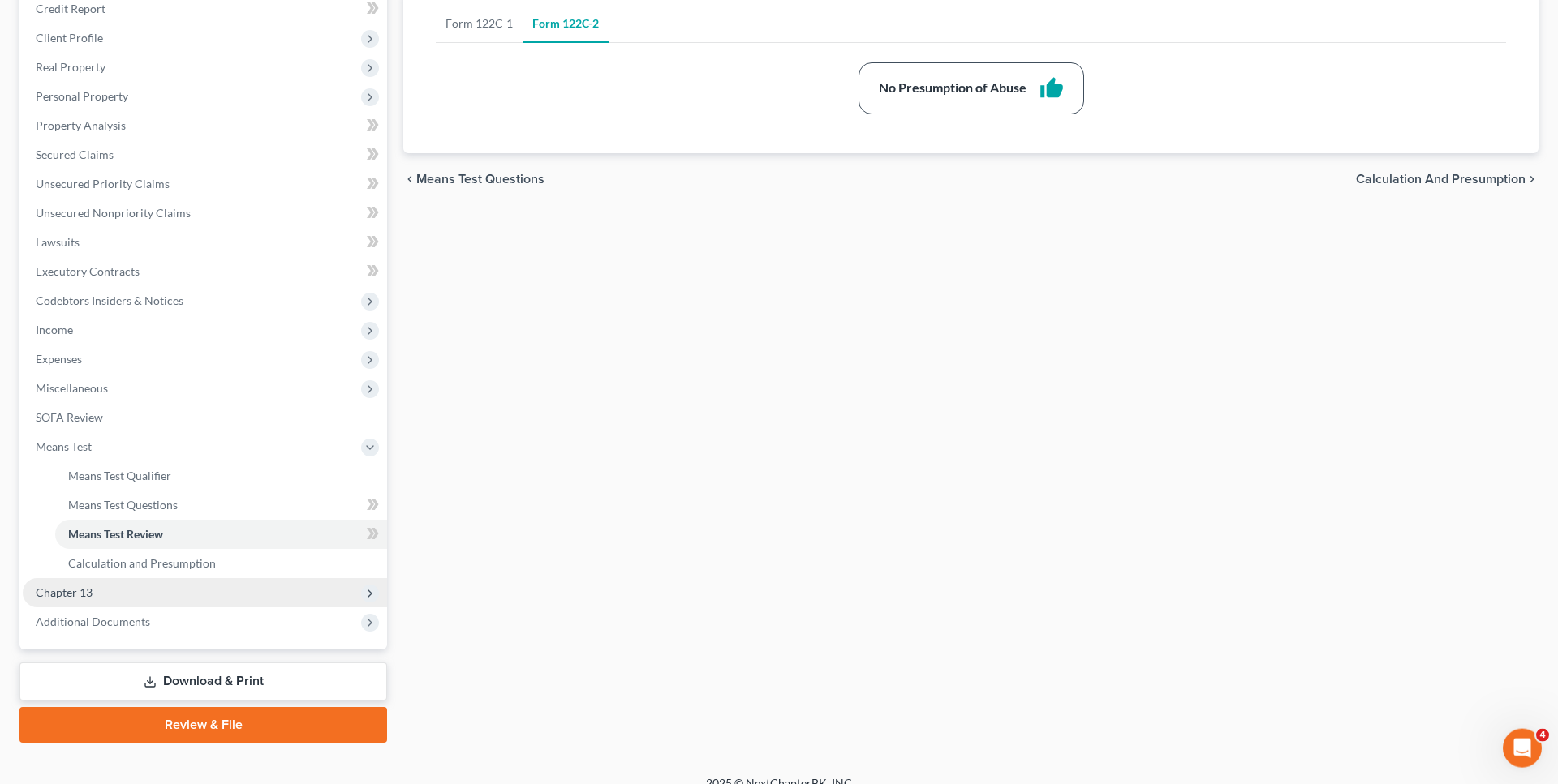
scroll to position [222, 0]
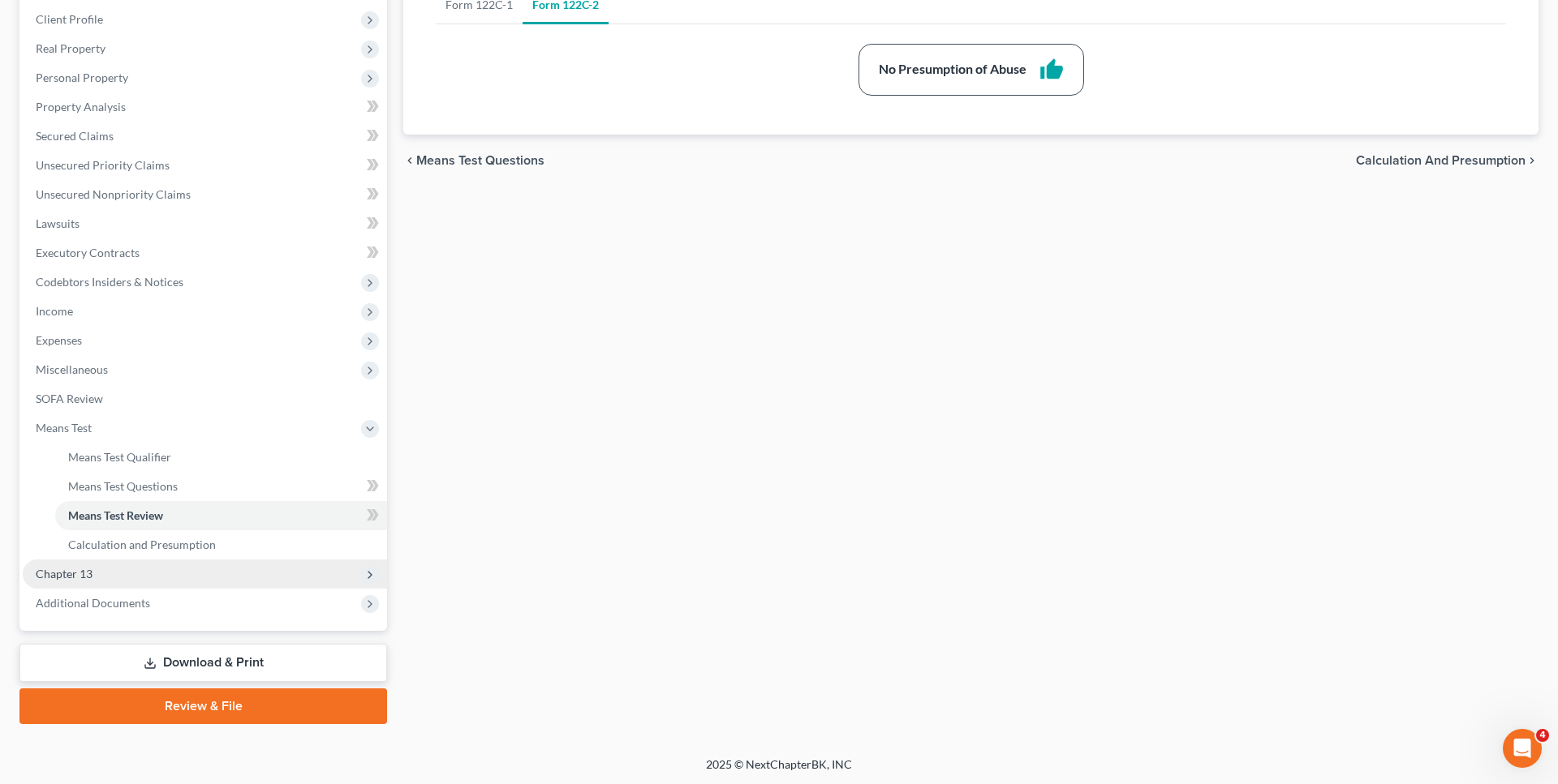
click at [120, 577] on span "Chapter 13" at bounding box center [204, 574] width 364 height 29
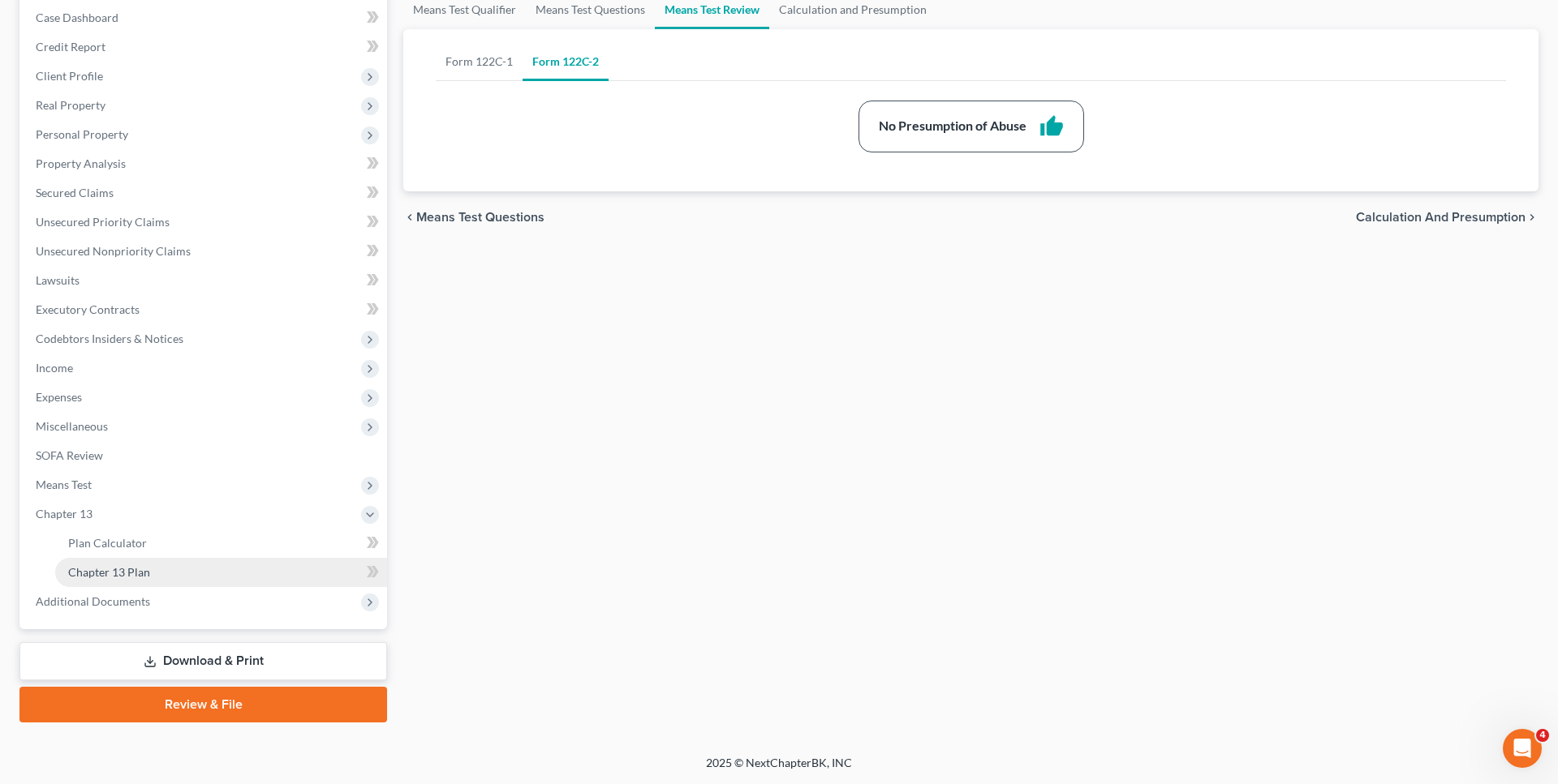
scroll to position [164, 0]
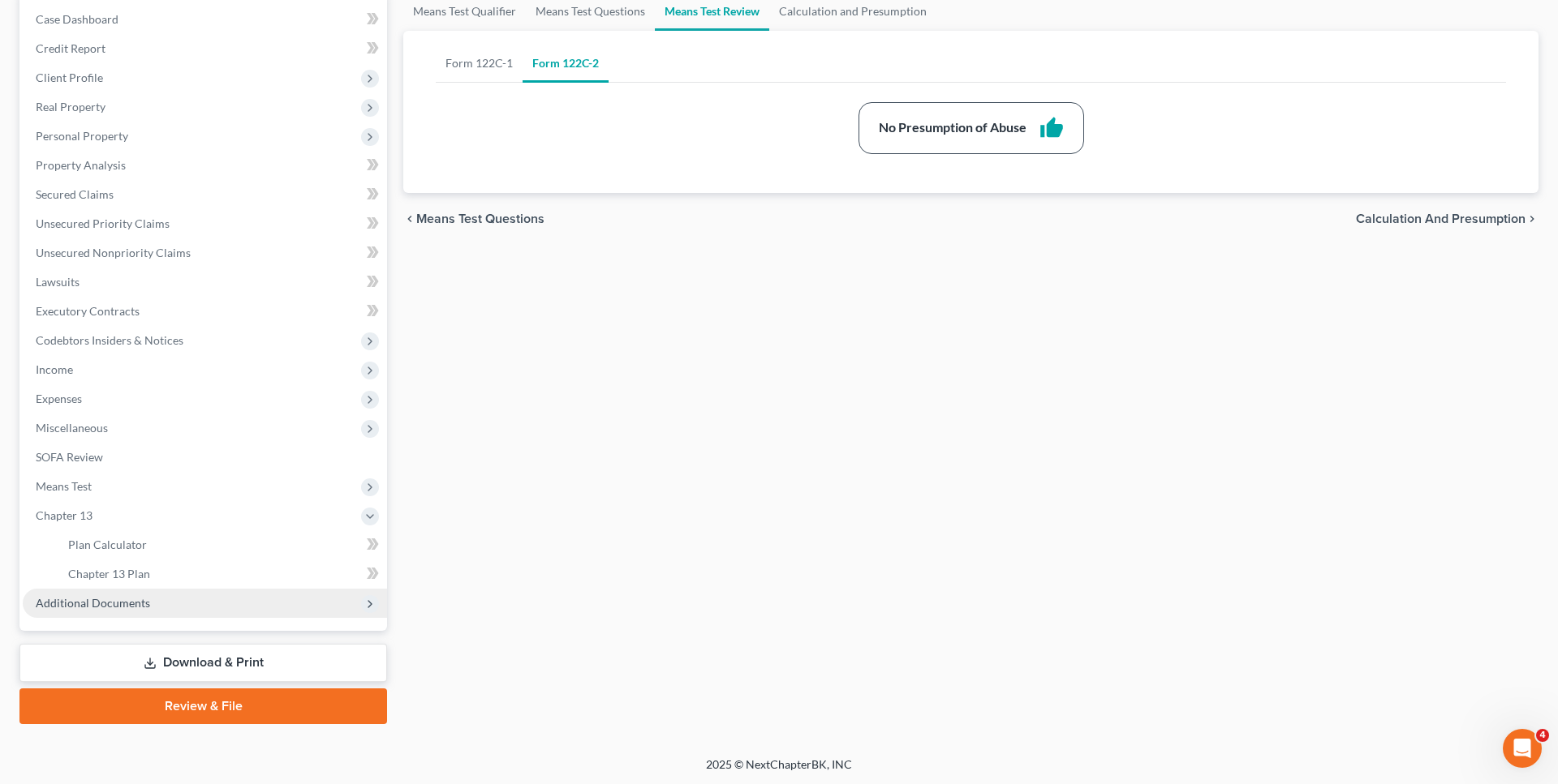
click at [146, 600] on span "Additional Documents" at bounding box center [92, 603] width 114 height 14
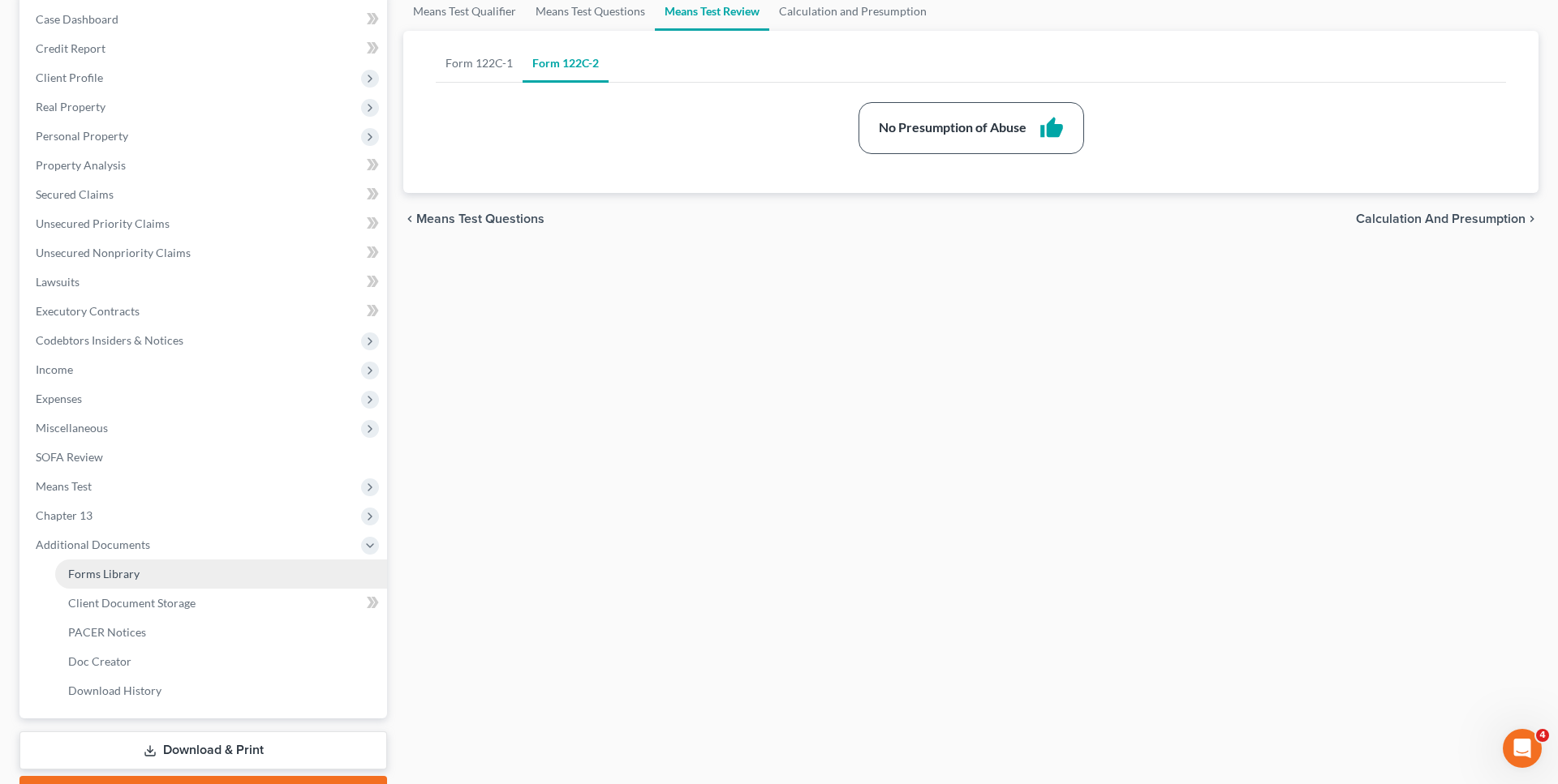
click at [167, 573] on link "Forms Library" at bounding box center [222, 574] width 332 height 29
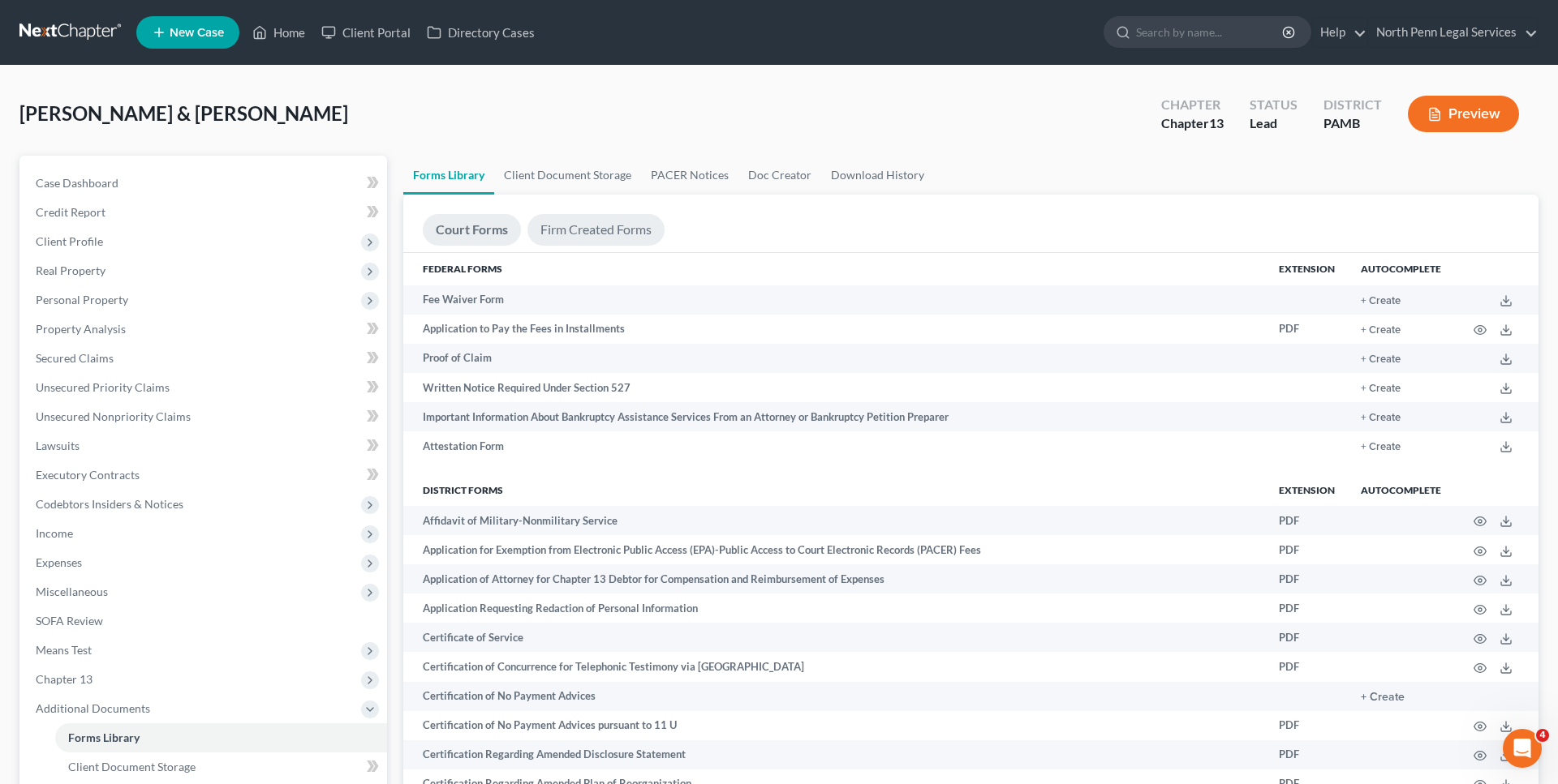
click at [593, 233] on link "Firm Created Forms" at bounding box center [596, 230] width 137 height 32
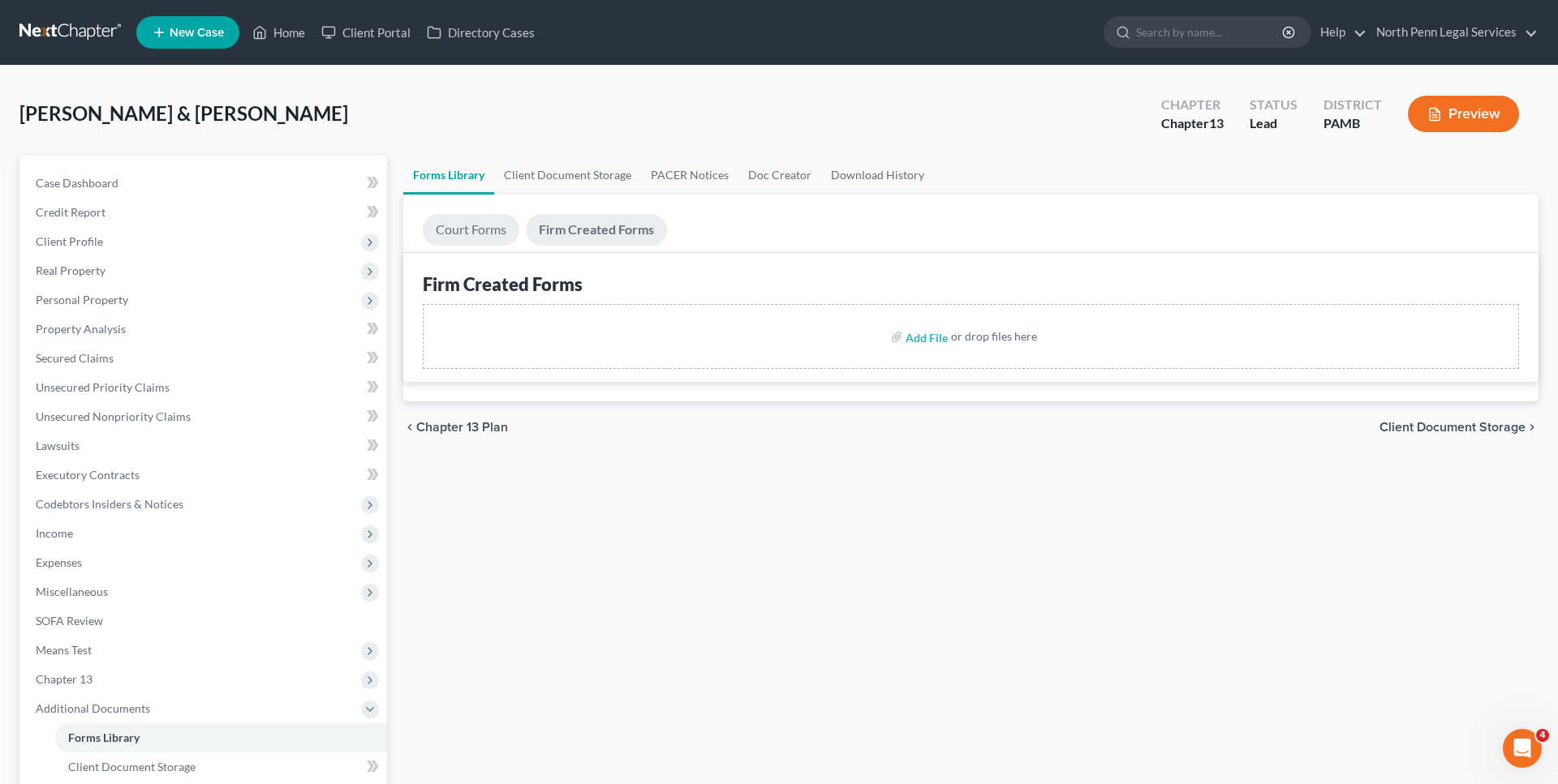
click at [469, 225] on link "Court Forms" at bounding box center [472, 230] width 97 height 32
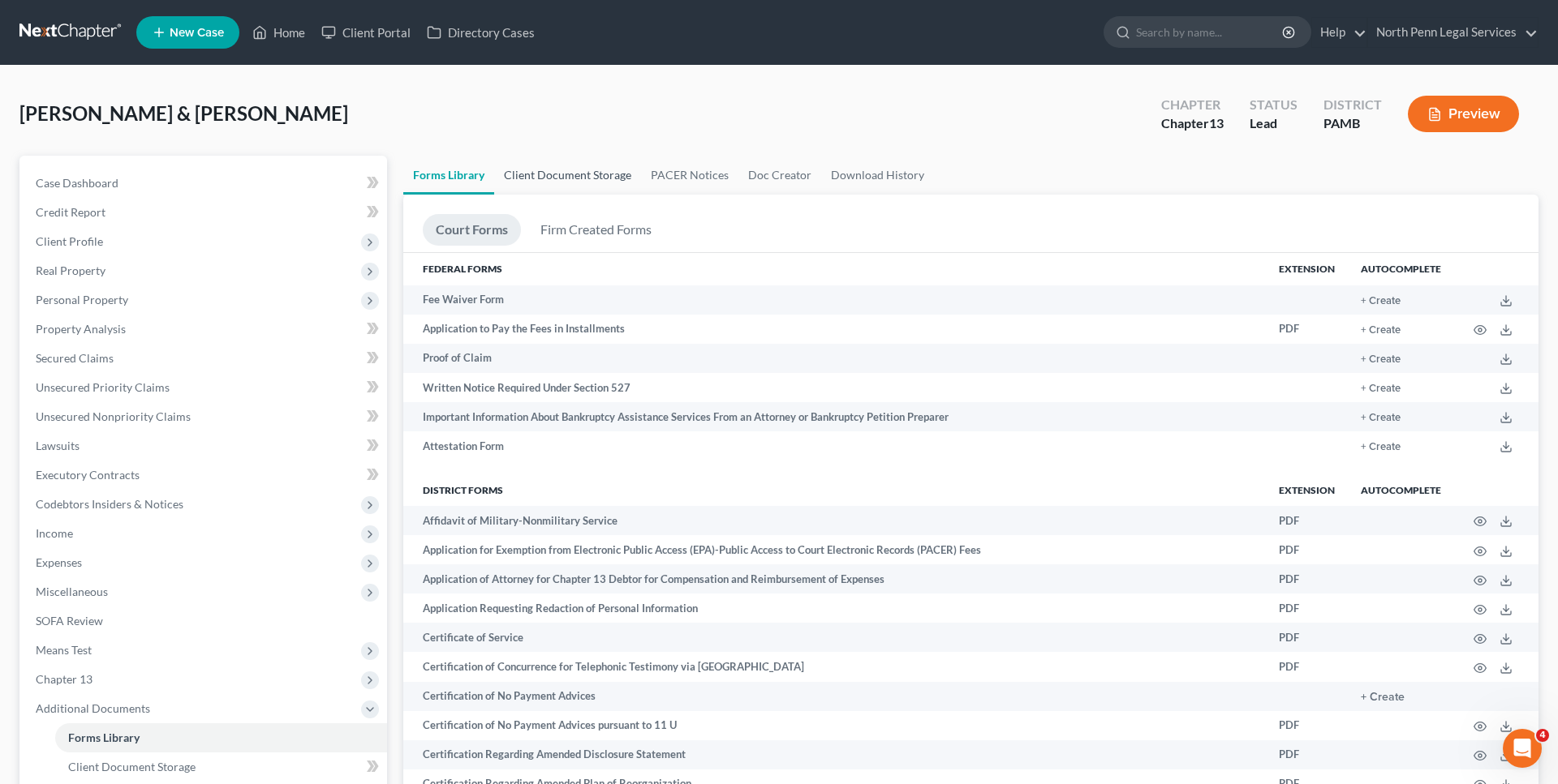
click at [515, 174] on link "Client Document Storage" at bounding box center [567, 175] width 147 height 39
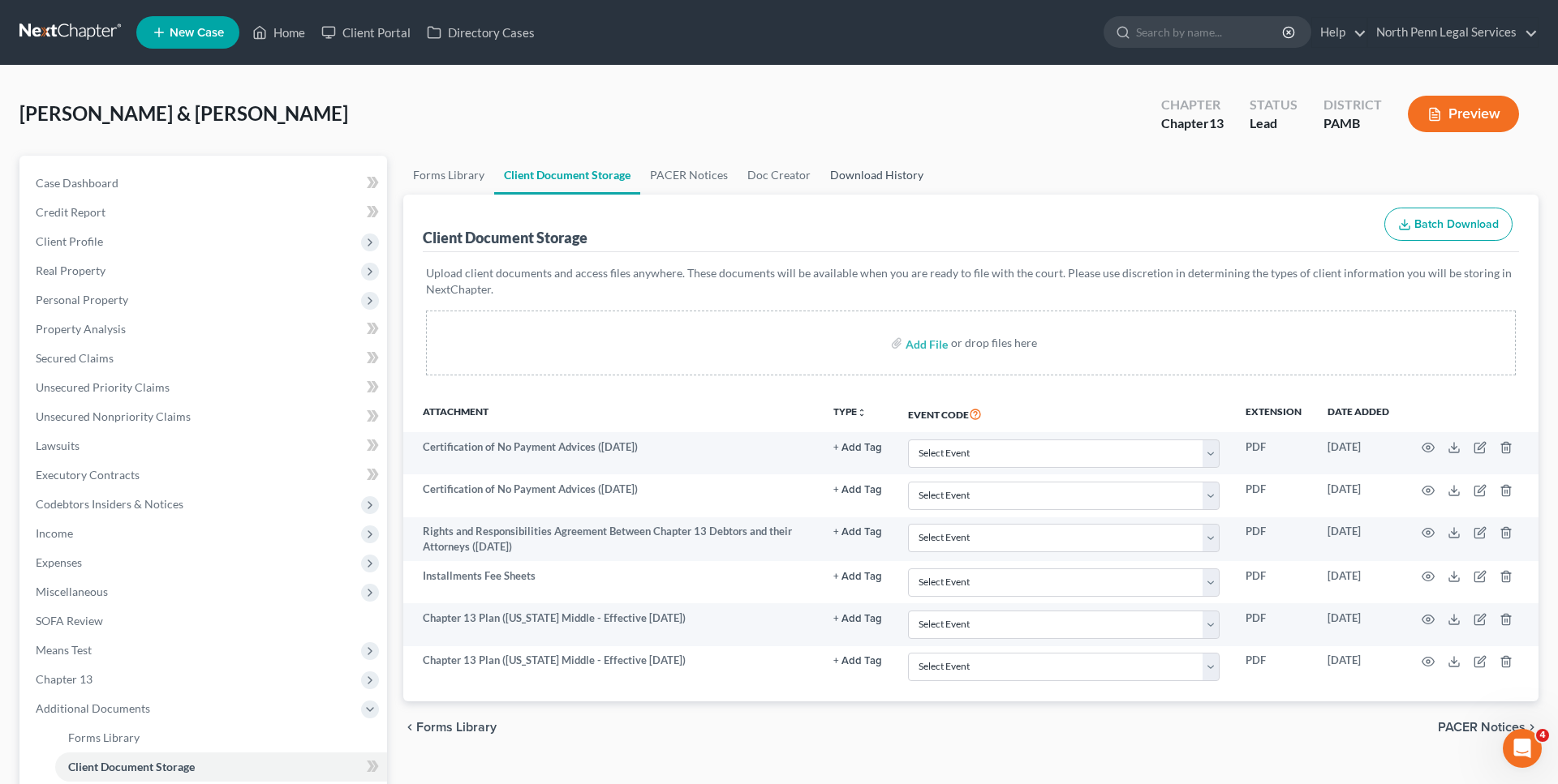
click at [858, 174] on link "Download History" at bounding box center [878, 175] width 113 height 39
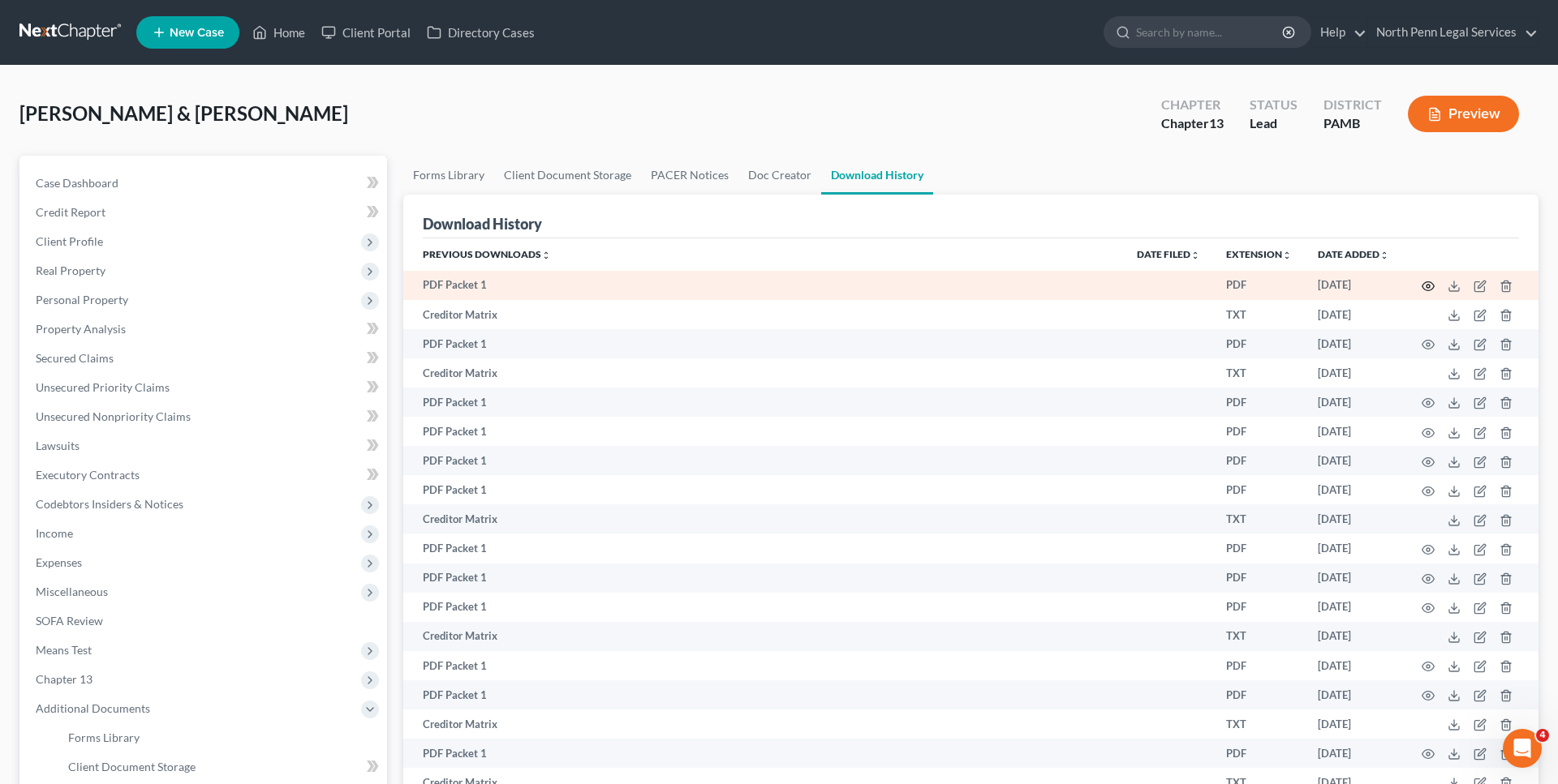
click at [1429, 284] on circle "button" at bounding box center [1428, 286] width 4 height 4
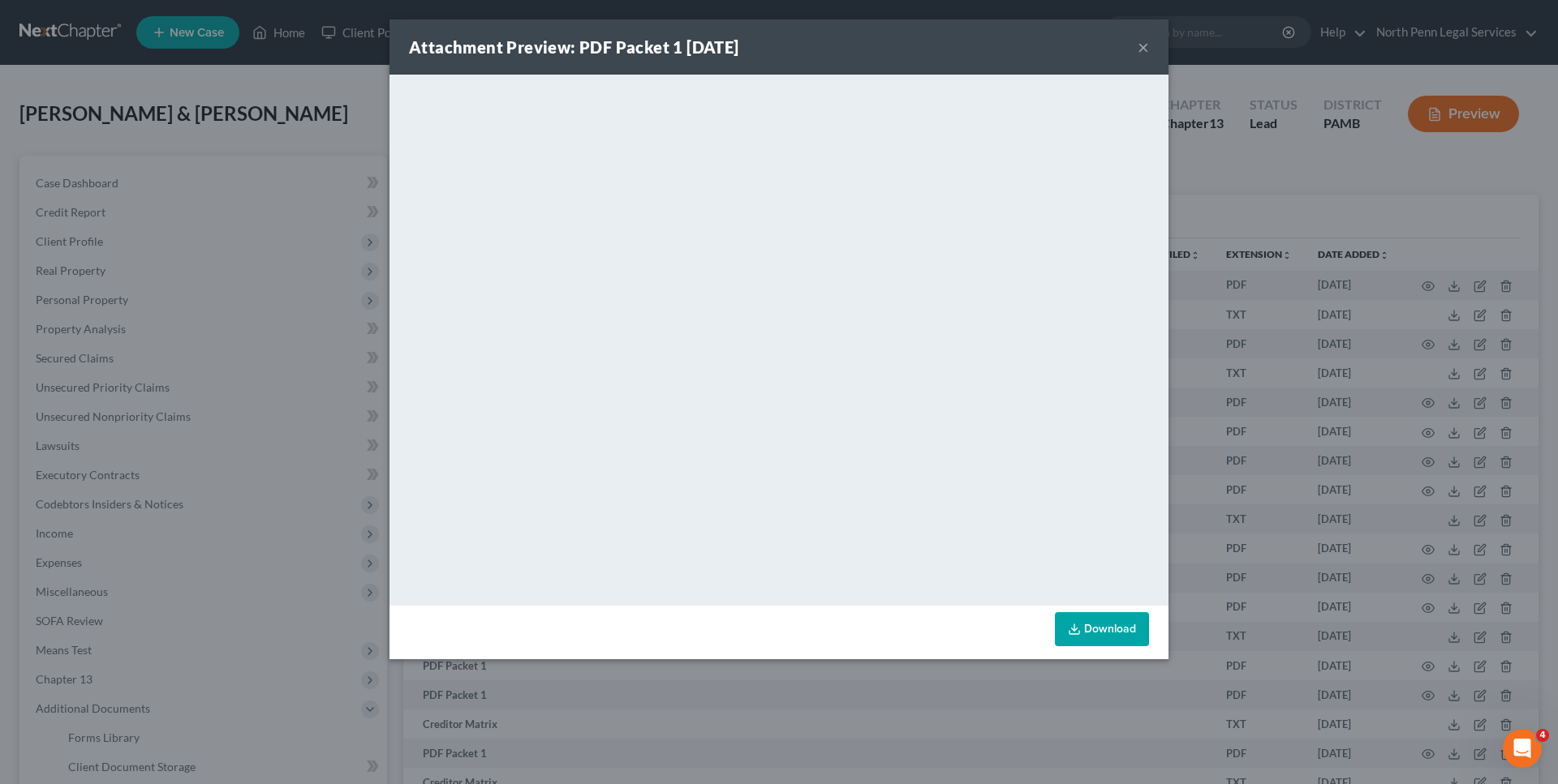
click at [1135, 51] on div "Attachment Preview: PDF Packet 1 07/11/2025 ×" at bounding box center [779, 46] width 779 height 56
click at [1141, 56] on button "×" at bounding box center [1143, 46] width 11 height 19
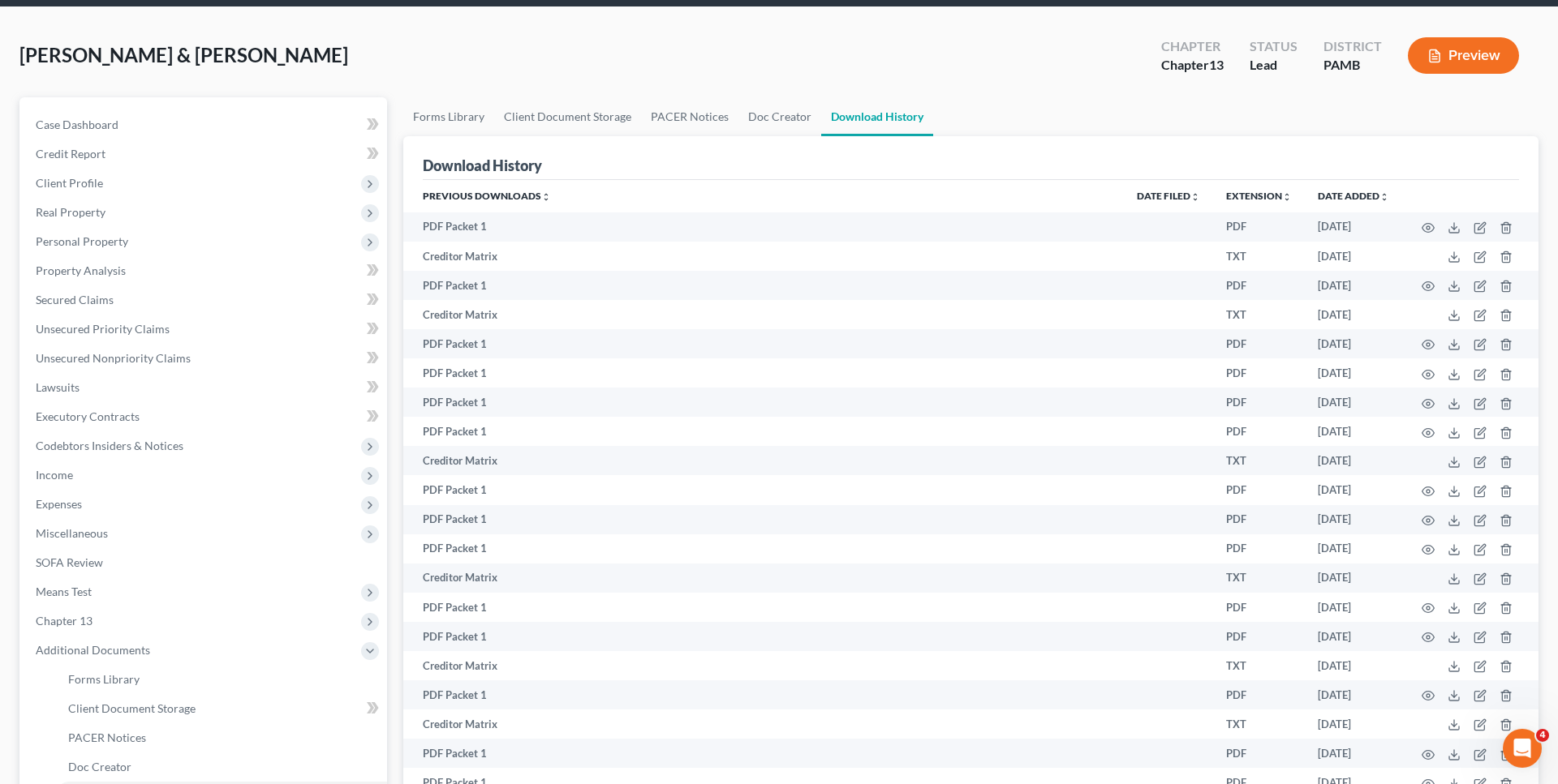
scroll to position [30, 0]
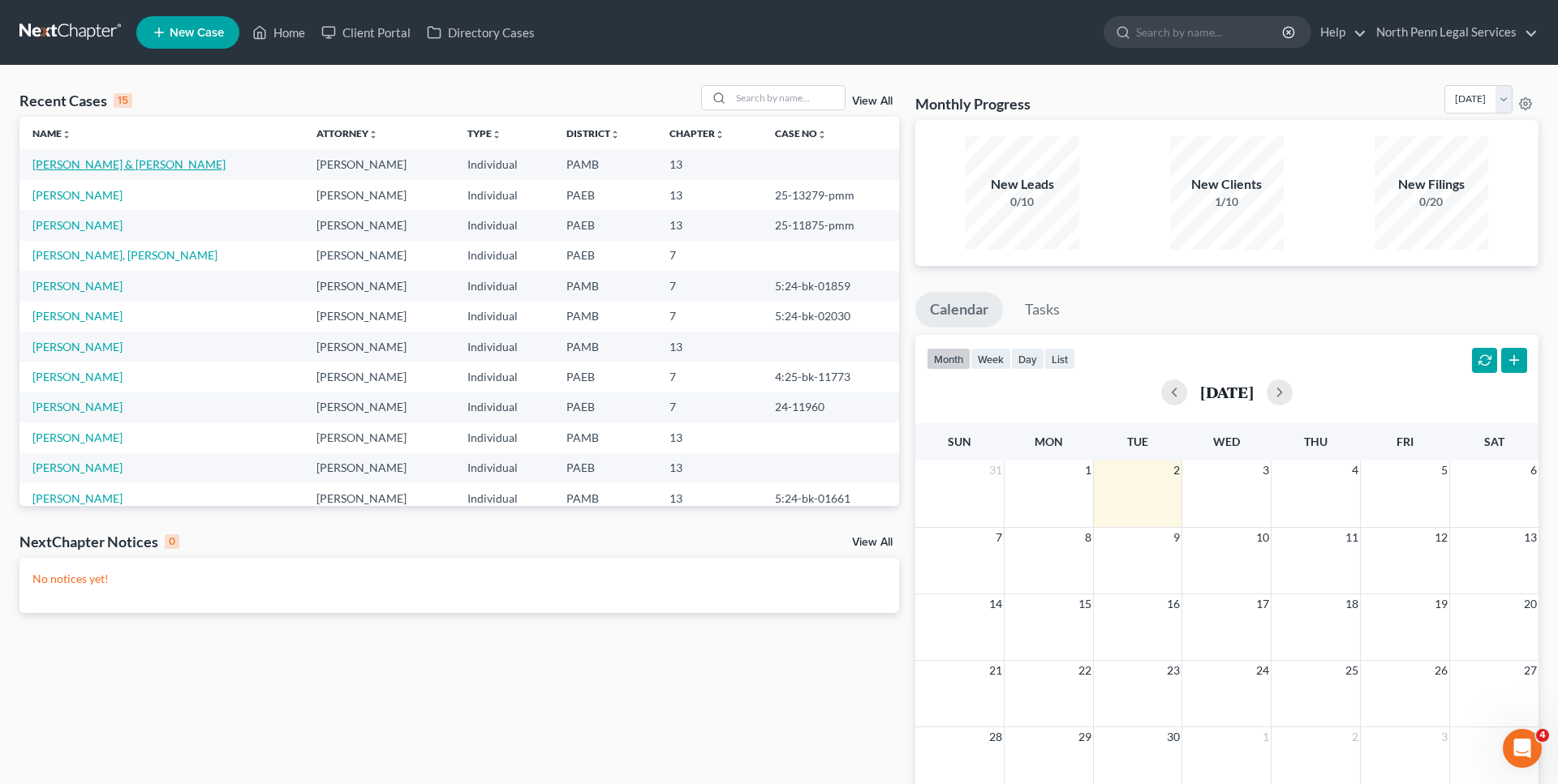
click at [106, 164] on link "[PERSON_NAME] & [PERSON_NAME]" at bounding box center [130, 164] width 193 height 14
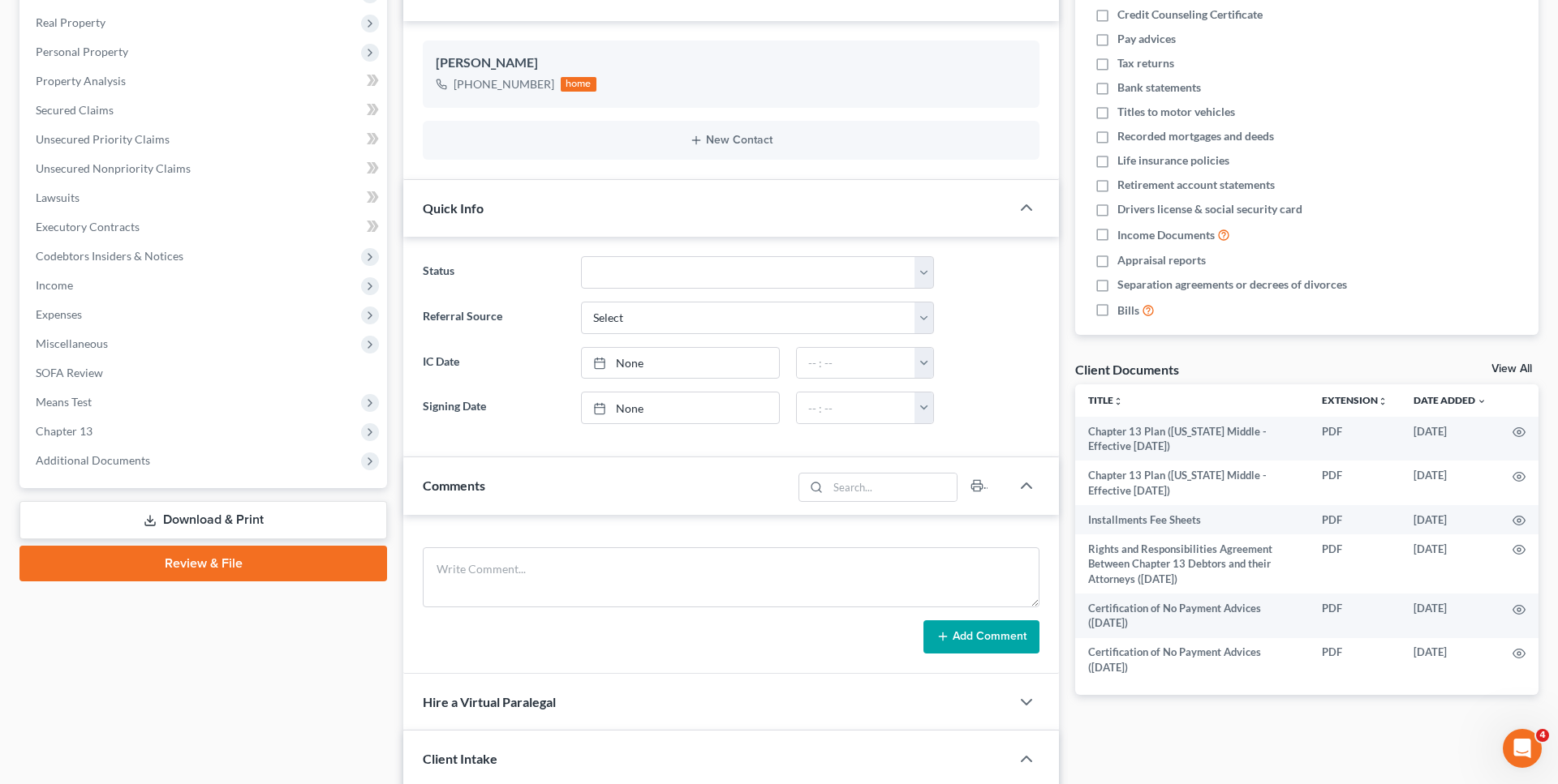
click at [236, 519] on link "Download & Print" at bounding box center [203, 521] width 368 height 38
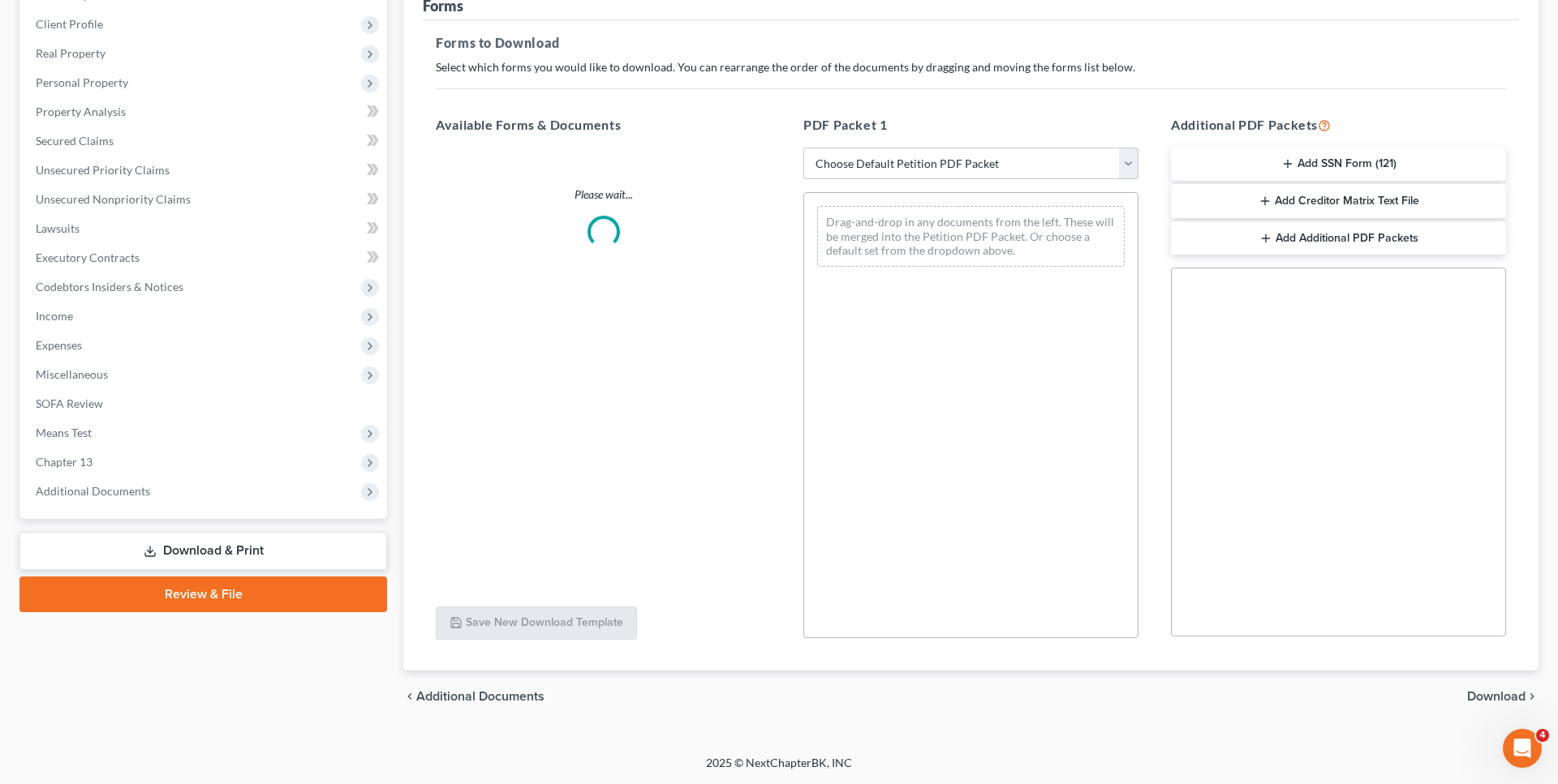
scroll to position [217, 0]
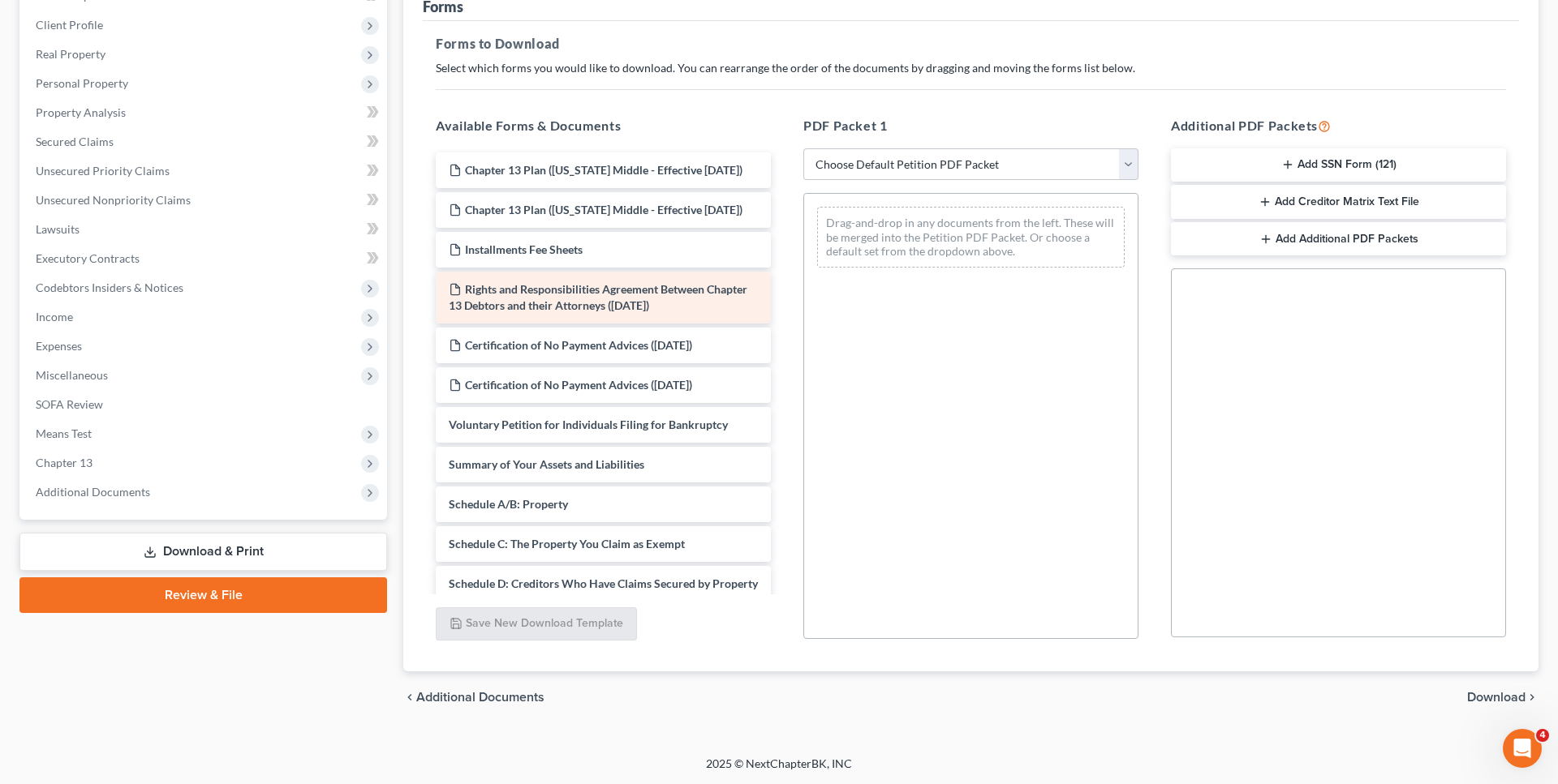
click at [784, 287] on div "Chapter 13 Plan ([US_STATE] Middle - Effective [DATE]) Chapter 13 Plan ([US_STA…" at bounding box center [604, 632] width 361 height 959
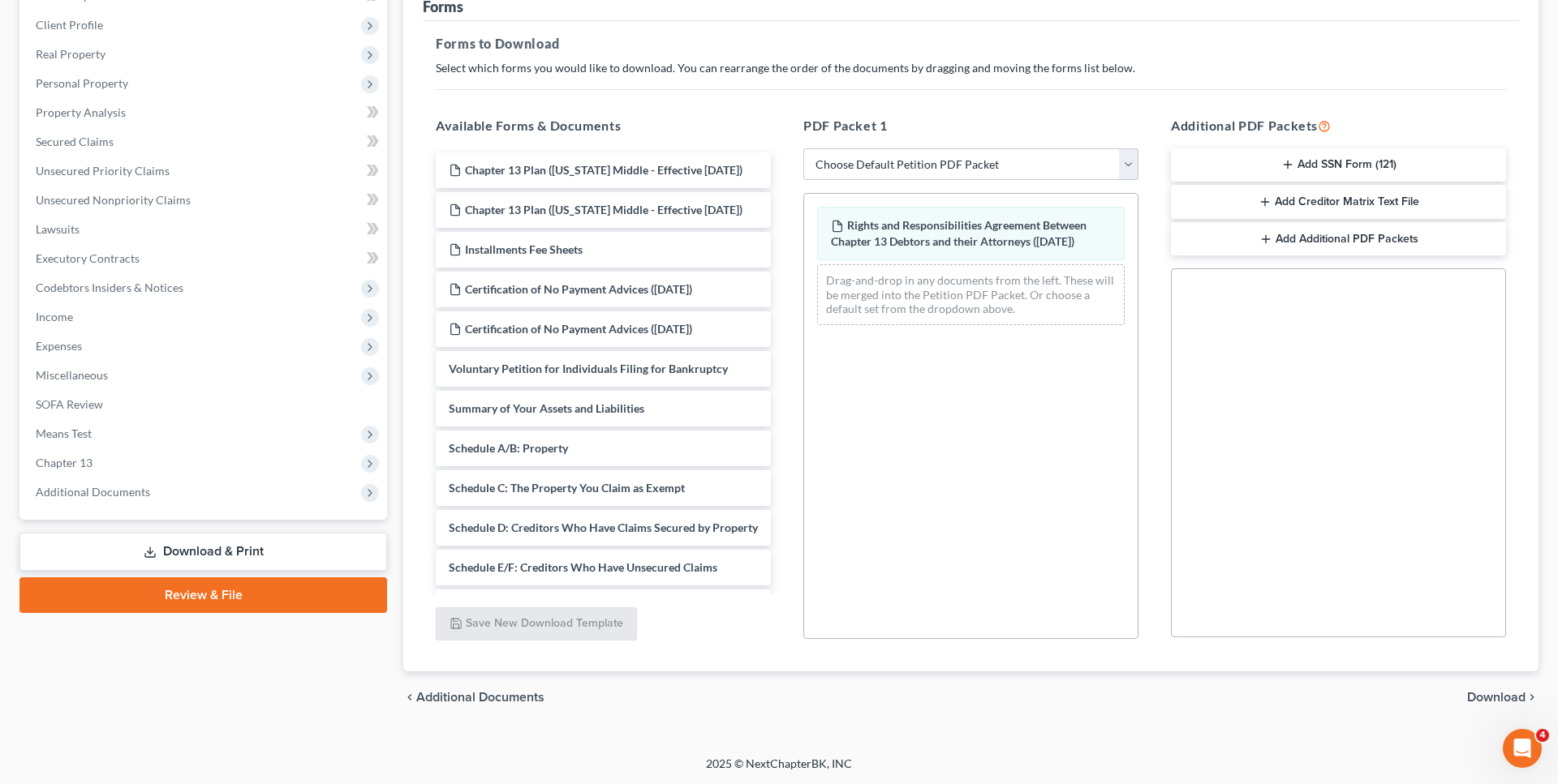
click at [1476, 695] on span "Download" at bounding box center [1497, 697] width 58 height 13
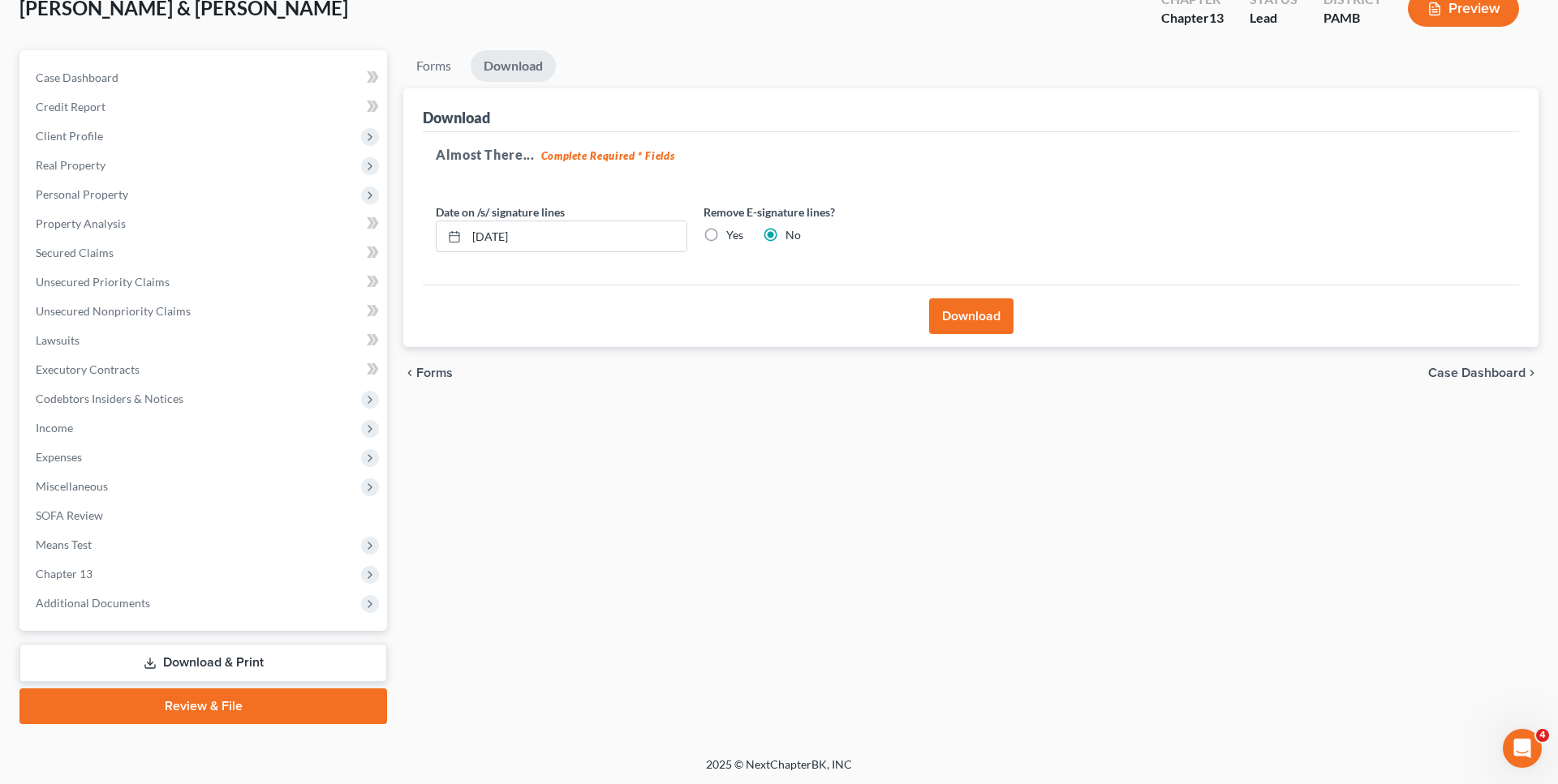
click at [960, 313] on button "Download" at bounding box center [971, 315] width 85 height 36
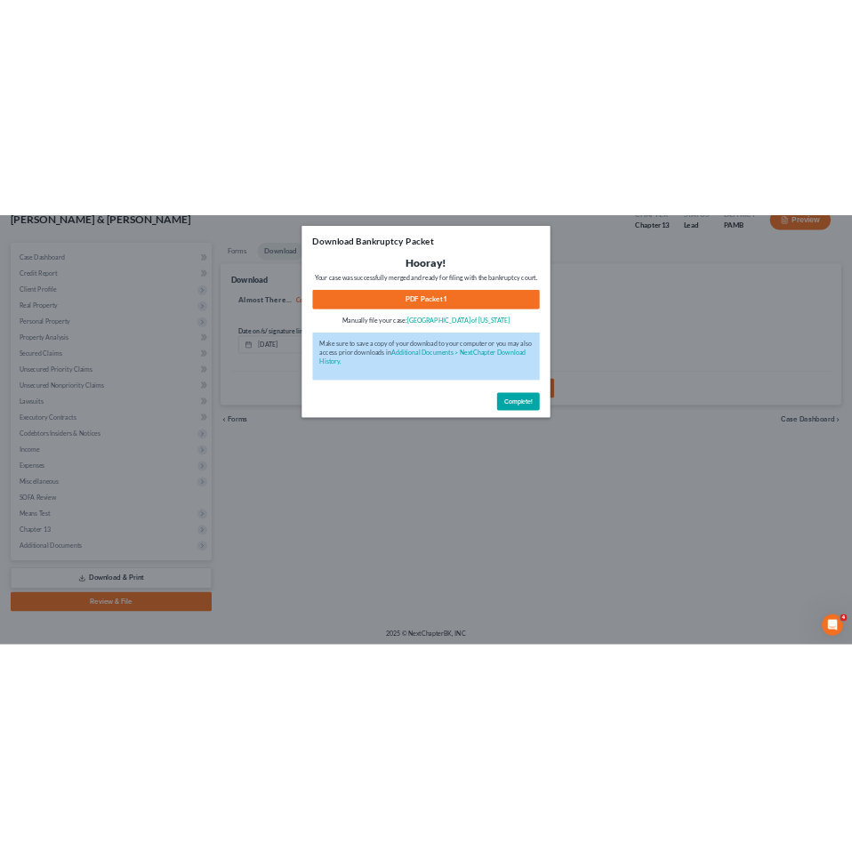
scroll to position [0, 0]
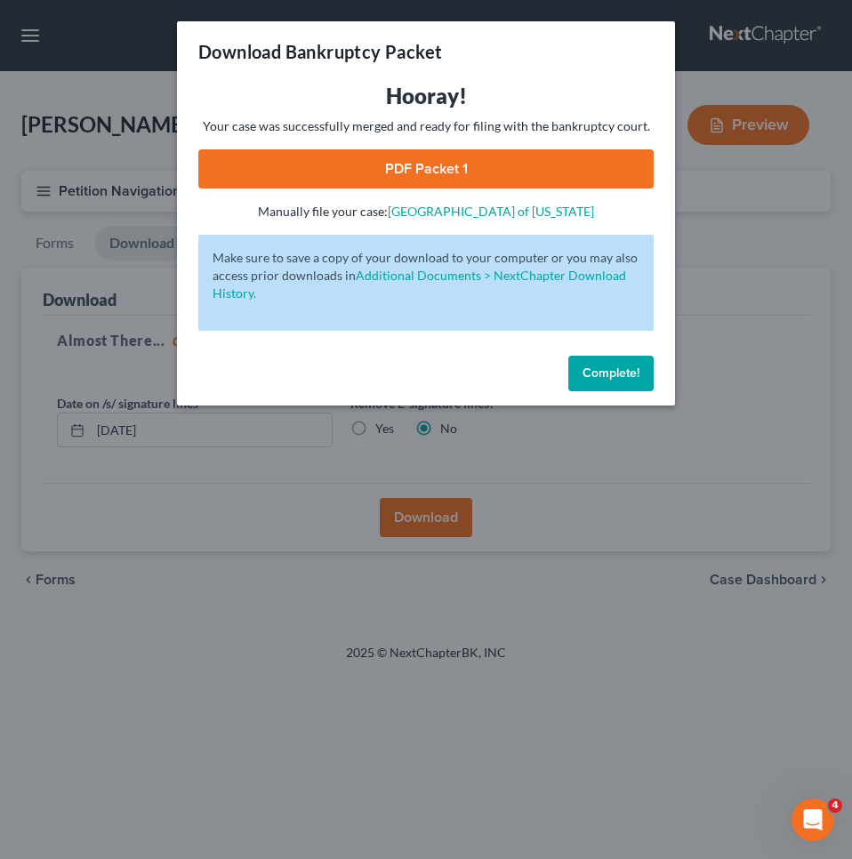
click at [407, 166] on link "PDF Packet 1" at bounding box center [426, 168] width 456 height 39
click at [617, 374] on span "Complete!" at bounding box center [611, 373] width 57 height 15
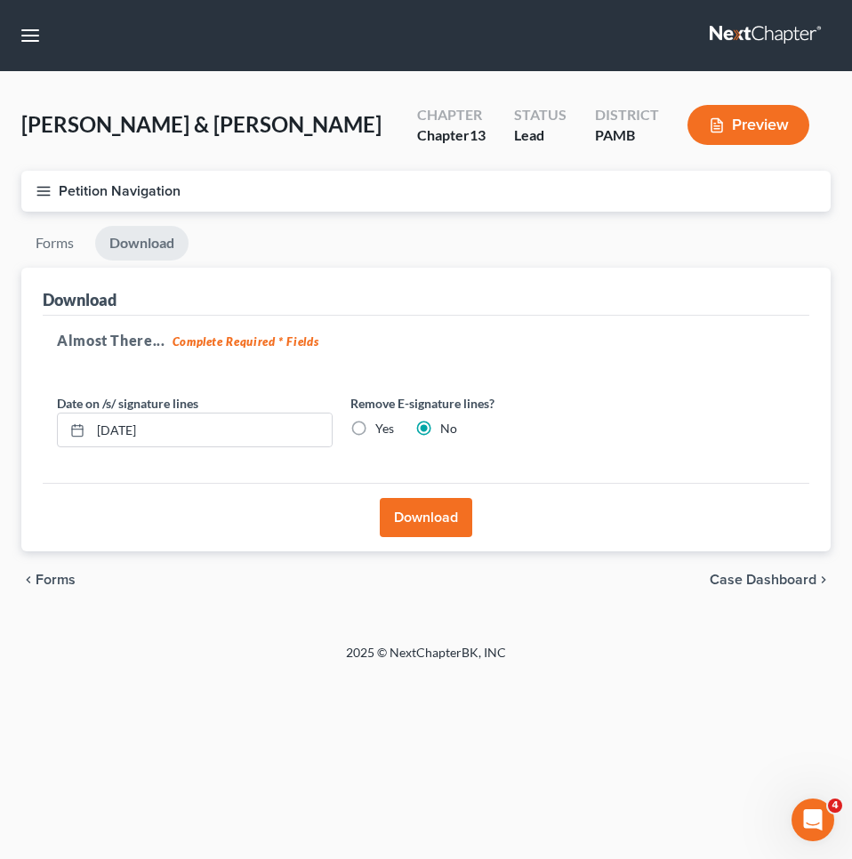
click at [40, 576] on span "Forms" at bounding box center [56, 580] width 40 height 14
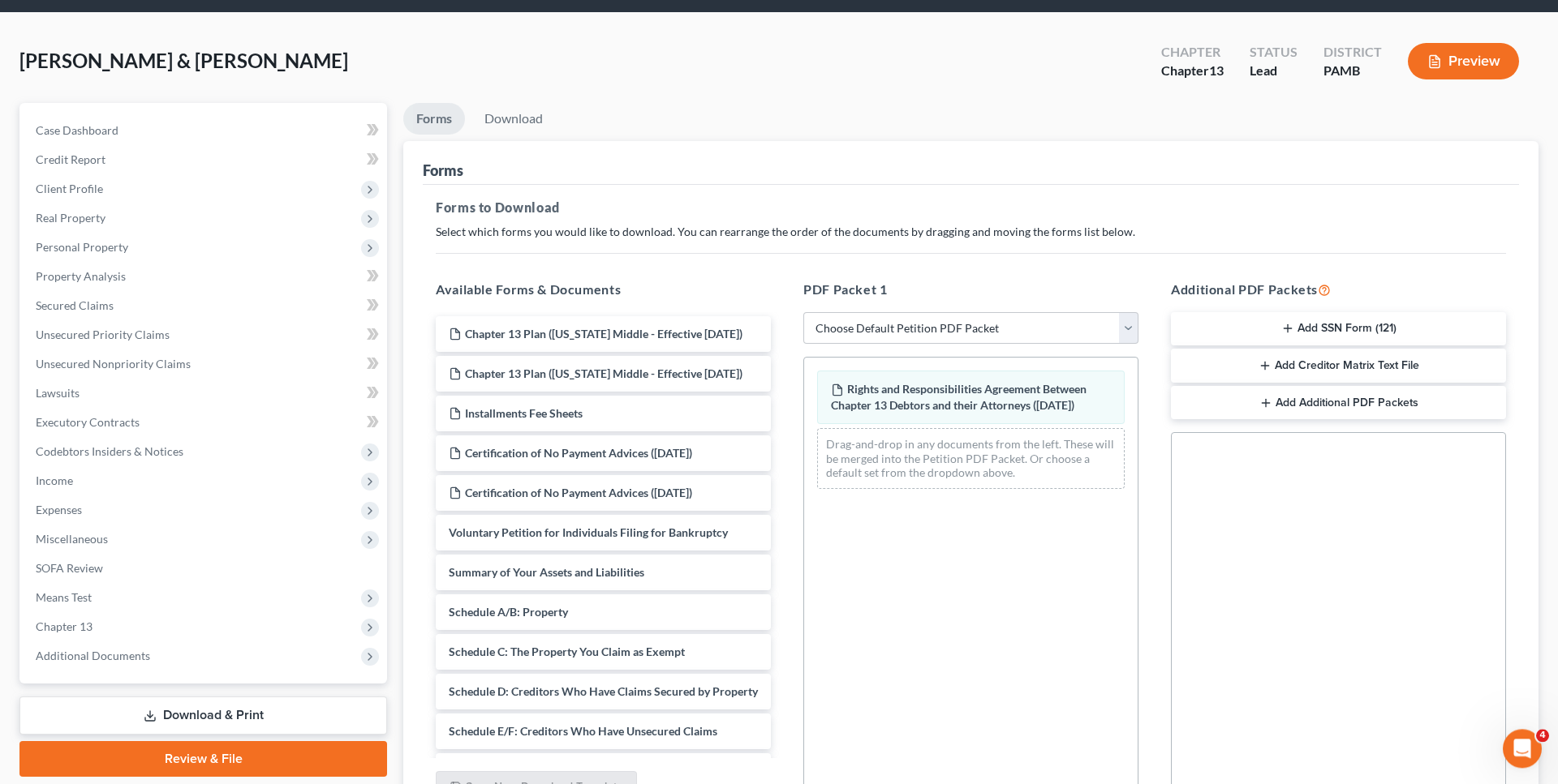
scroll to position [83, 0]
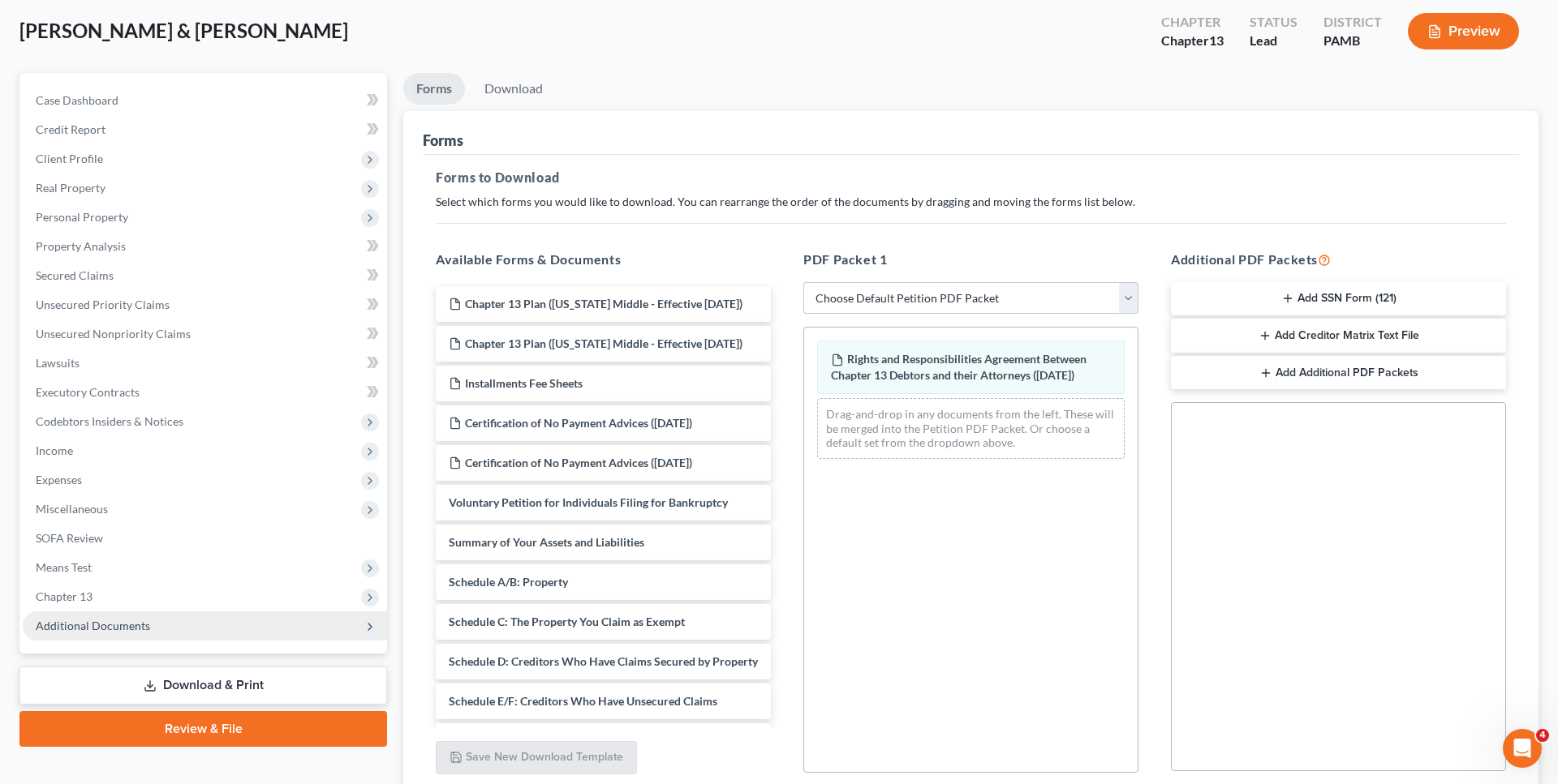
click at [140, 624] on span "Additional Documents" at bounding box center [92, 625] width 114 height 14
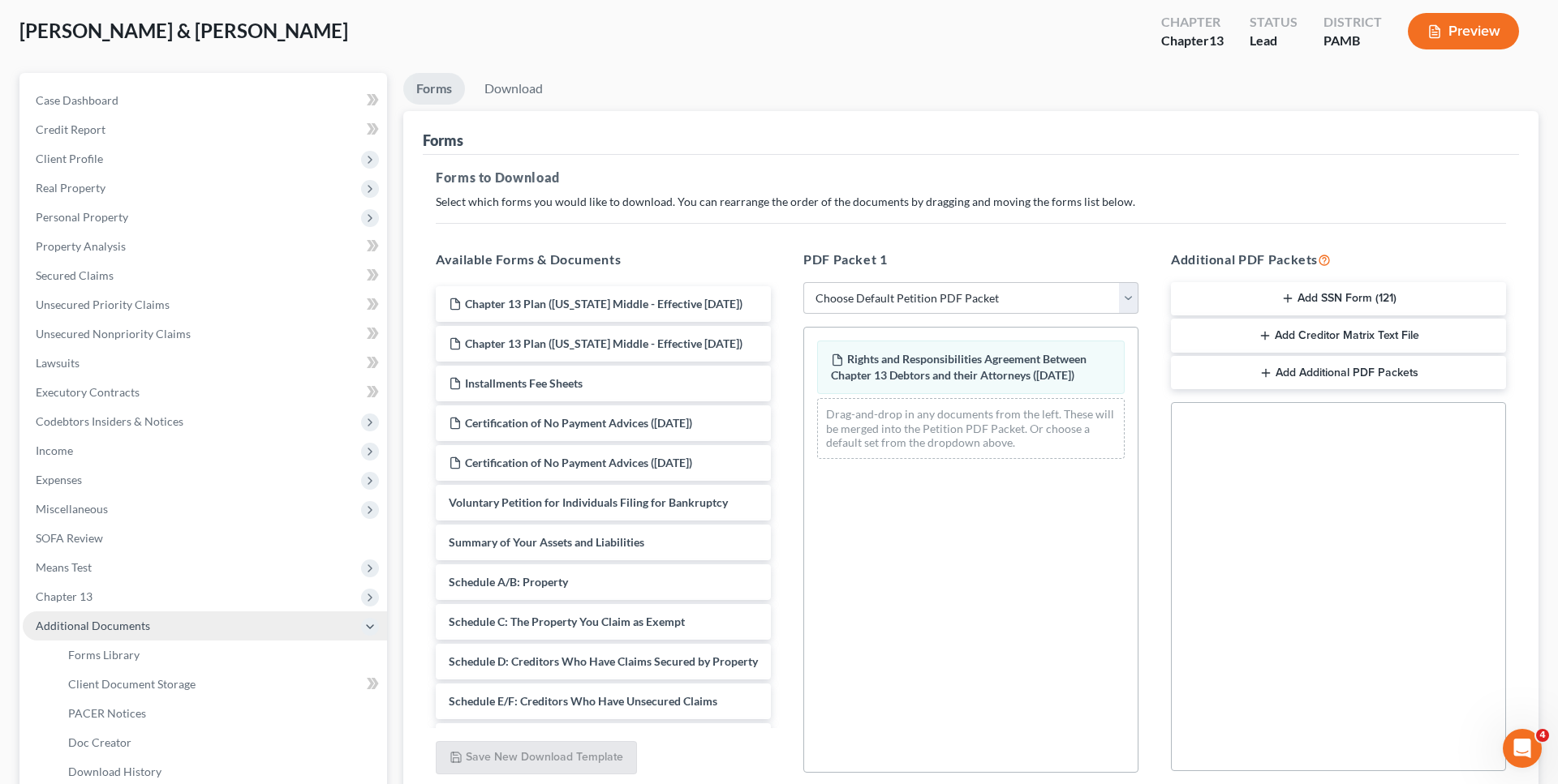
scroll to position [166, 0]
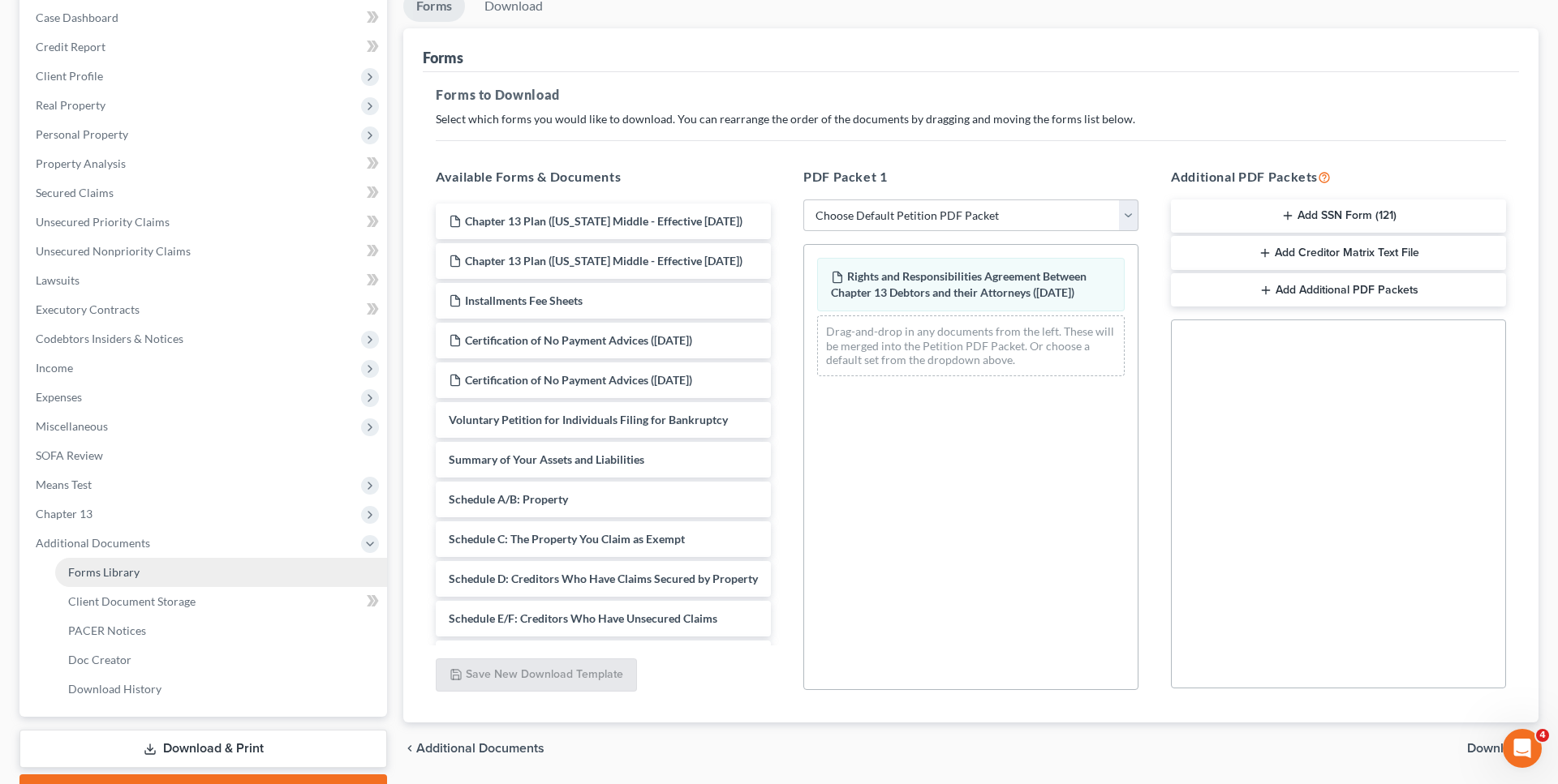
click at [195, 575] on link "Forms Library" at bounding box center [222, 573] width 332 height 29
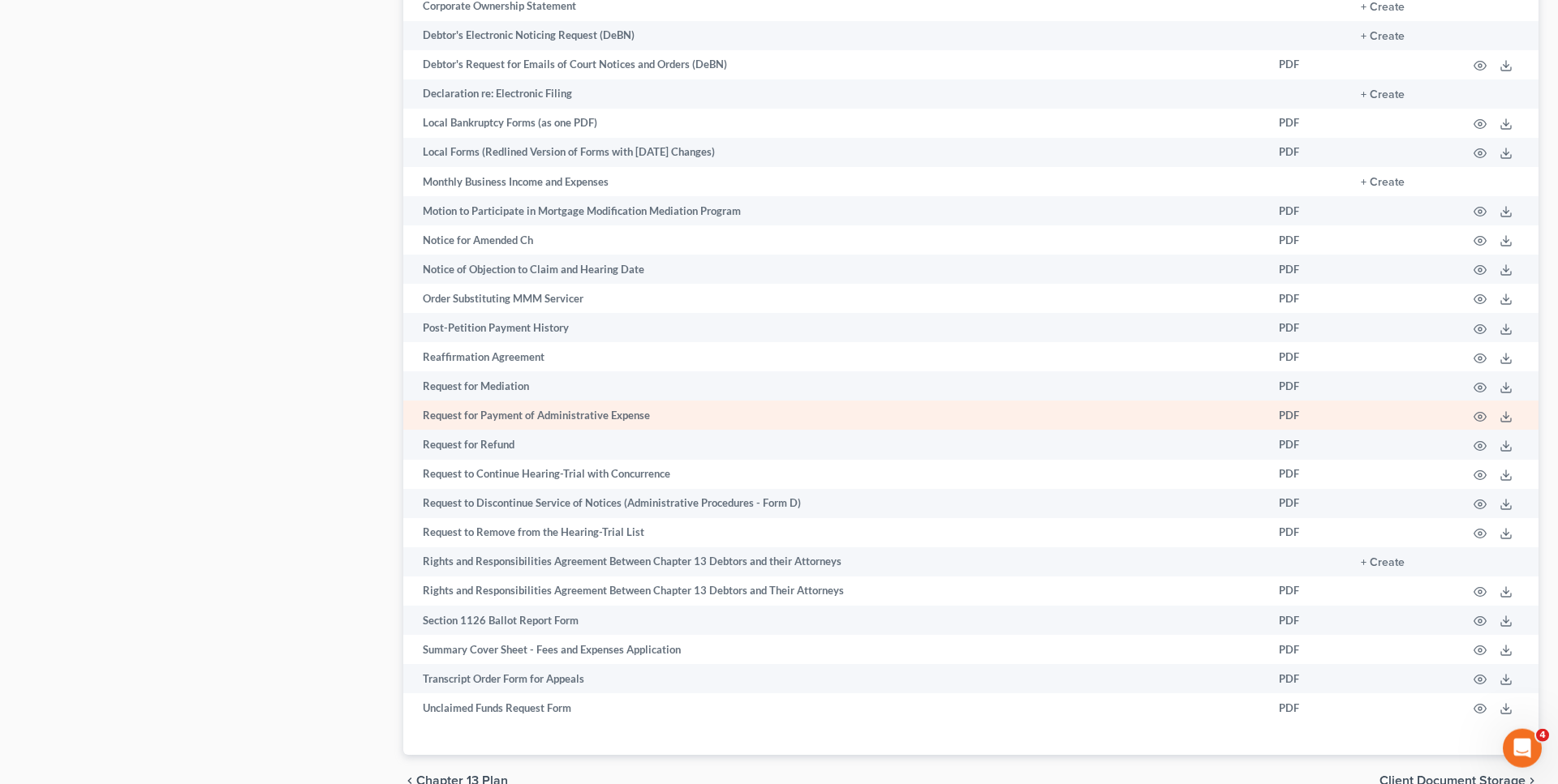
scroll to position [1159, 0]
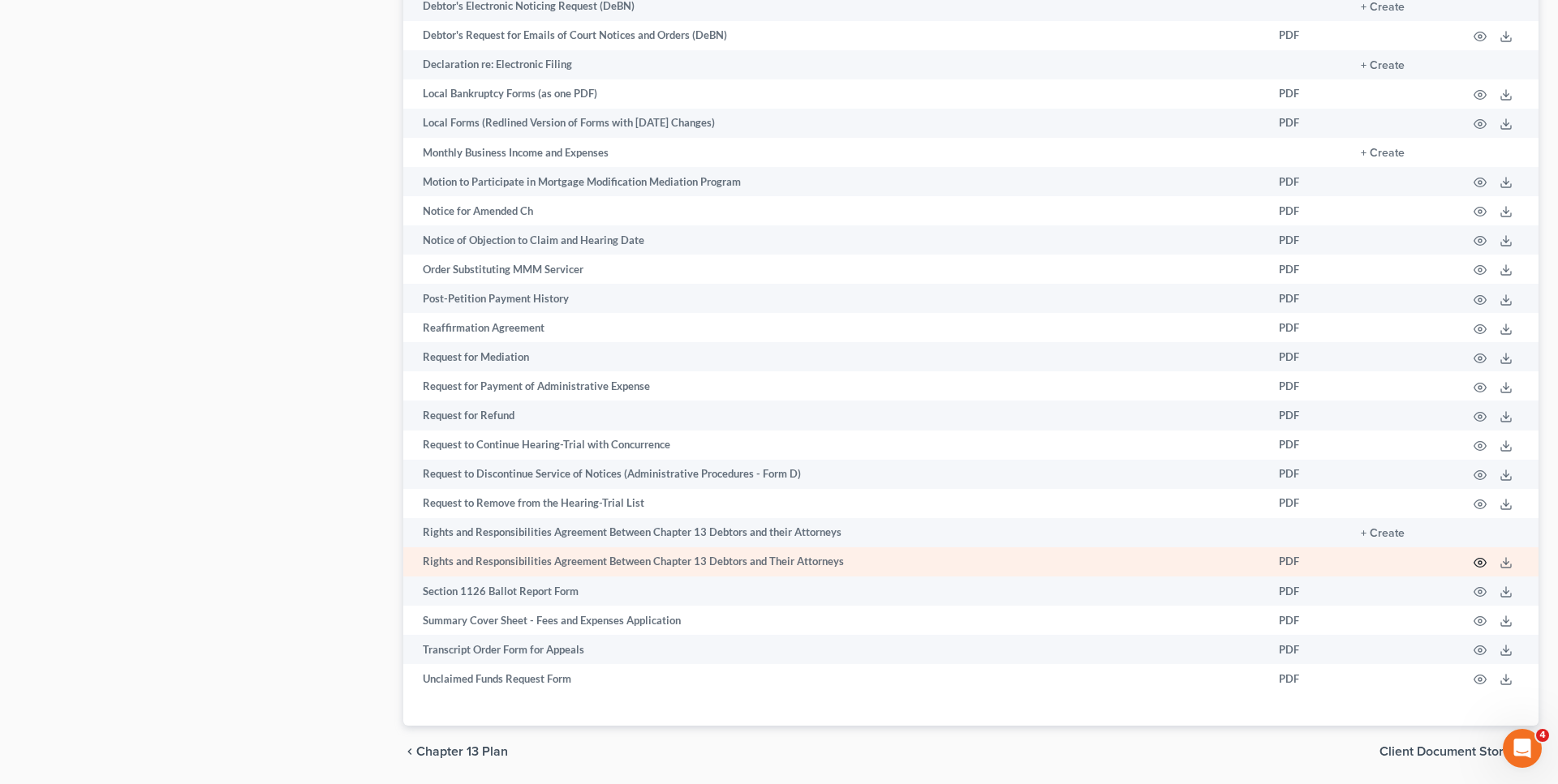
click at [1483, 568] on icon "button" at bounding box center [1480, 563] width 12 height 9
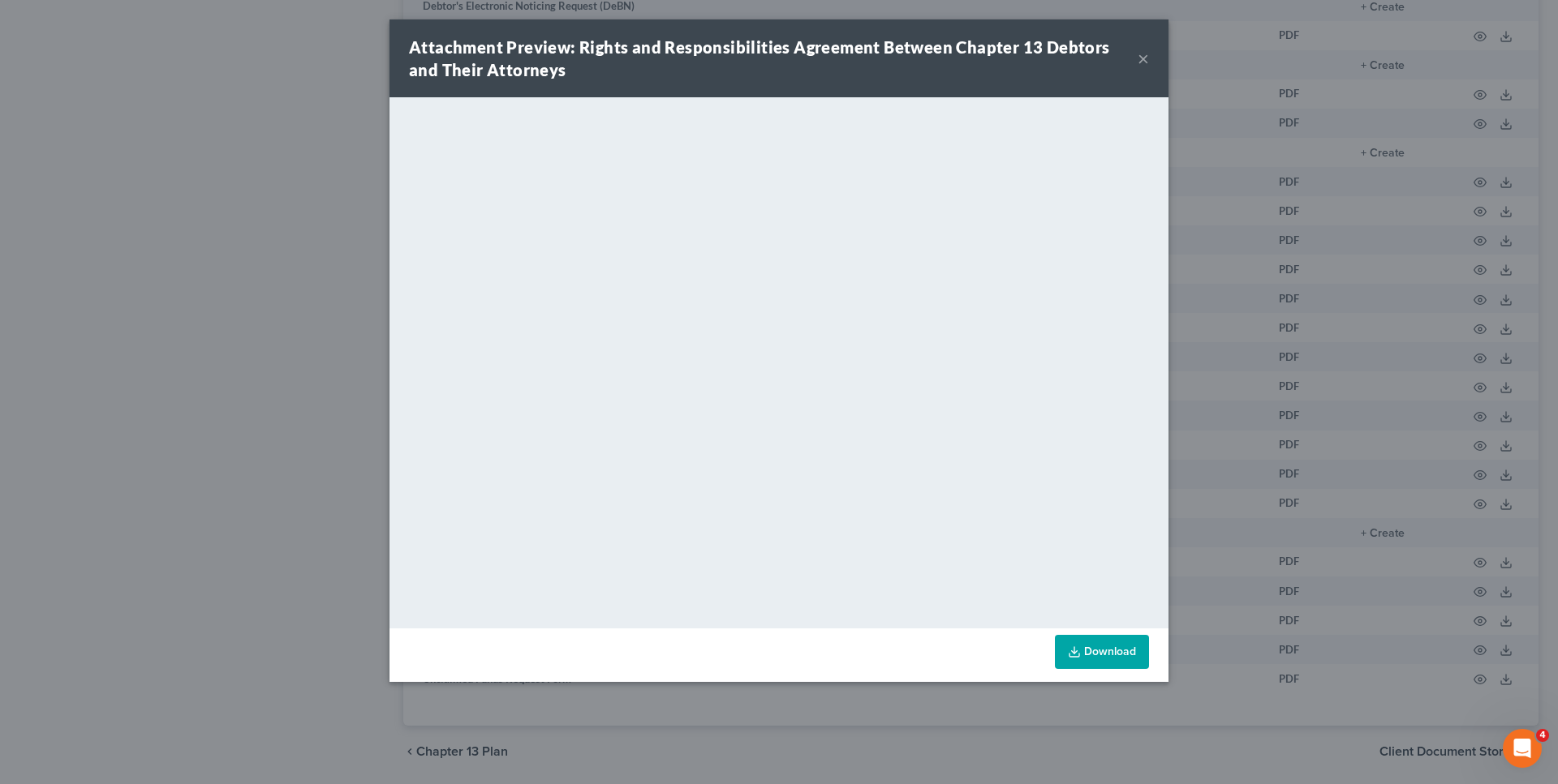
click at [1092, 652] on link "Download" at bounding box center [1102, 652] width 94 height 34
click at [1137, 58] on div "Attachment Preview: Rights and Responsibilities Agreement Between Chapter 13 De…" at bounding box center [773, 58] width 729 height 46
click at [1142, 63] on button "×" at bounding box center [1143, 57] width 11 height 19
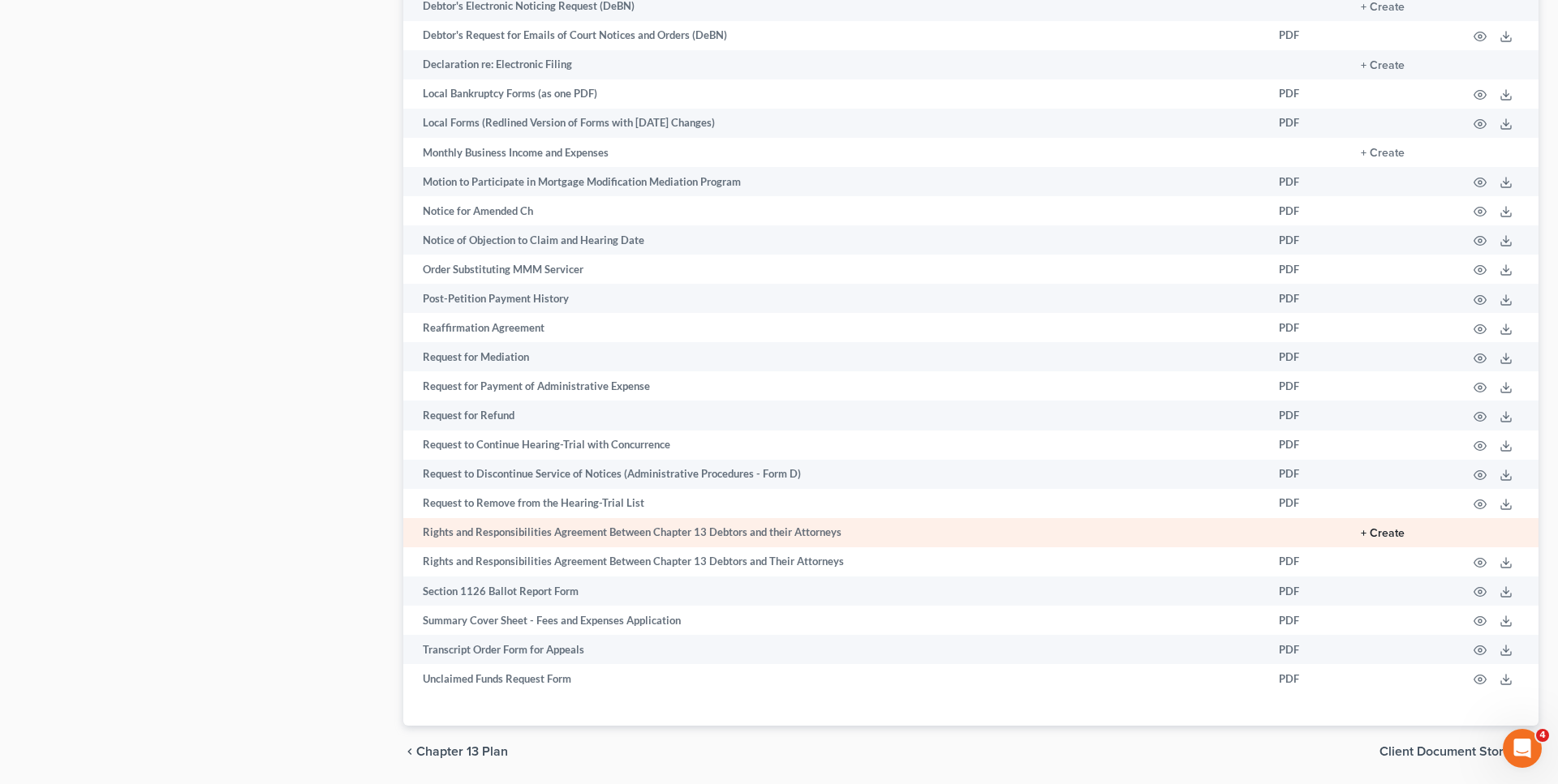
click at [1387, 540] on button "+ Create" at bounding box center [1383, 533] width 44 height 11
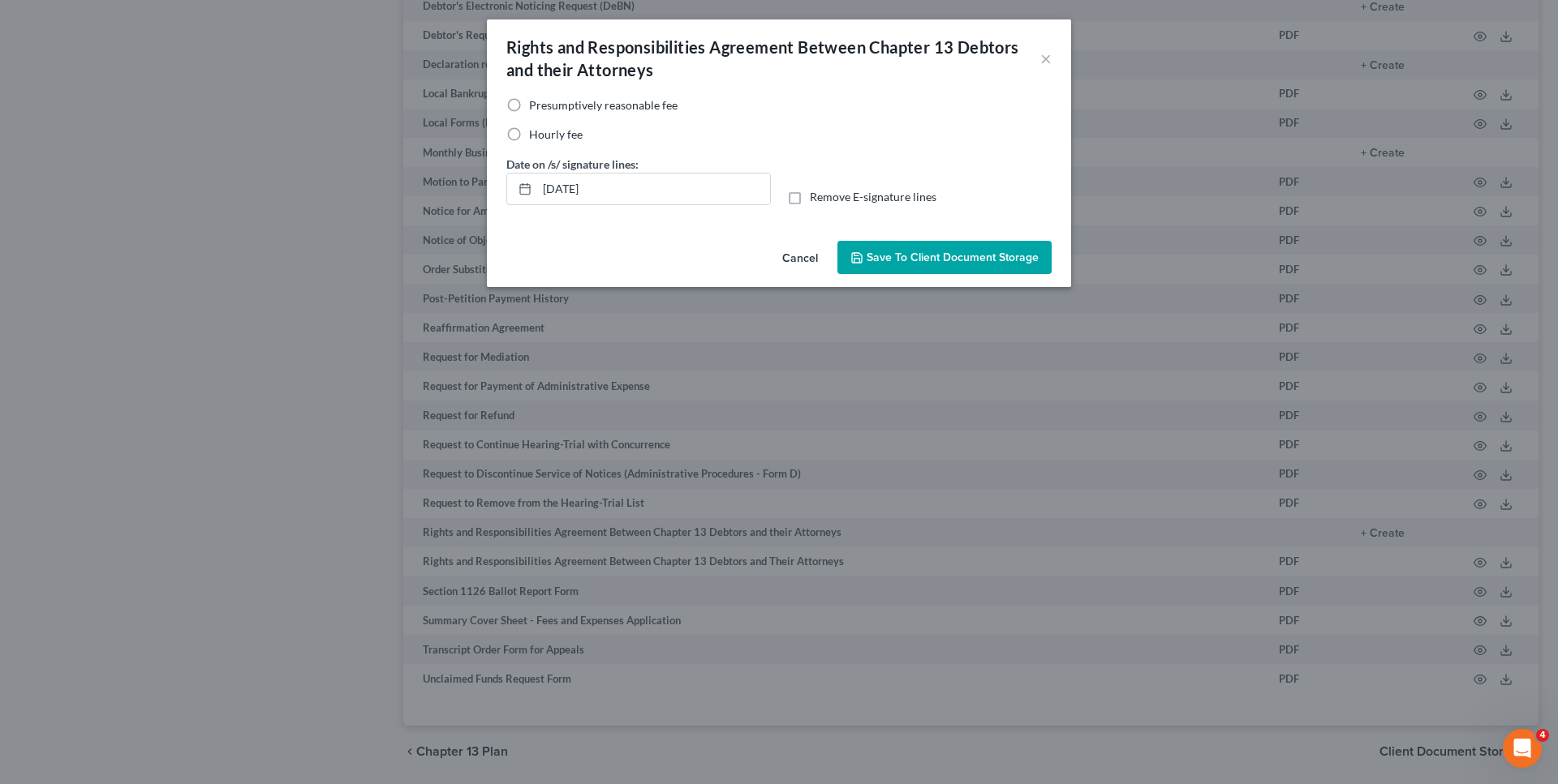
click at [552, 138] on span "Hourly fee" at bounding box center [556, 134] width 54 height 14
click at [546, 137] on input "Hourly fee" at bounding box center [541, 132] width 11 height 11
radio input "true"
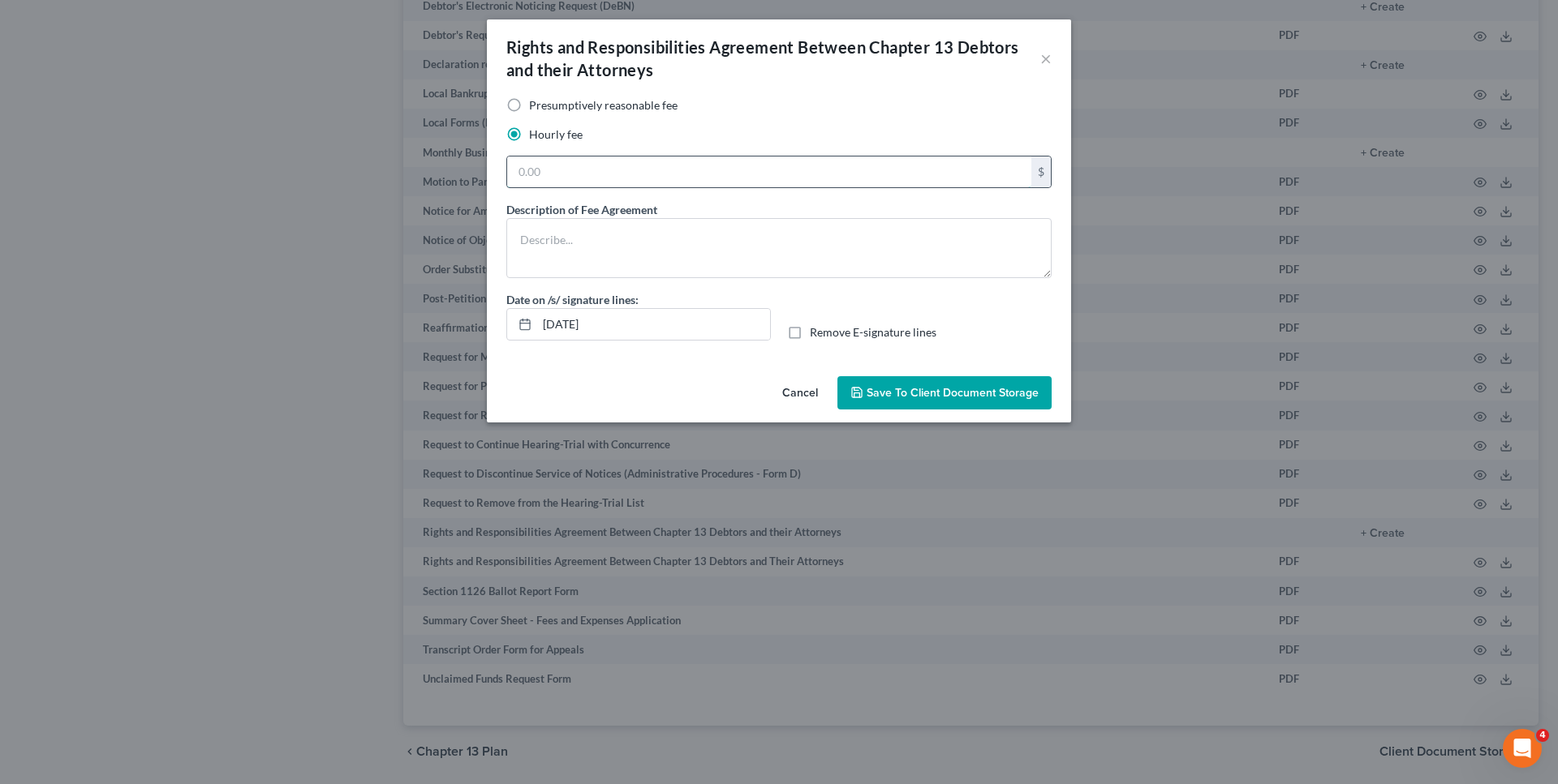
click at [587, 167] on input "text" at bounding box center [769, 172] width 525 height 31
type input "0"
click at [746, 209] on div "Description of Fee Agreement" at bounding box center [779, 240] width 545 height 77
click at [906, 394] on span "Save to Client Document Storage" at bounding box center [952, 393] width 172 height 14
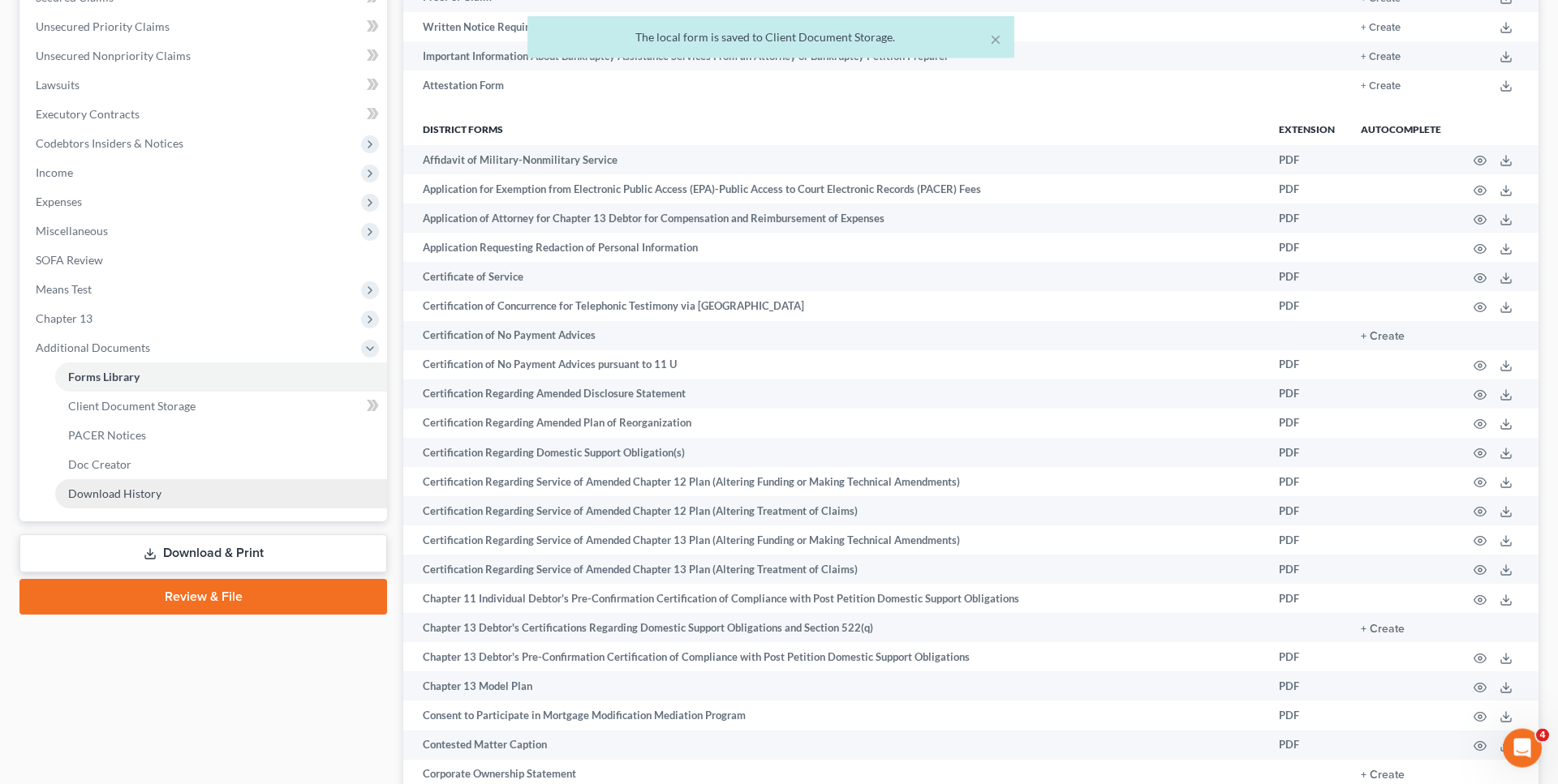
scroll to position [331, 0]
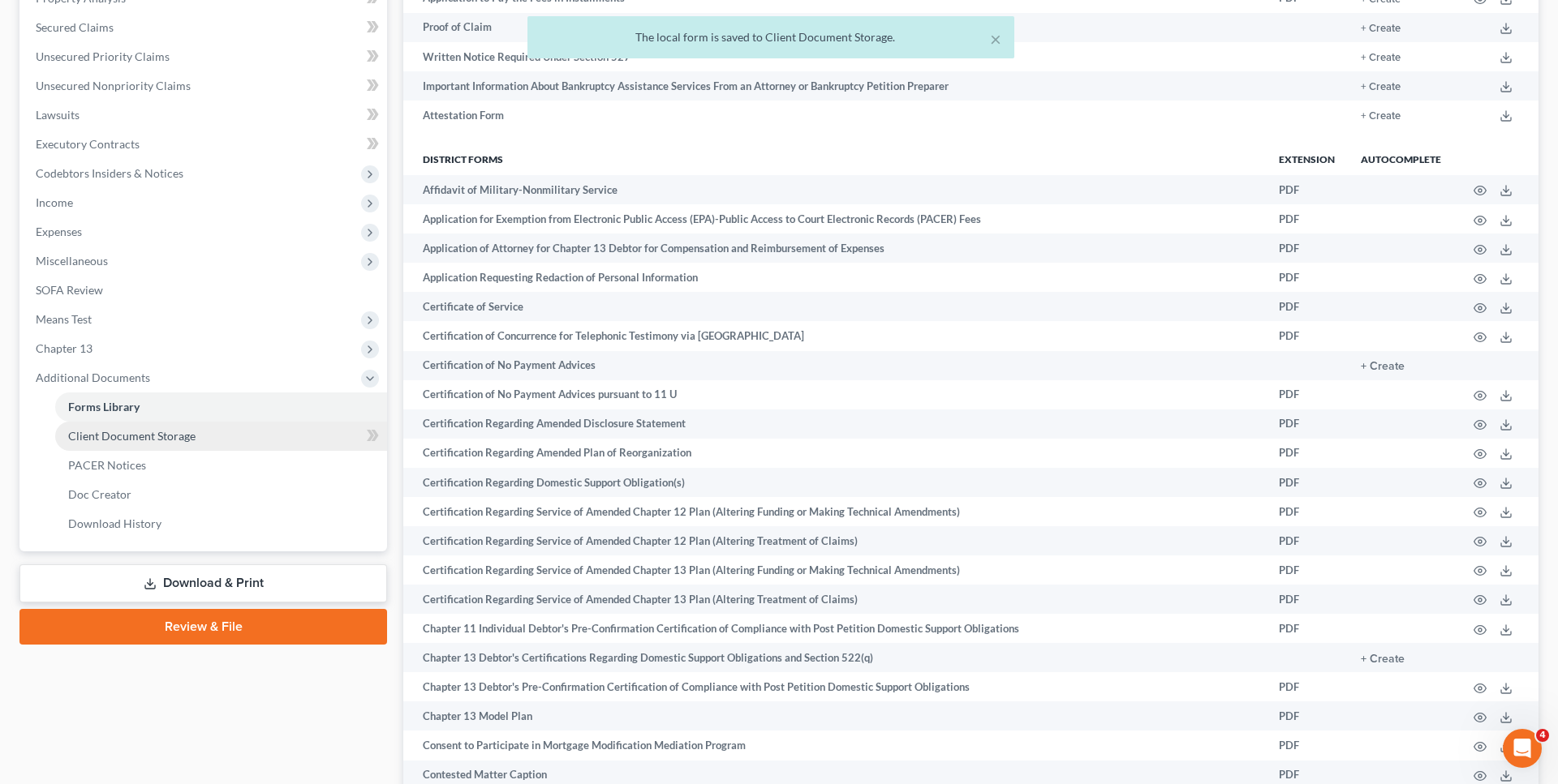
click at [145, 444] on link "Client Document Storage" at bounding box center [222, 437] width 332 height 29
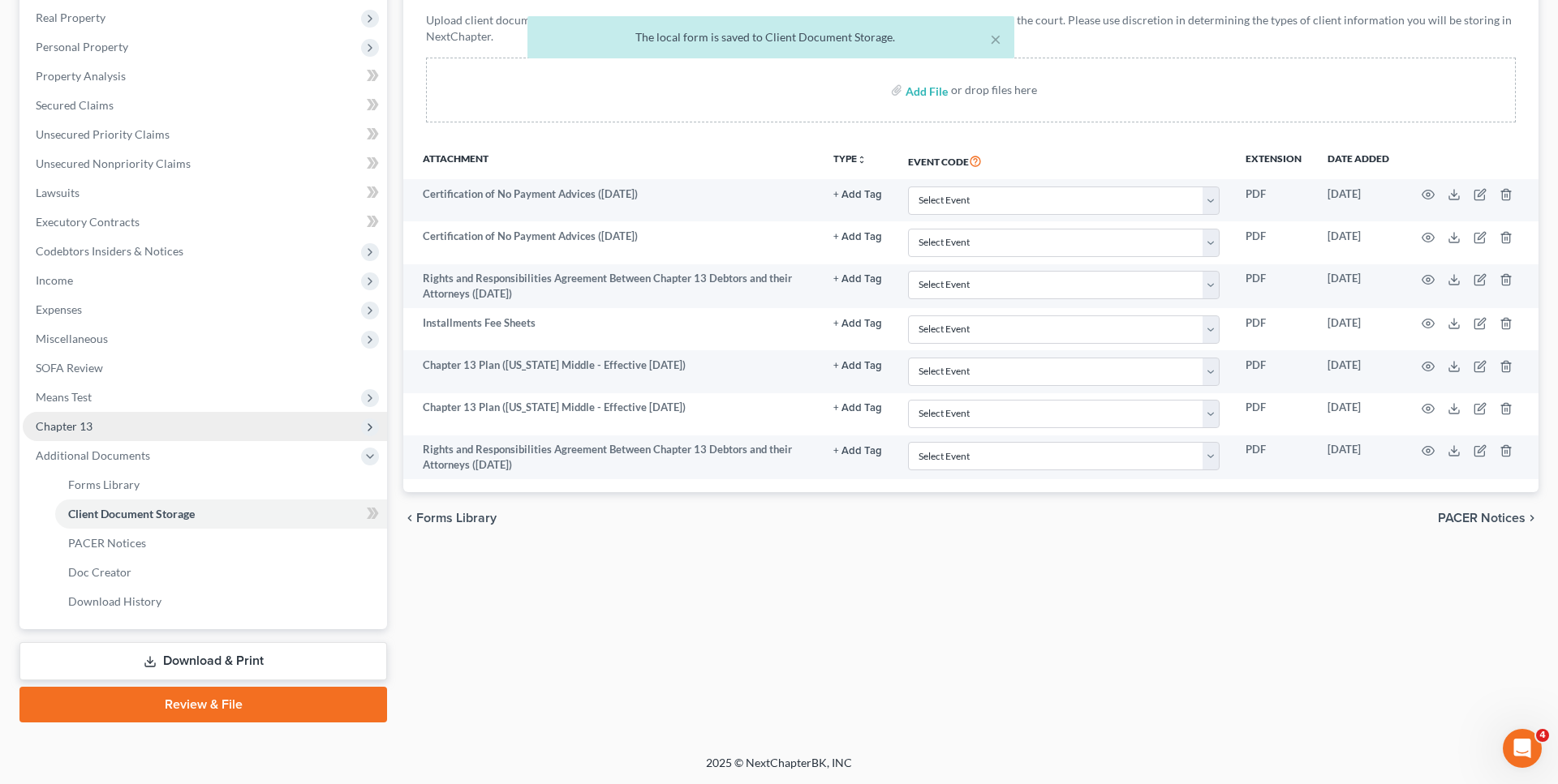
scroll to position [252, 0]
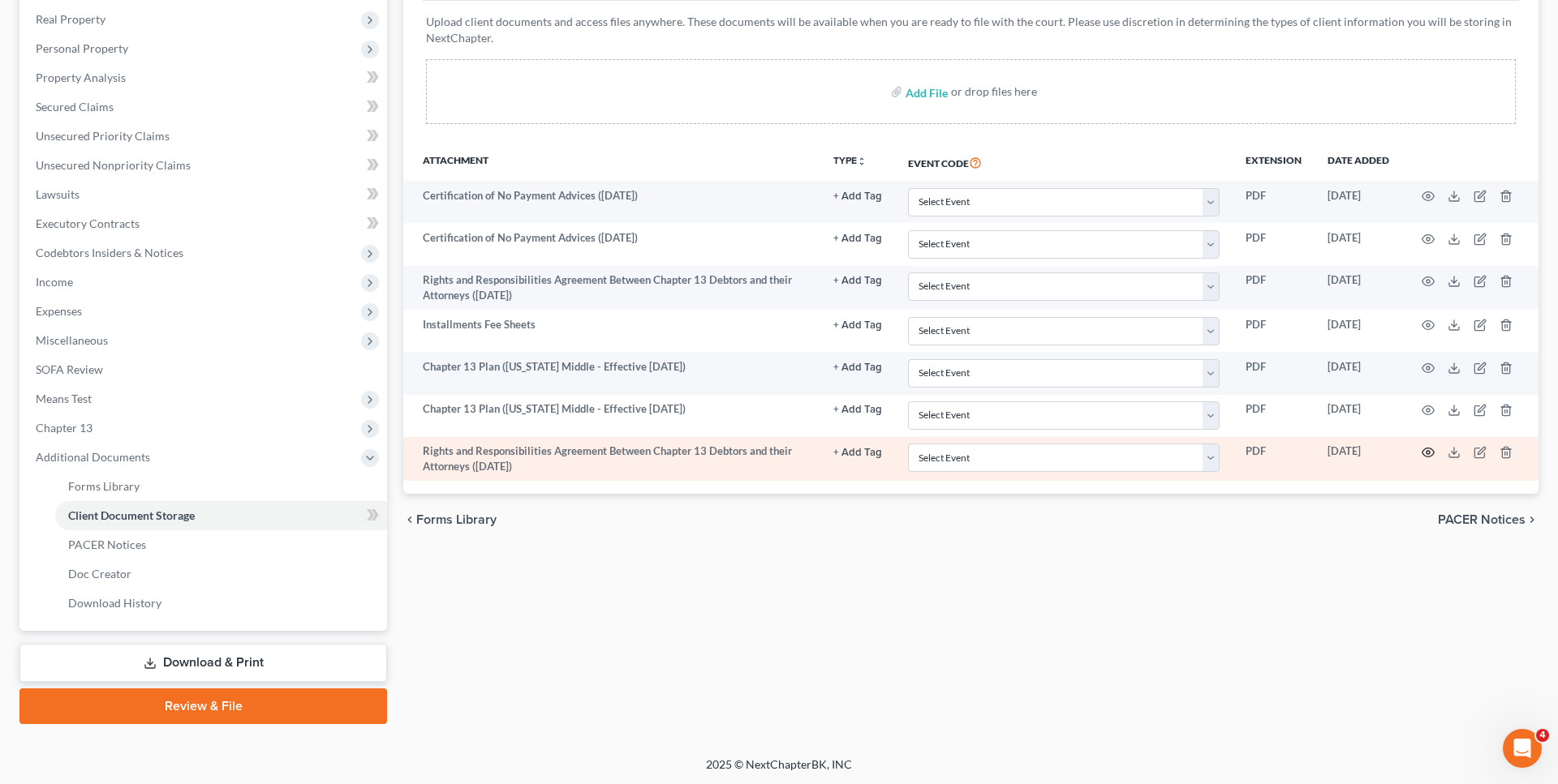
click at [1428, 452] on circle "button" at bounding box center [1428, 453] width 4 height 4
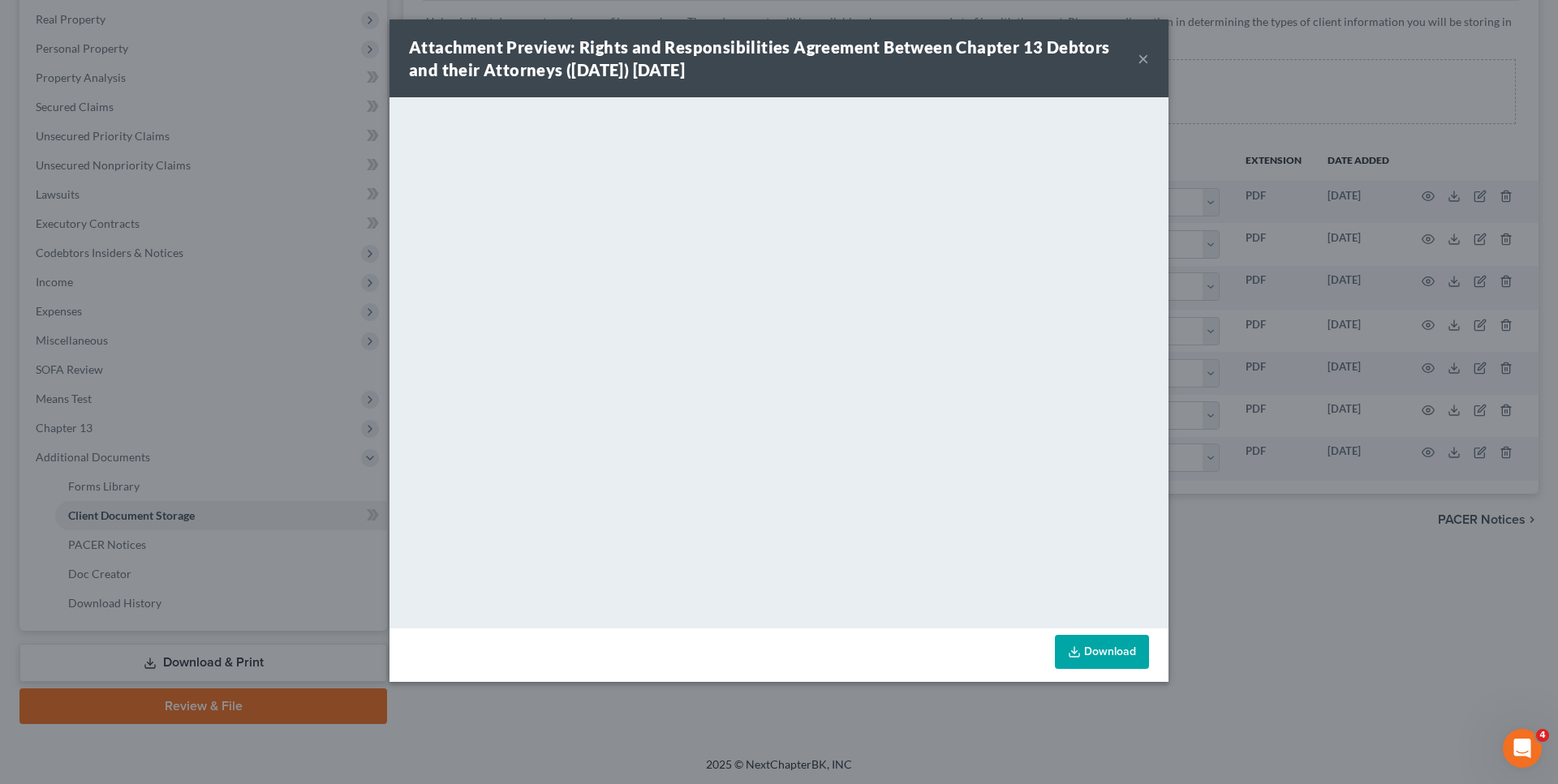
click at [1089, 658] on link "Download" at bounding box center [1102, 652] width 94 height 34
click at [1144, 57] on button "×" at bounding box center [1143, 57] width 11 height 19
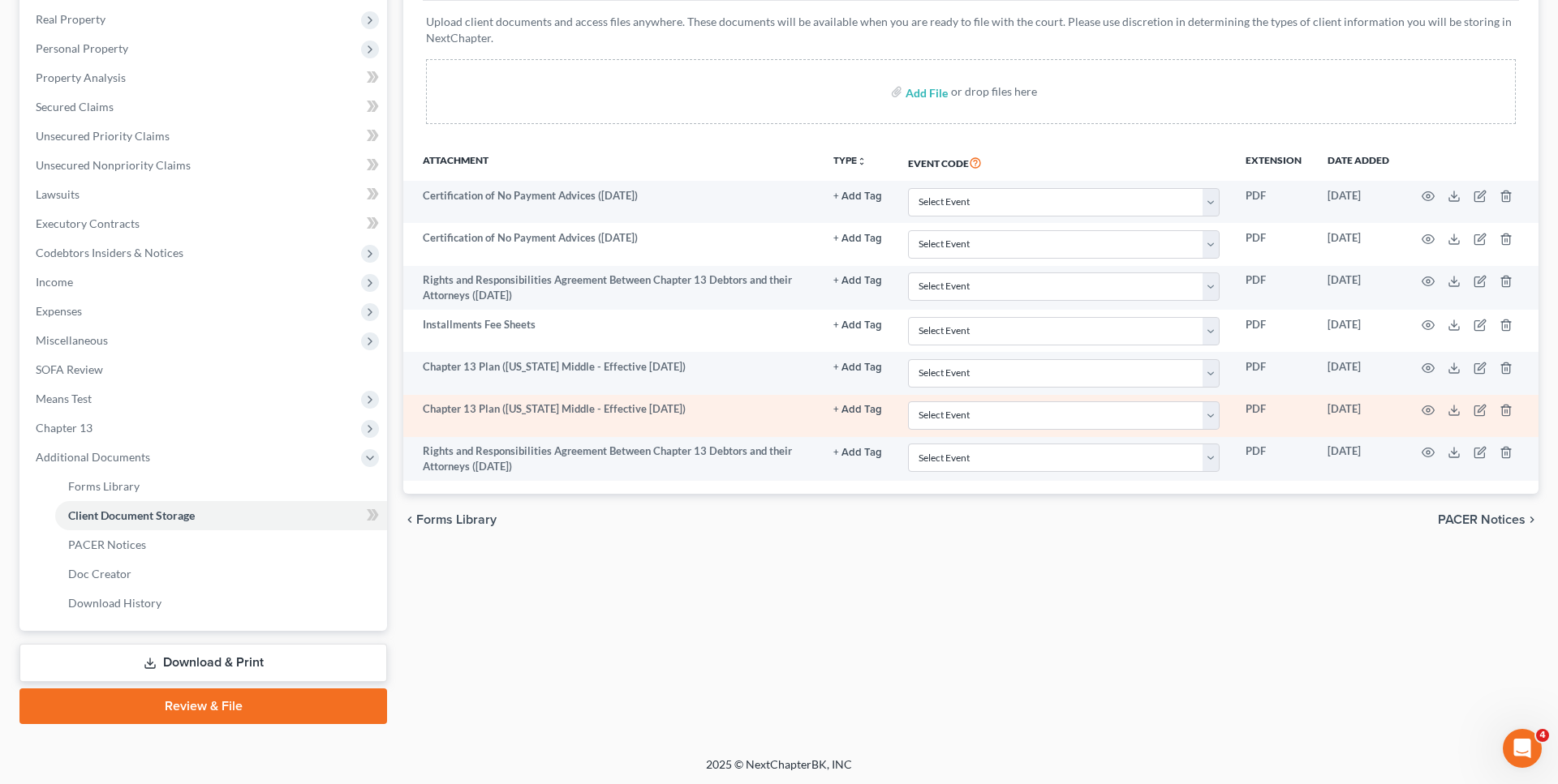
scroll to position [0, 0]
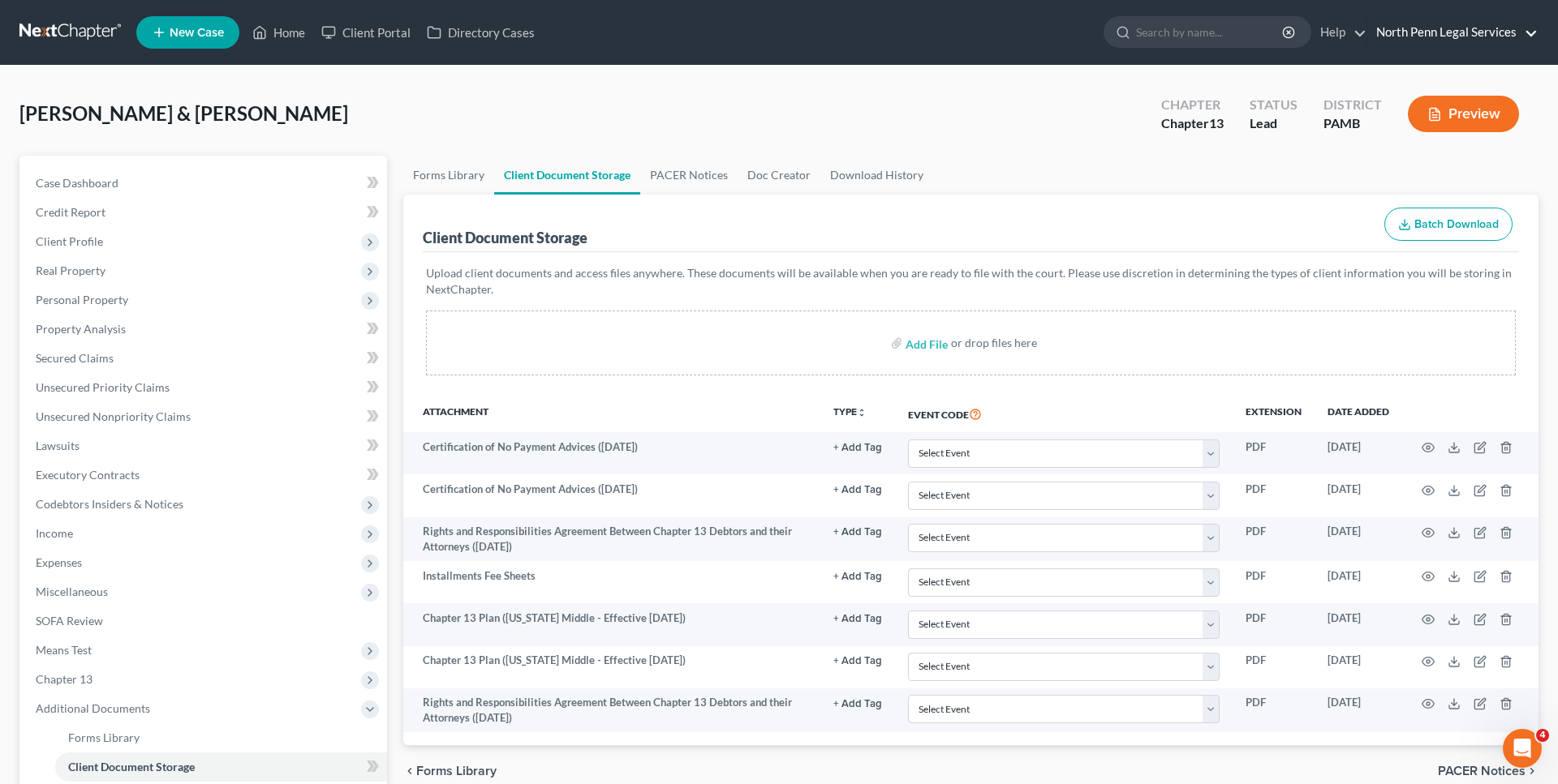
drag, startPoint x: 1536, startPoint y: 37, endPoint x: 1458, endPoint y: 135, distance: 125.3
click at [1537, 37] on link "North Penn Legal Services" at bounding box center [1453, 33] width 170 height 29
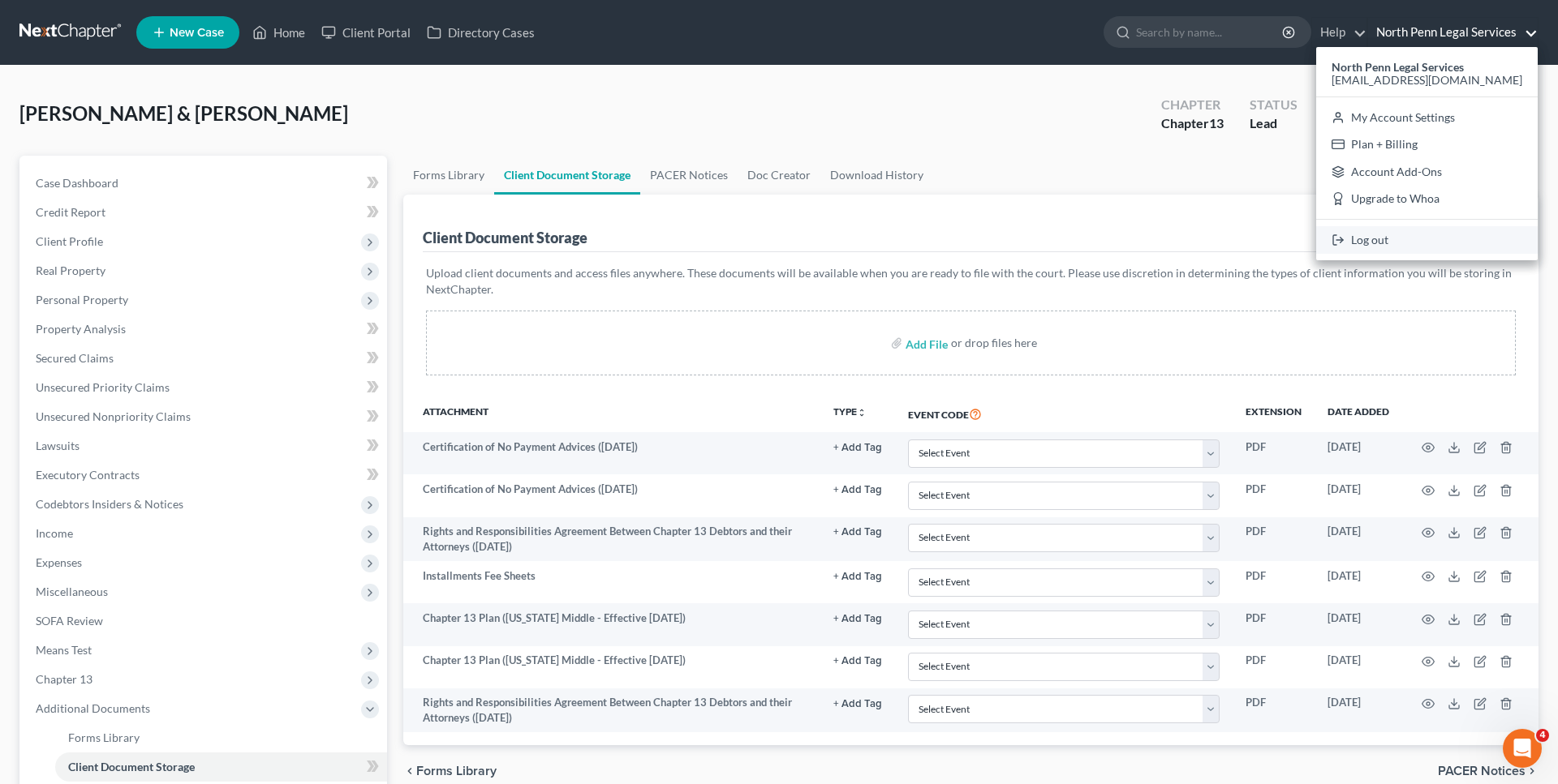
click at [1429, 228] on link "Log out" at bounding box center [1427, 240] width 222 height 27
